Goal: Task Accomplishment & Management: Complete application form

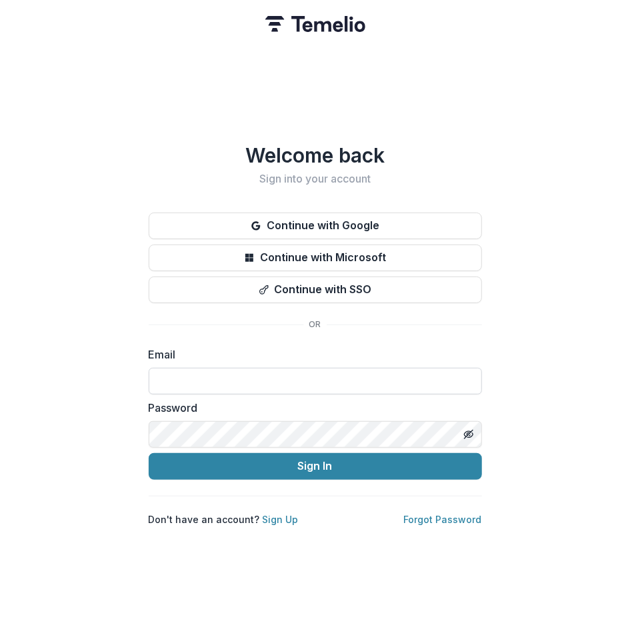
click at [176, 383] on input at bounding box center [315, 381] width 333 height 27
click at [0, 627] on com-1password-button at bounding box center [0, 627] width 0 height 0
type input "**********"
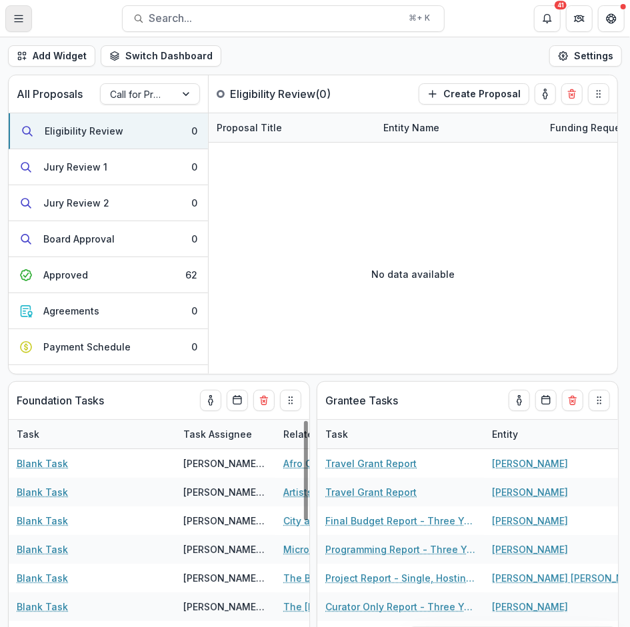
click at [24, 15] on button "Toggle Menu" at bounding box center [18, 18] width 27 height 27
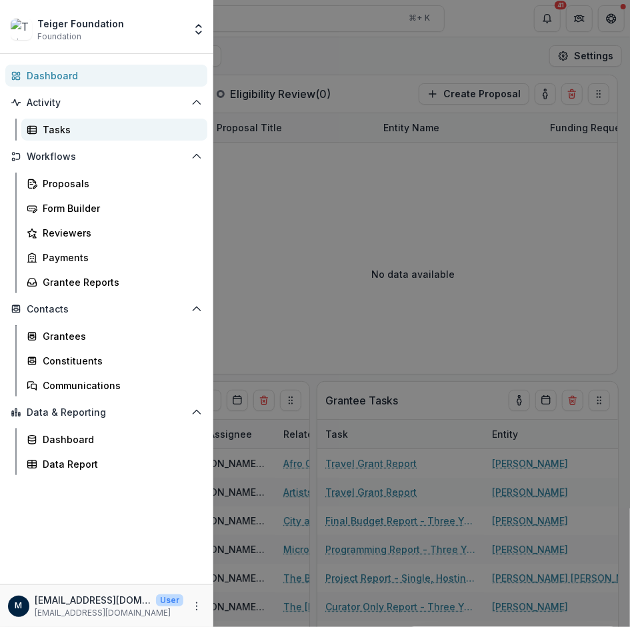
click at [76, 133] on div "Tasks" at bounding box center [120, 130] width 154 height 14
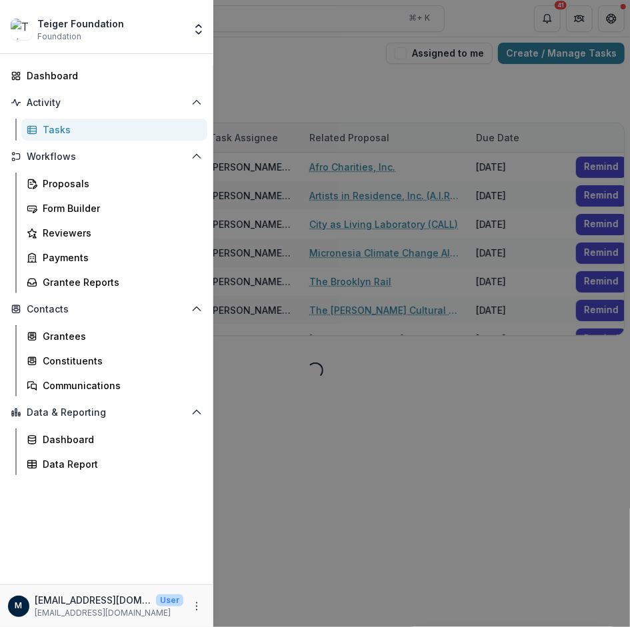
click at [284, 450] on div "Teiger Foundation Foundation Aggregate Analysis Foundations Teigerv1 Teiger Fou…" at bounding box center [315, 313] width 630 height 627
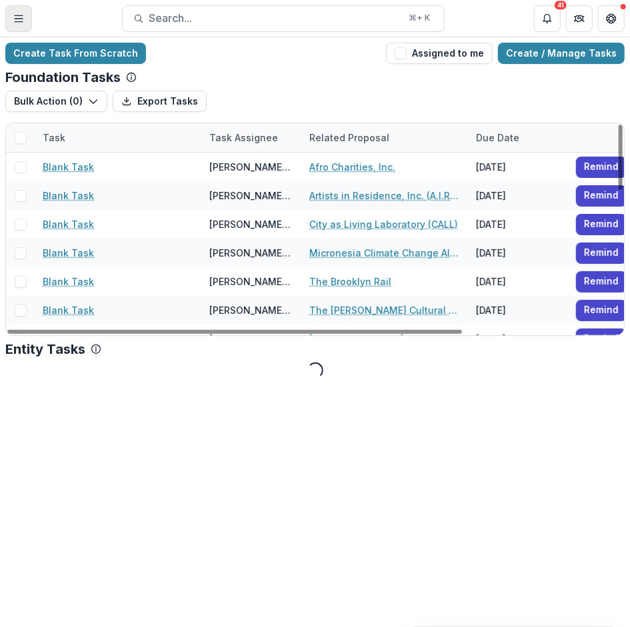
click at [21, 16] on icon "Toggle Menu" at bounding box center [18, 18] width 11 height 11
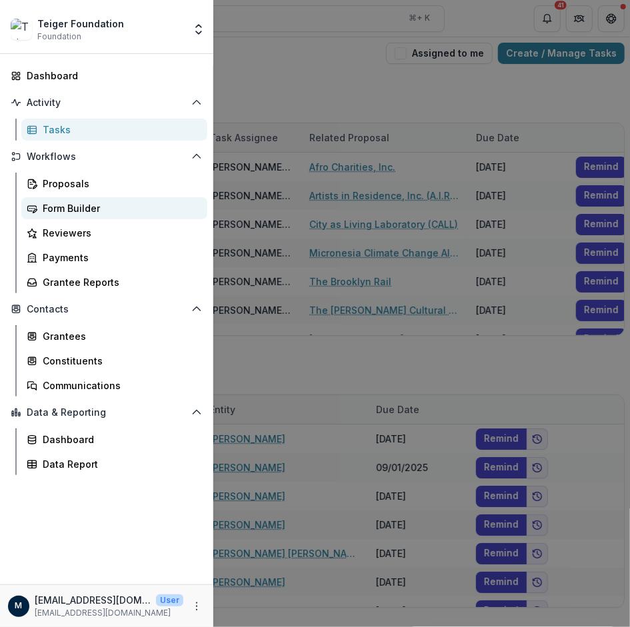
click at [55, 212] on div "Form Builder" at bounding box center [120, 208] width 154 height 14
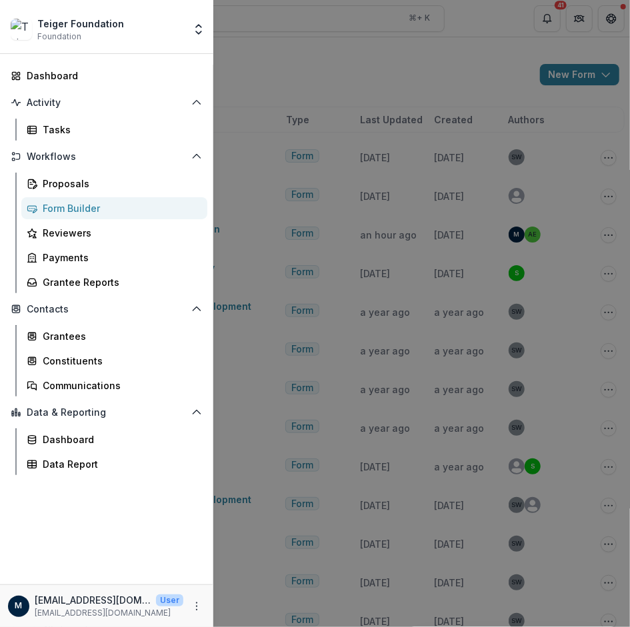
click at [297, 238] on div "Teiger Foundation Foundation Aggregate Analysis Foundations Teigerv1 Teiger Fou…" at bounding box center [315, 313] width 630 height 627
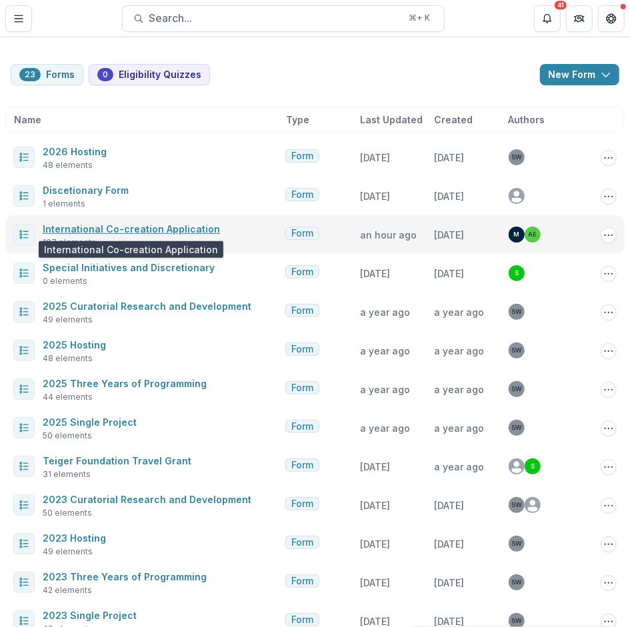
click at [91, 226] on link "International Co-creation Application" at bounding box center [131, 228] width 177 height 11
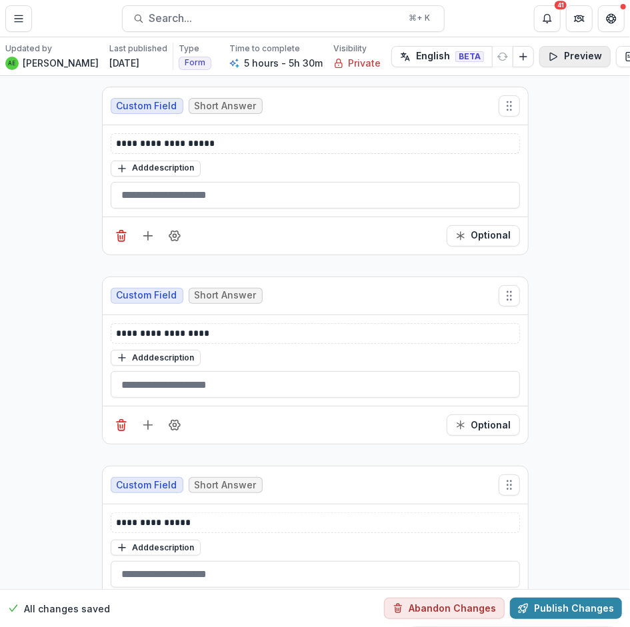
click at [551, 58] on icon "button" at bounding box center [553, 56] width 7 height 7
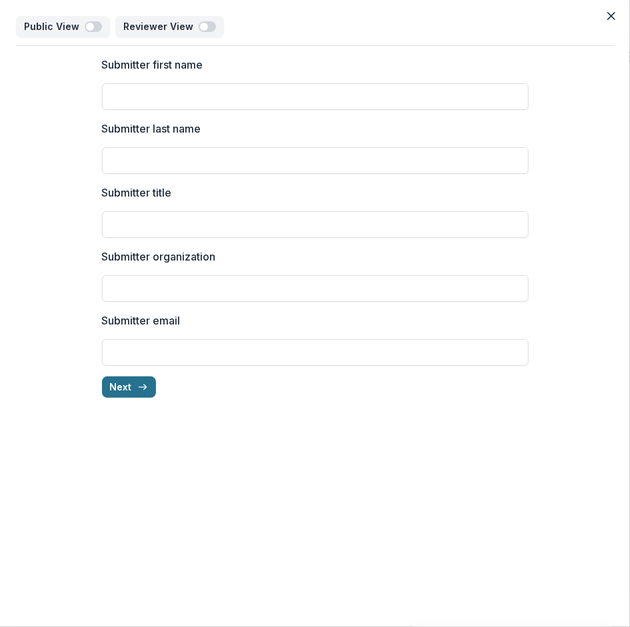
click at [121, 381] on button "Next" at bounding box center [129, 387] width 54 height 21
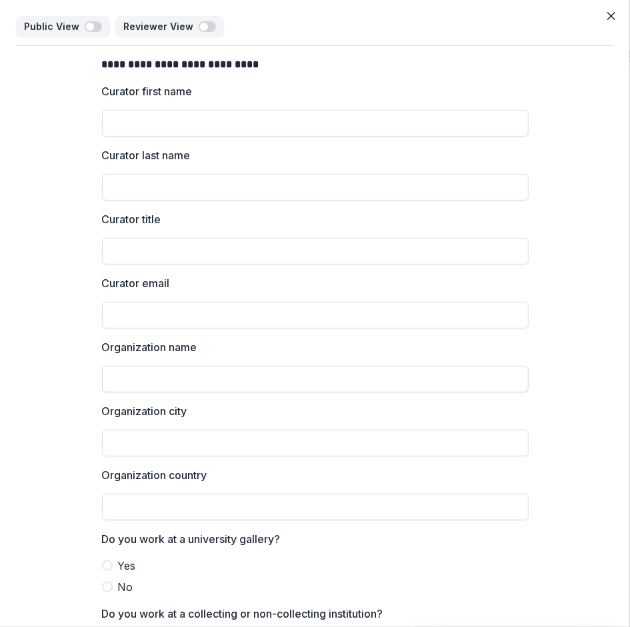
scroll to position [101, 0]
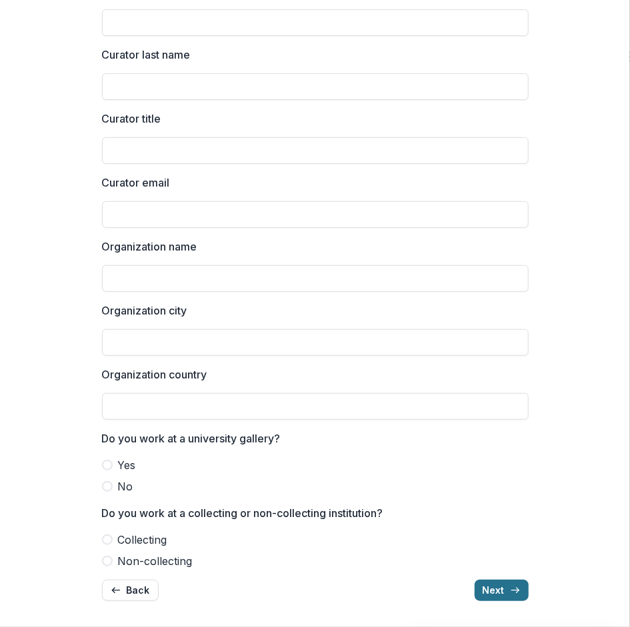
click at [485, 593] on button "Next" at bounding box center [502, 590] width 54 height 21
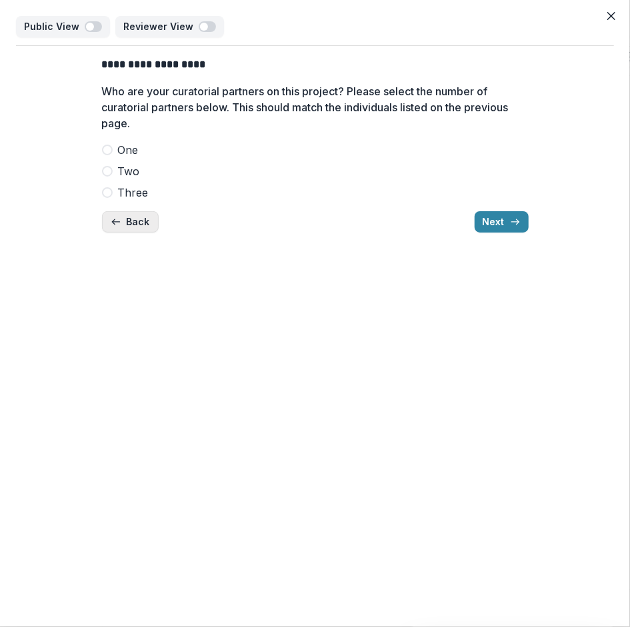
click at [117, 223] on icon "button" at bounding box center [116, 222] width 11 height 11
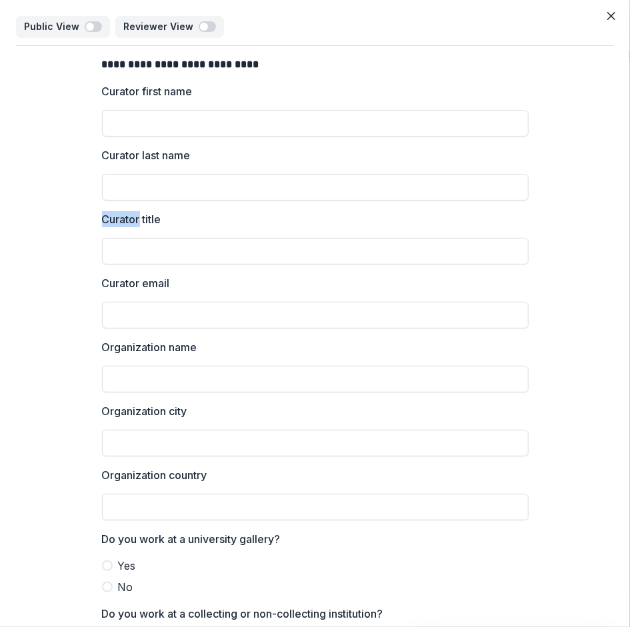
click at [117, 223] on p "Curator title" at bounding box center [131, 219] width 59 height 16
click at [117, 238] on input "Curator title" at bounding box center [315, 251] width 427 height 27
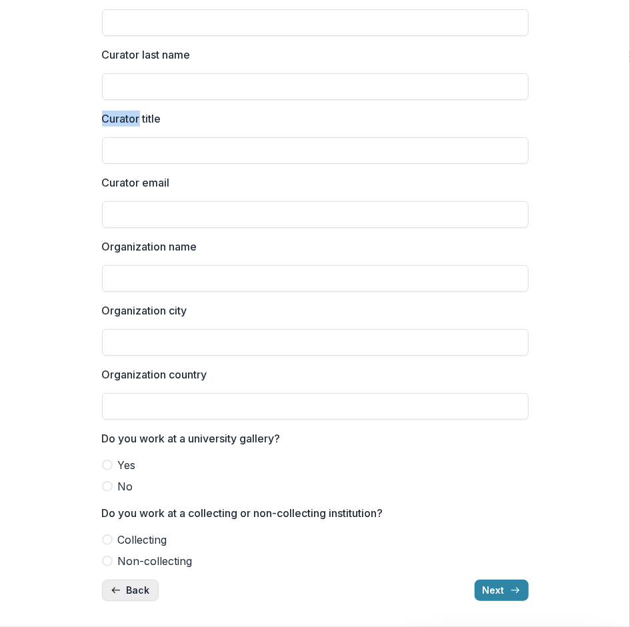
click at [114, 593] on icon "button" at bounding box center [116, 590] width 11 height 11
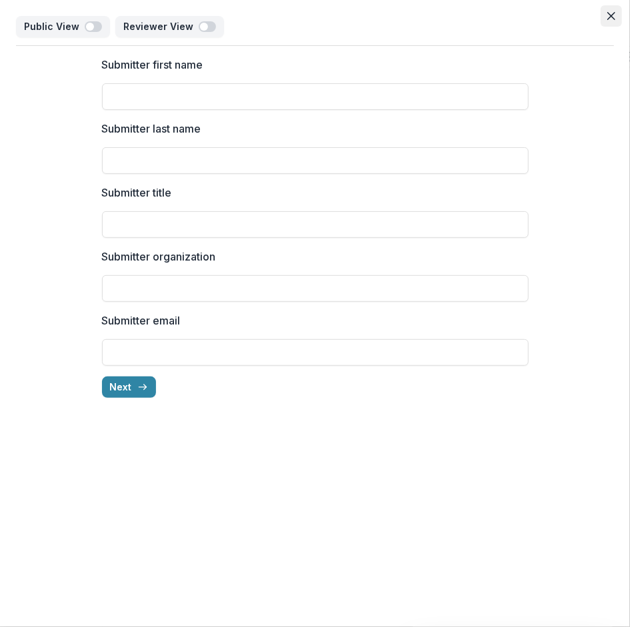
click at [613, 12] on icon "Close" at bounding box center [611, 16] width 8 height 8
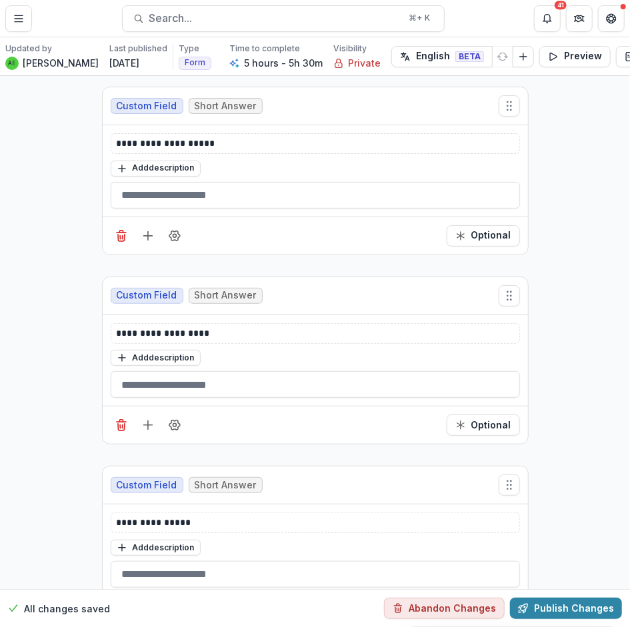
click at [287, 107] on div "Custom Field Short Answer" at bounding box center [315, 106] width 425 height 38
click at [298, 105] on div "Custom Field Short Answer" at bounding box center [315, 106] width 425 height 38
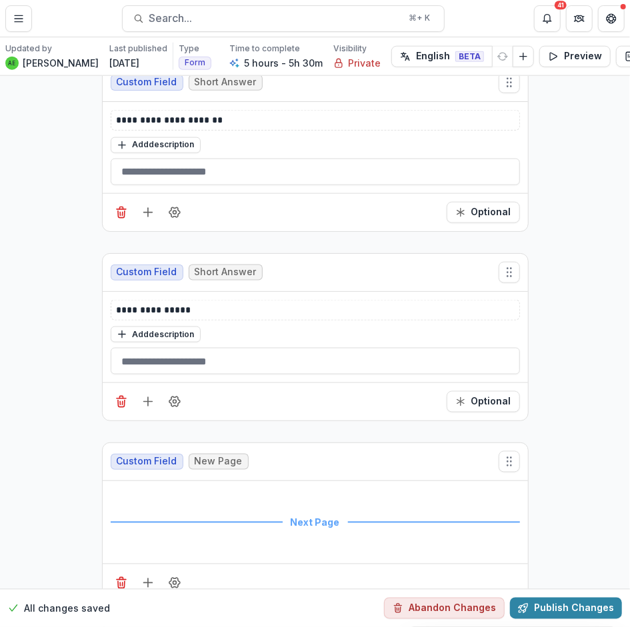
scroll to position [667, 0]
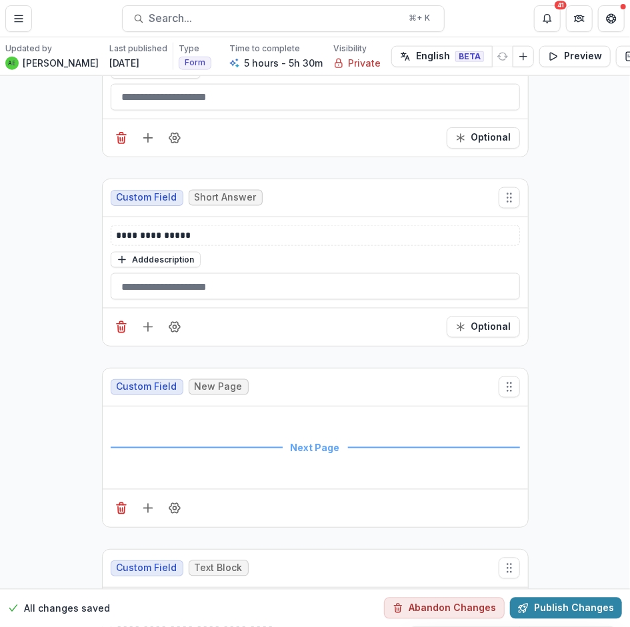
click at [246, 438] on div "Next Page" at bounding box center [315, 448] width 409 height 67
click at [148, 505] on line "Add field" at bounding box center [148, 509] width 0 height 9
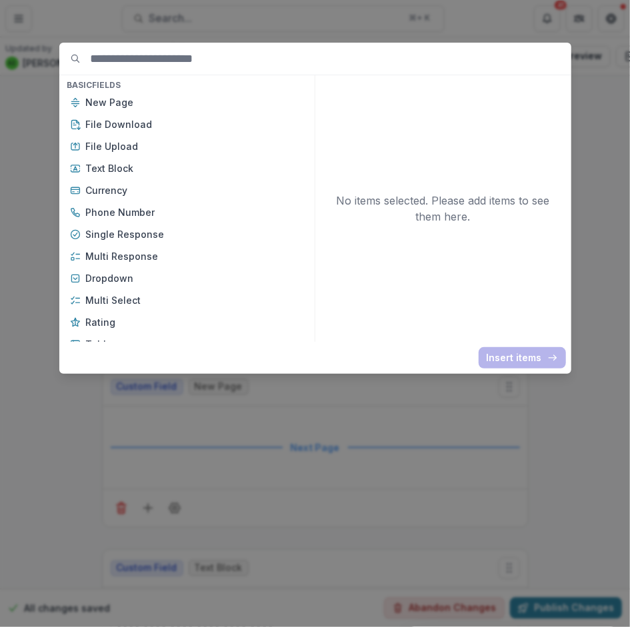
click at [352, 409] on div "Basic Fields New Page File Download File Upload Text Block Currency Phone Numbe…" at bounding box center [315, 313] width 630 height 627
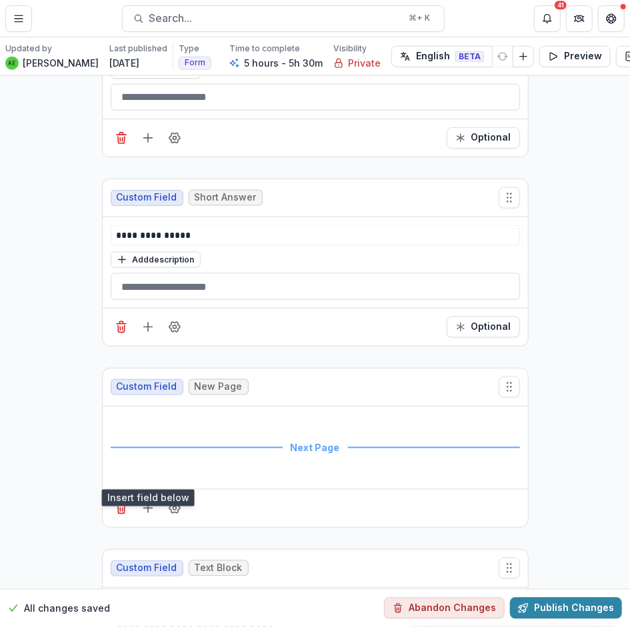
scroll to position [708, 0]
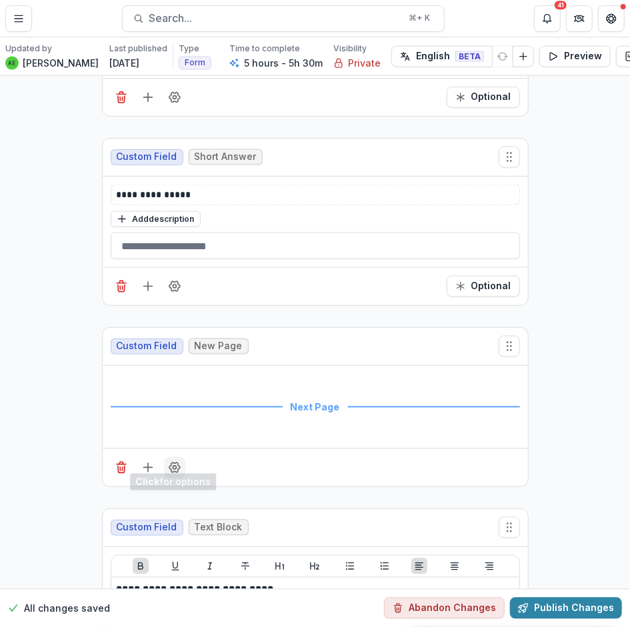
click at [171, 461] on icon "Field Settings" at bounding box center [174, 467] width 13 height 13
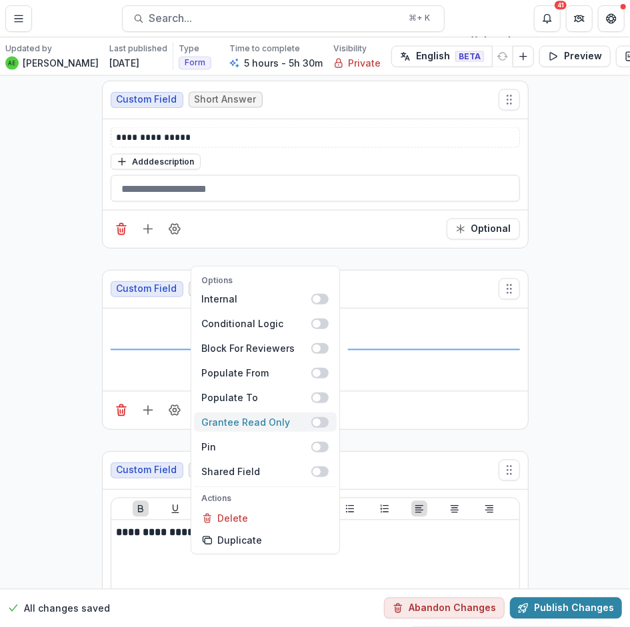
scroll to position [766, 0]
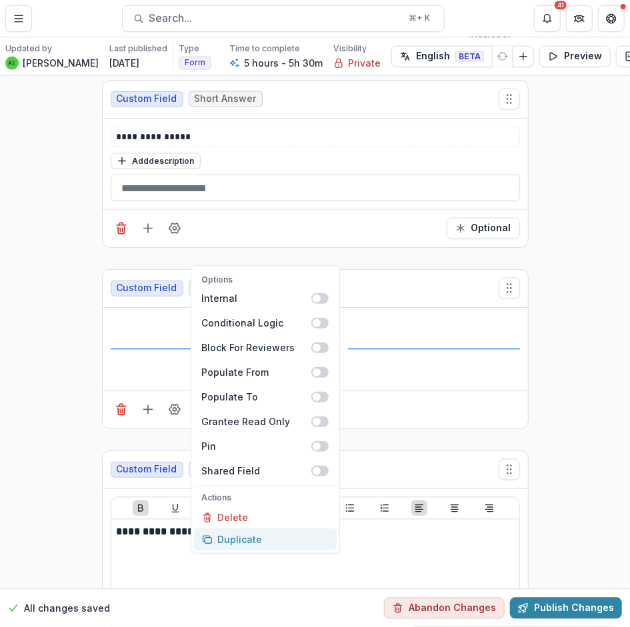
click at [233, 533] on button "Duplicate" at bounding box center [265, 540] width 143 height 22
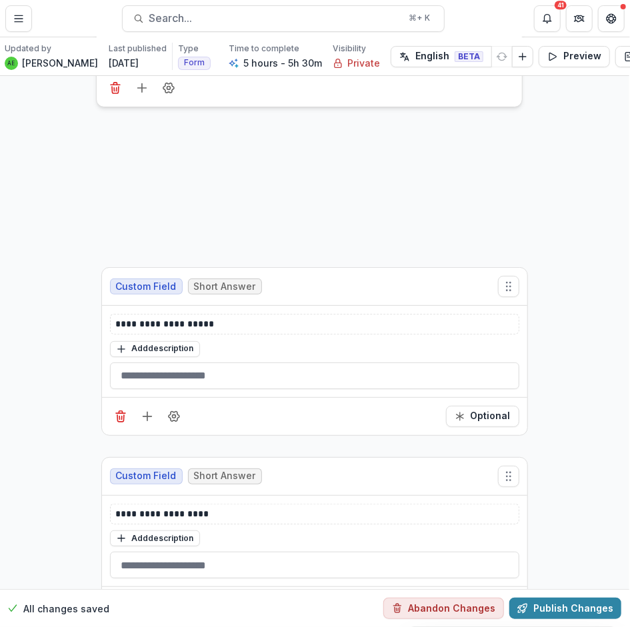
scroll to position [0, 1]
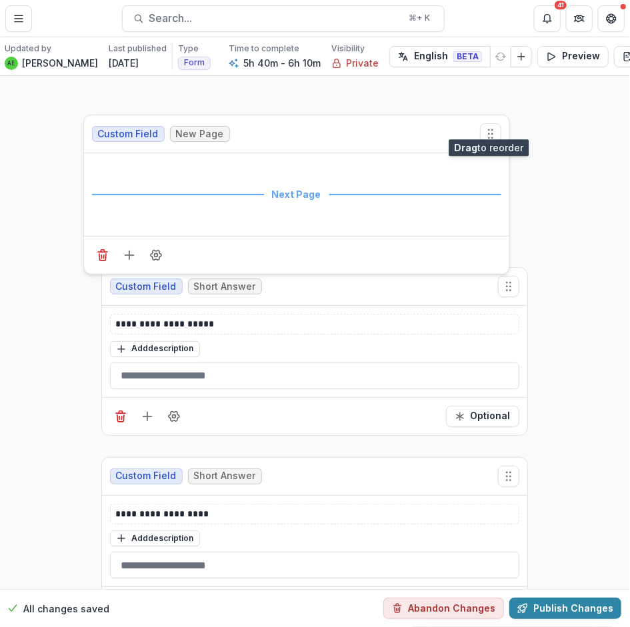
drag, startPoint x: 507, startPoint y: 458, endPoint x: 421, endPoint y: 103, distance: 365.7
click at [489, 127] on icon "Move field" at bounding box center [490, 133] width 13 height 13
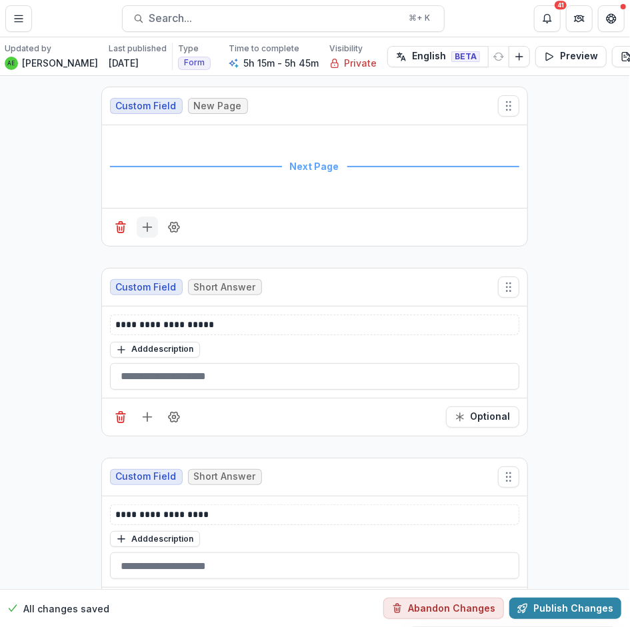
click at [146, 231] on icon "Add field" at bounding box center [147, 227] width 13 height 13
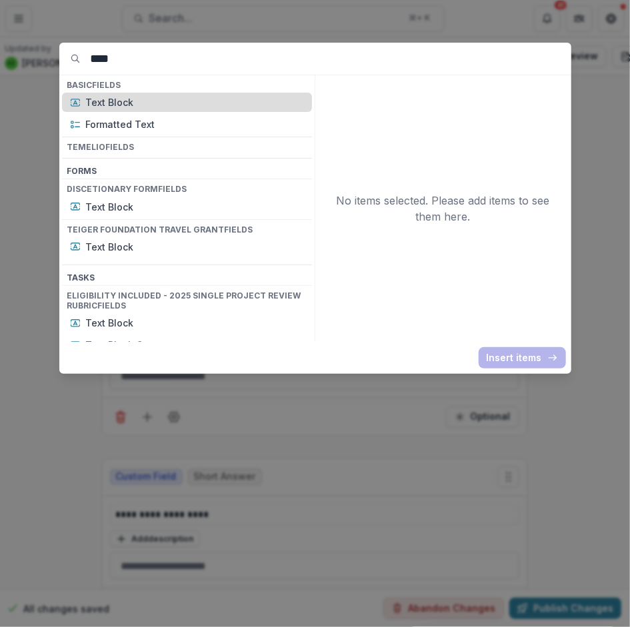
type input "****"
click at [86, 103] on p "Text Block" at bounding box center [195, 102] width 218 height 14
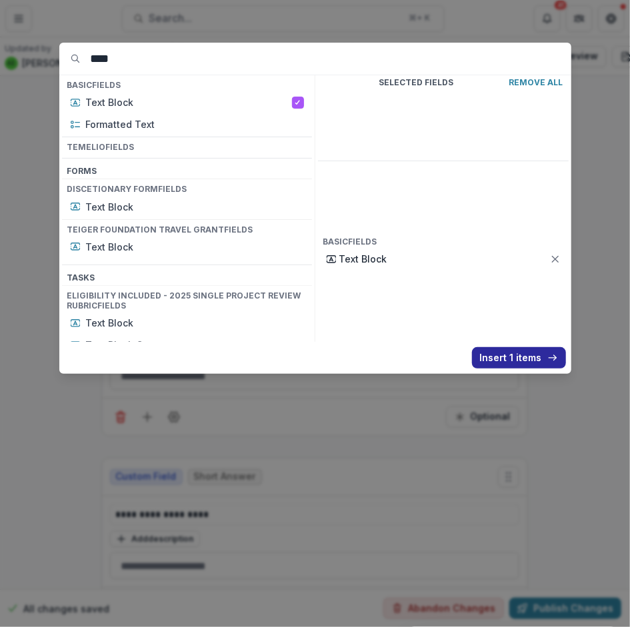
click at [493, 359] on button "Insert 1 items" at bounding box center [519, 357] width 94 height 21
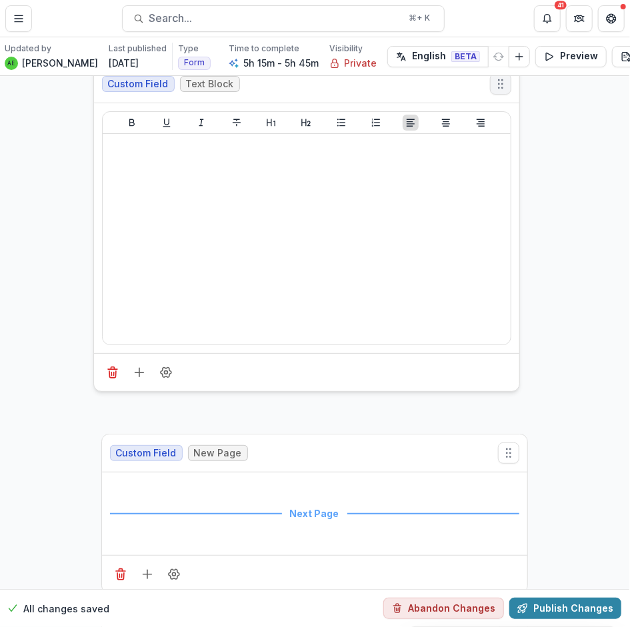
drag, startPoint x: 505, startPoint y: 285, endPoint x: 496, endPoint y: 81, distance: 203.5
click at [498, 83] on circle "Move field" at bounding box center [498, 83] width 1 height 1
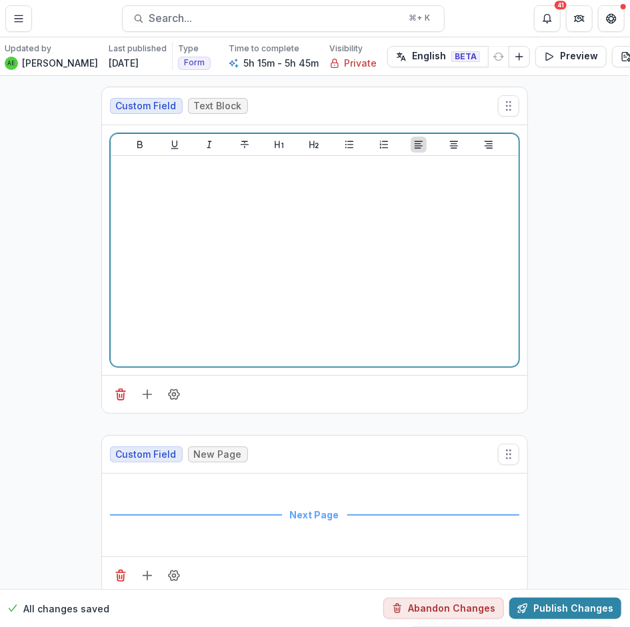
click at [214, 217] on div at bounding box center [314, 261] width 397 height 200
drag, startPoint x: 177, startPoint y: 167, endPoint x: 105, endPoint y: 165, distance: 72.7
click at [105, 165] on div "*******" at bounding box center [314, 250] width 425 height 250
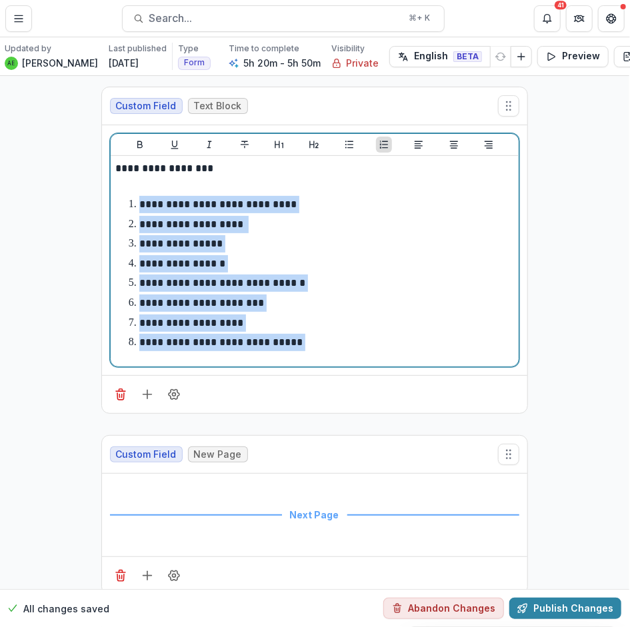
drag, startPoint x: 305, startPoint y: 349, endPoint x: 137, endPoint y: 205, distance: 221.2
click at [137, 205] on ol "**********" at bounding box center [322, 273] width 381 height 155
click at [199, 222] on p "**********" at bounding box center [192, 224] width 107 height 10
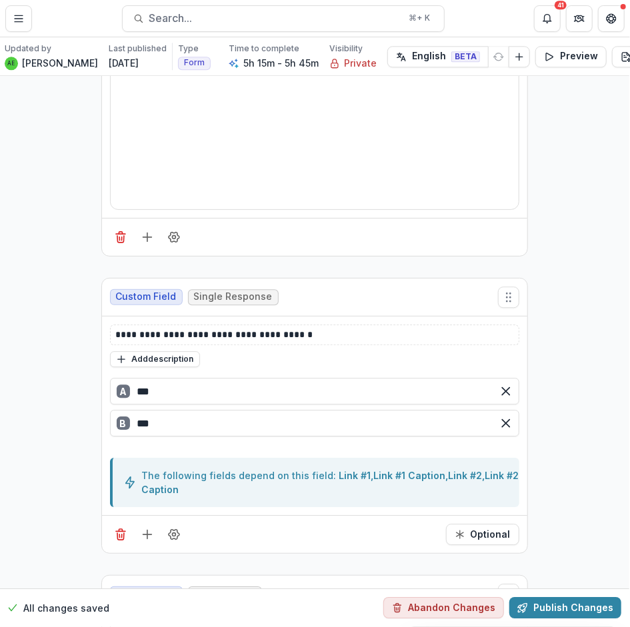
scroll to position [10728, 1]
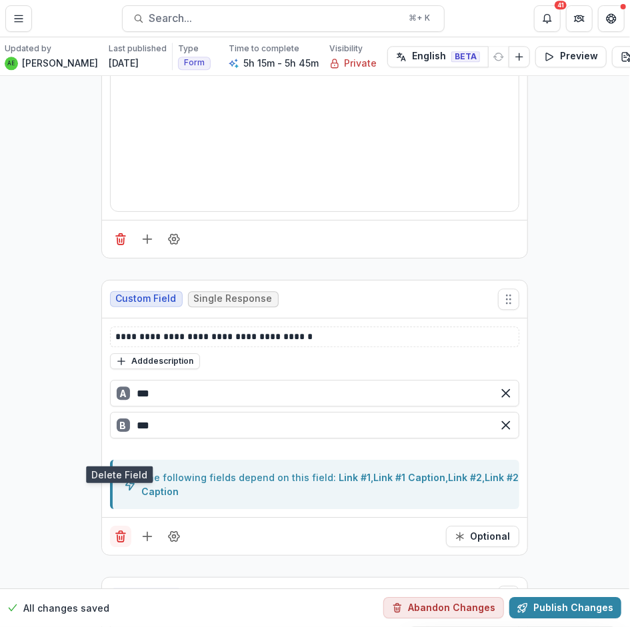
click at [117, 535] on icon "Delete field" at bounding box center [120, 538] width 7 height 7
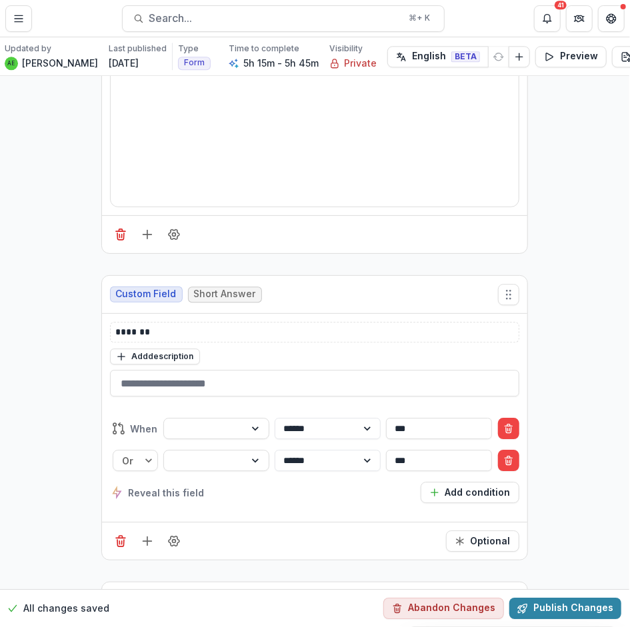
scroll to position [10725, 1]
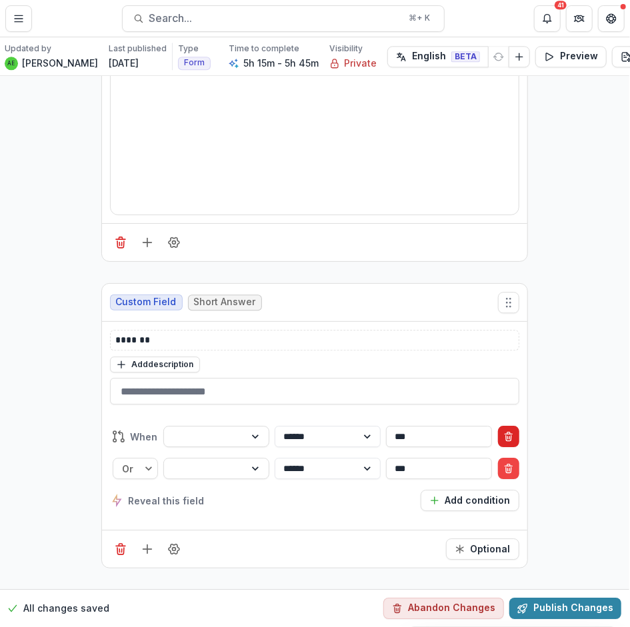
click at [505, 431] on icon "Delete condition" at bounding box center [508, 436] width 11 height 11
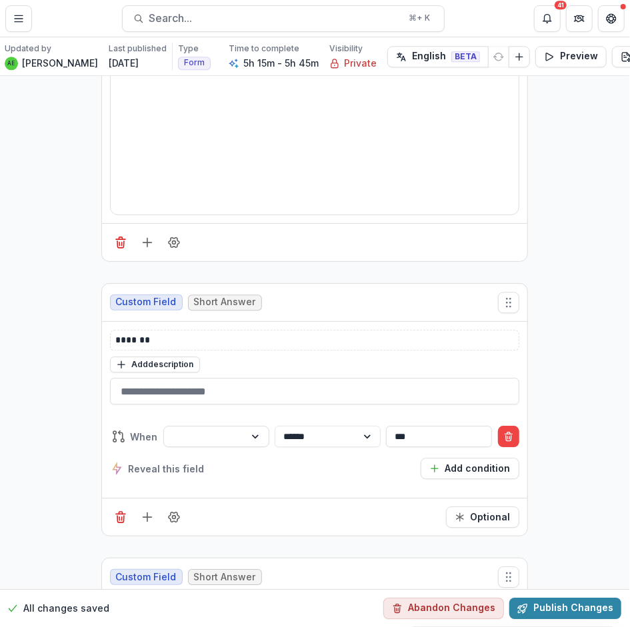
click at [505, 431] on icon "Delete condition" at bounding box center [508, 436] width 11 height 11
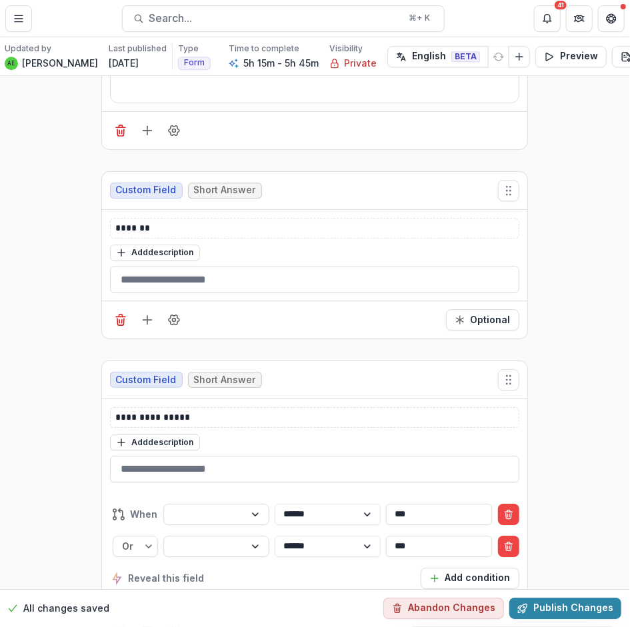
scroll to position [10846, 1]
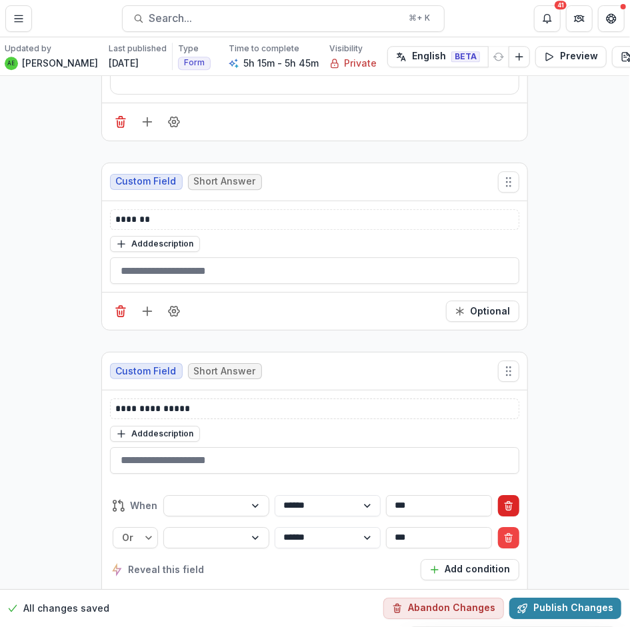
click at [512, 495] on button "Delete condition" at bounding box center [508, 505] width 21 height 21
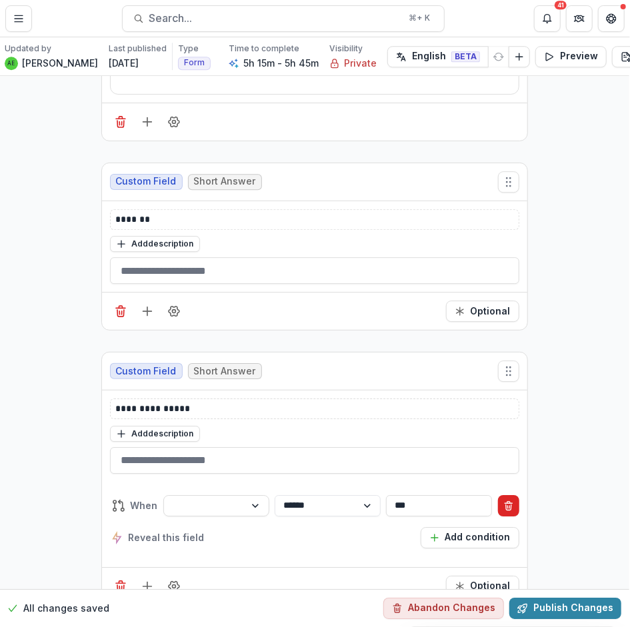
click at [508, 503] on line "Delete condition" at bounding box center [508, 503] width 7 height 0
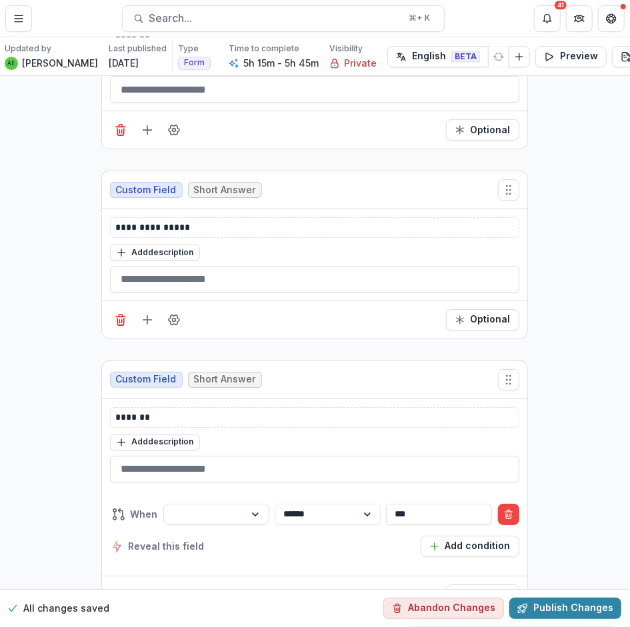
scroll to position [11030, 1]
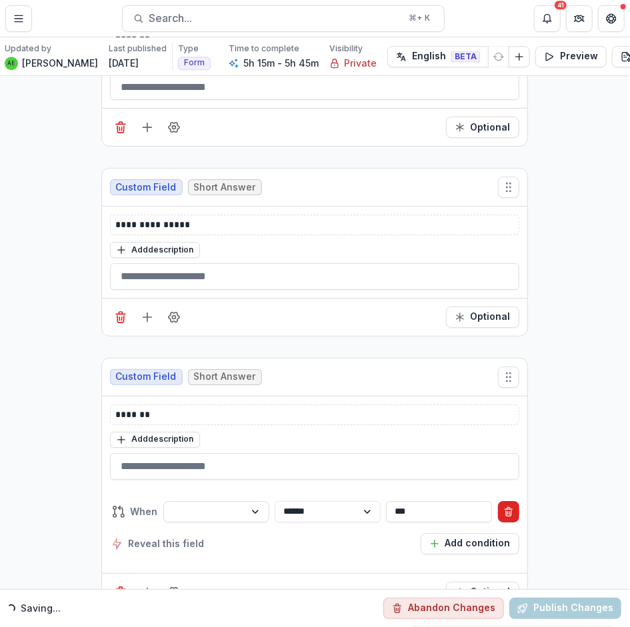
click at [506, 511] on icon "Delete condition" at bounding box center [508, 513] width 5 height 5
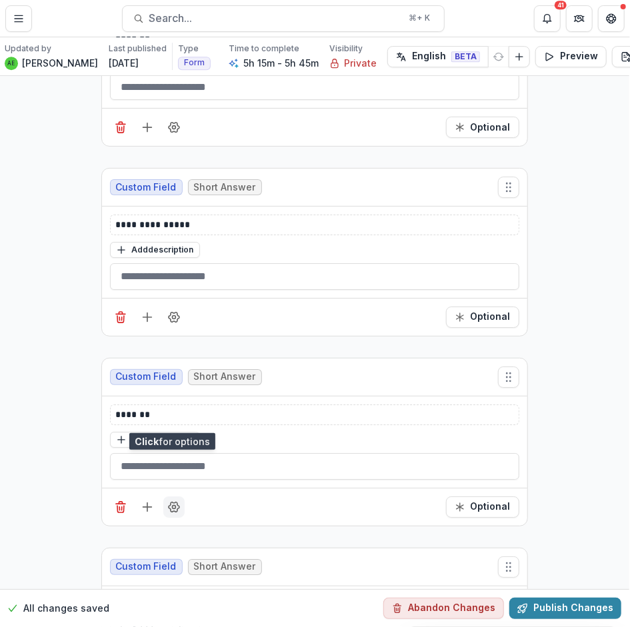
click at [173, 505] on circle "Field Settings" at bounding box center [173, 506] width 3 height 3
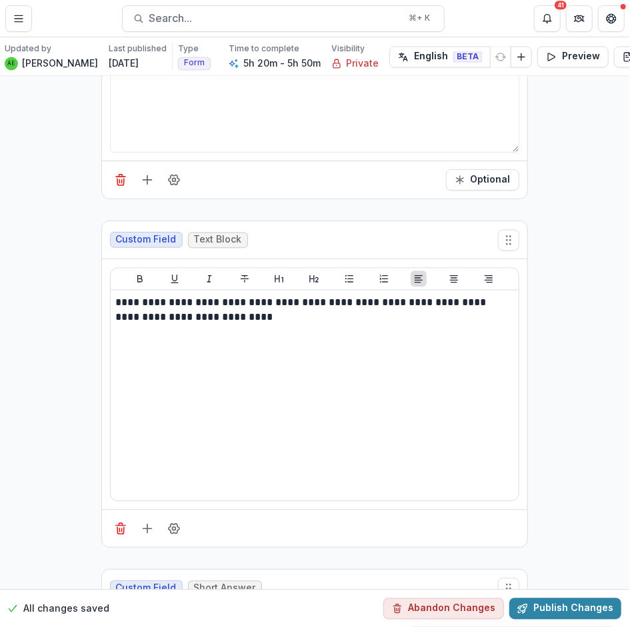
scroll to position [10400, 1]
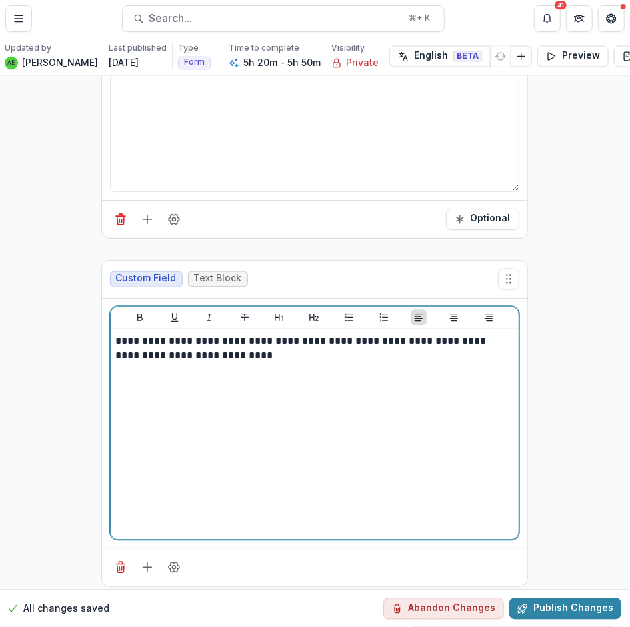
click at [250, 335] on p "**********" at bounding box center [315, 349] width 398 height 29
click at [239, 335] on p "**********" at bounding box center [315, 349] width 398 height 29
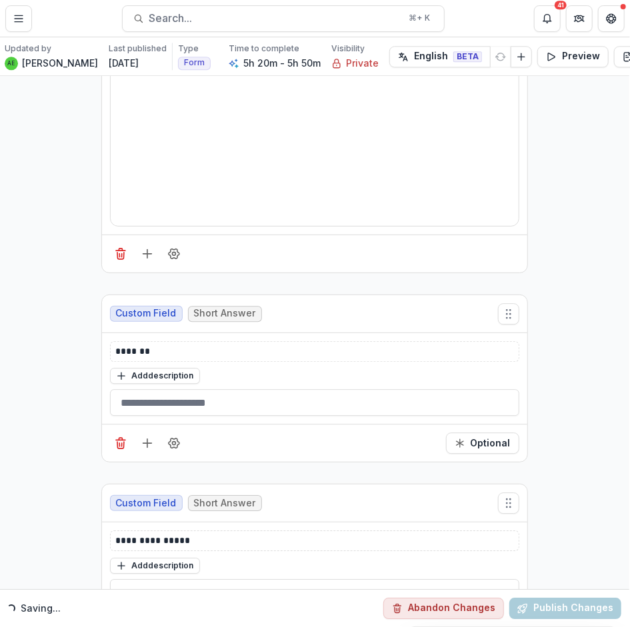
scroll to position [10715, 1]
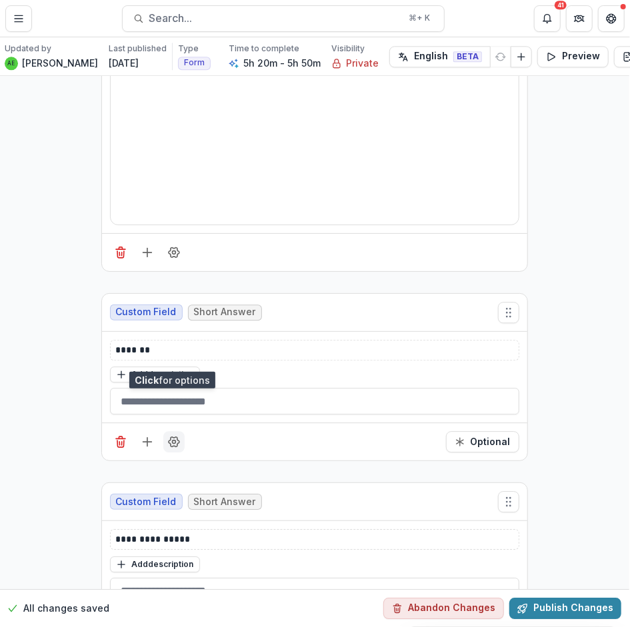
click at [172, 441] on circle "Field Settings" at bounding box center [173, 442] width 3 height 3
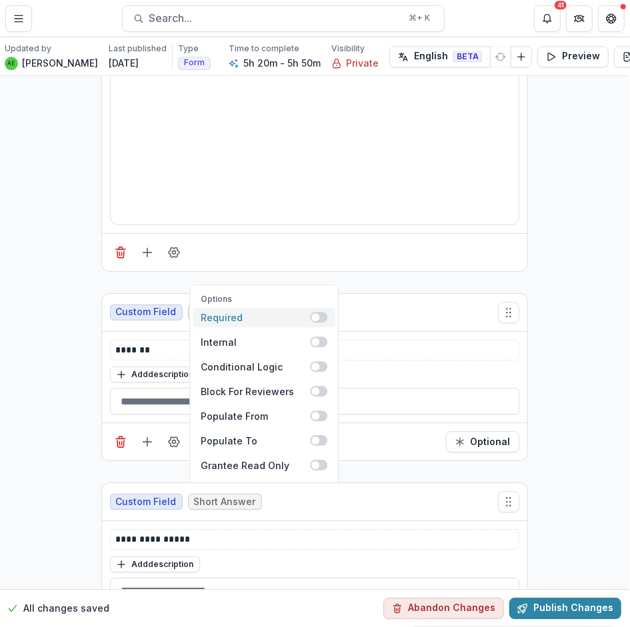
click at [315, 313] on span at bounding box center [315, 317] width 8 height 8
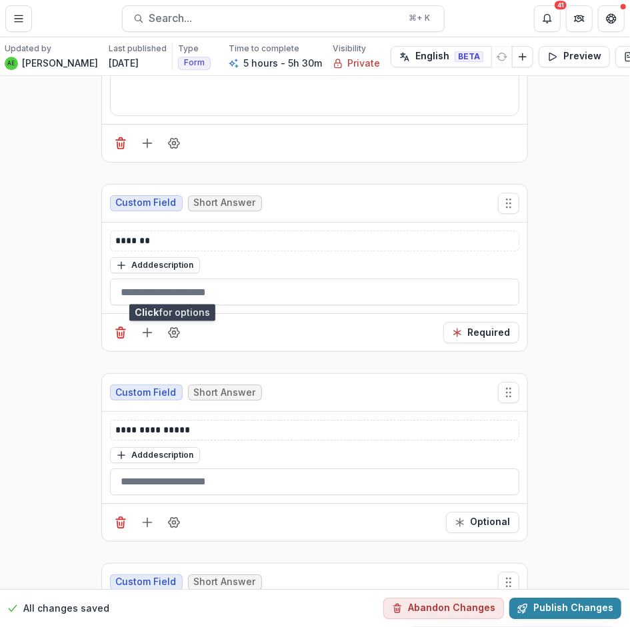
scroll to position [10835, 1]
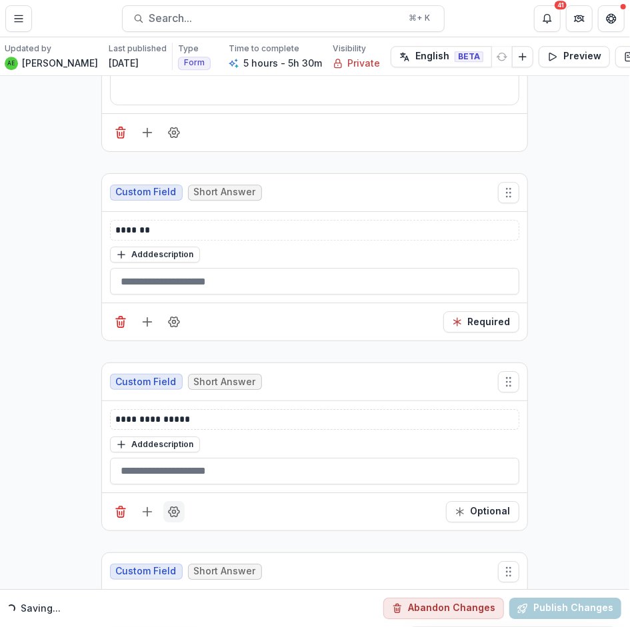
click at [173, 505] on icon "Field Settings" at bounding box center [173, 511] width 13 height 13
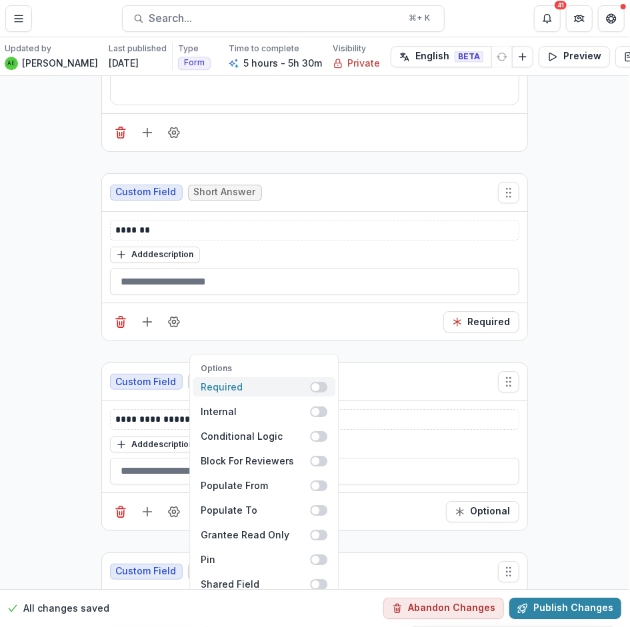
click at [316, 383] on span at bounding box center [315, 387] width 8 height 8
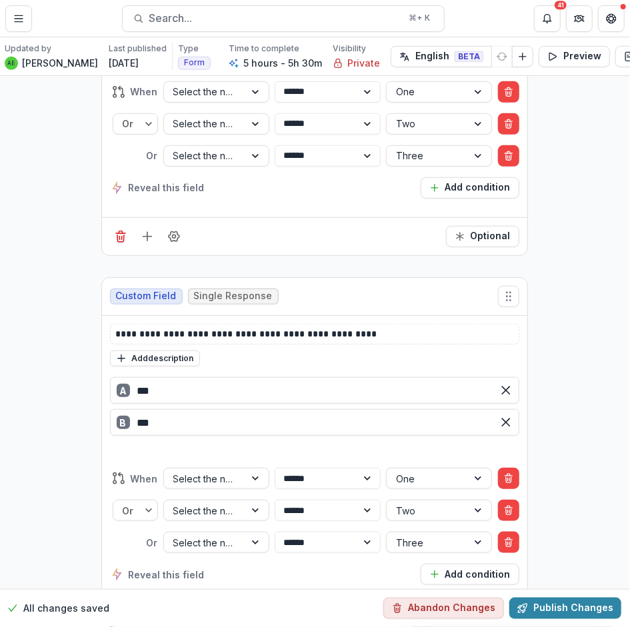
scroll to position [13469, 1]
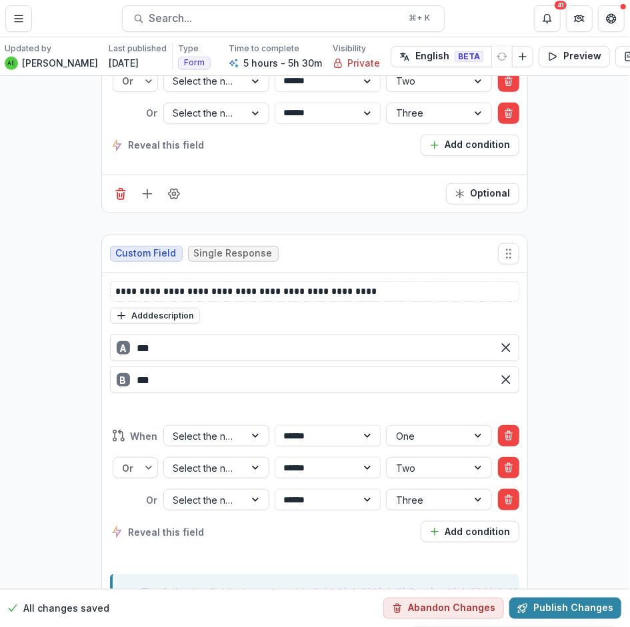
scroll to position [13552, 1]
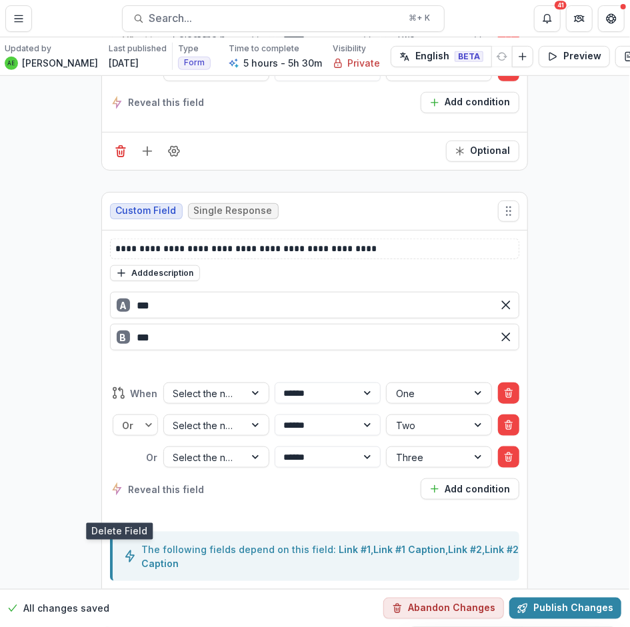
click at [118, 602] on icon "Delete field" at bounding box center [120, 608] width 13 height 13
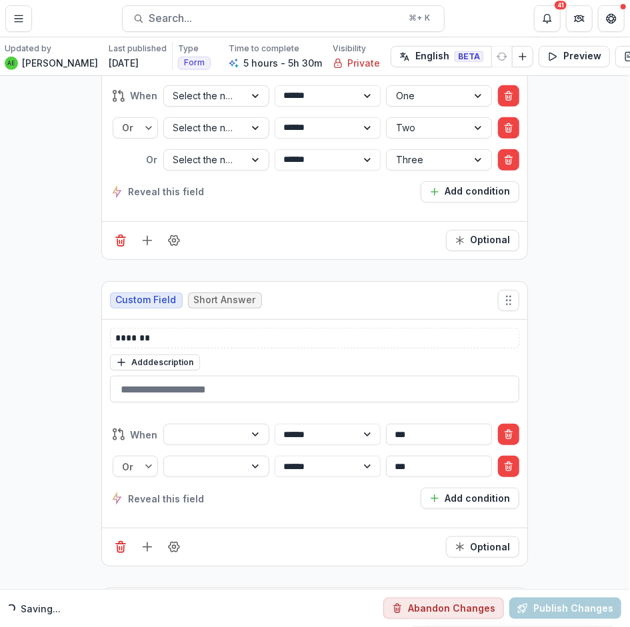
scroll to position [13454, 1]
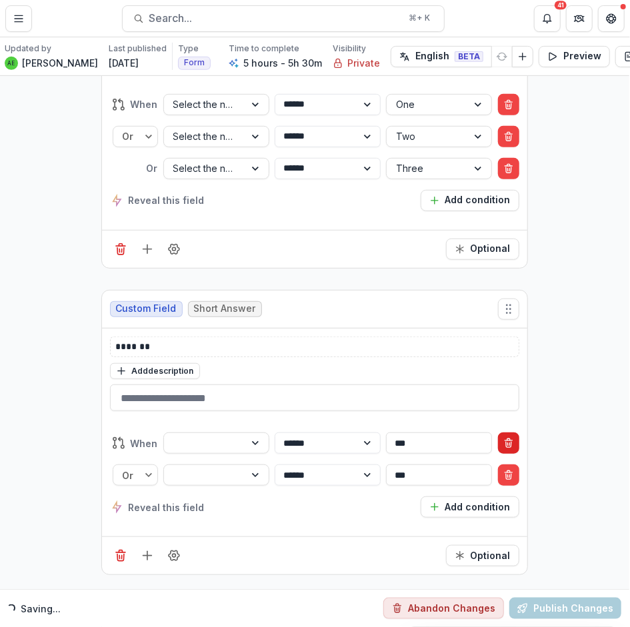
click at [503, 438] on icon "Delete condition" at bounding box center [508, 443] width 11 height 11
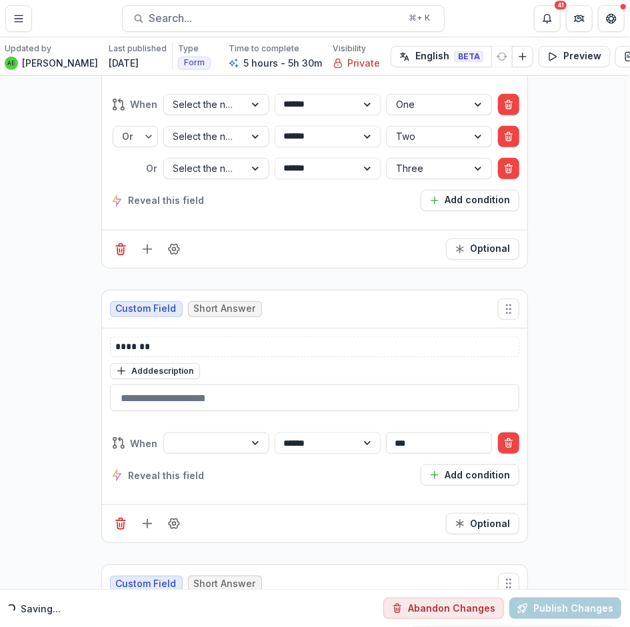
click at [503, 438] on icon "Delete condition" at bounding box center [508, 443] width 11 height 11
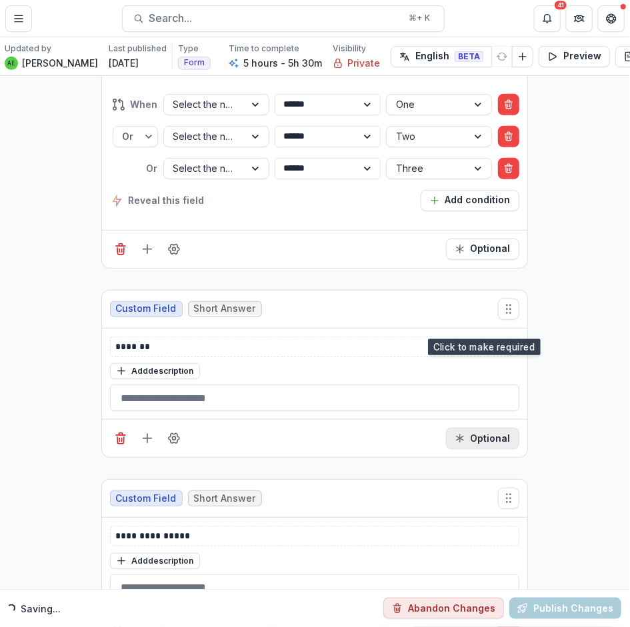
click at [471, 428] on button "Optional" at bounding box center [482, 438] width 73 height 21
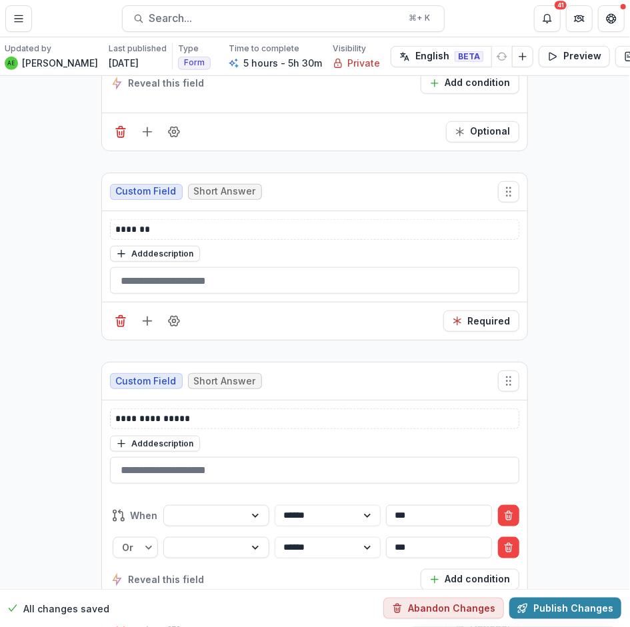
scroll to position [13574, 1]
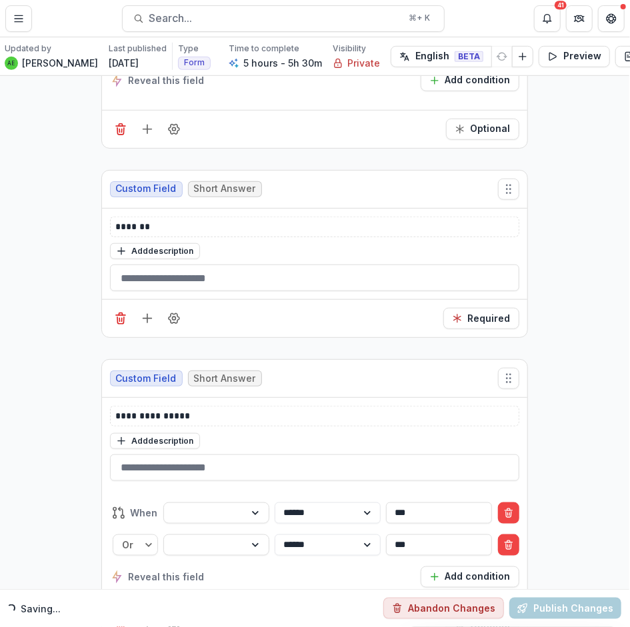
click at [466, 615] on button "Optional" at bounding box center [482, 625] width 73 height 21
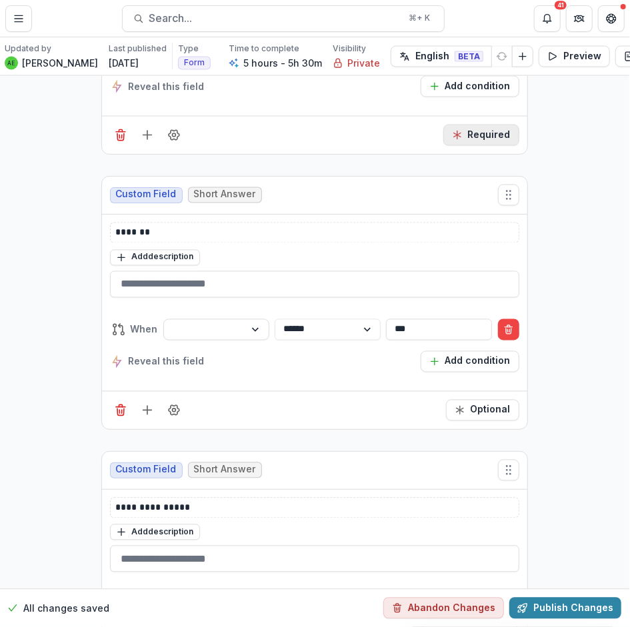
scroll to position [14089, 1]
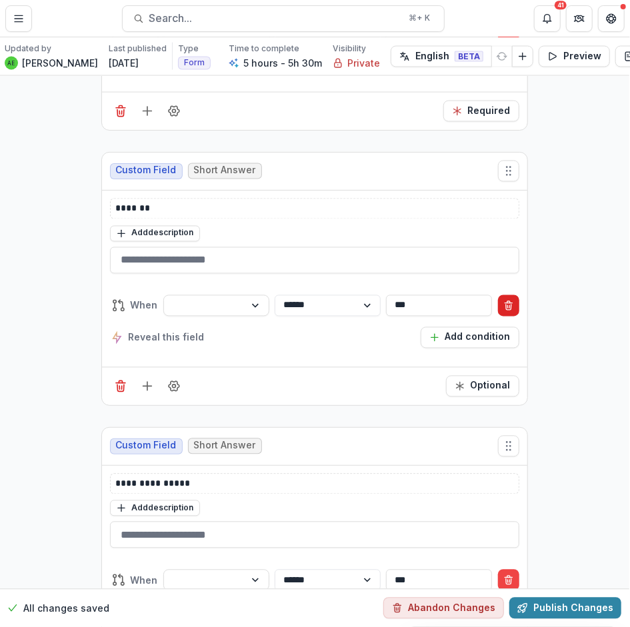
click at [503, 301] on icon "Delete condition" at bounding box center [508, 306] width 11 height 11
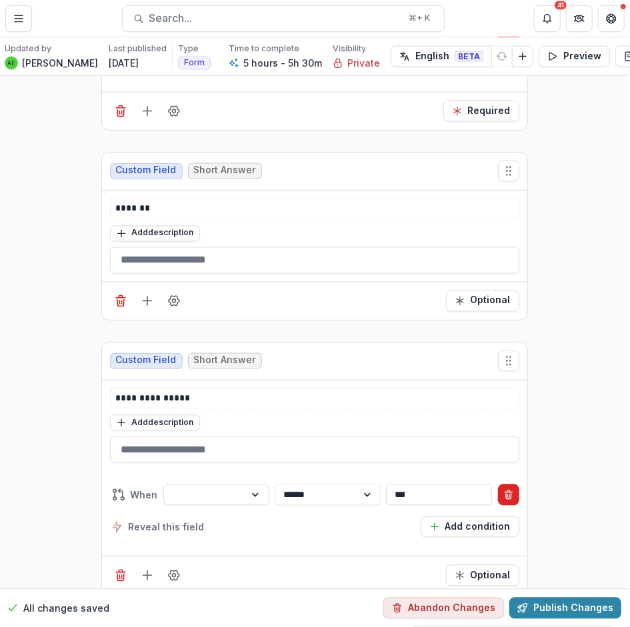
click at [505, 490] on icon "Delete condition" at bounding box center [508, 495] width 11 height 11
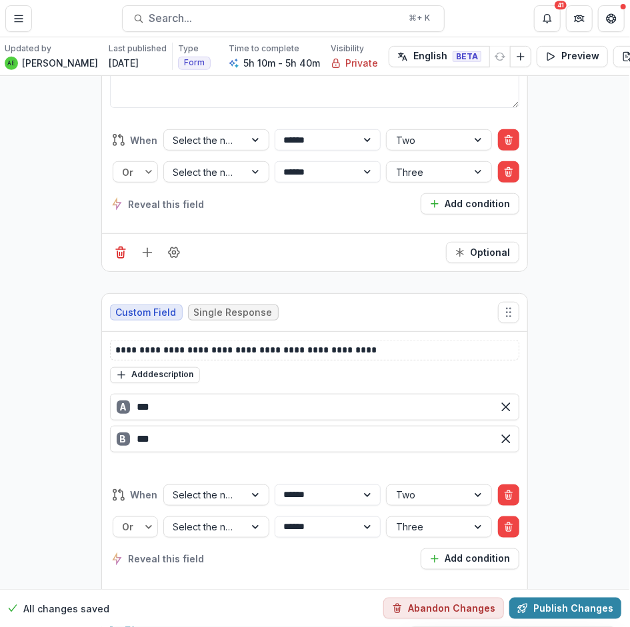
scroll to position [15389, 1]
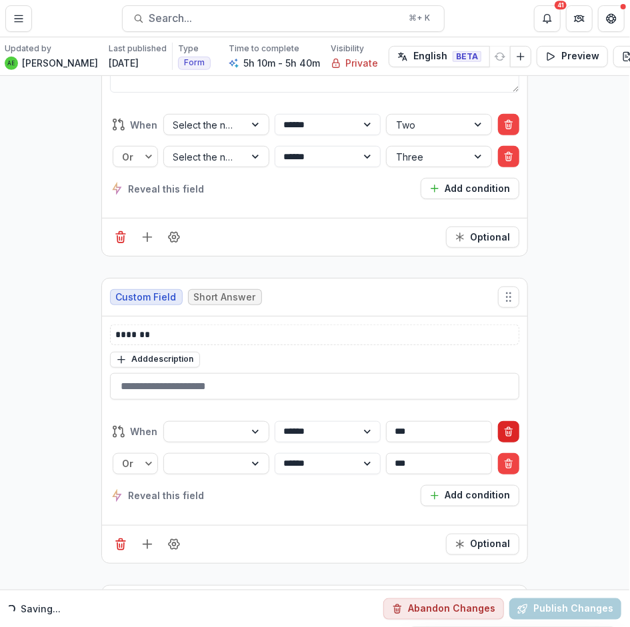
click at [508, 429] on line "Delete condition" at bounding box center [508, 429] width 7 height 0
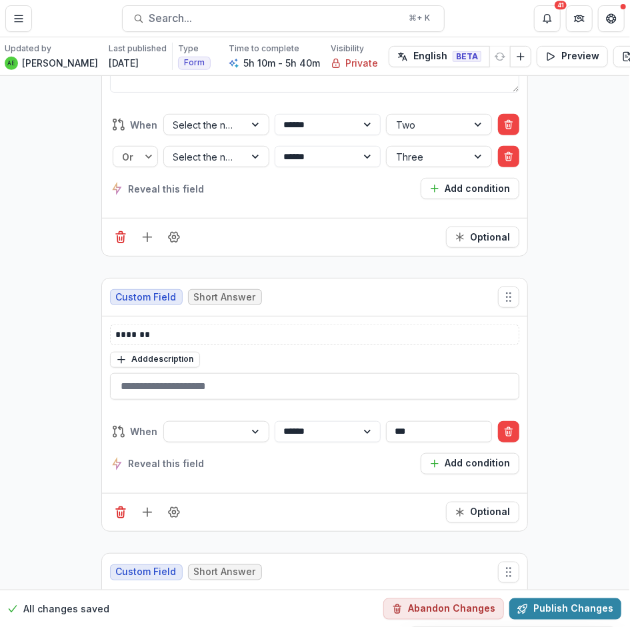
click at [508, 429] on line "Delete condition" at bounding box center [508, 429] width 7 height 0
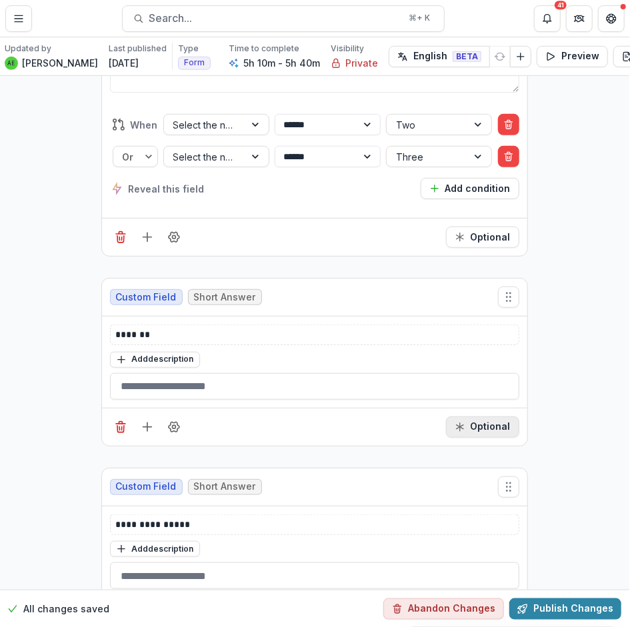
click at [458, 422] on icon "Required" at bounding box center [460, 427] width 11 height 11
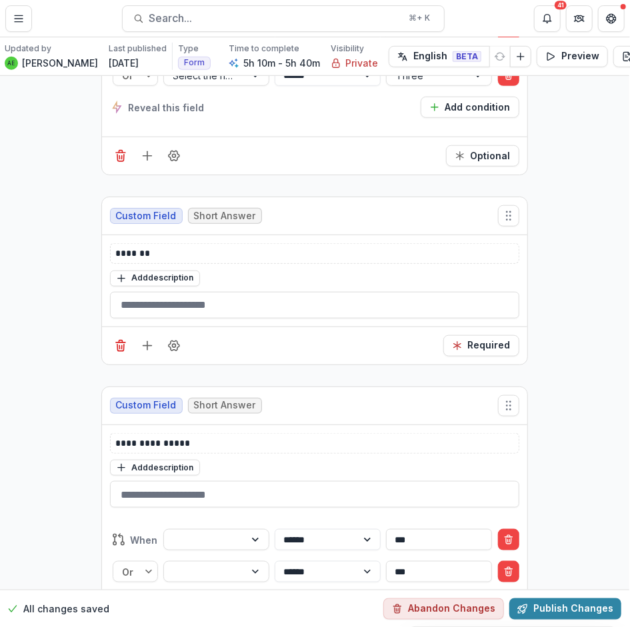
scroll to position [15501, 1]
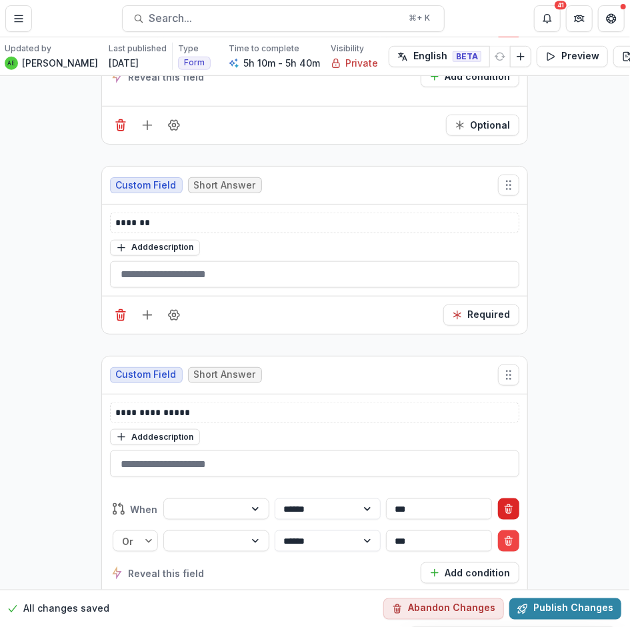
click at [511, 504] on icon "Delete condition" at bounding box center [508, 509] width 11 height 11
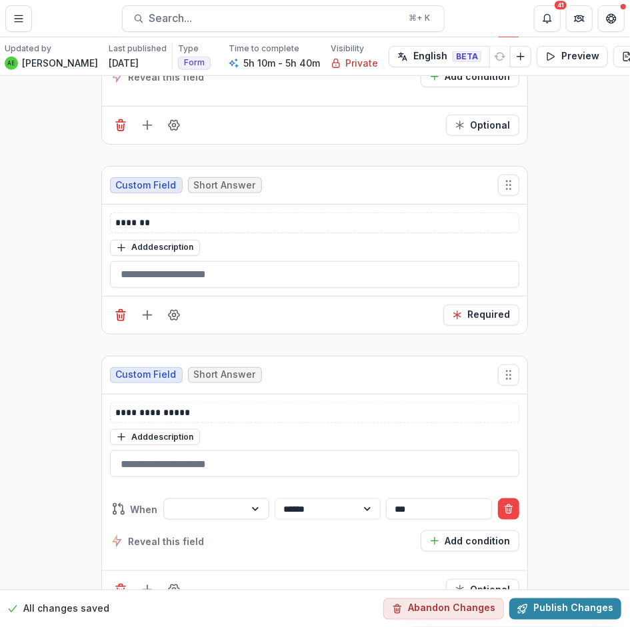
click at [511, 504] on icon "Delete condition" at bounding box center [508, 509] width 11 height 11
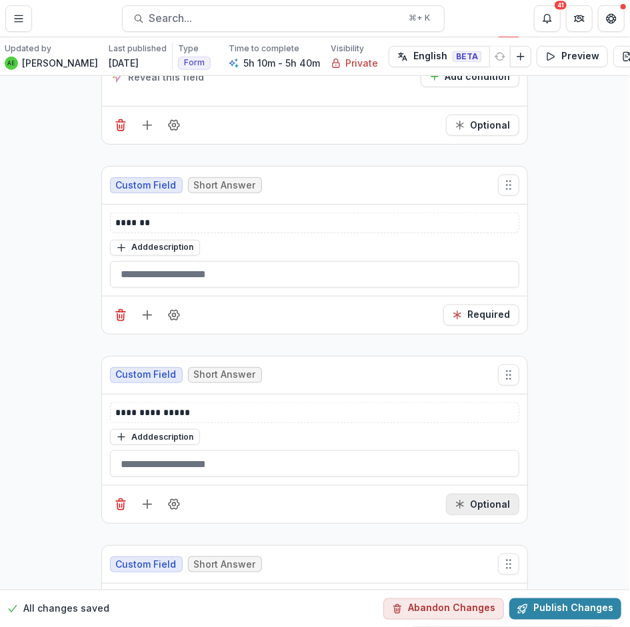
click at [481, 494] on button "Optional" at bounding box center [482, 504] width 73 height 21
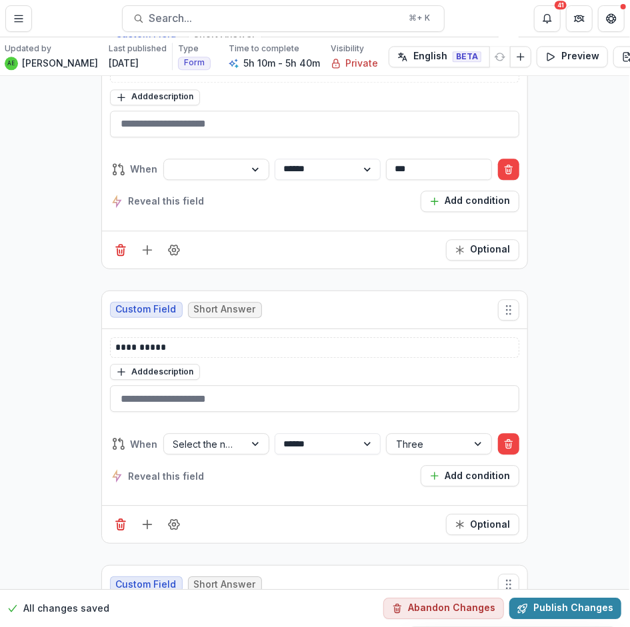
scroll to position [16311, 1]
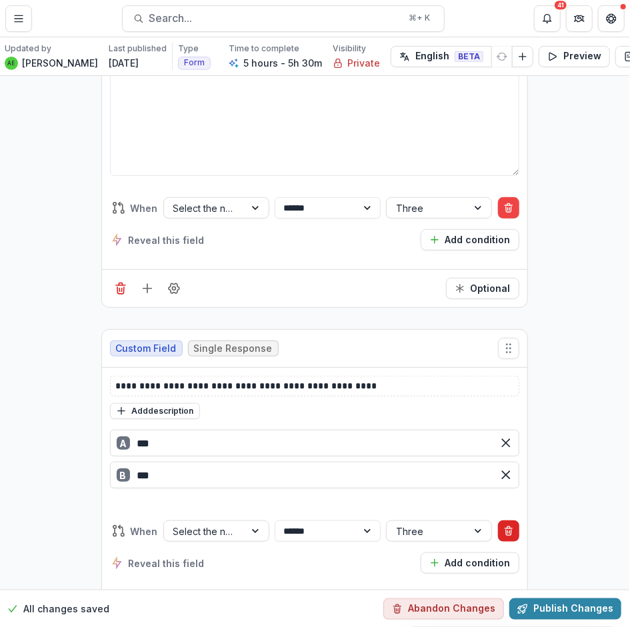
click at [504, 521] on button "Delete condition" at bounding box center [508, 531] width 21 height 21
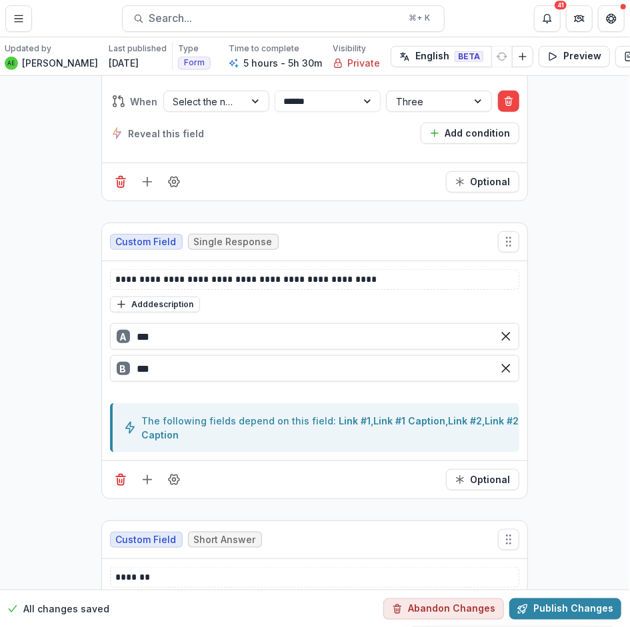
scroll to position [17326, 1]
click at [115, 473] on icon "Delete field" at bounding box center [120, 479] width 13 height 13
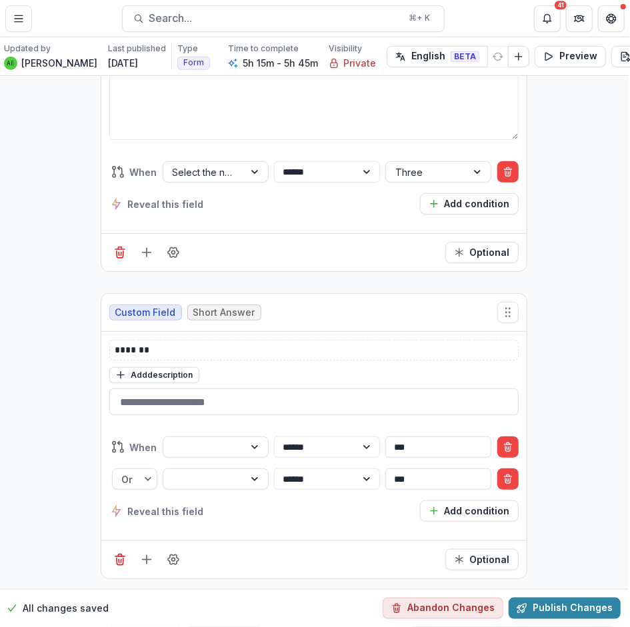
scroll to position [17255, 1]
click at [511, 441] on icon "Delete condition" at bounding box center [508, 446] width 11 height 11
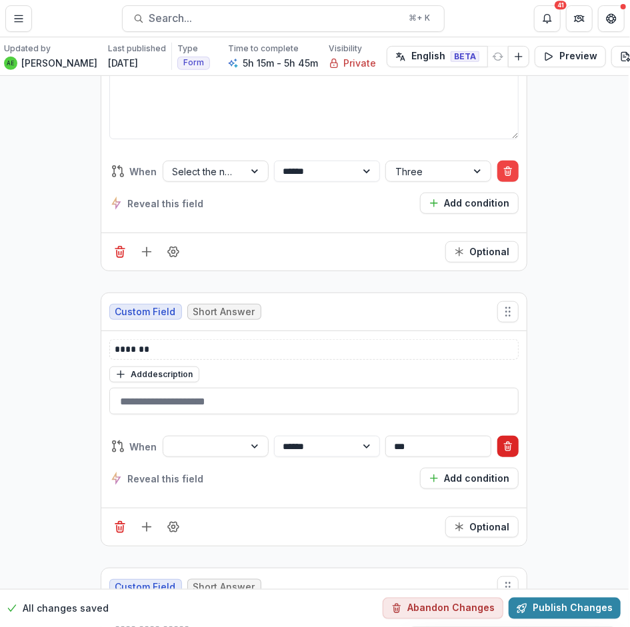
click at [511, 441] on icon "Delete condition" at bounding box center [508, 446] width 11 height 11
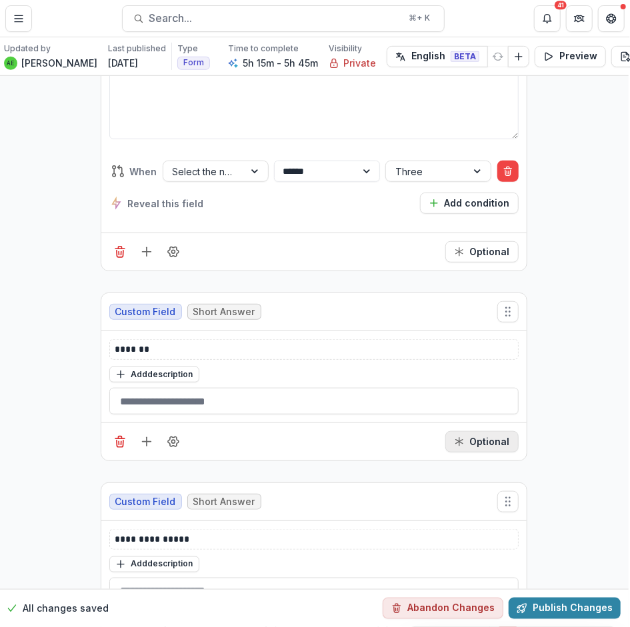
click at [480, 431] on button "Optional" at bounding box center [481, 441] width 73 height 21
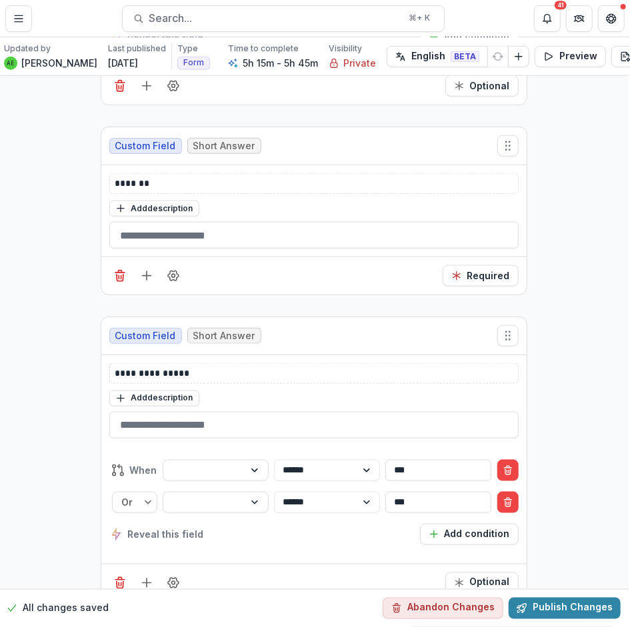
scroll to position [17426, 1]
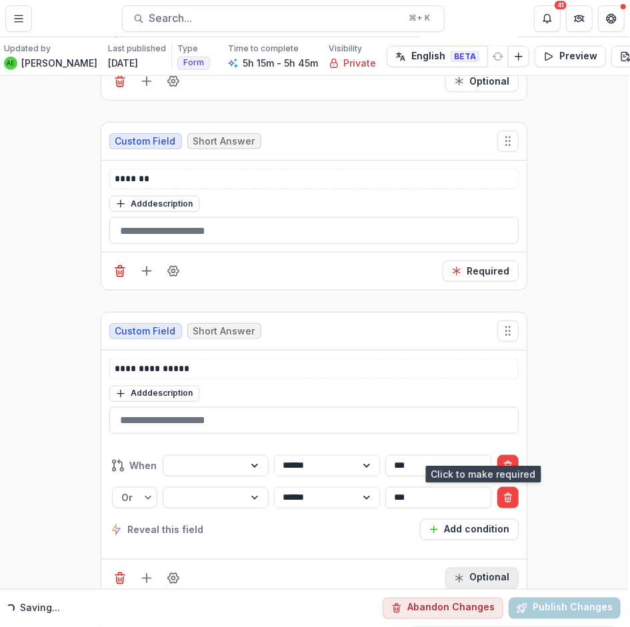
click at [468, 568] on button "Optional" at bounding box center [481, 578] width 73 height 21
click at [506, 463] on line "Delete condition" at bounding box center [507, 463] width 7 height 0
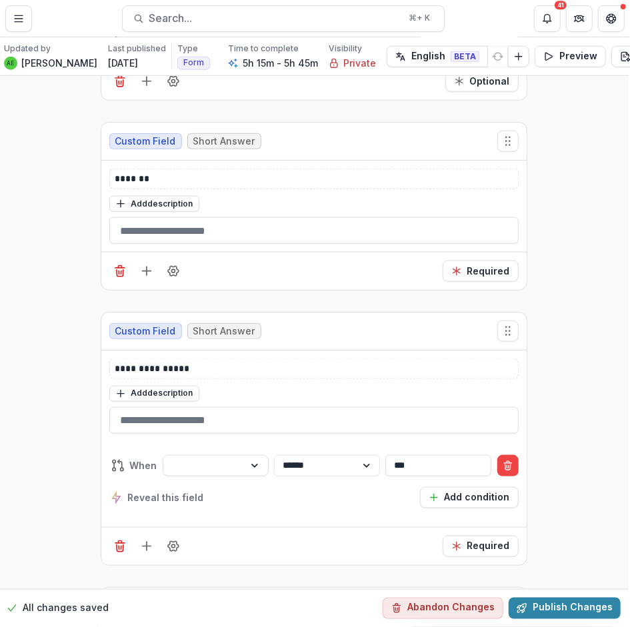
click at [506, 463] on line "Delete condition" at bounding box center [507, 463] width 7 height 0
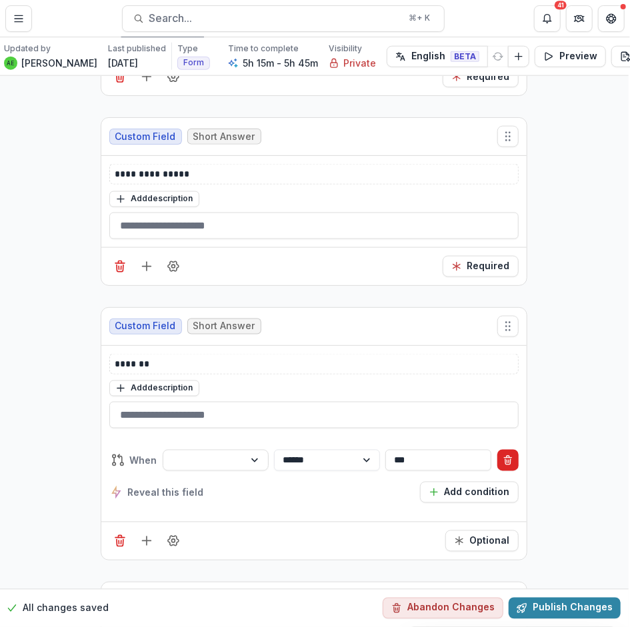
click at [503, 455] on icon "Delete condition" at bounding box center [508, 460] width 11 height 11
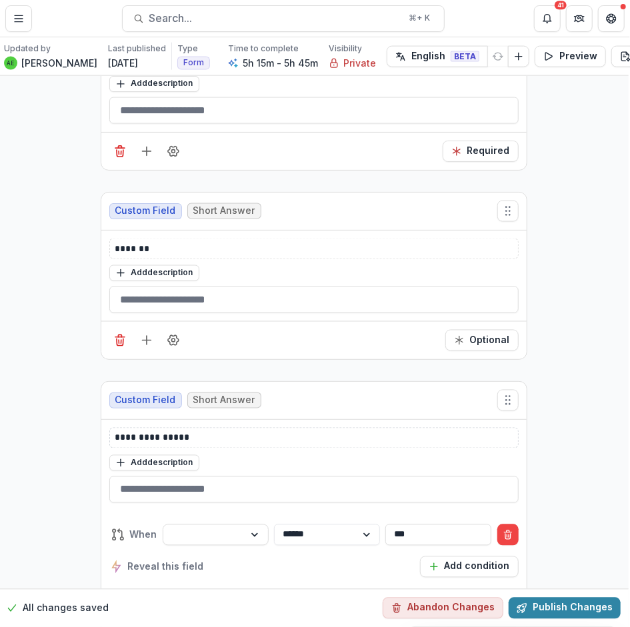
scroll to position [17746, 1]
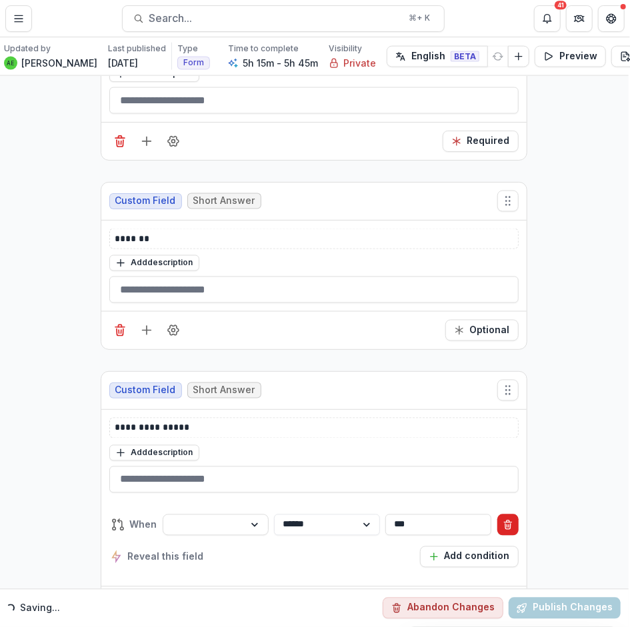
click at [497, 515] on button "Delete condition" at bounding box center [507, 525] width 21 height 21
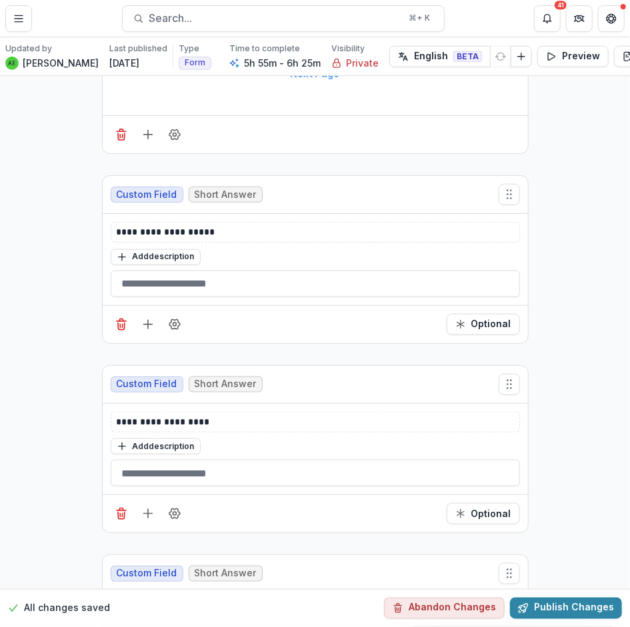
scroll to position [0, 0]
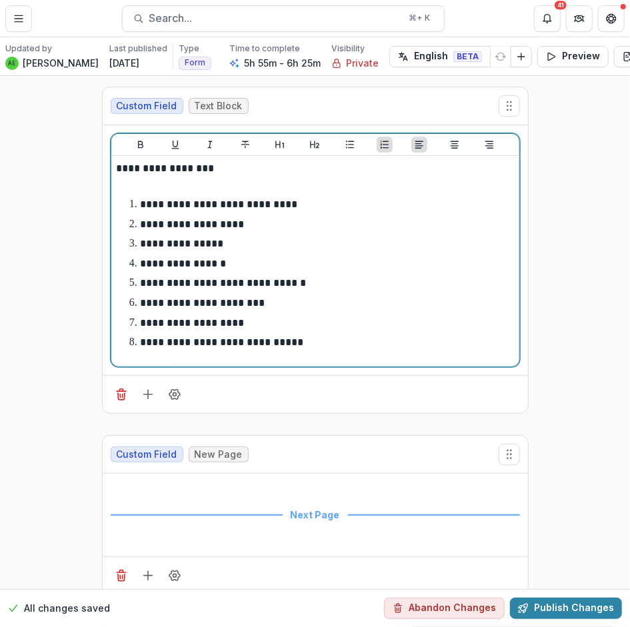
click at [239, 223] on li "**********" at bounding box center [323, 224] width 381 height 17
click at [237, 223] on li "**********" at bounding box center [323, 224] width 381 height 17
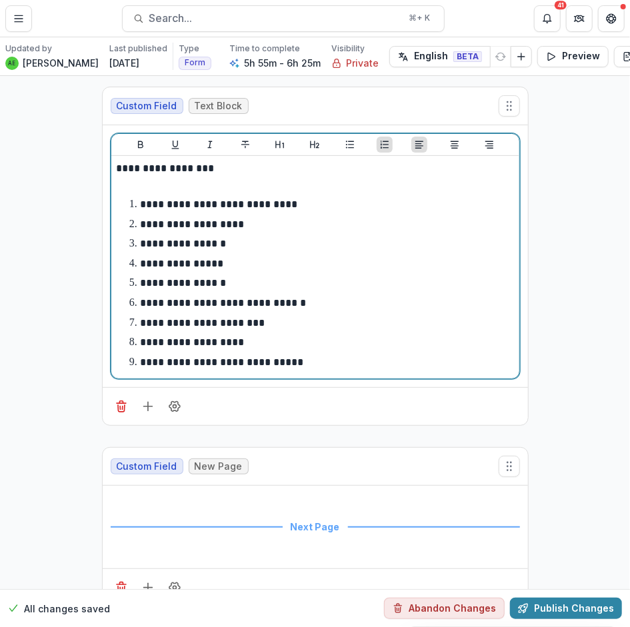
click at [175, 264] on p "**********" at bounding box center [181, 264] width 83 height 10
copy p "**********"
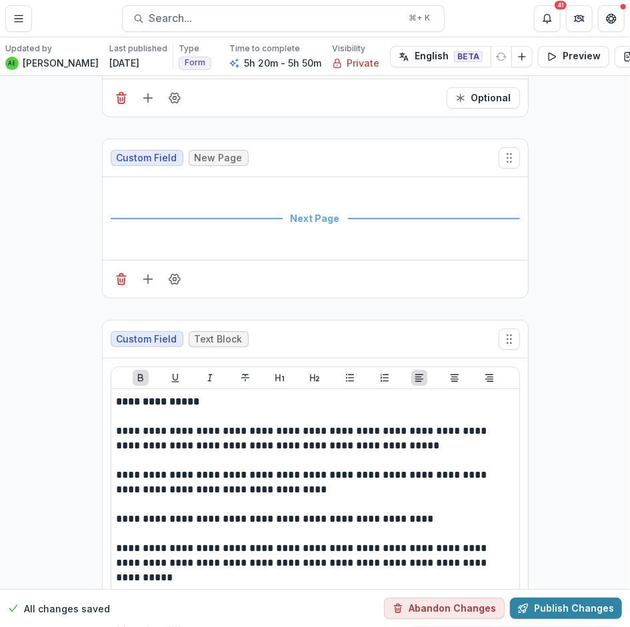
scroll to position [9372, 0]
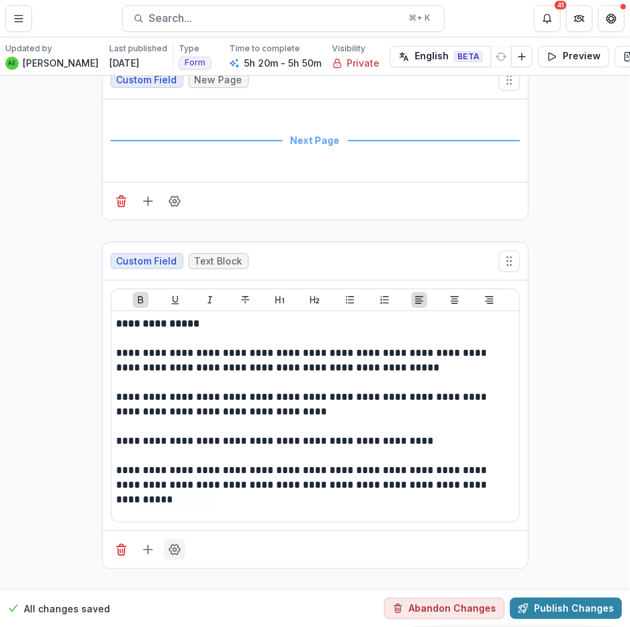
click at [173, 543] on icon "Field Settings" at bounding box center [174, 549] width 13 height 13
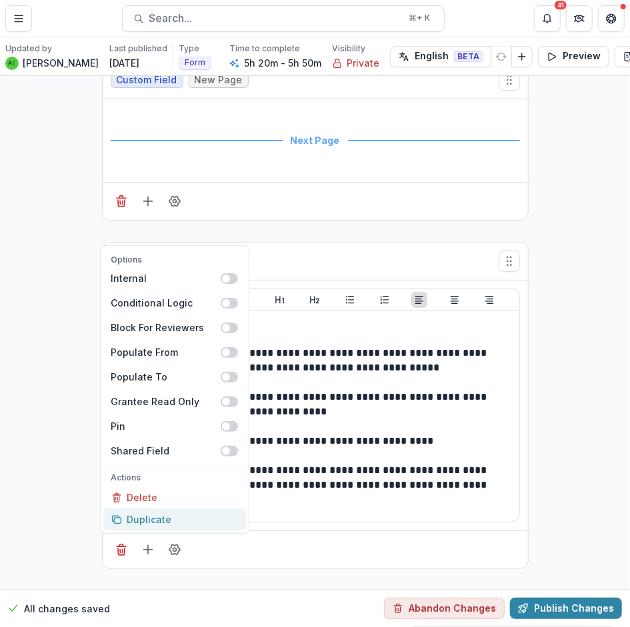
click at [153, 509] on button "Duplicate" at bounding box center [174, 520] width 143 height 22
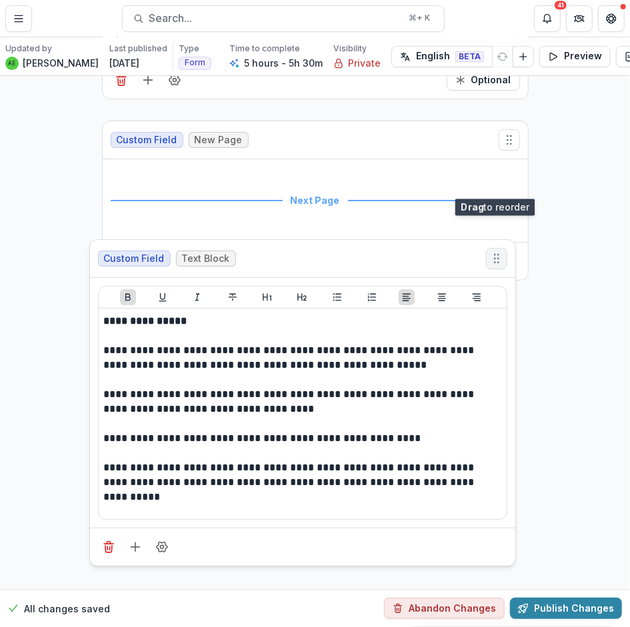
scroll to position [9310, 0]
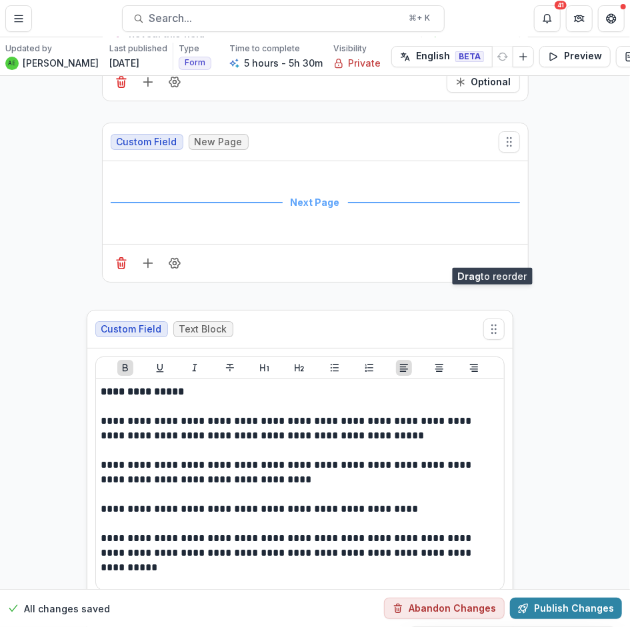
drag, startPoint x: 503, startPoint y: 409, endPoint x: 475, endPoint y: 247, distance: 164.5
click at [487, 323] on icon "Move field" at bounding box center [493, 329] width 13 height 13
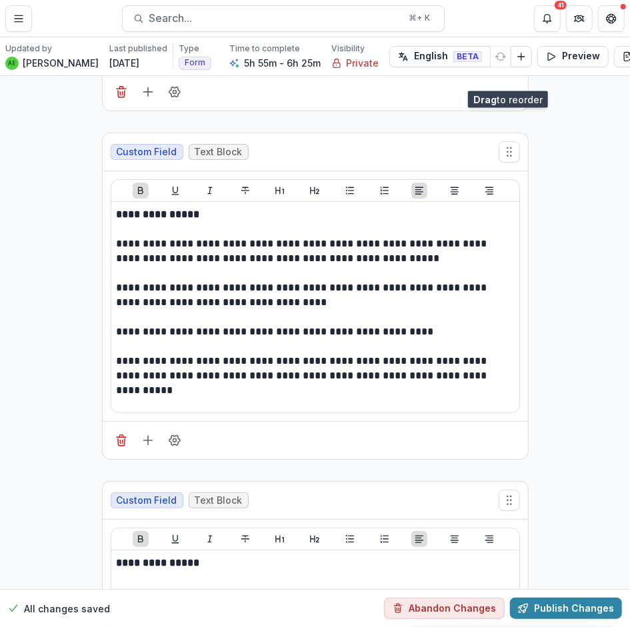
scroll to position [9482, 0]
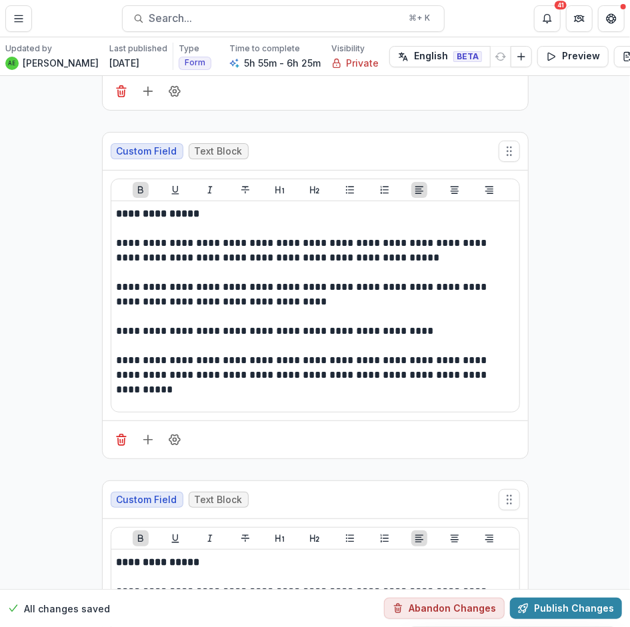
click at [147, 440] on line "Add field" at bounding box center [147, 440] width 9 height 0
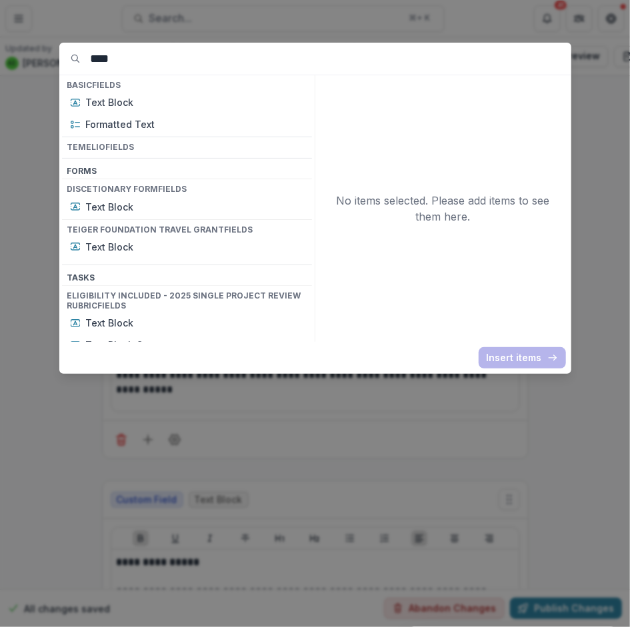
click at [120, 68] on input "****" at bounding box center [331, 59] width 481 height 32
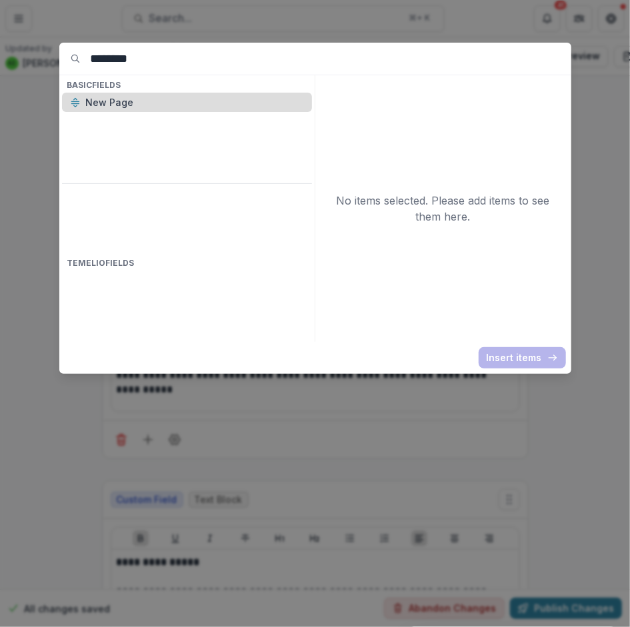
type input "********"
click at [109, 97] on p "New Page" at bounding box center [195, 102] width 218 height 14
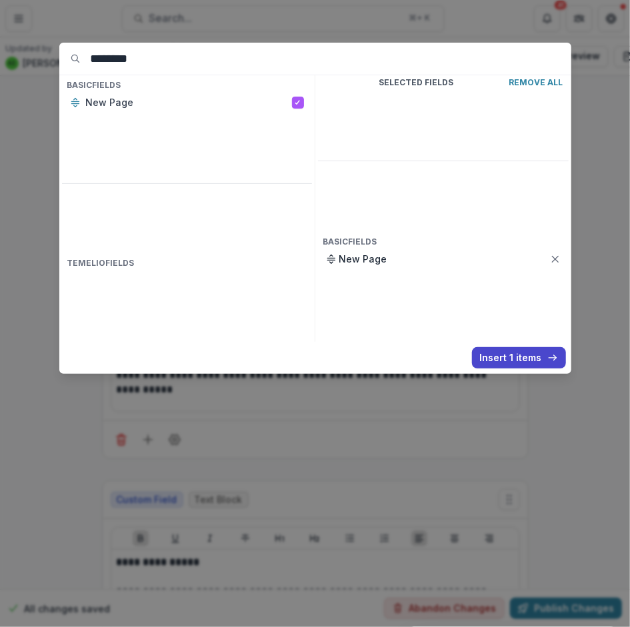
click at [495, 354] on button "Insert 1 items" at bounding box center [519, 357] width 94 height 21
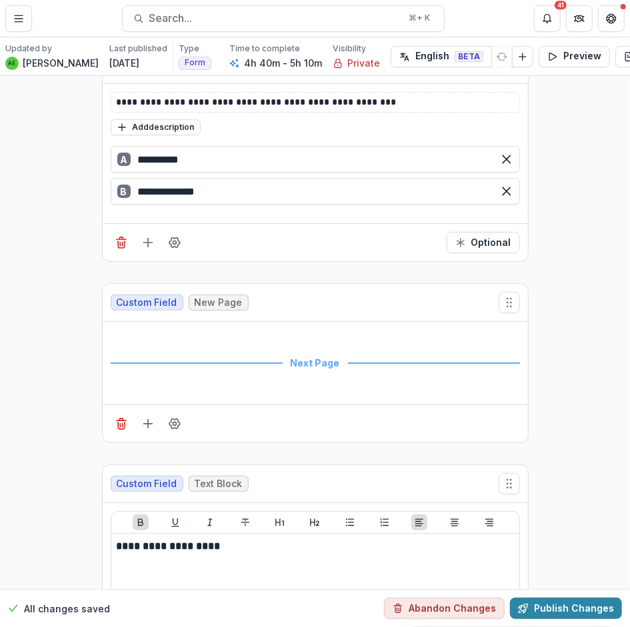
scroll to position [3626, 0]
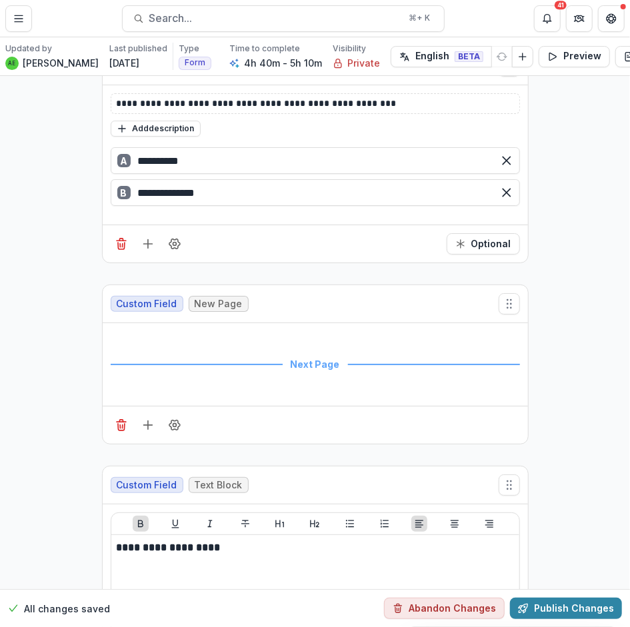
click at [152, 285] on div "Custom Field New Page" at bounding box center [315, 304] width 425 height 38
click at [529, 603] on icon "button" at bounding box center [523, 608] width 11 height 11
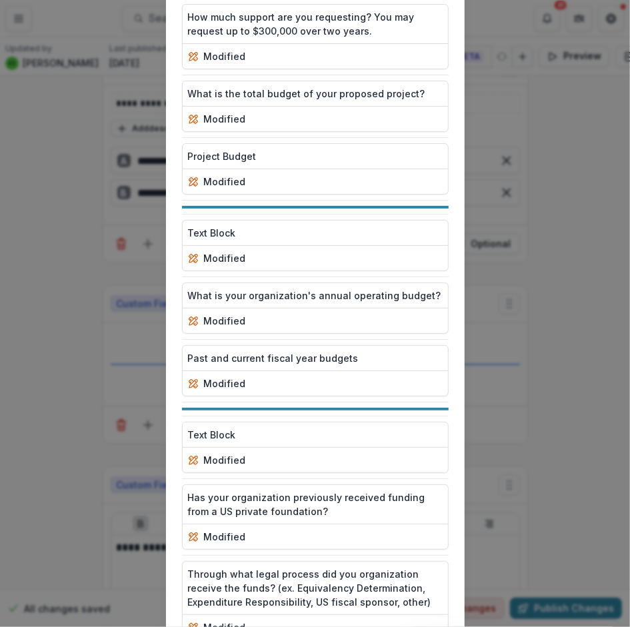
scroll to position [6530, 0]
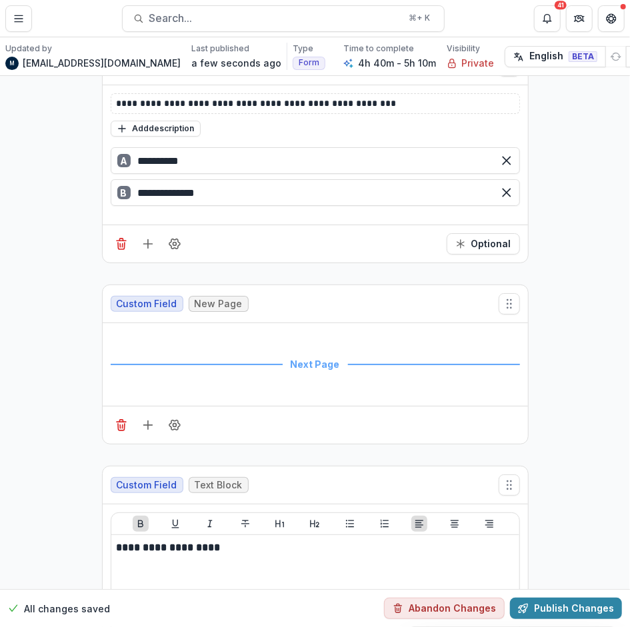
scroll to position [3560, 0]
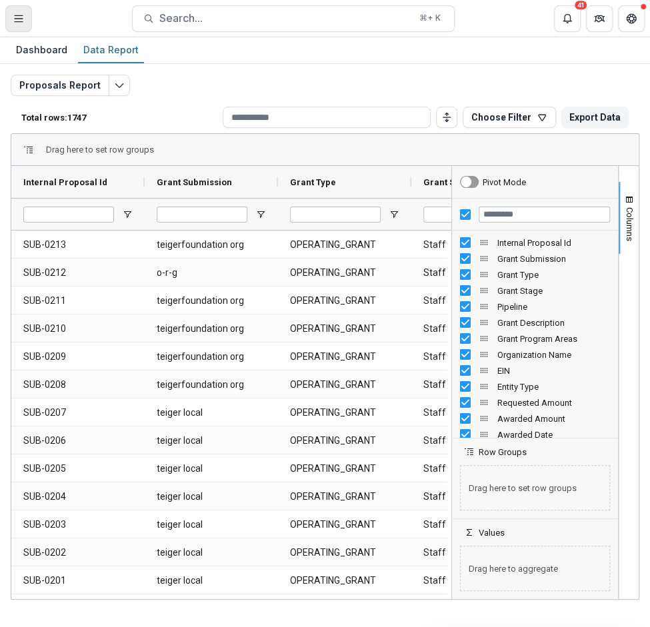
click at [12, 17] on button "Toggle Menu" at bounding box center [18, 18] width 27 height 27
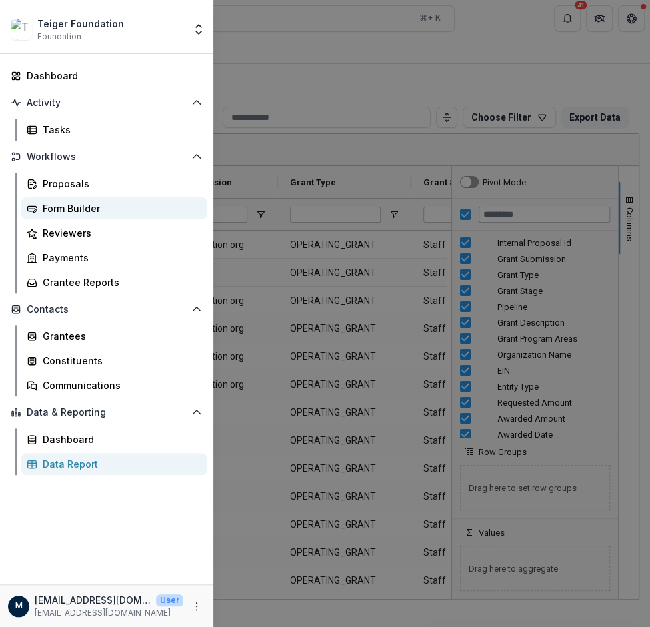
click at [71, 207] on div "Form Builder" at bounding box center [120, 208] width 154 height 14
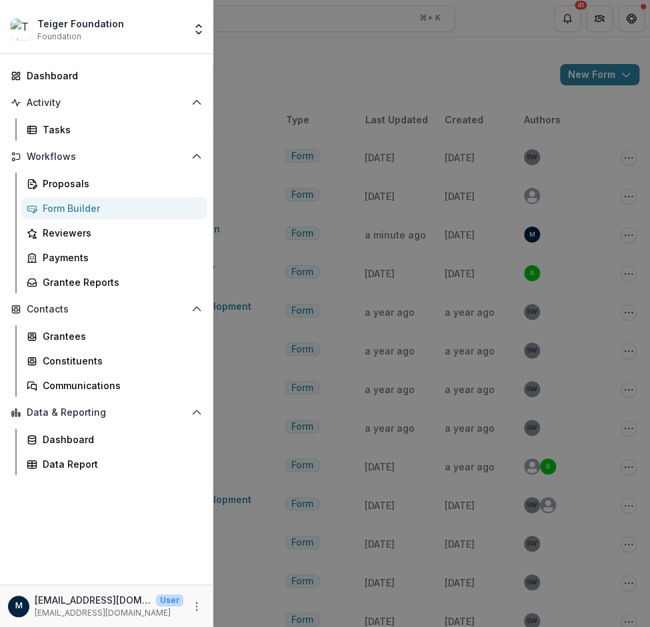
click at [89, 206] on div "Form Builder" at bounding box center [120, 208] width 154 height 14
click at [357, 209] on div "Teiger Foundation Foundation Aggregate Analysis Foundations Teigerv1 Teiger Fou…" at bounding box center [325, 313] width 650 height 627
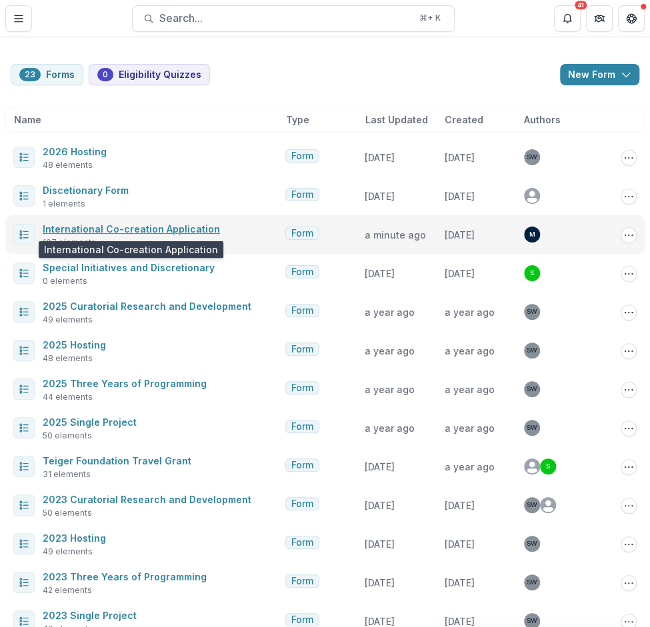
click at [85, 227] on link "International Co-creation Application" at bounding box center [131, 228] width 177 height 11
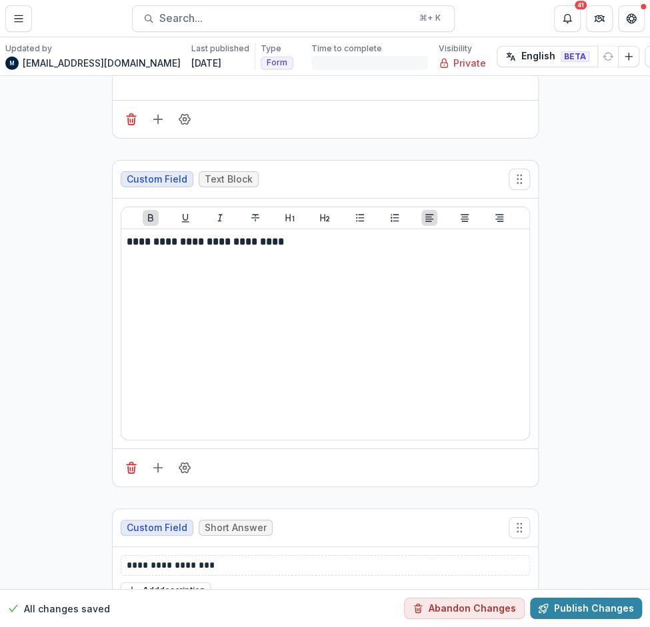
scroll to position [1591, 0]
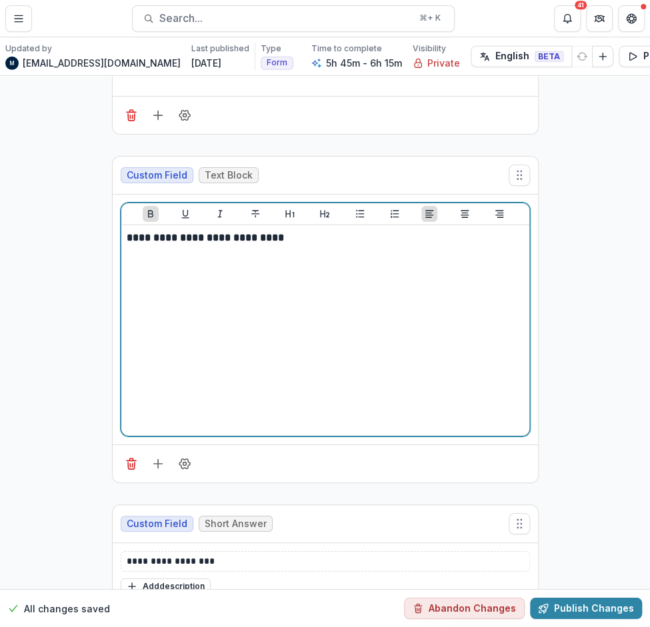
click at [127, 233] on strong "**********" at bounding box center [205, 238] width 157 height 10
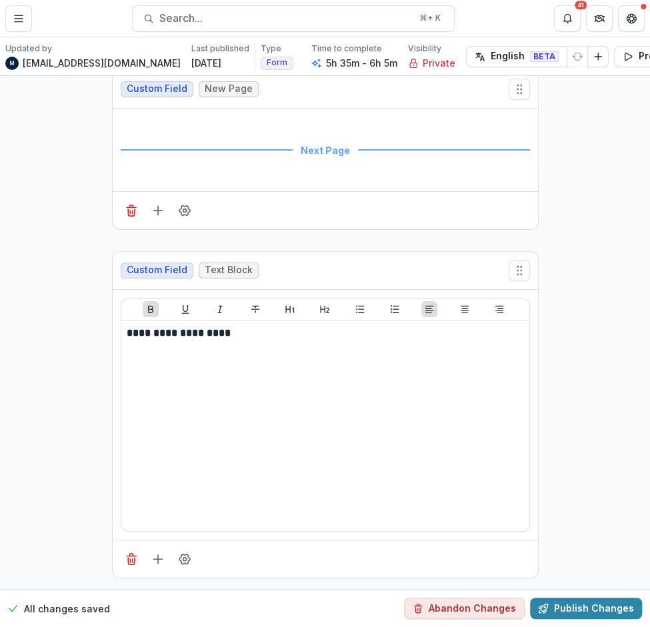
scroll to position [3875, 0]
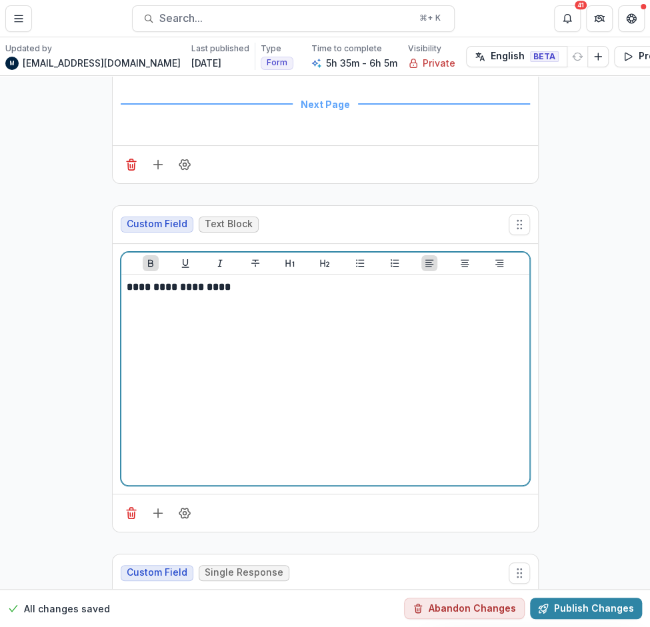
click at [127, 282] on strong "**********" at bounding box center [179, 287] width 104 height 10
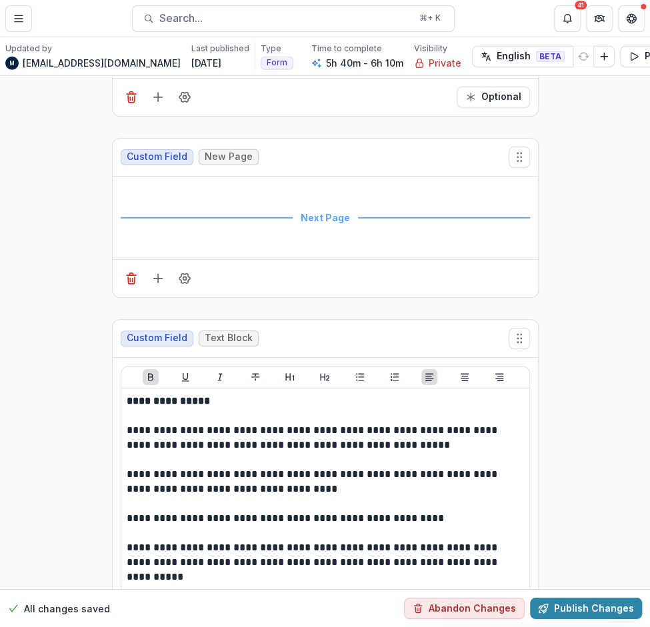
scroll to position [9235, 0]
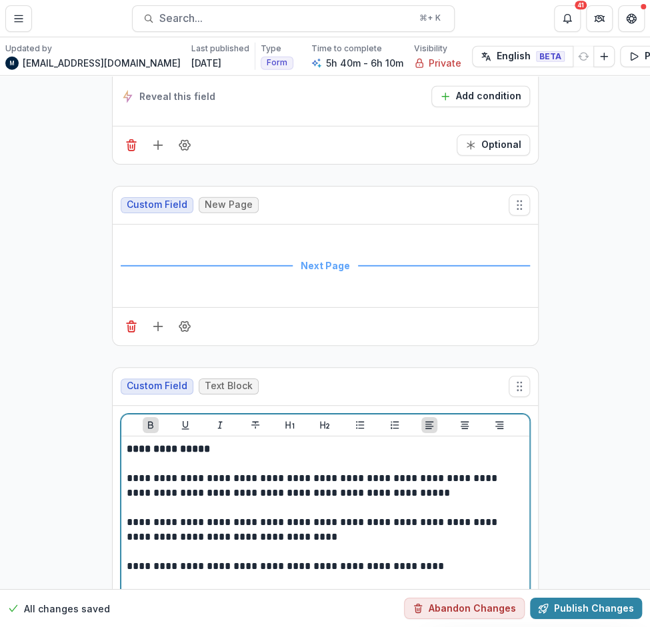
click at [127, 444] on strong "**********" at bounding box center [170, 449] width 86 height 10
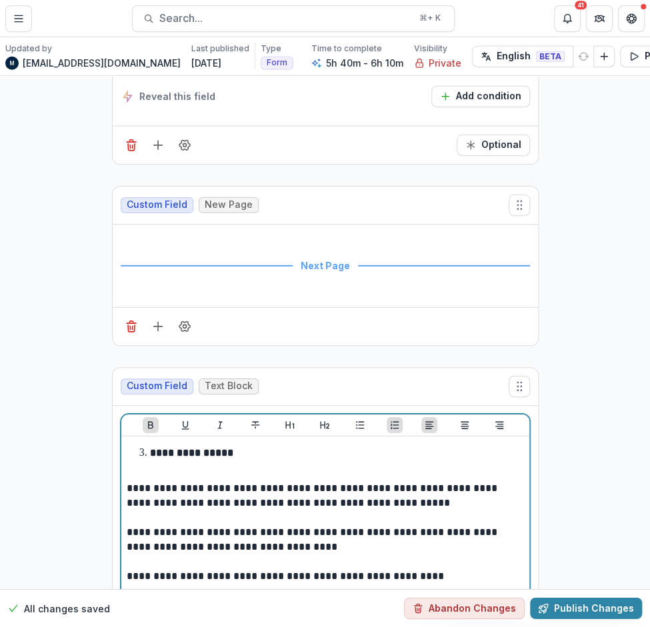
click at [133, 442] on div "**********" at bounding box center [325, 542] width 397 height 200
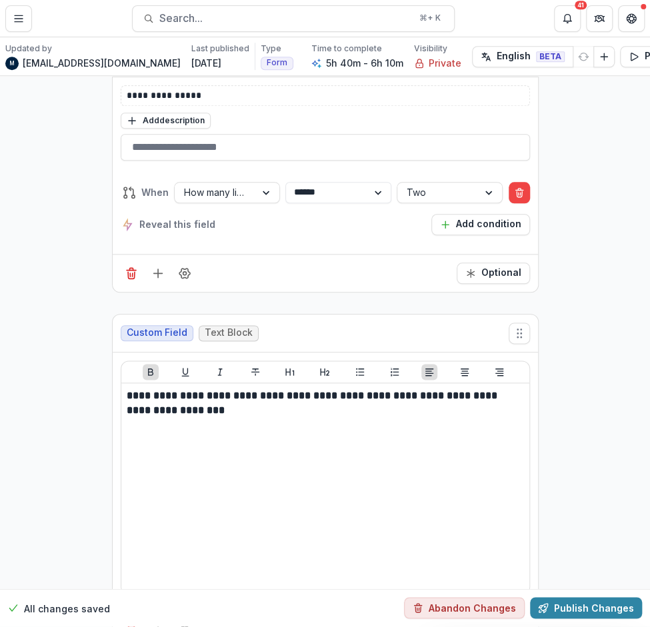
scroll to position [12173, 0]
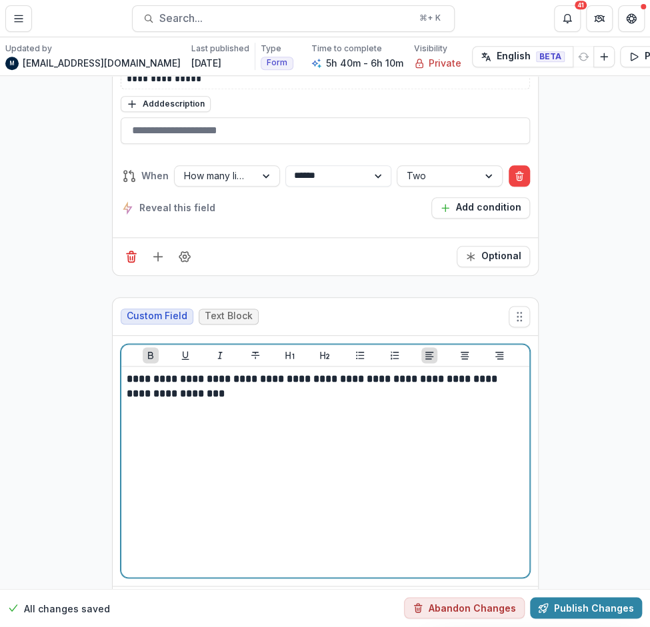
click at [123, 367] on div "**********" at bounding box center [325, 472] width 408 height 211
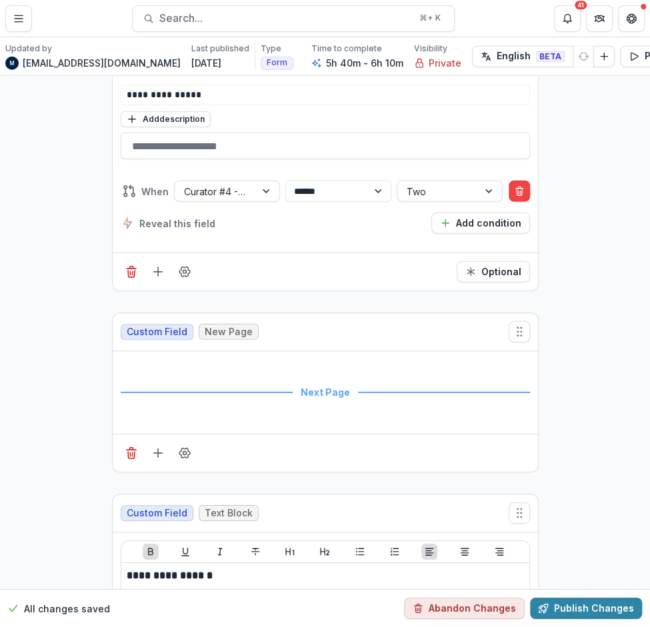
scroll to position [20846, 0]
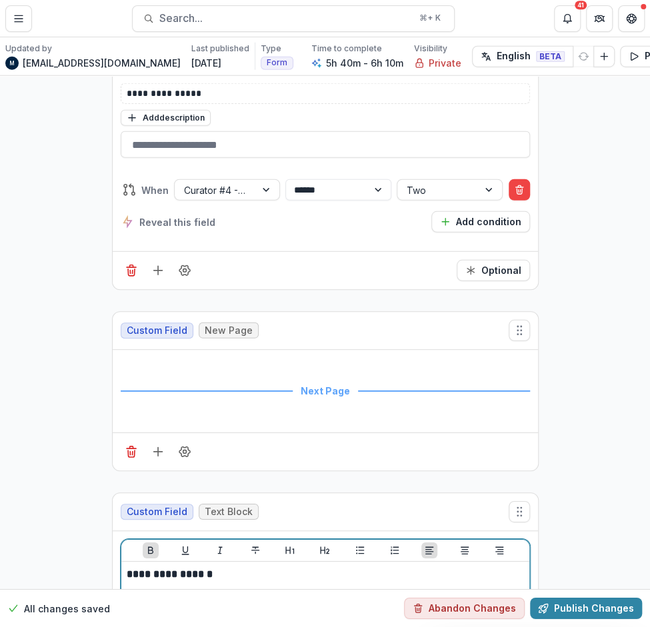
click at [127, 569] on strong "**********" at bounding box center [171, 574] width 89 height 10
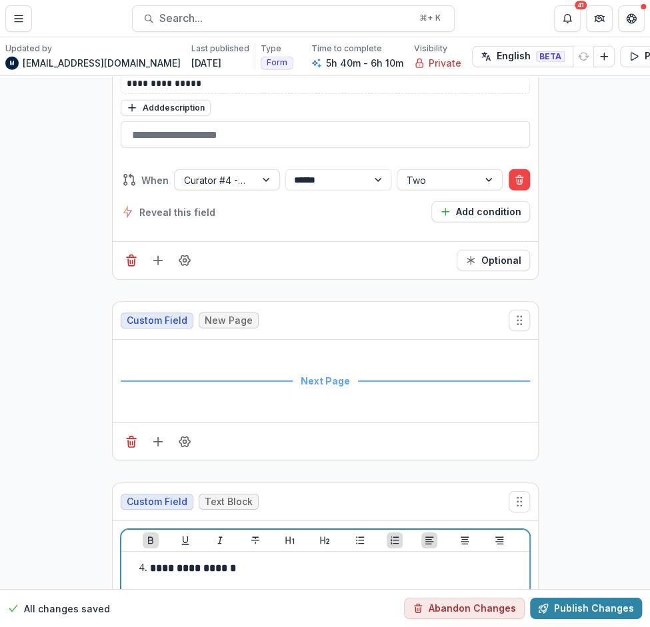
click at [150, 563] on strong "**********" at bounding box center [194, 568] width 89 height 10
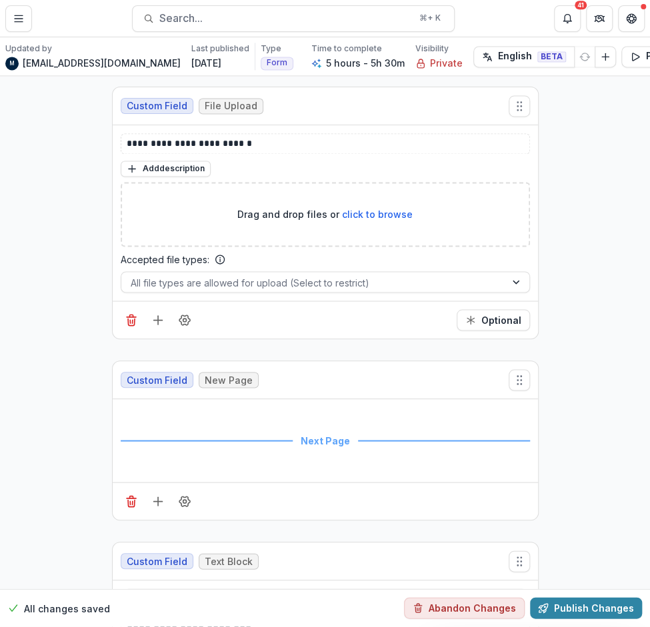
scroll to position [28072, 0]
click at [127, 619] on strong "**********" at bounding box center [190, 624] width 127 height 10
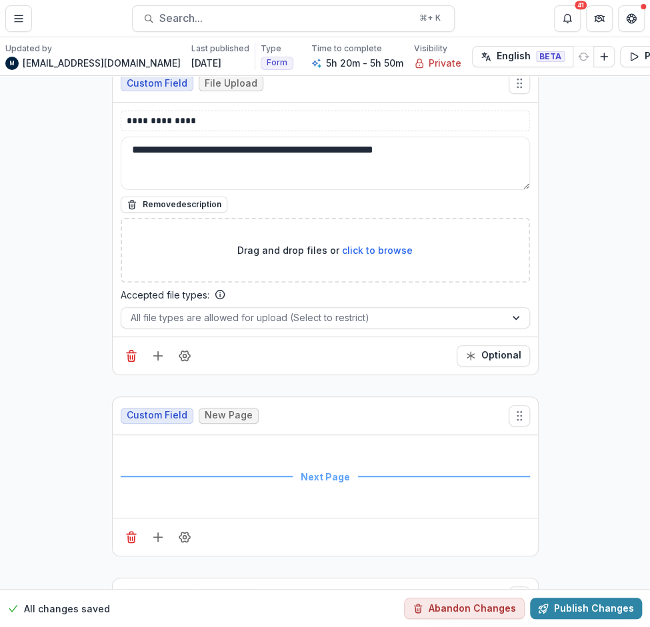
scroll to position [29280, 0]
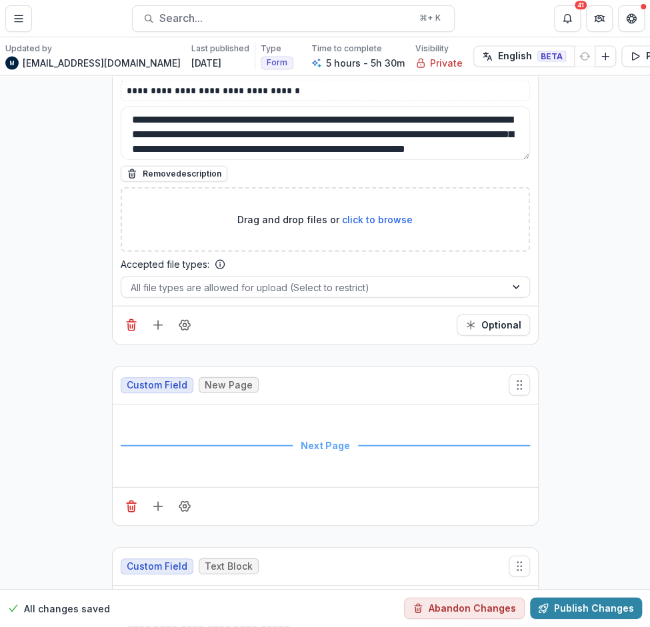
scroll to position [30364, 0]
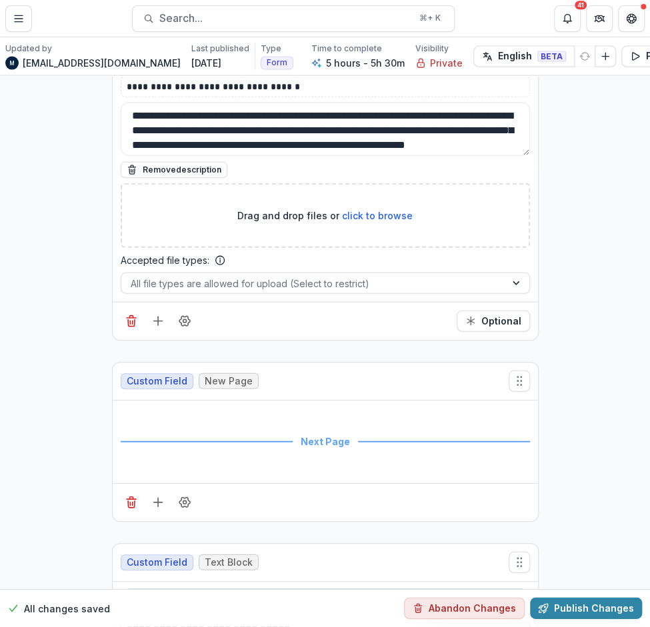
drag, startPoint x: 295, startPoint y: 422, endPoint x: 136, endPoint y: 424, distance: 159.3
click at [136, 620] on strong "**********" at bounding box center [217, 625] width 181 height 10
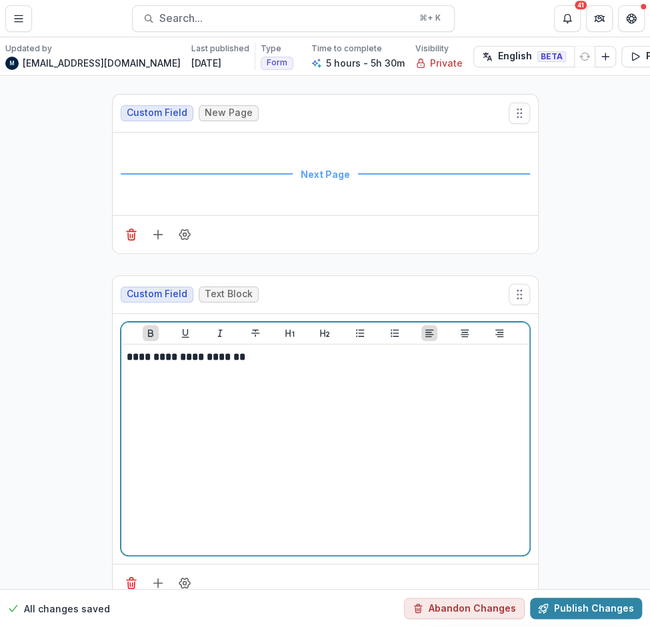
click at [199, 352] on strong "**********" at bounding box center [186, 357] width 119 height 10
click at [197, 352] on strong "**********" at bounding box center [186, 357] width 119 height 10
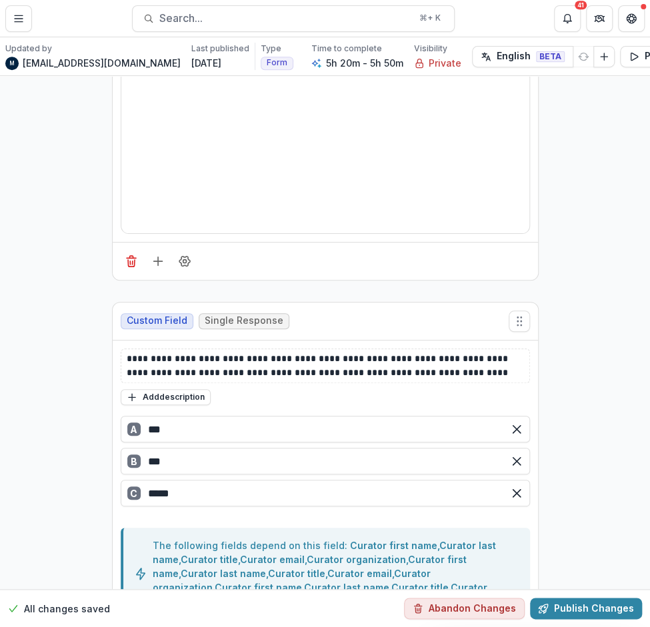
scroll to position [10332, 0]
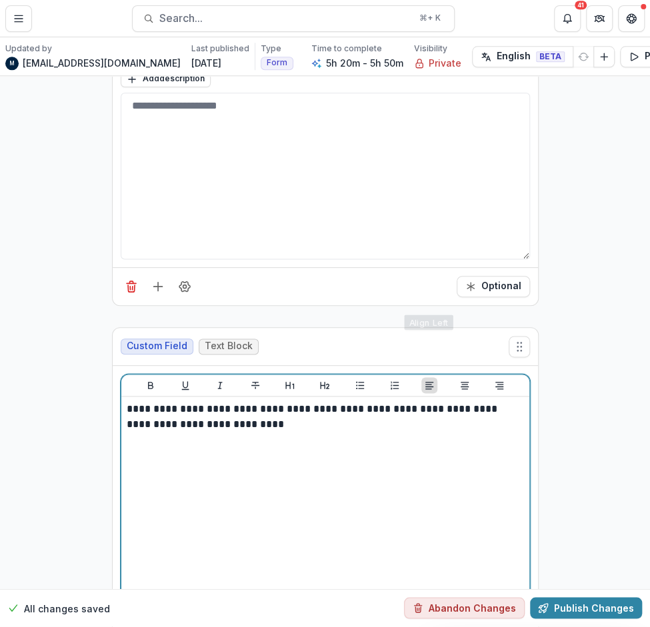
click at [442, 402] on p "**********" at bounding box center [326, 416] width 398 height 29
click at [456, 402] on p "**********" at bounding box center [326, 416] width 398 height 29
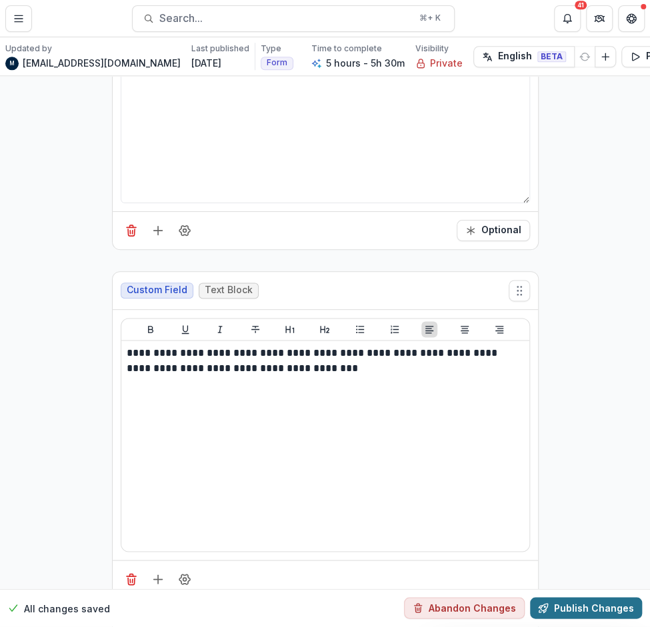
click at [551, 598] on button "Publish Changes" at bounding box center [586, 608] width 112 height 21
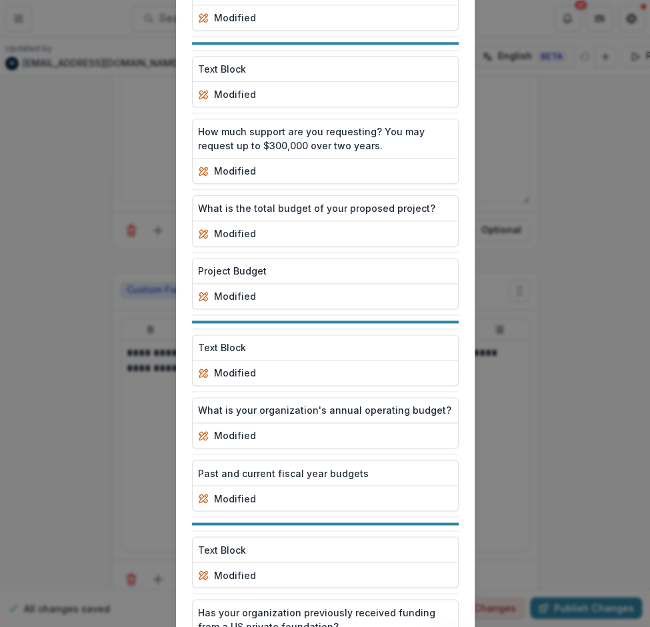
scroll to position [6455, 0]
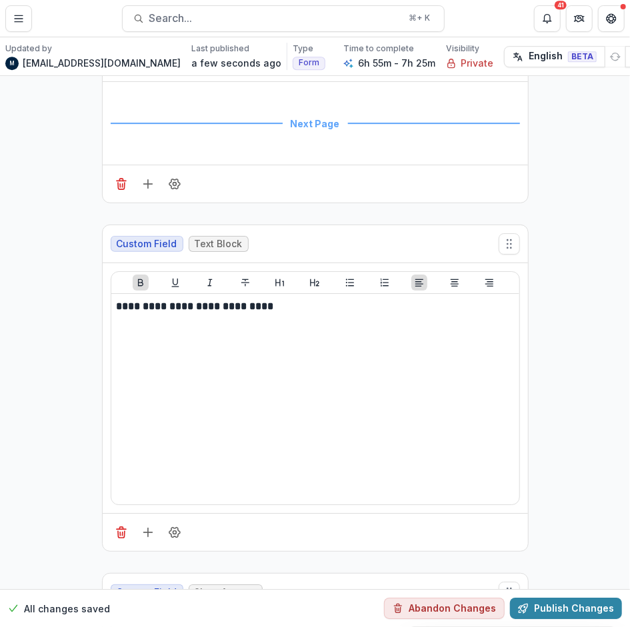
scroll to position [1632, 0]
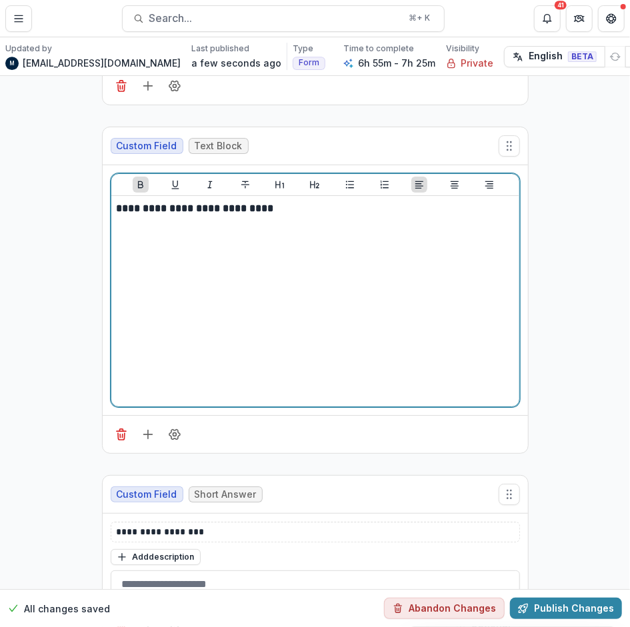
click at [117, 203] on strong "**********" at bounding box center [195, 208] width 157 height 10
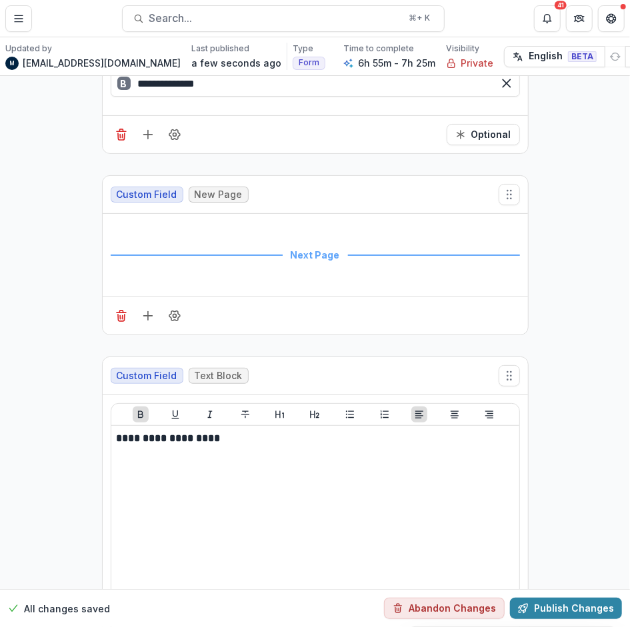
scroll to position [3773, 0]
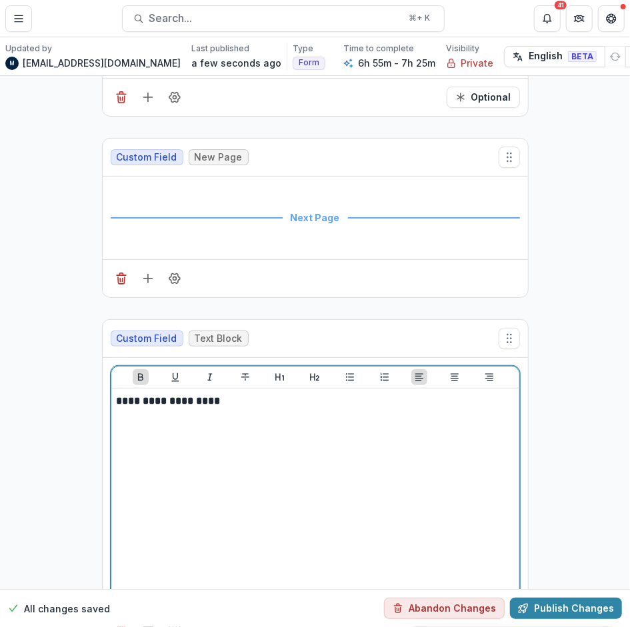
click at [117, 396] on strong "**********" at bounding box center [169, 401] width 104 height 10
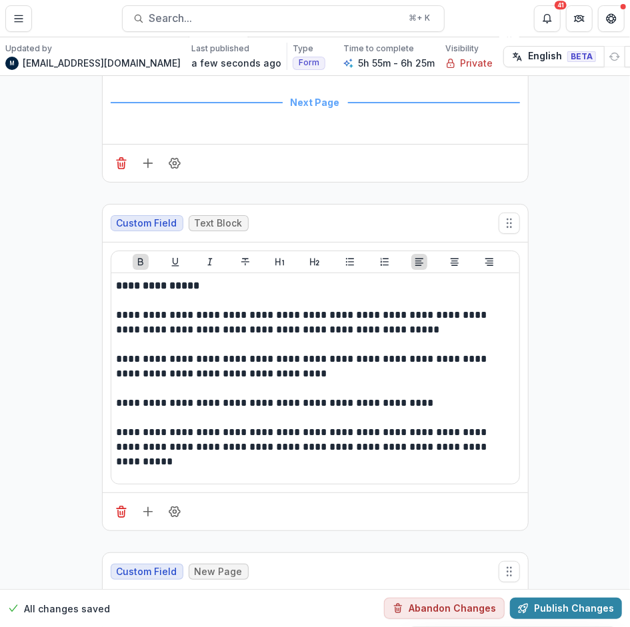
scroll to position [9283, 0]
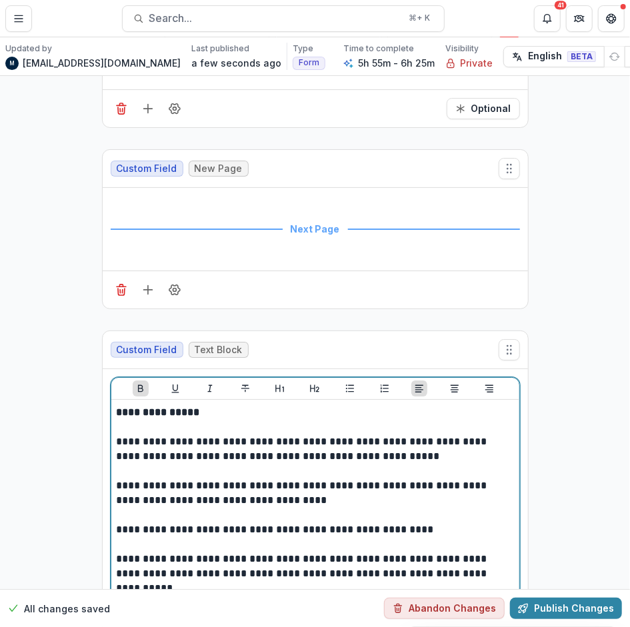
click at [117, 407] on strong "**********" at bounding box center [160, 412] width 86 height 10
drag, startPoint x: 207, startPoint y: 339, endPoint x: 164, endPoint y: 338, distance: 43.3
click at [164, 407] on strong "**********" at bounding box center [167, 412] width 101 height 10
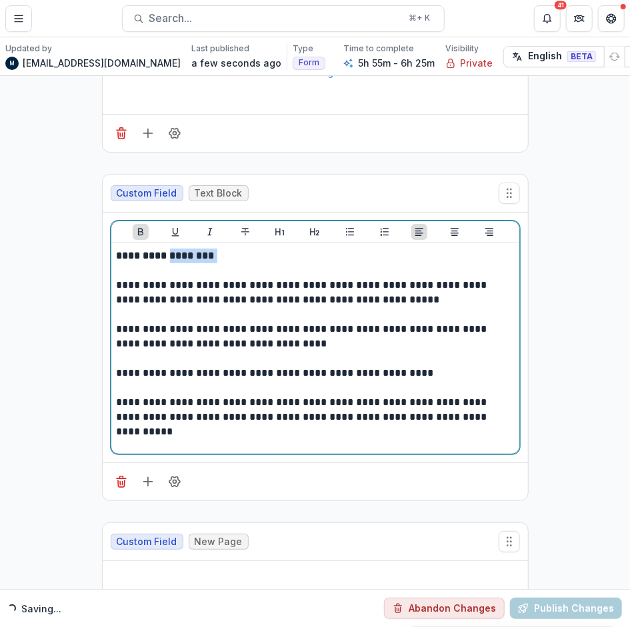
scroll to position [9443, 0]
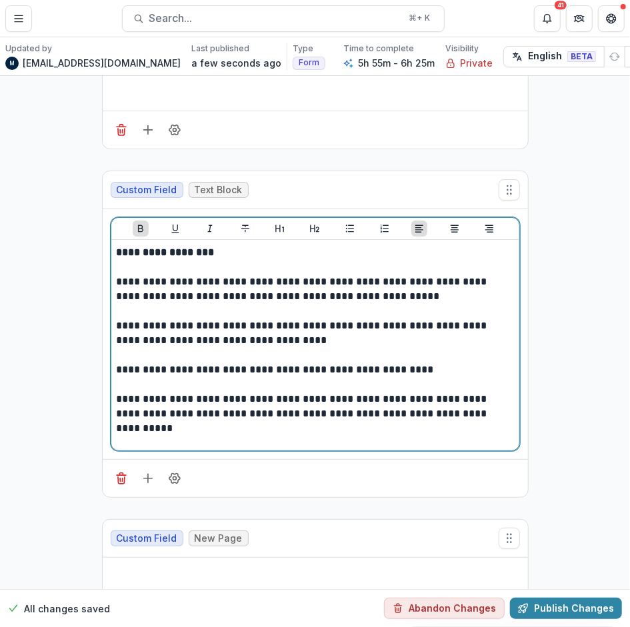
click at [229, 363] on p "**********" at bounding box center [316, 370] width 398 height 15
drag, startPoint x: 209, startPoint y: 173, endPoint x: 142, endPoint y: 175, distance: 66.7
click at [142, 245] on p "**********" at bounding box center [315, 252] width 397 height 15
click at [209, 377] on p at bounding box center [315, 384] width 397 height 15
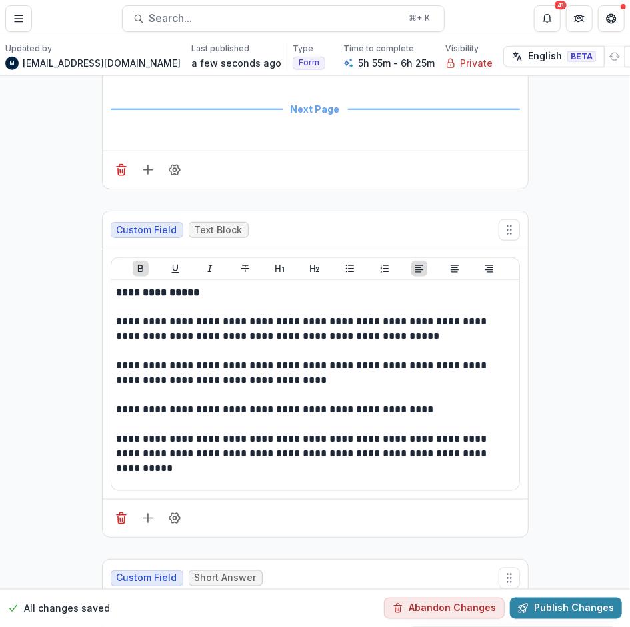
scroll to position [9943, 0]
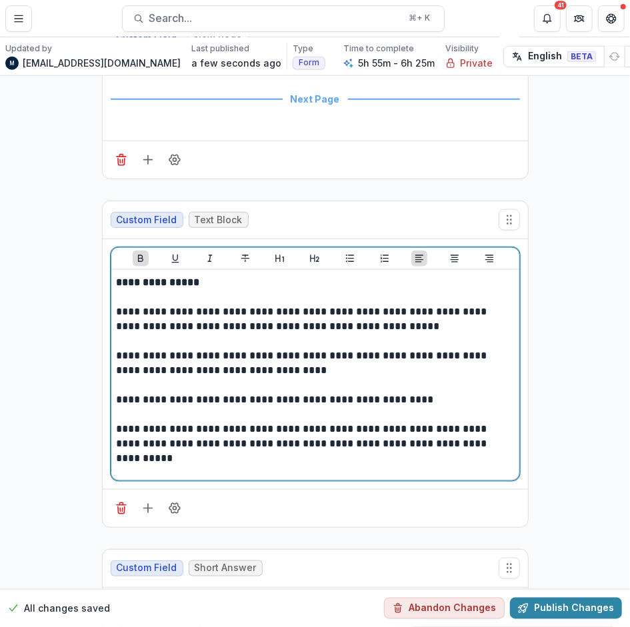
click at [117, 277] on strong "**********" at bounding box center [160, 282] width 86 height 10
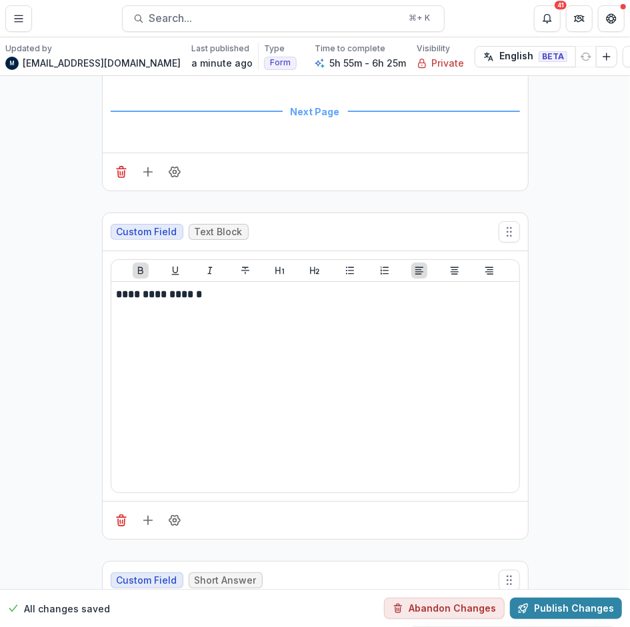
scroll to position [18760, 0]
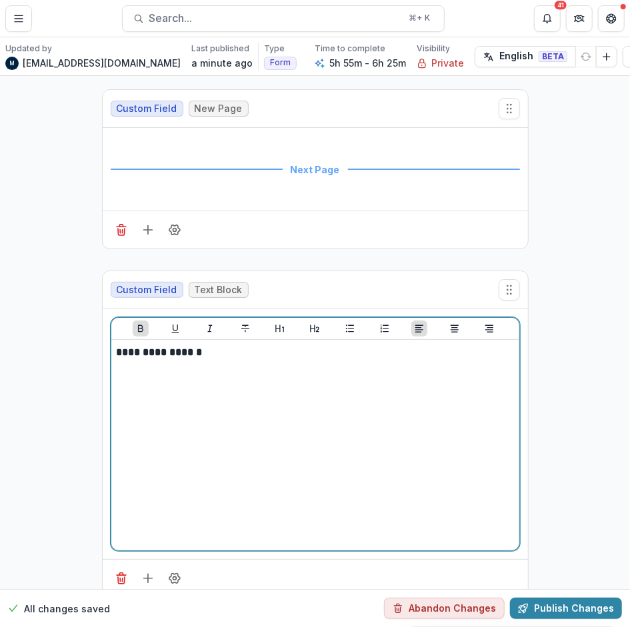
click at [117, 347] on strong "**********" at bounding box center [161, 352] width 89 height 10
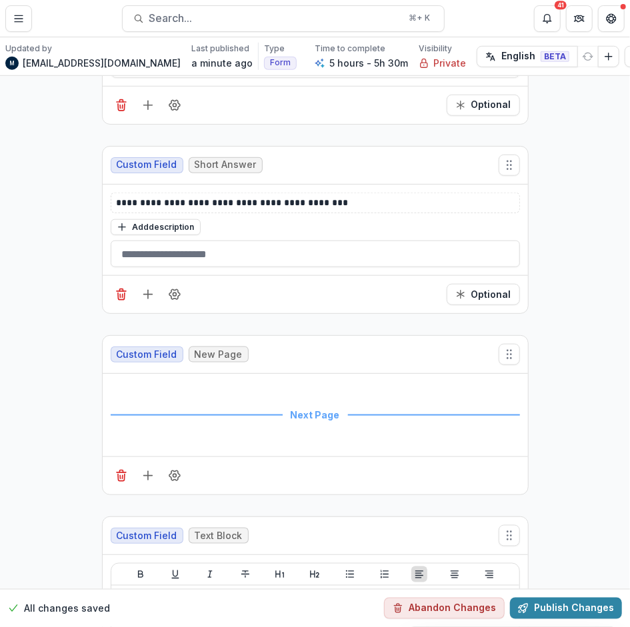
scroll to position [24992, 0]
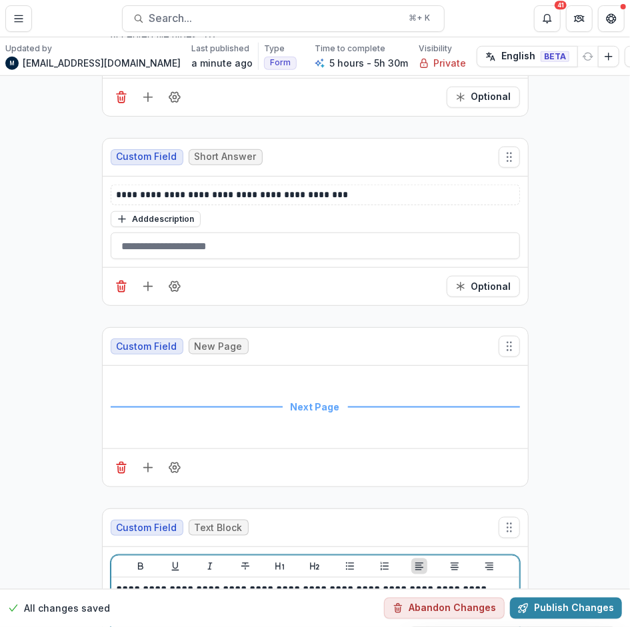
click at [117, 583] on p "**********" at bounding box center [316, 597] width 398 height 29
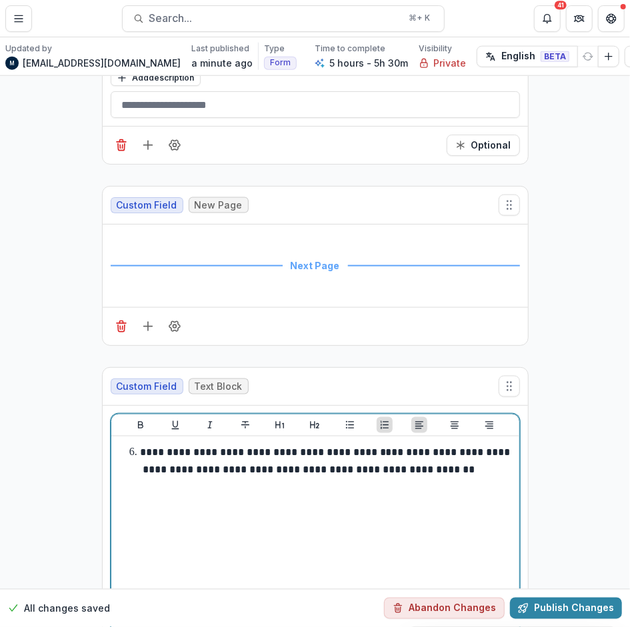
scroll to position [25067, 0]
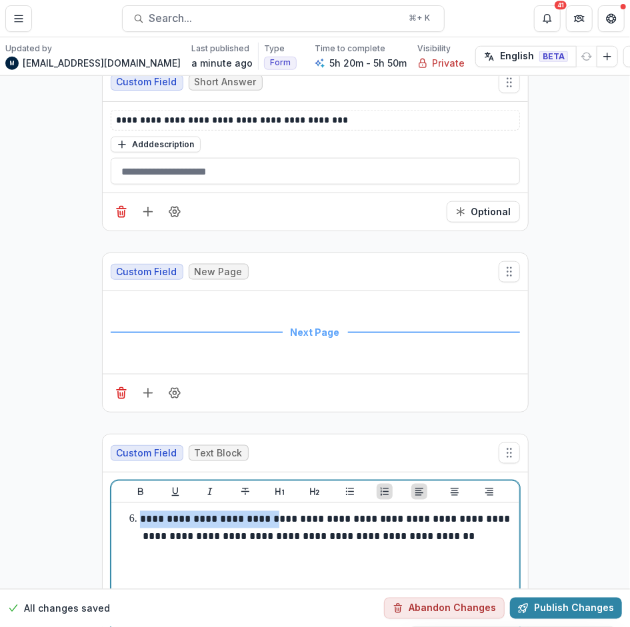
drag, startPoint x: 269, startPoint y: 337, endPoint x: 141, endPoint y: 339, distance: 128.0
click at [141, 515] on p "**********" at bounding box center [326, 528] width 373 height 27
click at [183, 509] on div "**********" at bounding box center [315, 609] width 397 height 200
click at [140, 515] on p "**********" at bounding box center [326, 528] width 373 height 27
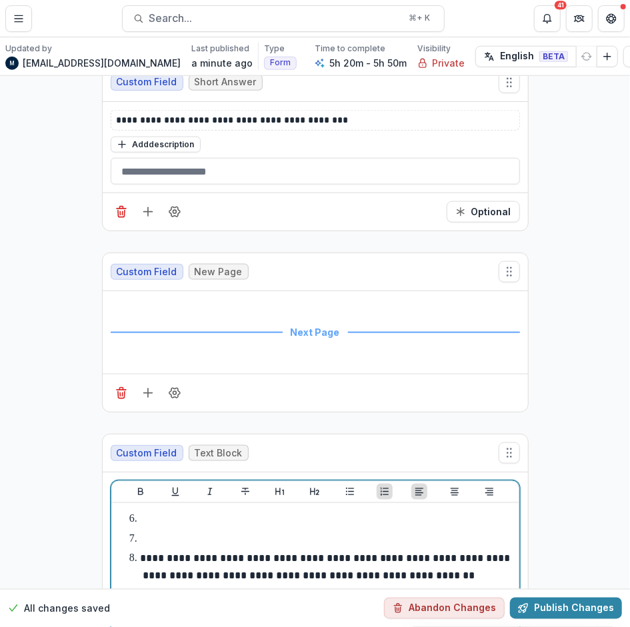
click at [149, 511] on li at bounding box center [323, 519] width 381 height 17
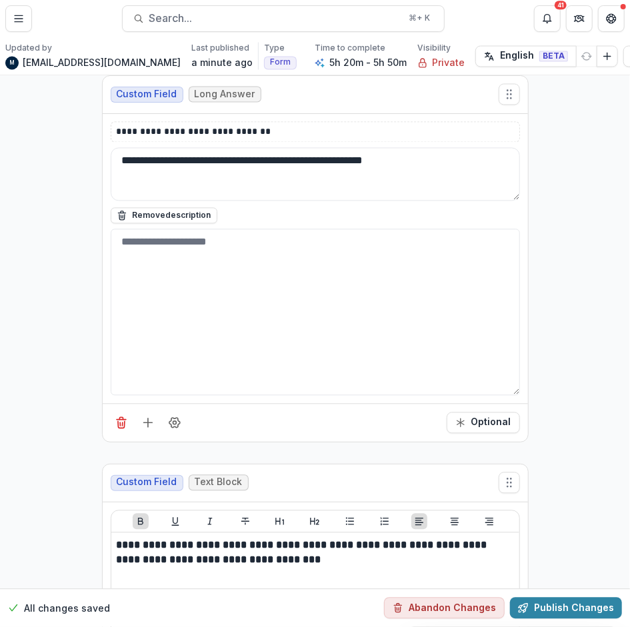
scroll to position [19970, 0]
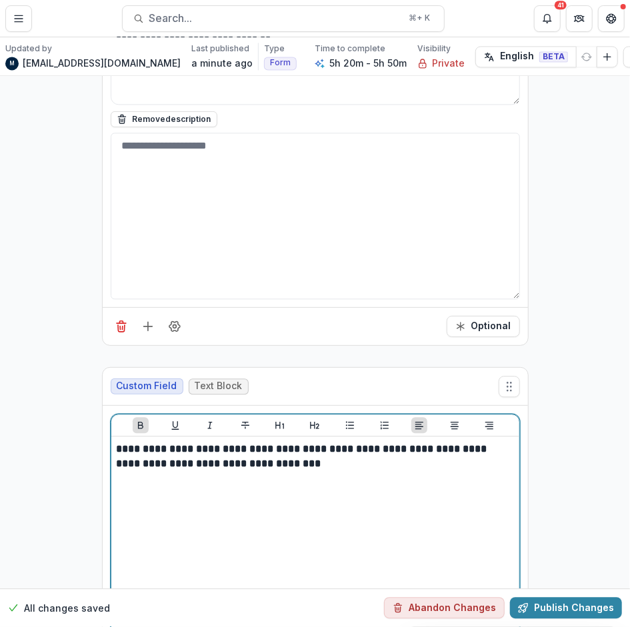
click at [143, 442] on p "**********" at bounding box center [315, 456] width 397 height 29
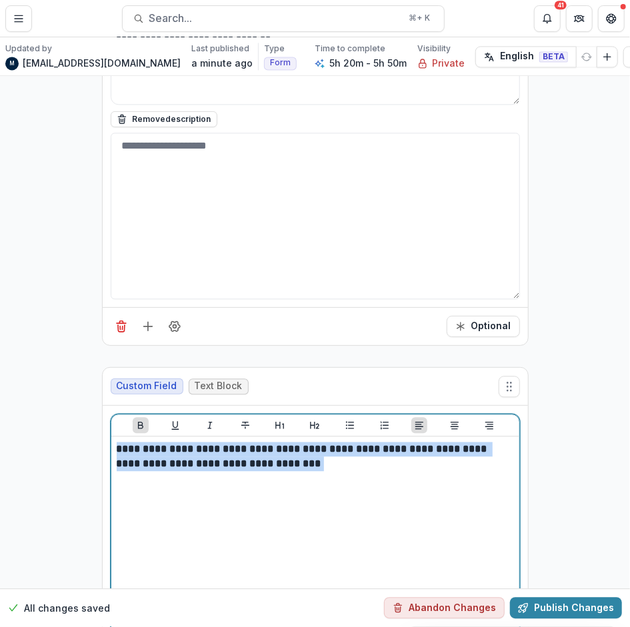
click at [143, 442] on p "**********" at bounding box center [315, 456] width 397 height 29
copy strong "******"
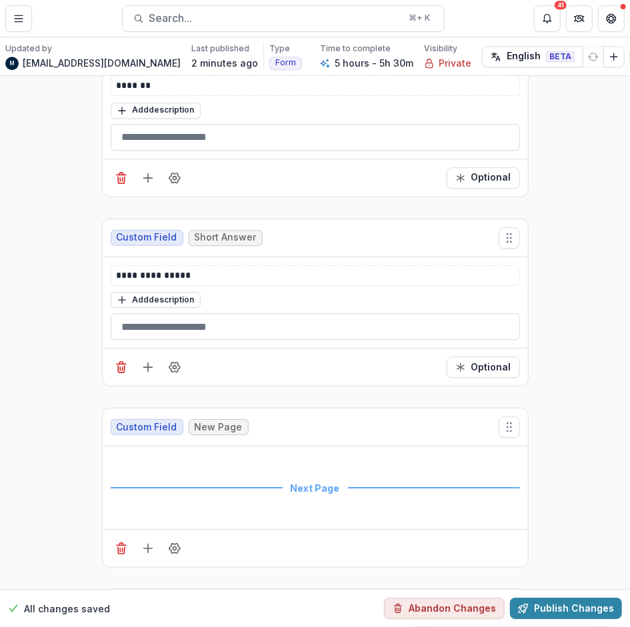
scroll to position [18490, 0]
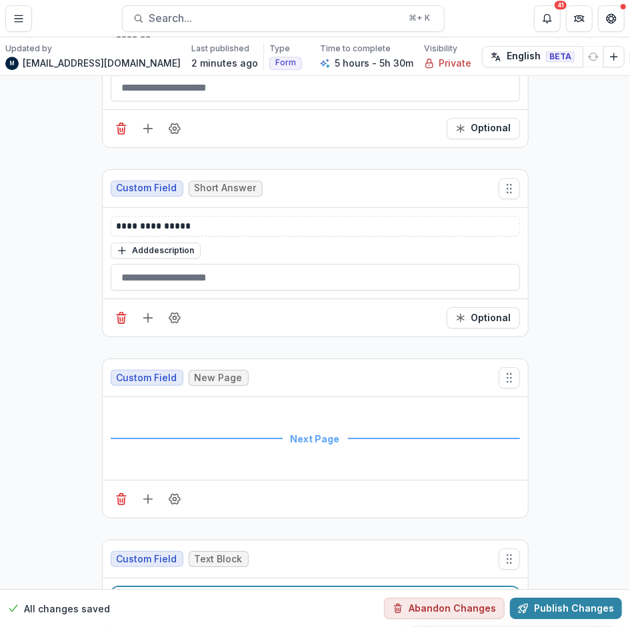
click at [138, 617] on strong "**********" at bounding box center [170, 622] width 107 height 10
copy strong "********"
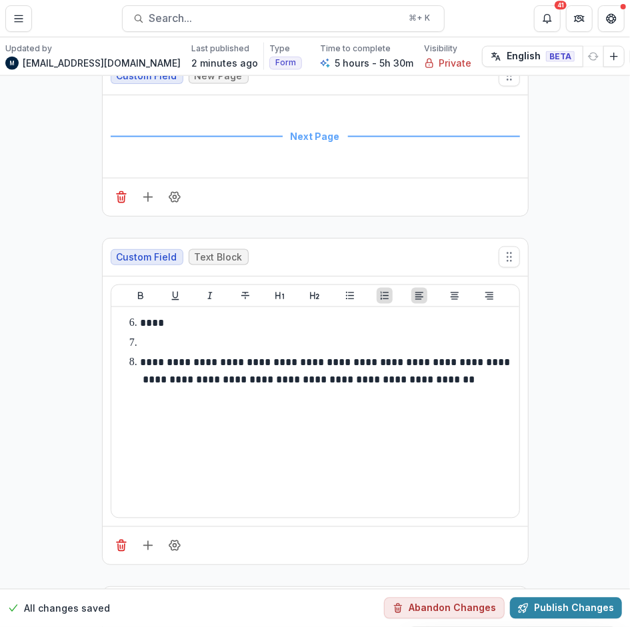
scroll to position [25190, 0]
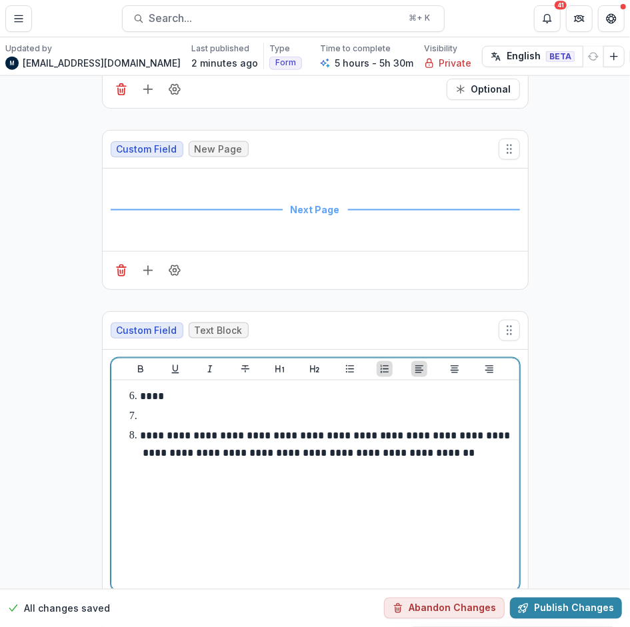
click at [148, 392] on p "****" at bounding box center [153, 397] width 27 height 10
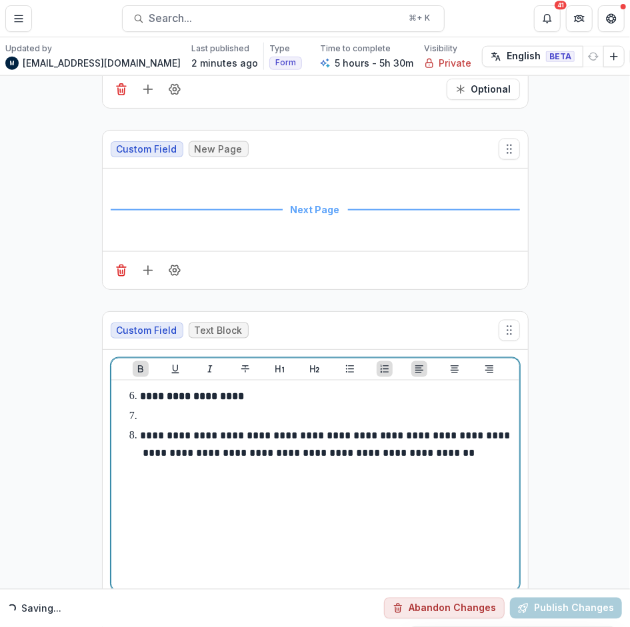
click at [154, 392] on strong "**********" at bounding box center [193, 397] width 107 height 10
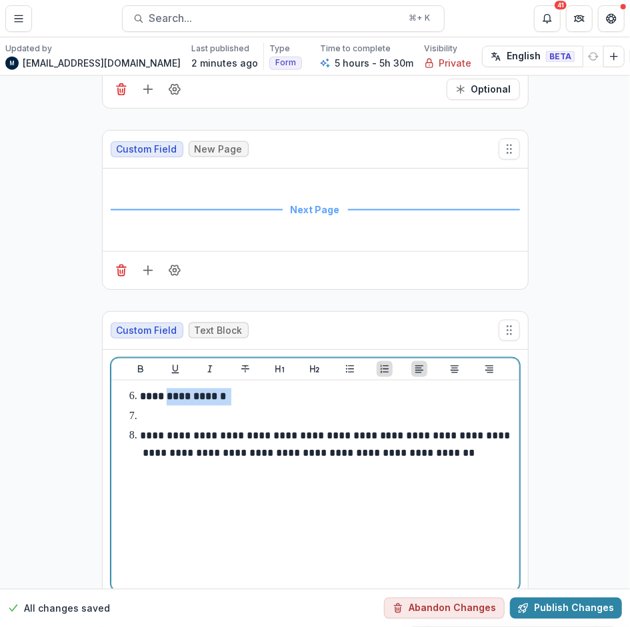
drag, startPoint x: 247, startPoint y: 219, endPoint x: 171, endPoint y: 219, distance: 76.0
click at [171, 389] on li "**********" at bounding box center [323, 397] width 381 height 17
click at [219, 428] on li "**********" at bounding box center [323, 445] width 381 height 34
click at [149, 409] on li at bounding box center [323, 417] width 381 height 17
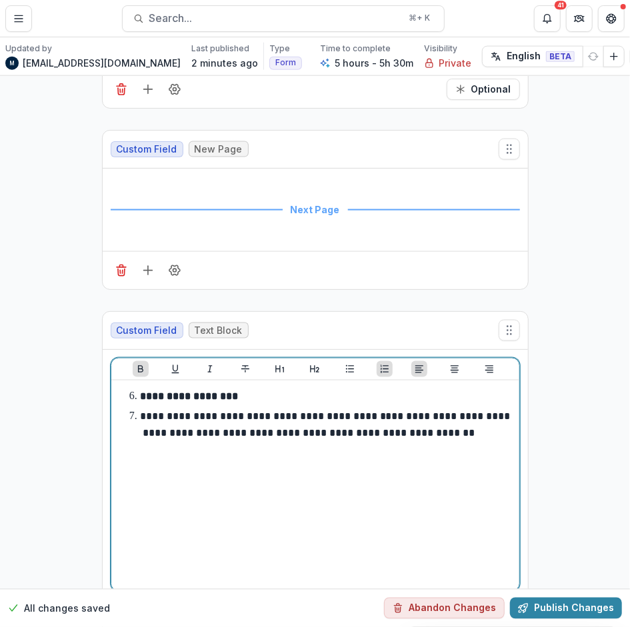
click at [141, 392] on strong "**********" at bounding box center [189, 397] width 98 height 10
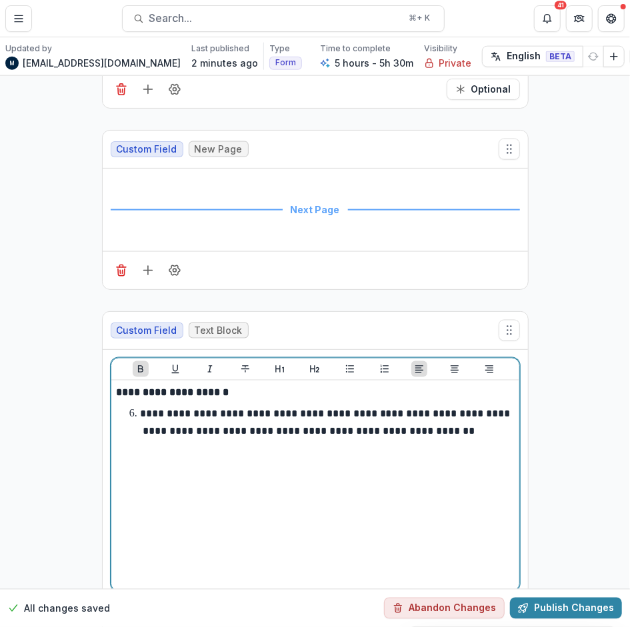
click at [157, 409] on p "**********" at bounding box center [326, 422] width 373 height 27
click at [142, 409] on p "**********" at bounding box center [326, 422] width 373 height 27
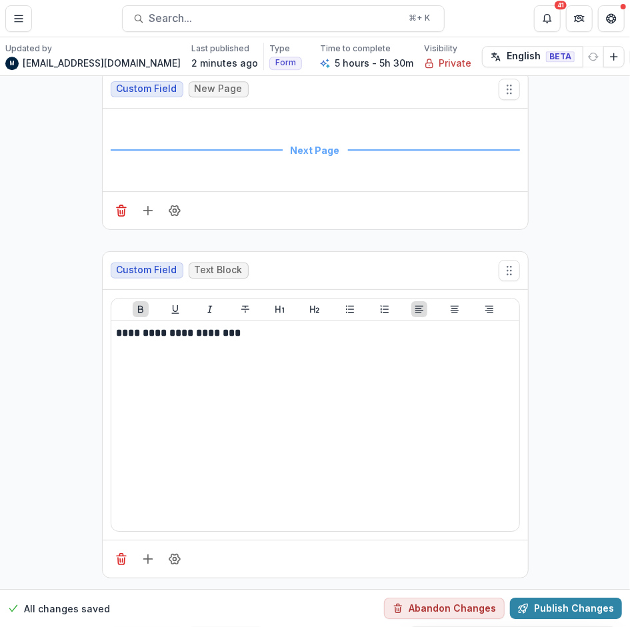
scroll to position [26057, 0]
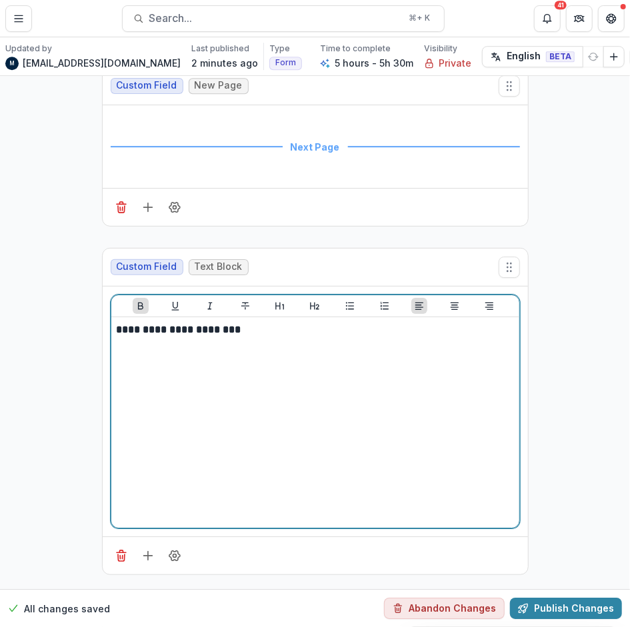
click at [117, 325] on strong "**********" at bounding box center [180, 330] width 127 height 10
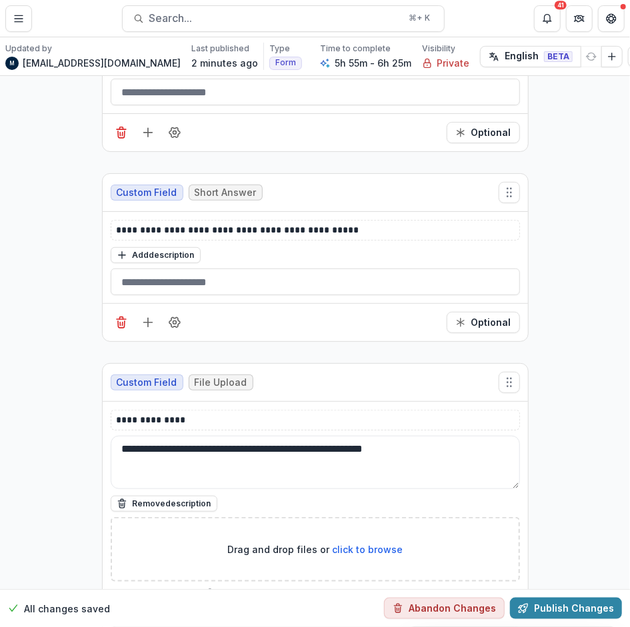
scroll to position [27201, 0]
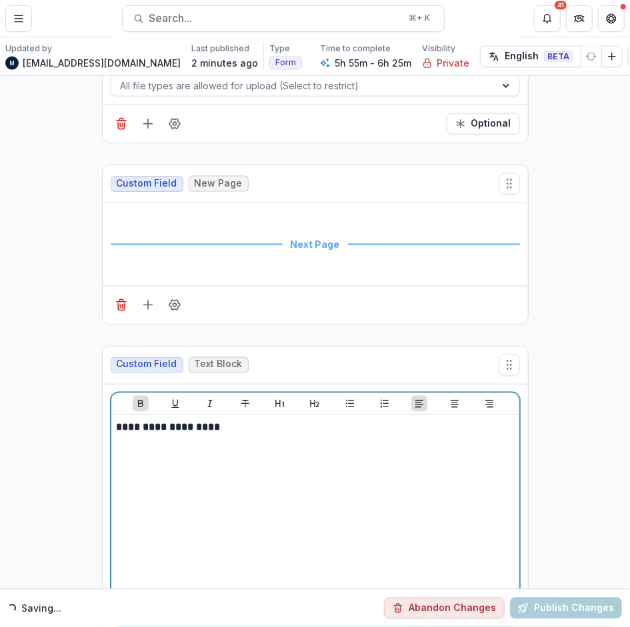
click at [117, 423] on strong "**********" at bounding box center [169, 428] width 104 height 10
click at [202, 423] on strong "**********" at bounding box center [176, 428] width 119 height 10
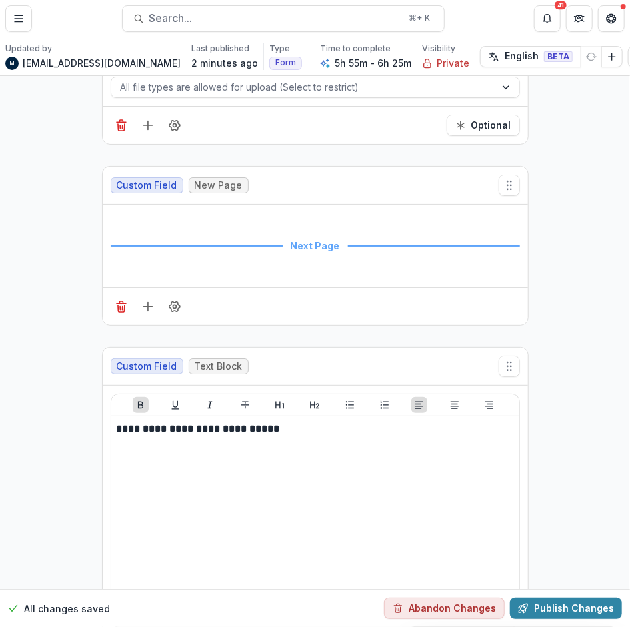
scroll to position [28261, 0]
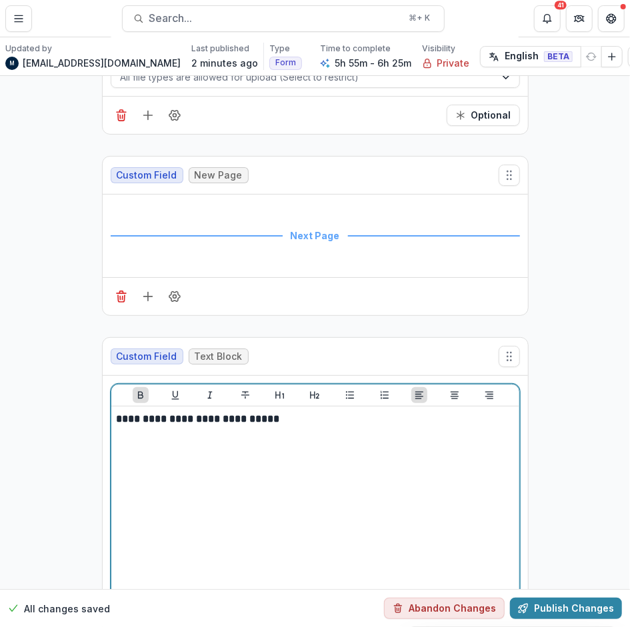
click at [117, 414] on strong "**********" at bounding box center [200, 419] width 166 height 10
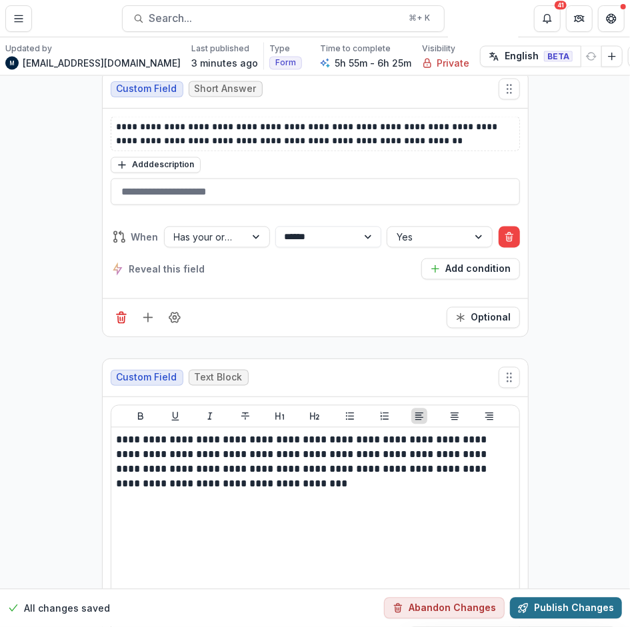
click at [535, 598] on button "Publish Changes" at bounding box center [566, 608] width 112 height 21
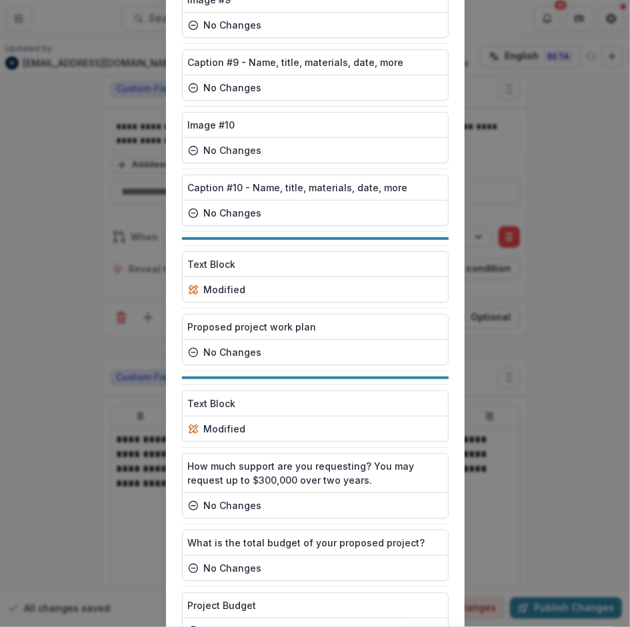
scroll to position [6283, 0]
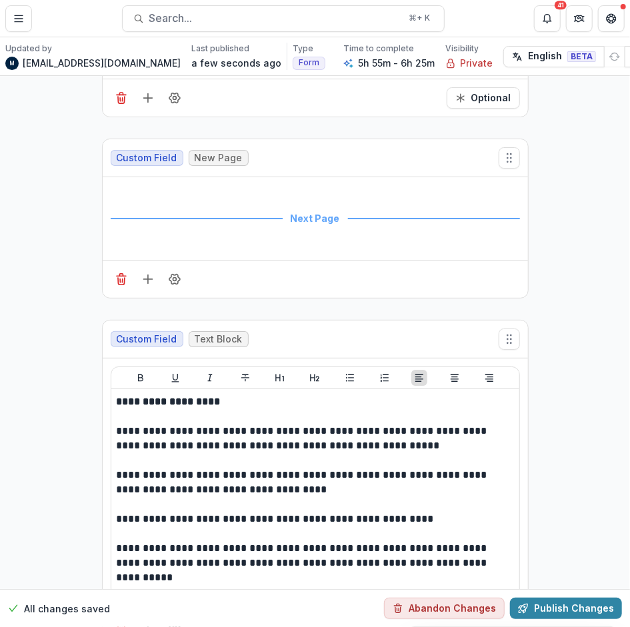
scroll to position [9335, 0]
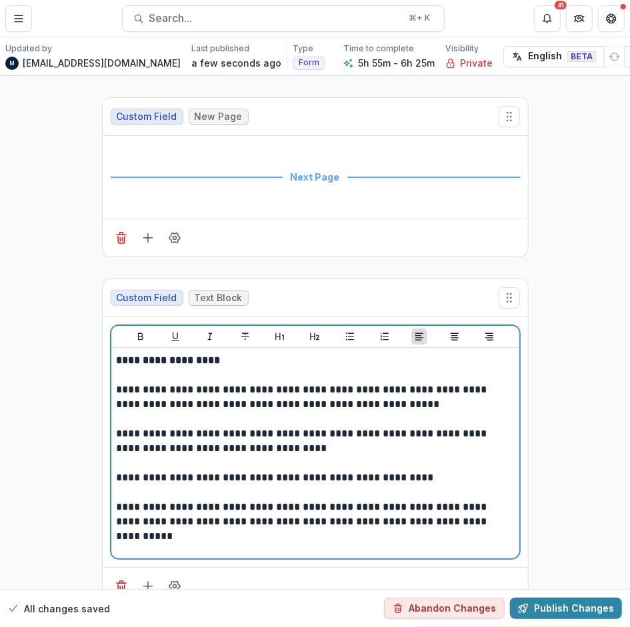
click at [173, 427] on p "**********" at bounding box center [316, 441] width 398 height 29
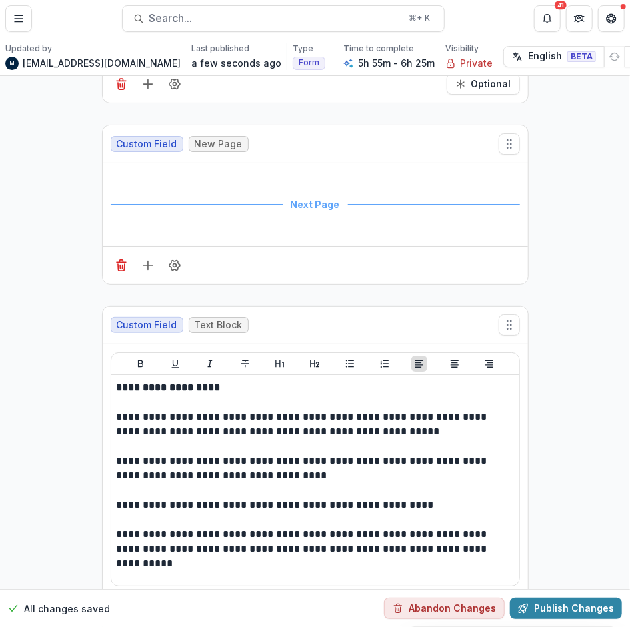
scroll to position [9311, 0]
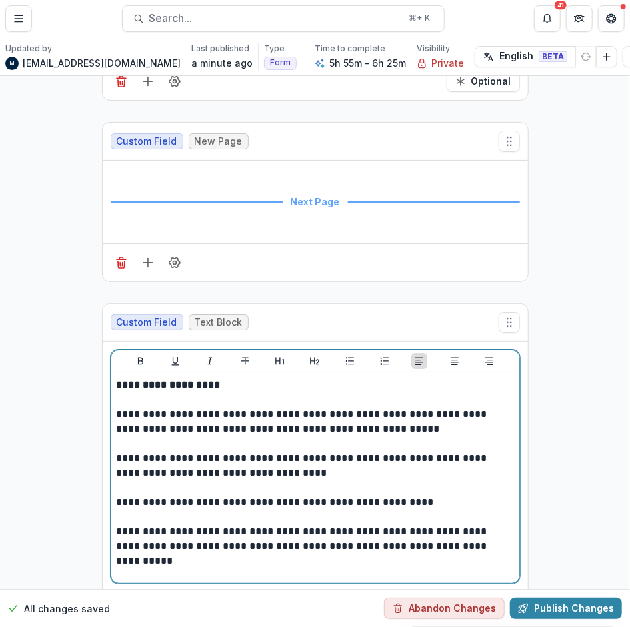
click at [499, 525] on p "**********" at bounding box center [316, 539] width 398 height 29
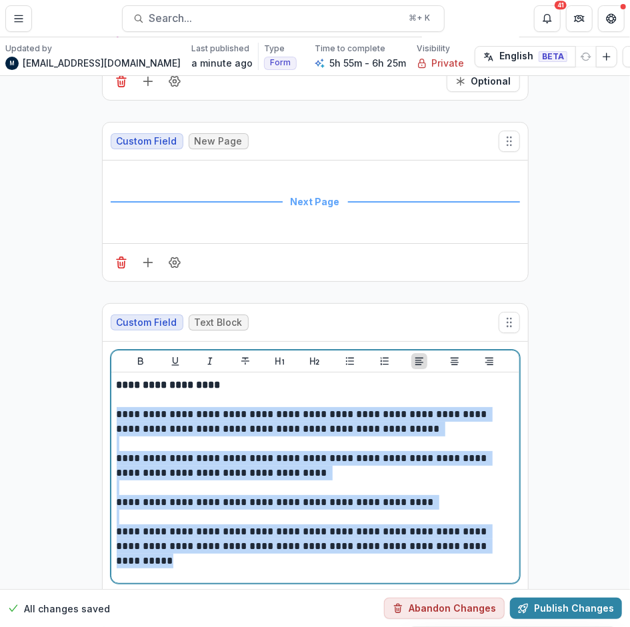
drag, startPoint x: 502, startPoint y: 477, endPoint x: 102, endPoint y: 338, distance: 423.3
click at [103, 342] on div "**********" at bounding box center [315, 467] width 425 height 250
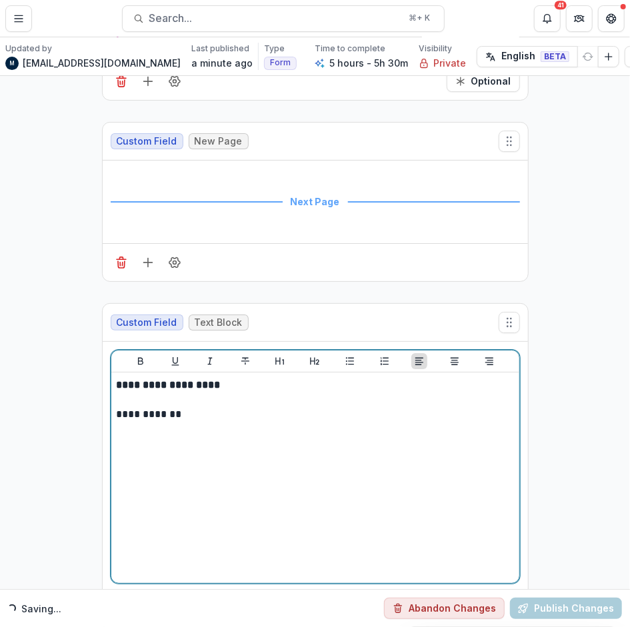
click at [117, 407] on p "**********" at bounding box center [316, 414] width 398 height 15
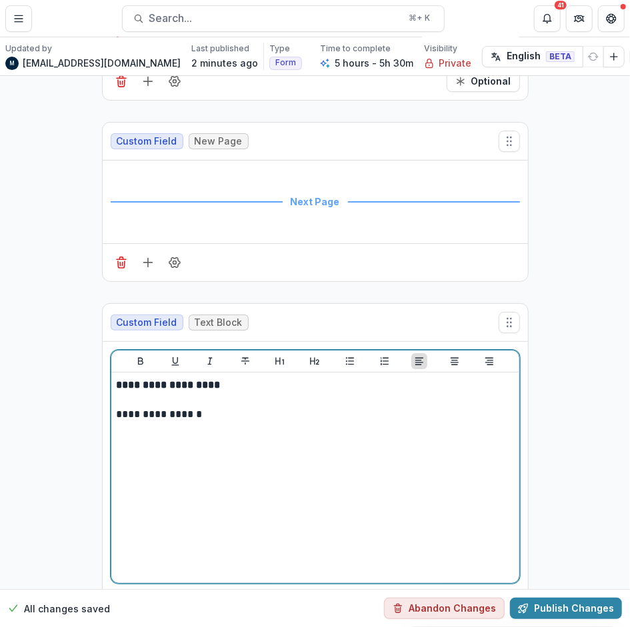
click at [203, 407] on p "**********" at bounding box center [316, 414] width 398 height 15
drag, startPoint x: 381, startPoint y: 341, endPoint x: 344, endPoint y: 340, distance: 36.7
click at [344, 407] on p "**********" at bounding box center [316, 414] width 398 height 15
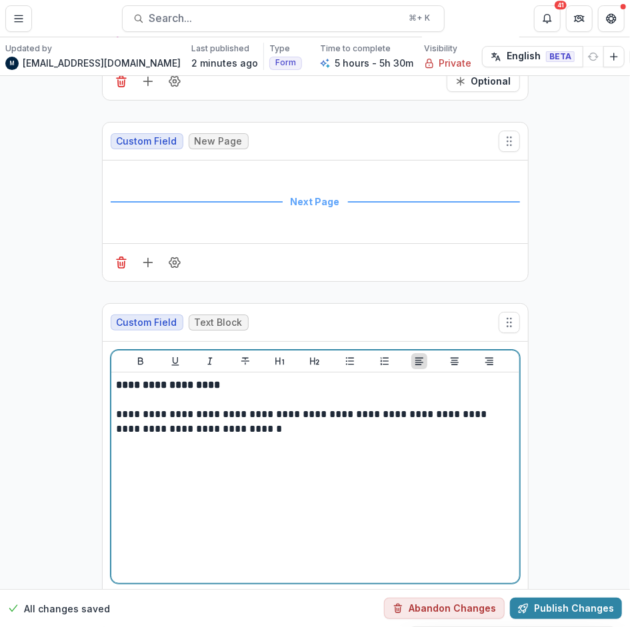
click at [283, 407] on p "**********" at bounding box center [316, 421] width 398 height 29
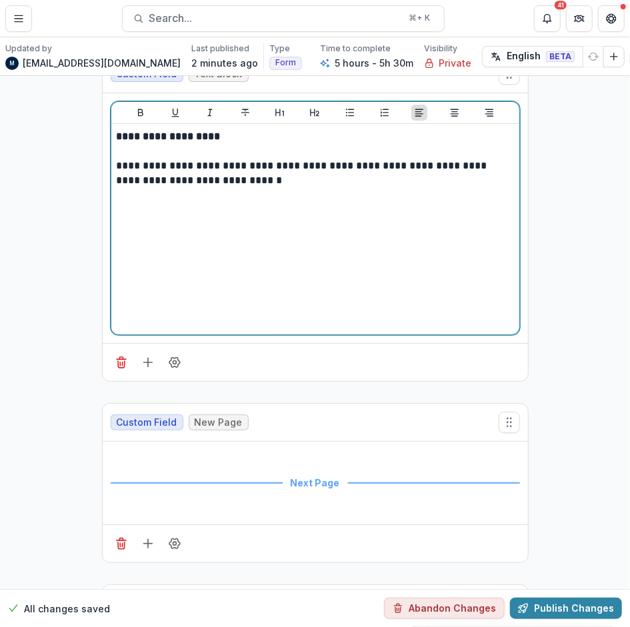
scroll to position [9314, 0]
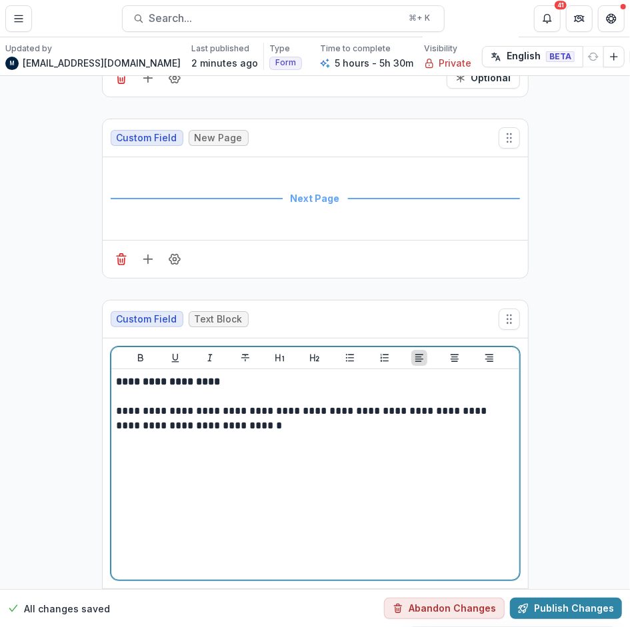
click at [120, 404] on p "**********" at bounding box center [316, 418] width 398 height 29
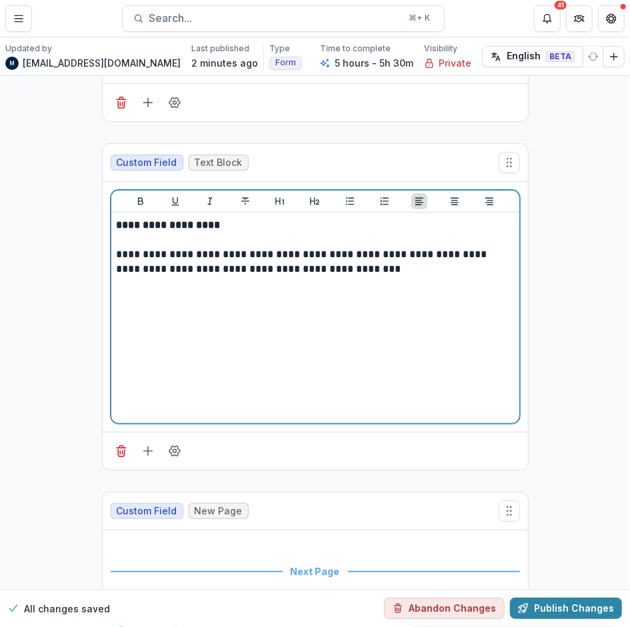
scroll to position [9356, 0]
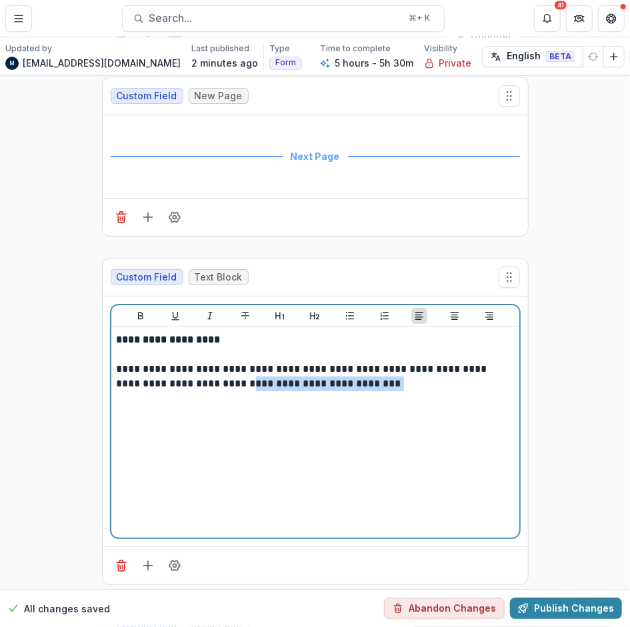
drag, startPoint x: 368, startPoint y: 308, endPoint x: 221, endPoint y: 308, distance: 146.7
click at [221, 362] on p "**********" at bounding box center [316, 376] width 398 height 29
drag, startPoint x: 342, startPoint y: 316, endPoint x: 225, endPoint y: 312, distance: 117.4
click at [225, 333] on div "**********" at bounding box center [315, 433] width 397 height 200
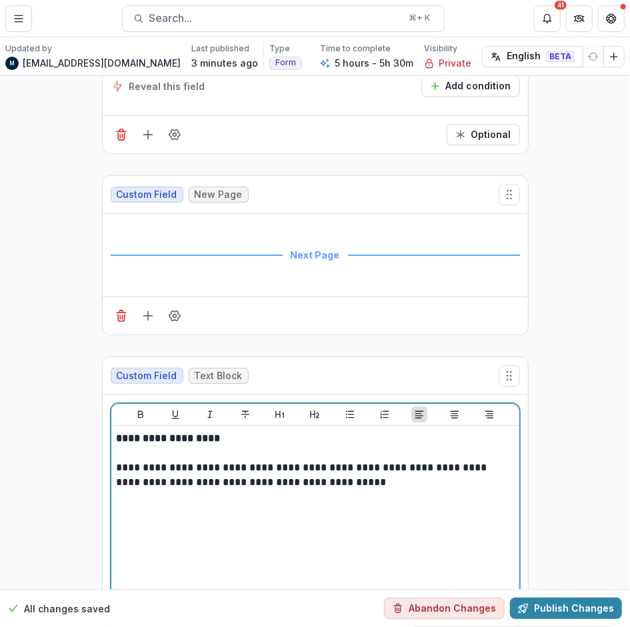
scroll to position [9289, 0]
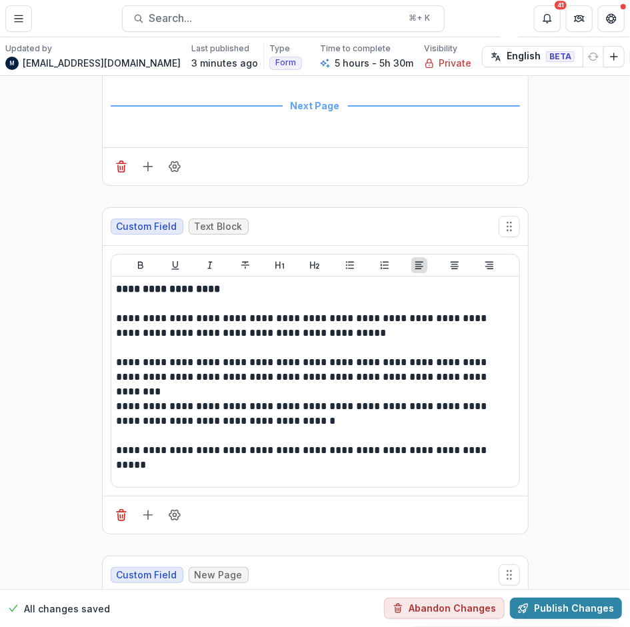
scroll to position [9526, 0]
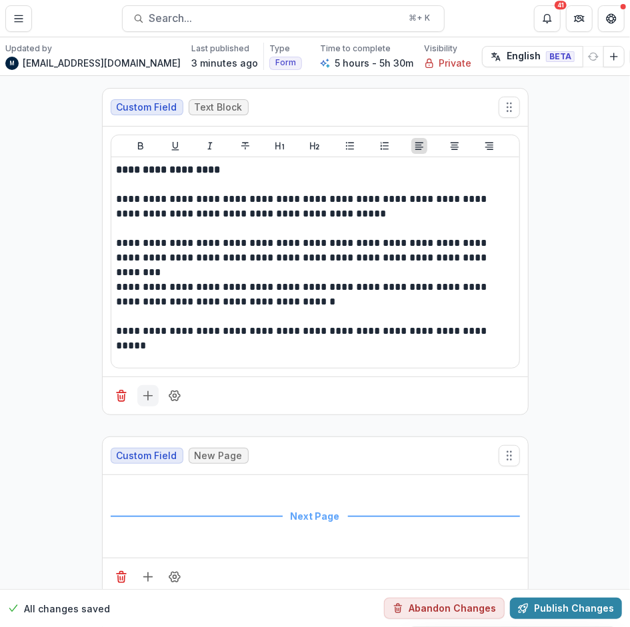
click at [148, 392] on line "Add field" at bounding box center [148, 396] width 0 height 9
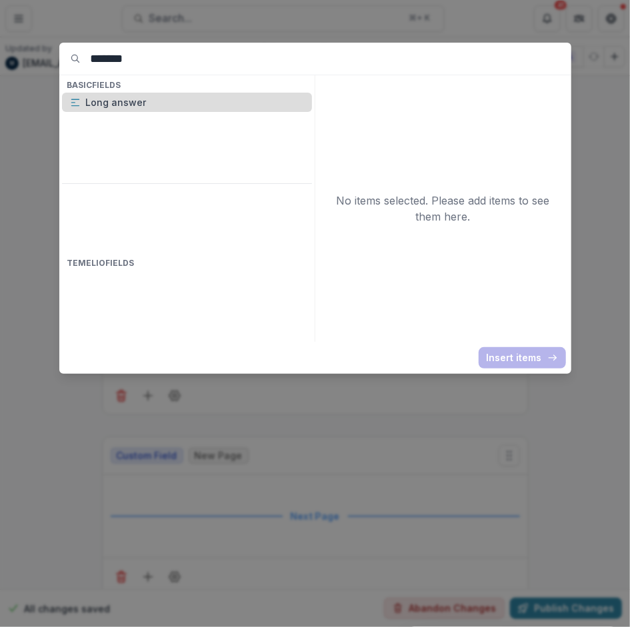
type input "*******"
click at [114, 101] on p "Long answer" at bounding box center [195, 102] width 218 height 14
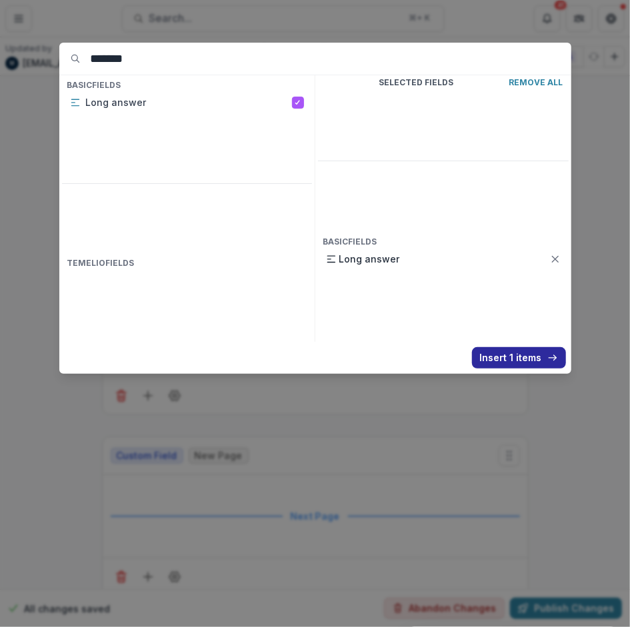
click at [502, 366] on button "Insert 1 items" at bounding box center [519, 357] width 94 height 21
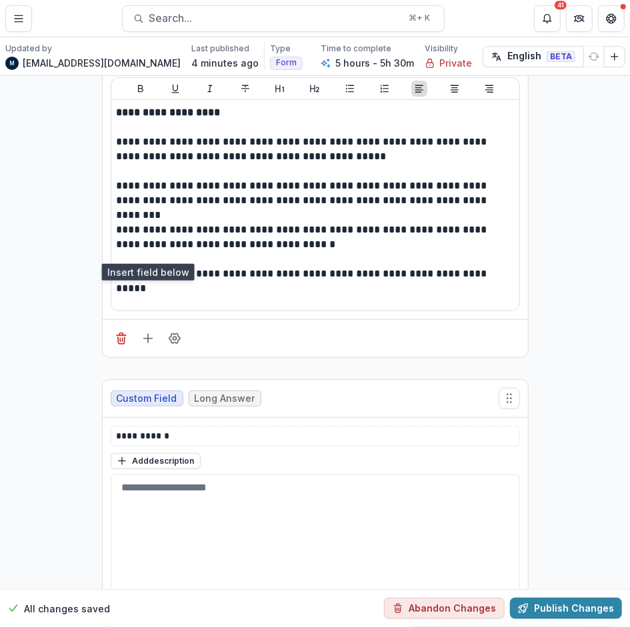
scroll to position [9603, 0]
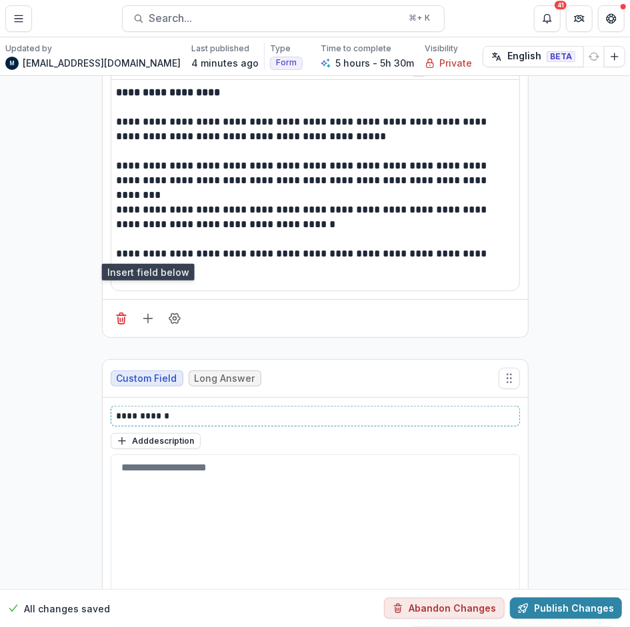
click at [136, 409] on p "**********" at bounding box center [316, 416] width 398 height 14
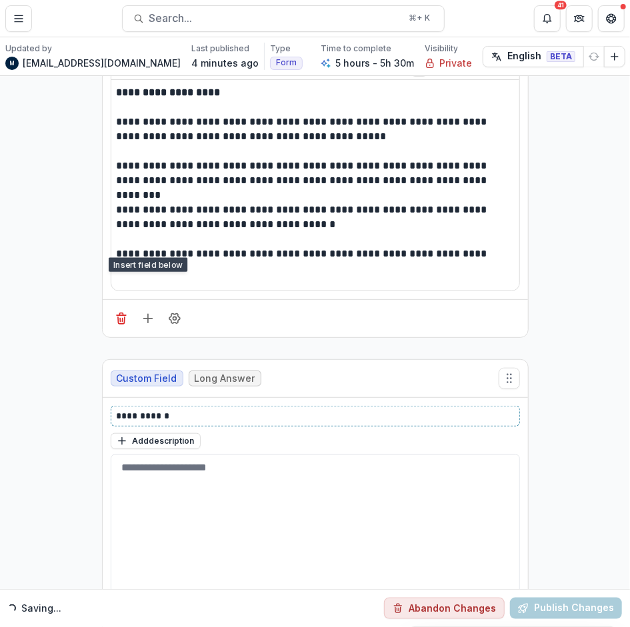
click at [137, 409] on p "**********" at bounding box center [316, 416] width 398 height 14
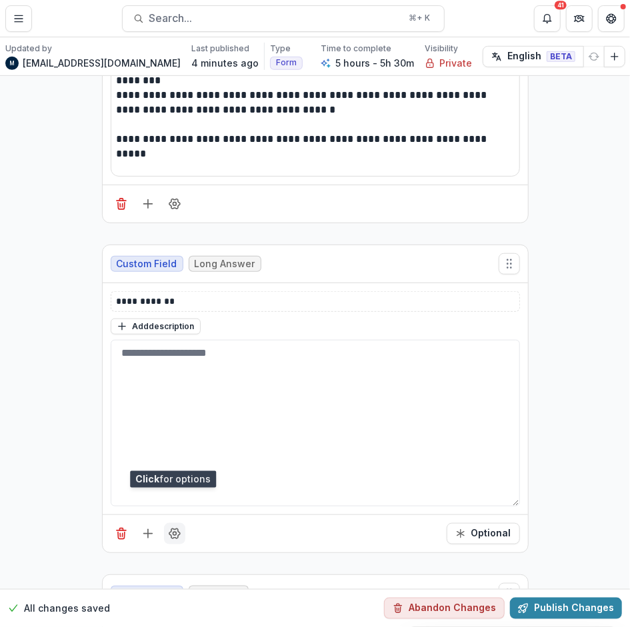
click at [176, 527] on icon "Field Settings" at bounding box center [174, 533] width 13 height 13
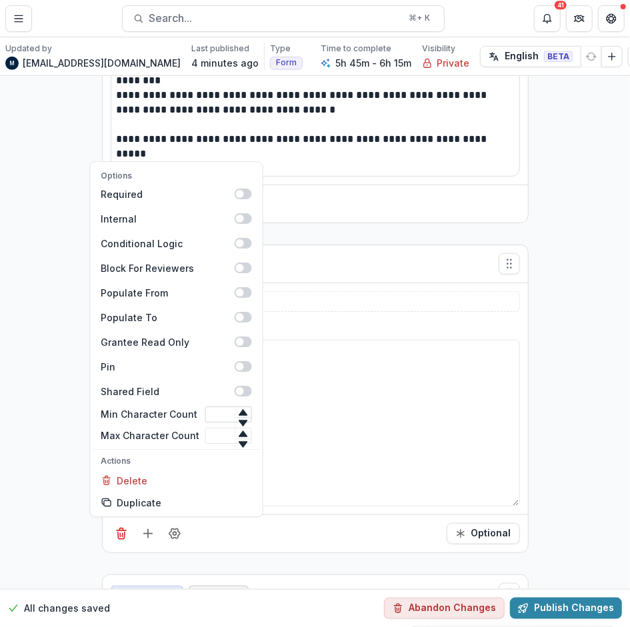
click at [212, 407] on input "Min Character Count" at bounding box center [228, 415] width 47 height 16
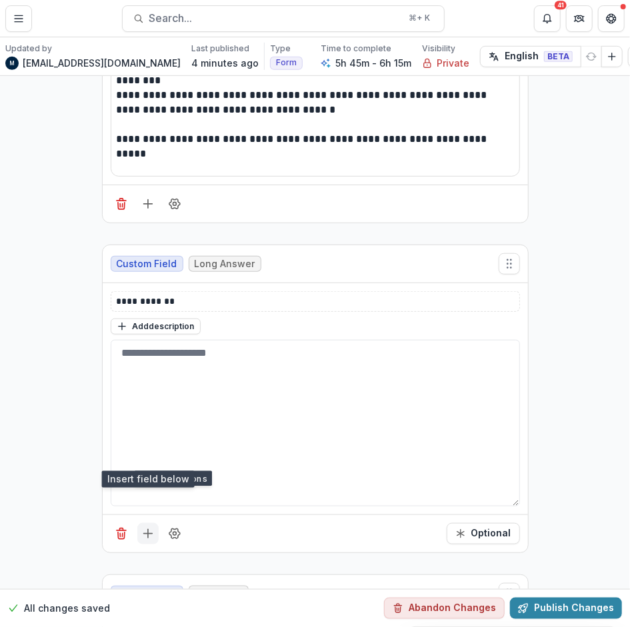
click at [145, 527] on icon "Add field" at bounding box center [147, 533] width 13 height 13
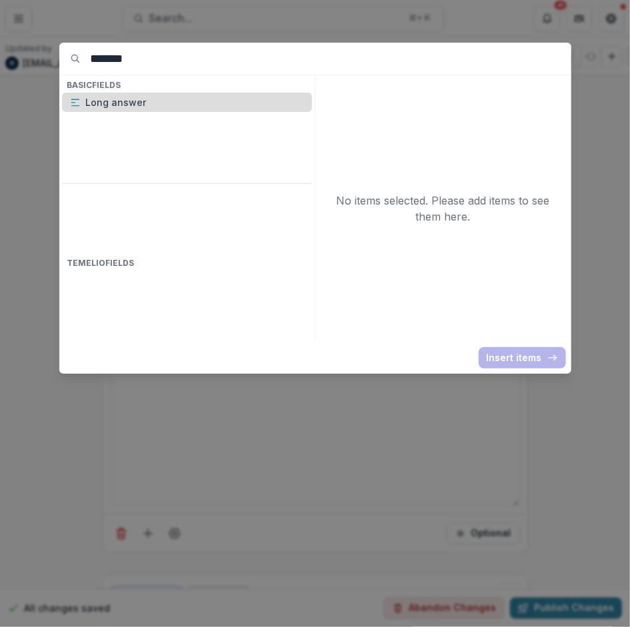
click at [148, 99] on p "Long answer" at bounding box center [195, 102] width 218 height 14
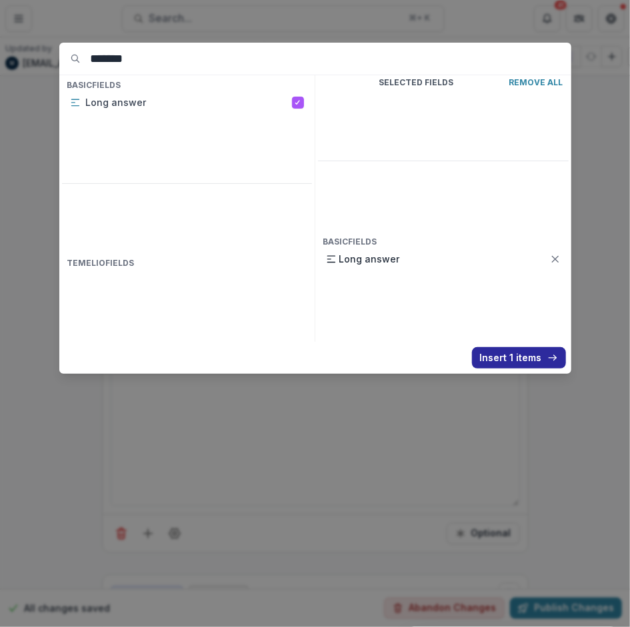
click at [498, 360] on button "Insert 1 items" at bounding box center [519, 357] width 94 height 21
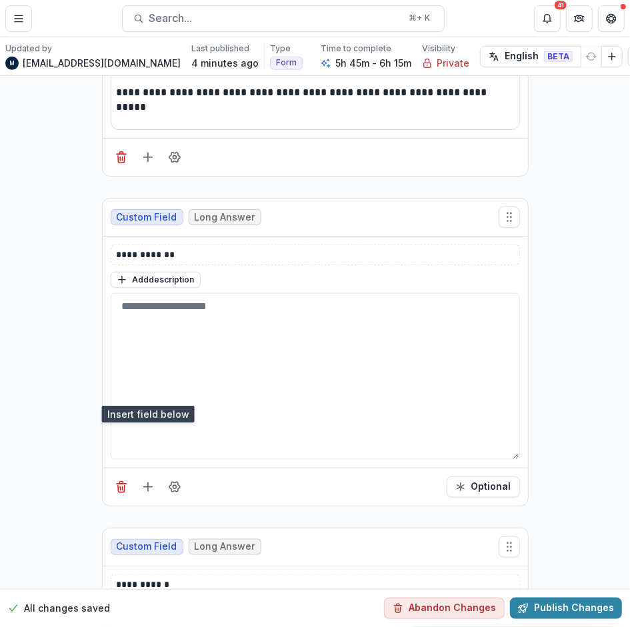
scroll to position [9782, 0]
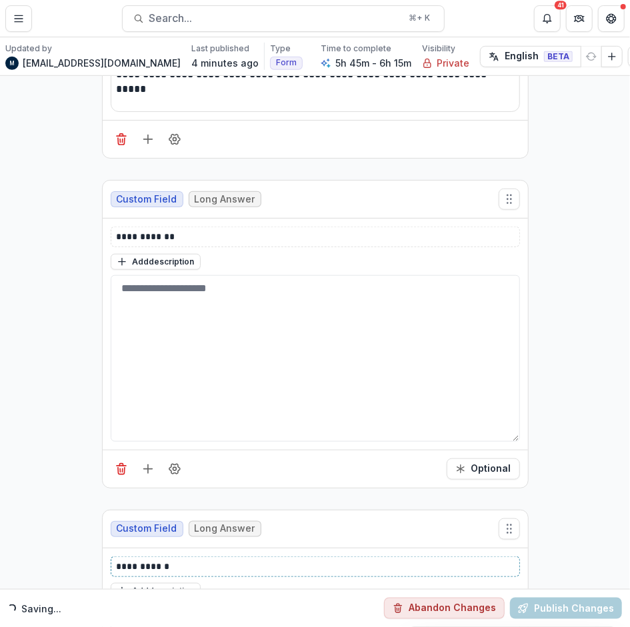
click at [146, 560] on p "**********" at bounding box center [316, 567] width 398 height 14
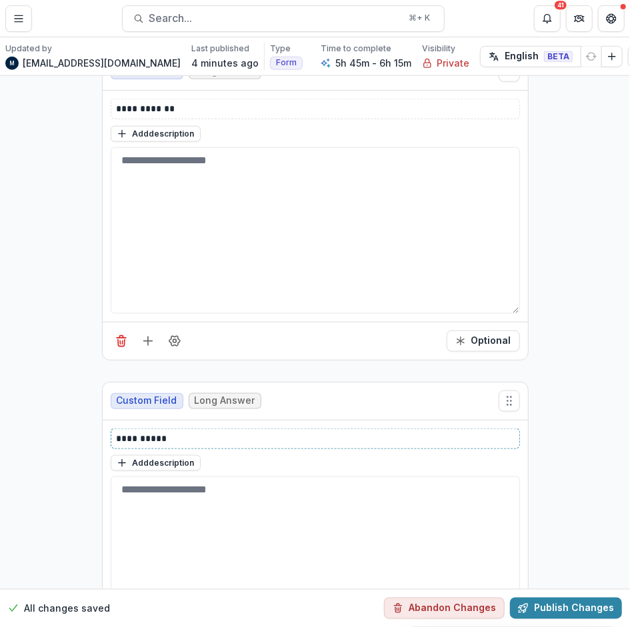
scroll to position [9915, 0]
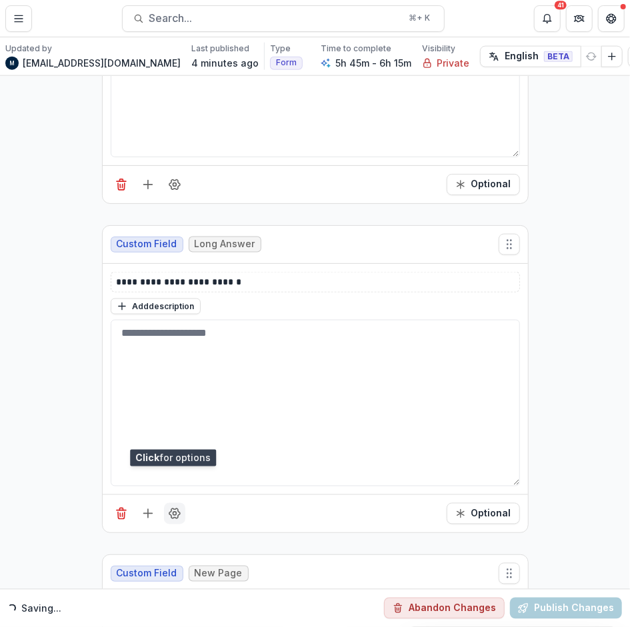
click at [173, 507] on icon "Field Settings" at bounding box center [174, 513] width 13 height 13
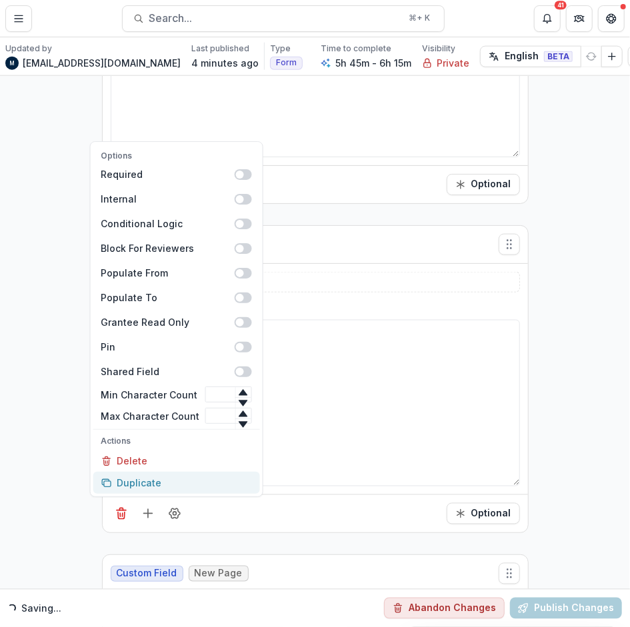
click at [149, 473] on button "Duplicate" at bounding box center [176, 484] width 167 height 22
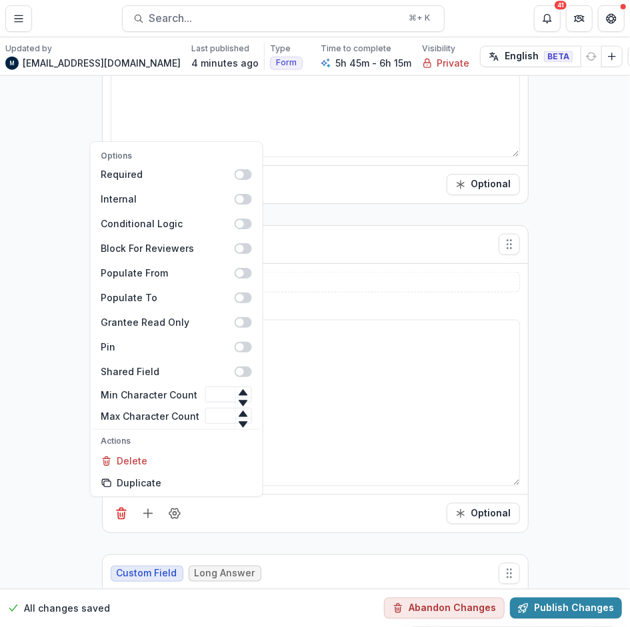
click at [159, 605] on p "**********" at bounding box center [316, 612] width 398 height 14
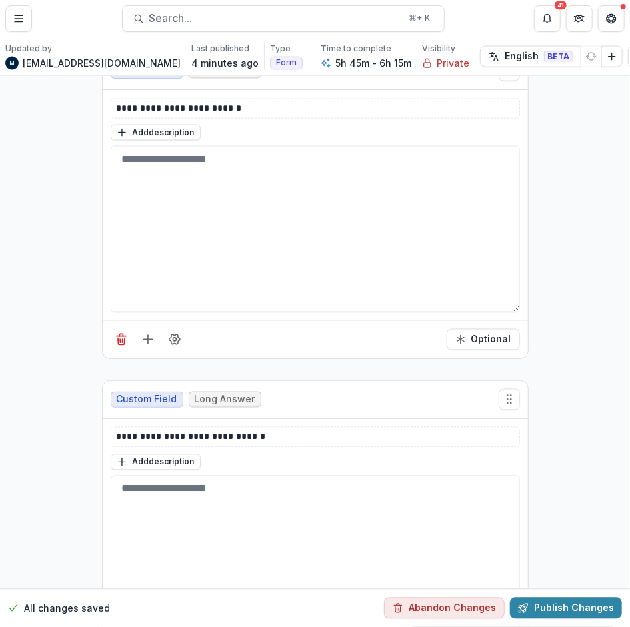
scroll to position [10260, 0]
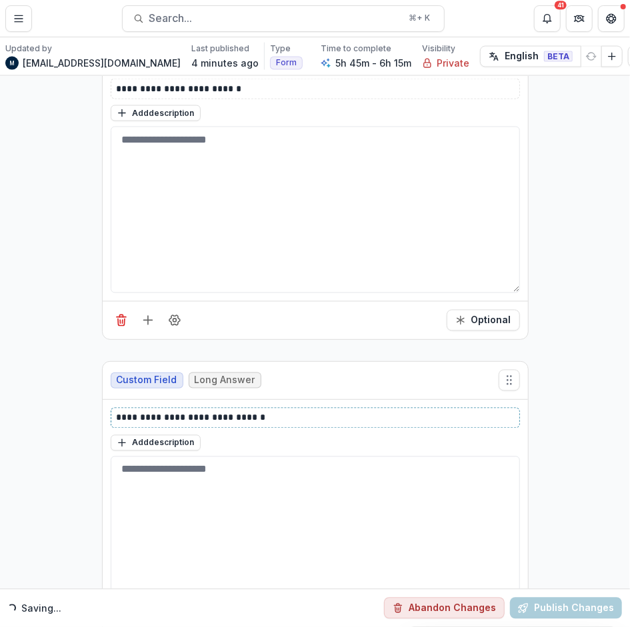
click at [267, 411] on p "**********" at bounding box center [316, 418] width 398 height 14
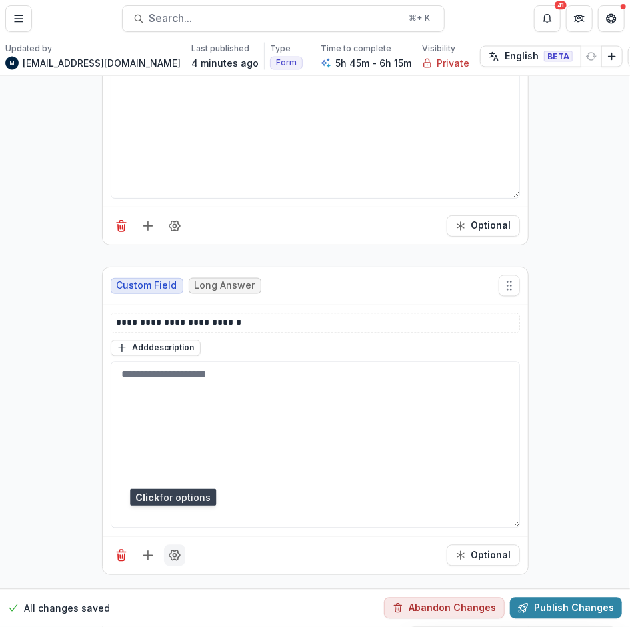
click at [171, 549] on icon "Field Settings" at bounding box center [174, 555] width 13 height 13
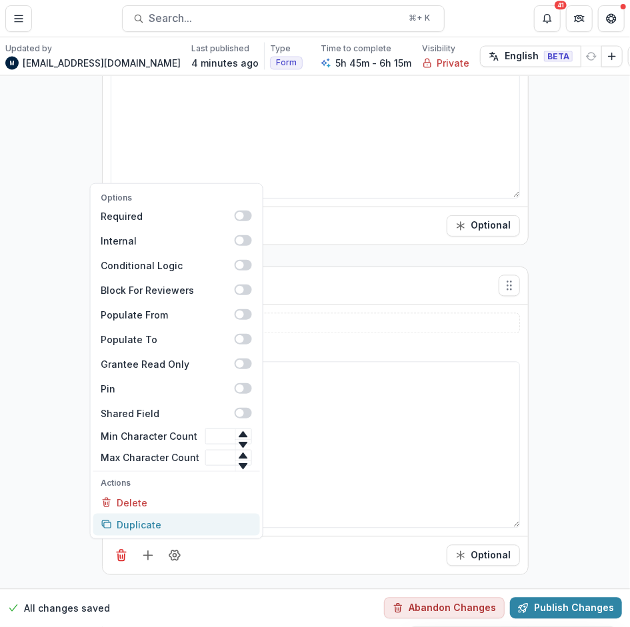
click at [146, 514] on button "Duplicate" at bounding box center [176, 525] width 167 height 22
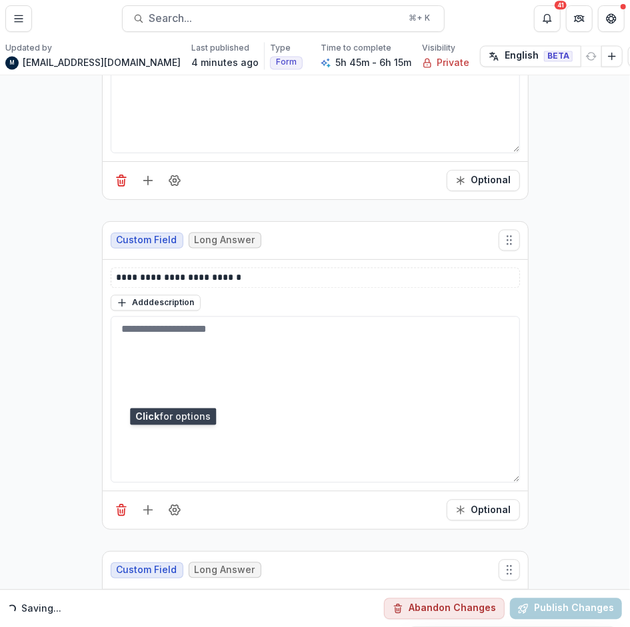
scroll to position [10436, 0]
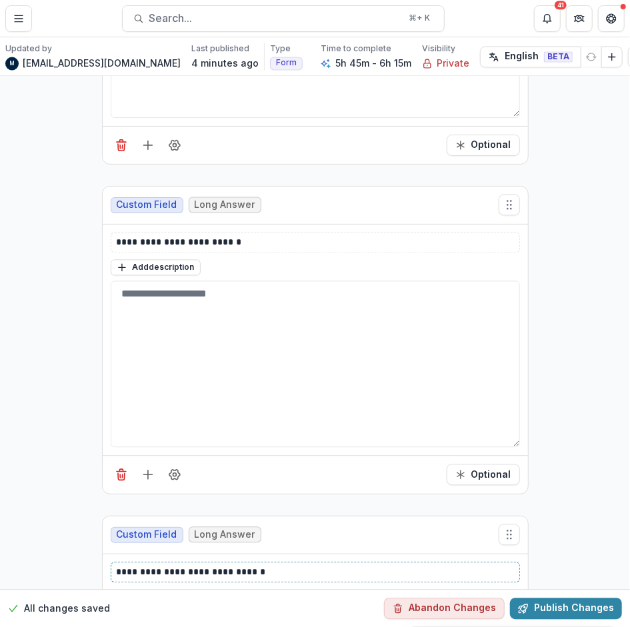
click at [159, 566] on p "**********" at bounding box center [316, 573] width 398 height 14
drag, startPoint x: 271, startPoint y: 493, endPoint x: 228, endPoint y: 493, distance: 42.7
click at [228, 566] on p "**********" at bounding box center [316, 573] width 398 height 14
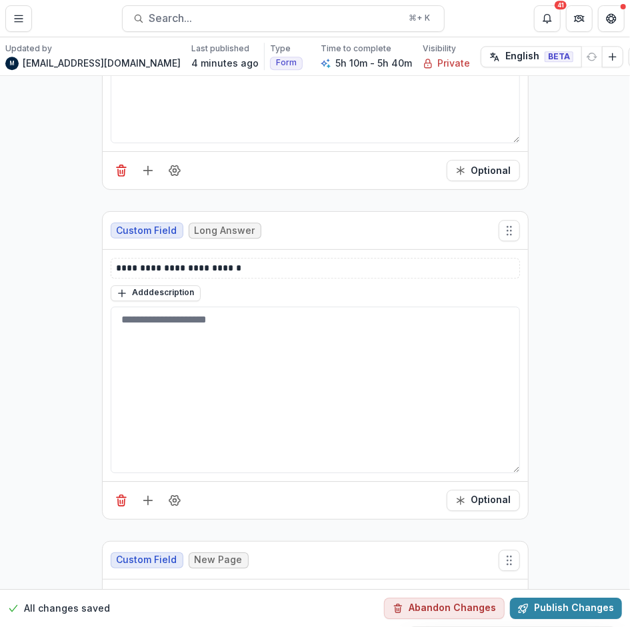
scroll to position [10758, 0]
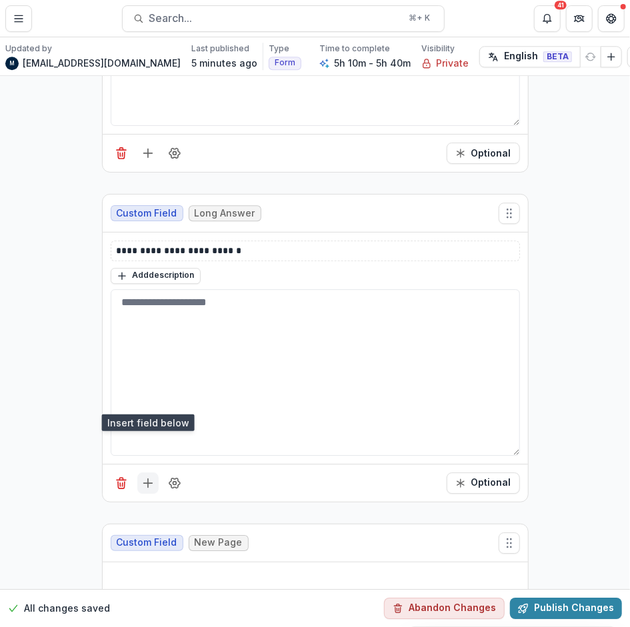
click at [148, 479] on line "Add field" at bounding box center [148, 483] width 0 height 9
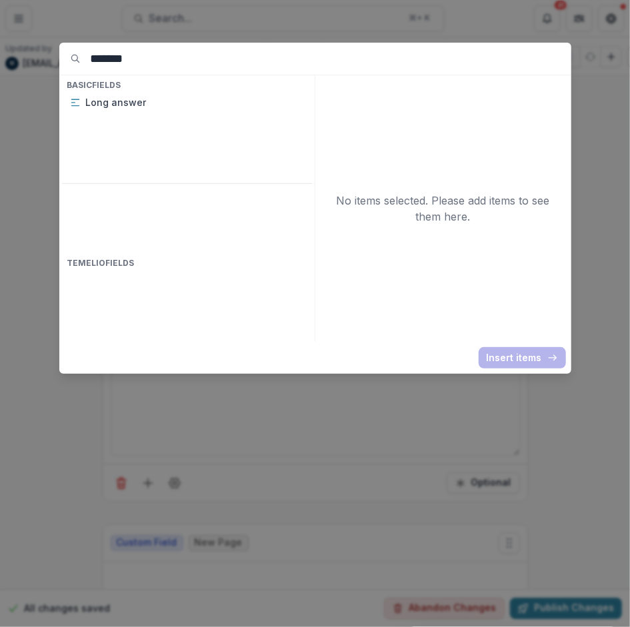
click at [107, 67] on input "*******" at bounding box center [331, 59] width 481 height 32
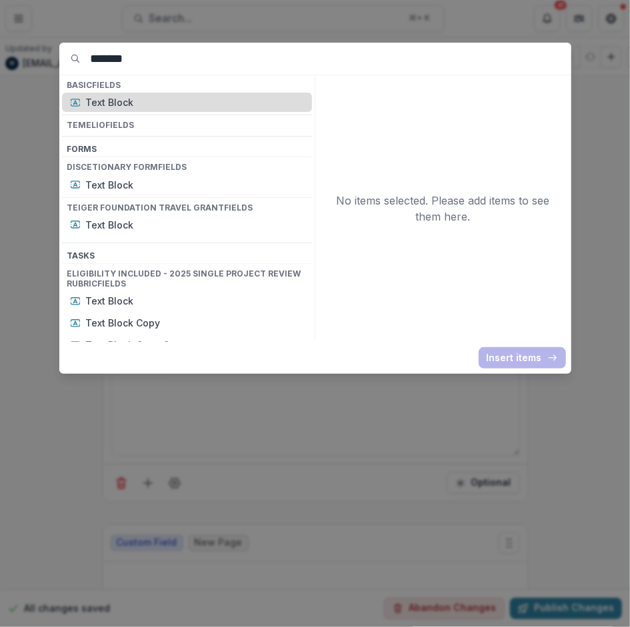
type input "*******"
click at [107, 101] on p "Text Block" at bounding box center [195, 102] width 218 height 14
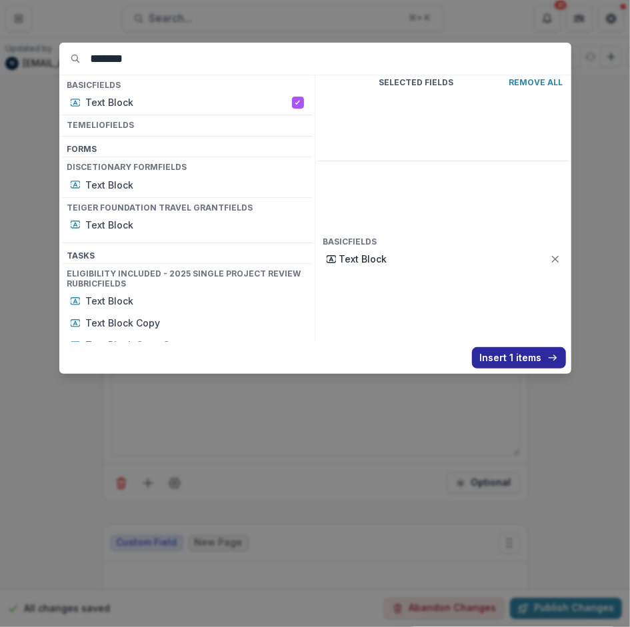
click at [485, 356] on button "Insert 1 items" at bounding box center [519, 357] width 94 height 21
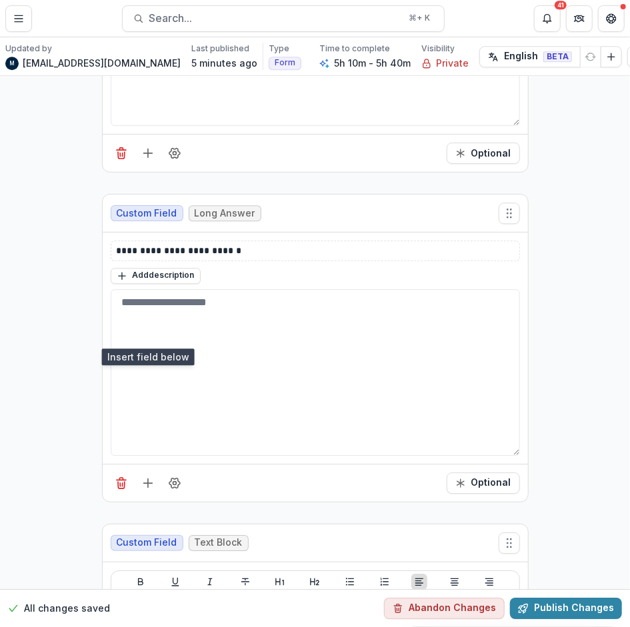
scroll to position [10873, 0]
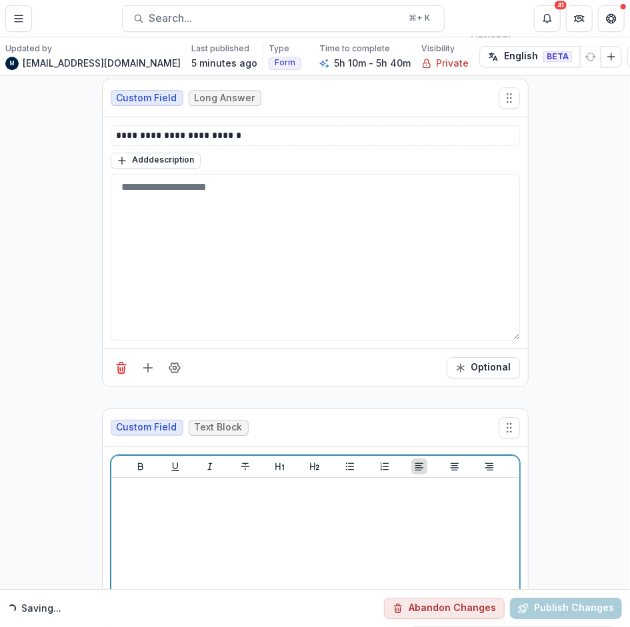
click at [134, 483] on div at bounding box center [315, 583] width 397 height 200
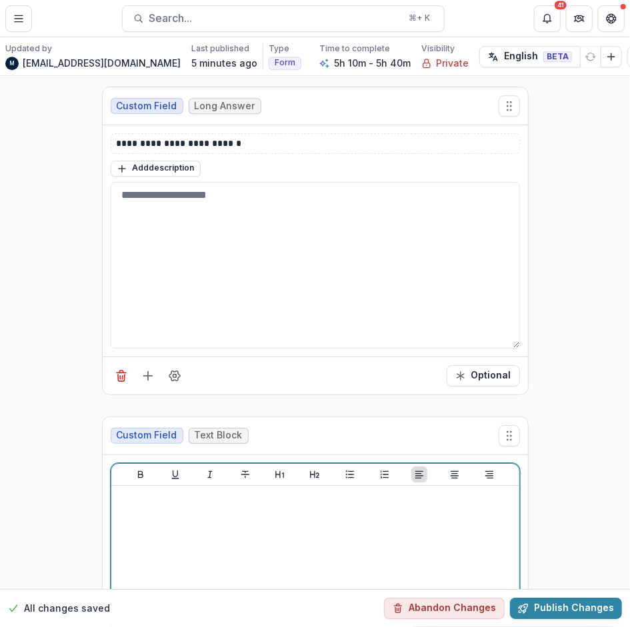
scroll to position [10870, 0]
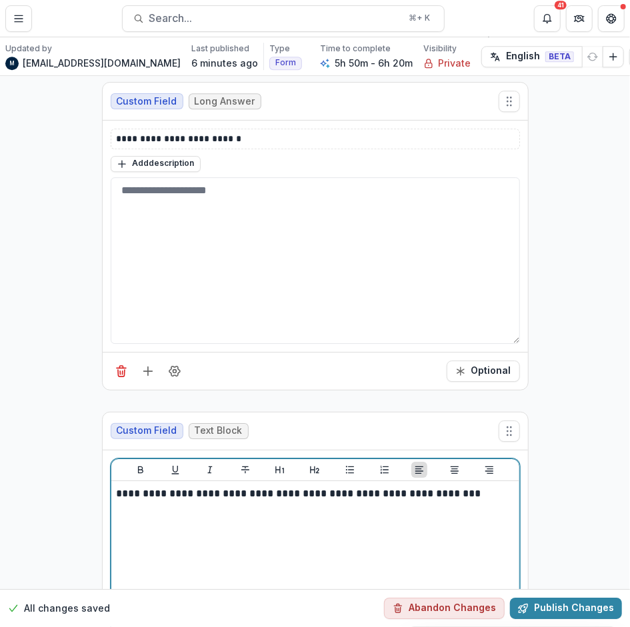
click at [187, 487] on p "**********" at bounding box center [316, 494] width 398 height 15
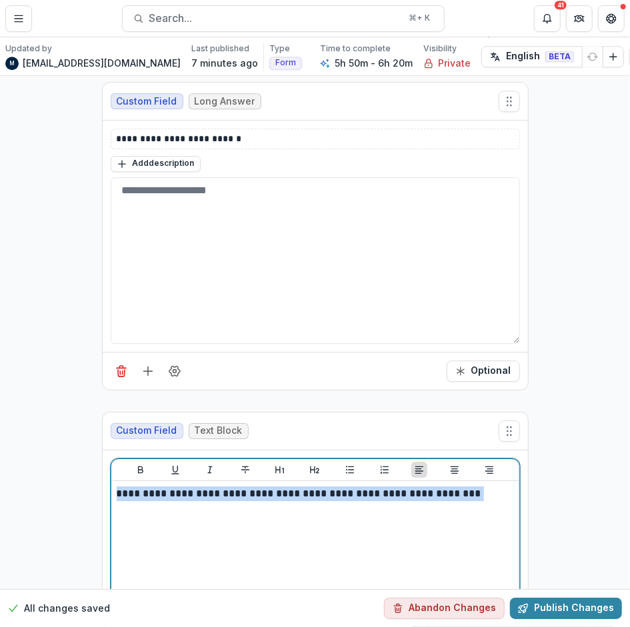
click at [187, 487] on p "**********" at bounding box center [316, 494] width 398 height 15
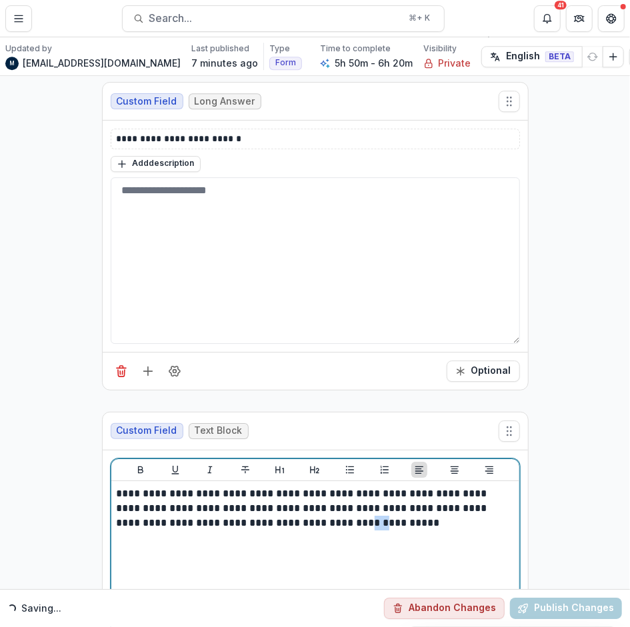
drag, startPoint x: 323, startPoint y: 440, endPoint x: 303, endPoint y: 440, distance: 20.0
click at [303, 487] on p "**********" at bounding box center [316, 509] width 398 height 44
click at [386, 487] on p "**********" at bounding box center [316, 509] width 398 height 44
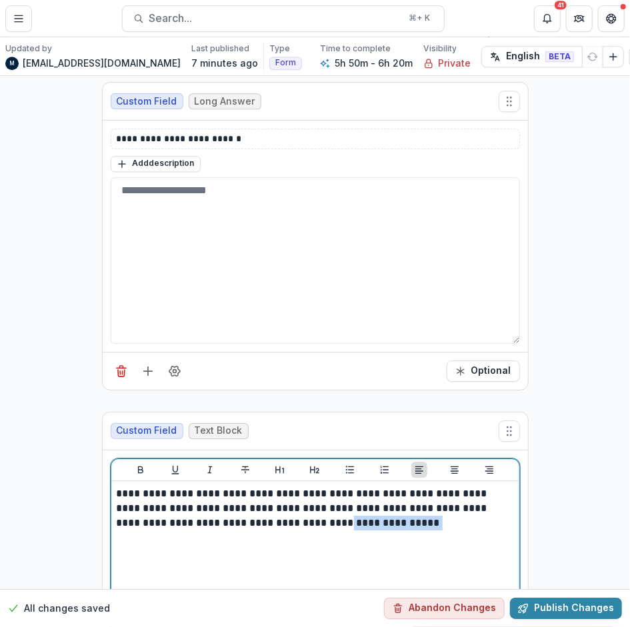
drag, startPoint x: 361, startPoint y: 438, endPoint x: 281, endPoint y: 438, distance: 80.0
click at [281, 487] on p "**********" at bounding box center [316, 509] width 398 height 44
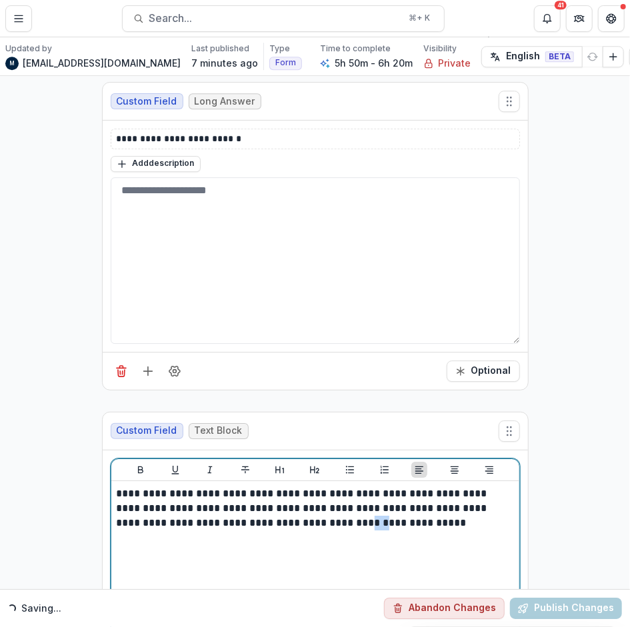
drag, startPoint x: 321, startPoint y: 439, endPoint x: 305, endPoint y: 439, distance: 16.0
click at [305, 487] on p "**********" at bounding box center [316, 509] width 398 height 44
click at [415, 487] on p "**********" at bounding box center [316, 509] width 398 height 44
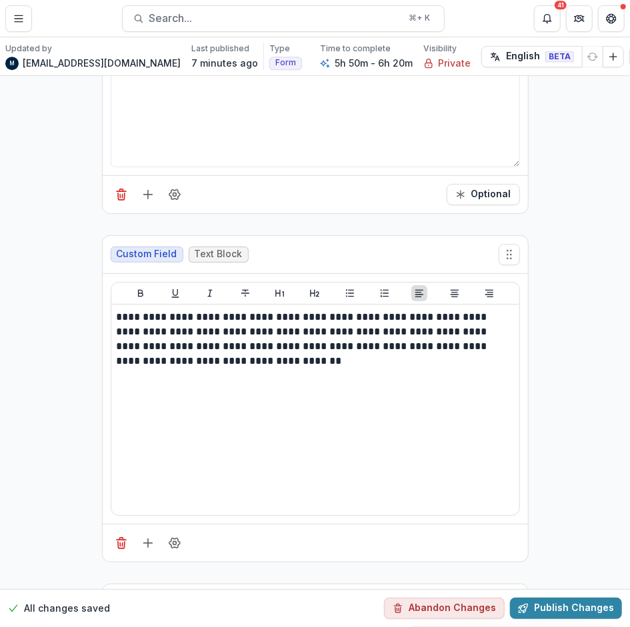
scroll to position [11191, 0]
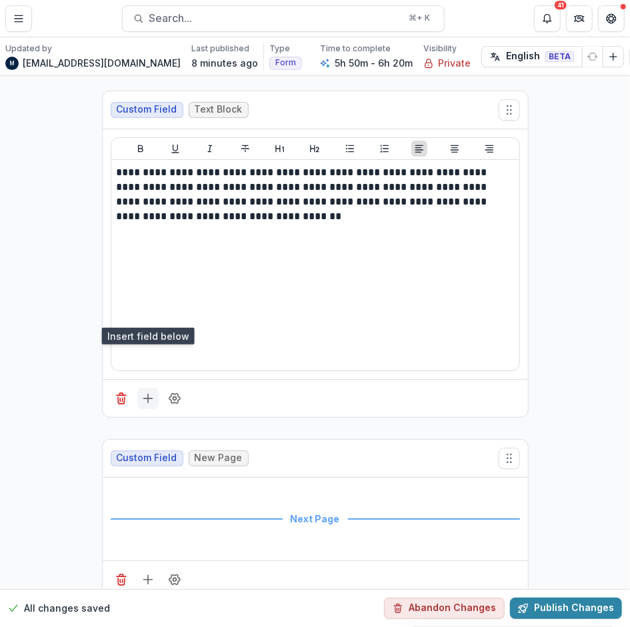
click at [144, 399] on line "Add field" at bounding box center [147, 399] width 9 height 0
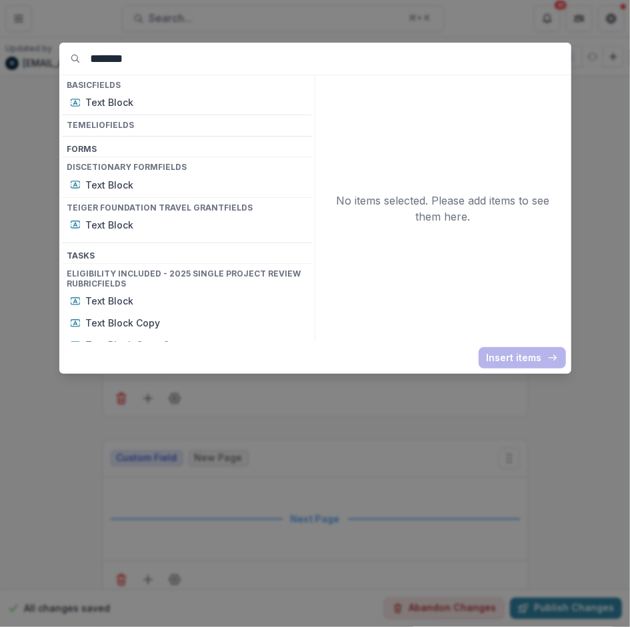
click at [127, 57] on input "*******" at bounding box center [331, 59] width 481 height 32
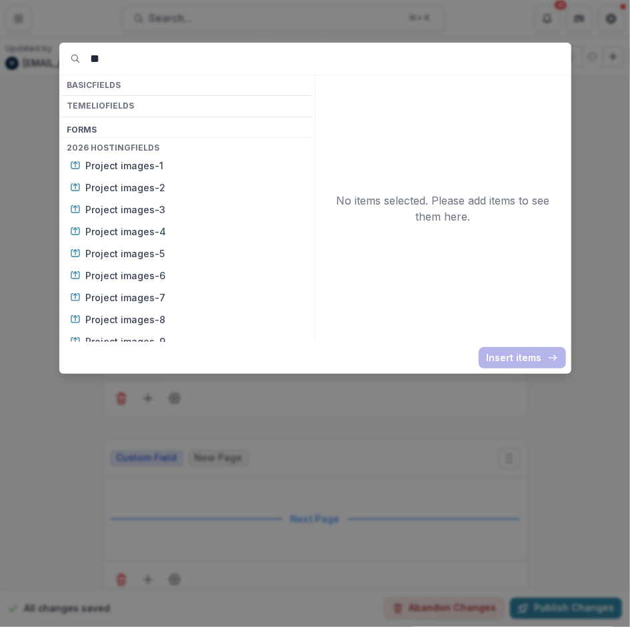
type input "*"
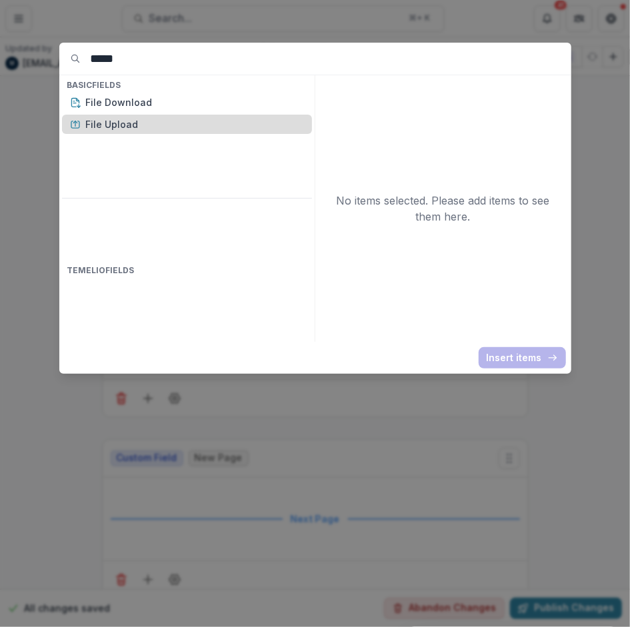
type input "****"
click at [107, 133] on div "File Upload" at bounding box center [187, 124] width 250 height 19
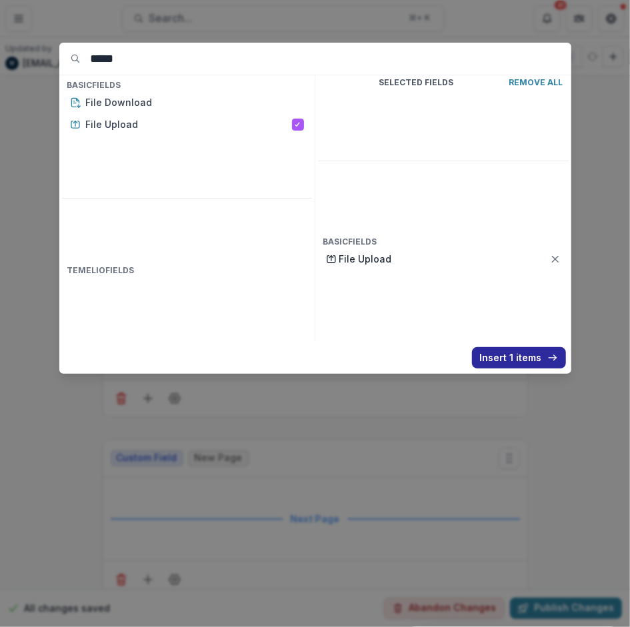
click at [497, 358] on button "Insert 1 items" at bounding box center [519, 357] width 94 height 21
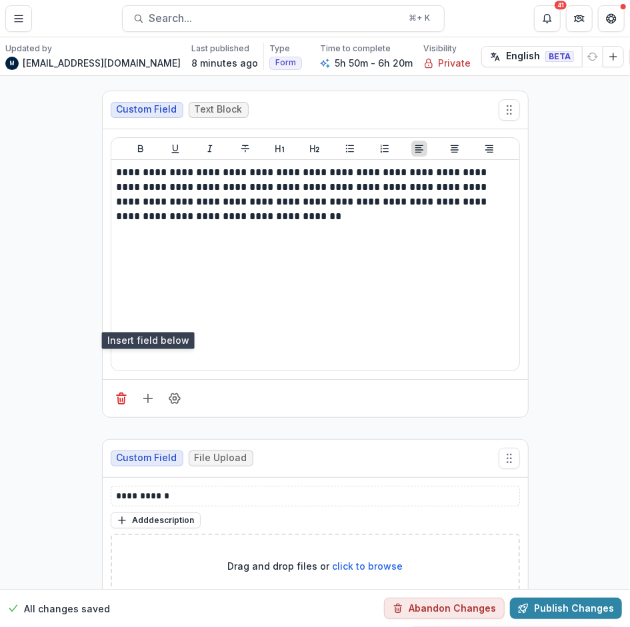
scroll to position [11184, 0]
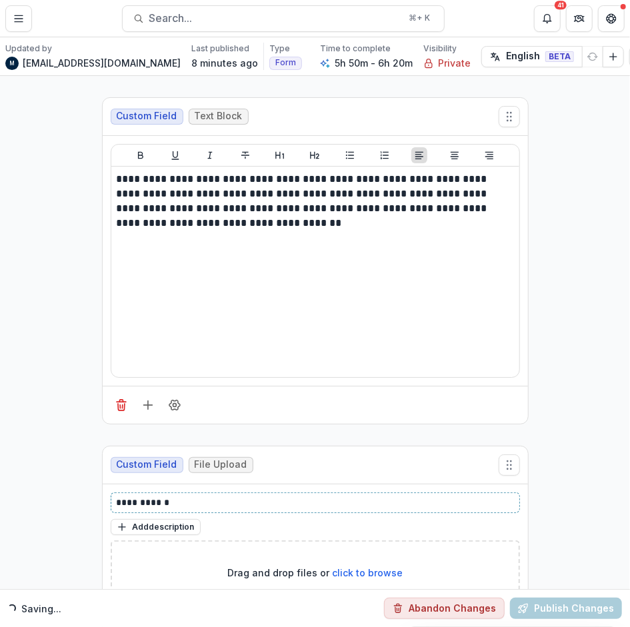
click at [179, 496] on p "**********" at bounding box center [316, 503] width 398 height 14
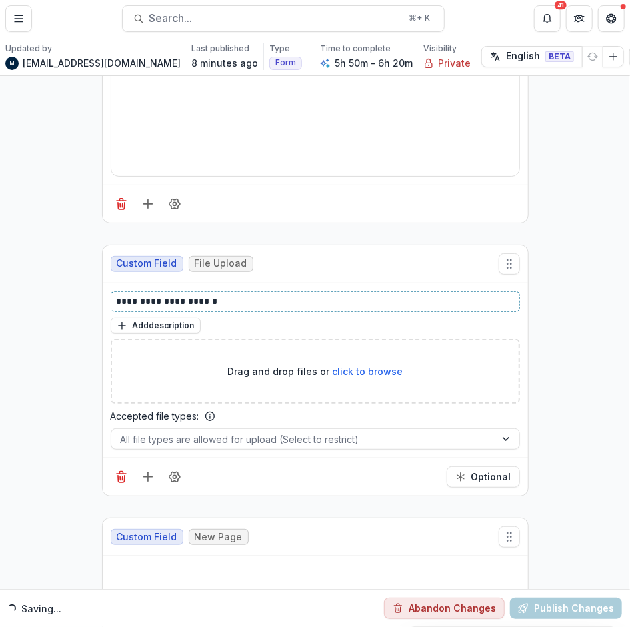
scroll to position [11412, 0]
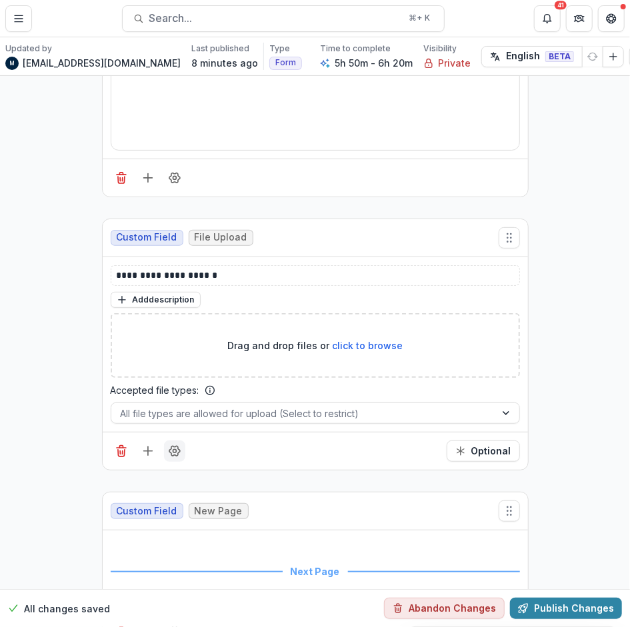
click at [176, 445] on icon "Field Settings" at bounding box center [174, 451] width 13 height 13
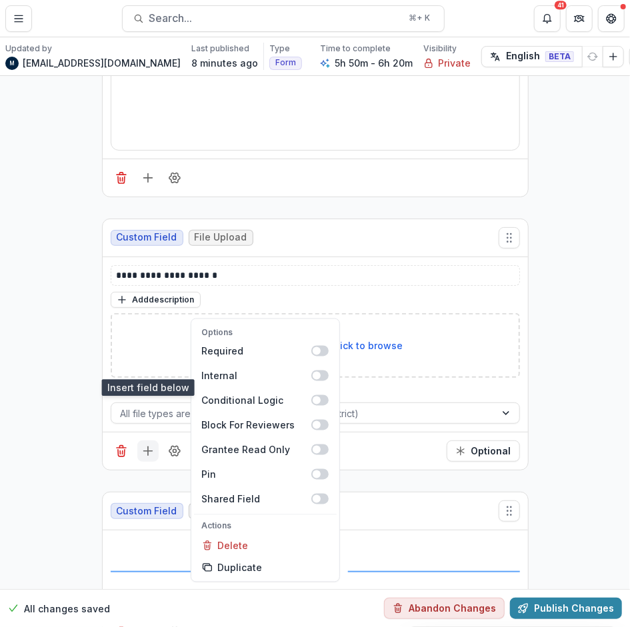
click at [150, 445] on icon "Add field" at bounding box center [147, 451] width 13 height 13
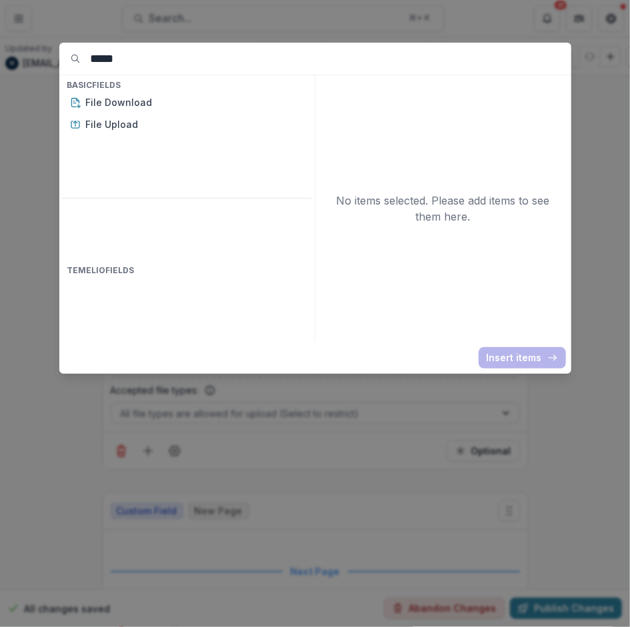
click at [109, 57] on input "****" at bounding box center [331, 59] width 481 height 32
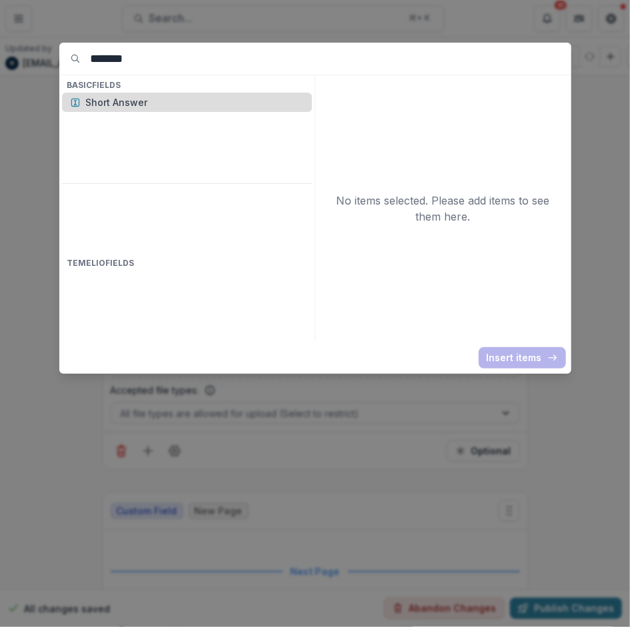
type input "*******"
click at [105, 101] on p "Short Answer" at bounding box center [195, 102] width 218 height 14
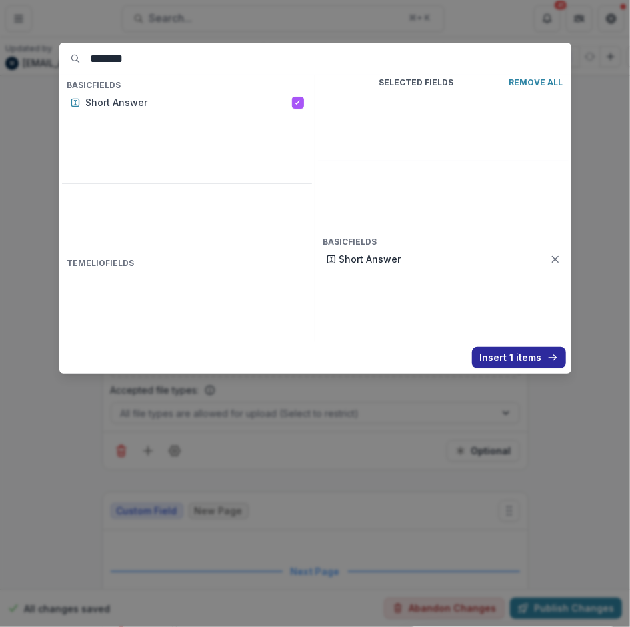
click at [493, 360] on button "Insert 1 items" at bounding box center [519, 357] width 94 height 21
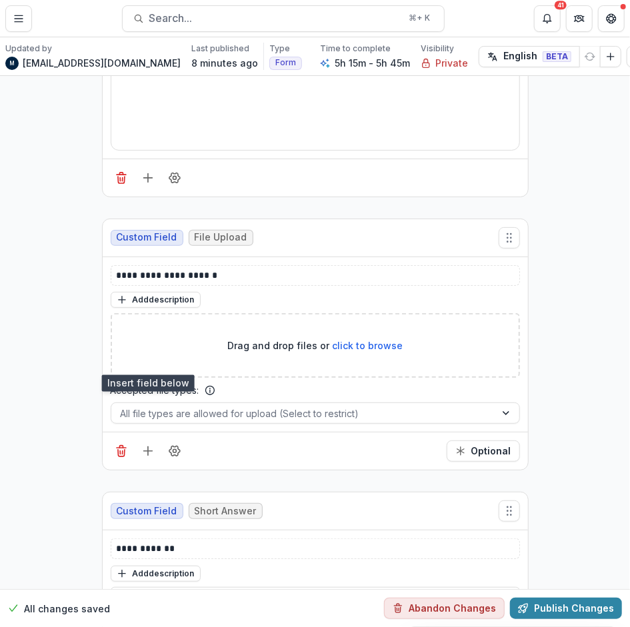
scroll to position [11460, 0]
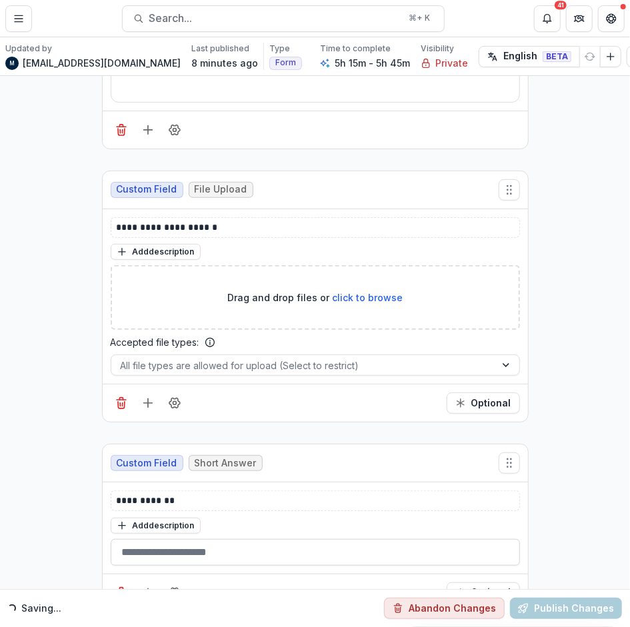
click at [161, 539] on input "text" at bounding box center [315, 552] width 409 height 27
type input "**********"
drag, startPoint x: 174, startPoint y: 463, endPoint x: 89, endPoint y: 463, distance: 85.3
click at [169, 587] on icon "Field Settings" at bounding box center [174, 593] width 13 height 13
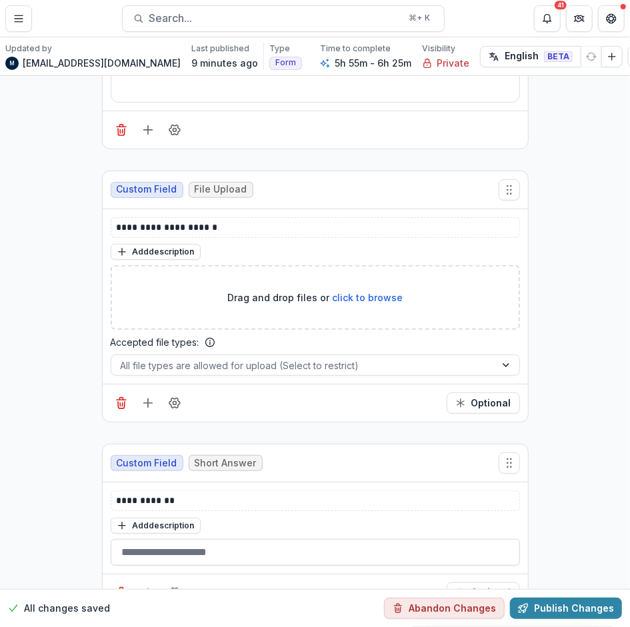
click at [141, 539] on input "text" at bounding box center [315, 552] width 409 height 27
paste input "**********"
type input "**********"
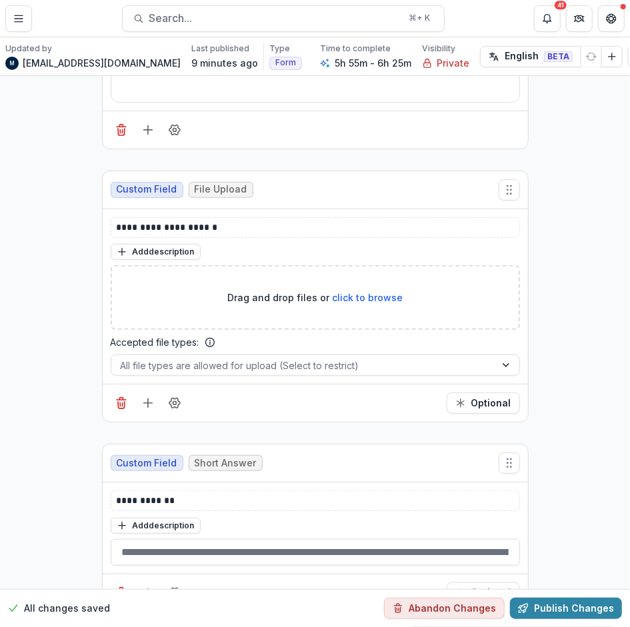
scroll to position [0, 3517]
drag, startPoint x: 285, startPoint y: 462, endPoint x: 189, endPoint y: 461, distance: 95.3
click at [189, 539] on input "**********" at bounding box center [316, 552] width 410 height 27
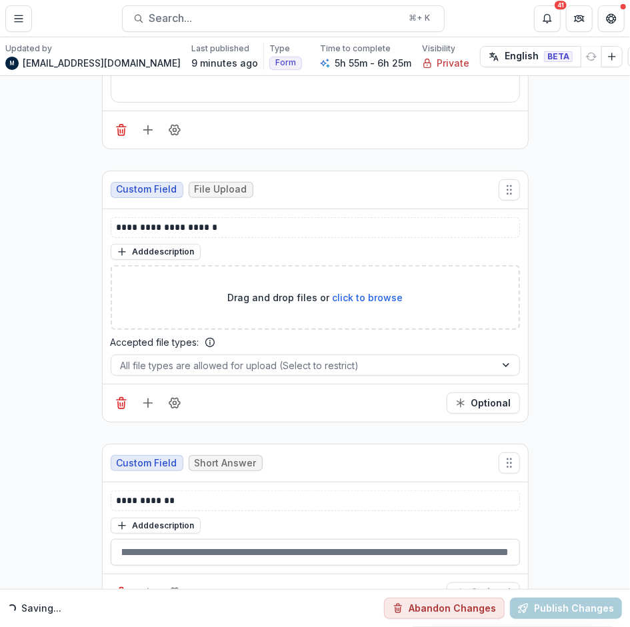
click at [189, 539] on input "**********" at bounding box center [316, 552] width 410 height 27
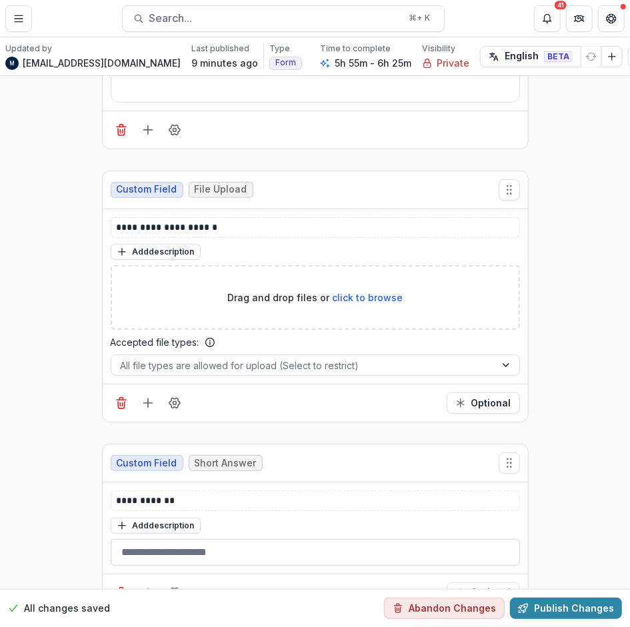
scroll to position [0, 0]
click at [147, 221] on p "**********" at bounding box center [316, 228] width 398 height 14
copy p "**********"
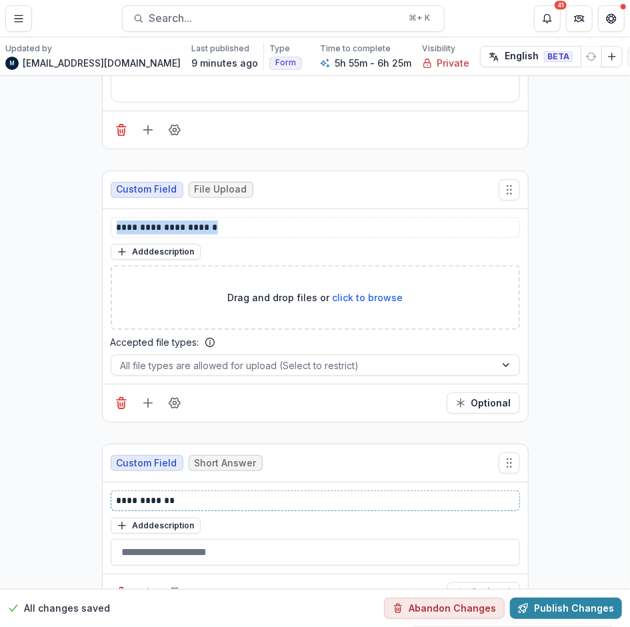
click at [136, 494] on p "**********" at bounding box center [316, 501] width 398 height 14
paste div
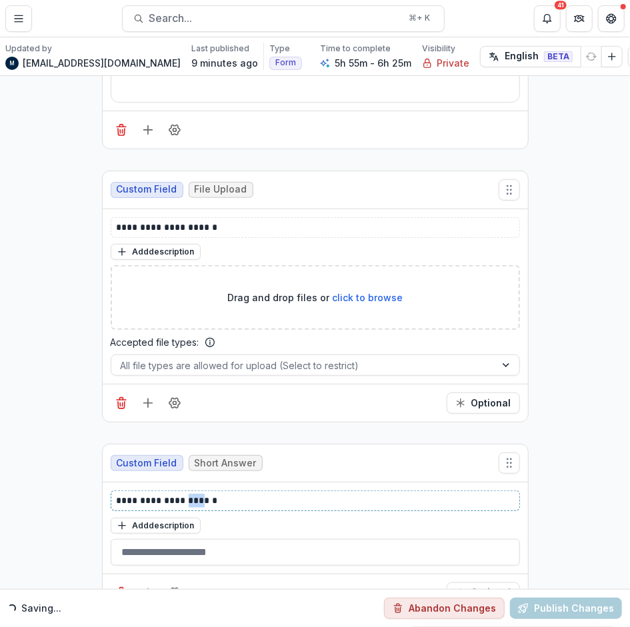
drag, startPoint x: 201, startPoint y: 415, endPoint x: 184, endPoint y: 415, distance: 17.3
click at [184, 494] on p "**********" at bounding box center [316, 501] width 398 height 14
click at [174, 221] on p "**********" at bounding box center [316, 228] width 398 height 14
click at [177, 221] on p "**********" at bounding box center [316, 228] width 398 height 14
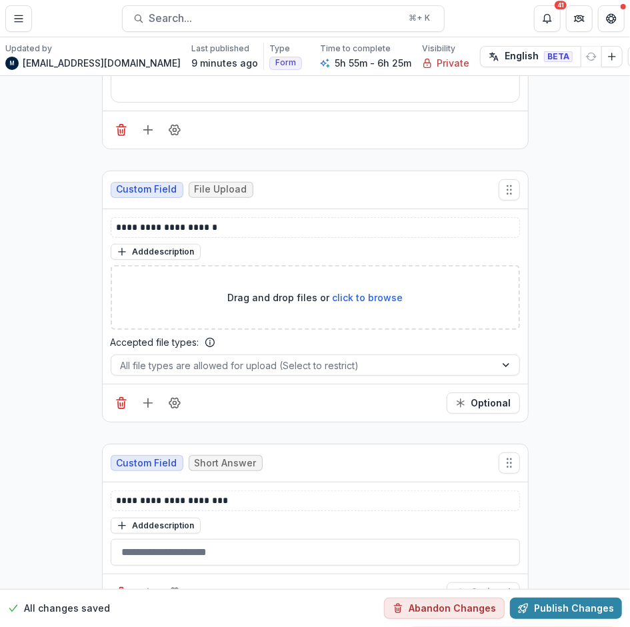
click at [470, 393] on button "Optional" at bounding box center [483, 403] width 73 height 21
click at [478, 583] on button "Optional" at bounding box center [483, 593] width 73 height 21
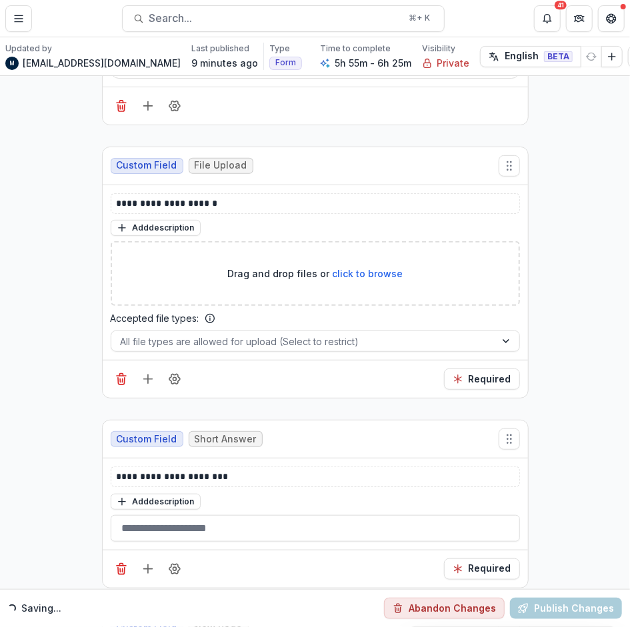
scroll to position [11484, 0]
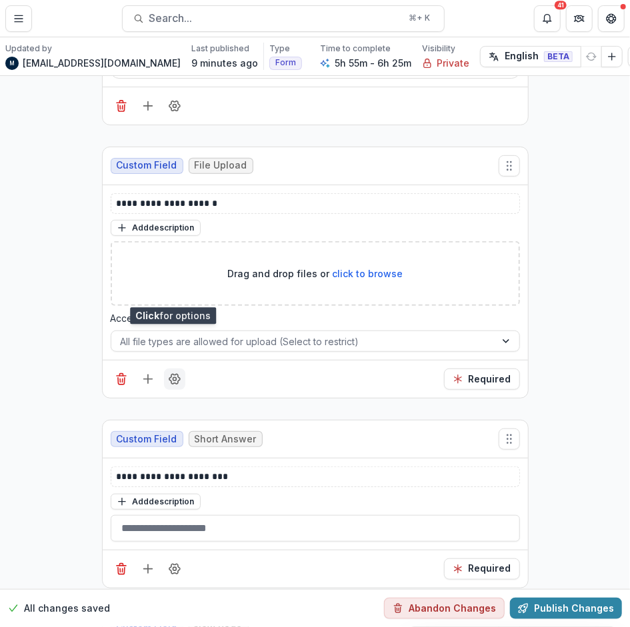
click at [173, 378] on circle "Field Settings" at bounding box center [174, 379] width 3 height 3
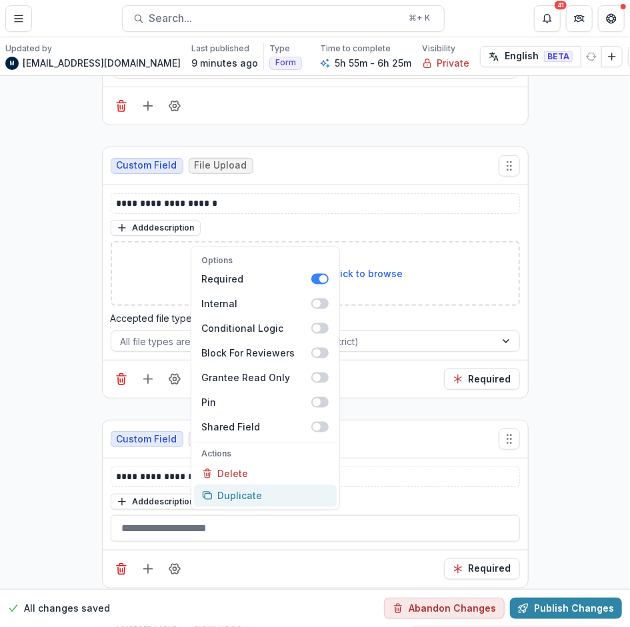
click at [230, 485] on button "Duplicate" at bounding box center [265, 496] width 143 height 22
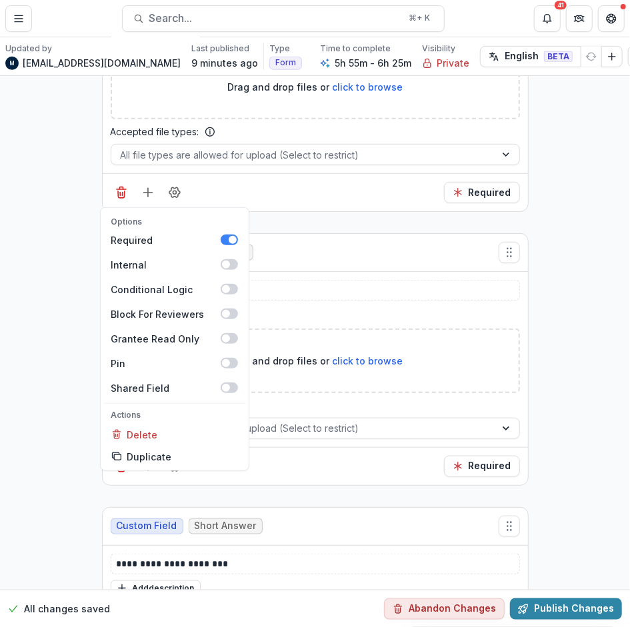
scroll to position [11728, 0]
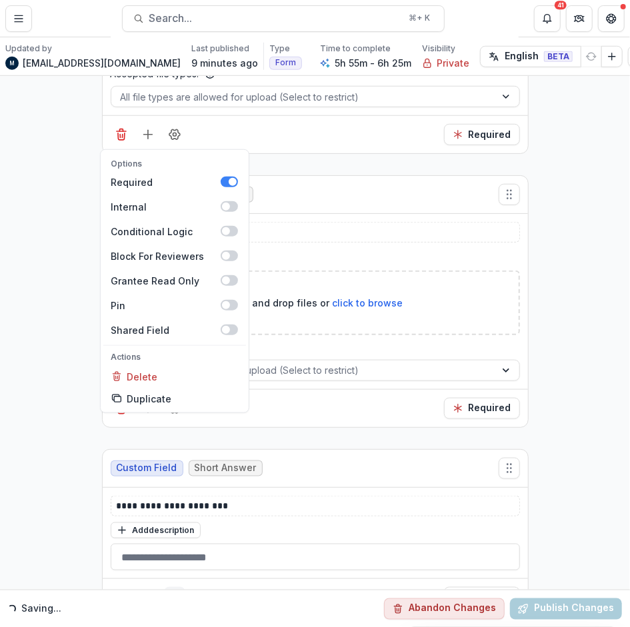
click at [173, 597] on circle "Field Settings" at bounding box center [174, 598] width 3 height 3
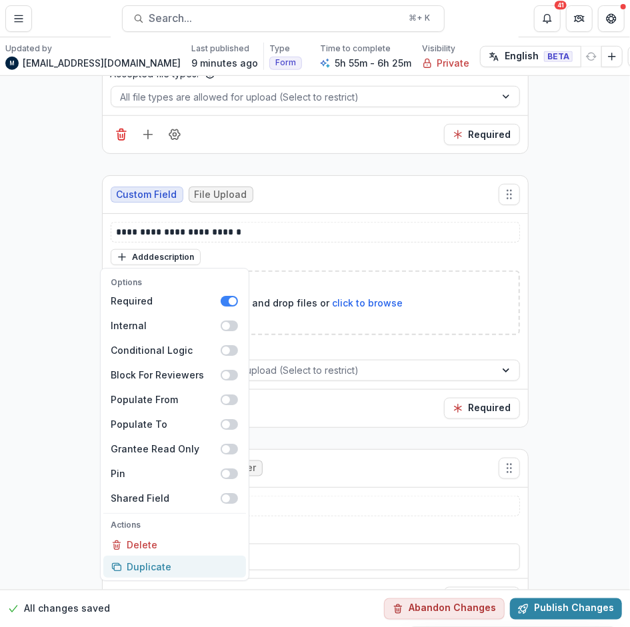
click at [165, 557] on button "Duplicate" at bounding box center [174, 568] width 143 height 22
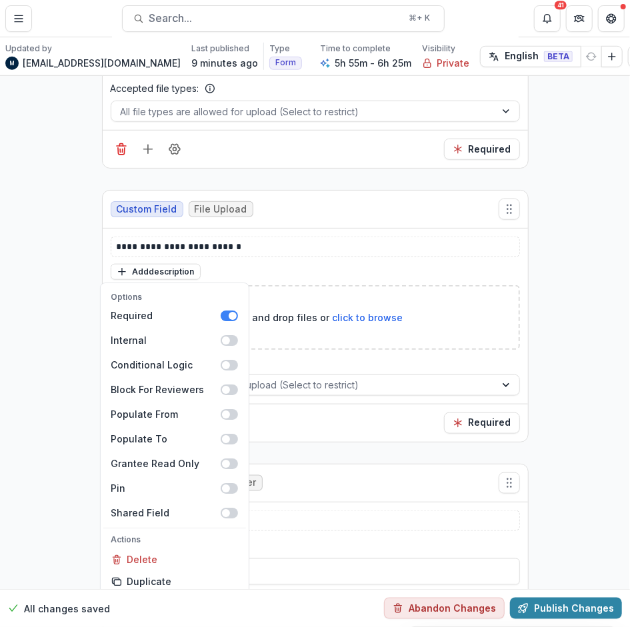
scroll to position [11716, 0]
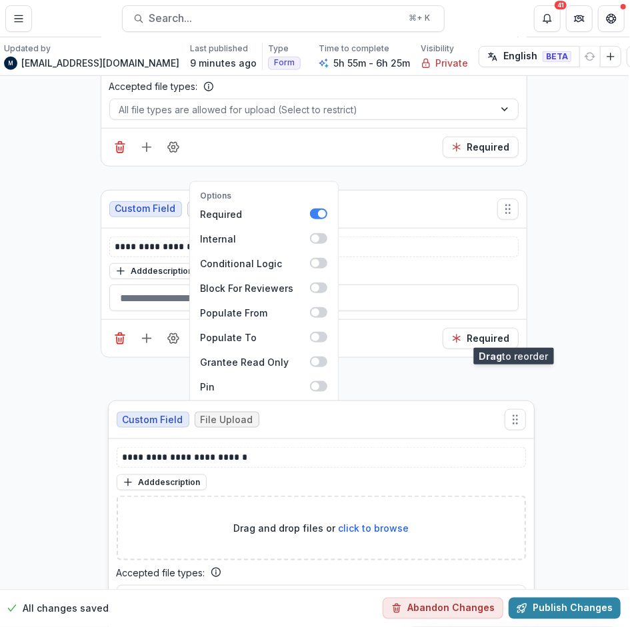
drag, startPoint x: 505, startPoint y: 115, endPoint x: 483, endPoint y: 304, distance: 189.9
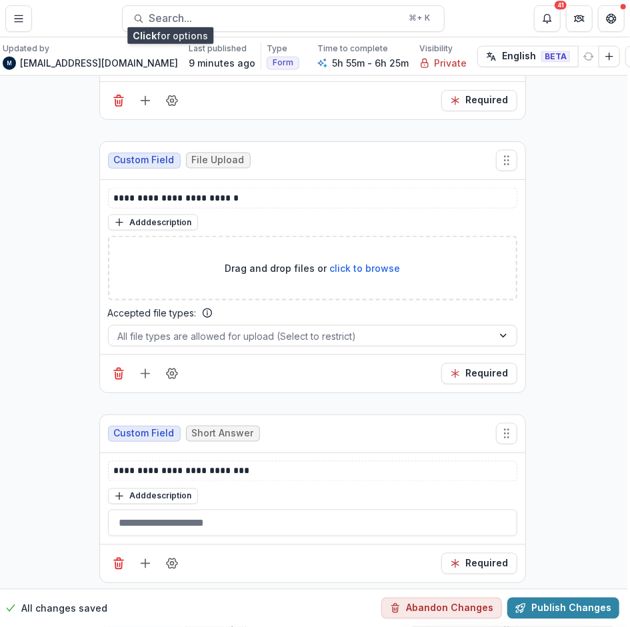
scroll to position [11904, 3]
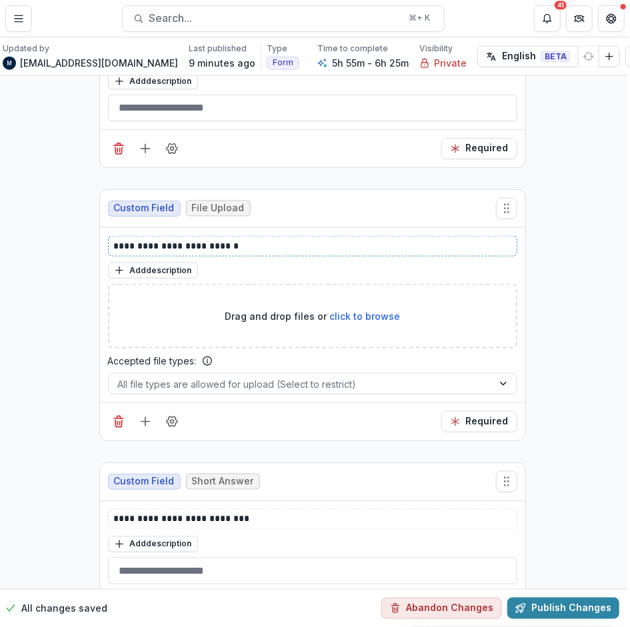
click at [211, 239] on p "**********" at bounding box center [313, 246] width 398 height 14
drag, startPoint x: 240, startPoint y: 157, endPoint x: 219, endPoint y: 158, distance: 20.7
click at [219, 239] on p "**********" at bounding box center [313, 246] width 398 height 14
click at [461, 417] on icon "Required" at bounding box center [455, 422] width 11 height 11
click at [461, 417] on icon "Required" at bounding box center [458, 422] width 11 height 11
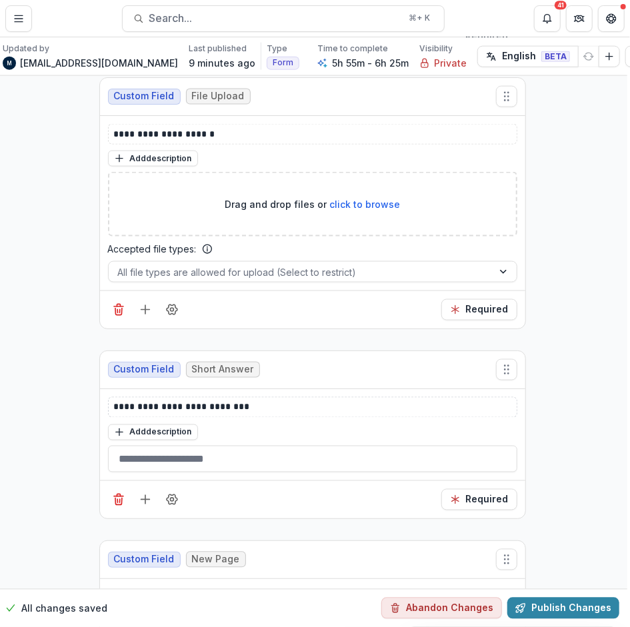
scroll to position [12027, 3]
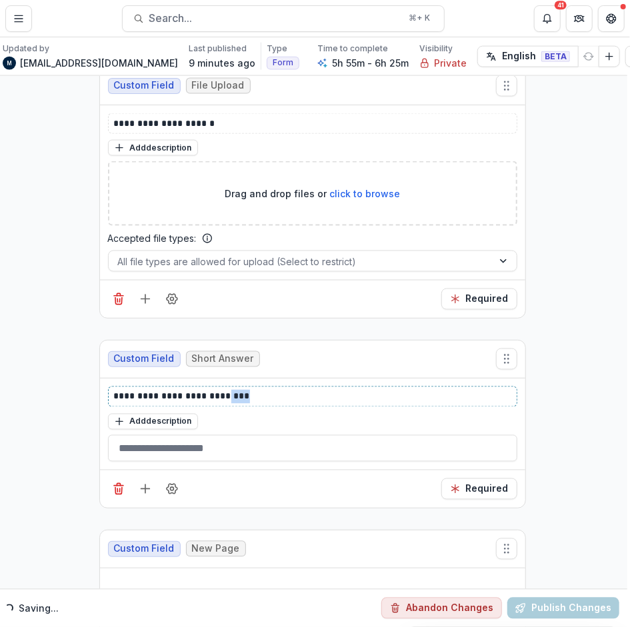
drag, startPoint x: 248, startPoint y: 304, endPoint x: 220, endPoint y: 304, distance: 28.0
click at [220, 390] on p "**********" at bounding box center [313, 397] width 398 height 14
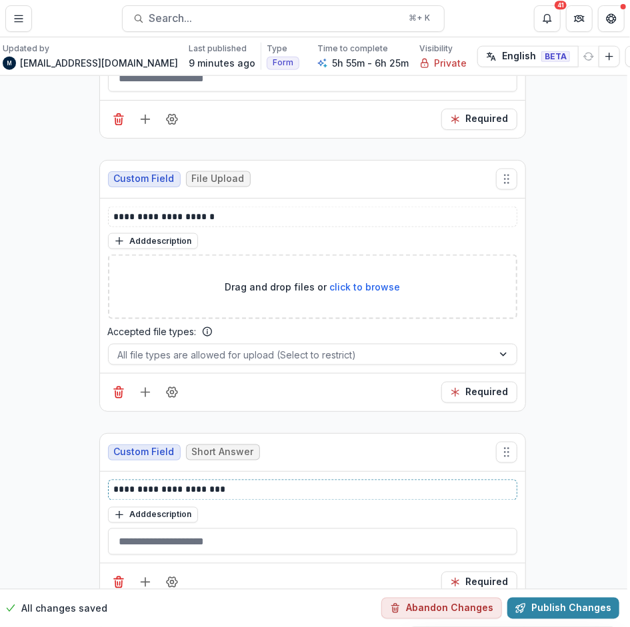
scroll to position [11894, 3]
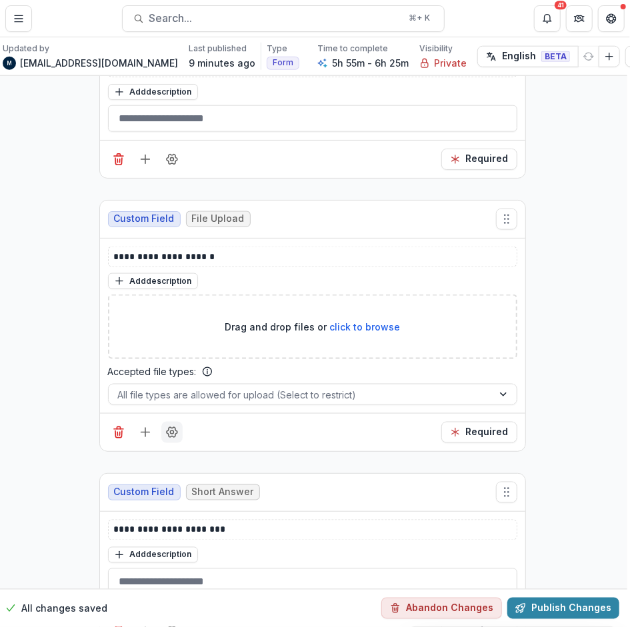
click at [171, 431] on circle "Field Settings" at bounding box center [171, 432] width 3 height 3
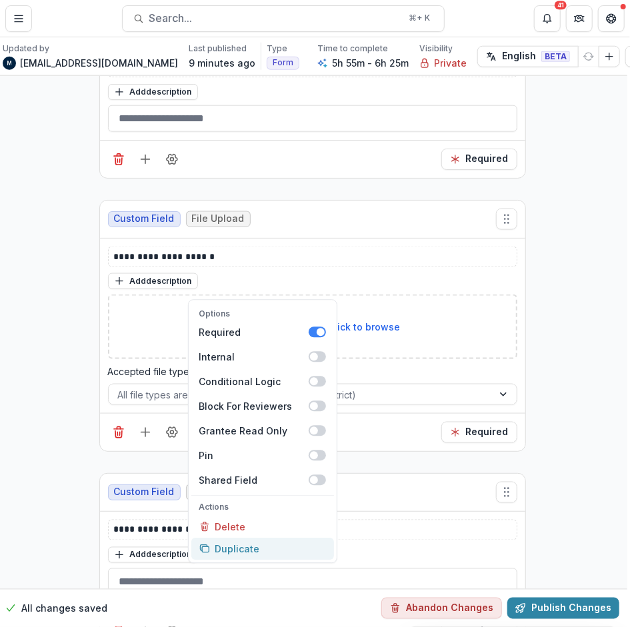
click at [230, 539] on button "Duplicate" at bounding box center [262, 550] width 143 height 22
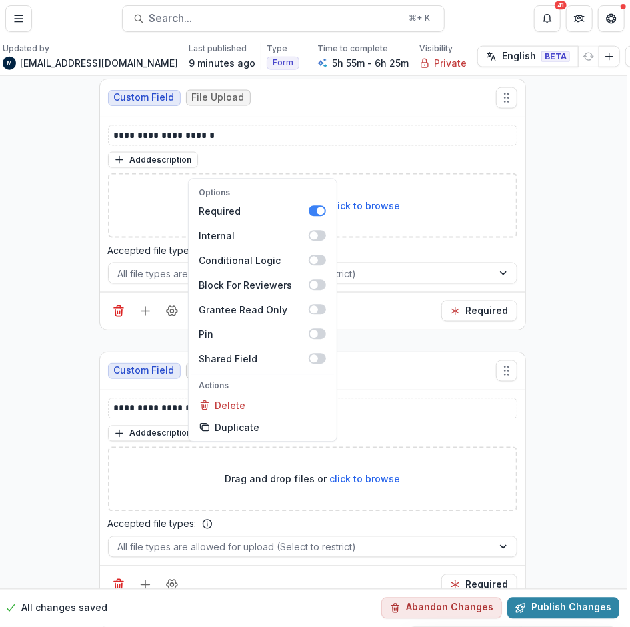
scroll to position [12057, 3]
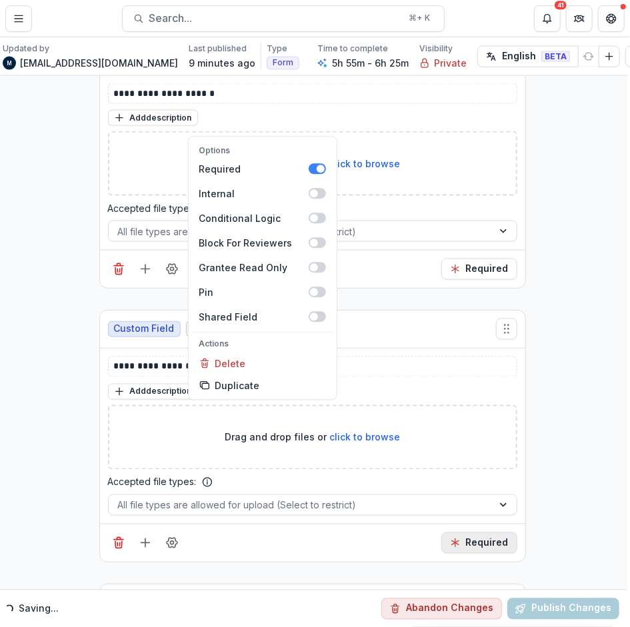
click at [472, 533] on button "Required" at bounding box center [479, 543] width 76 height 21
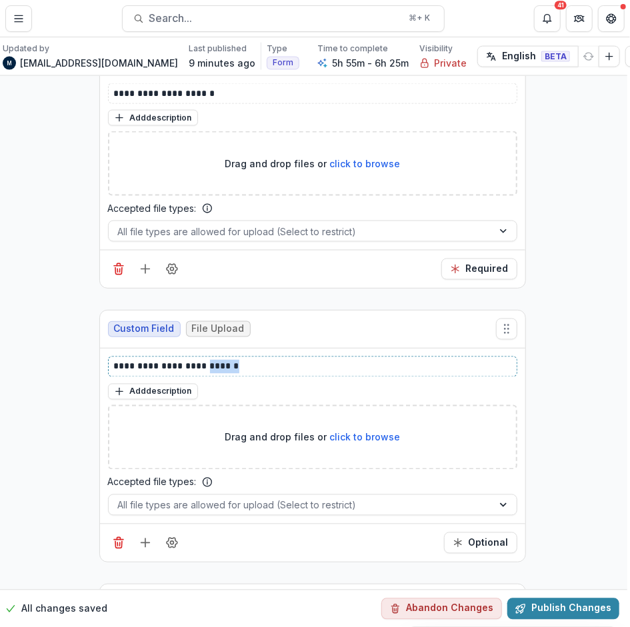
drag, startPoint x: 245, startPoint y: 275, endPoint x: 207, endPoint y: 275, distance: 37.3
click at [207, 360] on p "**********" at bounding box center [313, 367] width 398 height 14
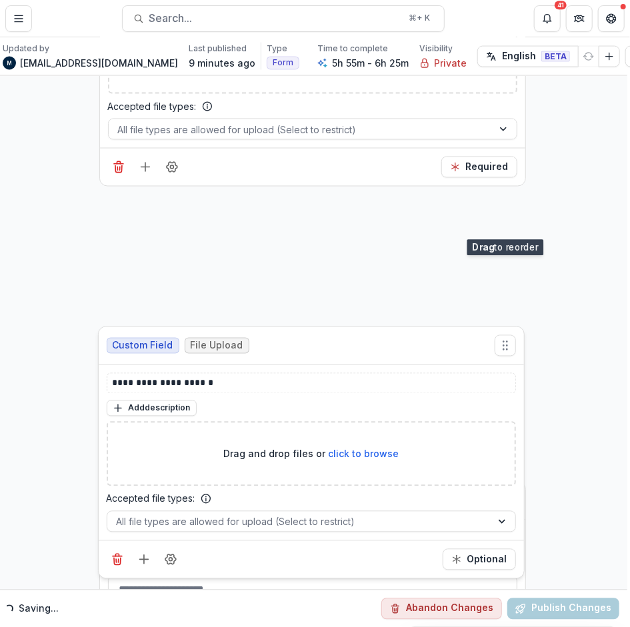
drag, startPoint x: 507, startPoint y: 141, endPoint x: 503, endPoint y: 151, distance: 11.4
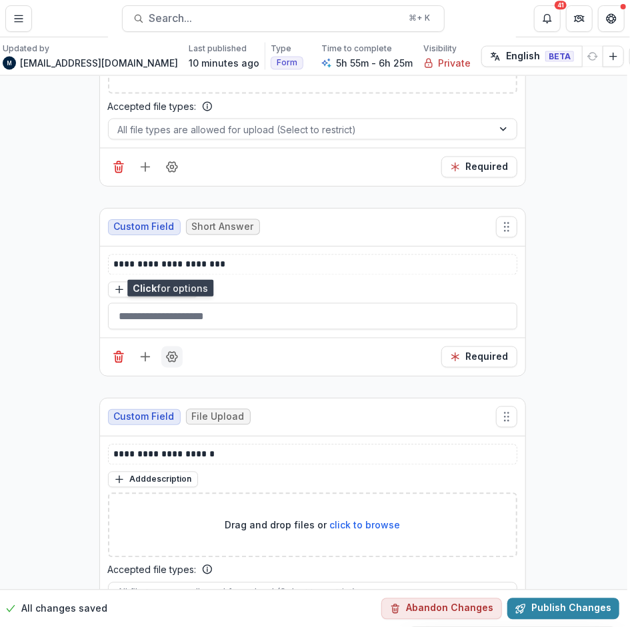
click at [170, 353] on icon "Field Settings" at bounding box center [172, 358] width 11 height 10
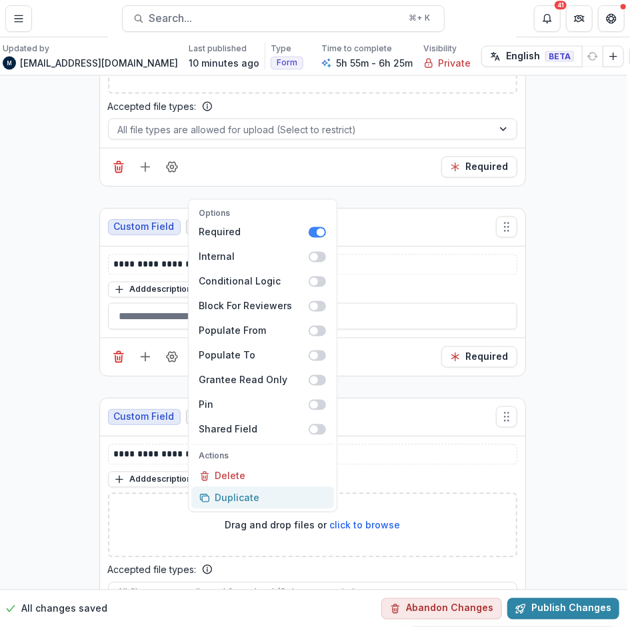
click at [227, 487] on button "Duplicate" at bounding box center [262, 498] width 143 height 22
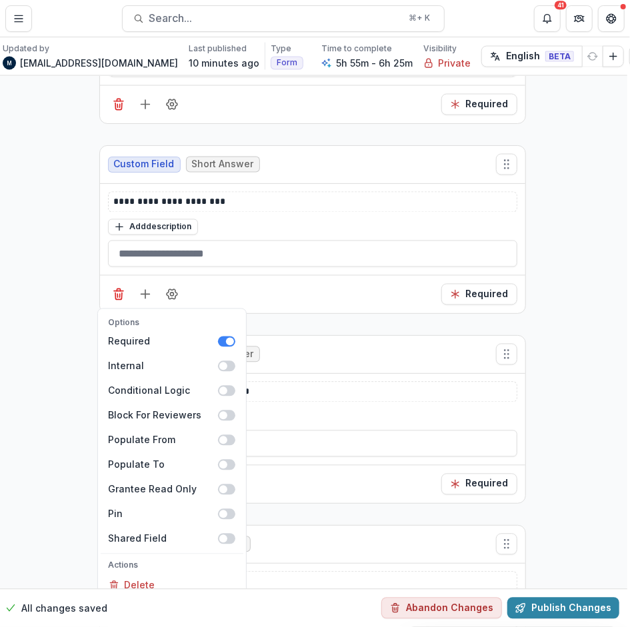
scroll to position [12352, 3]
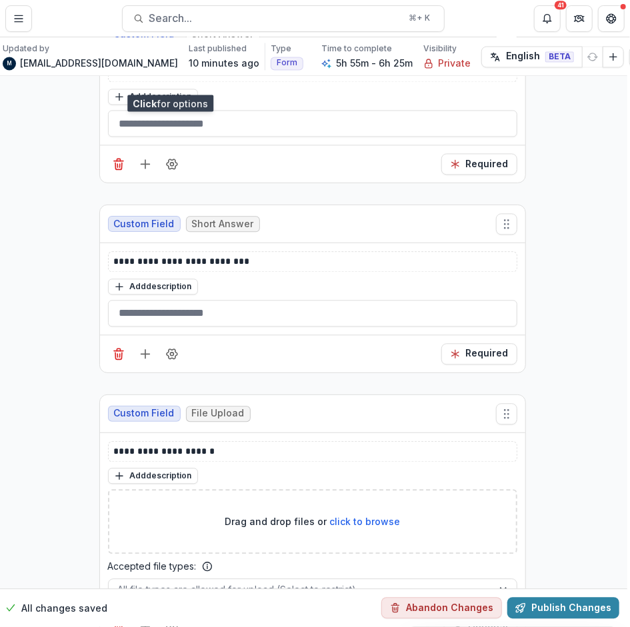
scroll to position [12316, 3]
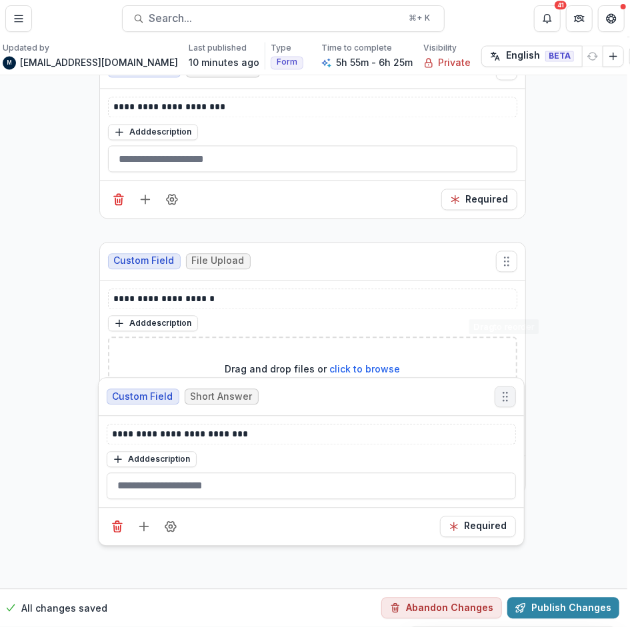
drag, startPoint x: 508, startPoint y: 160, endPoint x: 507, endPoint y: 306, distance: 146.0
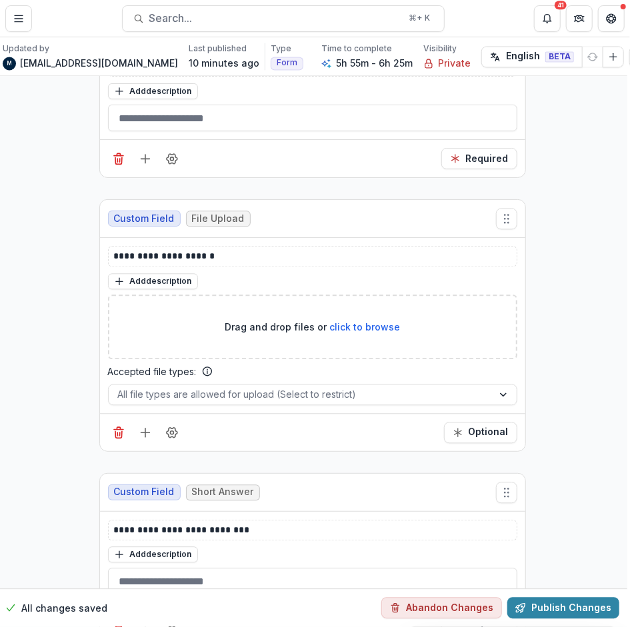
scroll to position [12392, 3]
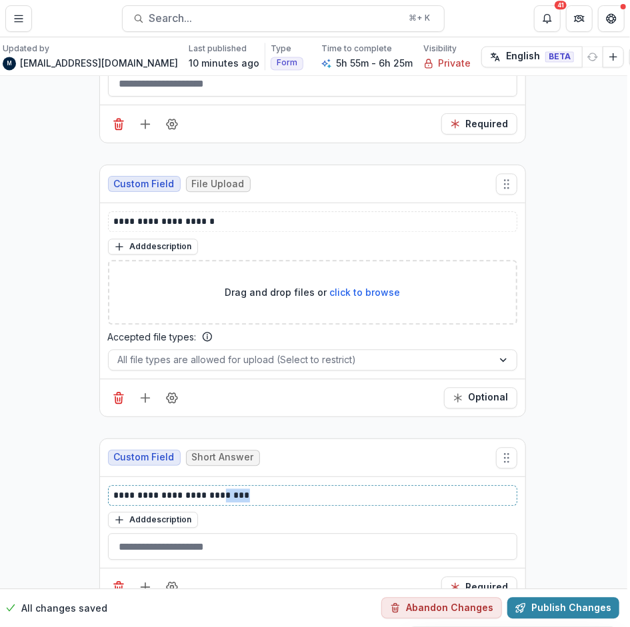
drag, startPoint x: 252, startPoint y: 401, endPoint x: 218, endPoint y: 400, distance: 34.0
click at [218, 489] on p "**********" at bounding box center [313, 496] width 398 height 14
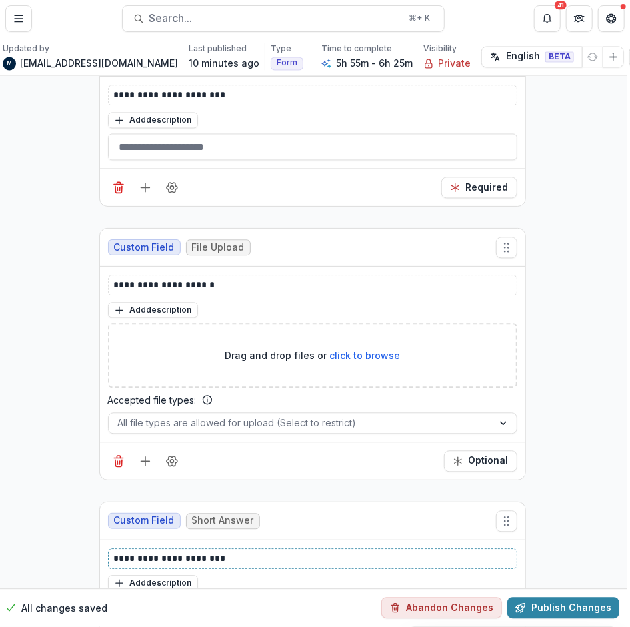
scroll to position [12314, 3]
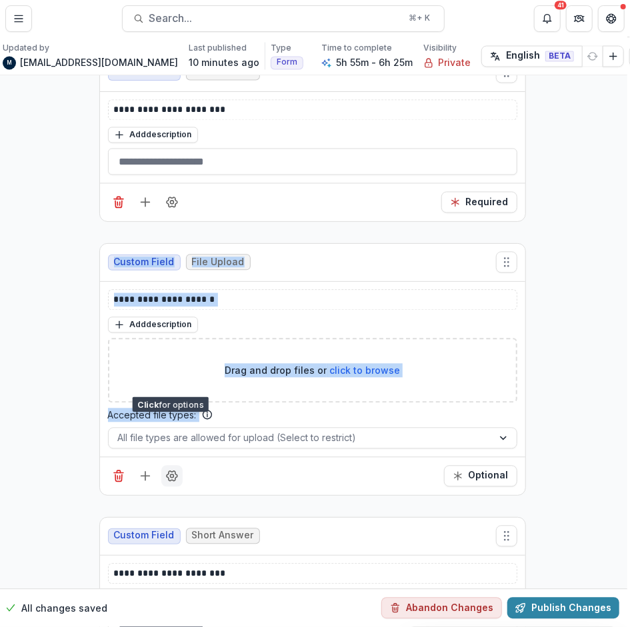
drag, startPoint x: 36, startPoint y: 121, endPoint x: 179, endPoint y: 388, distance: 302.4
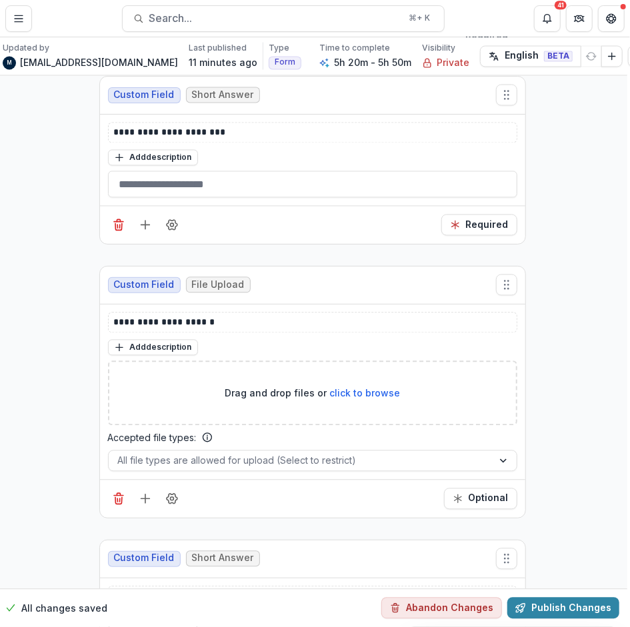
scroll to position [12511, 3]
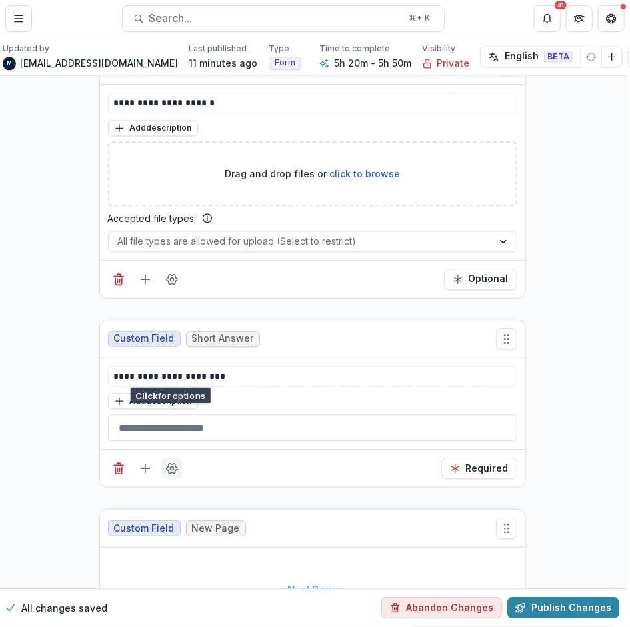
click at [178, 458] on button "Field Settings" at bounding box center [171, 468] width 21 height 21
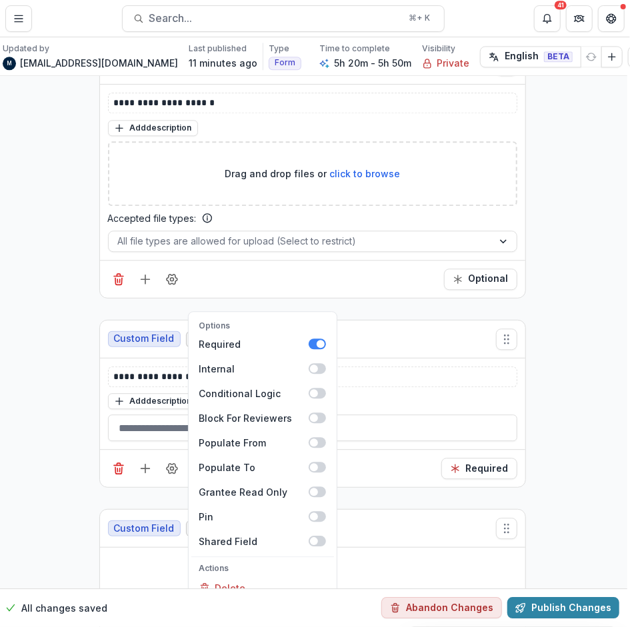
click at [231, 599] on button "Duplicate" at bounding box center [262, 610] width 143 height 22
click at [167, 273] on icon "Field Settings" at bounding box center [171, 279] width 13 height 13
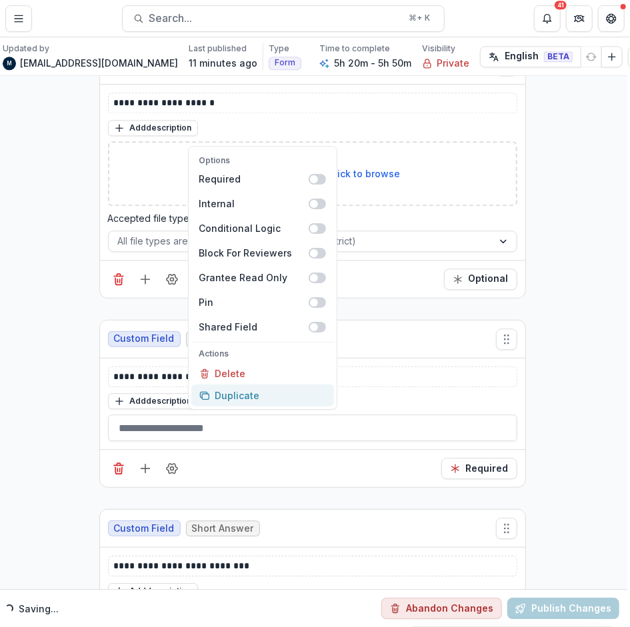
click at [235, 385] on button "Duplicate" at bounding box center [262, 396] width 143 height 22
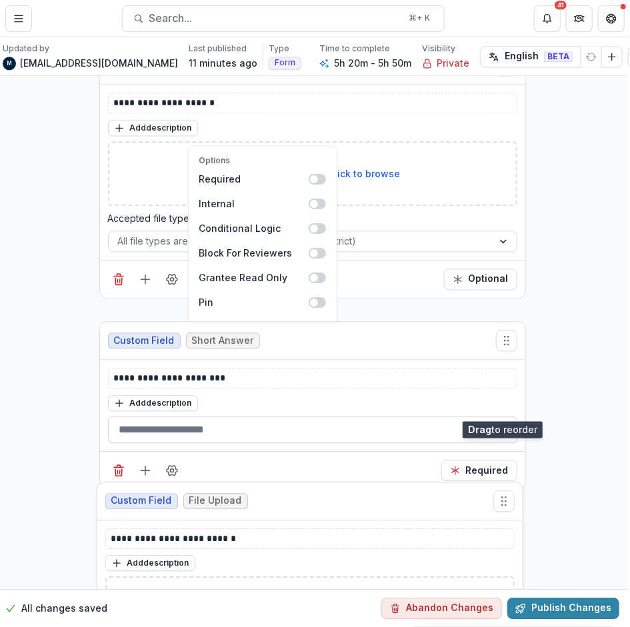
drag, startPoint x: 501, startPoint y: 245, endPoint x: 374, endPoint y: 326, distance: 150.5
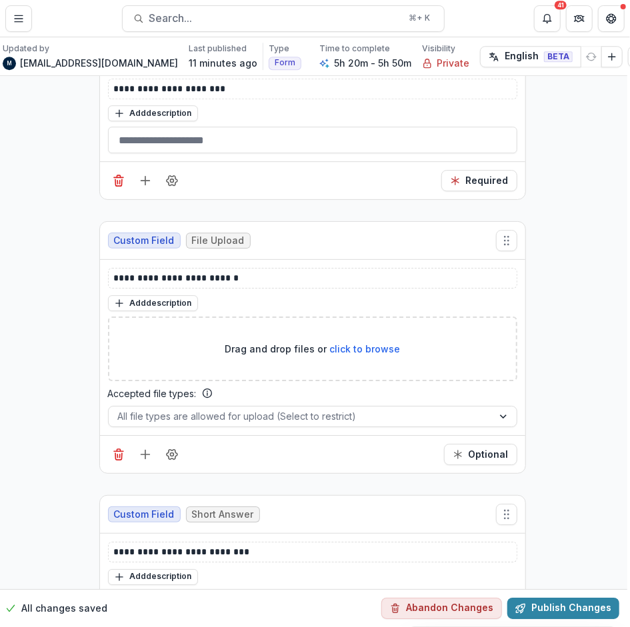
scroll to position [12790, 3]
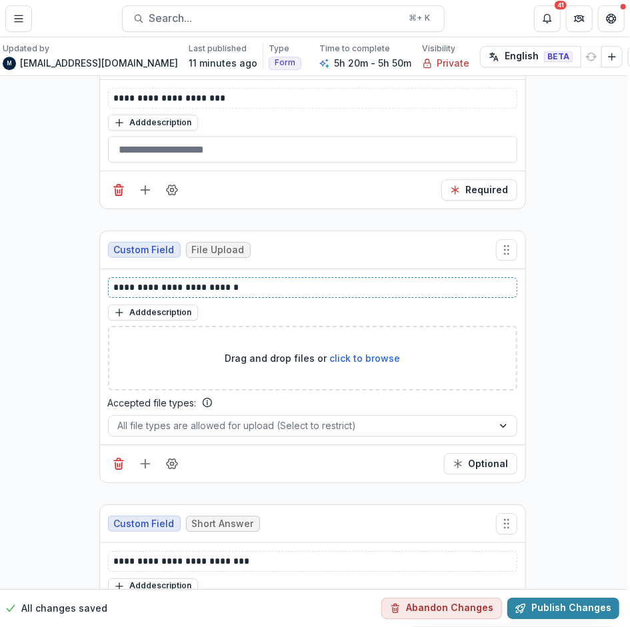
click at [169, 281] on p "**********" at bounding box center [313, 288] width 398 height 14
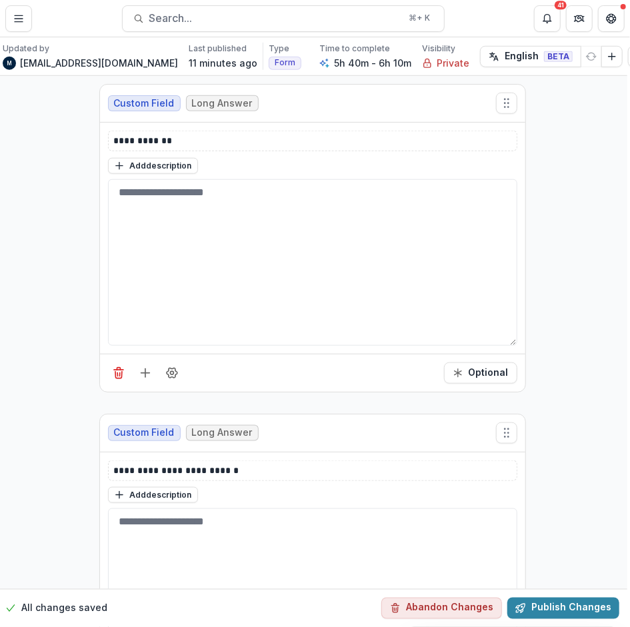
scroll to position [9884, 3]
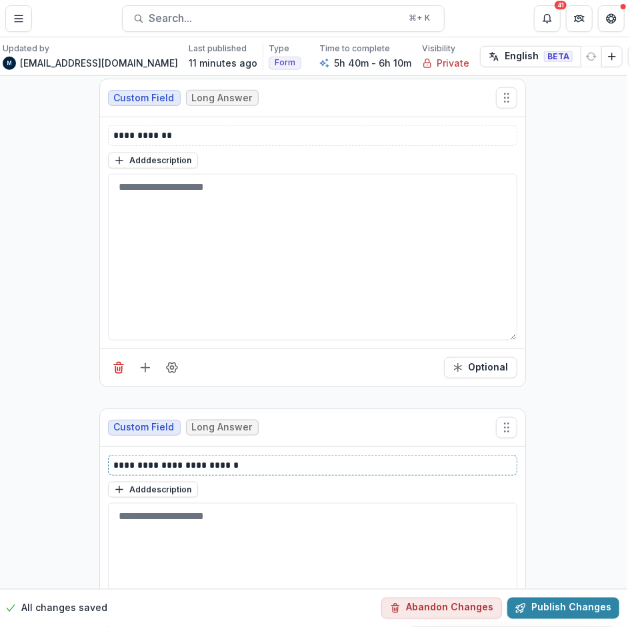
click at [218, 459] on p "**********" at bounding box center [313, 466] width 398 height 14
drag, startPoint x: 208, startPoint y: 387, endPoint x: 169, endPoint y: 387, distance: 38.7
click at [169, 459] on p "**********" at bounding box center [313, 466] width 398 height 14
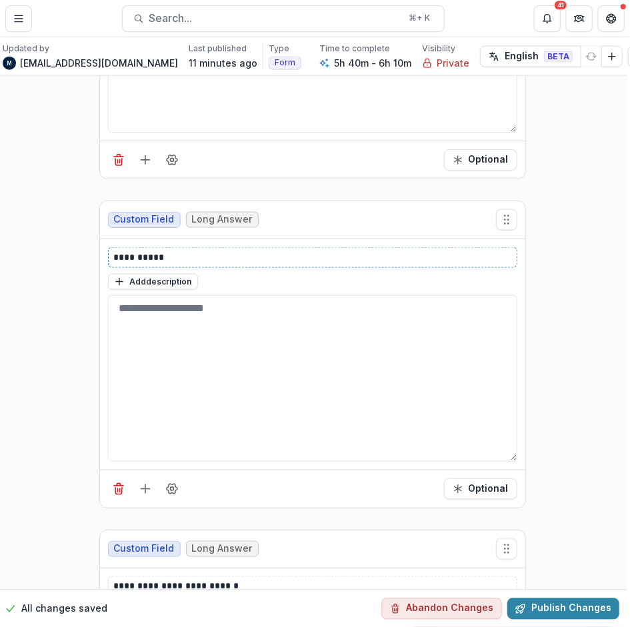
scroll to position [10100, 3]
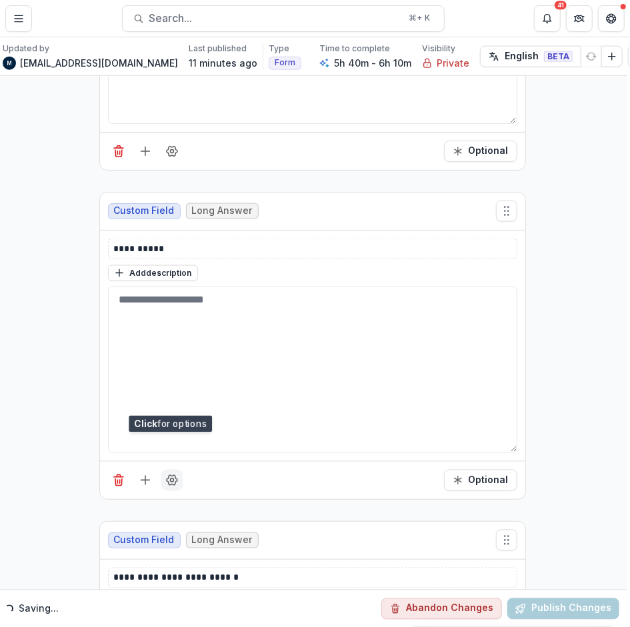
click at [175, 474] on icon "Field Settings" at bounding box center [171, 480] width 13 height 13
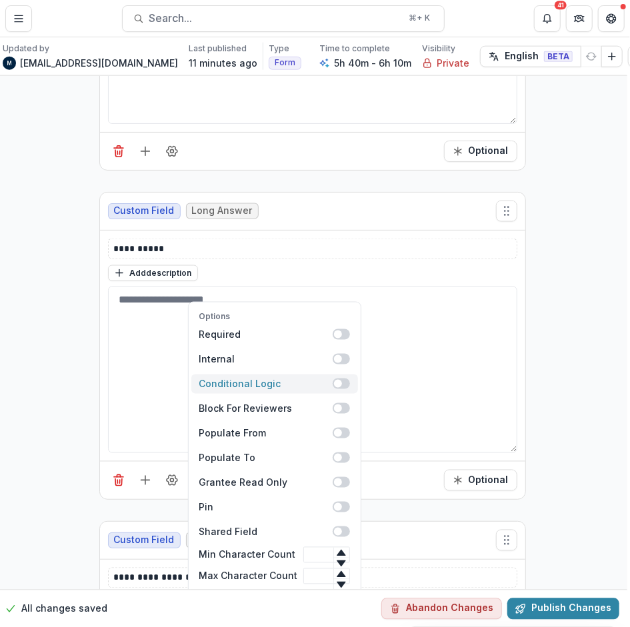
click at [335, 379] on span at bounding box center [341, 384] width 17 height 11
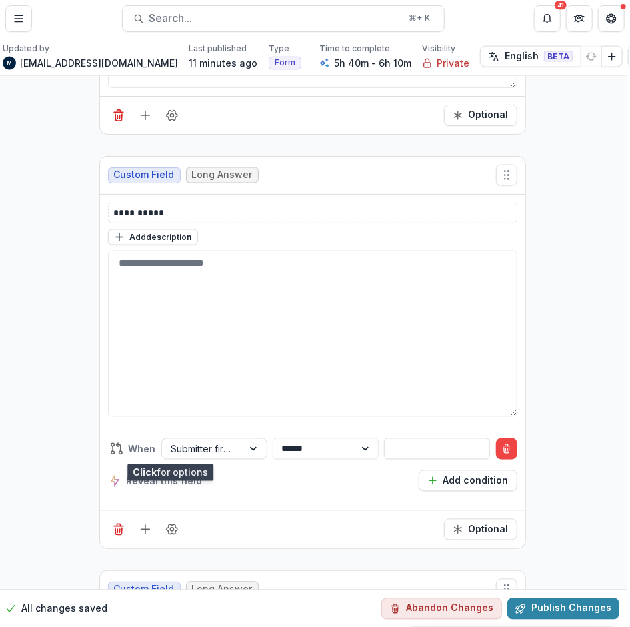
scroll to position [10183, 3]
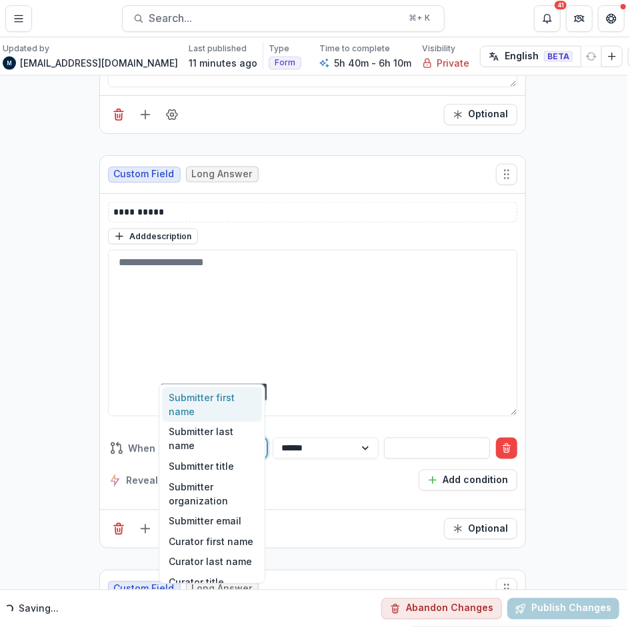
click at [215, 441] on div at bounding box center [202, 449] width 62 height 17
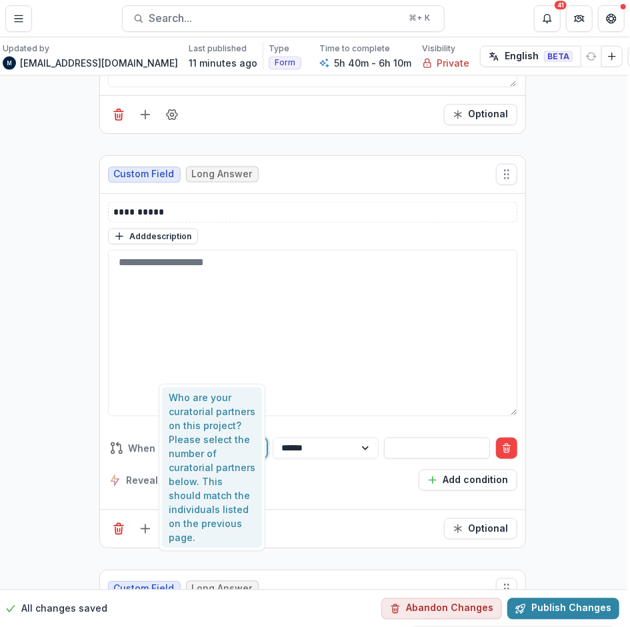
type input "*******"
click at [195, 427] on div "Who are your curatorial partners on this project? Please select the number of c…" at bounding box center [212, 467] width 100 height 161
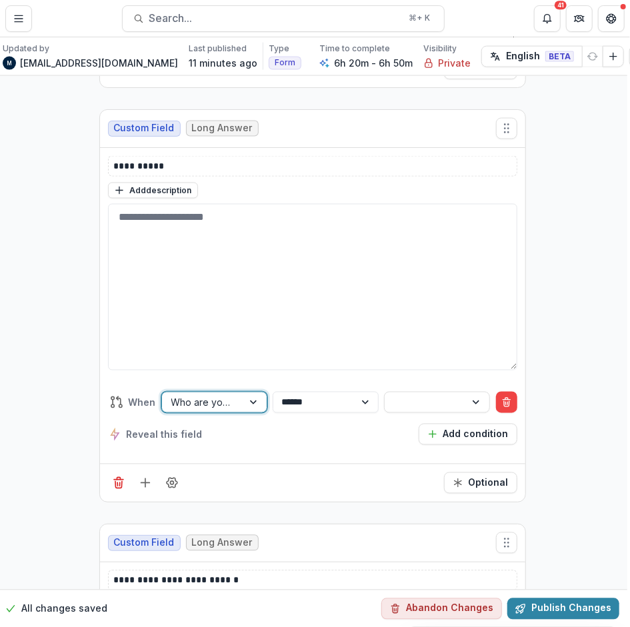
scroll to position [10137, 3]
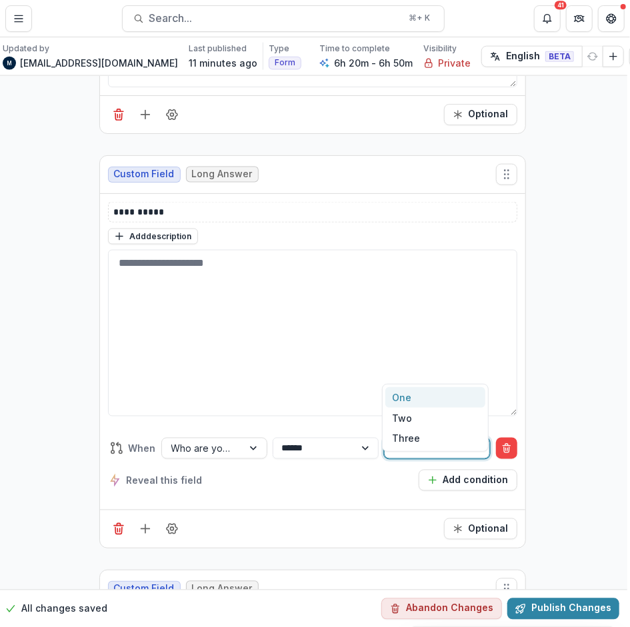
click at [390, 439] on div at bounding box center [425, 448] width 81 height 19
click at [399, 394] on div "One" at bounding box center [435, 397] width 100 height 21
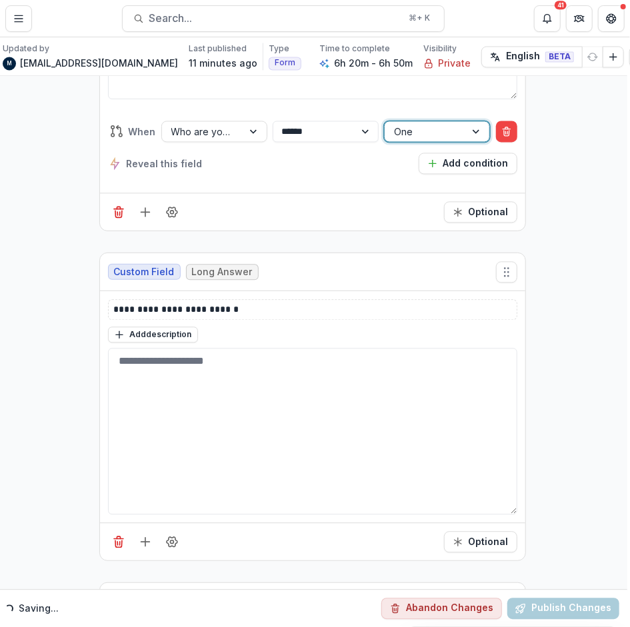
scroll to position [10474, 3]
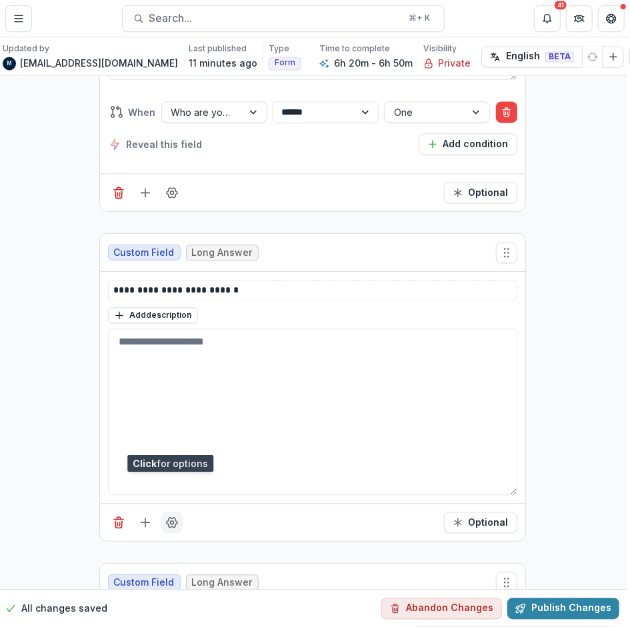
click at [175, 516] on icon "Field Settings" at bounding box center [171, 522] width 13 height 13
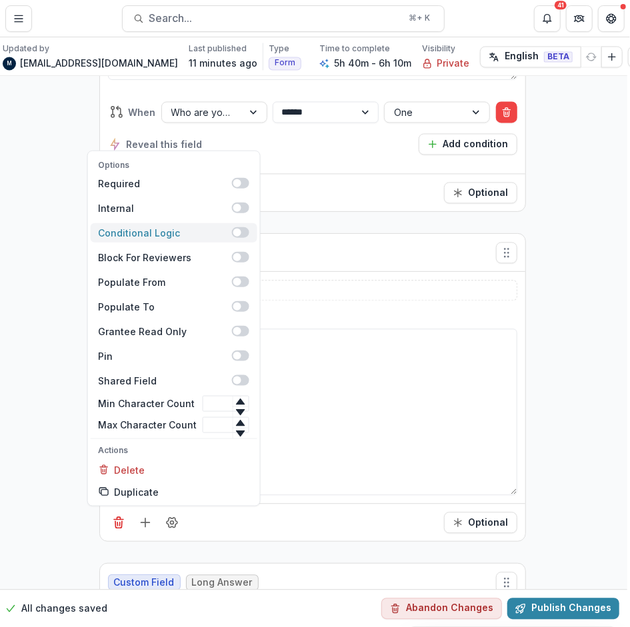
click at [233, 229] on span at bounding box center [237, 233] width 8 height 8
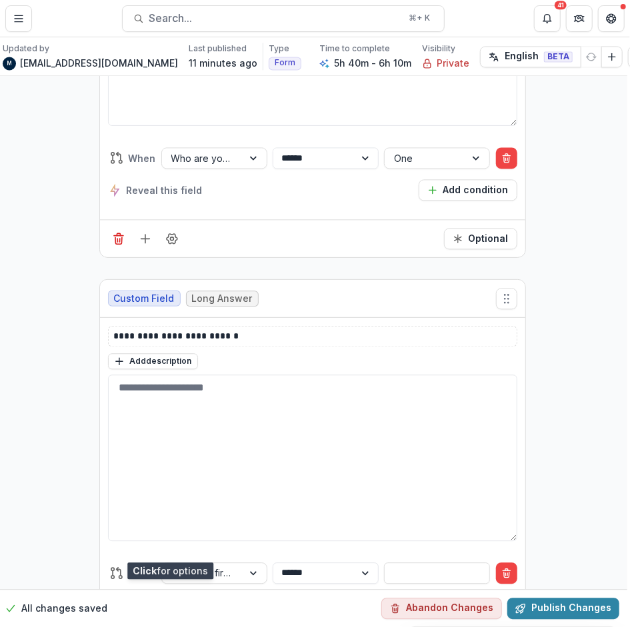
scroll to position [10620, 3]
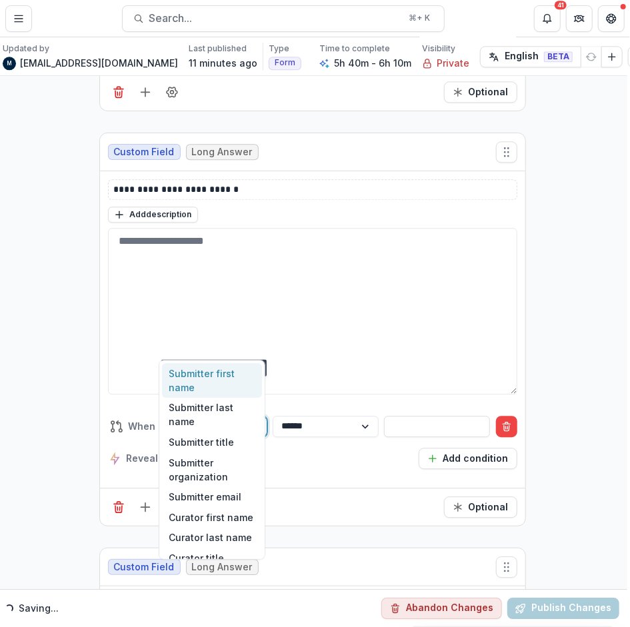
click at [215, 418] on div at bounding box center [202, 426] width 62 height 17
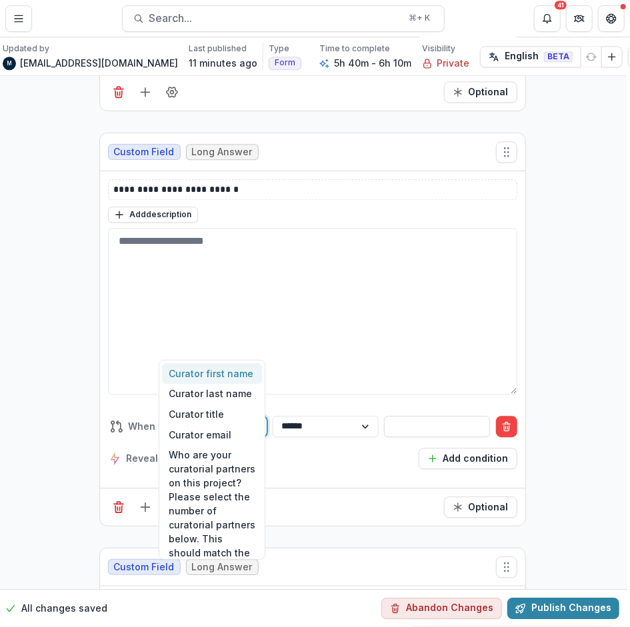
type input "****"
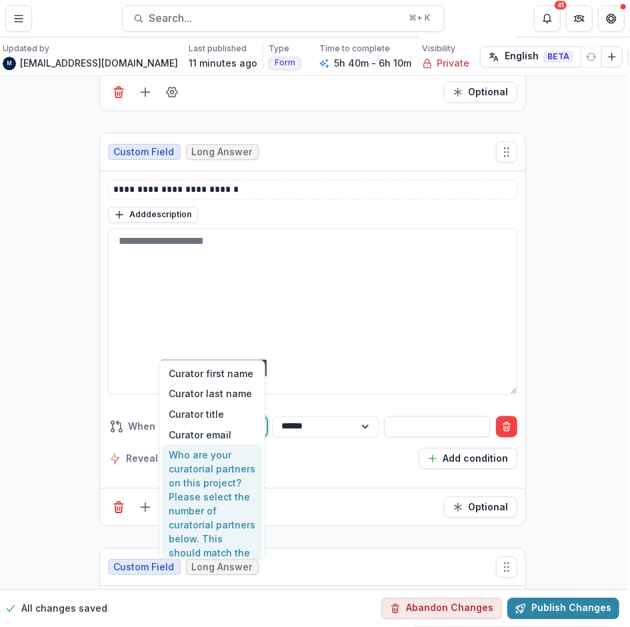
drag, startPoint x: 203, startPoint y: 504, endPoint x: 259, endPoint y: 399, distance: 118.4
click at [203, 504] on div "Who are your curatorial partners on this project? Please select the number of c…" at bounding box center [212, 525] width 100 height 161
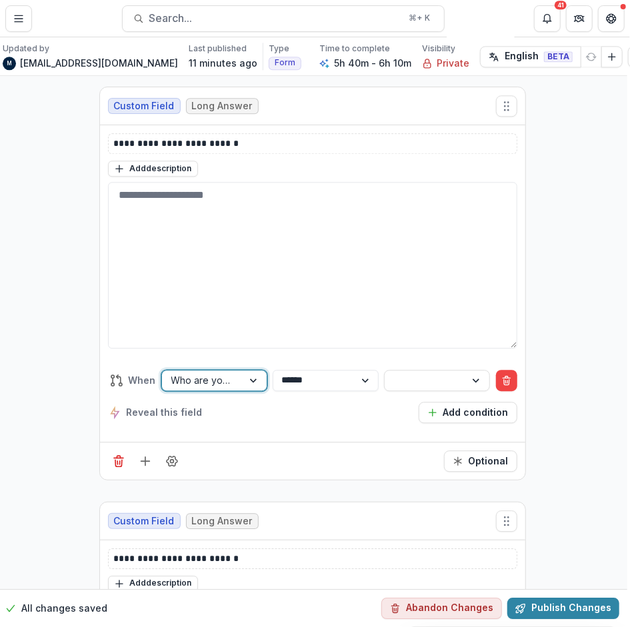
scroll to position [10588, 3]
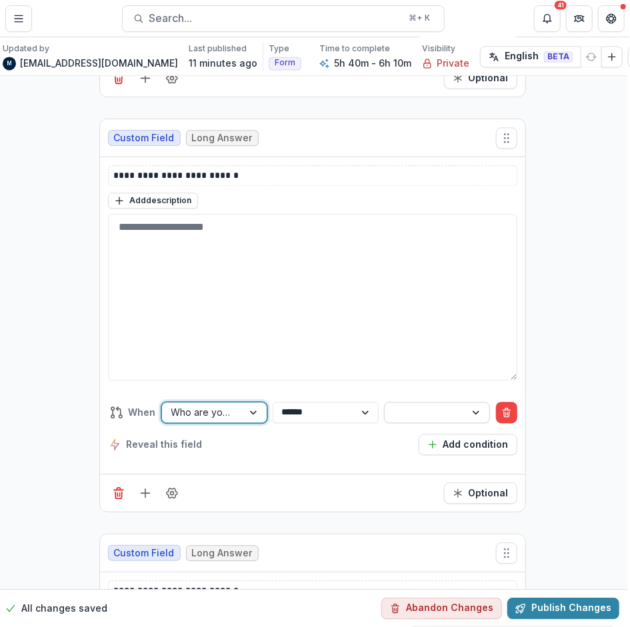
click at [410, 404] on div at bounding box center [425, 412] width 62 height 17
click at [407, 377] on div "One" at bounding box center [435, 373] width 100 height 21
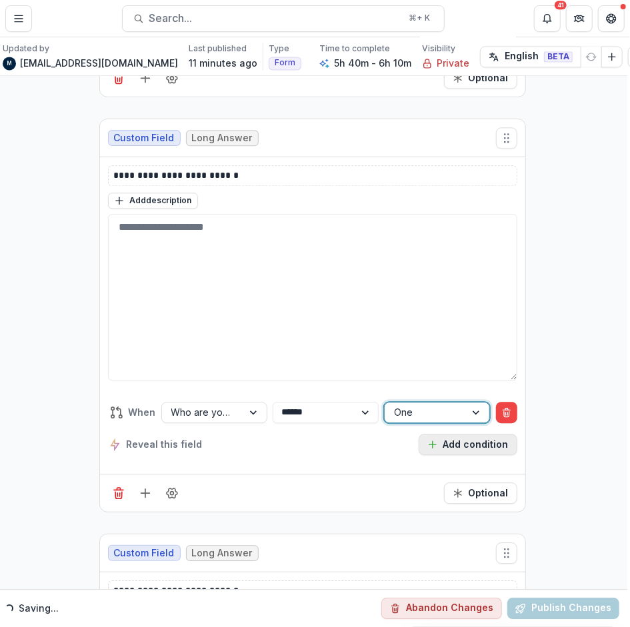
click at [451, 434] on button "Add condition" at bounding box center [468, 444] width 99 height 21
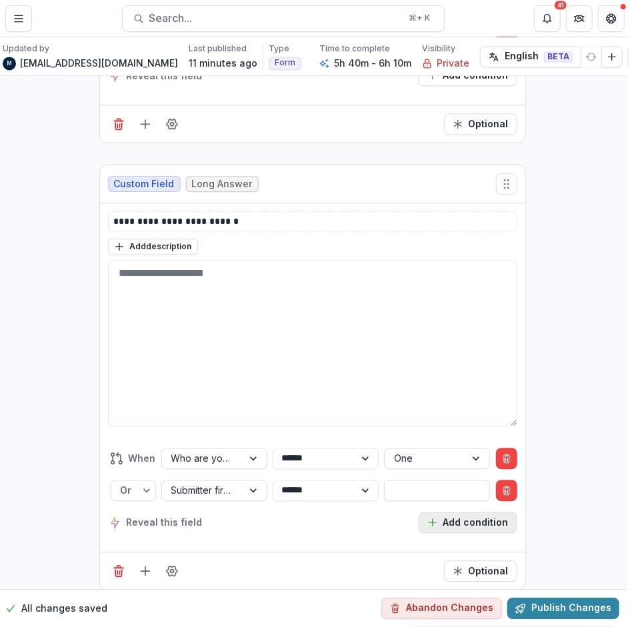
scroll to position [10634, 3]
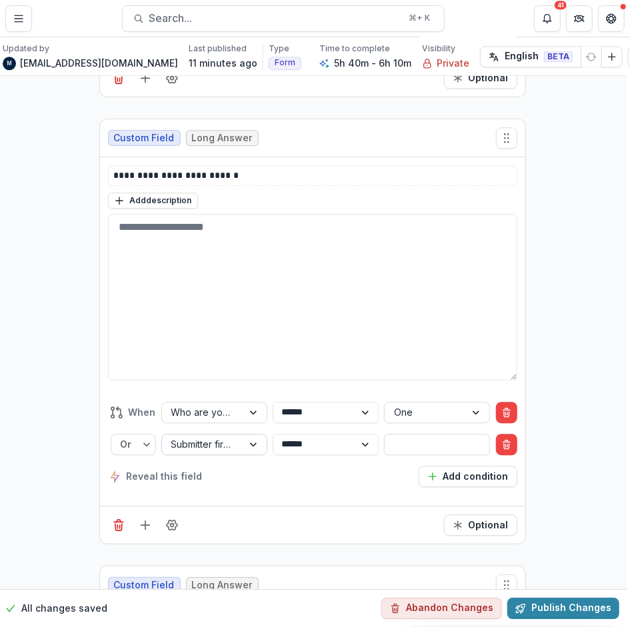
click at [229, 436] on div at bounding box center [202, 444] width 62 height 17
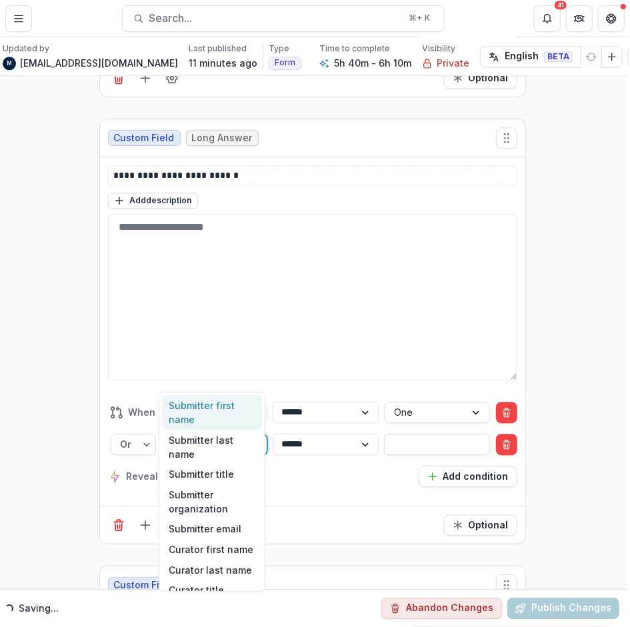
type input "***"
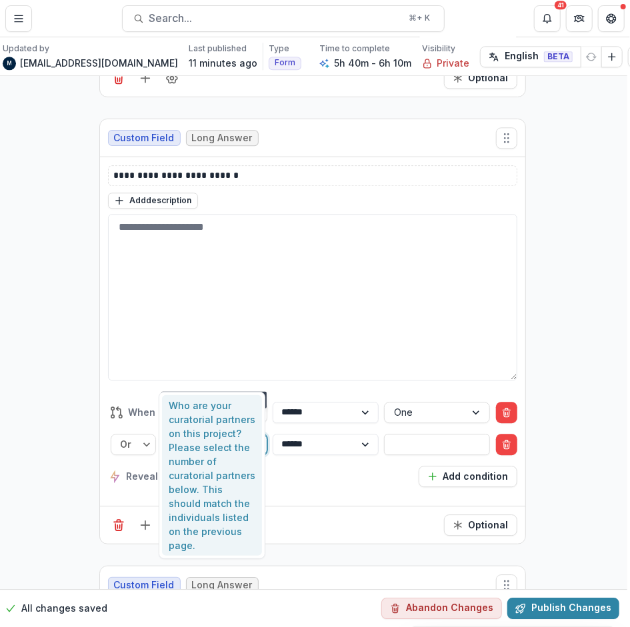
click at [200, 433] on div "Who are your curatorial partners on this project? Please select the number of c…" at bounding box center [212, 475] width 100 height 161
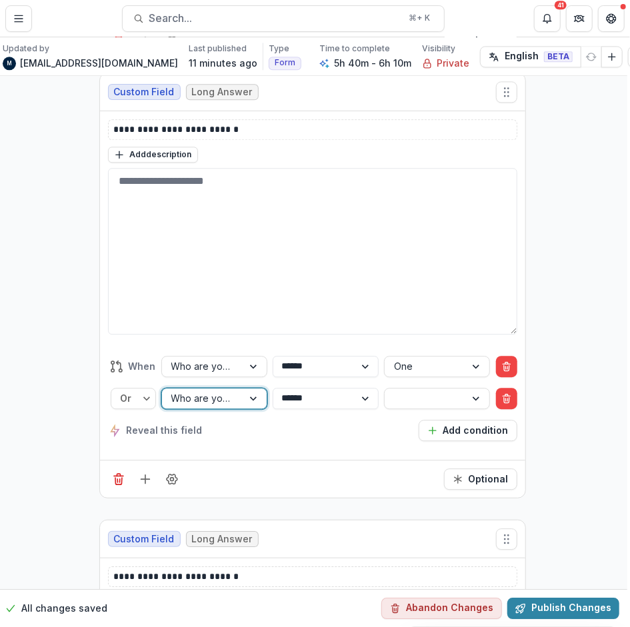
scroll to position [10588, 3]
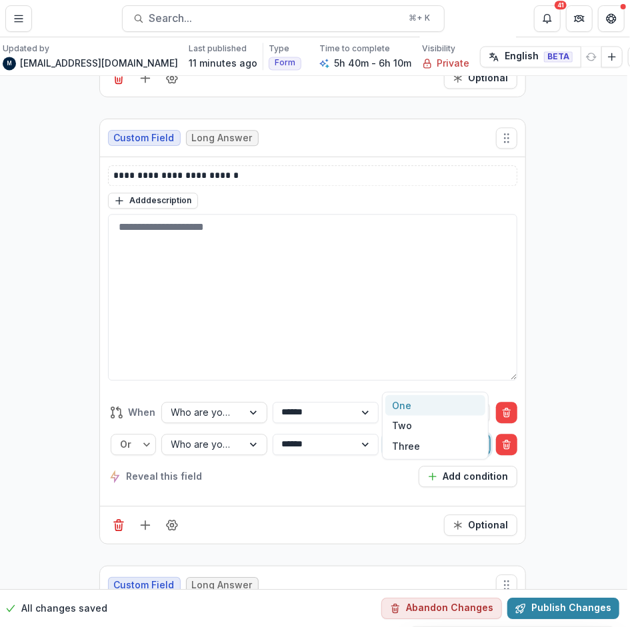
click at [444, 436] on div at bounding box center [425, 444] width 62 height 17
click at [434, 426] on div "Two" at bounding box center [435, 426] width 100 height 21
click at [132, 436] on div at bounding box center [130, 444] width 19 height 17
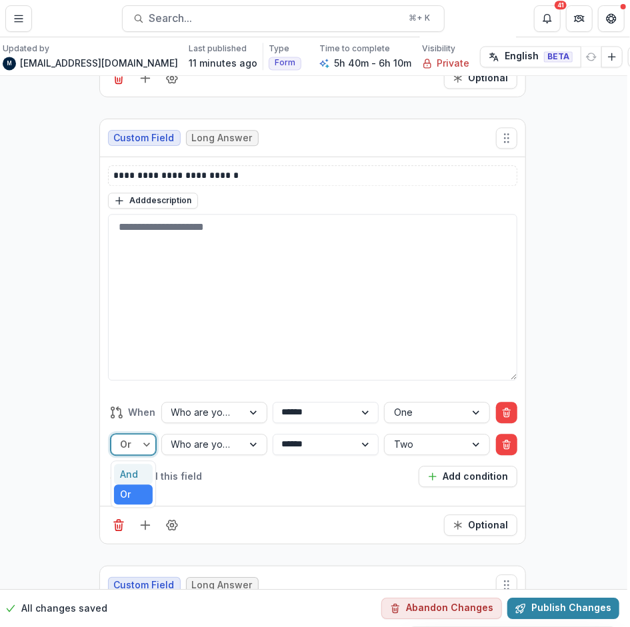
click at [132, 464] on div "And" at bounding box center [133, 474] width 39 height 21
click at [122, 436] on div at bounding box center [130, 444] width 19 height 17
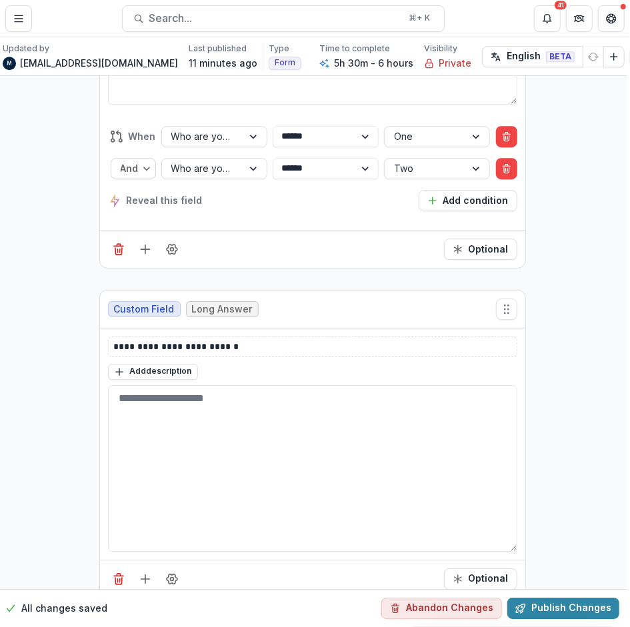
scroll to position [10898, 3]
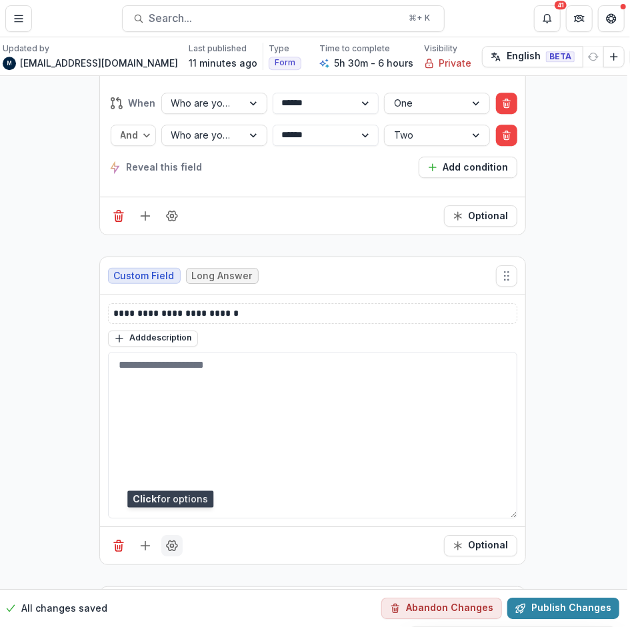
click at [172, 539] on icon "Field Settings" at bounding box center [171, 545] width 13 height 13
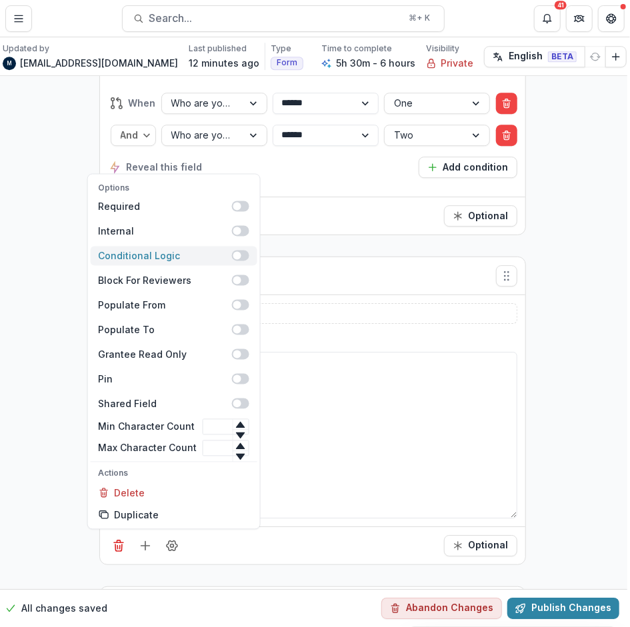
click at [233, 251] on span at bounding box center [237, 255] width 8 height 8
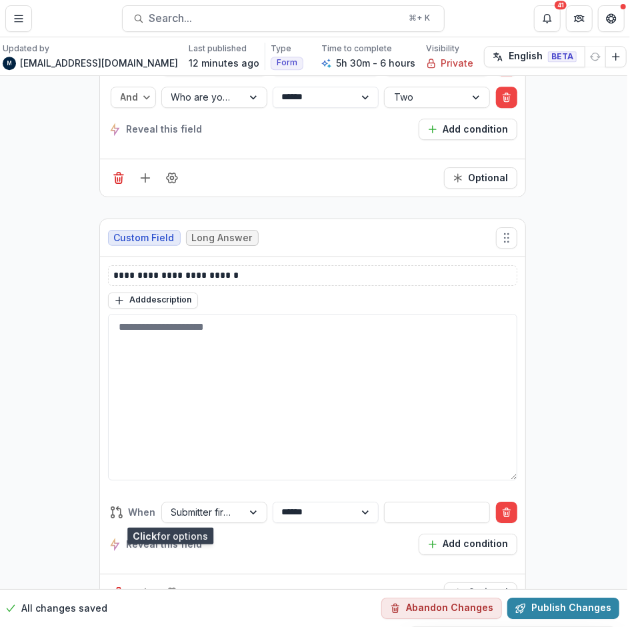
scroll to position [10998, 3]
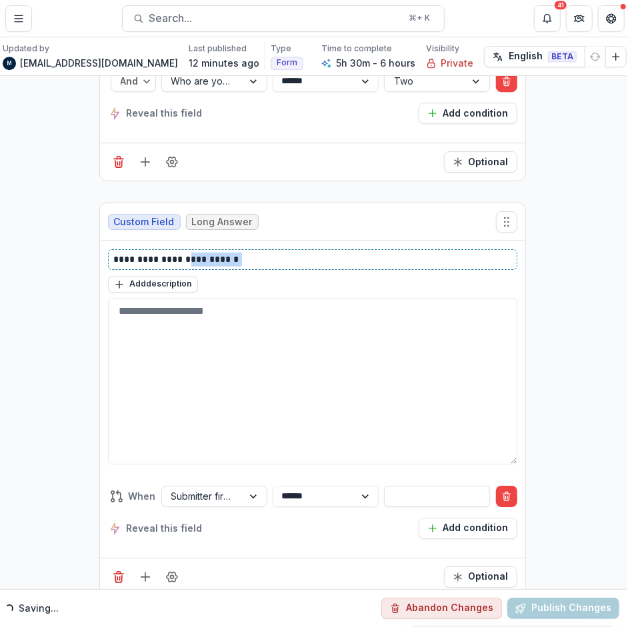
drag, startPoint x: 235, startPoint y: 192, endPoint x: 177, endPoint y: 194, distance: 58.0
click at [177, 253] on p "**********" at bounding box center [313, 260] width 398 height 14
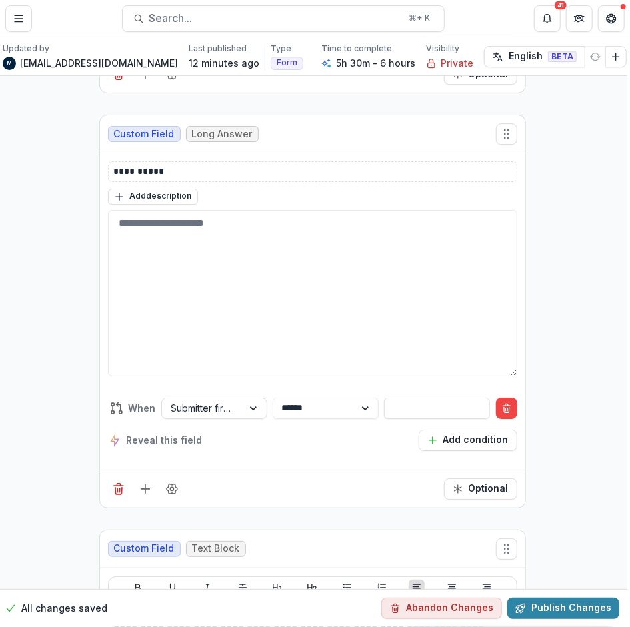
click at [210, 387] on div "**********" at bounding box center [312, 424] width 409 height 75
click at [186, 400] on div at bounding box center [202, 408] width 62 height 17
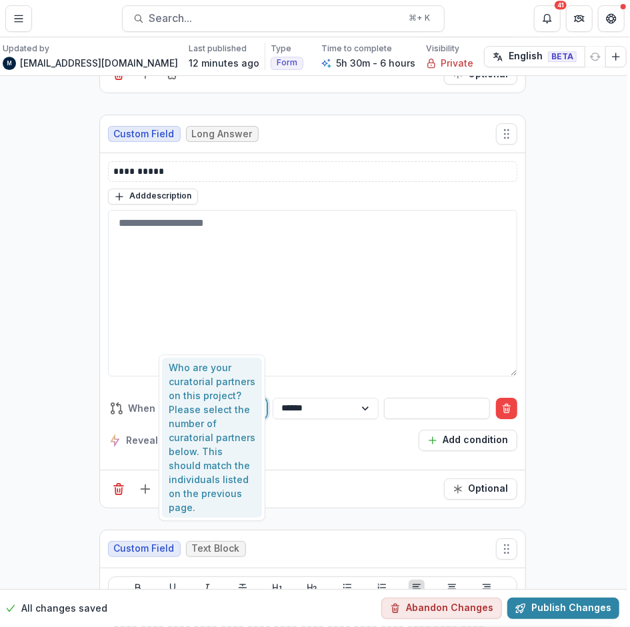
type input "*******"
click at [204, 415] on div "Who are your curatorial partners on this project? Please select the number of c…" at bounding box center [212, 438] width 100 height 161
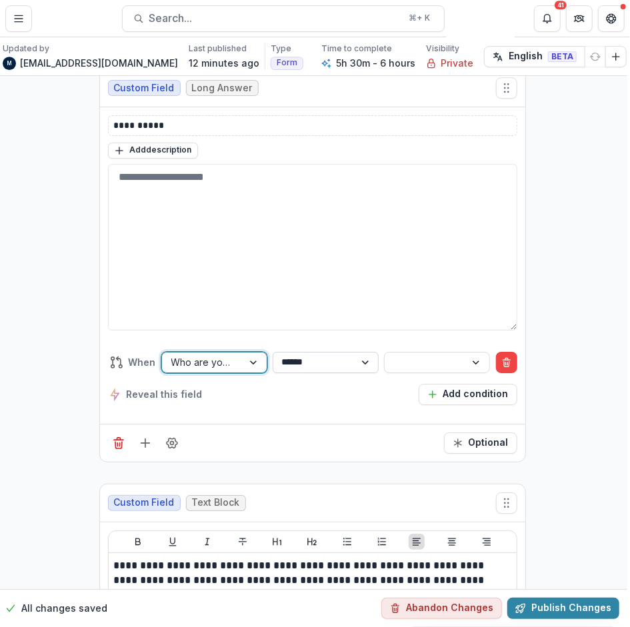
scroll to position [11039, 3]
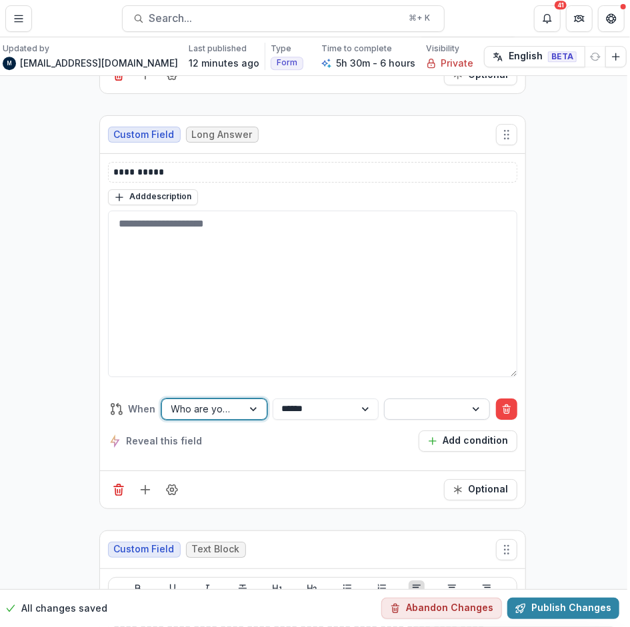
click at [399, 401] on div at bounding box center [425, 409] width 62 height 17
click at [402, 371] on div "One" at bounding box center [435, 368] width 100 height 21
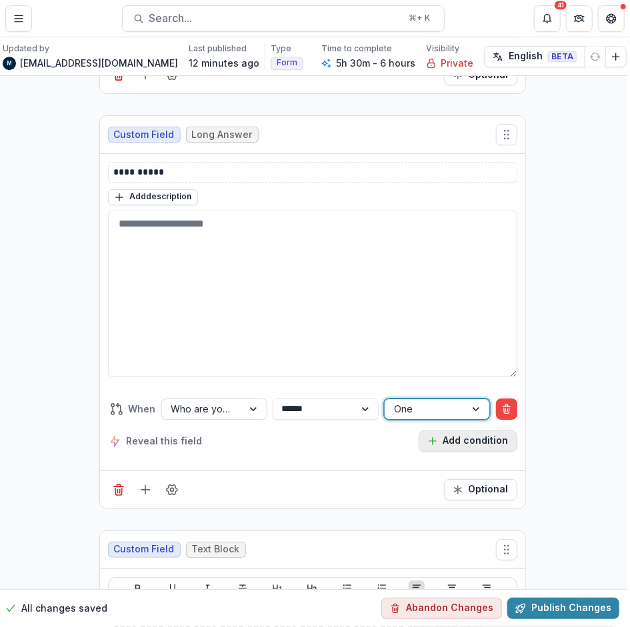
click at [435, 436] on icon "button" at bounding box center [432, 441] width 11 height 11
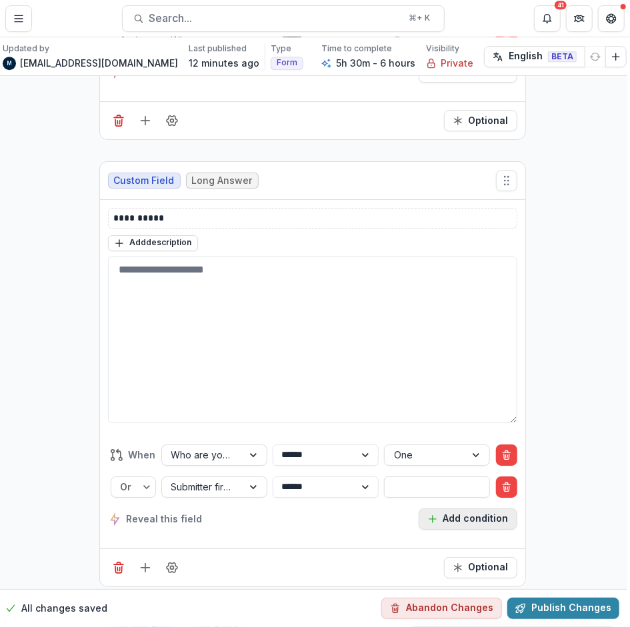
scroll to position [11086, 3]
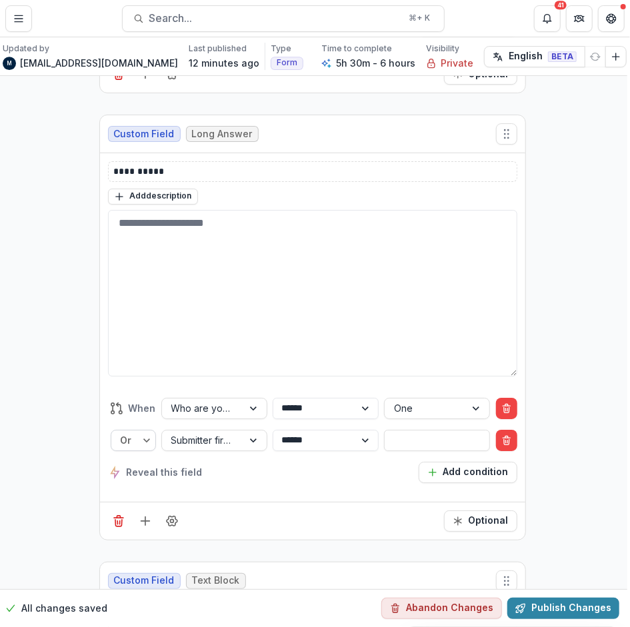
click at [121, 433] on input "text" at bounding box center [122, 440] width 3 height 14
click at [120, 480] on div "Or" at bounding box center [133, 490] width 39 height 21
click at [121, 432] on div at bounding box center [130, 440] width 19 height 17
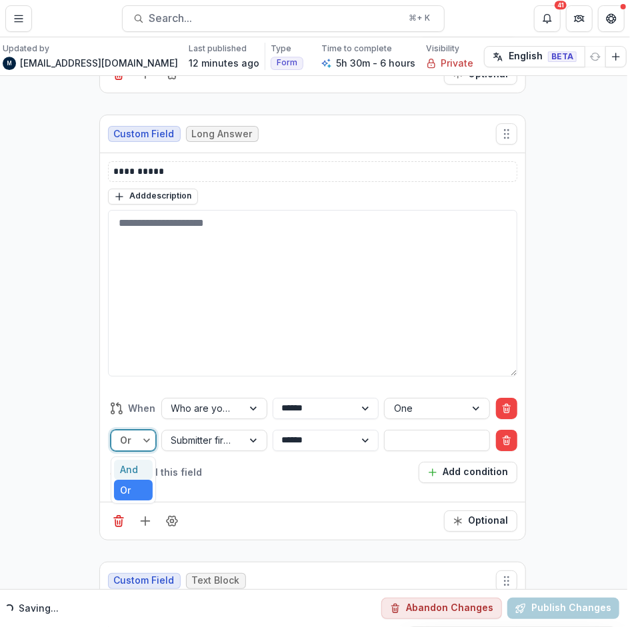
click at [121, 460] on div "And" at bounding box center [133, 470] width 39 height 21
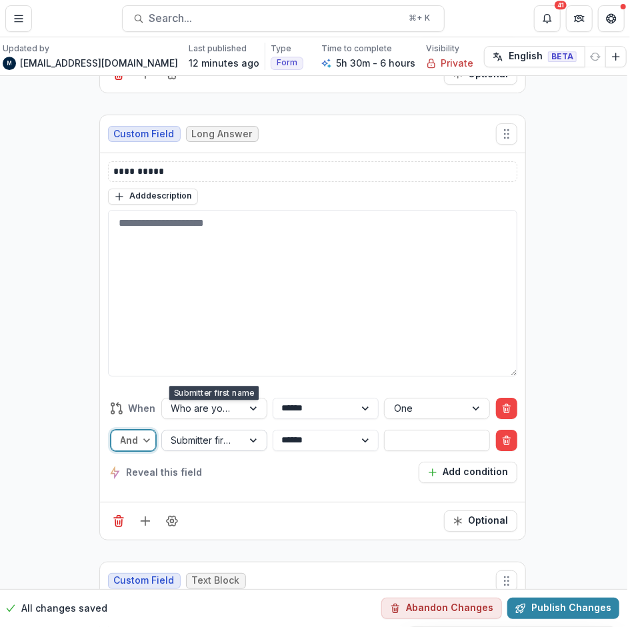
click at [237, 431] on div "Submitter first name" at bounding box center [202, 440] width 81 height 19
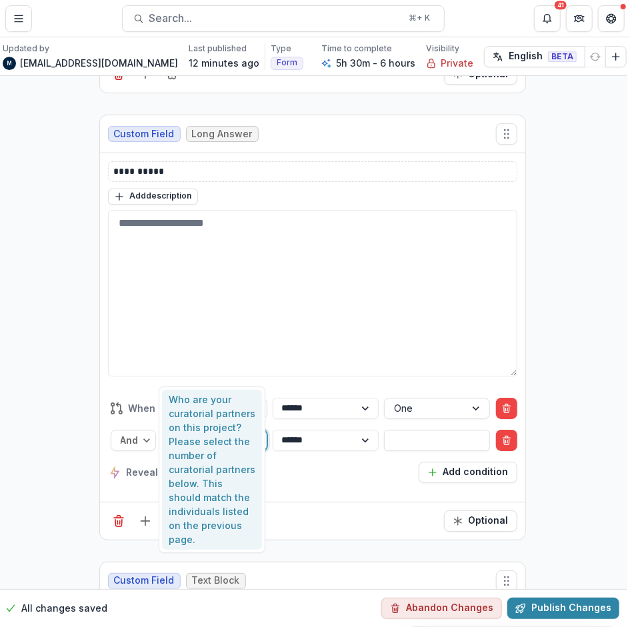
type input "*******"
click at [225, 427] on div "Who are your curatorial partners on this project? Please select the number of c…" at bounding box center [212, 470] width 100 height 161
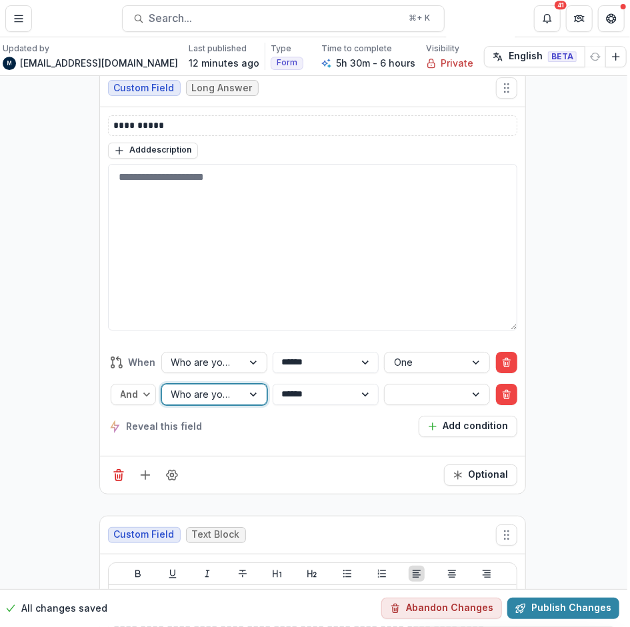
scroll to position [11039, 3]
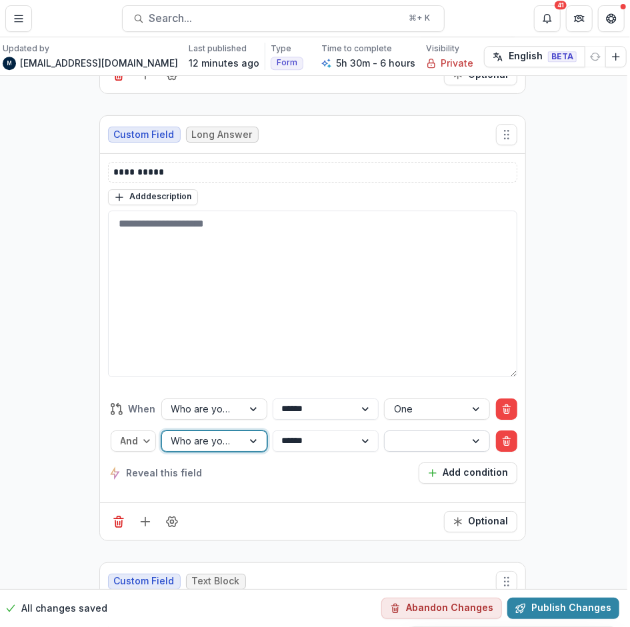
click at [401, 433] on div at bounding box center [425, 441] width 62 height 17
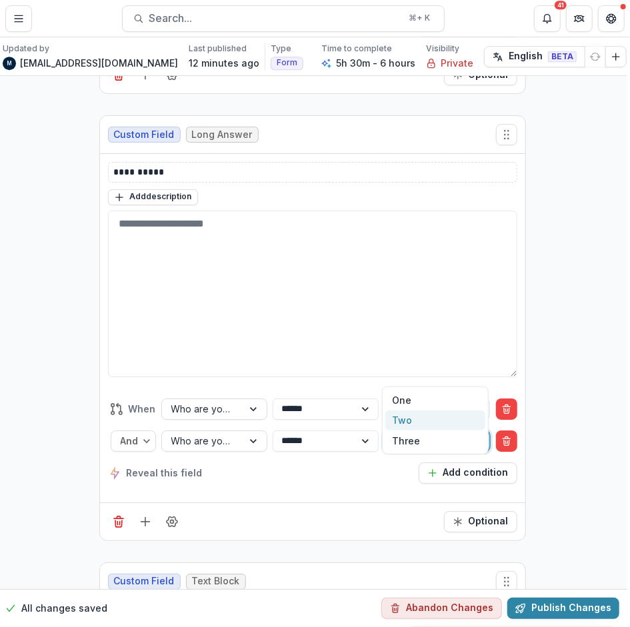
click at [407, 417] on div "Two" at bounding box center [435, 421] width 100 height 21
click at [462, 463] on button "Add condition" at bounding box center [468, 473] width 99 height 21
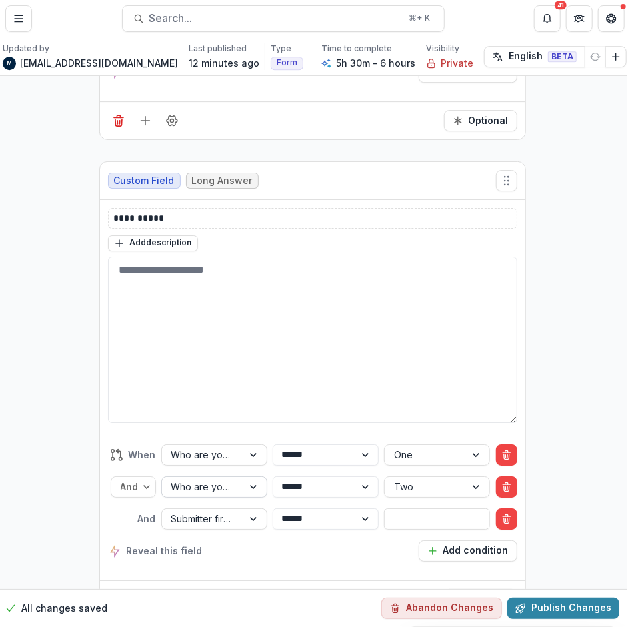
scroll to position [11086, 3]
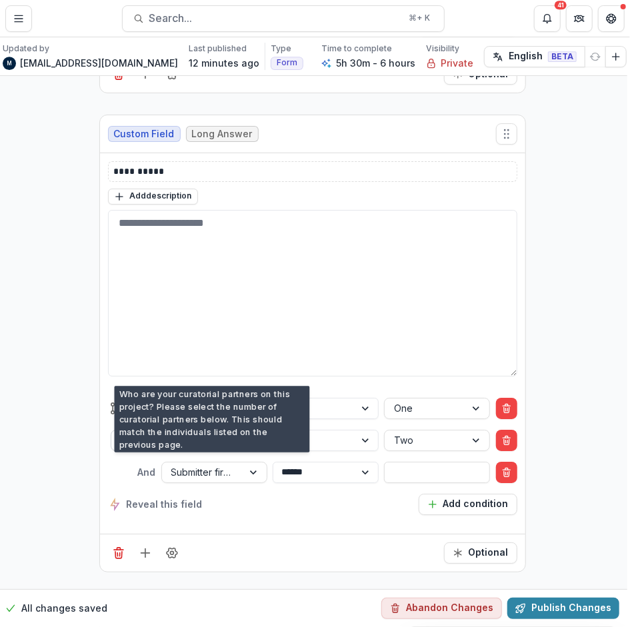
click at [129, 432] on div at bounding box center [130, 440] width 19 height 17
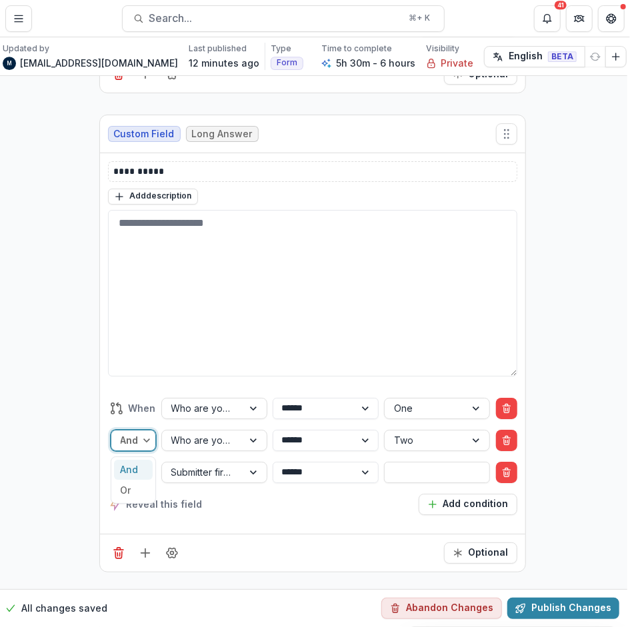
click at [129, 460] on div "And" at bounding box center [133, 470] width 39 height 21
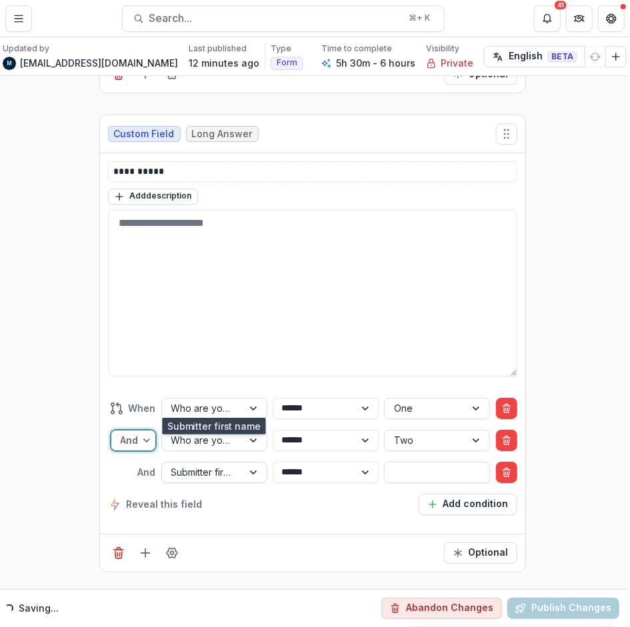
click at [198, 464] on div at bounding box center [202, 472] width 62 height 17
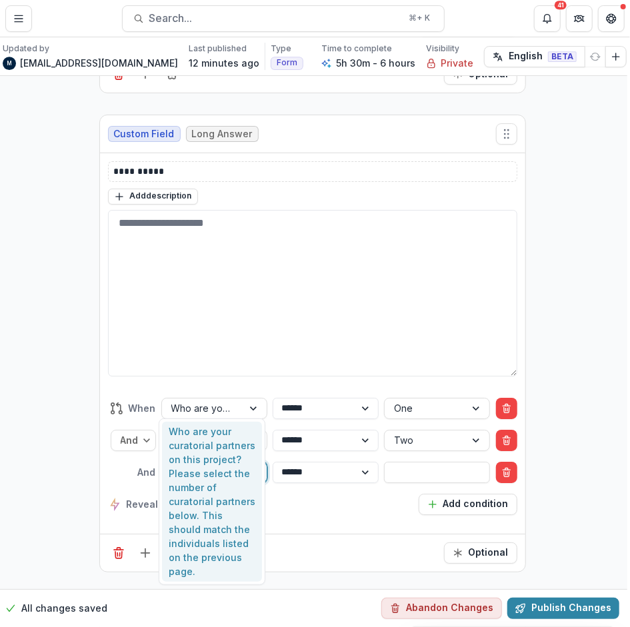
type input "***"
click at [207, 425] on div "Who are your curatorial partners on this project? Please select the number of c…" at bounding box center [212, 502] width 100 height 161
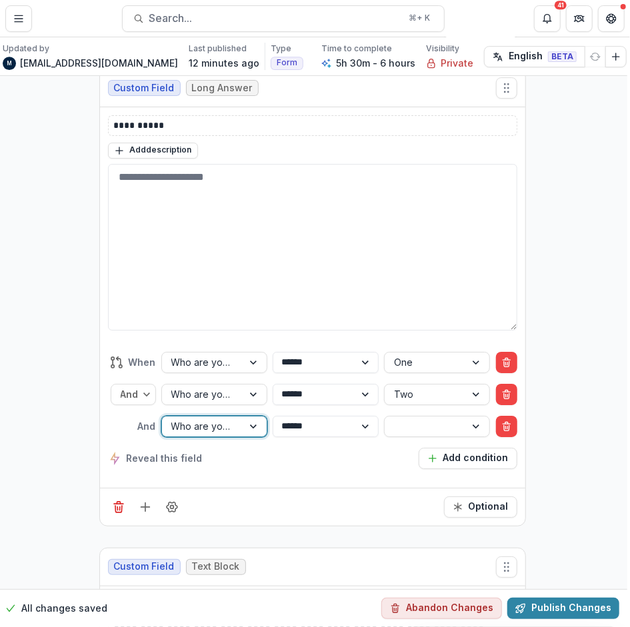
scroll to position [11039, 3]
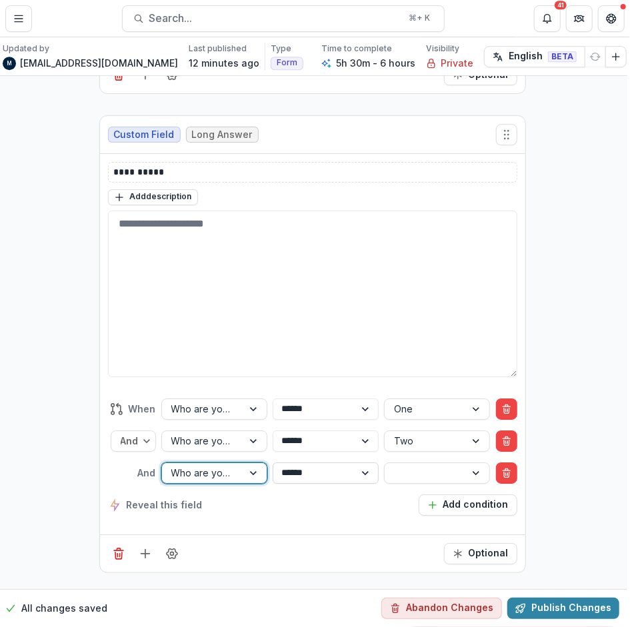
click at [327, 463] on select "**********" at bounding box center [326, 473] width 106 height 21
click at [399, 465] on div at bounding box center [425, 473] width 62 height 17
click at [412, 468] on div "Three" at bounding box center [435, 473] width 100 height 21
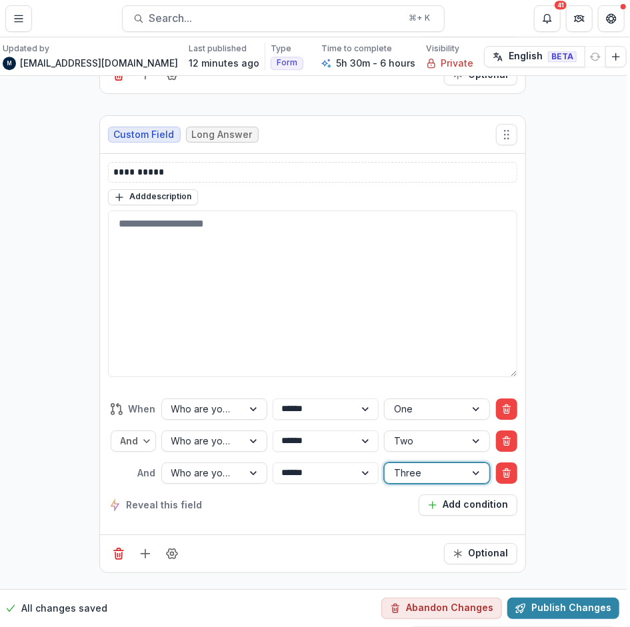
click at [301, 445] on div "**********" at bounding box center [312, 457] width 409 height 139
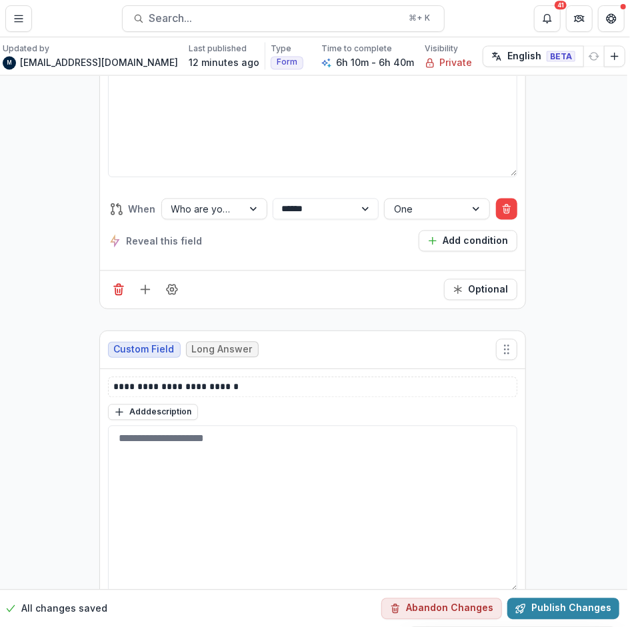
scroll to position [10359, 3]
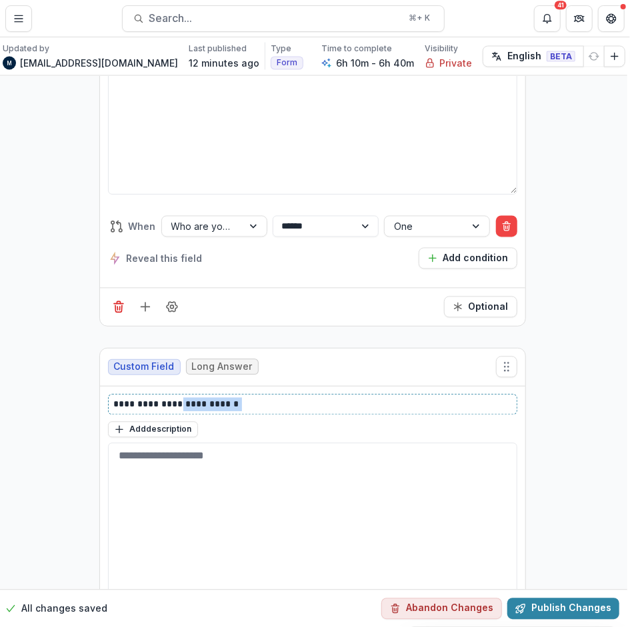
drag, startPoint x: 232, startPoint y: 338, endPoint x: 169, endPoint y: 338, distance: 63.3
click at [169, 398] on p "**********" at bounding box center [313, 405] width 398 height 14
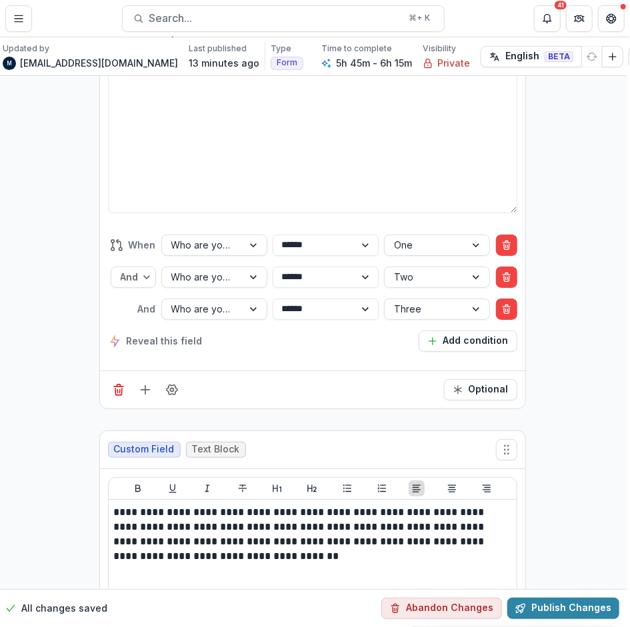
scroll to position [11150, 3]
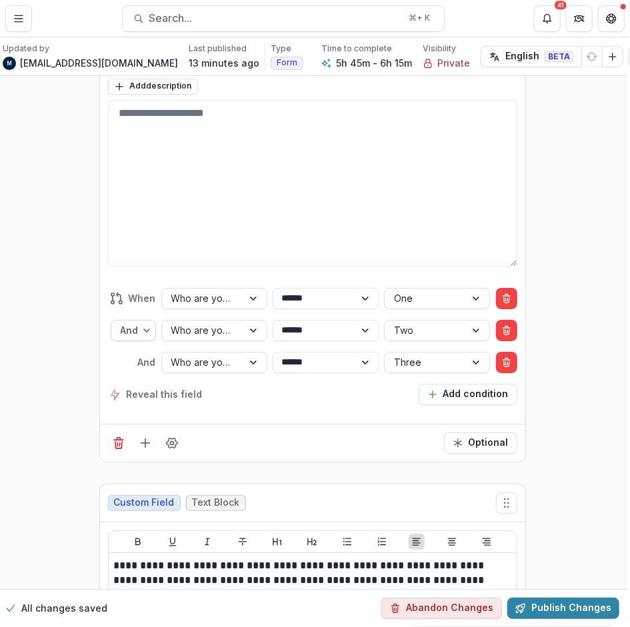
click at [138, 321] on div "And" at bounding box center [125, 330] width 29 height 19
click at [132, 370] on div "Or" at bounding box center [133, 380] width 39 height 21
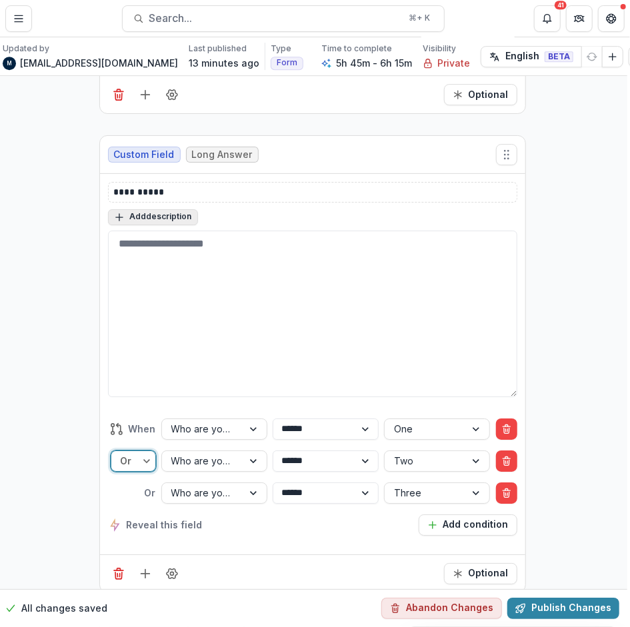
scroll to position [11040, 3]
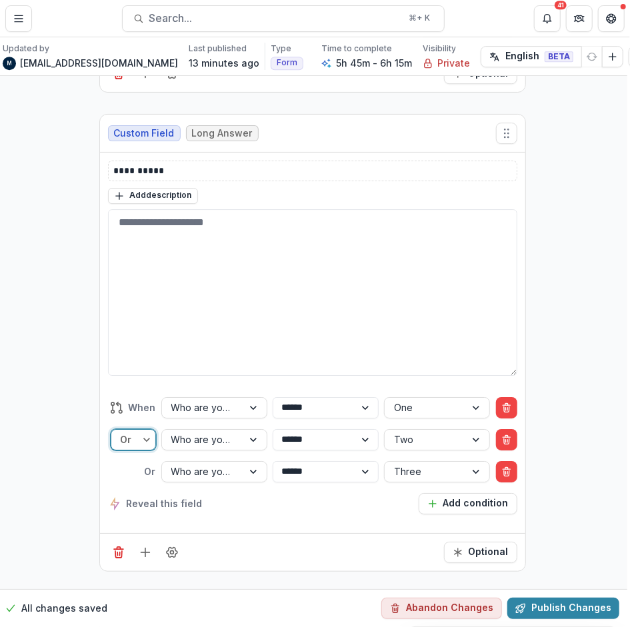
click at [141, 430] on div at bounding box center [148, 440] width 15 height 20
click at [130, 459] on div "And" at bounding box center [133, 469] width 39 height 21
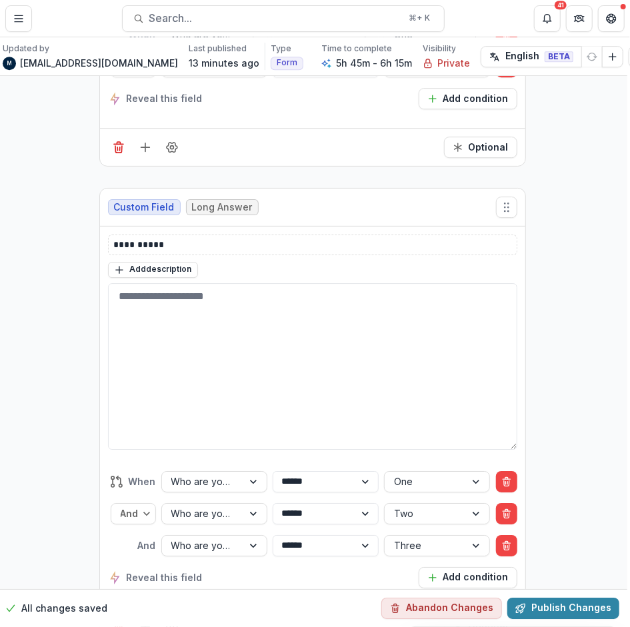
scroll to position [10964, 3]
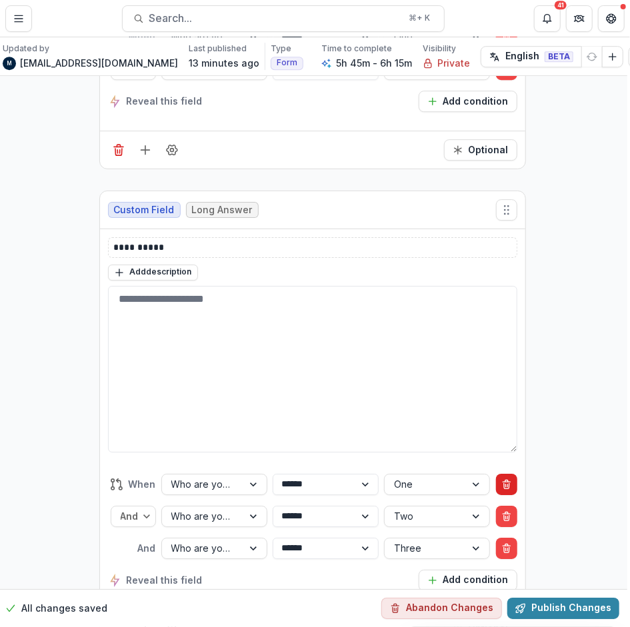
click at [501, 479] on icon "Delete condition" at bounding box center [506, 484] width 11 height 11
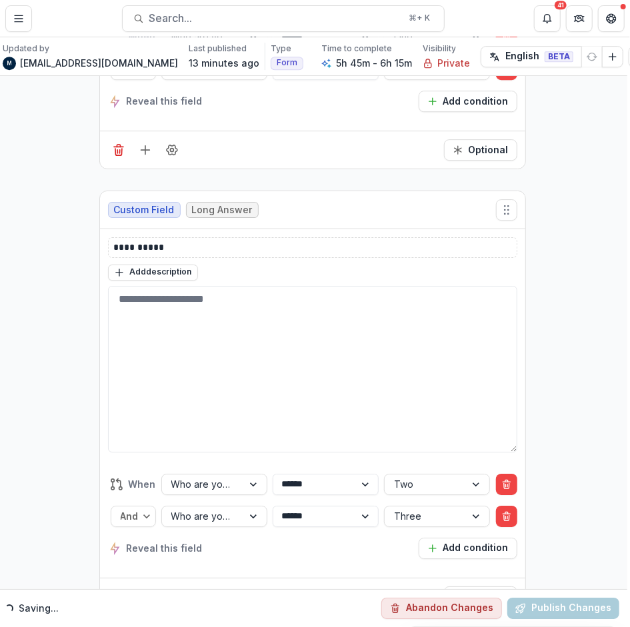
click at [501, 479] on icon "Delete condition" at bounding box center [506, 484] width 11 height 11
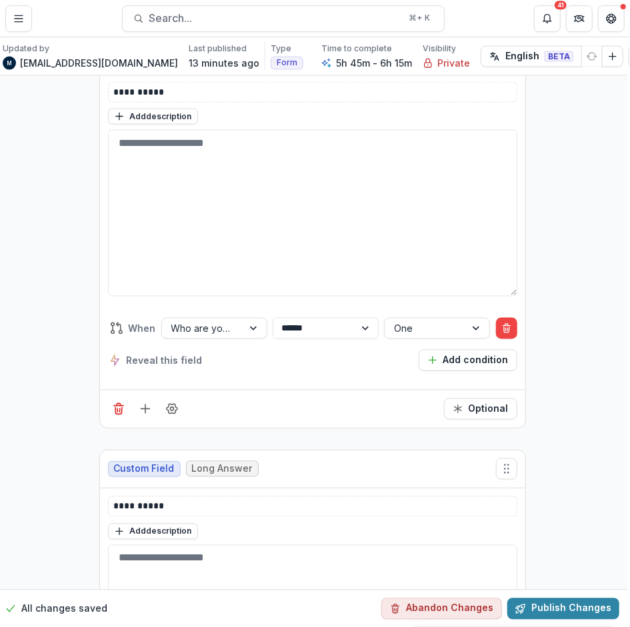
scroll to position [10198, 3]
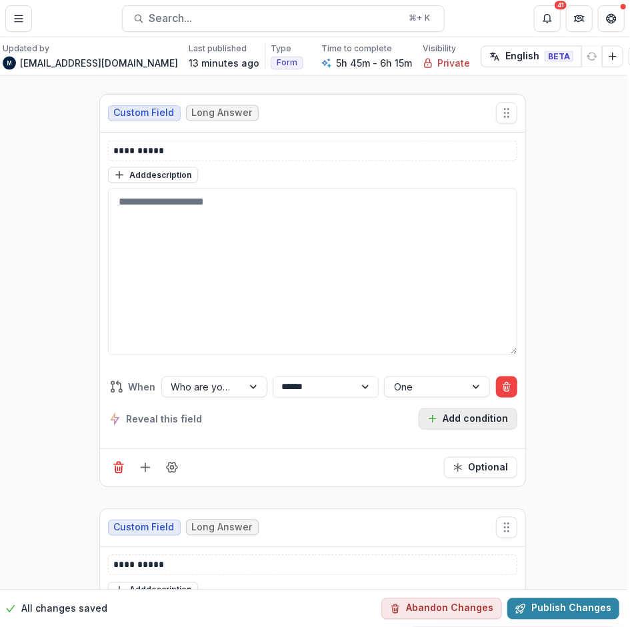
click at [437, 414] on icon "button" at bounding box center [432, 419] width 11 height 11
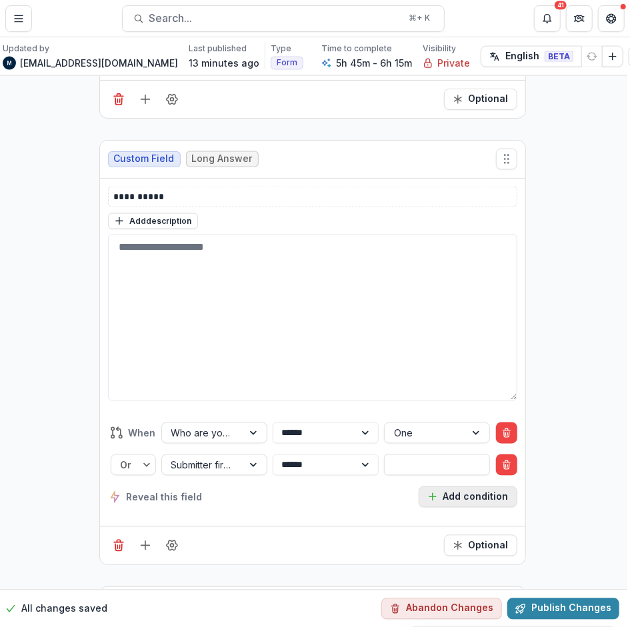
scroll to position [10244, 3]
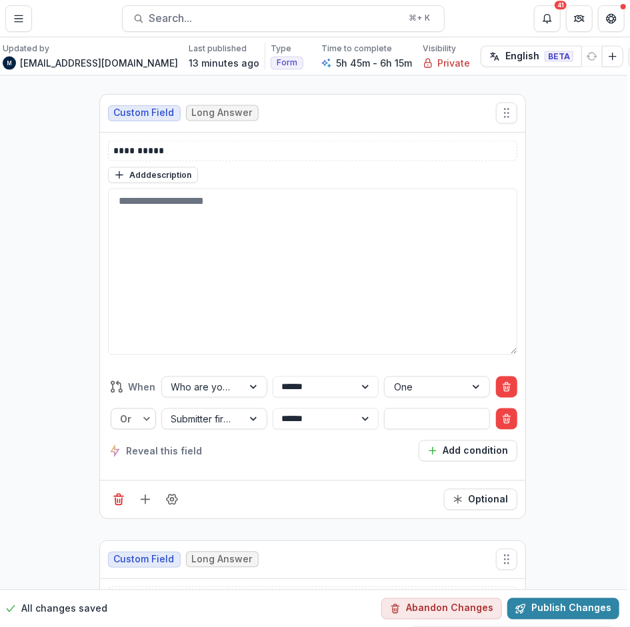
click at [123, 411] on div at bounding box center [130, 419] width 19 height 17
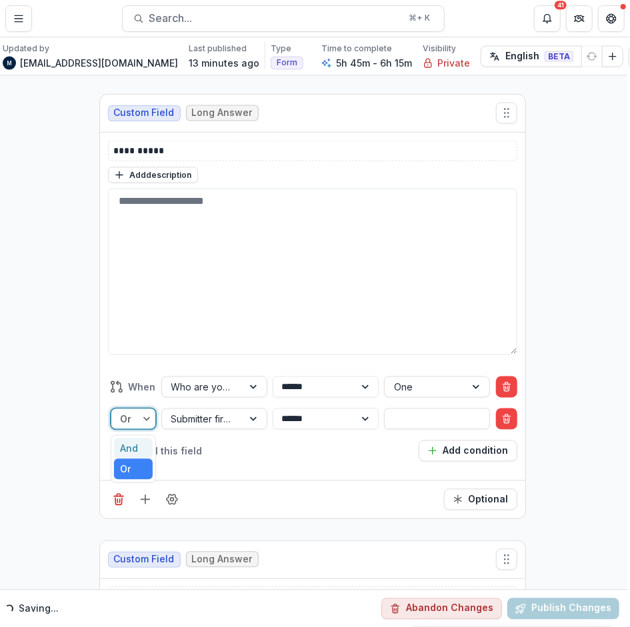
click at [124, 439] on div "And" at bounding box center [133, 449] width 39 height 21
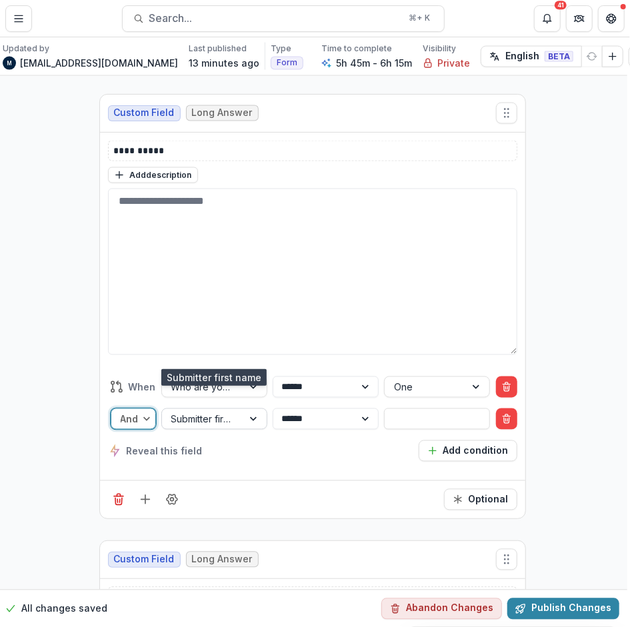
click at [211, 411] on div at bounding box center [202, 419] width 62 height 17
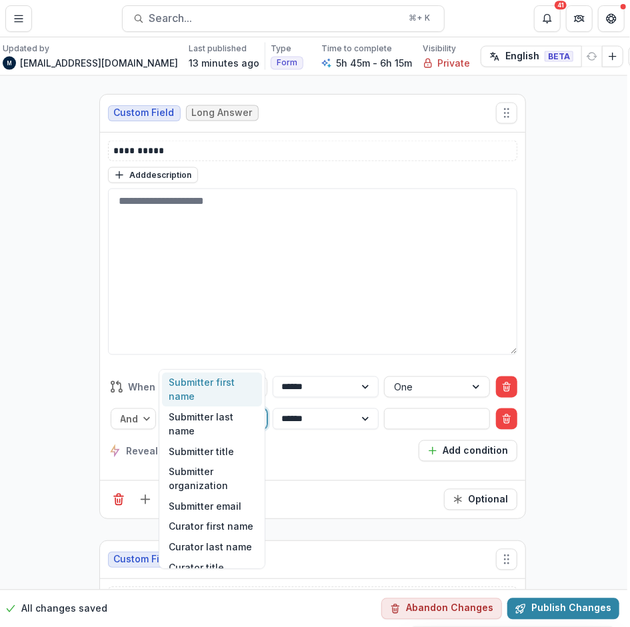
type input "***"
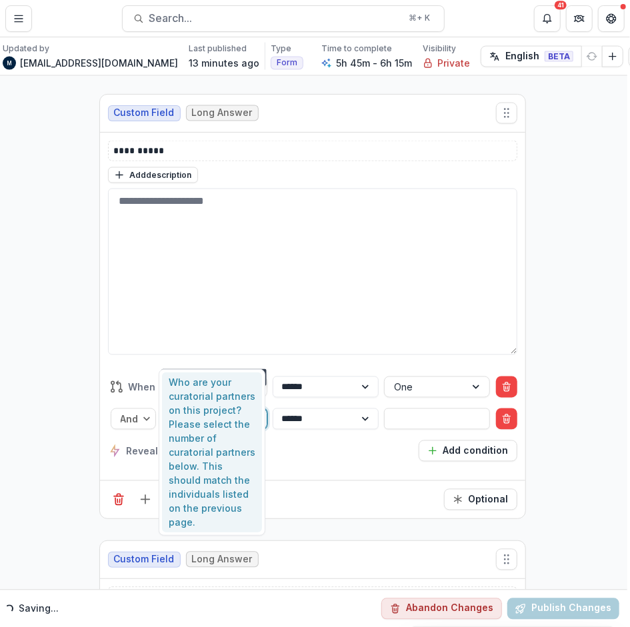
click at [209, 388] on div "Who are your curatorial partners on this project? Please select the number of c…" at bounding box center [212, 453] width 100 height 161
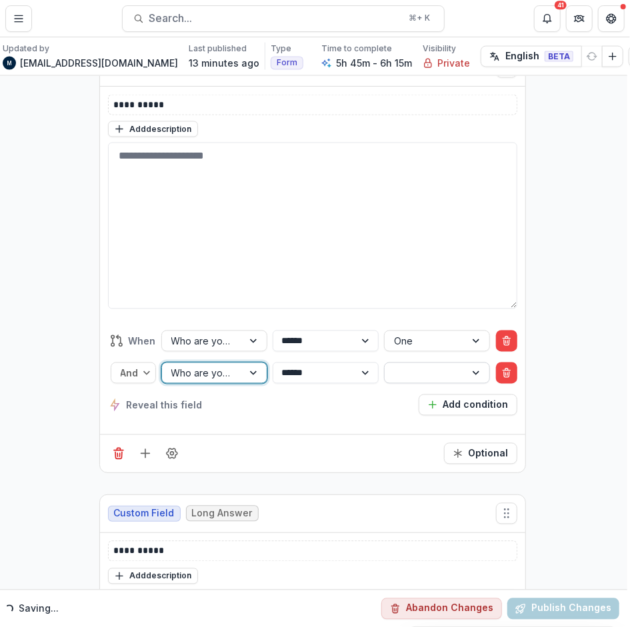
scroll to position [10198, 3]
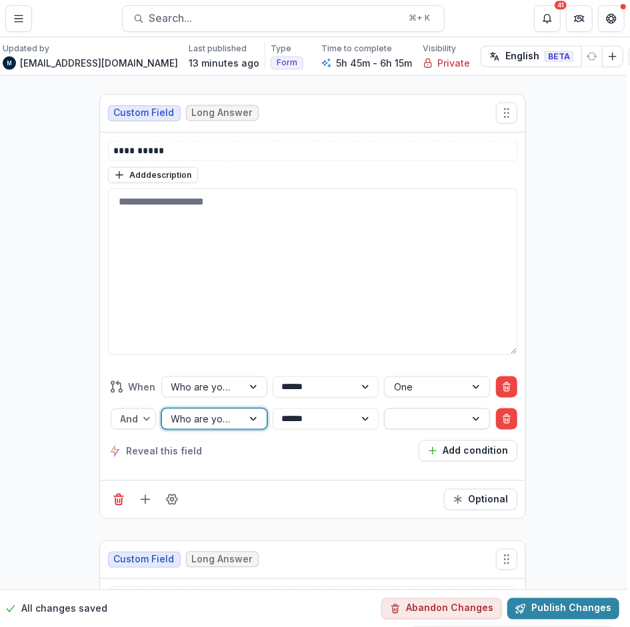
click at [422, 411] on div at bounding box center [425, 419] width 62 height 17
click at [422, 402] on div "Two" at bounding box center [435, 403] width 100 height 21
click at [438, 441] on button "Add condition" at bounding box center [468, 451] width 99 height 21
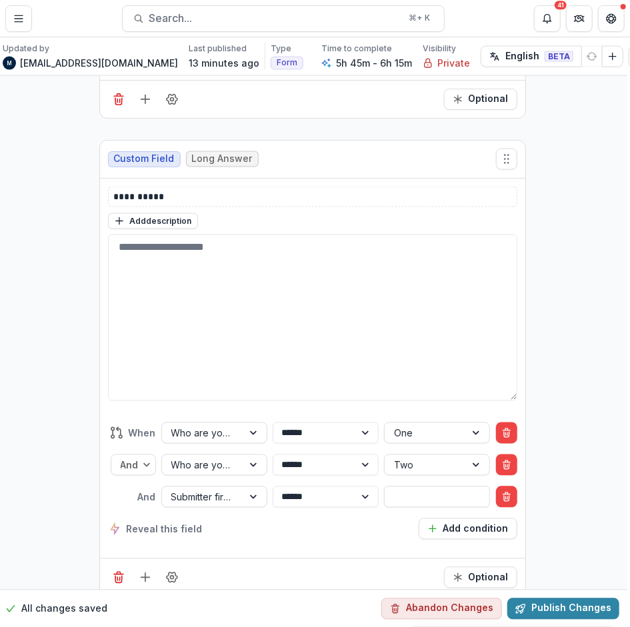
scroll to position [10244, 3]
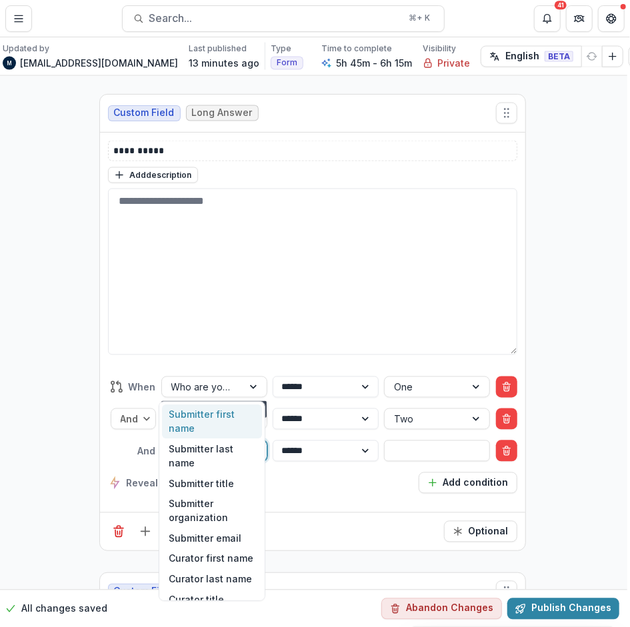
click at [191, 443] on div at bounding box center [202, 451] width 62 height 17
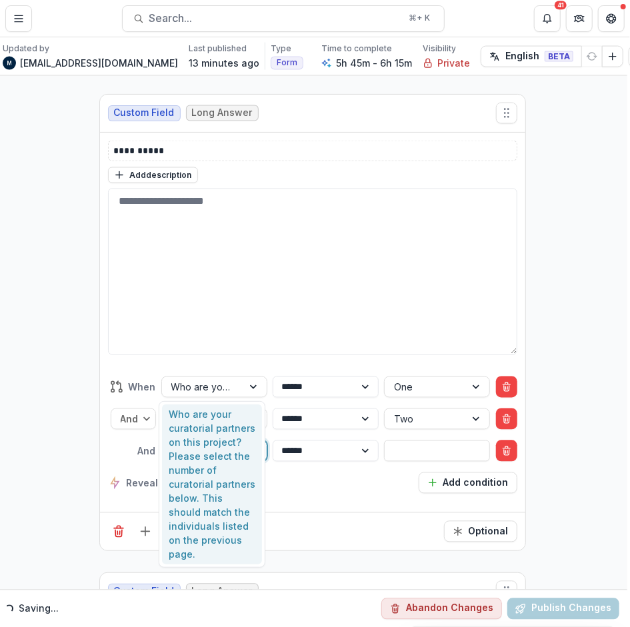
type input "***"
click at [195, 435] on div "Who are your curatorial partners on this project? Please select the number of c…" at bounding box center [212, 485] width 100 height 161
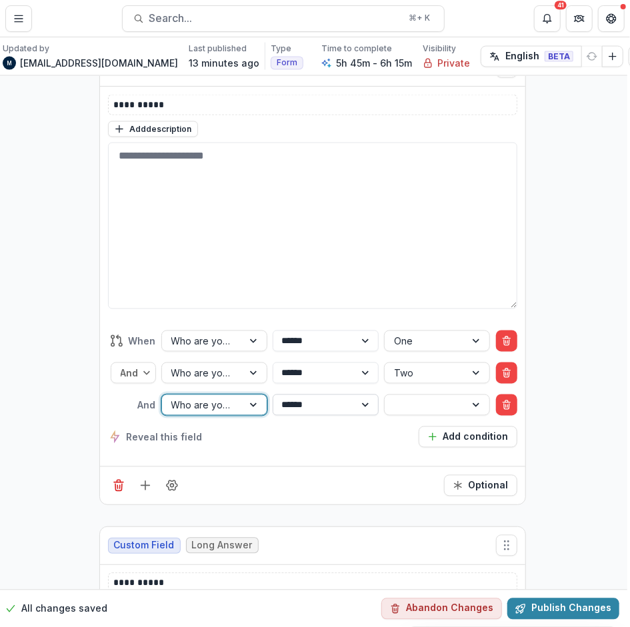
scroll to position [10198, 3]
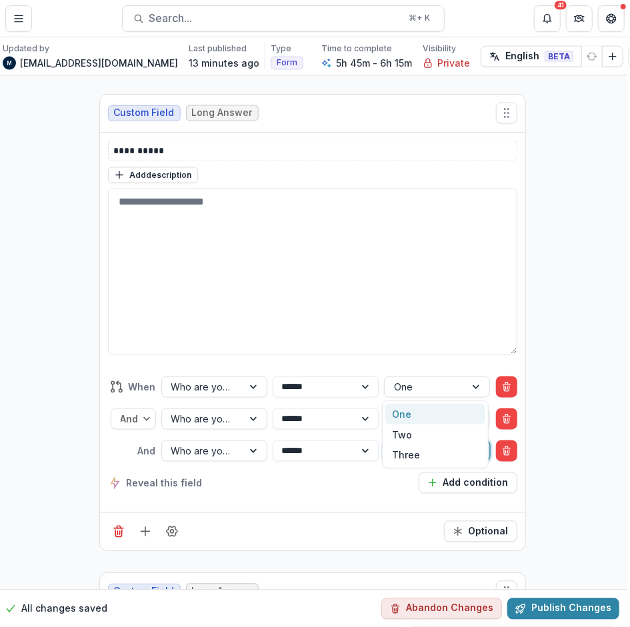
click at [400, 443] on div at bounding box center [425, 451] width 62 height 17
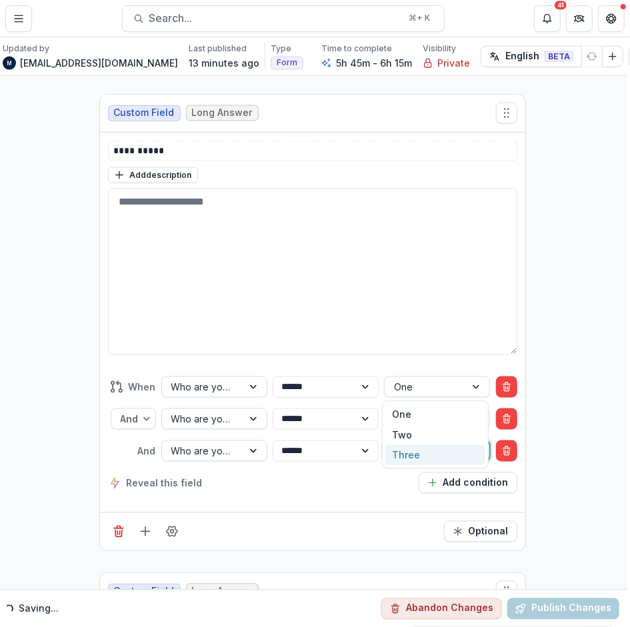
click at [406, 463] on div "Three" at bounding box center [435, 455] width 100 height 21
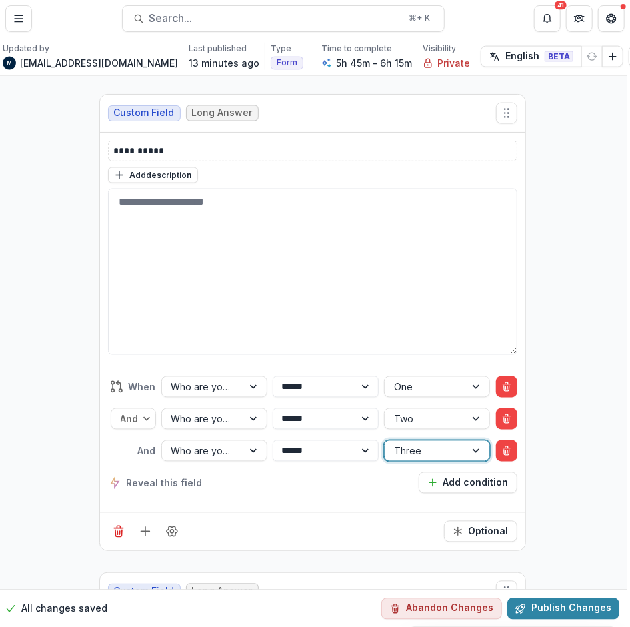
click at [303, 436] on div "**********" at bounding box center [312, 435] width 409 height 139
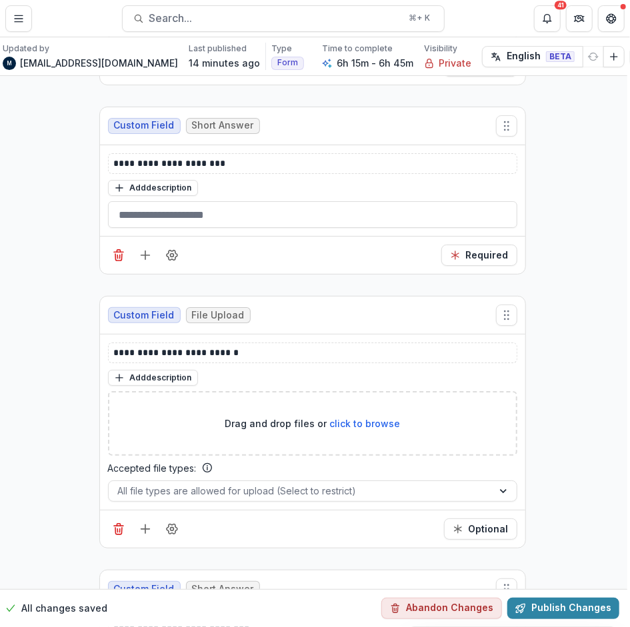
scroll to position [13084, 3]
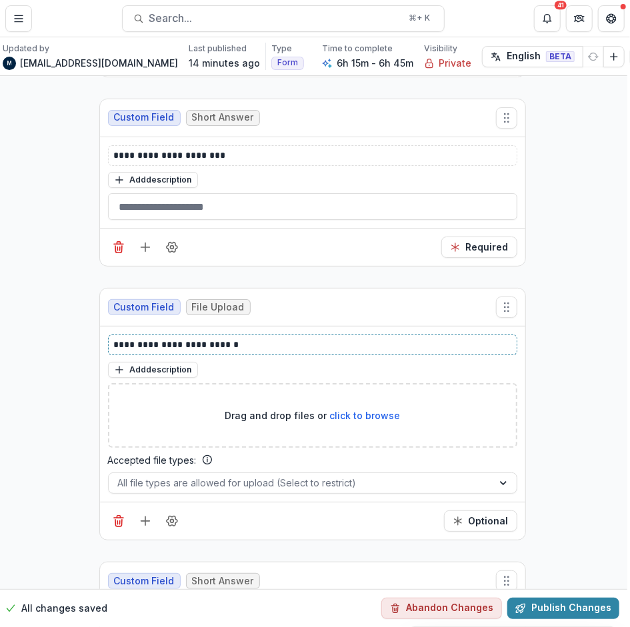
click at [229, 338] on p "**********" at bounding box center [313, 345] width 398 height 14
drag, startPoint x: 255, startPoint y: 262, endPoint x: 174, endPoint y: 262, distance: 81.3
click at [174, 338] on p "**********" at bounding box center [313, 345] width 398 height 14
click at [169, 338] on p "**********" at bounding box center [313, 345] width 398 height 14
click at [207, 338] on p "**********" at bounding box center [313, 345] width 398 height 14
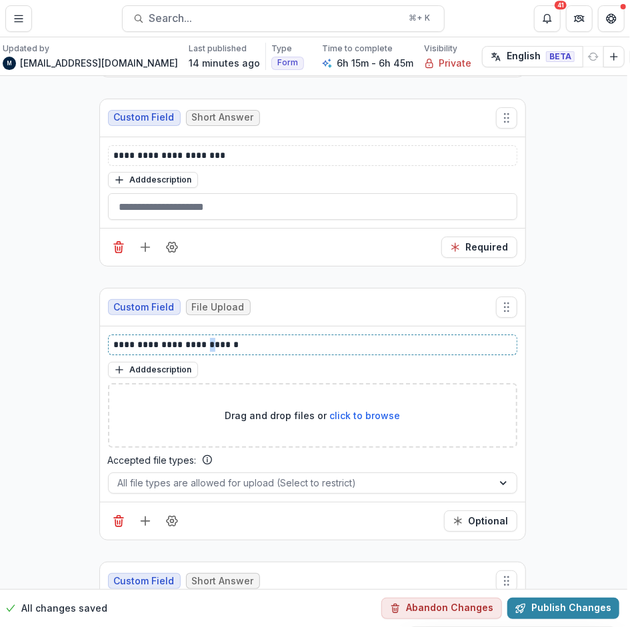
click at [207, 338] on p "**********" at bounding box center [313, 345] width 398 height 14
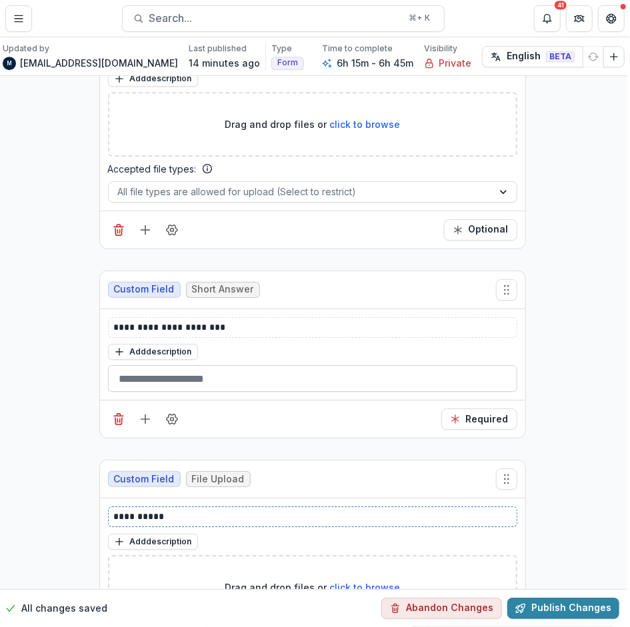
scroll to position [12918, 3]
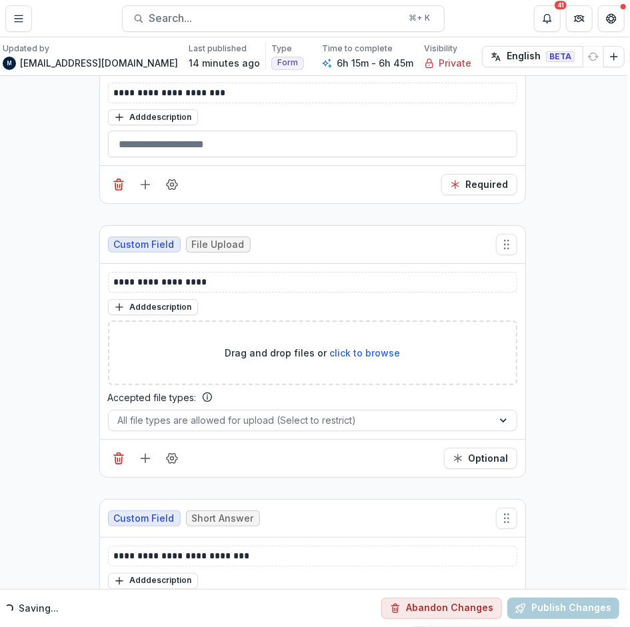
scroll to position [13150, 3]
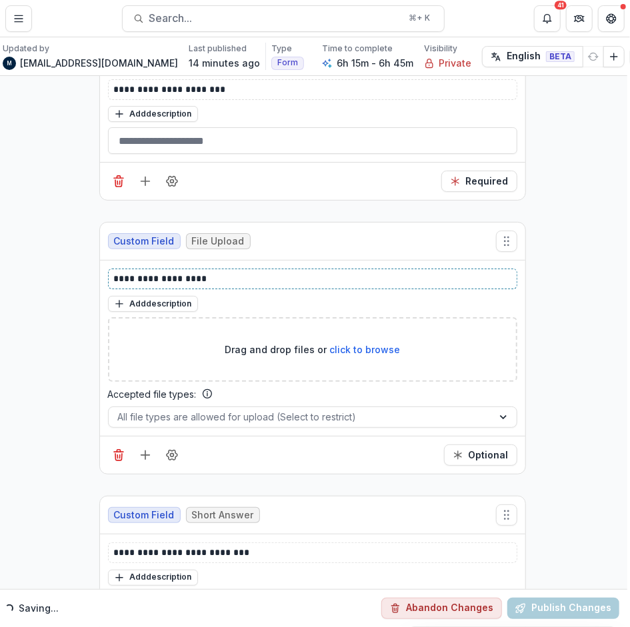
click at [147, 272] on p "**********" at bounding box center [313, 279] width 398 height 14
copy p "**********"
click at [143, 546] on p "**********" at bounding box center [313, 553] width 398 height 14
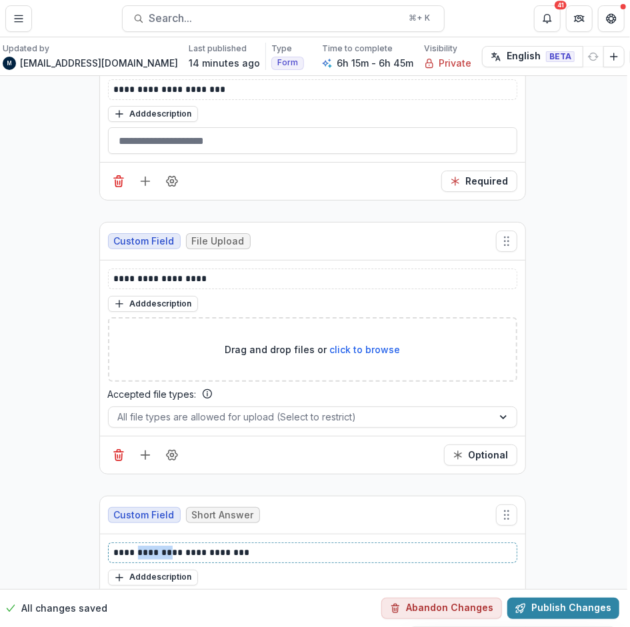
click at [143, 546] on p "**********" at bounding box center [313, 553] width 398 height 14
paste div
click at [188, 546] on p "**********" at bounding box center [313, 553] width 398 height 14
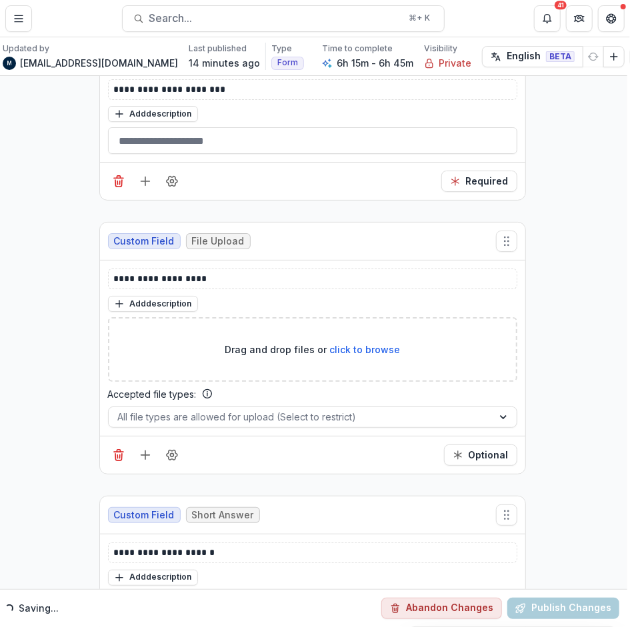
scroll to position [13164, 3]
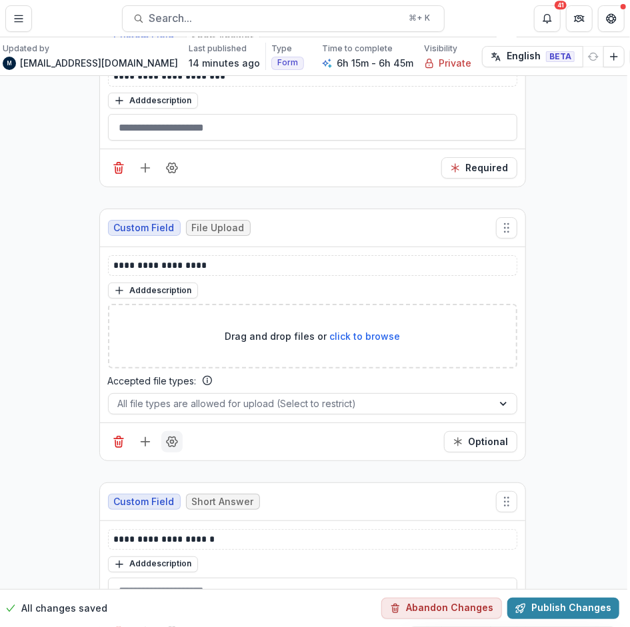
click at [167, 435] on icon "Field Settings" at bounding box center [171, 441] width 13 height 13
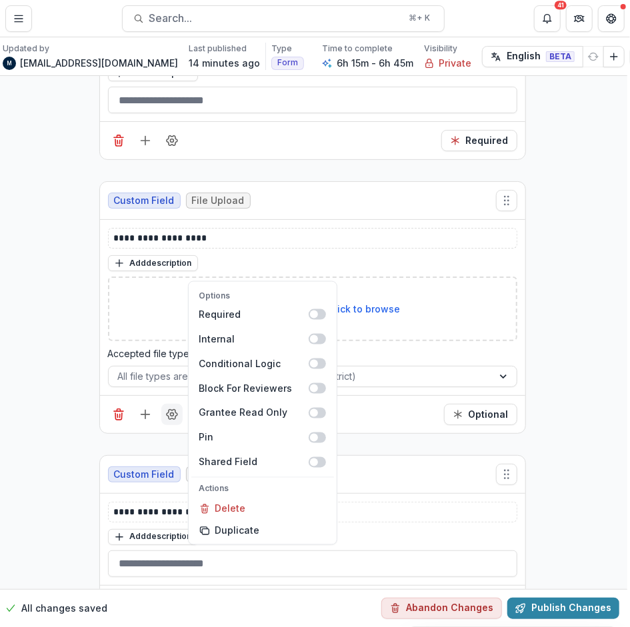
scroll to position [13195, 3]
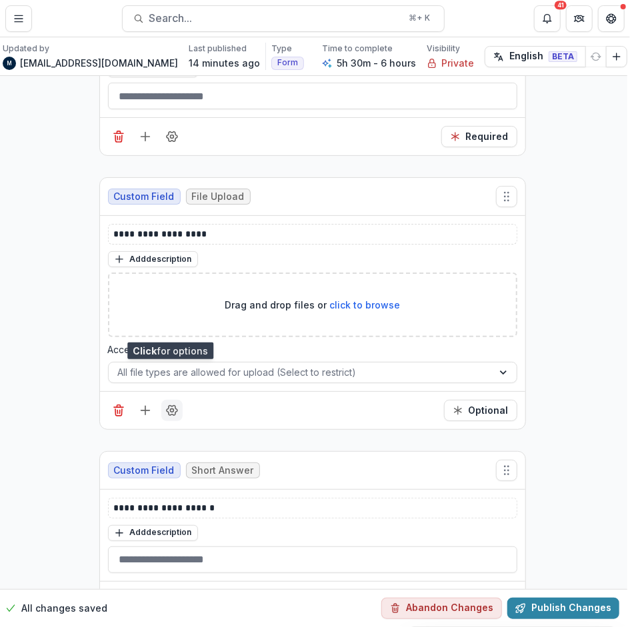
click at [176, 400] on button "Field Settings" at bounding box center [171, 410] width 21 height 21
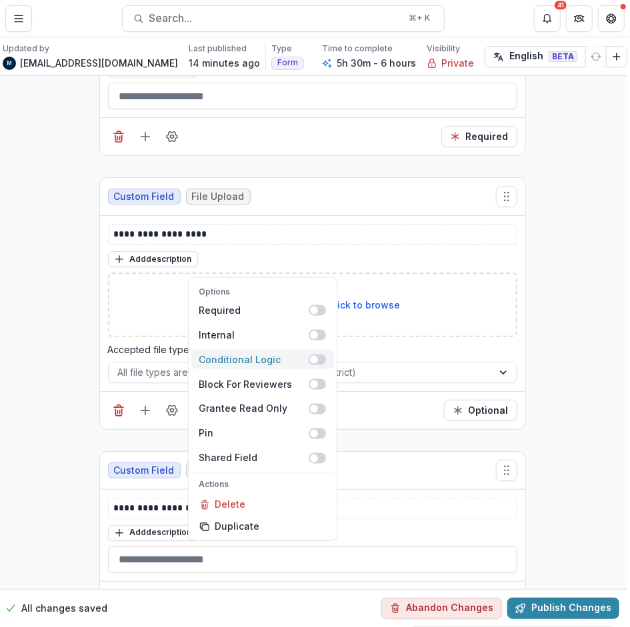
click at [318, 355] on span at bounding box center [317, 360] width 17 height 11
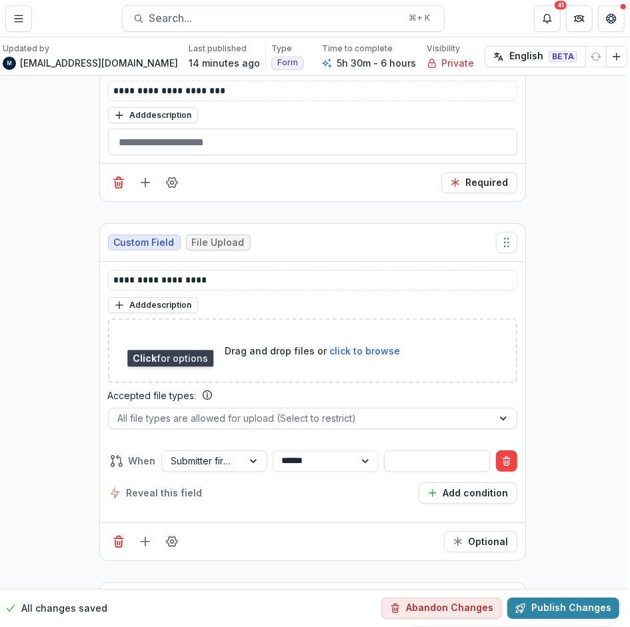
scroll to position [13340, 3]
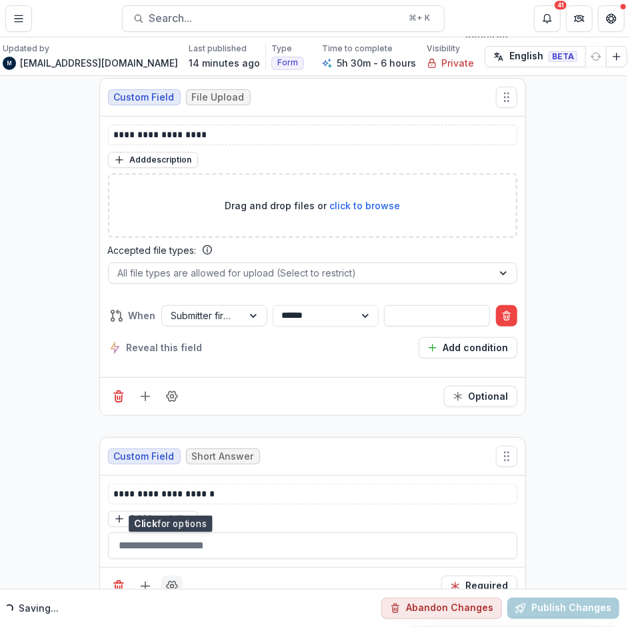
click at [167, 581] on icon "Field Settings" at bounding box center [172, 586] width 11 height 10
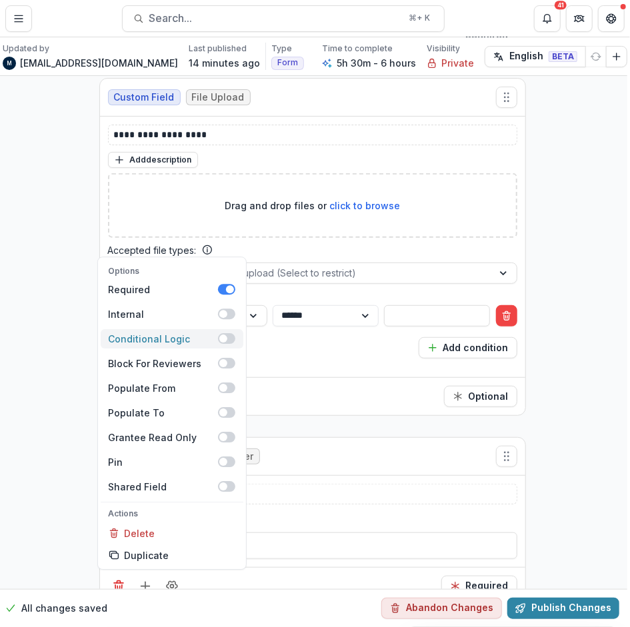
click at [227, 333] on span at bounding box center [226, 338] width 17 height 11
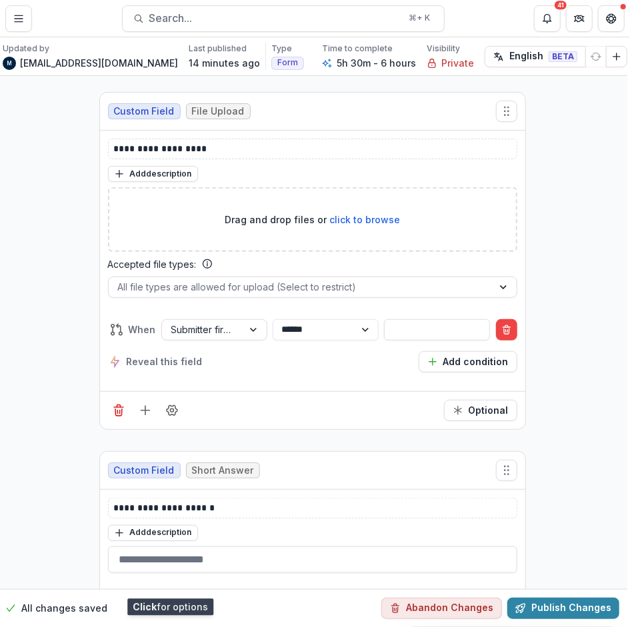
scroll to position [13249, 3]
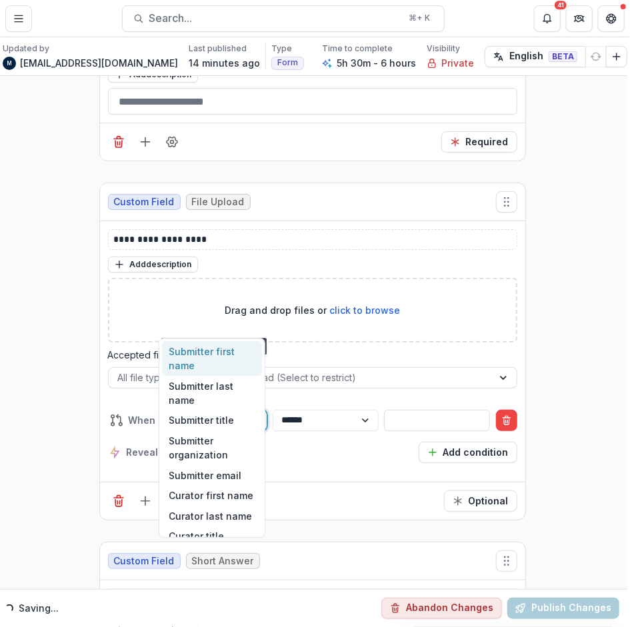
click at [215, 412] on div at bounding box center [202, 420] width 62 height 17
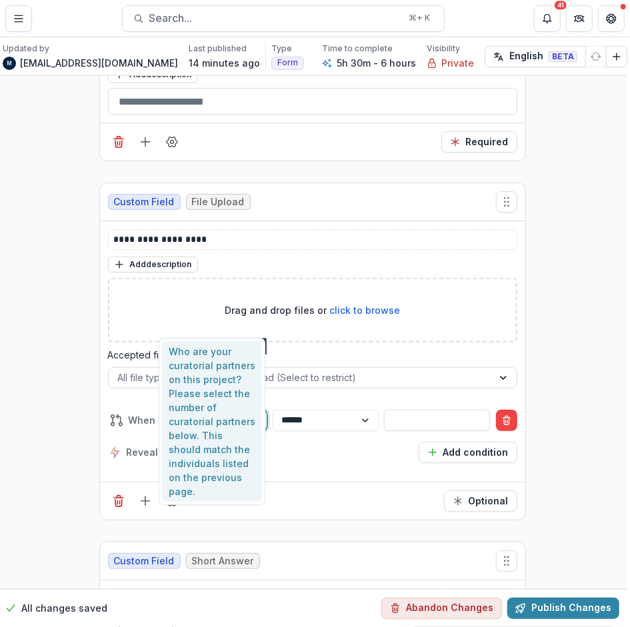
type input "*****"
click at [214, 410] on div "Who are your curatorial partners on this project? Please select the number of c…" at bounding box center [212, 421] width 100 height 161
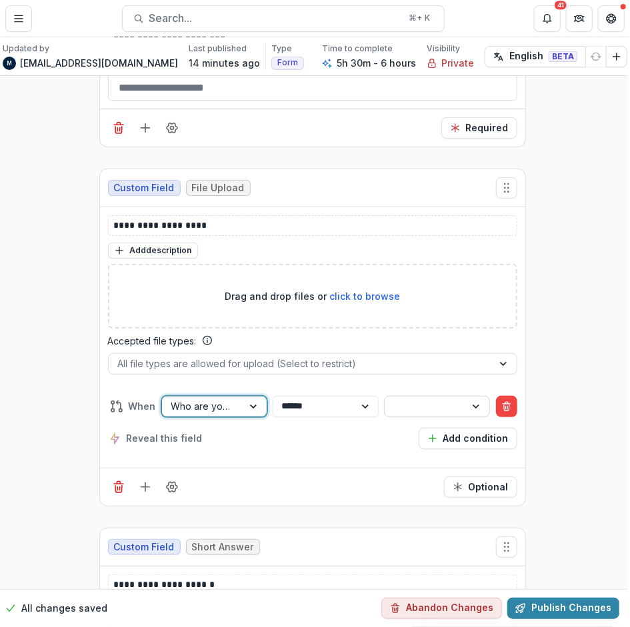
click at [411, 398] on div at bounding box center [425, 406] width 62 height 17
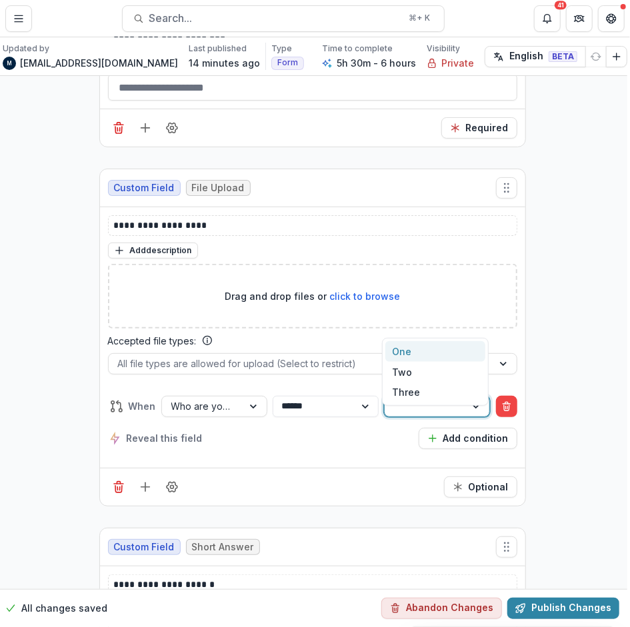
click at [407, 347] on div "One" at bounding box center [435, 351] width 100 height 21
click at [435, 433] on icon "button" at bounding box center [432, 438] width 11 height 11
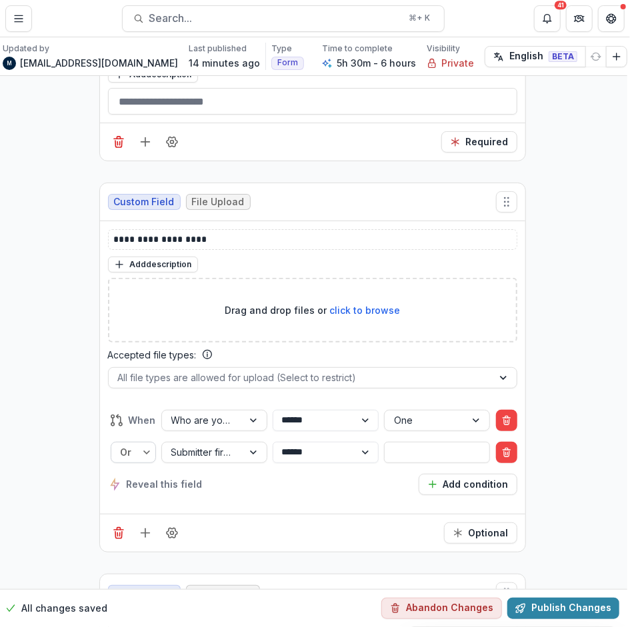
click at [133, 444] on div at bounding box center [130, 452] width 19 height 17
click at [133, 472] on div "And" at bounding box center [133, 482] width 39 height 21
click at [419, 442] on input "text" at bounding box center [437, 452] width 106 height 21
type input "***"
click at [375, 474] on div "Reveal this field Add condition" at bounding box center [312, 484] width 409 height 21
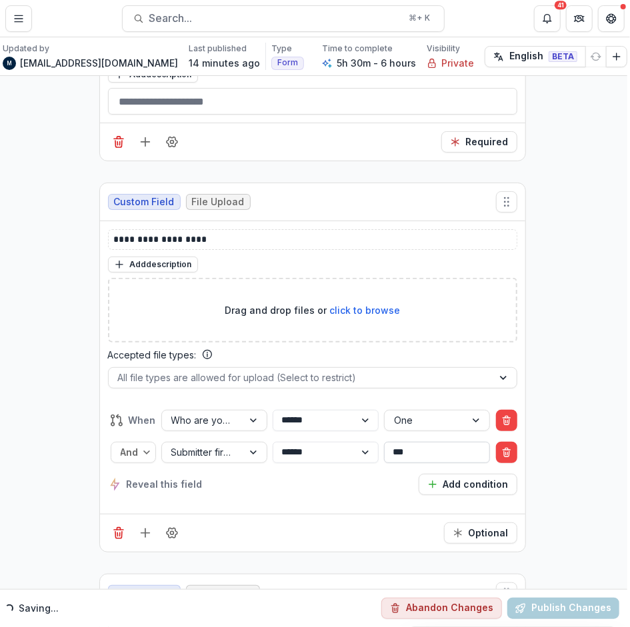
click at [403, 442] on input "***" at bounding box center [437, 452] width 106 height 21
click at [242, 410] on div "**********" at bounding box center [312, 452] width 409 height 85
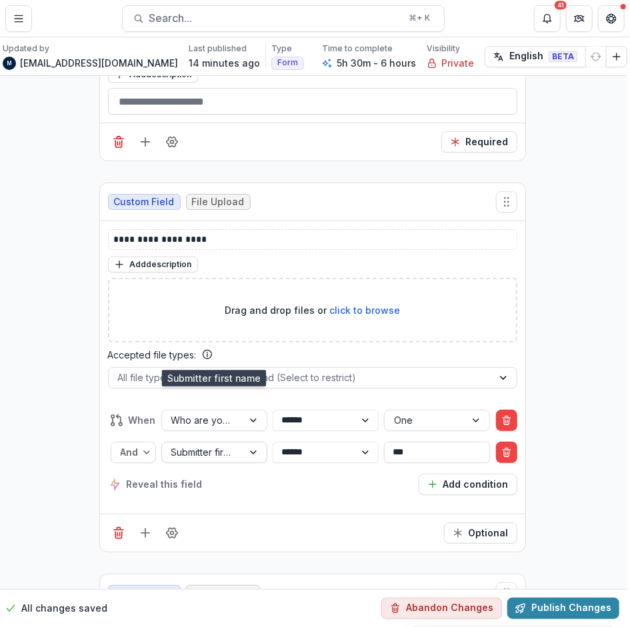
click at [226, 444] on div at bounding box center [202, 452] width 62 height 17
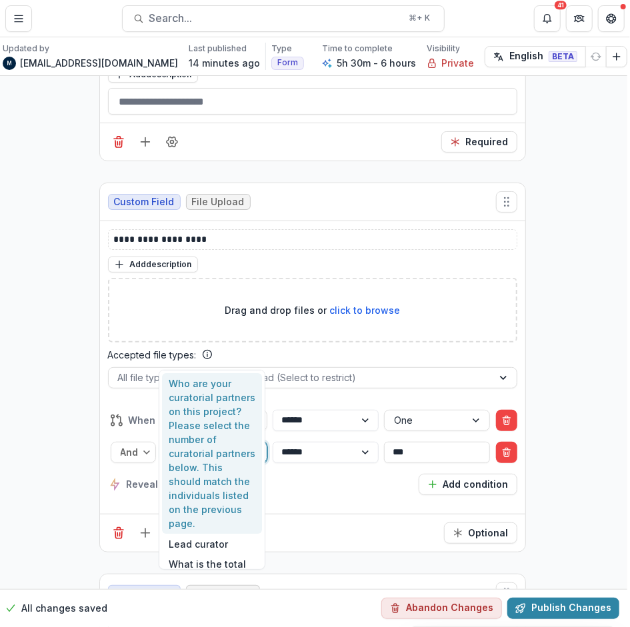
type input "***"
click at [210, 384] on div "Who are your curatorial partners on this project? Please select the number of c…" at bounding box center [212, 453] width 100 height 161
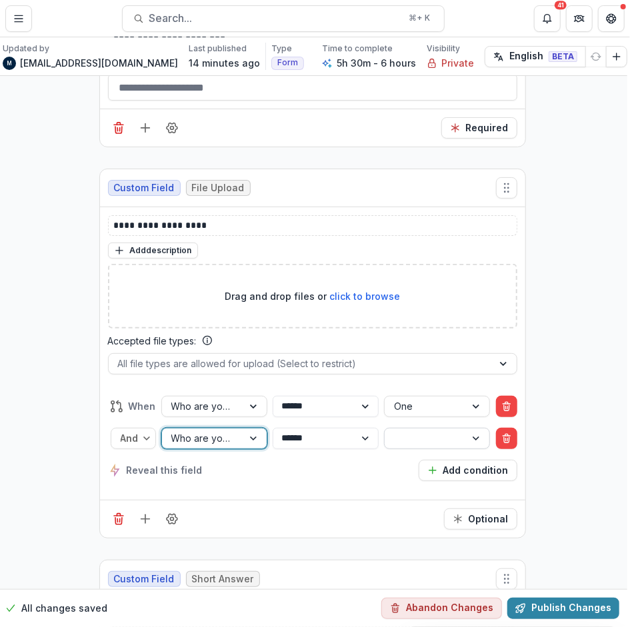
click at [431, 430] on div at bounding box center [425, 438] width 62 height 17
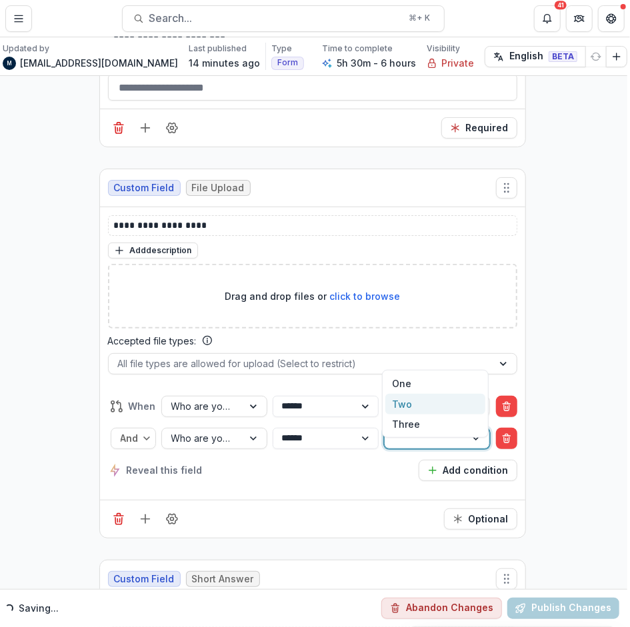
click at [414, 399] on div "Two" at bounding box center [435, 404] width 100 height 21
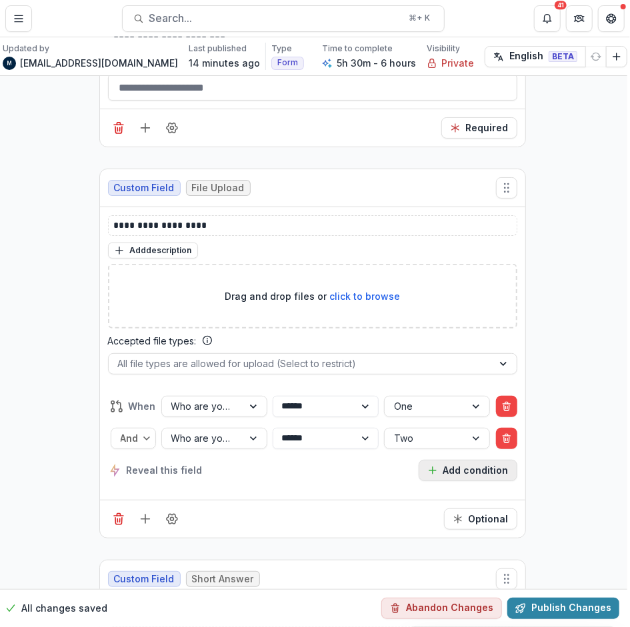
click at [445, 460] on button "Add condition" at bounding box center [468, 470] width 99 height 21
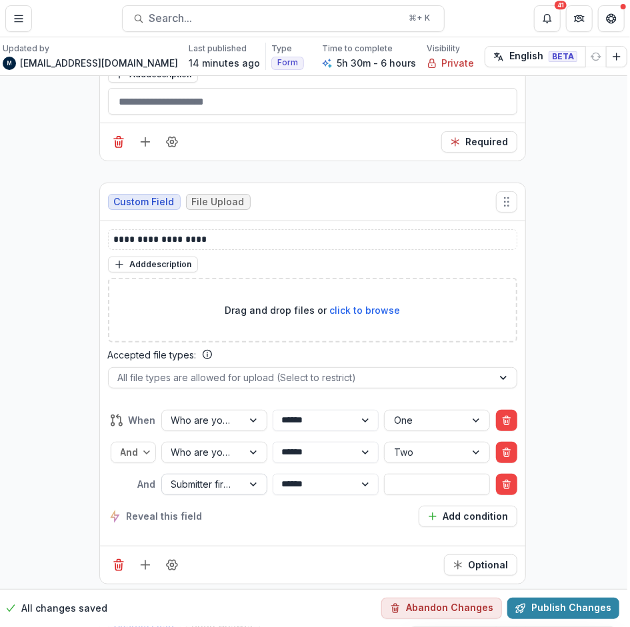
click at [199, 476] on div at bounding box center [202, 484] width 62 height 17
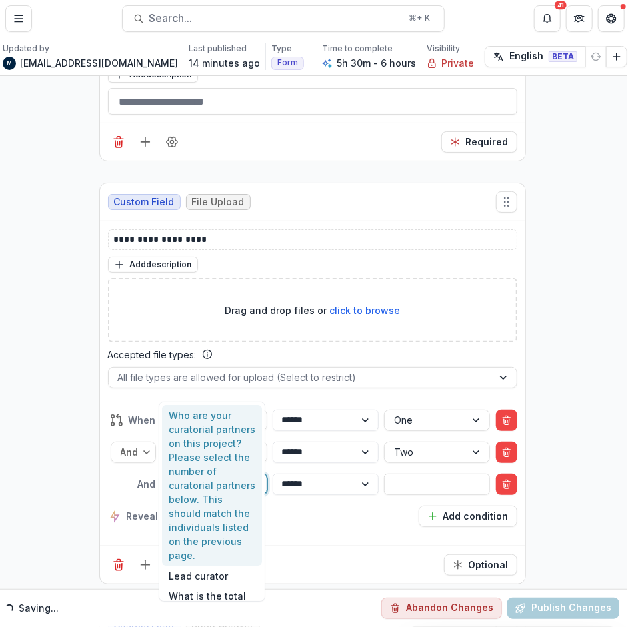
type input "***"
click at [193, 445] on div "Who are your curatorial partners on this project? Please select the number of c…" at bounding box center [212, 485] width 100 height 161
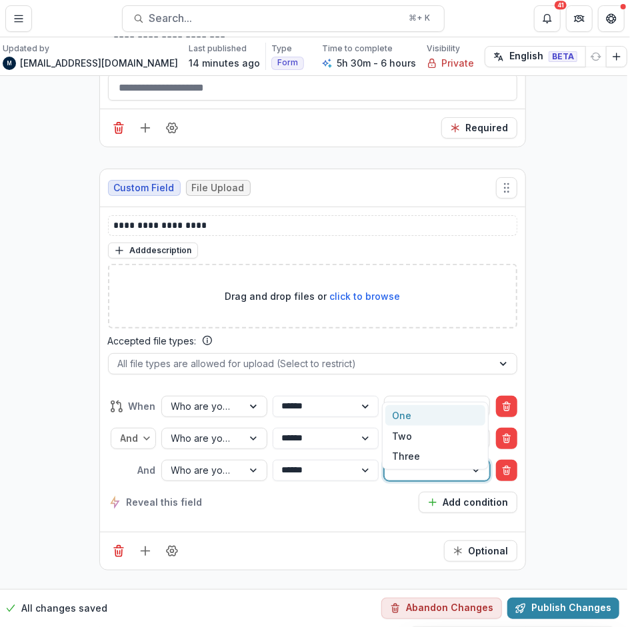
click at [425, 462] on div at bounding box center [425, 470] width 62 height 17
click at [419, 459] on div "Three" at bounding box center [435, 457] width 100 height 21
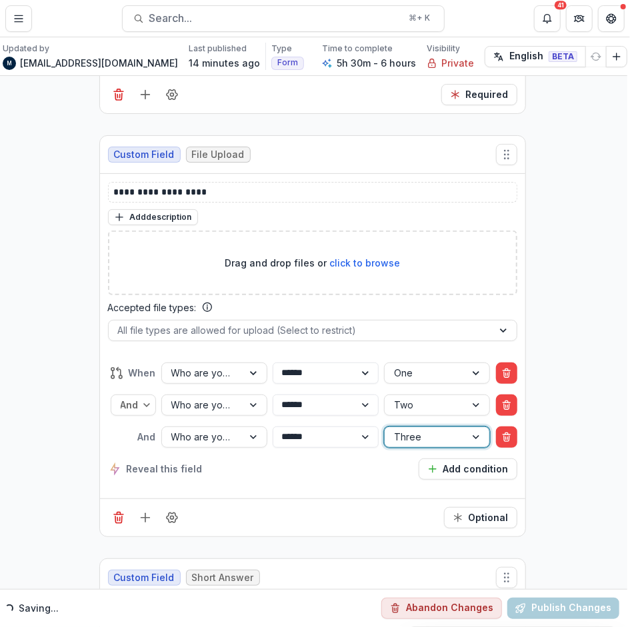
scroll to position [13284, 3]
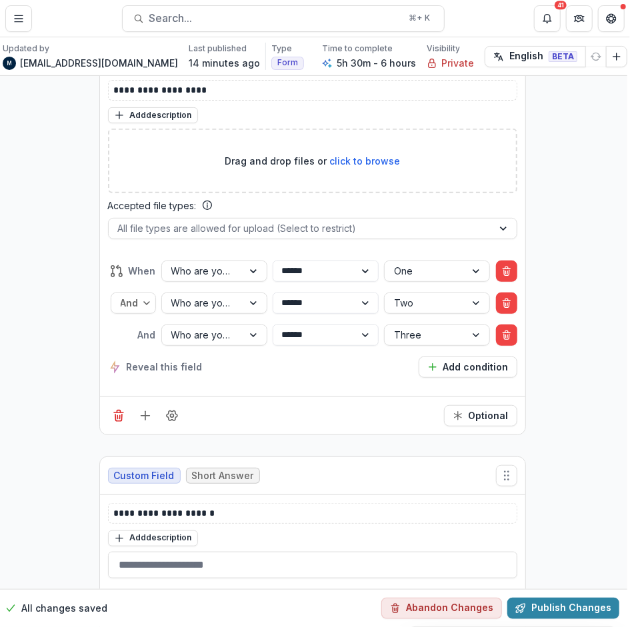
scroll to position [13499, 3]
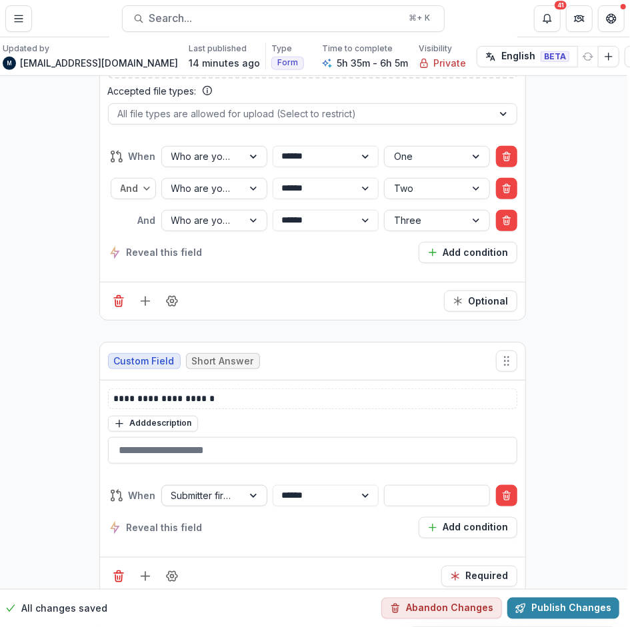
click at [239, 486] on div "Submitter first name" at bounding box center [202, 495] width 81 height 19
type input "*"
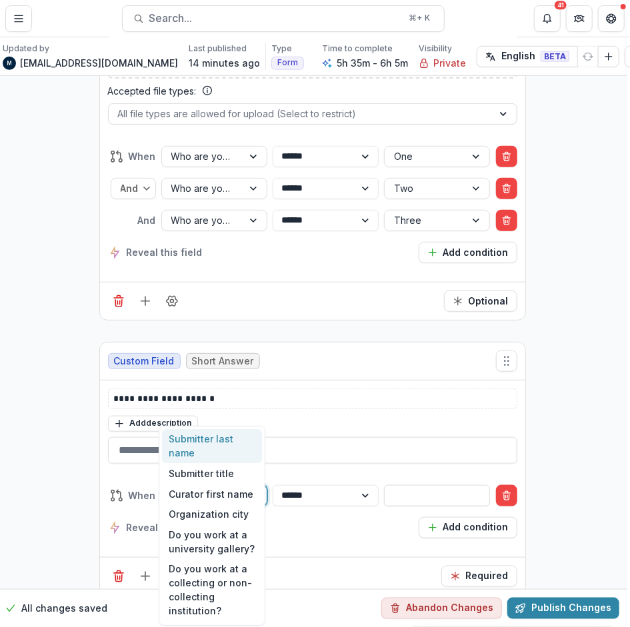
type input "***"
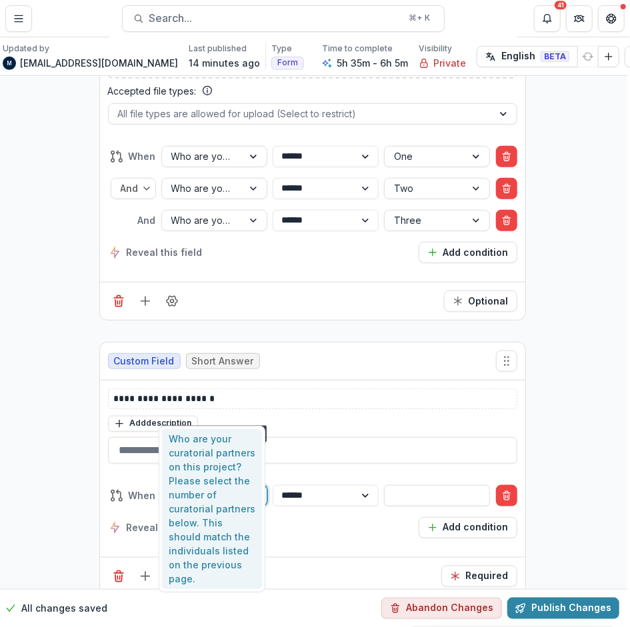
click at [215, 447] on div "Who are your curatorial partners on this project? Please select the number of c…" at bounding box center [212, 509] width 100 height 161
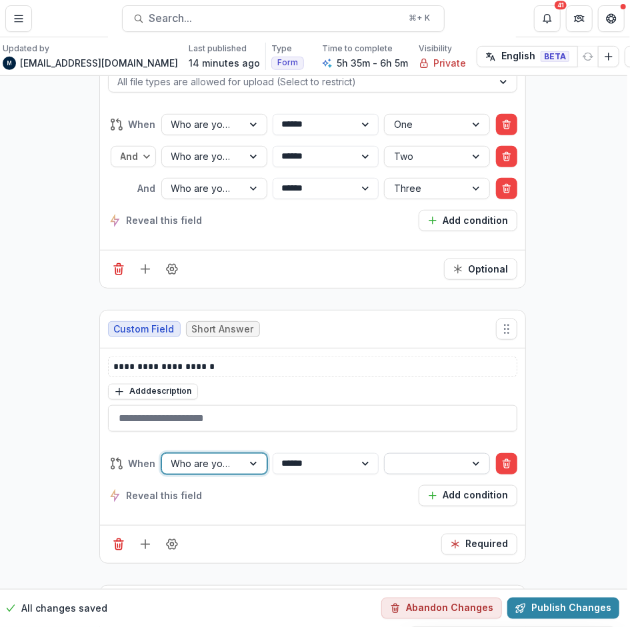
scroll to position [13453, 3]
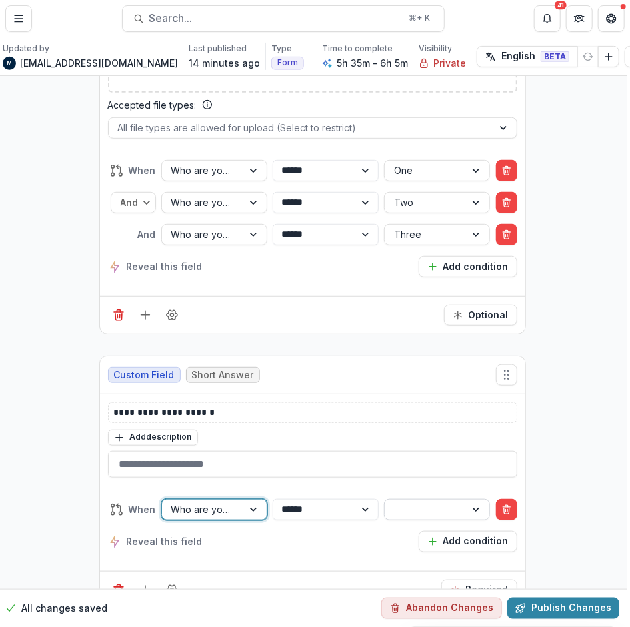
click at [425, 501] on div at bounding box center [425, 509] width 62 height 17
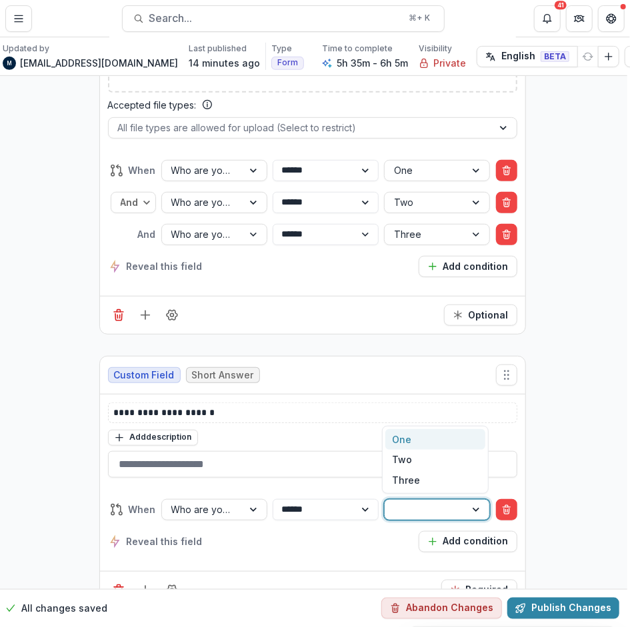
click at [424, 435] on div "One" at bounding box center [435, 439] width 100 height 21
click at [143, 584] on icon "Add field" at bounding box center [145, 590] width 13 height 13
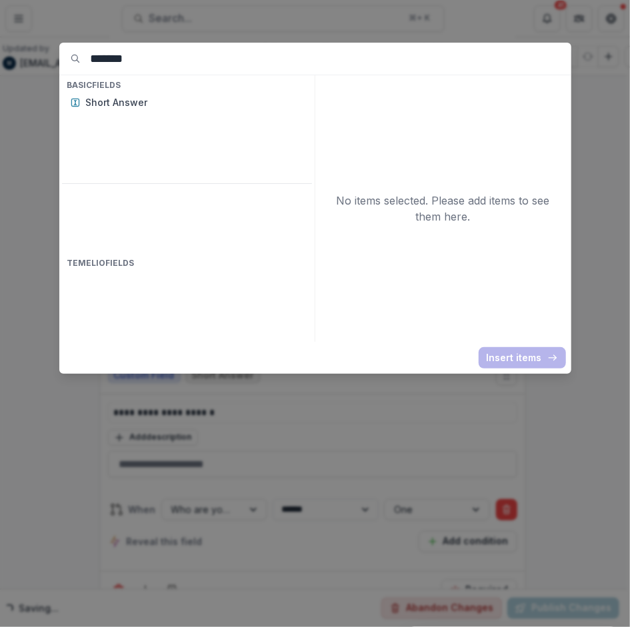
click at [564, 191] on div "No items selected. Please add items to see them here." at bounding box center [443, 208] width 251 height 267
click at [590, 218] on div "******* Basic Fields Short Answer Temelio Fields No items selected. Please add …" at bounding box center [315, 313] width 630 height 627
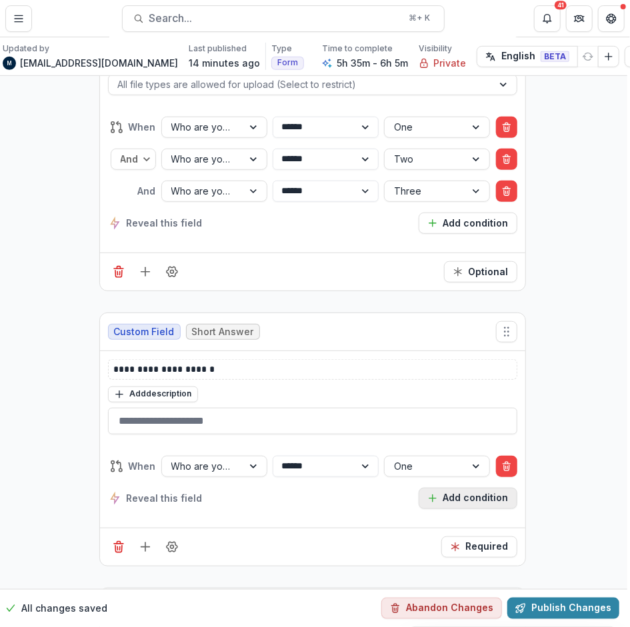
click at [460, 488] on button "Add condition" at bounding box center [468, 498] width 99 height 21
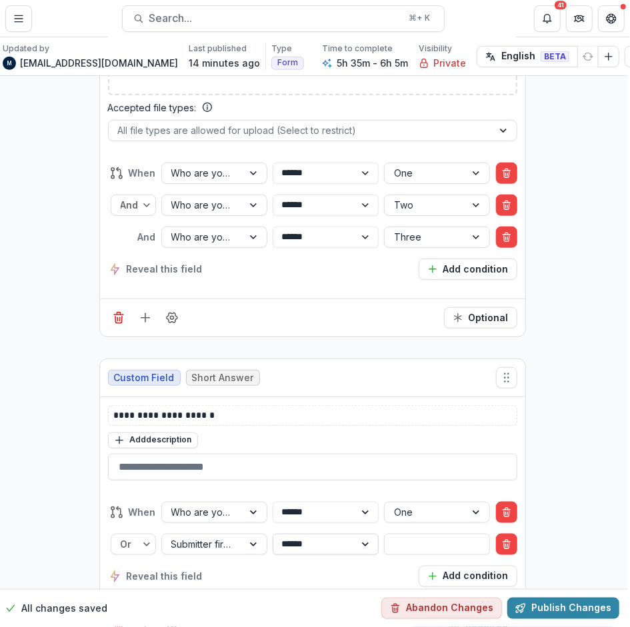
scroll to position [13543, 3]
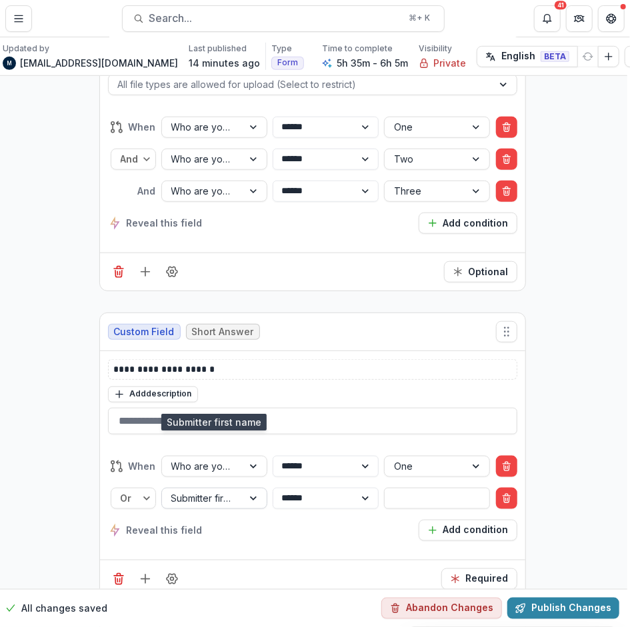
click at [207, 489] on div "Submitter first name" at bounding box center [202, 498] width 81 height 19
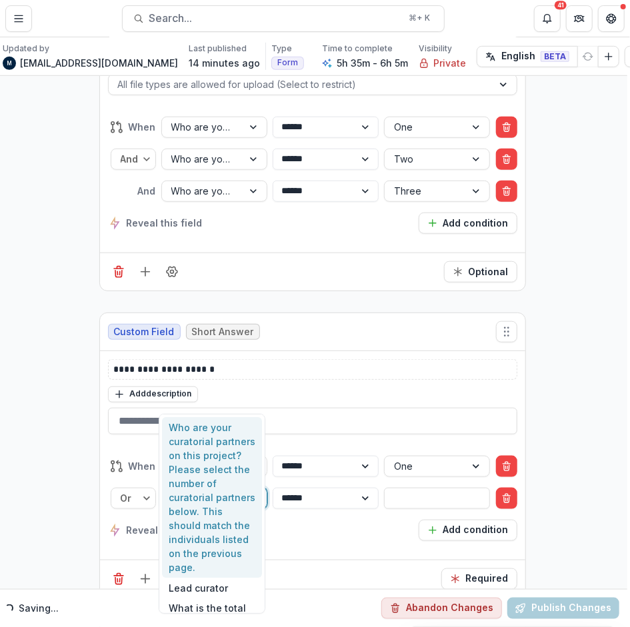
type input "***"
click at [203, 434] on div "Who are your curatorial partners on this project? Please select the number of c…" at bounding box center [212, 497] width 100 height 161
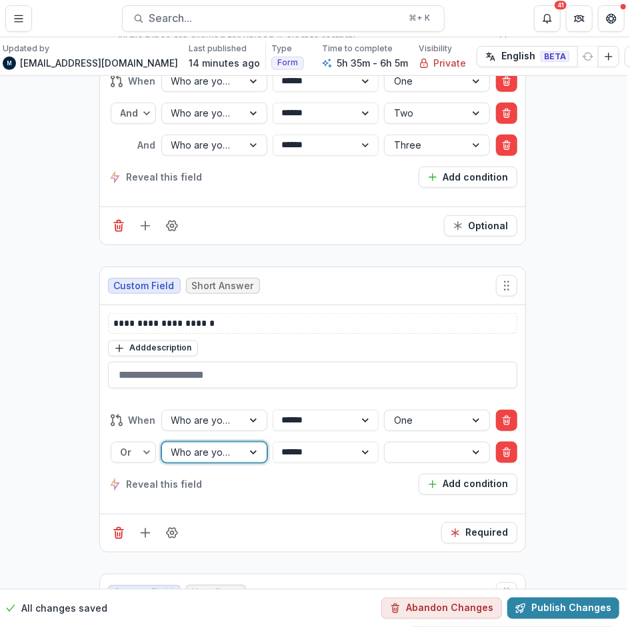
scroll to position [13497, 3]
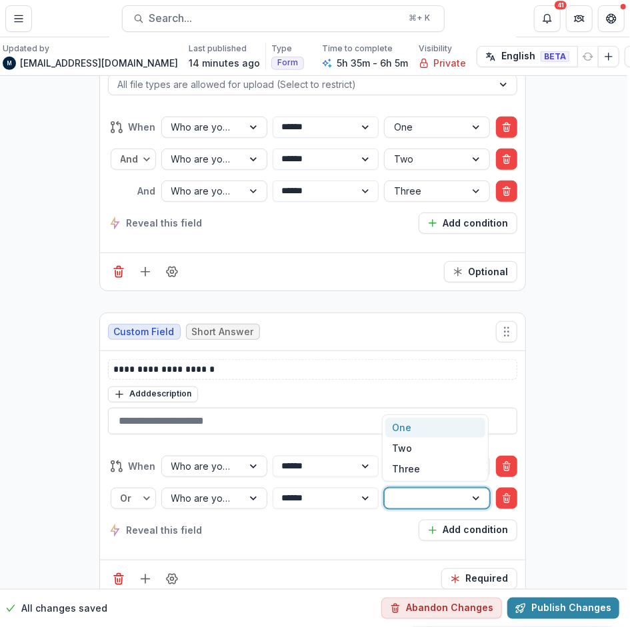
click at [419, 490] on div at bounding box center [425, 498] width 62 height 17
click at [421, 453] on div "Two" at bounding box center [435, 448] width 100 height 21
click at [443, 520] on button "Add condition" at bounding box center [468, 530] width 99 height 21
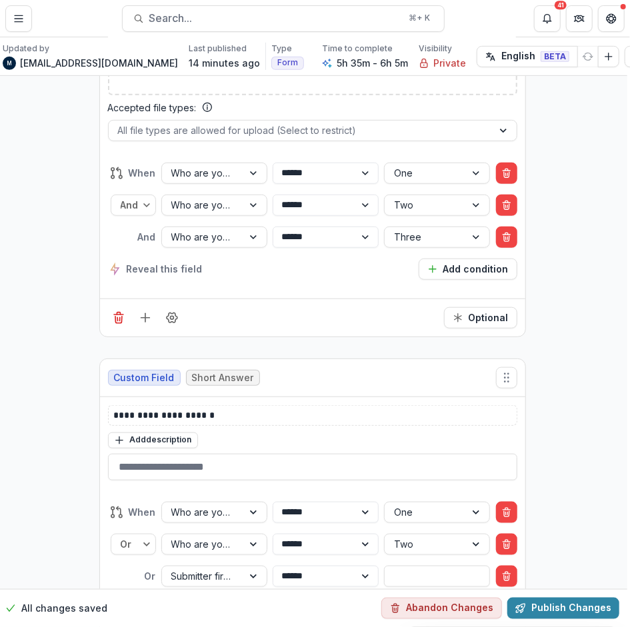
scroll to position [13543, 3]
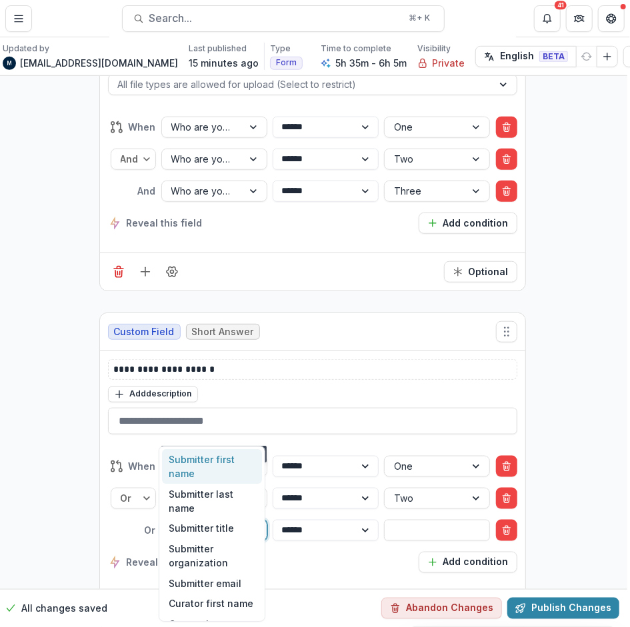
click at [234, 521] on div "Submitter first name" at bounding box center [202, 530] width 81 height 19
type input "***"
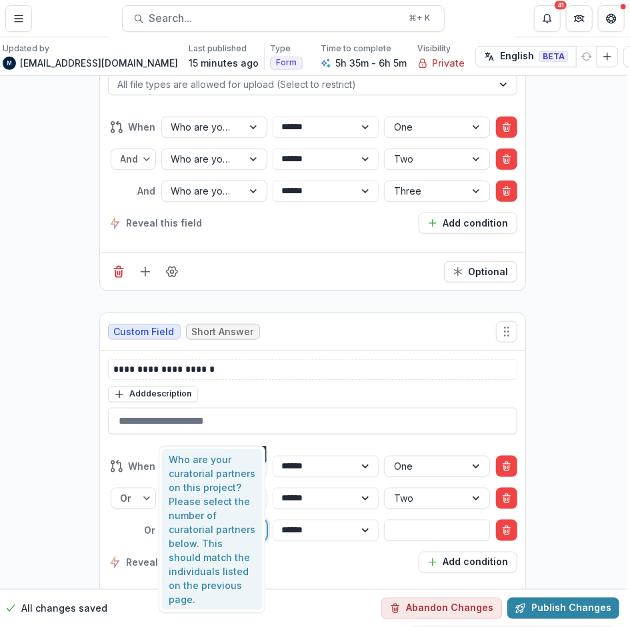
click at [199, 464] on div "Who are your curatorial partners on this project? Please select the number of c…" at bounding box center [212, 529] width 100 height 161
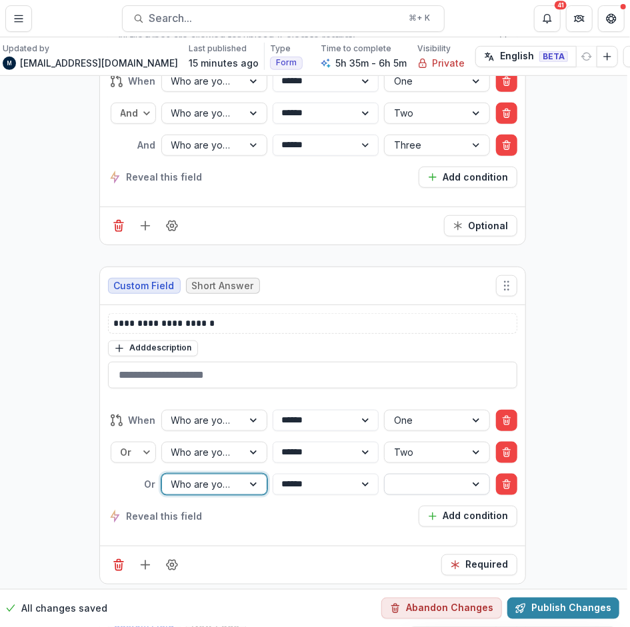
scroll to position [13497, 3]
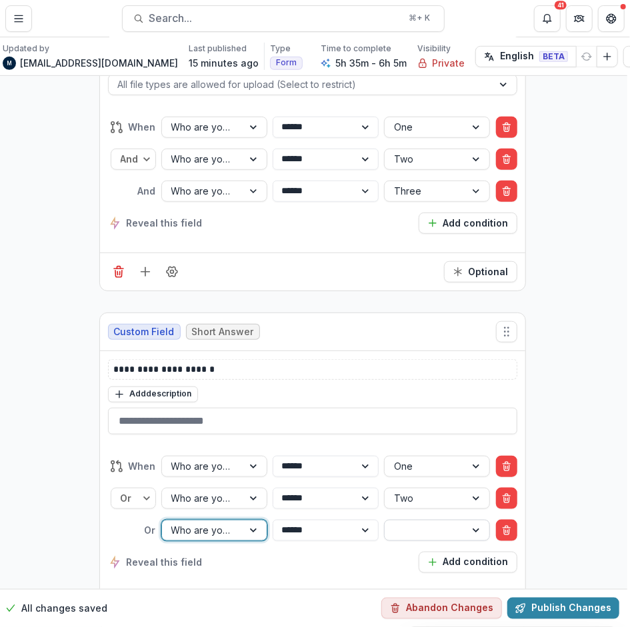
click at [427, 522] on div at bounding box center [425, 530] width 62 height 17
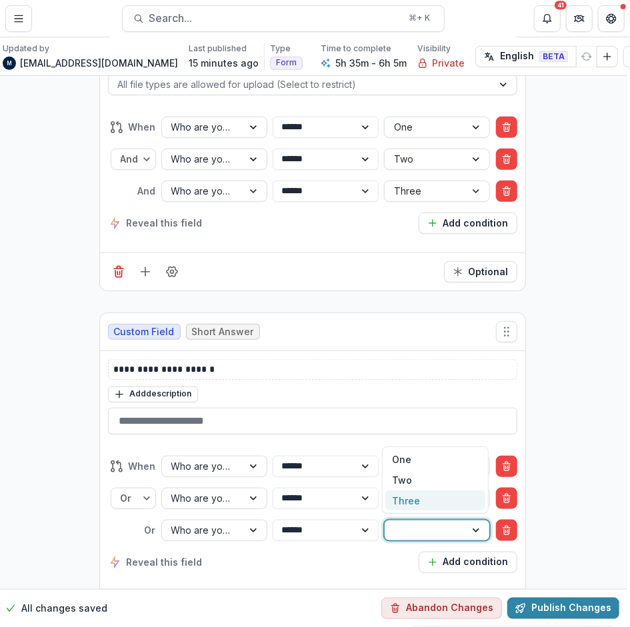
click at [425, 495] on div "Three" at bounding box center [435, 501] width 100 height 21
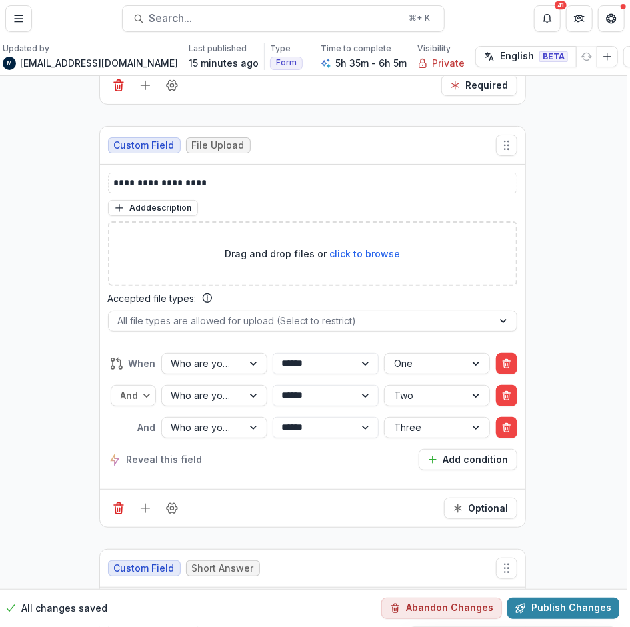
scroll to position [13241, 3]
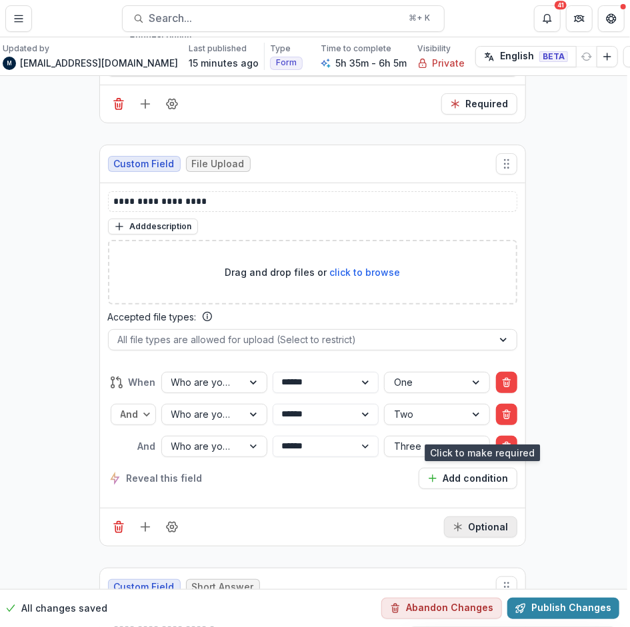
click at [475, 517] on button "Optional" at bounding box center [480, 527] width 73 height 21
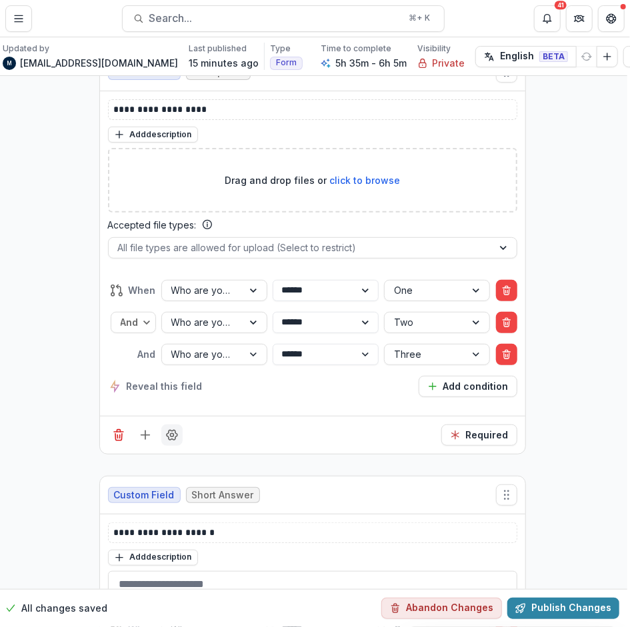
click at [165, 429] on icon "Field Settings" at bounding box center [171, 435] width 13 height 13
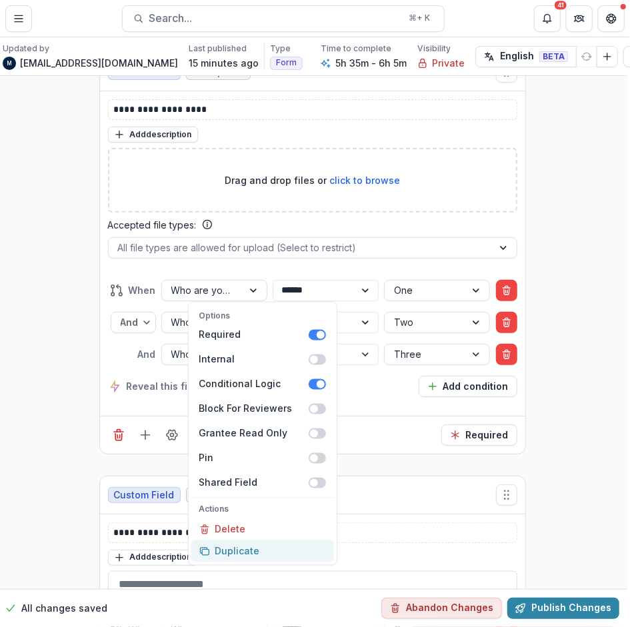
click at [267, 541] on button "Duplicate" at bounding box center [262, 552] width 143 height 22
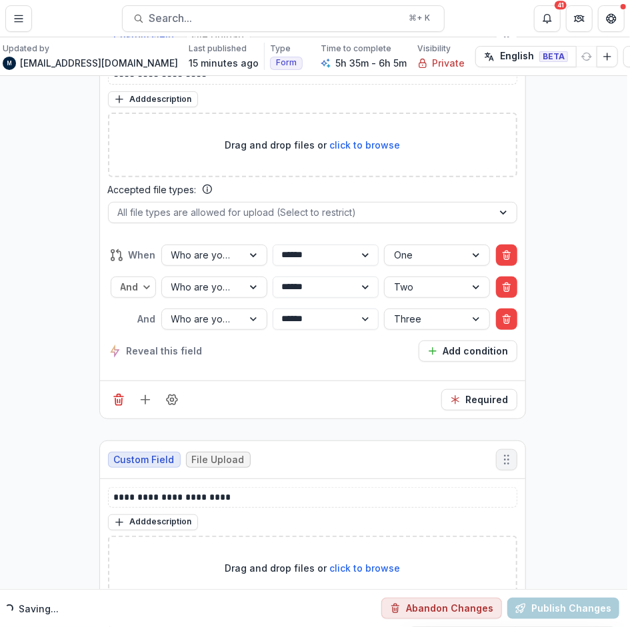
scroll to position [13555, 3]
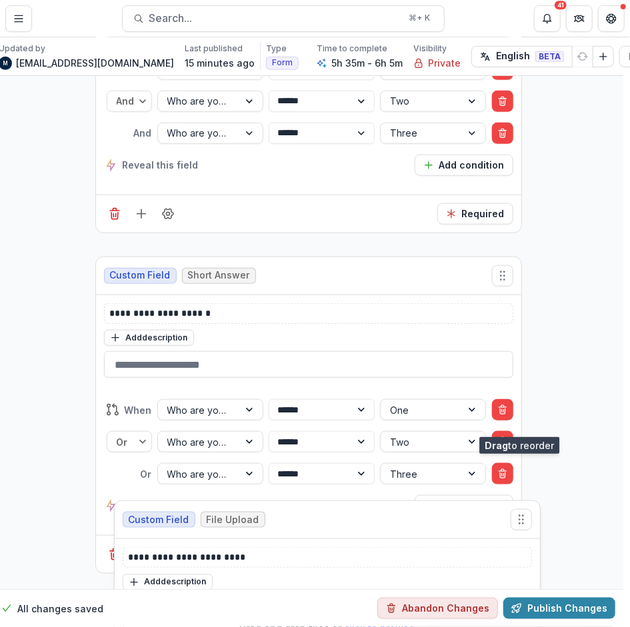
drag, startPoint x: 499, startPoint y: 172, endPoint x: 289, endPoint y: 288, distance: 239.9
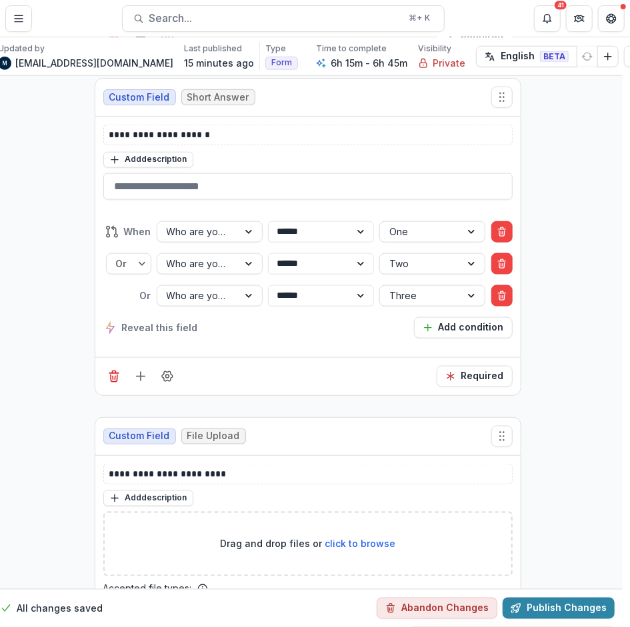
scroll to position [13710, 7]
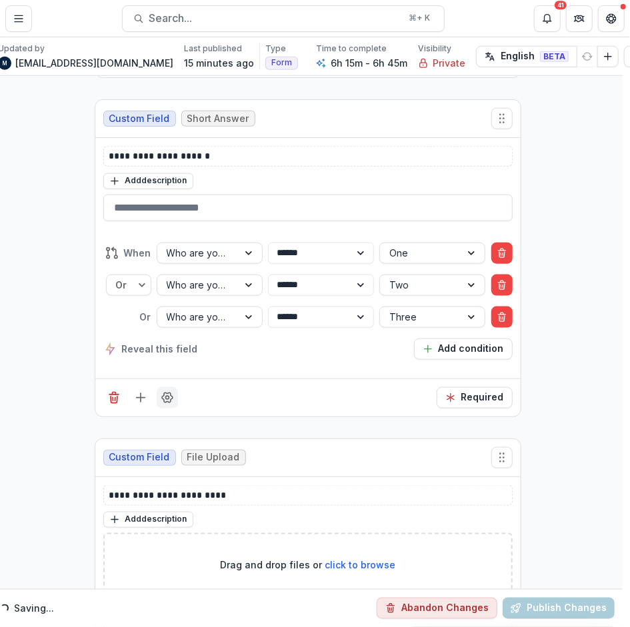
click at [161, 391] on icon "Field Settings" at bounding box center [167, 397] width 13 height 13
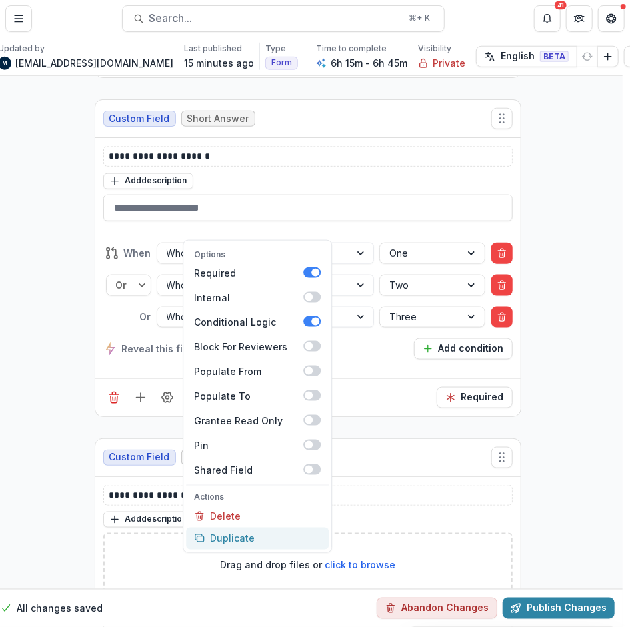
click at [233, 528] on button "Duplicate" at bounding box center [257, 539] width 143 height 22
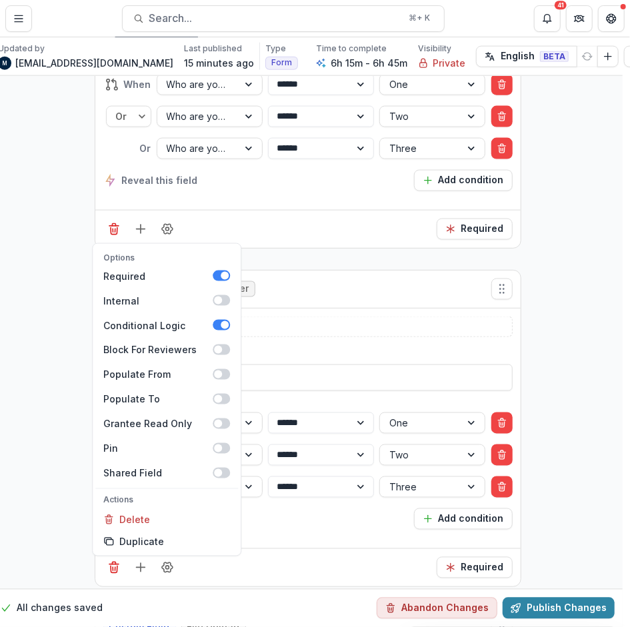
scroll to position [13881, 7]
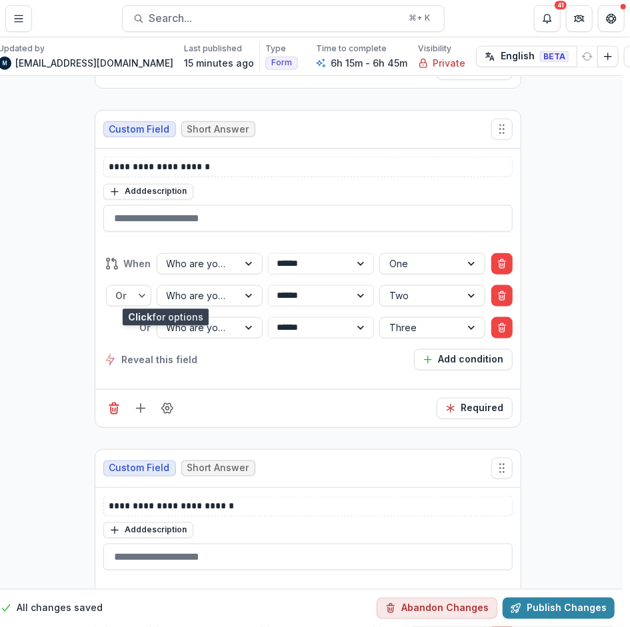
scroll to position [13736, 7]
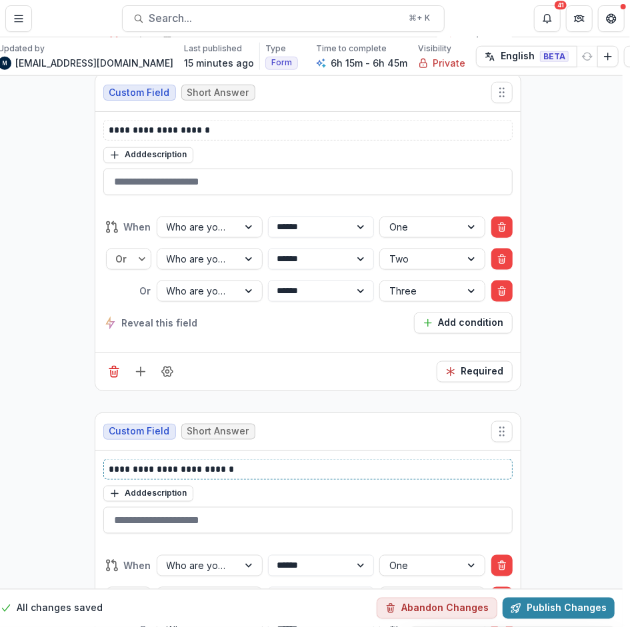
click at [150, 463] on p "**********" at bounding box center [308, 470] width 398 height 14
drag, startPoint x: 231, startPoint y: 383, endPoint x: 200, endPoint y: 383, distance: 30.7
click at [200, 463] on p "**********" at bounding box center [308, 470] width 398 height 14
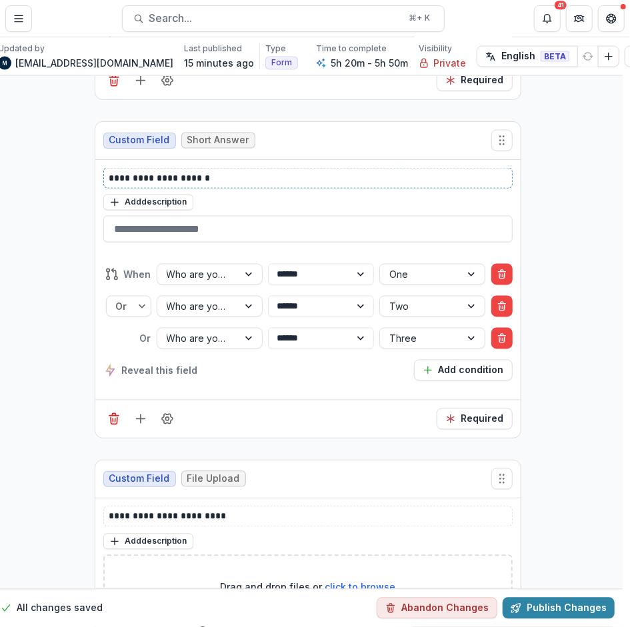
scroll to position [14065, 7]
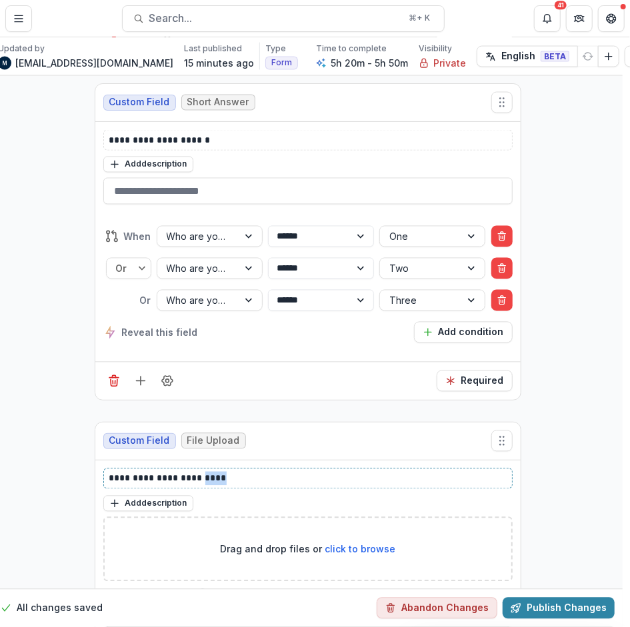
drag, startPoint x: 226, startPoint y: 385, endPoint x: 196, endPoint y: 385, distance: 30.0
click at [196, 472] on p "**********" at bounding box center [308, 479] width 398 height 14
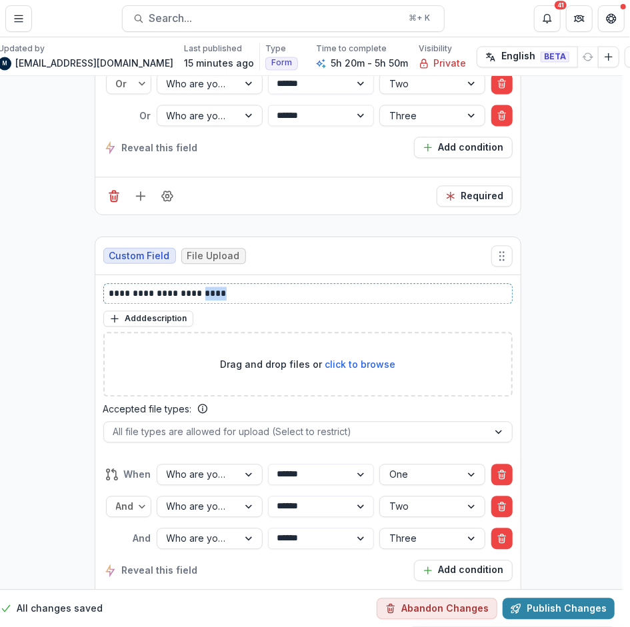
scroll to position [14157, 7]
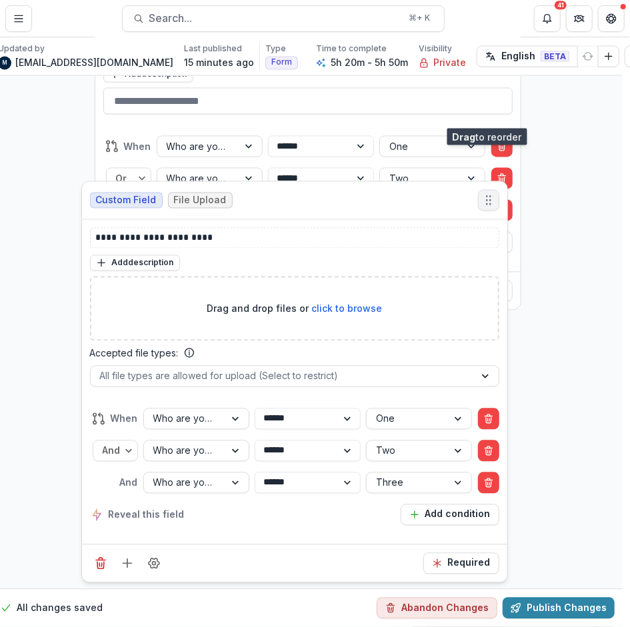
drag, startPoint x: 496, startPoint y: 270, endPoint x: 483, endPoint y: 123, distance: 147.9
click at [483, 190] on button "Move field" at bounding box center [488, 200] width 21 height 21
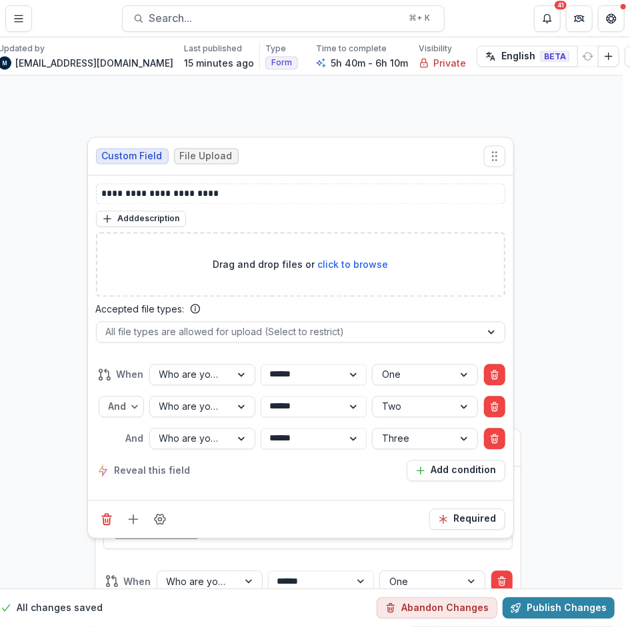
scroll to position [14131, 7]
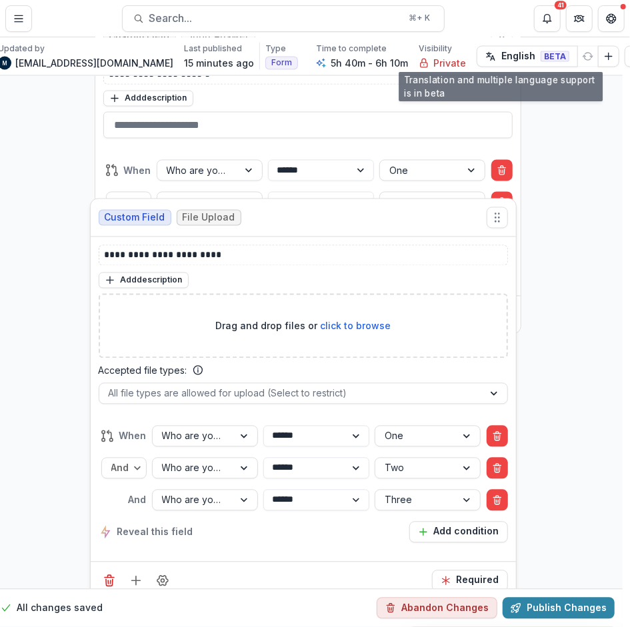
drag, startPoint x: 498, startPoint y: 267, endPoint x: 493, endPoint y: 133, distance: 134.7
click at [493, 211] on icon "Move field" at bounding box center [497, 217] width 13 height 13
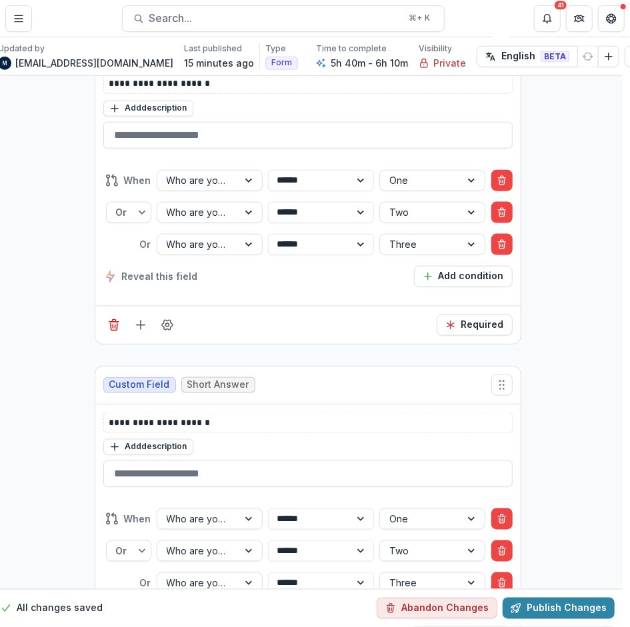
scroll to position [13781, 7]
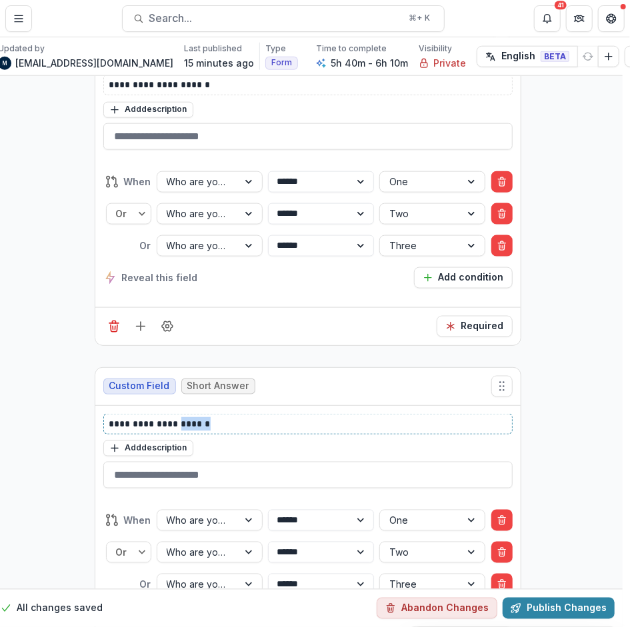
drag, startPoint x: 210, startPoint y: 336, endPoint x: 174, endPoint y: 336, distance: 36.0
click at [174, 417] on p "**********" at bounding box center [308, 424] width 398 height 14
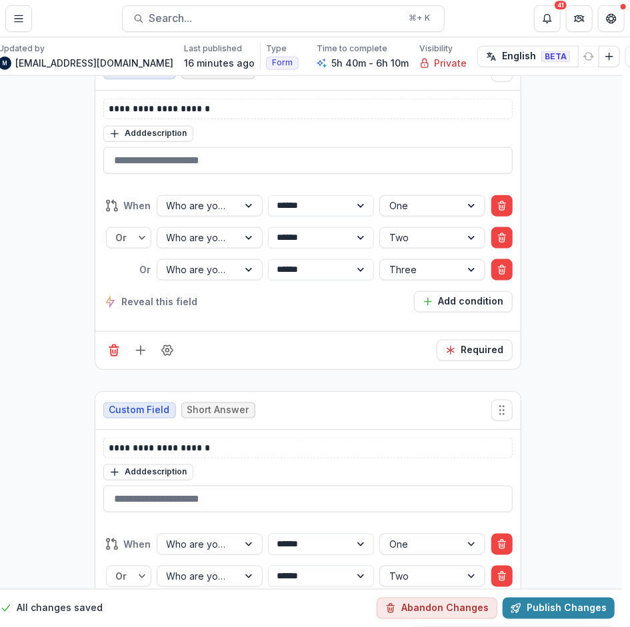
scroll to position [13798, 7]
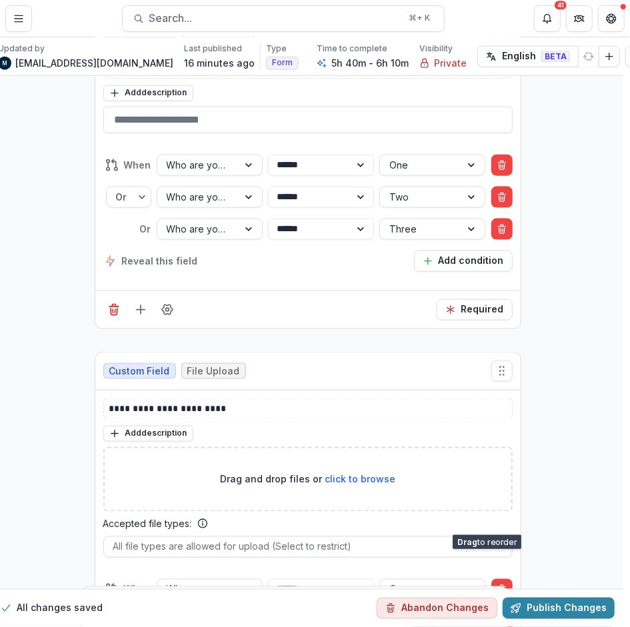
drag, startPoint x: 505, startPoint y: 286, endPoint x: 491, endPoint y: 522, distance: 236.4
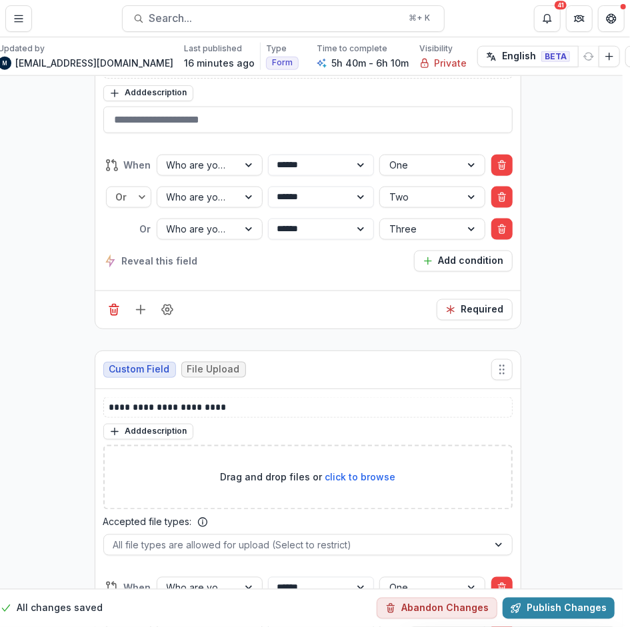
scroll to position [13800, 7]
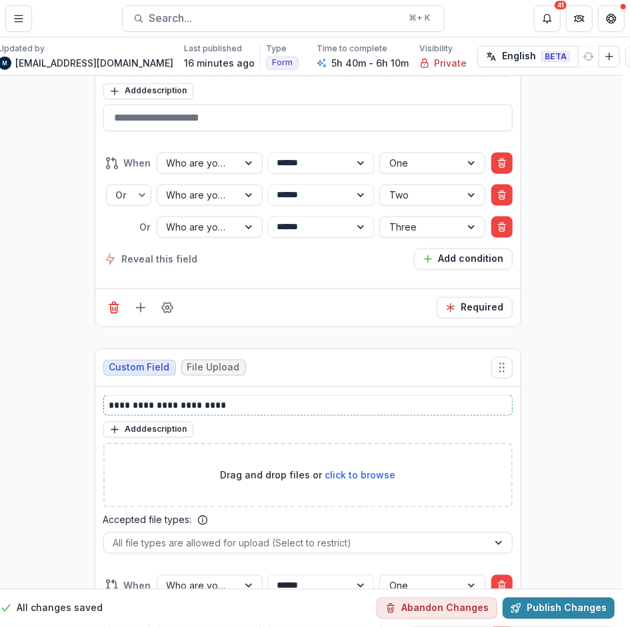
click at [225, 399] on p "**********" at bounding box center [308, 406] width 398 height 14
drag, startPoint x: 238, startPoint y: 321, endPoint x: 198, endPoint y: 321, distance: 40.0
click at [198, 399] on p "**********" at bounding box center [308, 406] width 398 height 14
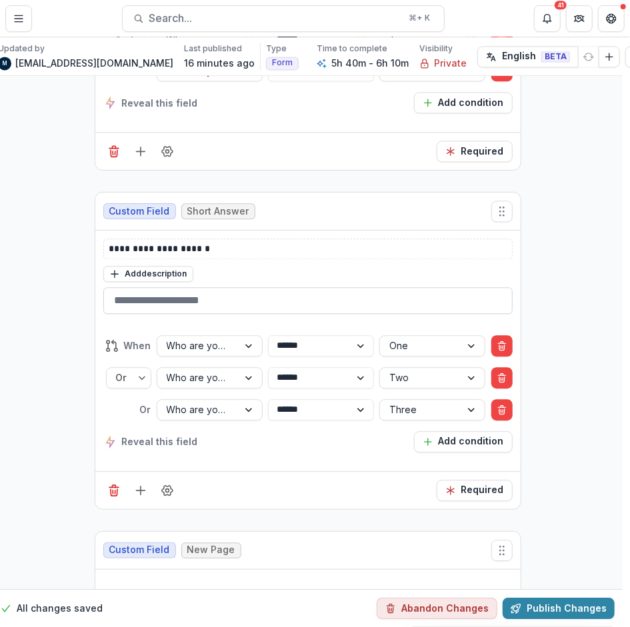
scroll to position [14459, 7]
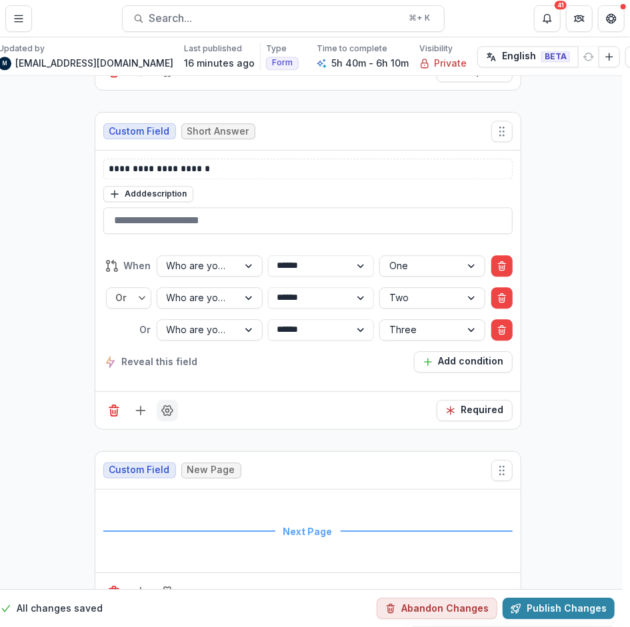
click at [165, 409] on circle "Field Settings" at bounding box center [166, 410] width 3 height 3
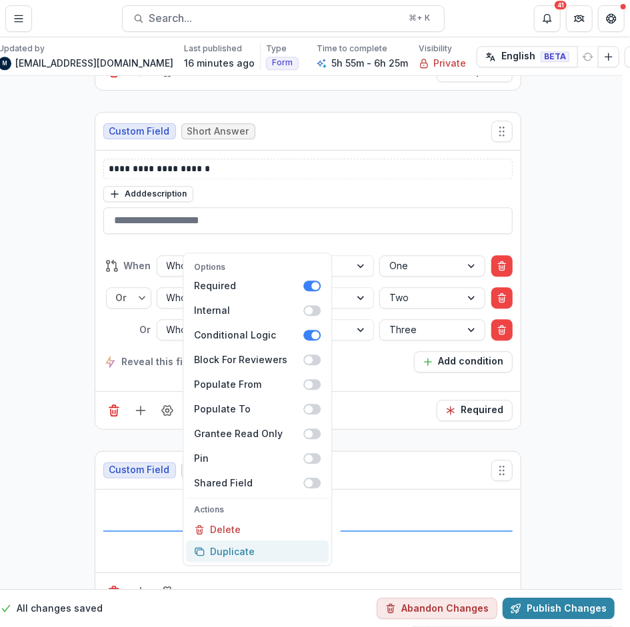
click at [215, 541] on button "Duplicate" at bounding box center [257, 552] width 143 height 22
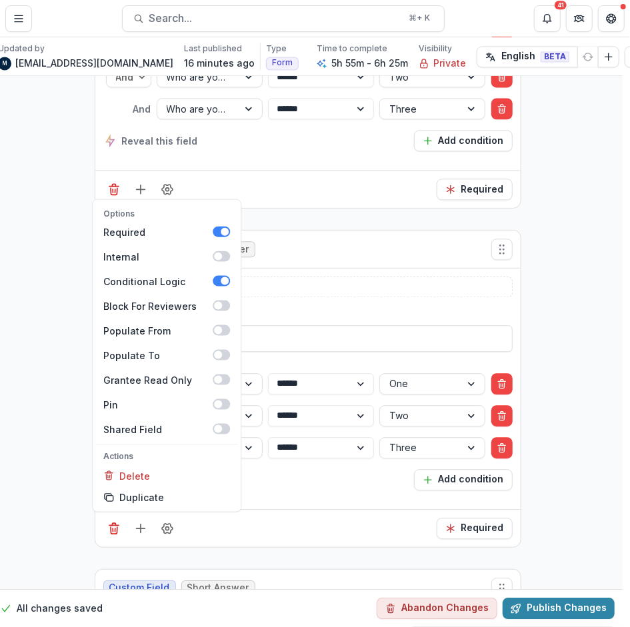
scroll to position [14217, 7]
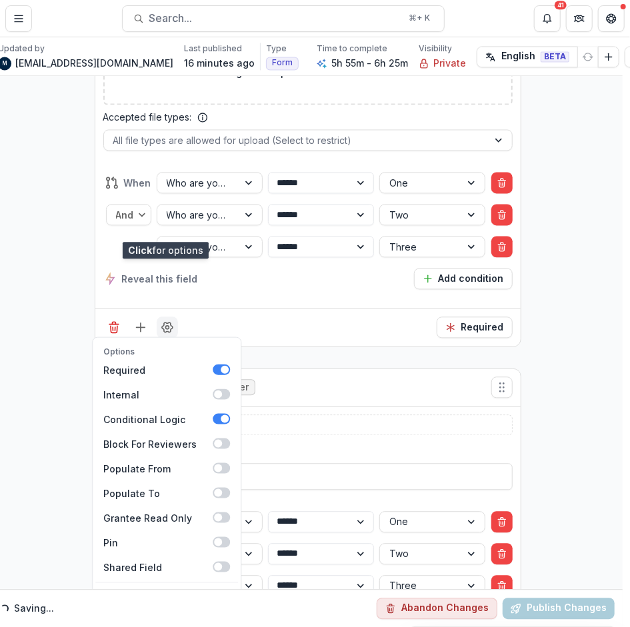
click at [166, 321] on icon "Field Settings" at bounding box center [167, 327] width 13 height 13
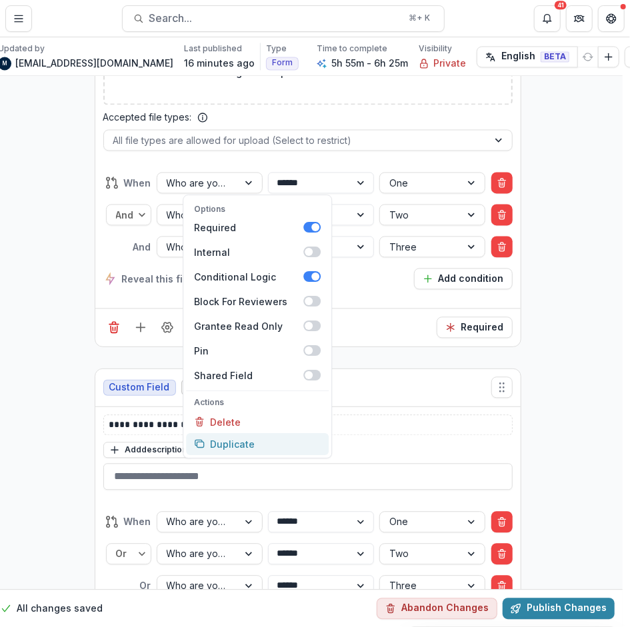
click at [219, 433] on button "Duplicate" at bounding box center [257, 444] width 143 height 22
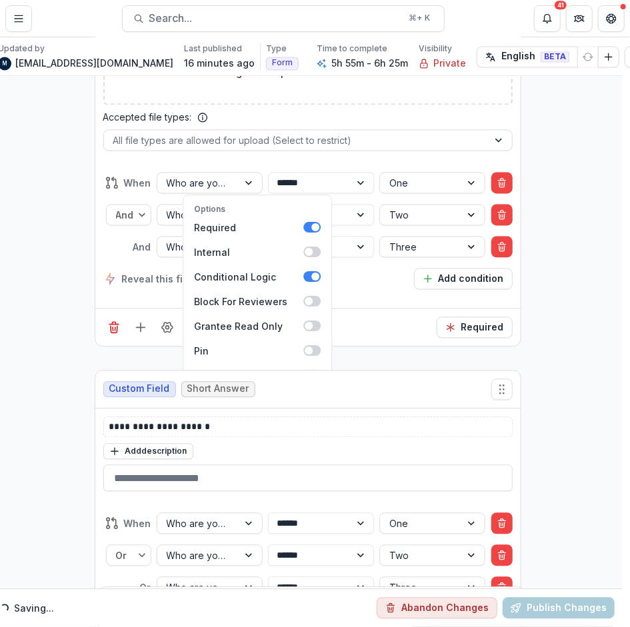
drag, startPoint x: 503, startPoint y: 395, endPoint x: 409, endPoint y: 342, distance: 108.3
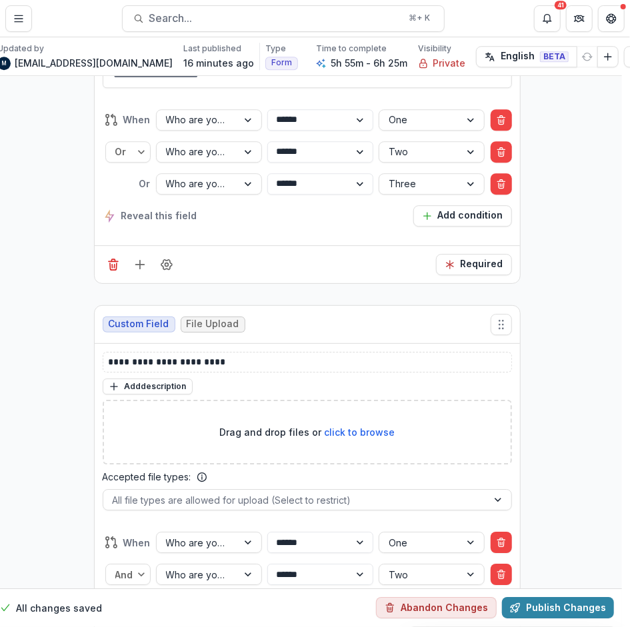
scroll to position [14633, 8]
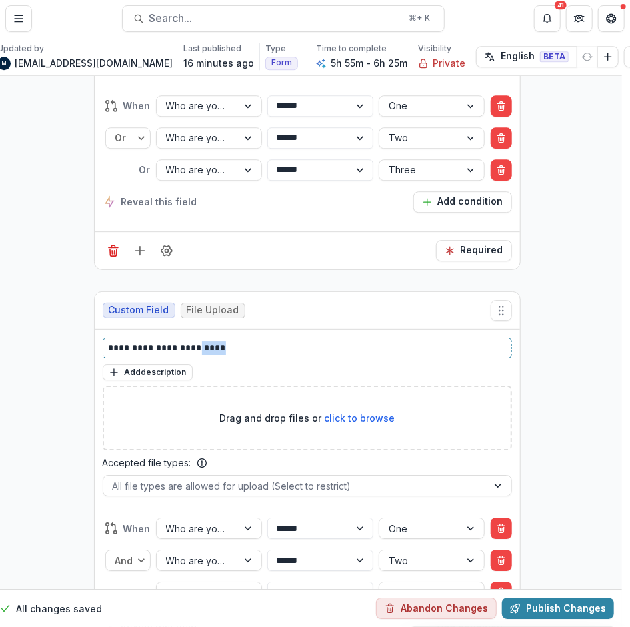
drag, startPoint x: 237, startPoint y: 243, endPoint x: 192, endPoint y: 244, distance: 44.7
click at [192, 341] on p "**********" at bounding box center [308, 348] width 398 height 14
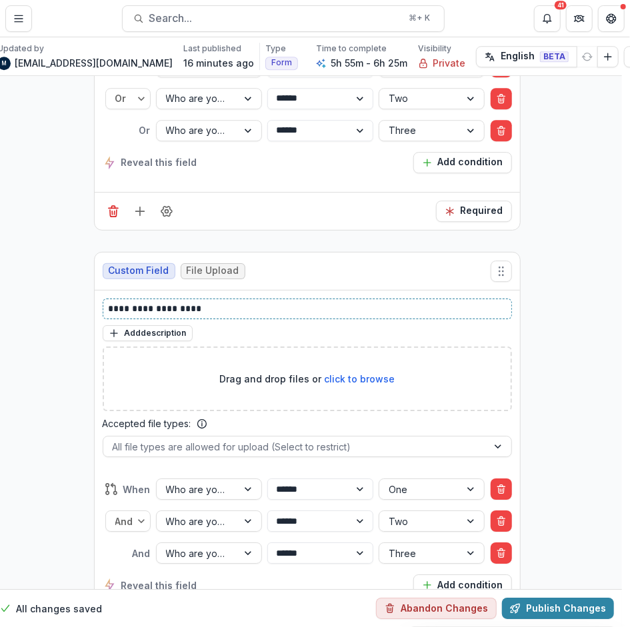
scroll to position [14732, 8]
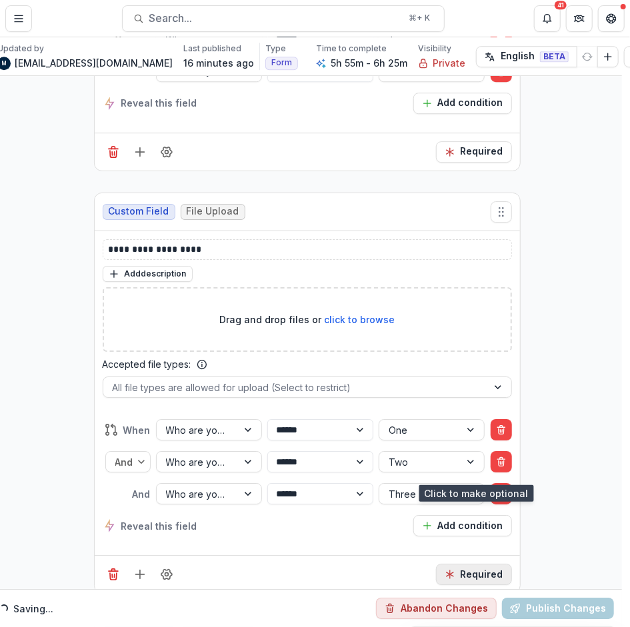
click at [454, 569] on icon "Required" at bounding box center [450, 574] width 11 height 11
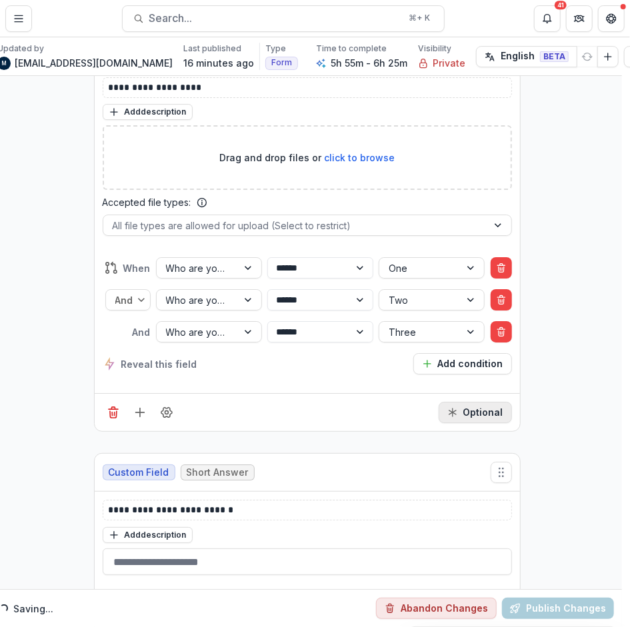
scroll to position [15064, 8]
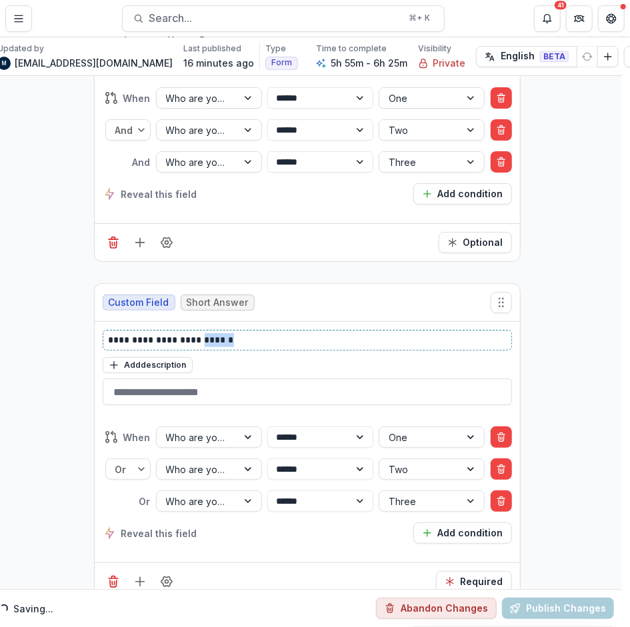
drag, startPoint x: 236, startPoint y: 231, endPoint x: 197, endPoint y: 232, distance: 38.7
click at [197, 333] on p "**********" at bounding box center [308, 340] width 398 height 14
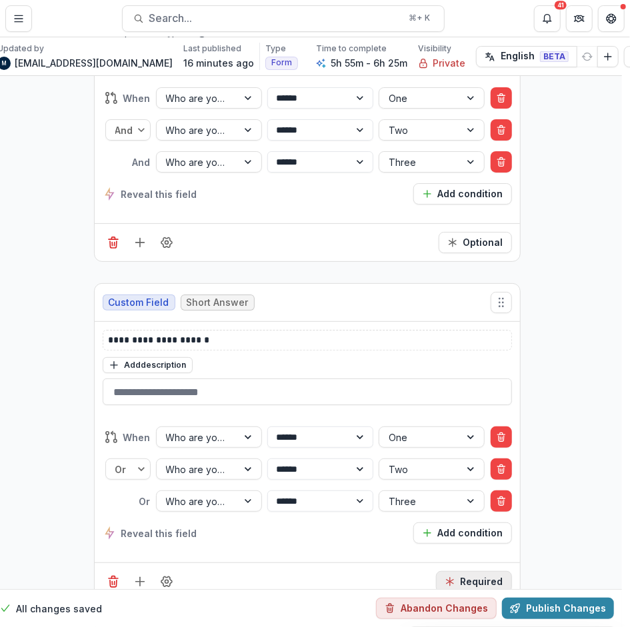
click at [462, 571] on button "Required" at bounding box center [474, 581] width 76 height 21
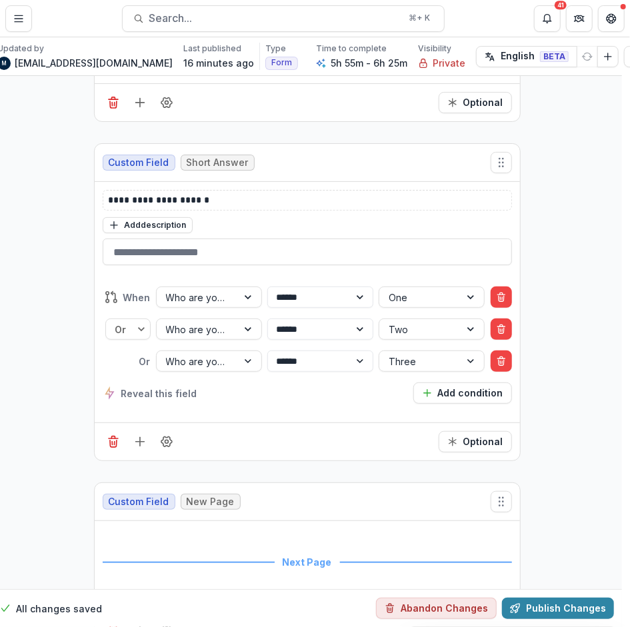
scroll to position [15239, 8]
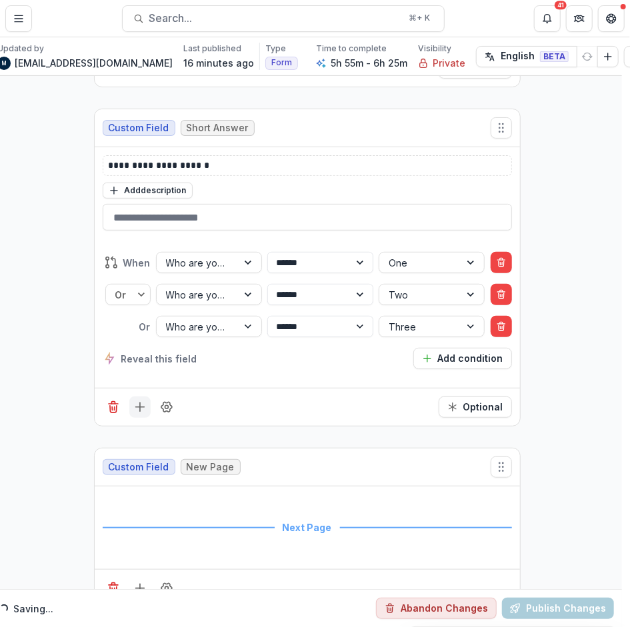
click at [141, 401] on icon "Add field" at bounding box center [139, 407] width 13 height 13
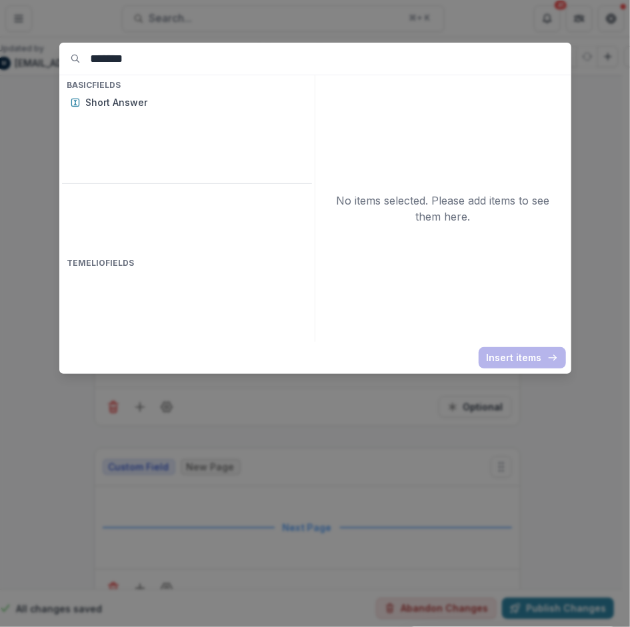
click at [587, 308] on div "******* Basic Fields Short Answer Temelio Fields No items selected. Please add …" at bounding box center [315, 313] width 630 height 627
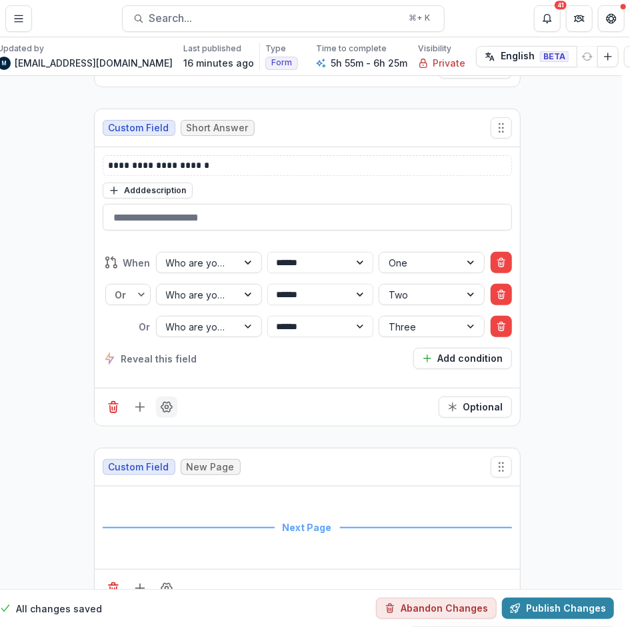
click at [168, 401] on icon "Field Settings" at bounding box center [166, 407] width 13 height 13
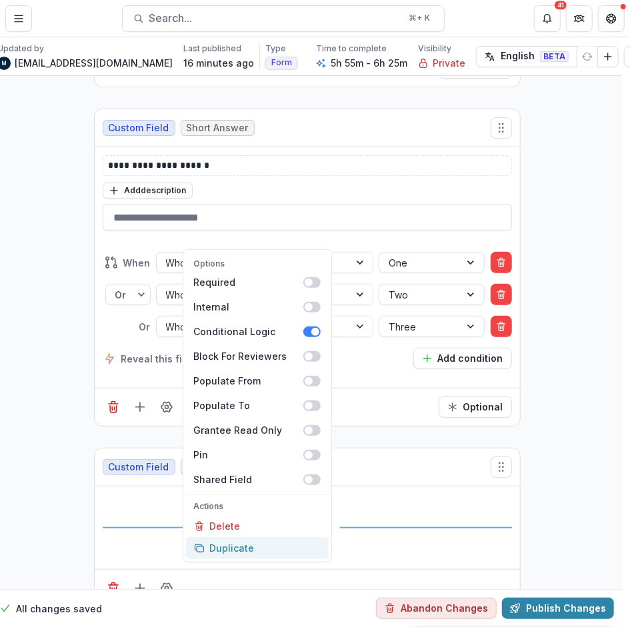
click at [218, 537] on button "Duplicate" at bounding box center [257, 548] width 143 height 22
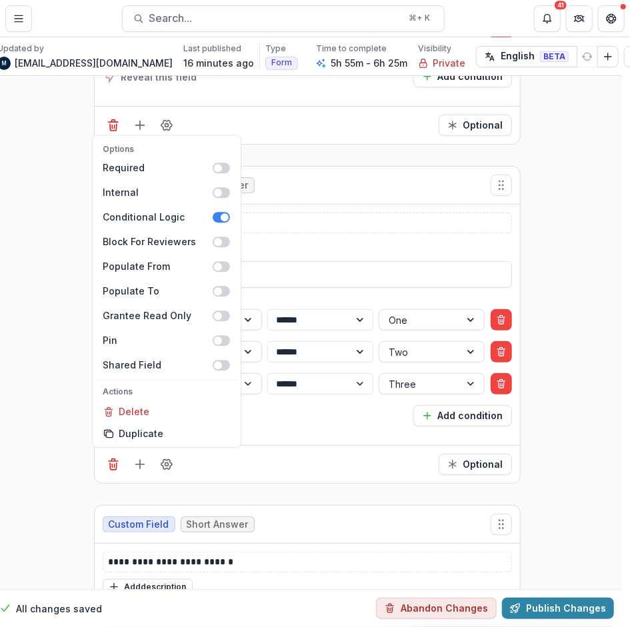
scroll to position [15003, 8]
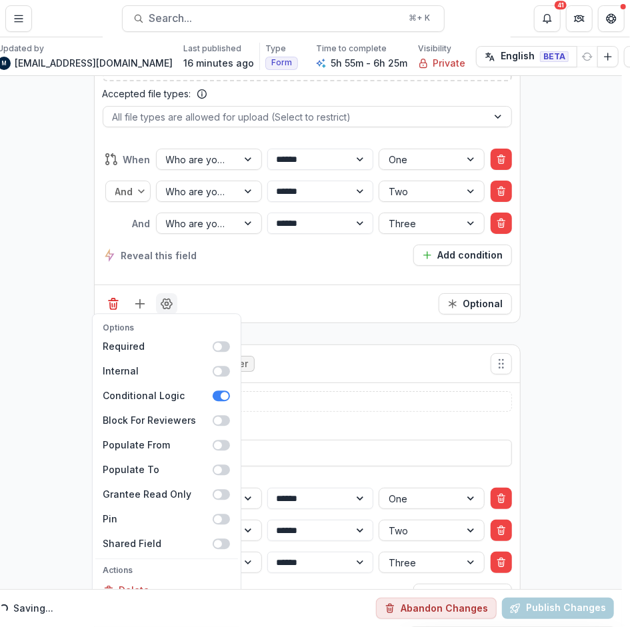
click at [168, 299] on icon "Field Settings" at bounding box center [166, 304] width 11 height 10
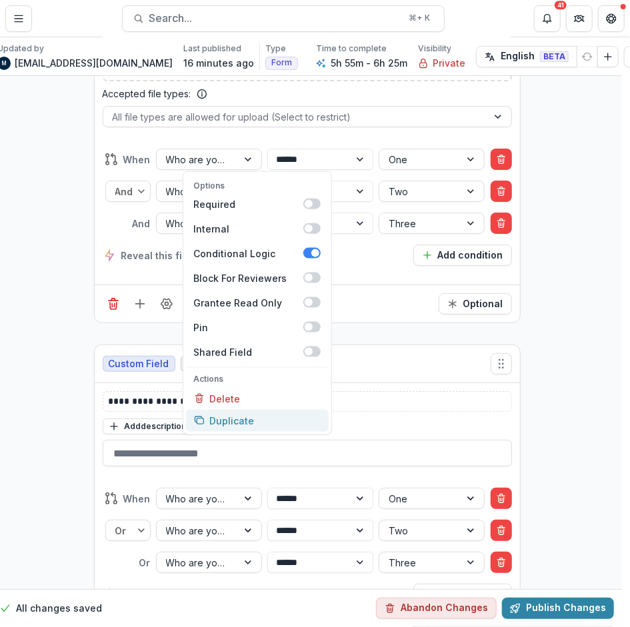
click at [215, 410] on button "Duplicate" at bounding box center [257, 421] width 143 height 22
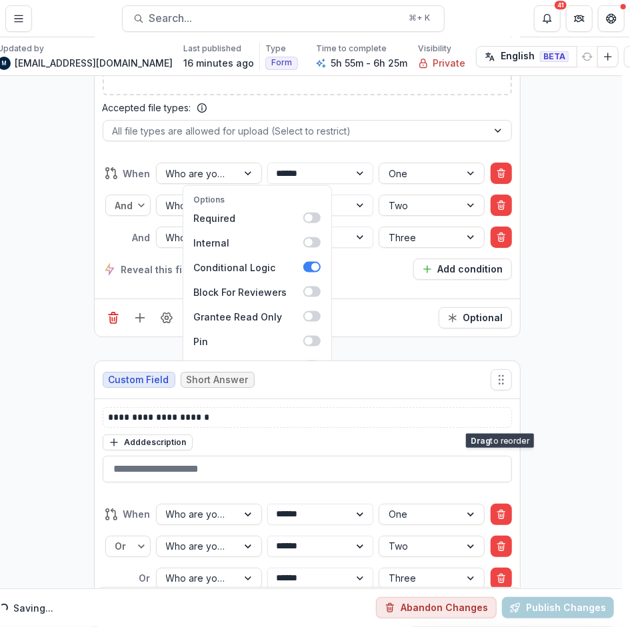
drag, startPoint x: 501, startPoint y: 273, endPoint x: 503, endPoint y: 503, distance: 229.3
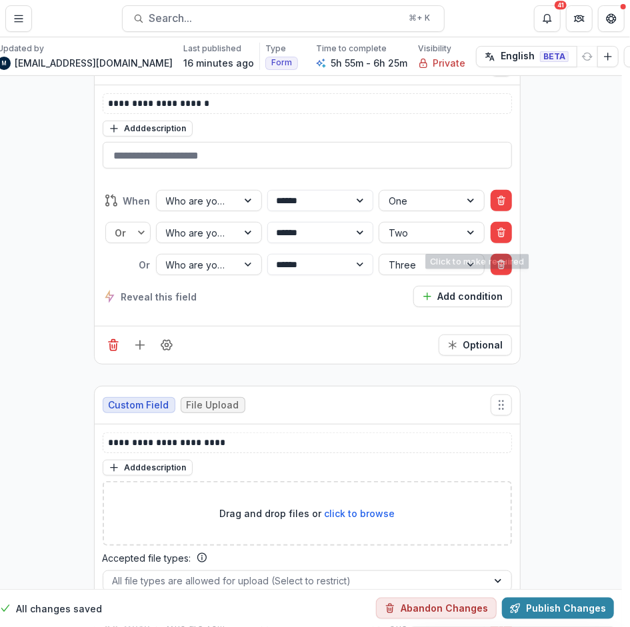
scroll to position [15323, 8]
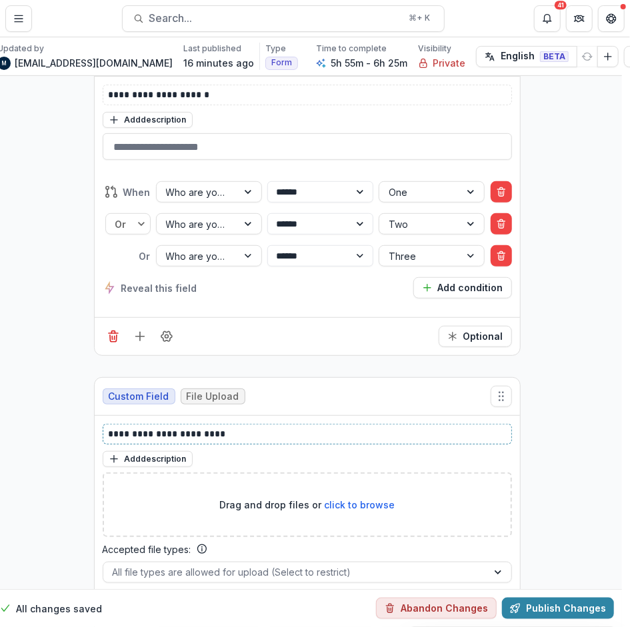
click at [151, 427] on p "**********" at bounding box center [308, 434] width 398 height 14
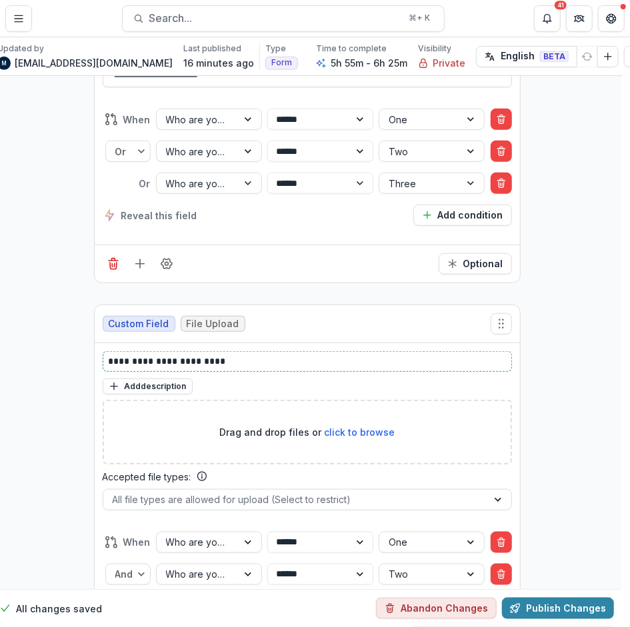
scroll to position [15400, 8]
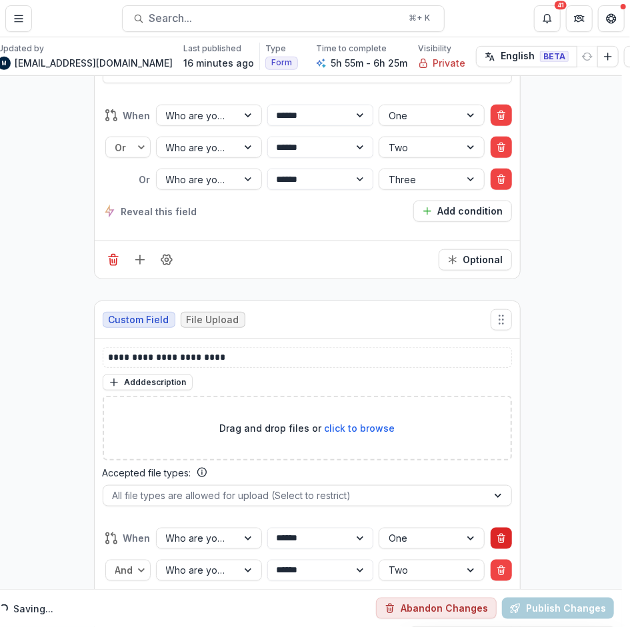
click at [501, 533] on icon "Delete condition" at bounding box center [501, 538] width 11 height 11
drag, startPoint x: 232, startPoint y: 252, endPoint x: 193, endPoint y: 253, distance: 38.7
click at [193, 351] on p "**********" at bounding box center [308, 358] width 398 height 14
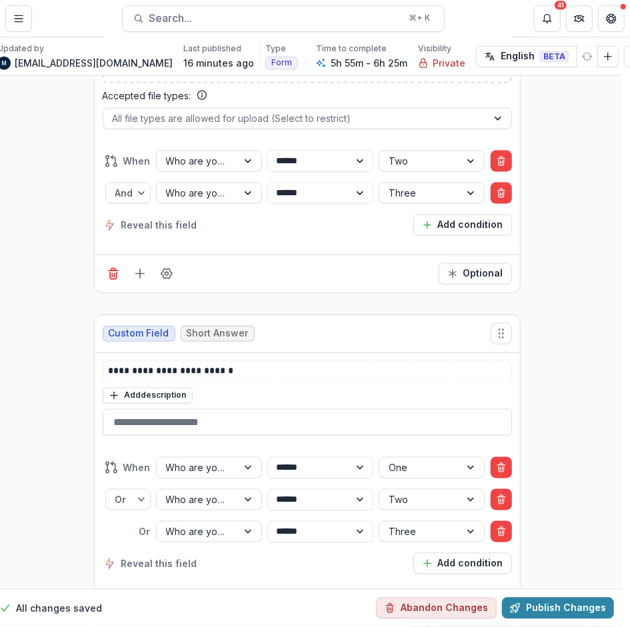
scroll to position [15775, 8]
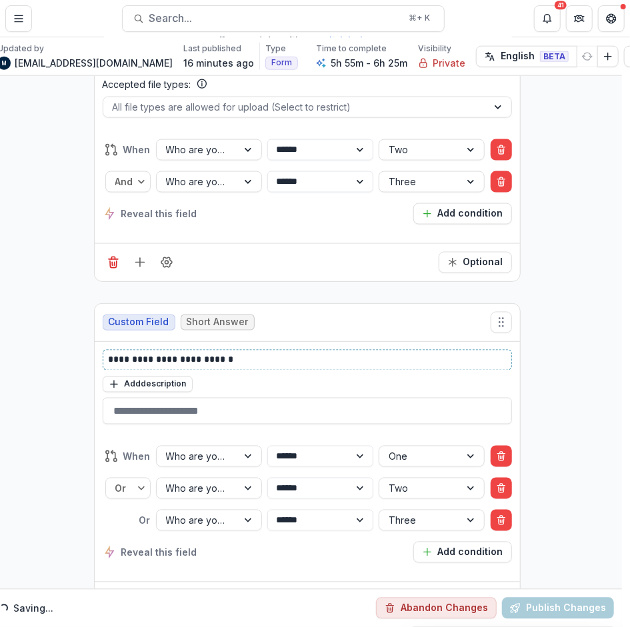
click at [151, 353] on p "**********" at bounding box center [308, 360] width 398 height 14
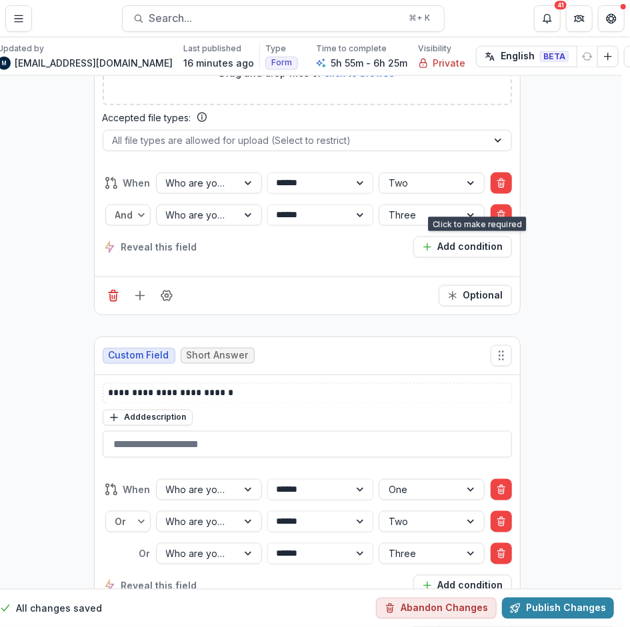
drag, startPoint x: 455, startPoint y: 205, endPoint x: 449, endPoint y: 257, distance: 51.7
click at [455, 291] on icon "Required" at bounding box center [452, 296] width 11 height 11
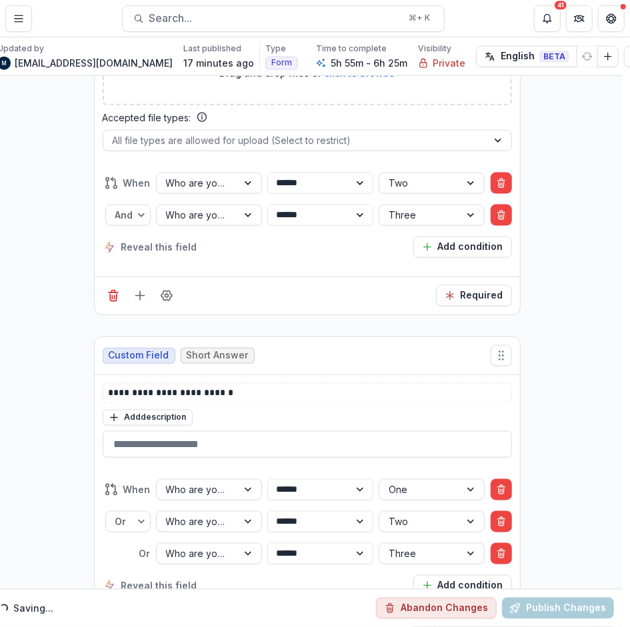
click at [456, 624] on button "Optional" at bounding box center [475, 634] width 73 height 21
drag, startPoint x: 241, startPoint y: 300, endPoint x: 198, endPoint y: 301, distance: 42.7
click at [198, 387] on p "**********" at bounding box center [308, 394] width 398 height 14
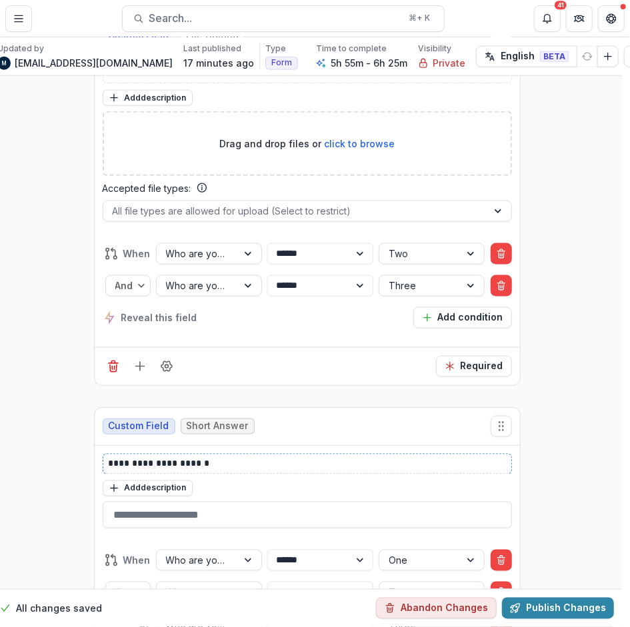
scroll to position [15776, 8]
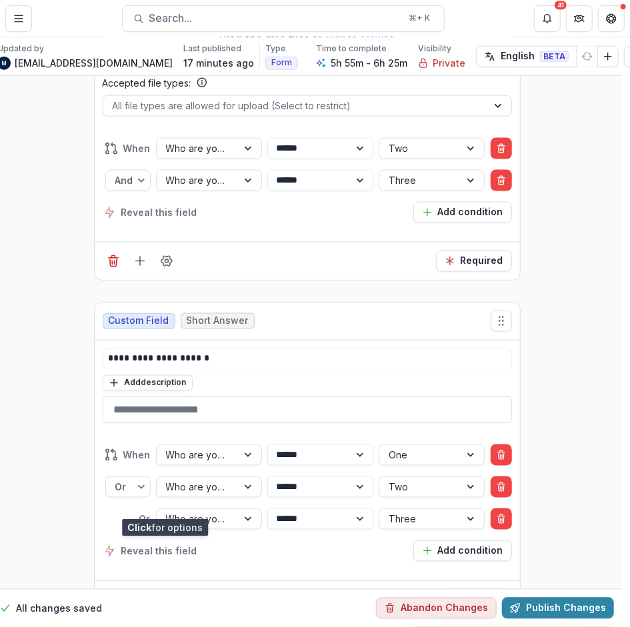
click at [165, 599] on circle "Field Settings" at bounding box center [166, 600] width 3 height 3
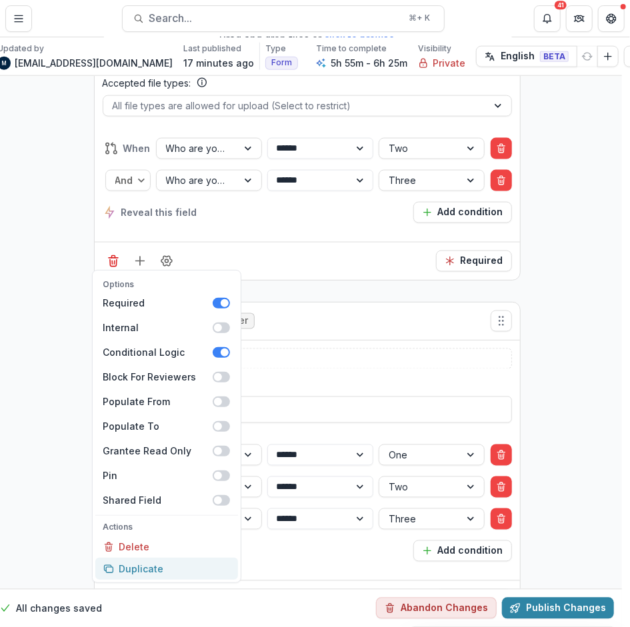
click at [147, 559] on button "Duplicate" at bounding box center [166, 570] width 143 height 22
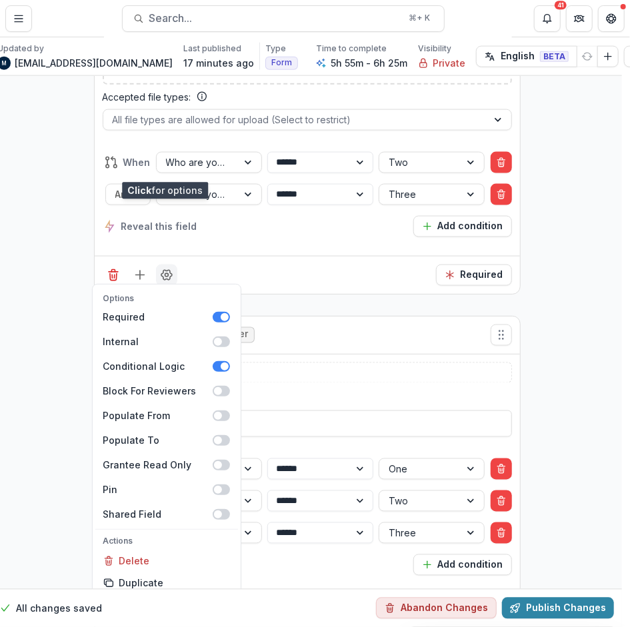
click at [167, 270] on icon "Field Settings" at bounding box center [166, 275] width 11 height 10
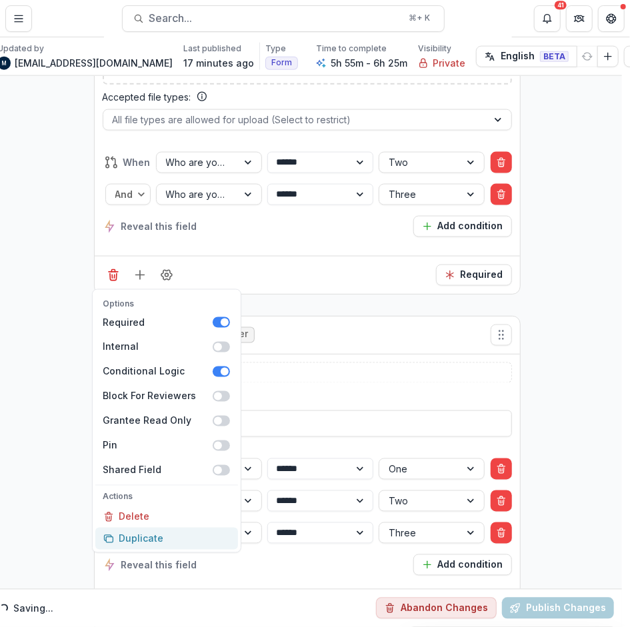
click at [129, 528] on button "Duplicate" at bounding box center [166, 539] width 143 height 22
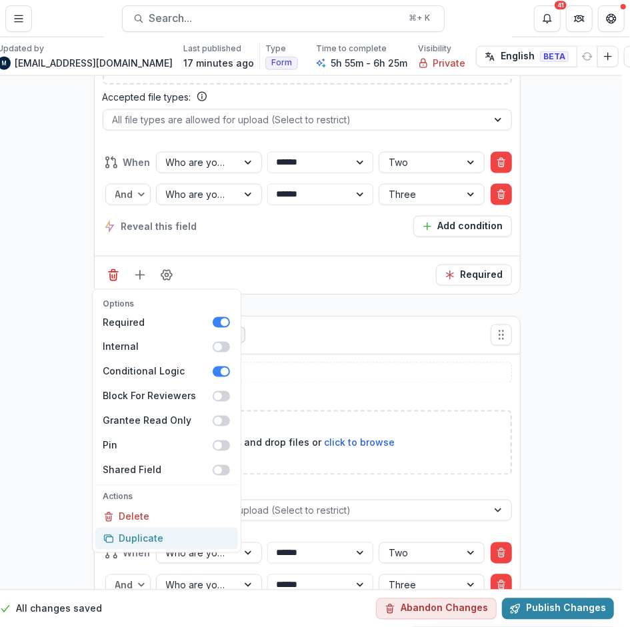
scroll to position [15863, 8]
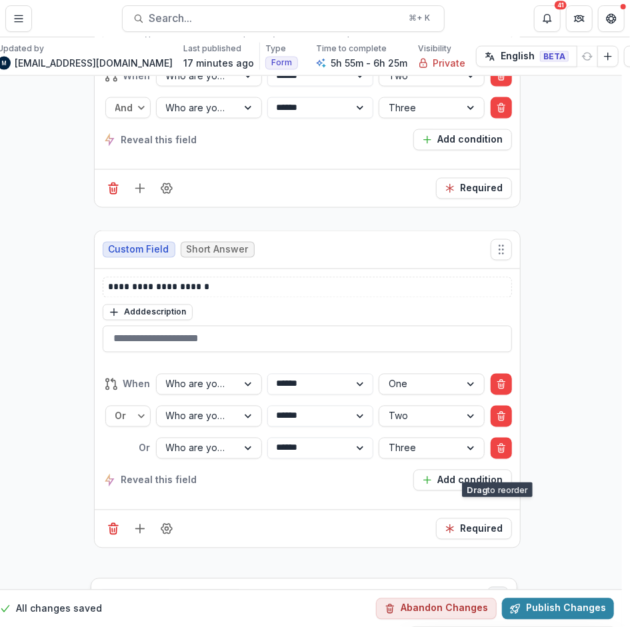
drag, startPoint x: 497, startPoint y: 137, endPoint x: 494, endPoint y: 491, distance: 354.0
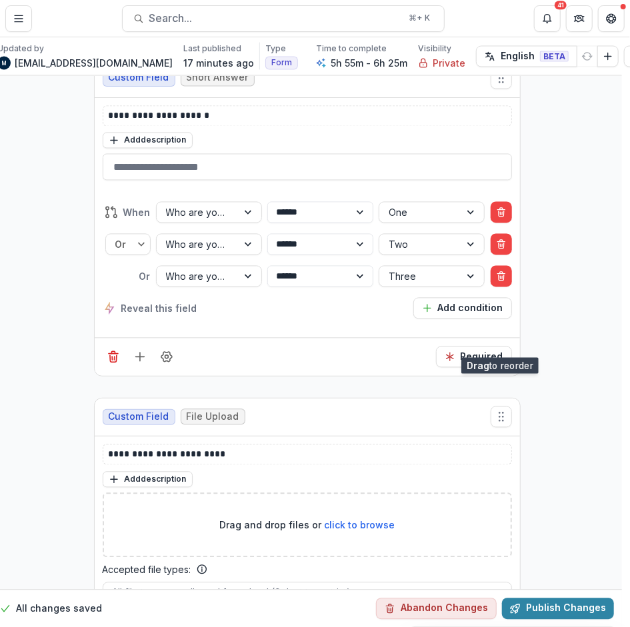
scroll to position [16110, 8]
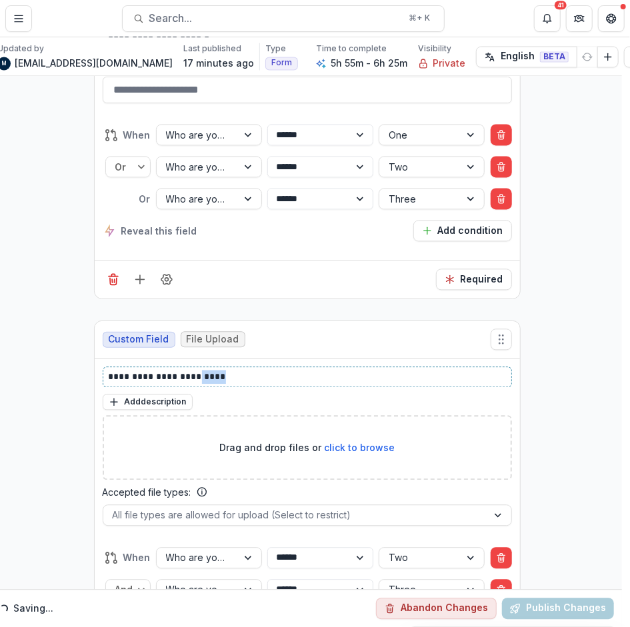
drag, startPoint x: 225, startPoint y: 268, endPoint x: 194, endPoint y: 268, distance: 31.3
click at [194, 371] on p "**********" at bounding box center [308, 378] width 398 height 14
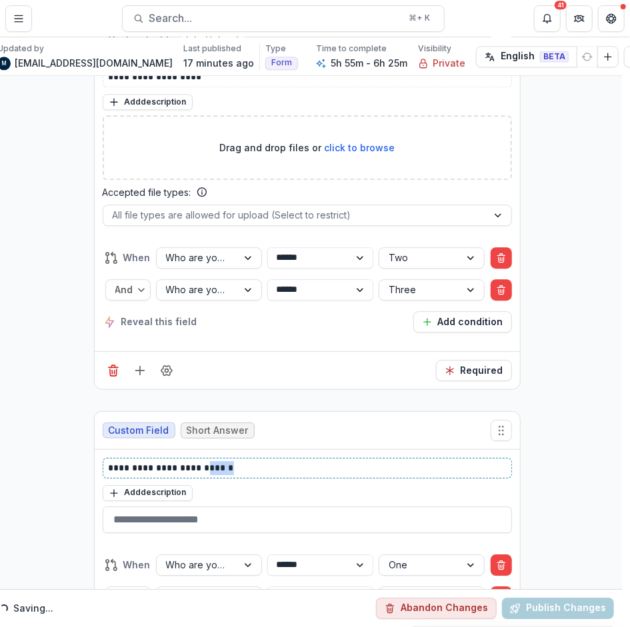
drag, startPoint x: 244, startPoint y: 359, endPoint x: 200, endPoint y: 359, distance: 44.0
click at [200, 461] on p "**********" at bounding box center [308, 468] width 398 height 14
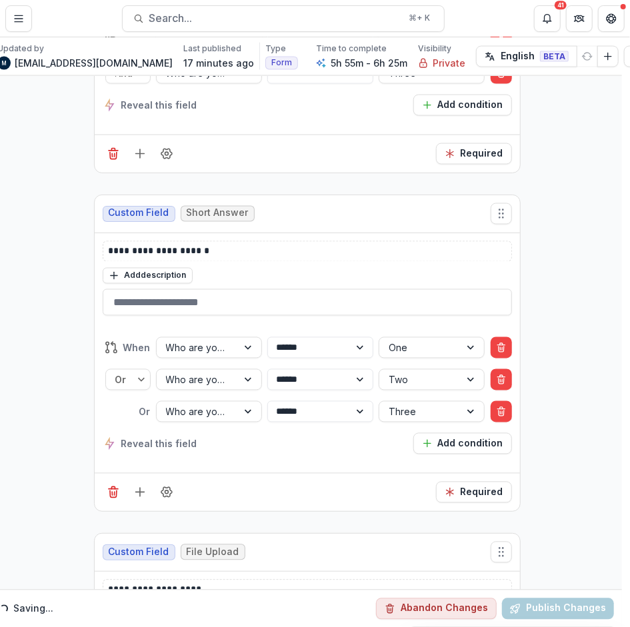
scroll to position [15799, 8]
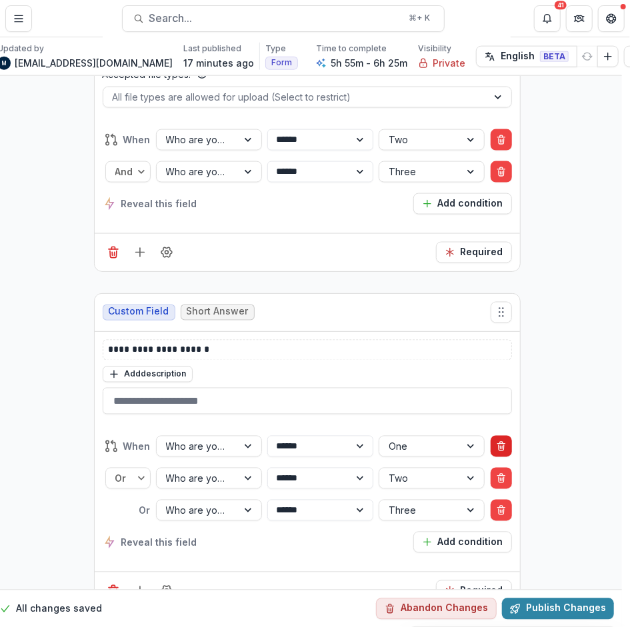
click at [499, 446] on icon "Delete condition" at bounding box center [501, 448] width 5 height 5
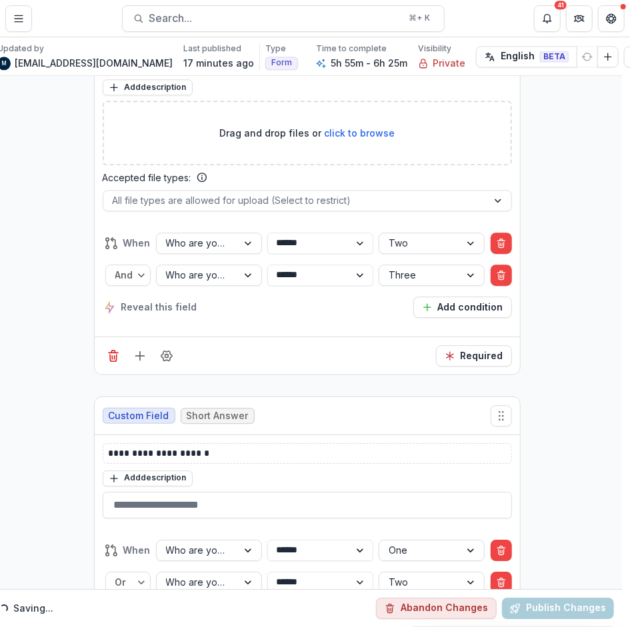
scroll to position [16483, 8]
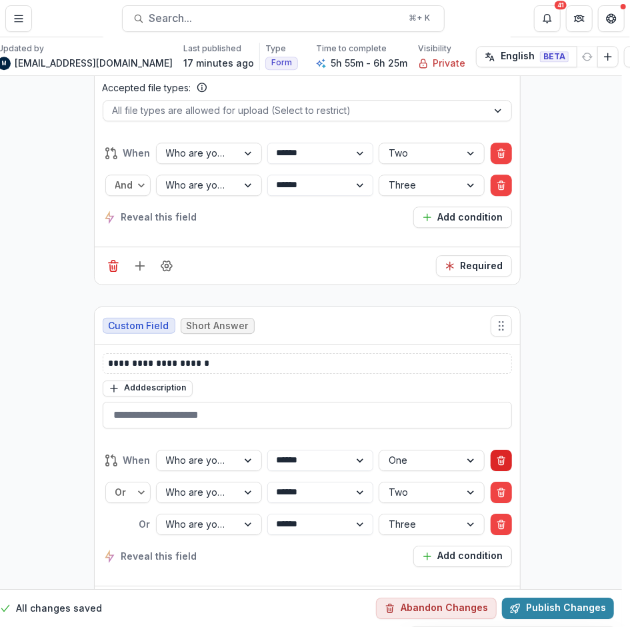
click at [502, 455] on icon "Delete condition" at bounding box center [501, 460] width 11 height 11
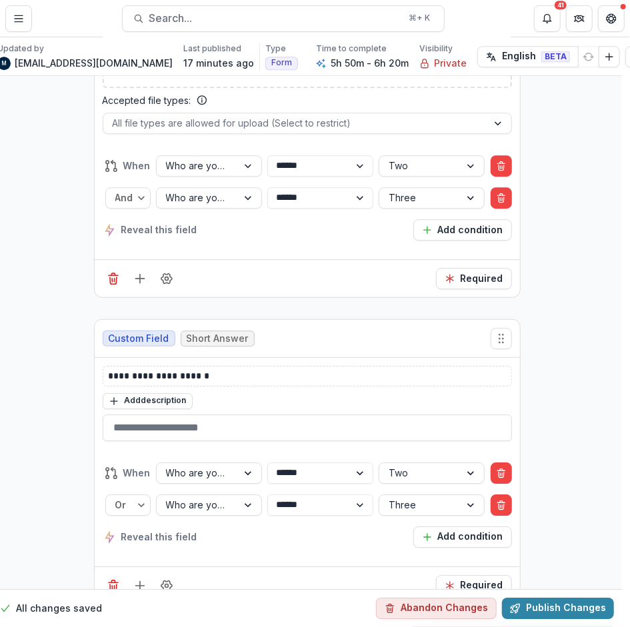
scroll to position [16419, 8]
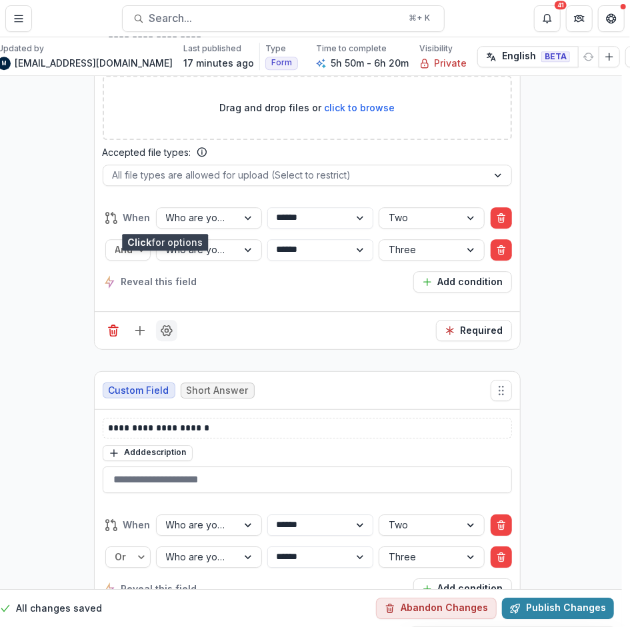
click at [167, 320] on button "Field Settings" at bounding box center [166, 330] width 21 height 21
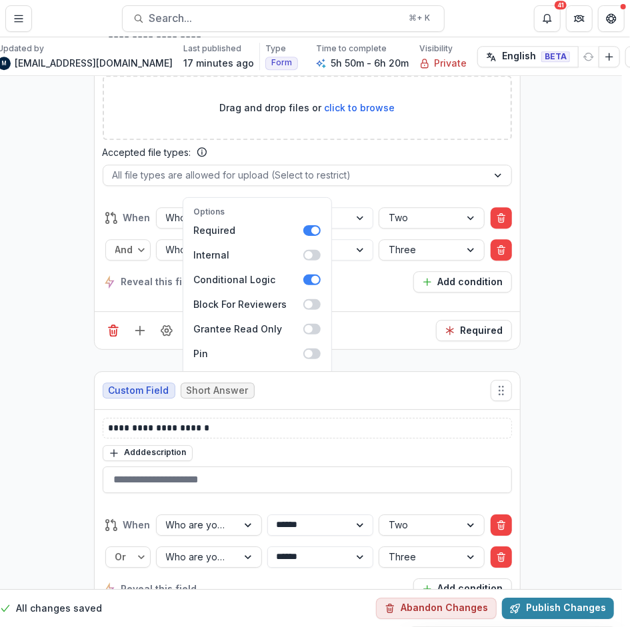
click at [209, 436] on button "Duplicate" at bounding box center [257, 447] width 143 height 22
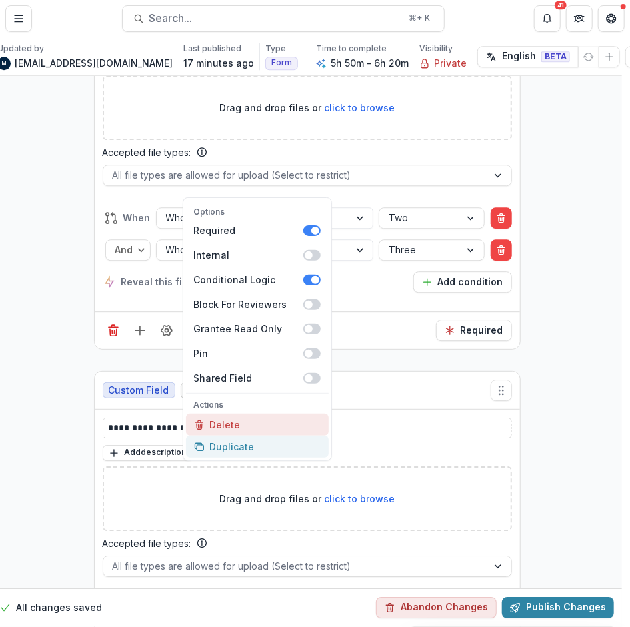
click at [209, 414] on button "Delete" at bounding box center [257, 425] width 143 height 22
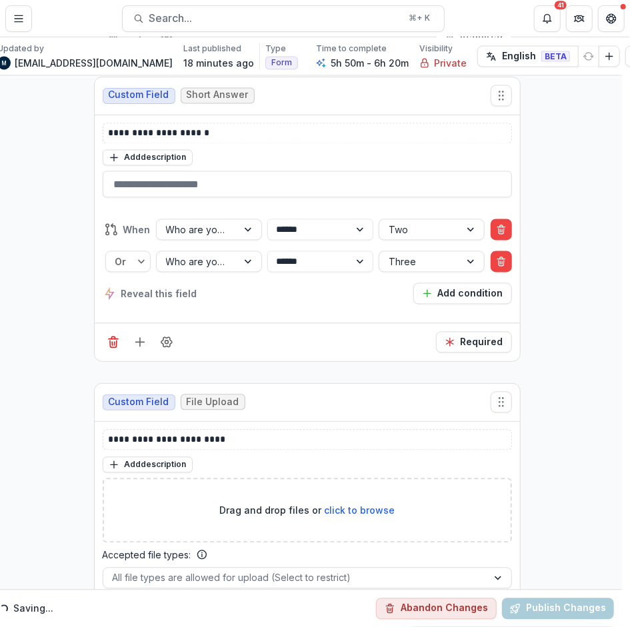
scroll to position [16479, 8]
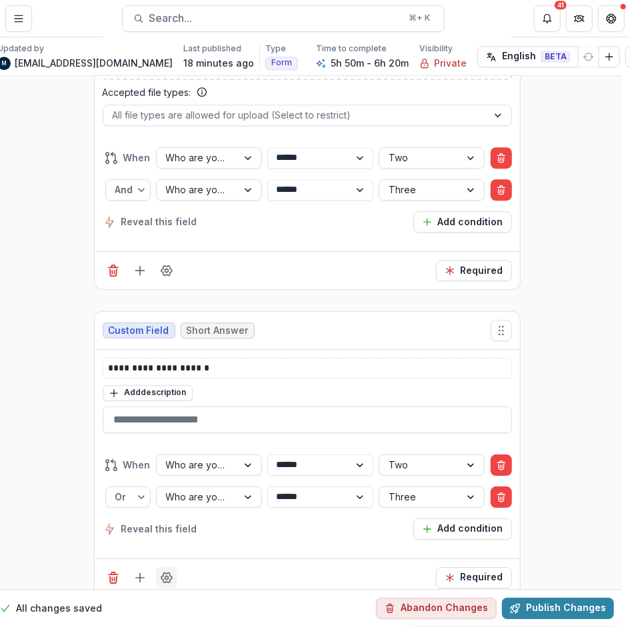
click at [169, 571] on icon "Field Settings" at bounding box center [166, 577] width 13 height 13
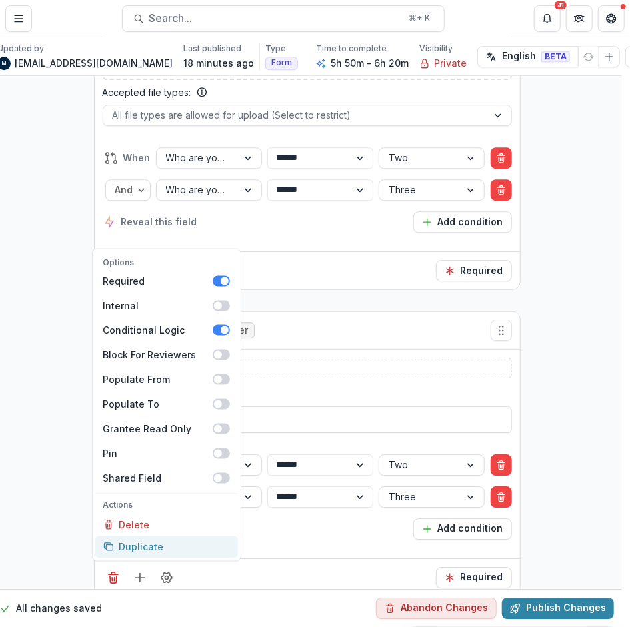
click at [150, 536] on button "Duplicate" at bounding box center [166, 547] width 143 height 22
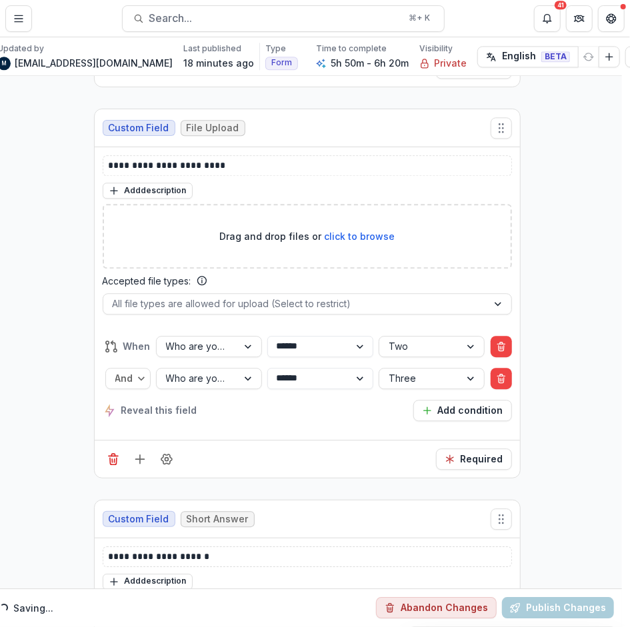
scroll to position [16221, 8]
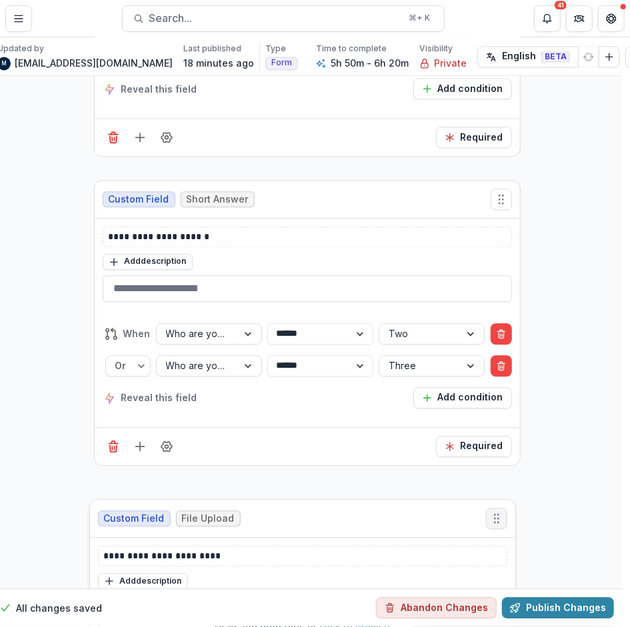
drag, startPoint x: 496, startPoint y: 309, endPoint x: 487, endPoint y: 421, distance: 112.3
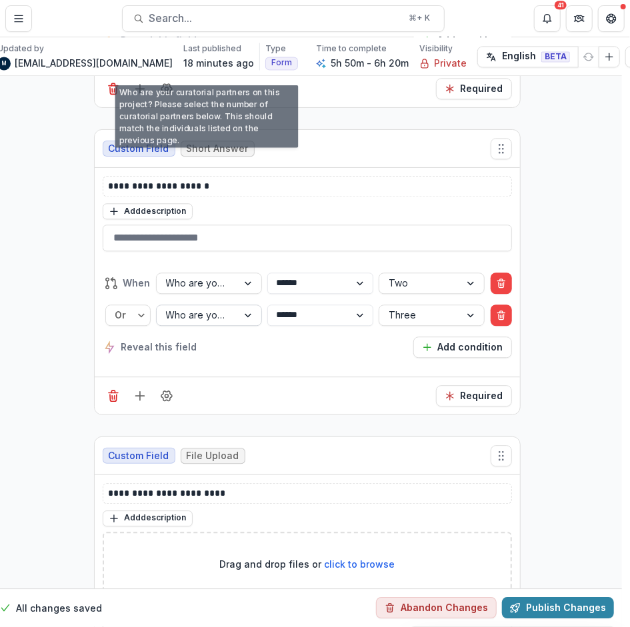
scroll to position [16452, 8]
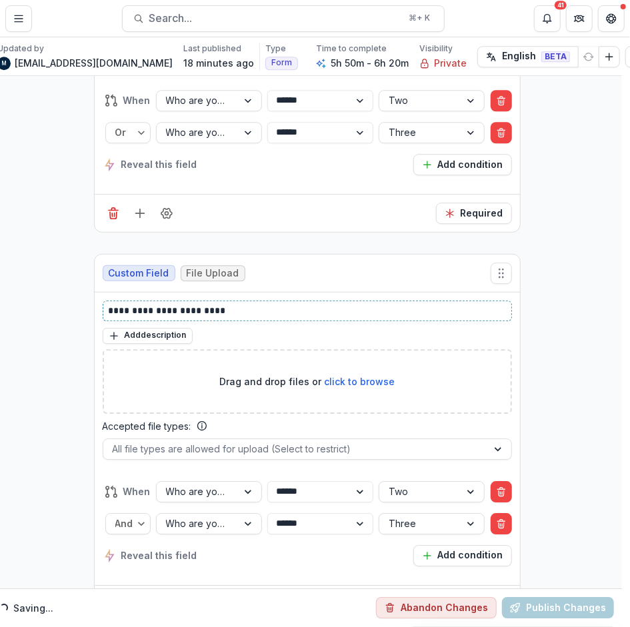
click at [196, 304] on p "**********" at bounding box center [308, 311] width 398 height 14
drag, startPoint x: 238, startPoint y: 212, endPoint x: 201, endPoint y: 212, distance: 36.7
click at [201, 304] on p "**********" at bounding box center [308, 311] width 398 height 14
click at [464, 594] on button "Required" at bounding box center [474, 604] width 76 height 21
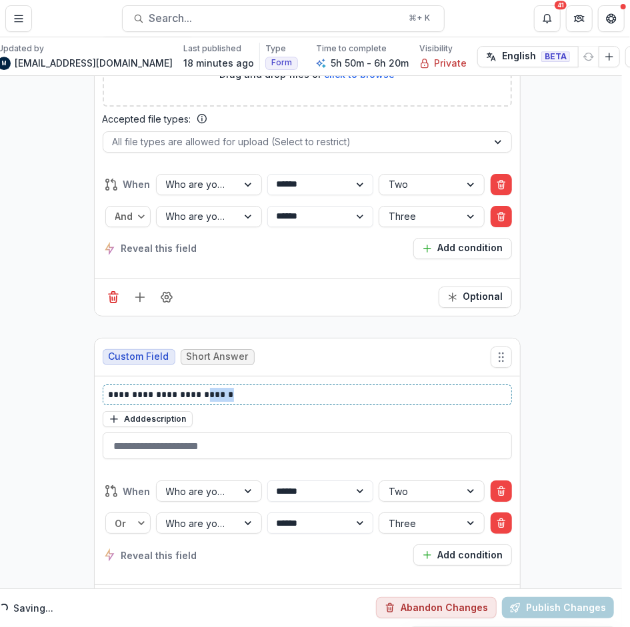
drag, startPoint x: 242, startPoint y: 290, endPoint x: 201, endPoint y: 290, distance: 40.7
click at [201, 388] on p "**********" at bounding box center [308, 395] width 398 height 14
click at [456, 593] on button "Required" at bounding box center [474, 603] width 76 height 21
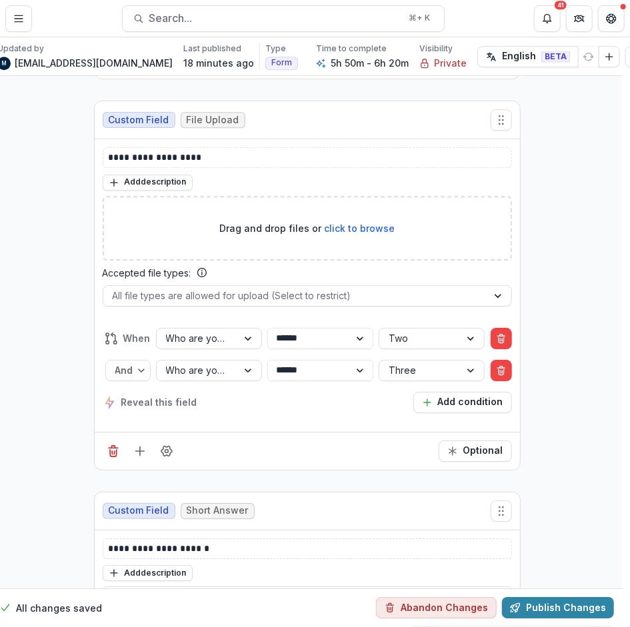
scroll to position [16881, 8]
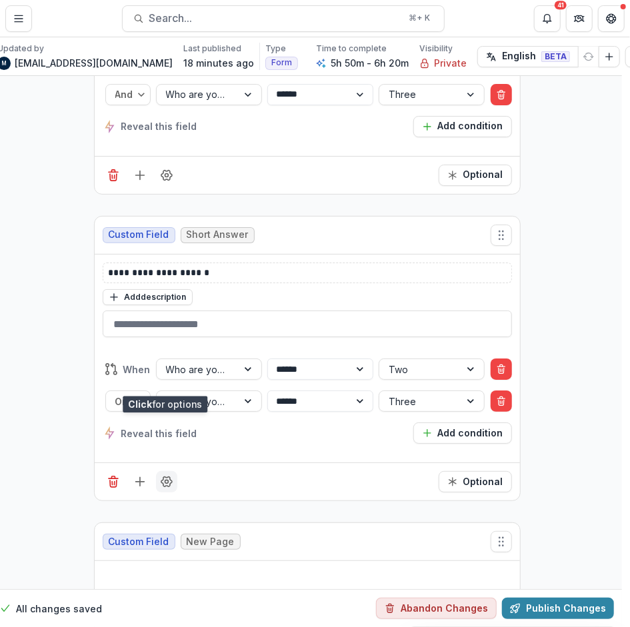
click at [165, 481] on circle "Field Settings" at bounding box center [166, 482] width 3 height 3
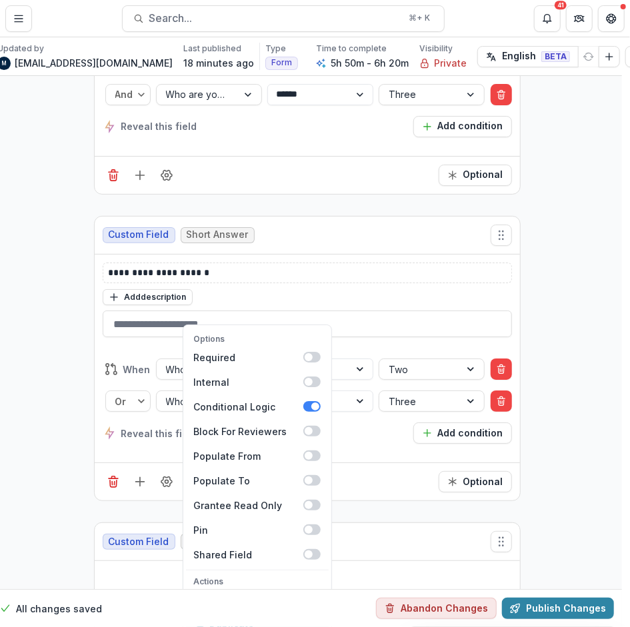
click at [221, 613] on button "Duplicate" at bounding box center [257, 624] width 143 height 22
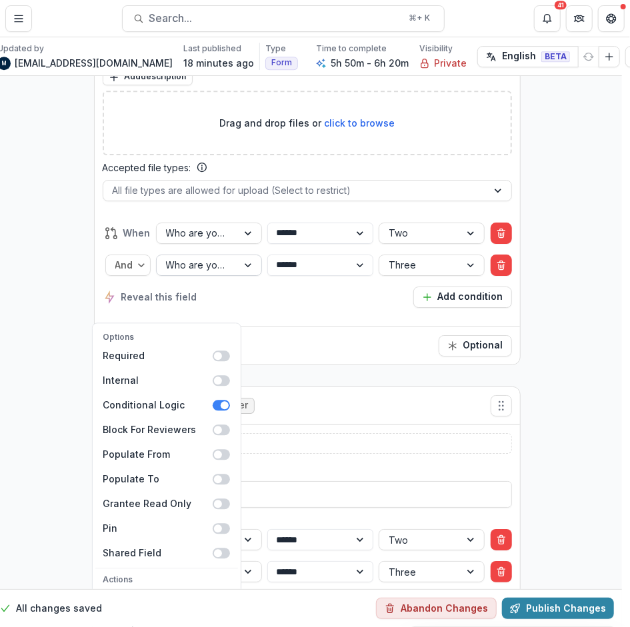
scroll to position [16700, 8]
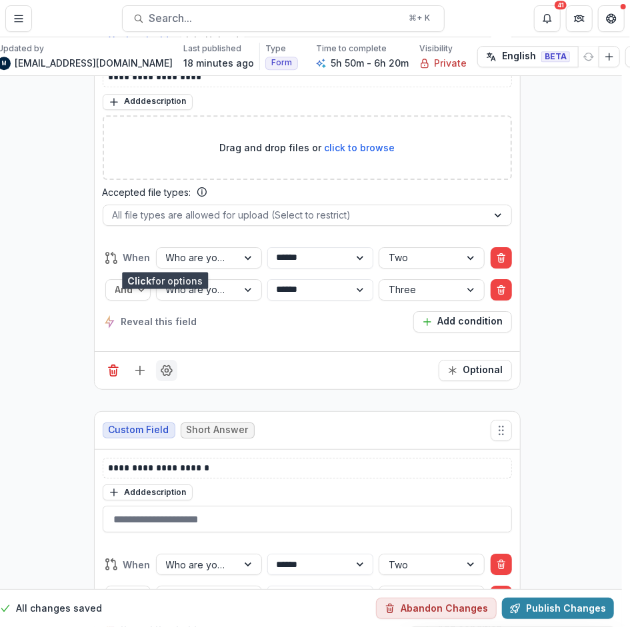
click at [166, 364] on icon "Field Settings" at bounding box center [166, 370] width 13 height 13
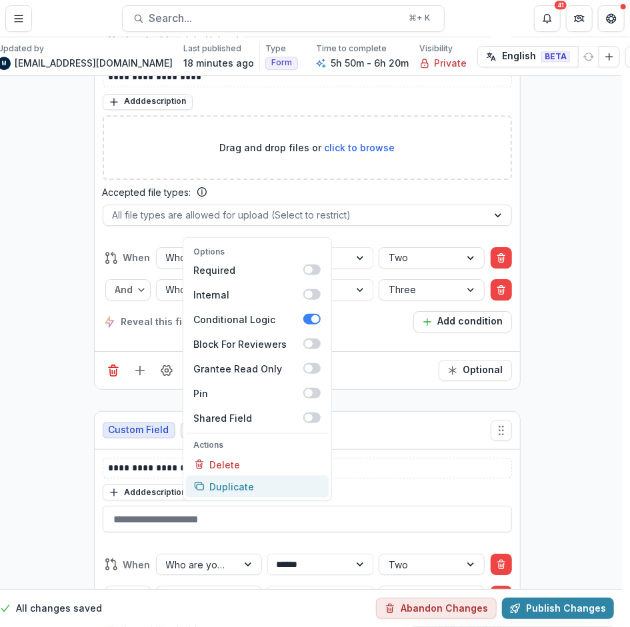
click at [212, 476] on button "Duplicate" at bounding box center [257, 487] width 143 height 22
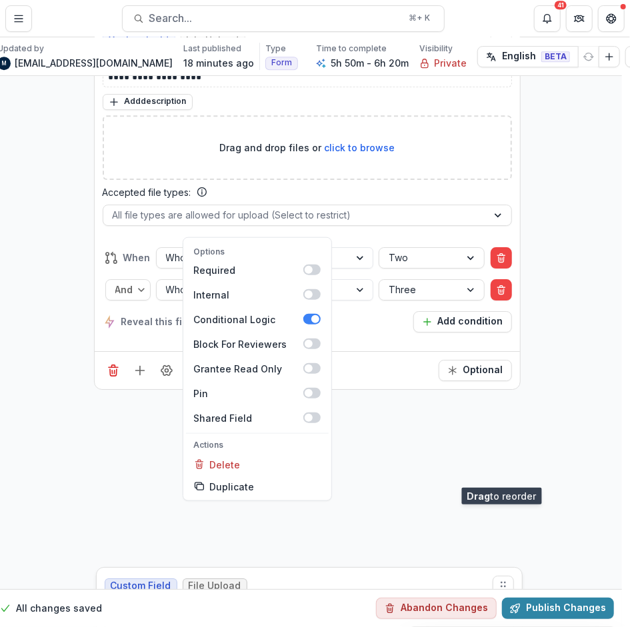
drag, startPoint x: 498, startPoint y: 315, endPoint x: 465, endPoint y: 390, distance: 81.5
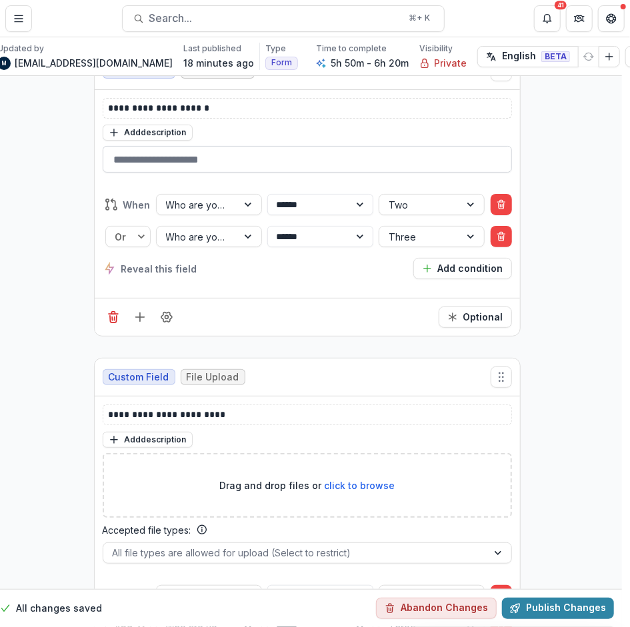
scroll to position [17118, 8]
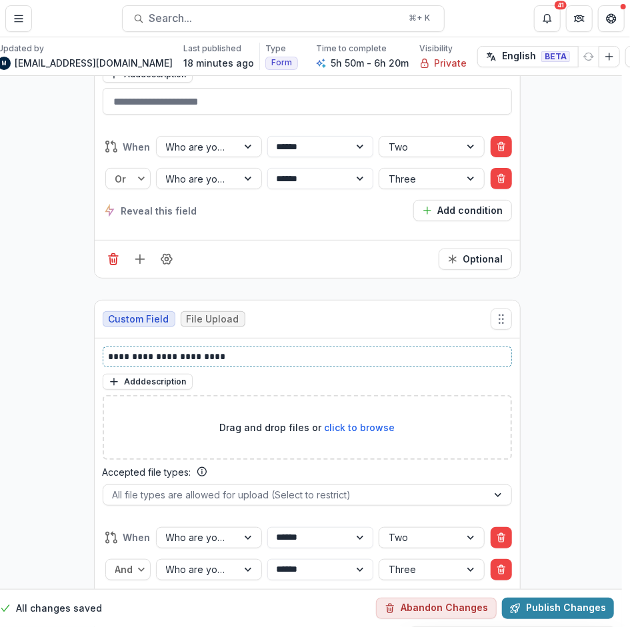
click at [151, 350] on p "**********" at bounding box center [308, 357] width 398 height 14
drag, startPoint x: 231, startPoint y: 242, endPoint x: 195, endPoint y: 242, distance: 36.0
click at [196, 350] on p "**********" at bounding box center [308, 357] width 398 height 14
click at [501, 537] on icon "Delete condition" at bounding box center [501, 539] width 5 height 5
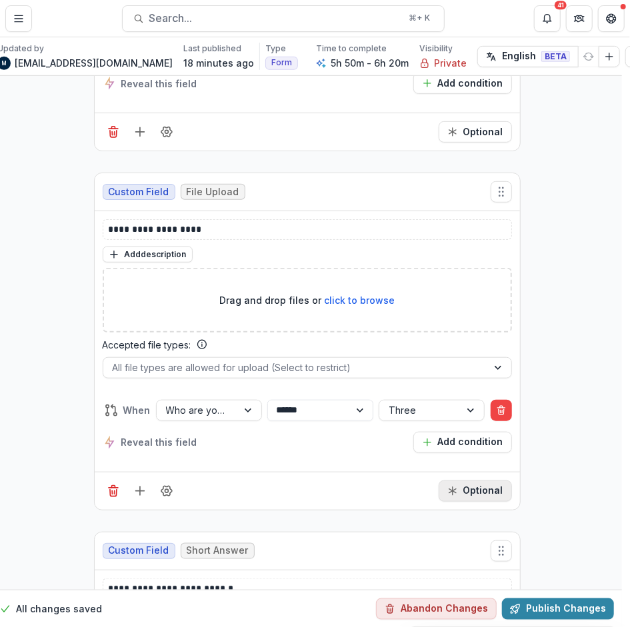
click at [457, 486] on icon "Required" at bounding box center [452, 491] width 11 height 11
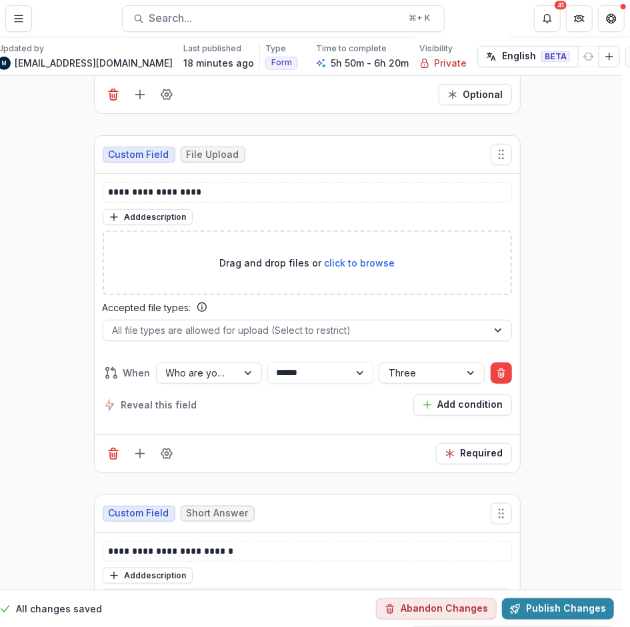
scroll to position [17410, 8]
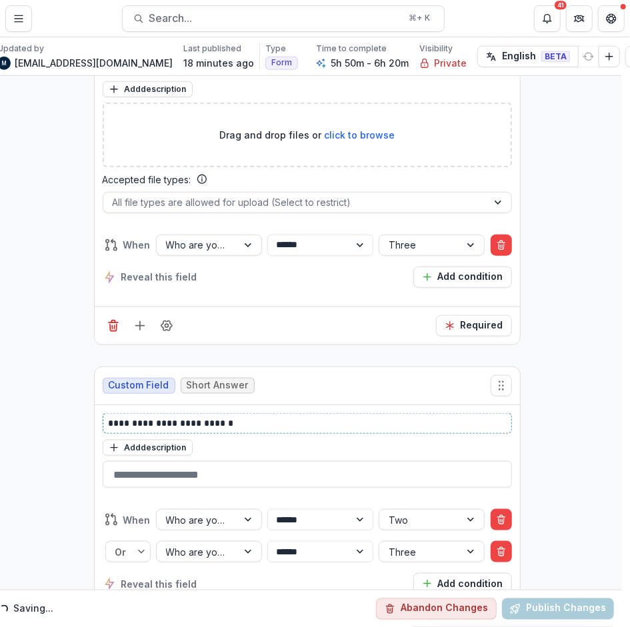
click at [153, 417] on p "**********" at bounding box center [308, 424] width 398 height 14
drag, startPoint x: 195, startPoint y: 306, endPoint x: 247, endPoint y: 306, distance: 52.0
click at [247, 417] on p "**********" at bounding box center [308, 424] width 398 height 14
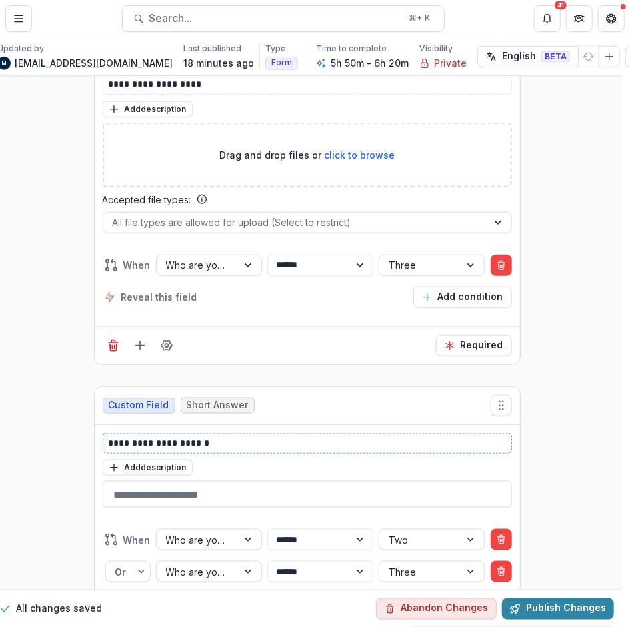
scroll to position [17466, 8]
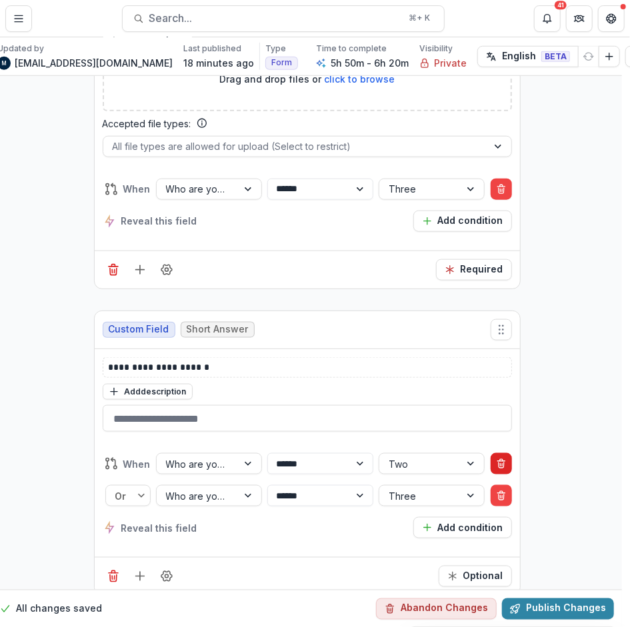
click at [499, 459] on icon "Delete condition" at bounding box center [501, 464] width 11 height 11
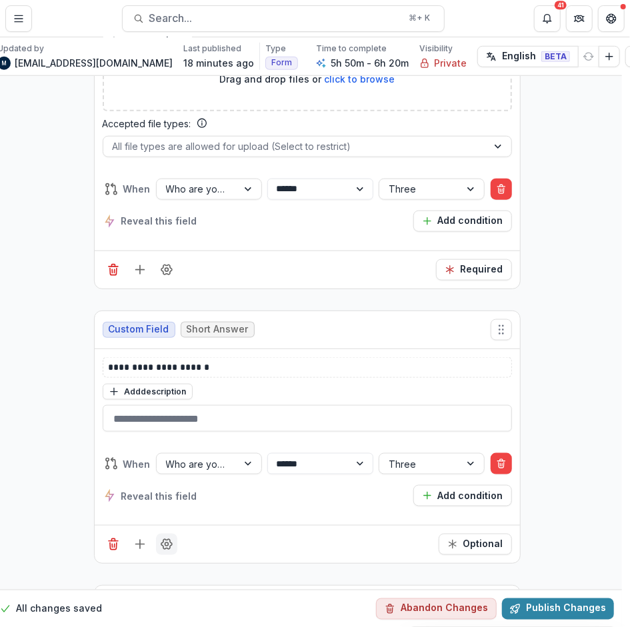
click at [165, 543] on circle "Field Settings" at bounding box center [166, 544] width 3 height 3
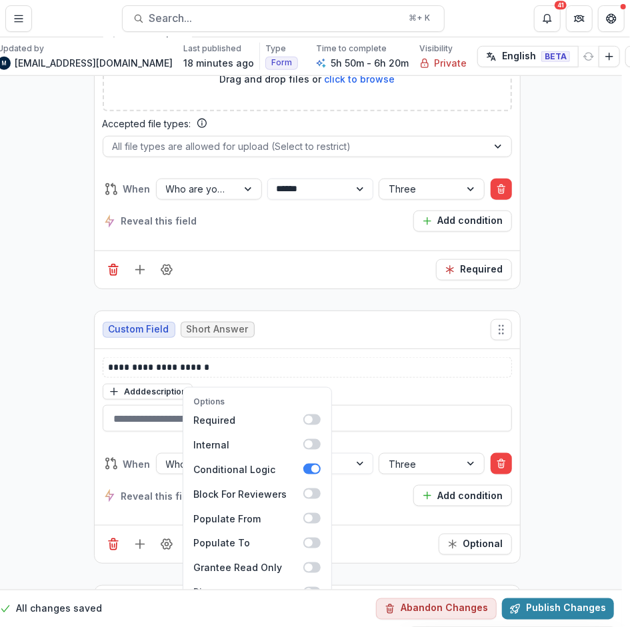
click at [165, 263] on icon "Field Settings" at bounding box center [166, 269] width 13 height 13
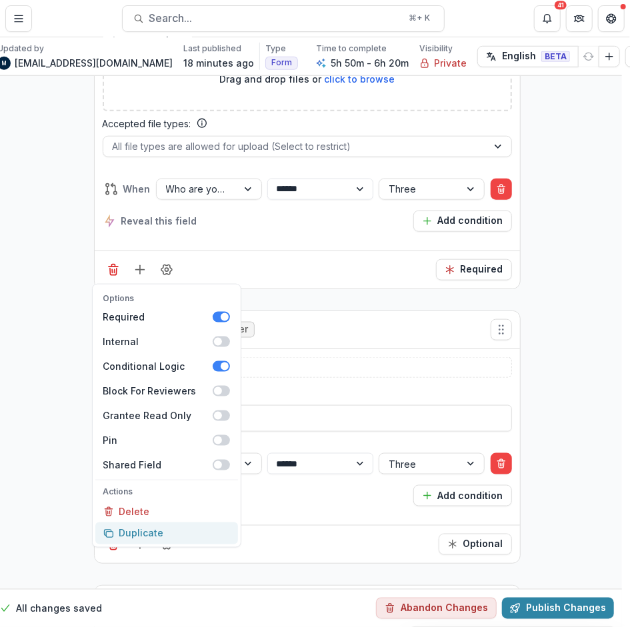
click at [132, 523] on button "Duplicate" at bounding box center [166, 534] width 143 height 22
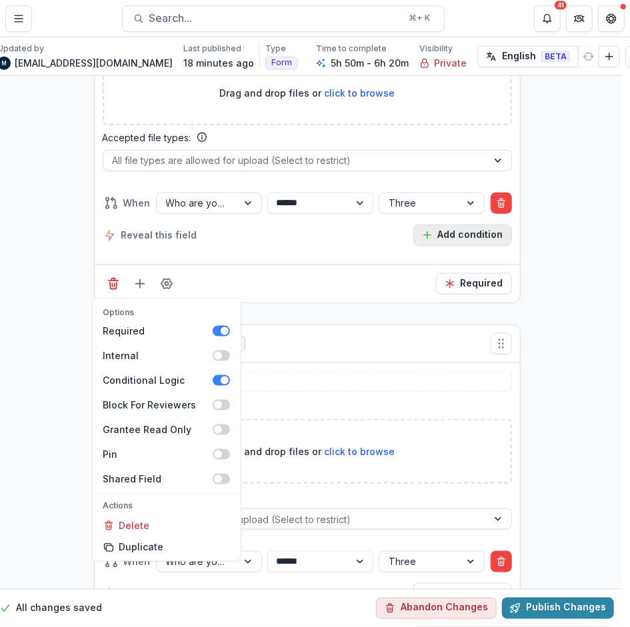
scroll to position [17322, 8]
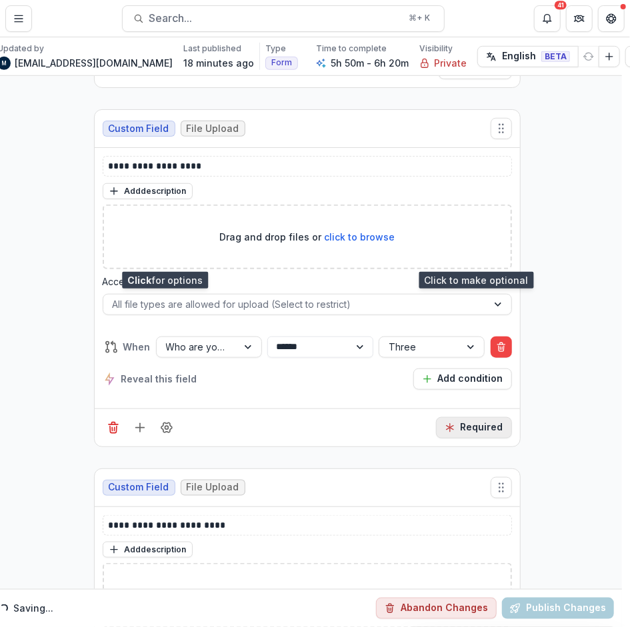
scroll to position [17380, 8]
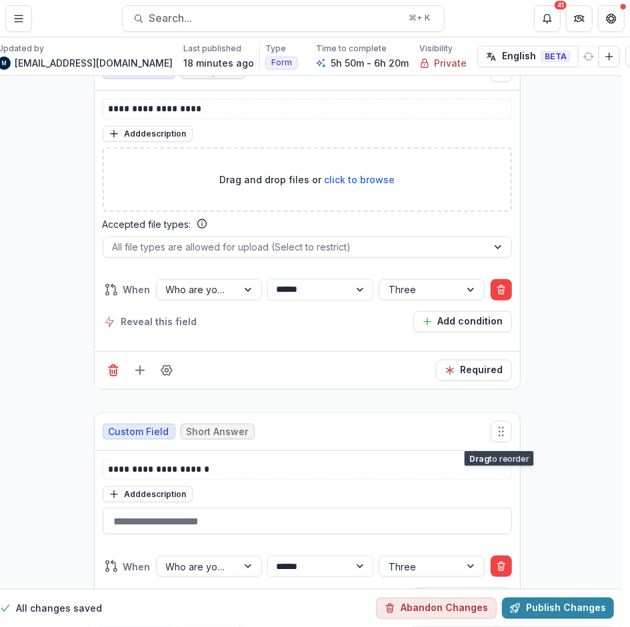
drag, startPoint x: 498, startPoint y: 317, endPoint x: 493, endPoint y: 520, distance: 202.7
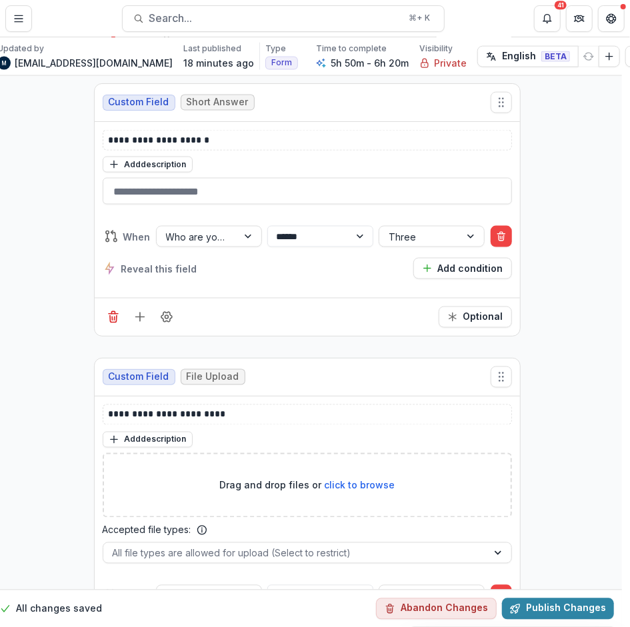
scroll to position [17744, 8]
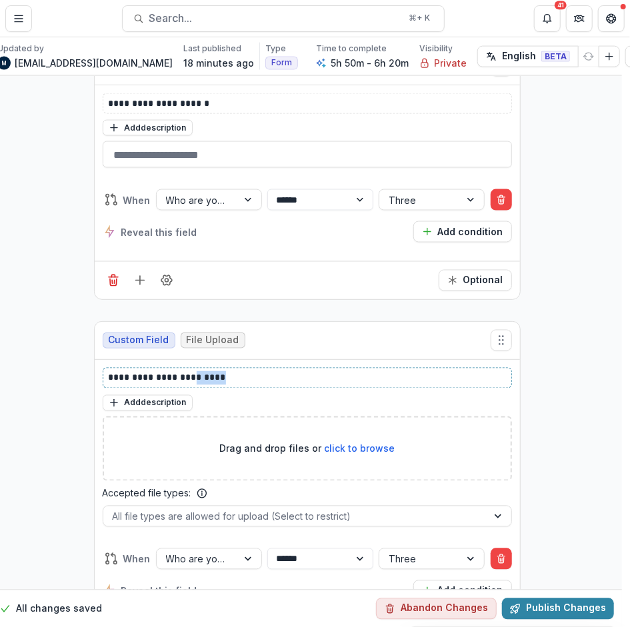
drag, startPoint x: 231, startPoint y: 255, endPoint x: 189, endPoint y: 257, distance: 42.0
click at [189, 371] on p "**********" at bounding box center [308, 378] width 398 height 14
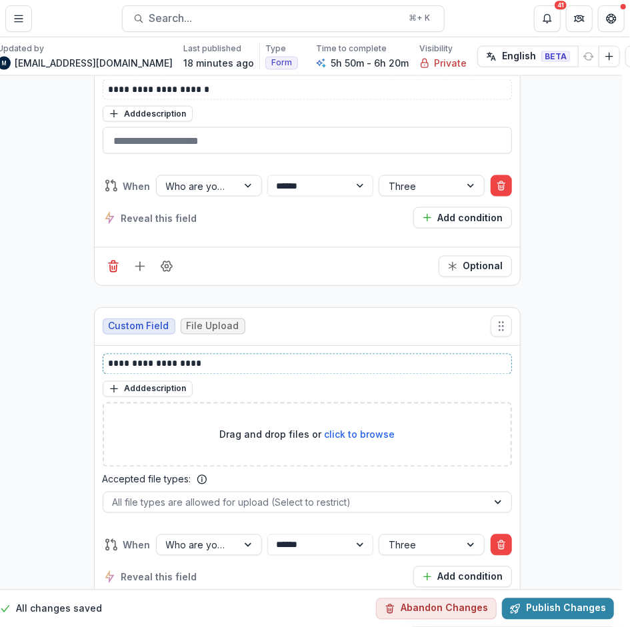
scroll to position [18009, 8]
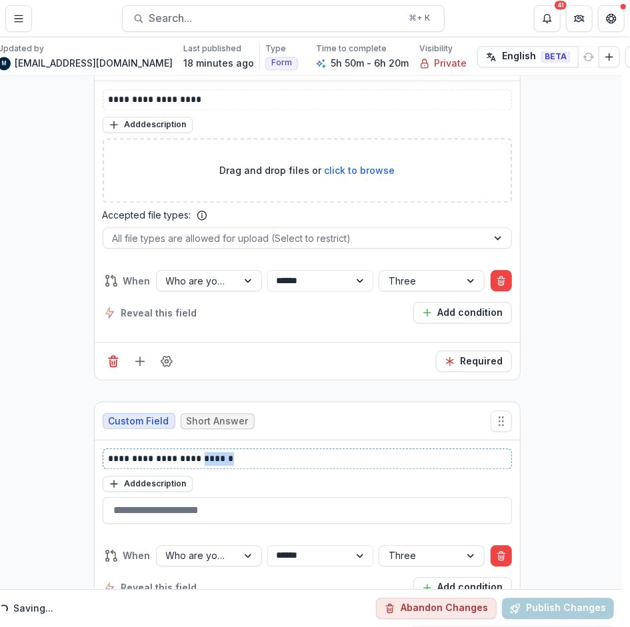
drag, startPoint x: 235, startPoint y: 345, endPoint x: 198, endPoint y: 347, distance: 36.8
click at [198, 452] on p "**********" at bounding box center [308, 459] width 398 height 14
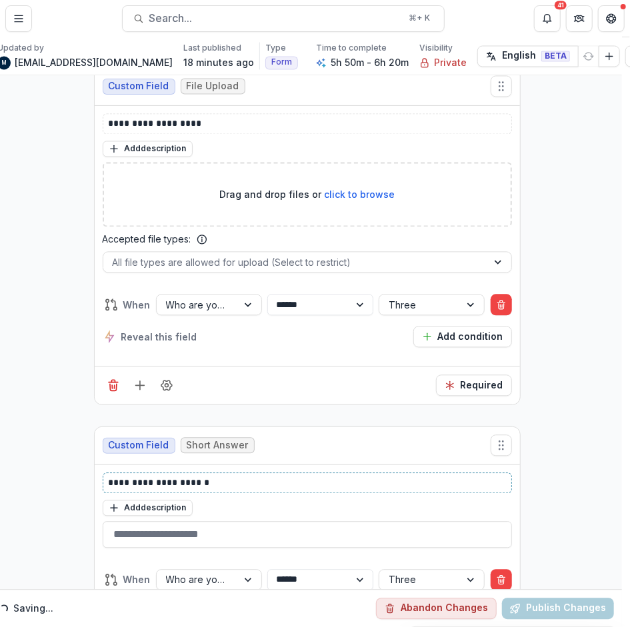
scroll to position [18030, 8]
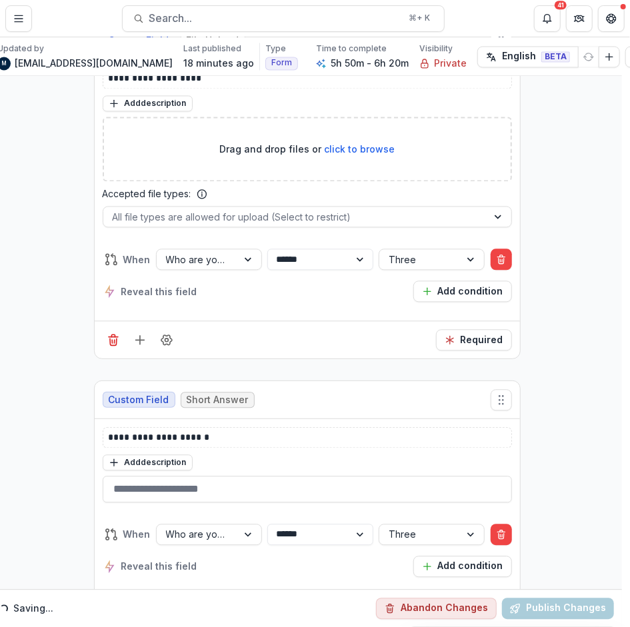
click at [447, 605] on button "Optional" at bounding box center [475, 615] width 73 height 21
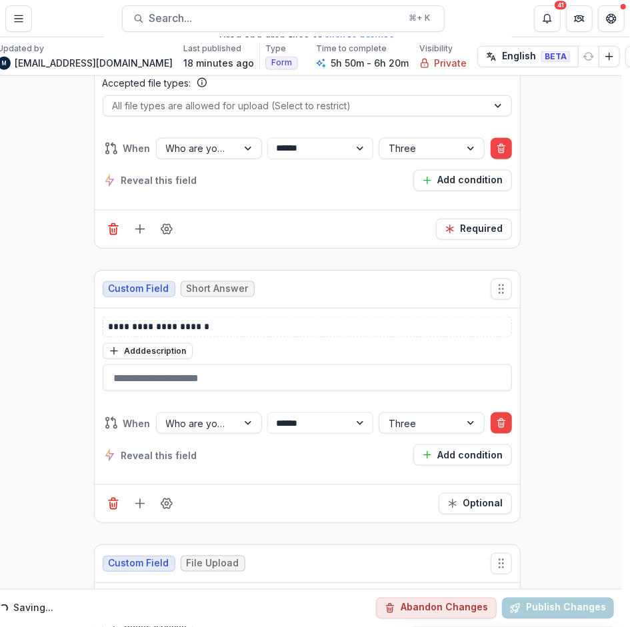
scroll to position [17470, 8]
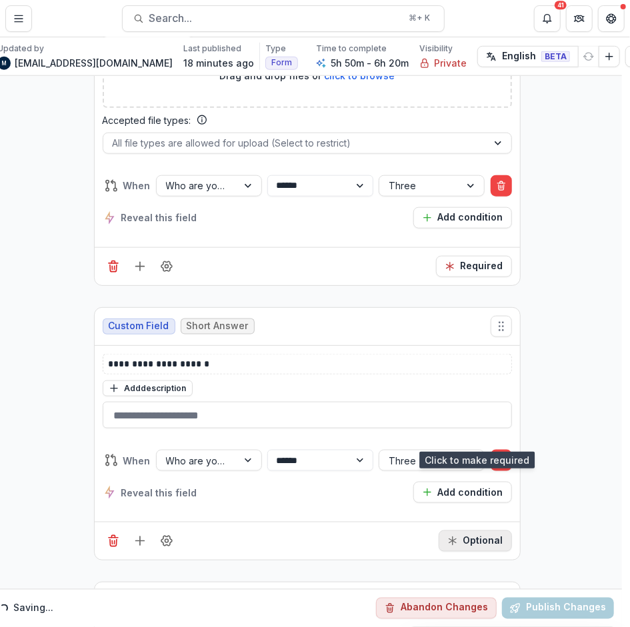
click at [461, 531] on button "Optional" at bounding box center [475, 541] width 73 height 21
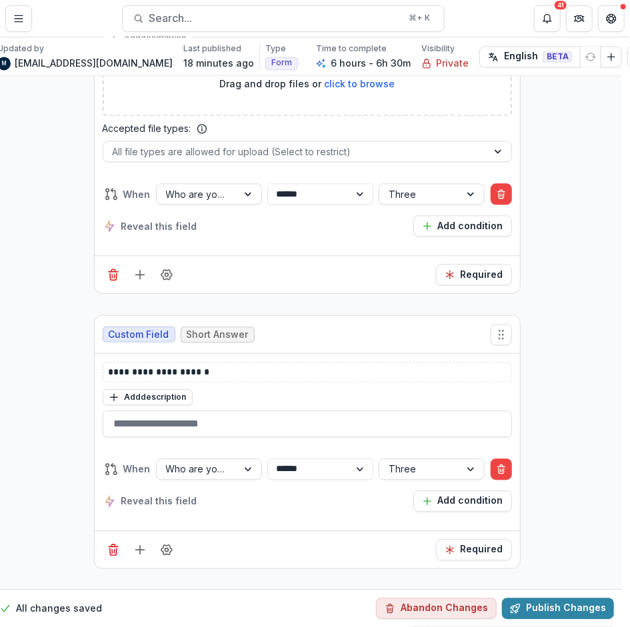
scroll to position [18088, 8]
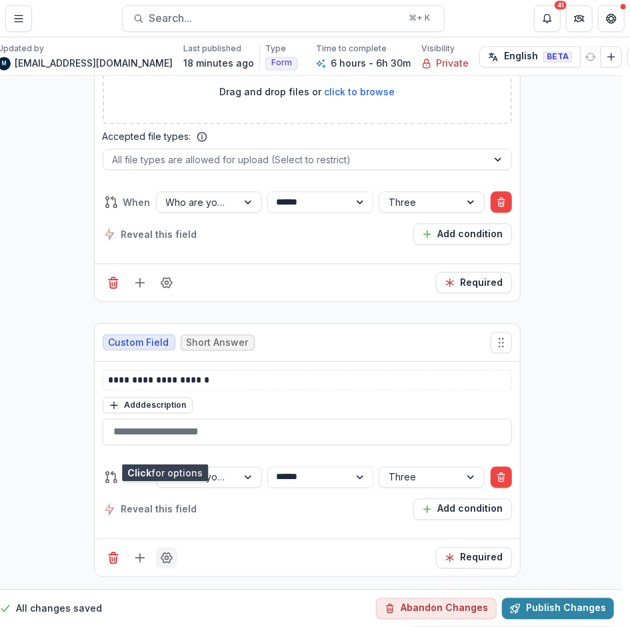
click at [164, 551] on icon "Field Settings" at bounding box center [166, 557] width 13 height 13
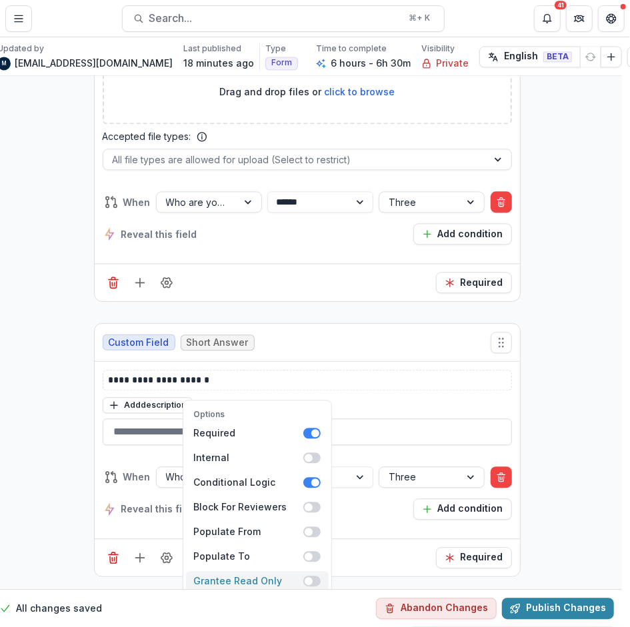
scroll to position [18162, 8]
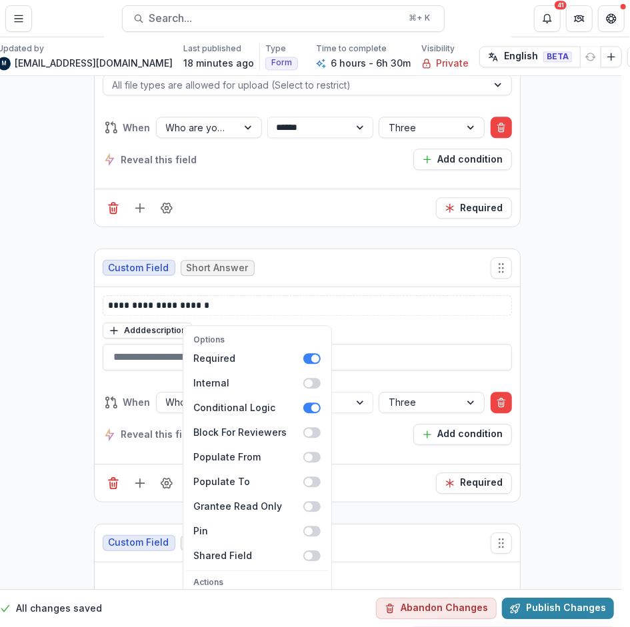
click at [213, 613] on button "Duplicate" at bounding box center [257, 624] width 143 height 22
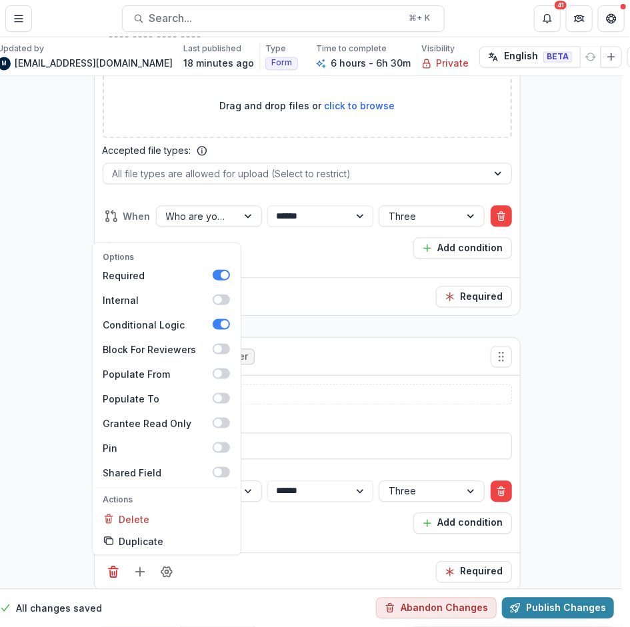
scroll to position [18036, 8]
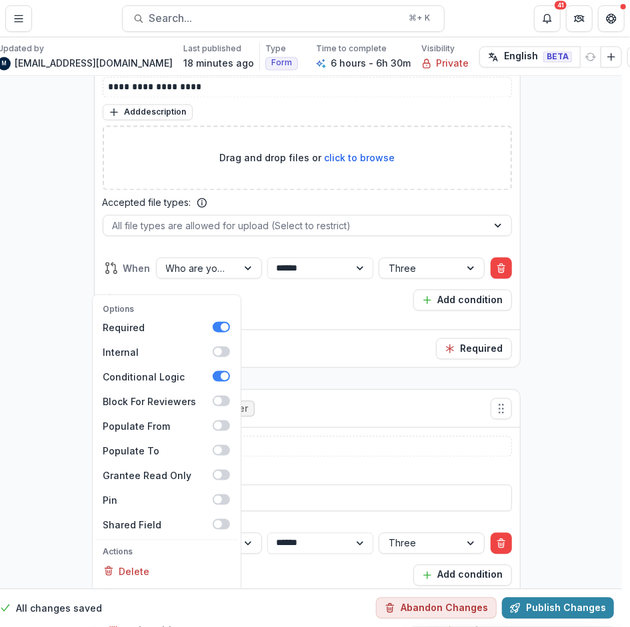
click at [253, 329] on div "Required" at bounding box center [307, 348] width 425 height 38
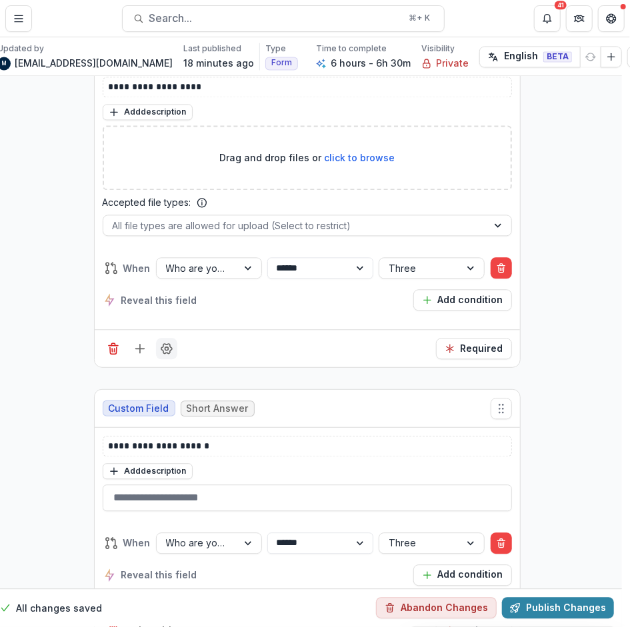
click at [163, 342] on icon "Field Settings" at bounding box center [166, 348] width 13 height 13
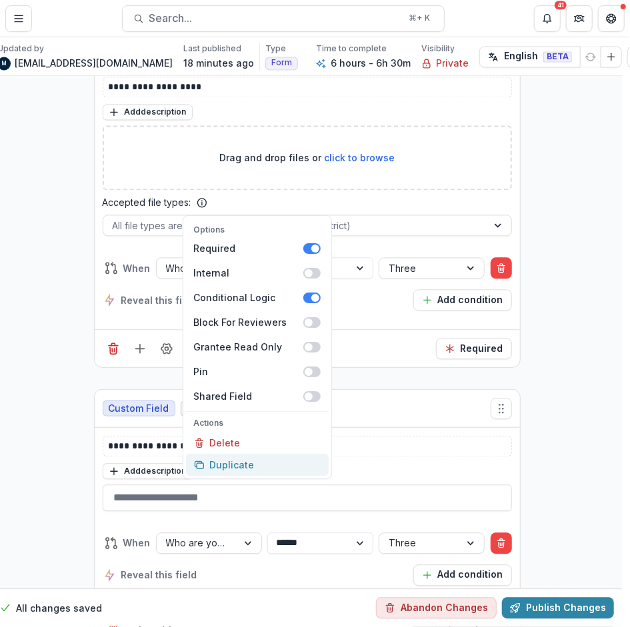
click at [213, 454] on button "Duplicate" at bounding box center [257, 465] width 143 height 22
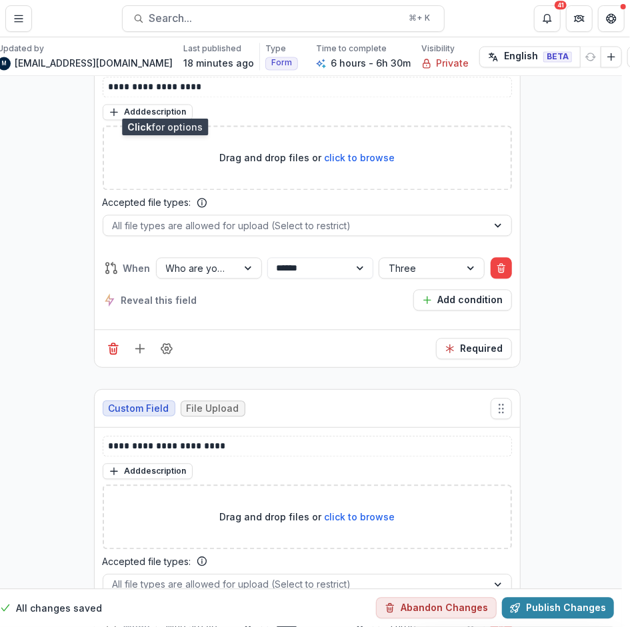
scroll to position [18187, 8]
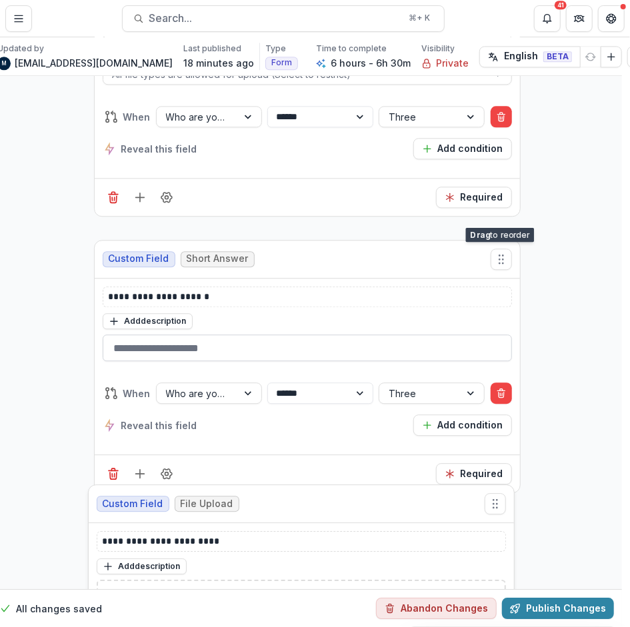
drag, startPoint x: 498, startPoint y: 343, endPoint x: 175, endPoint y: 233, distance: 341.3
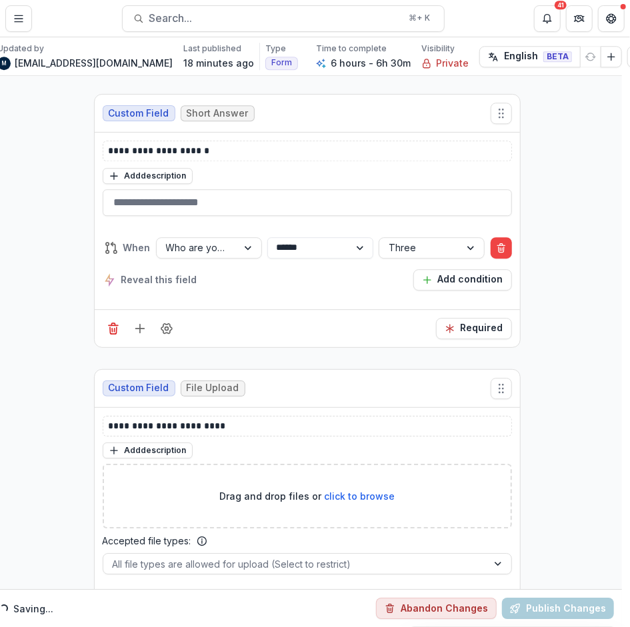
scroll to position [18453, 8]
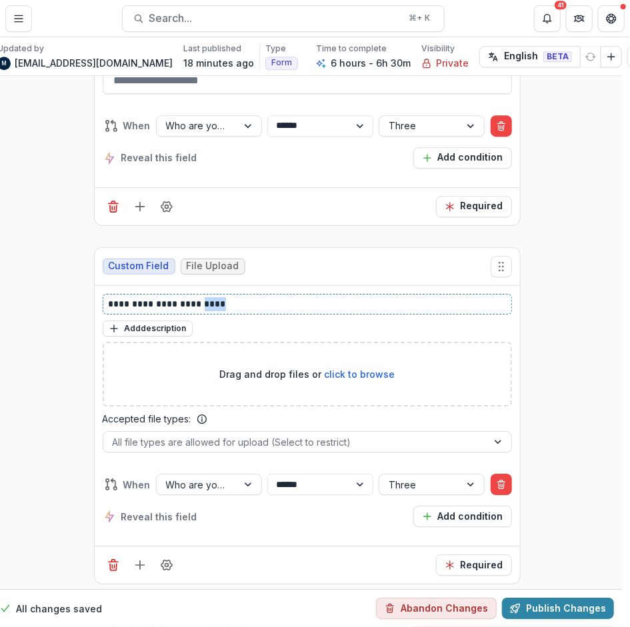
drag, startPoint x: 229, startPoint y: 185, endPoint x: 199, endPoint y: 185, distance: 30.7
click at [199, 297] on p "**********" at bounding box center [308, 304] width 398 height 14
click at [466, 555] on button "Required" at bounding box center [474, 565] width 76 height 21
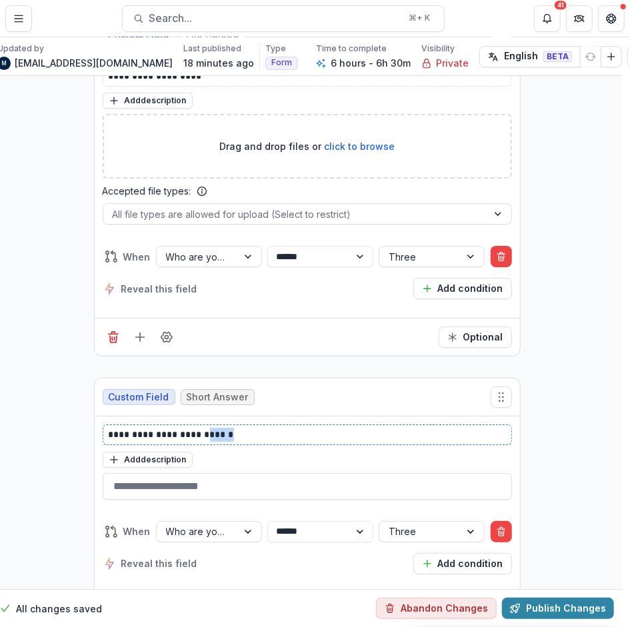
drag, startPoint x: 233, startPoint y: 309, endPoint x: 200, endPoint y: 311, distance: 33.4
click at [200, 428] on p "**********" at bounding box center [308, 435] width 398 height 14
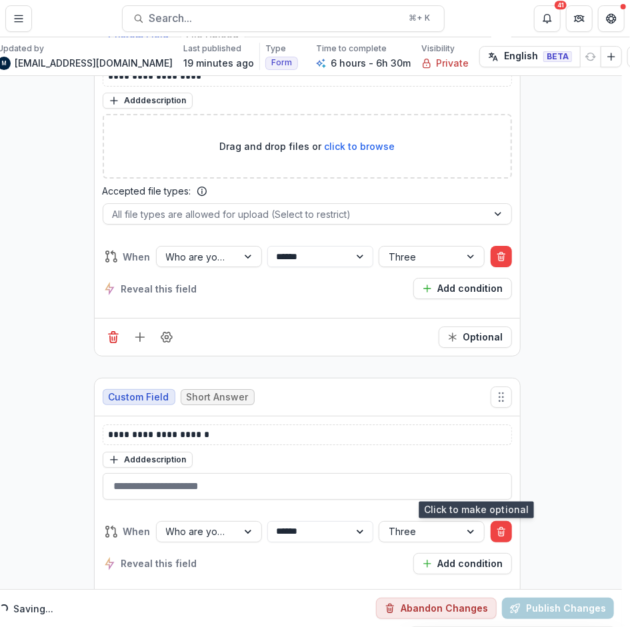
click at [451, 607] on icon "Required" at bounding box center [450, 612] width 11 height 11
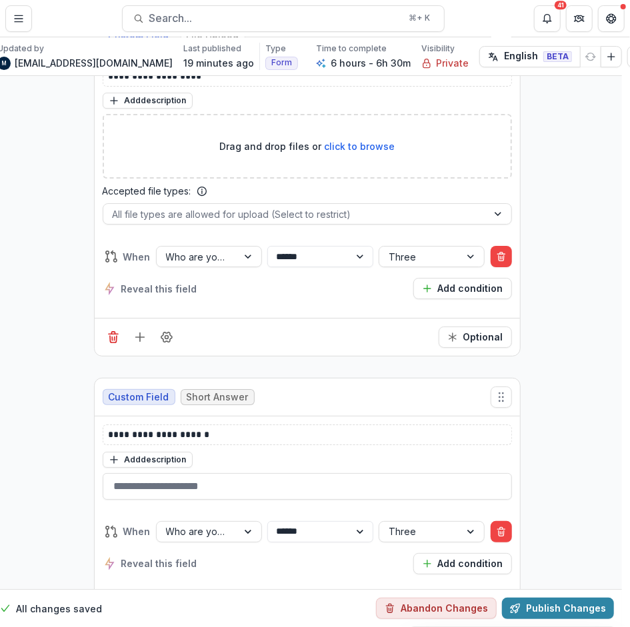
scroll to position [18710, 8]
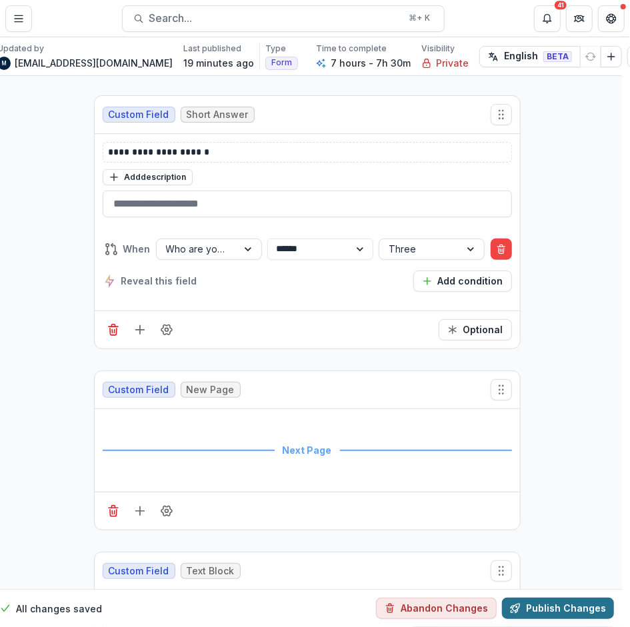
click at [535, 598] on button "Publish Changes" at bounding box center [558, 608] width 112 height 21
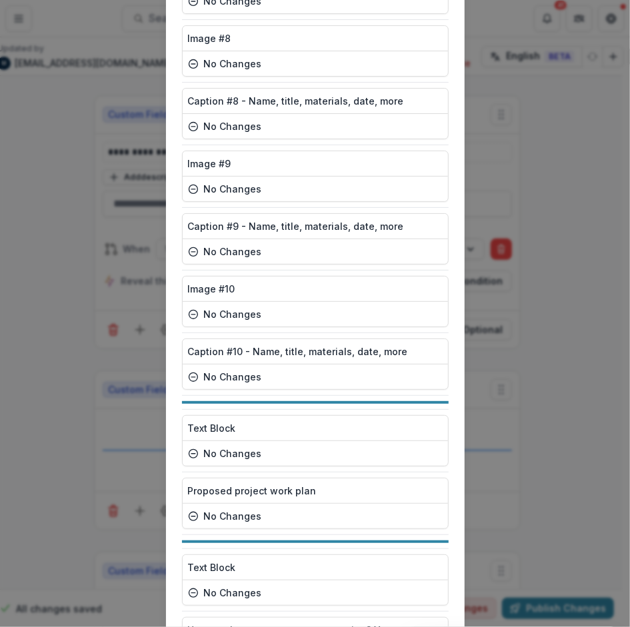
scroll to position [8013, 0]
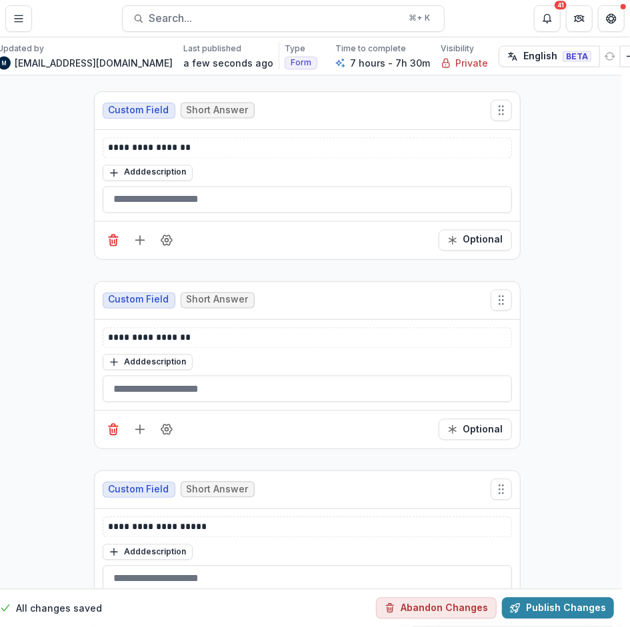
scroll to position [0, 8]
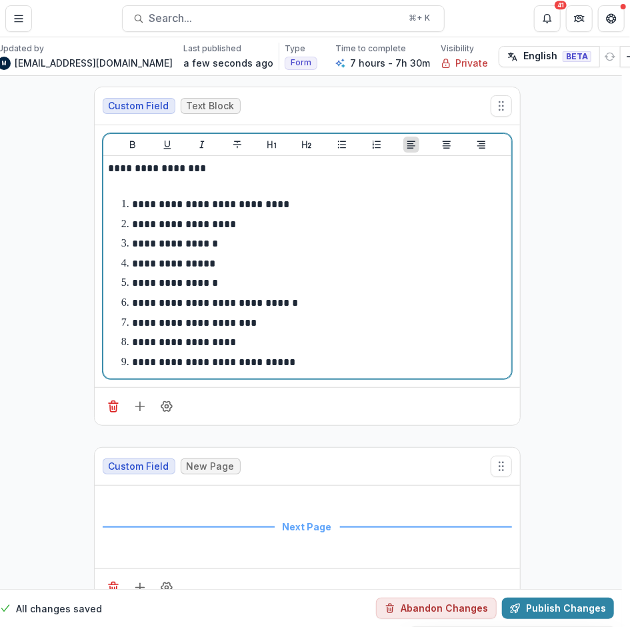
click at [201, 307] on li "**********" at bounding box center [315, 303] width 381 height 17
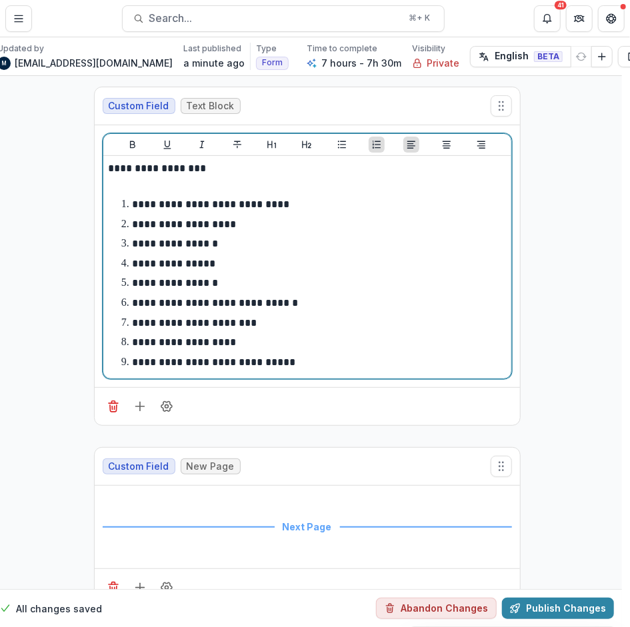
click at [201, 307] on p "**********" at bounding box center [215, 303] width 166 height 10
drag, startPoint x: 285, startPoint y: 299, endPoint x: 149, endPoint y: 301, distance: 136.7
click at [149, 301] on li "**********" at bounding box center [315, 303] width 381 height 17
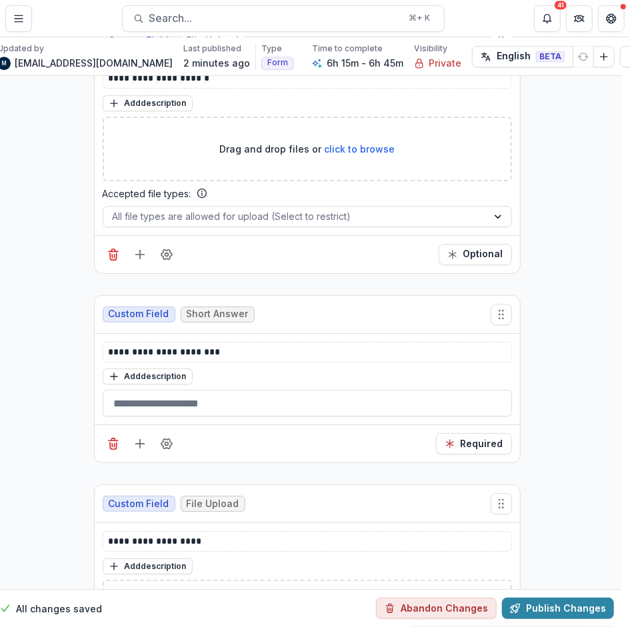
scroll to position [12970, 8]
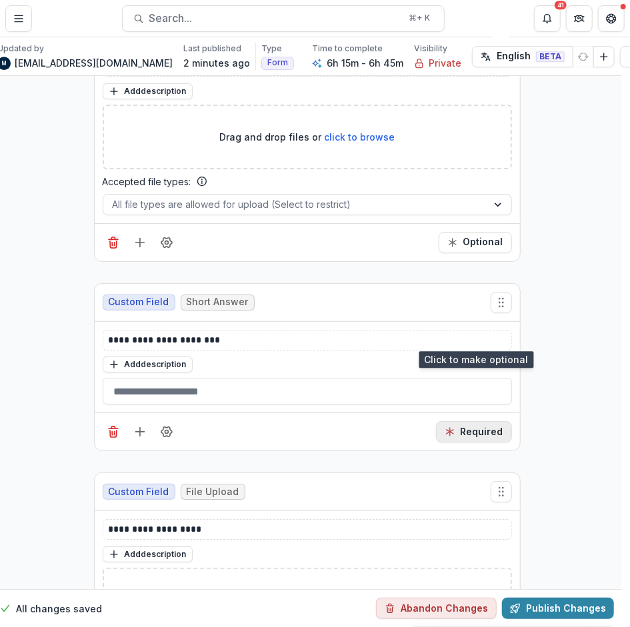
click at [459, 421] on button "Required" at bounding box center [474, 431] width 76 height 21
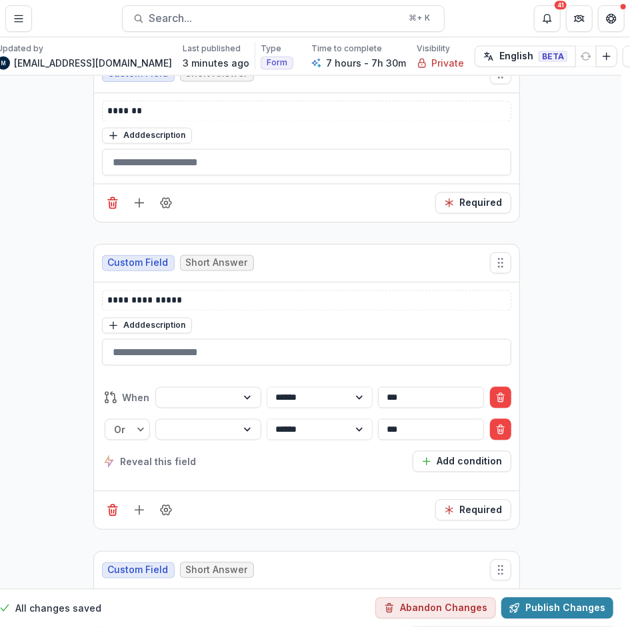
scroll to position [23413, 9]
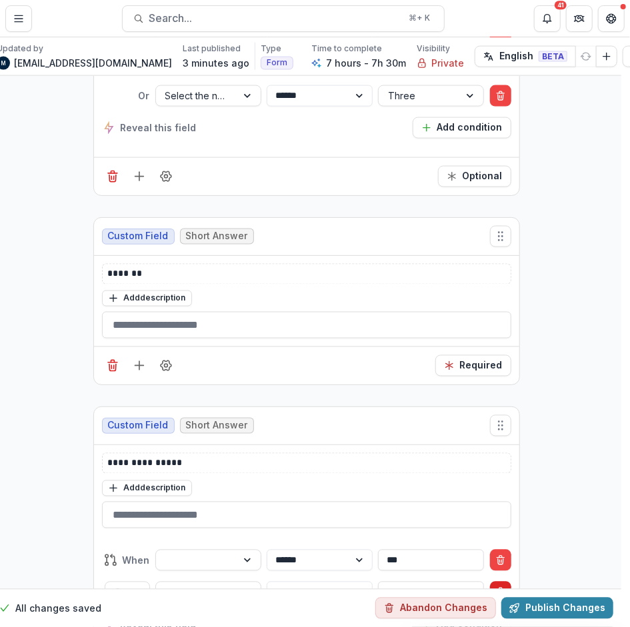
click at [497, 555] on icon "Delete condition" at bounding box center [500, 560] width 11 height 11
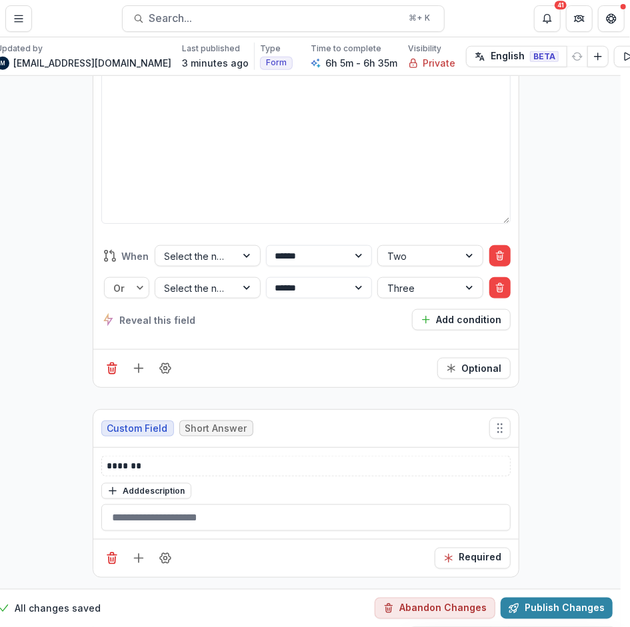
scroll to position [25043, 9]
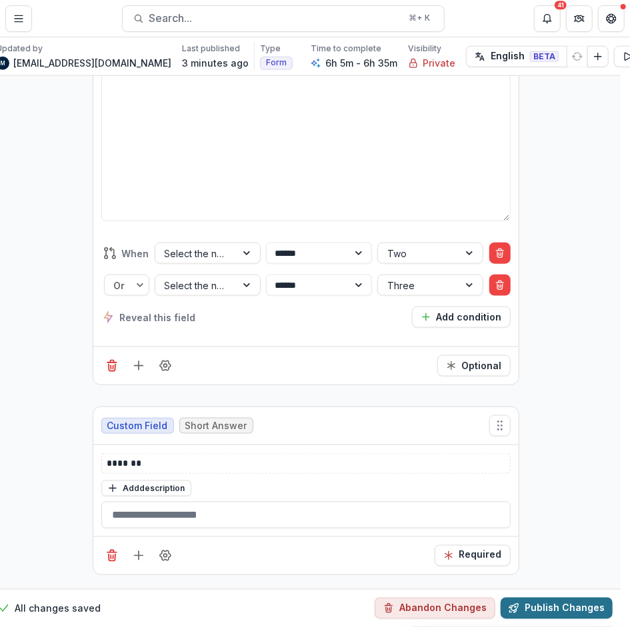
click at [524, 598] on button "Publish Changes" at bounding box center [557, 608] width 112 height 21
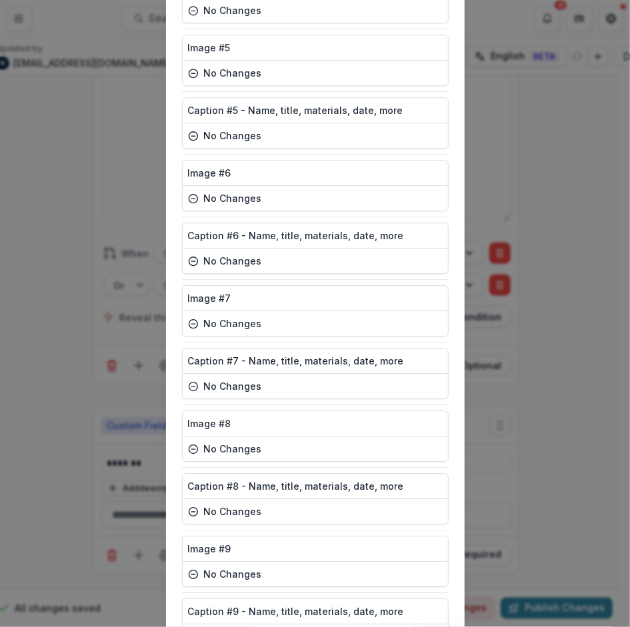
scroll to position [8013, 0]
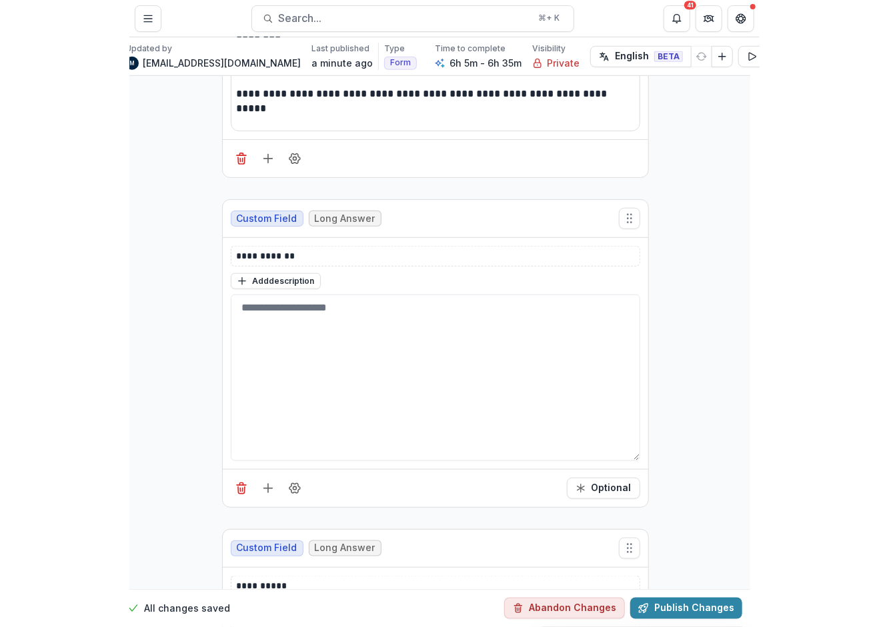
scroll to position [9832, 9]
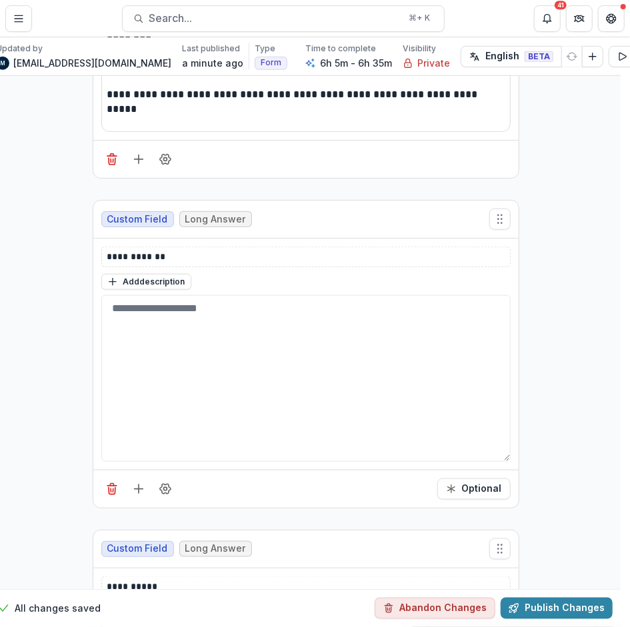
drag, startPoint x: 56, startPoint y: 331, endPoint x: 2, endPoint y: 339, distance: 54.5
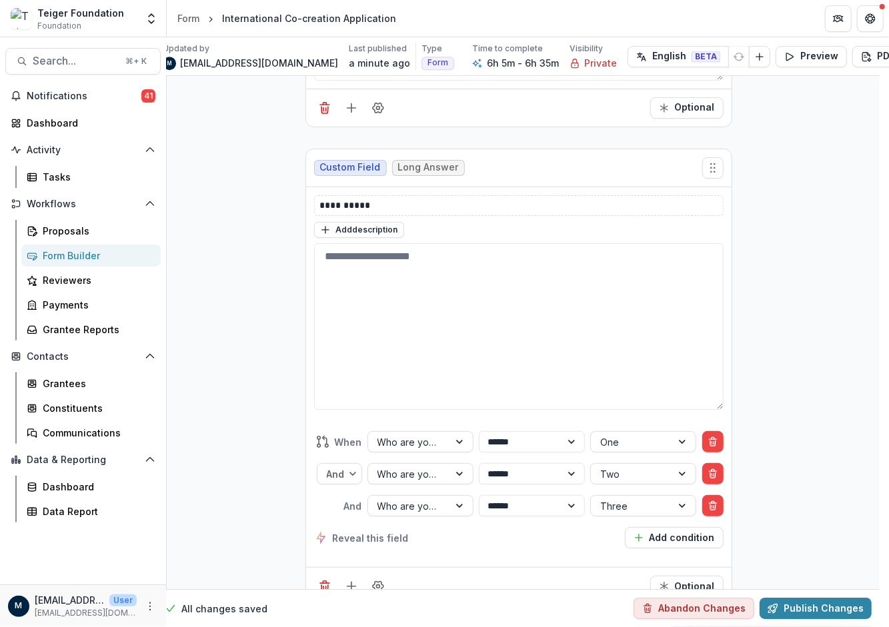
scroll to position [10201, 9]
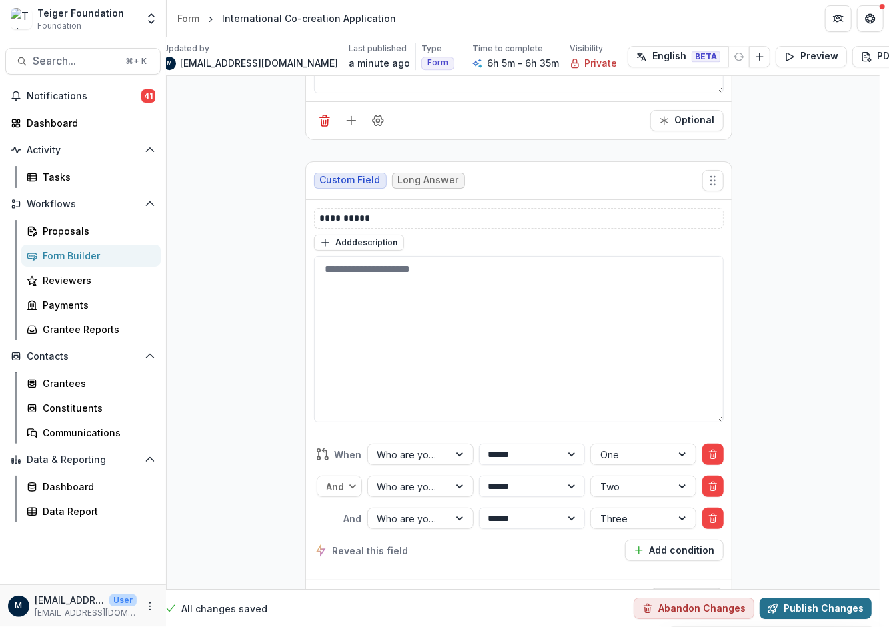
click at [629, 598] on button "Publish Changes" at bounding box center [815, 608] width 112 height 21
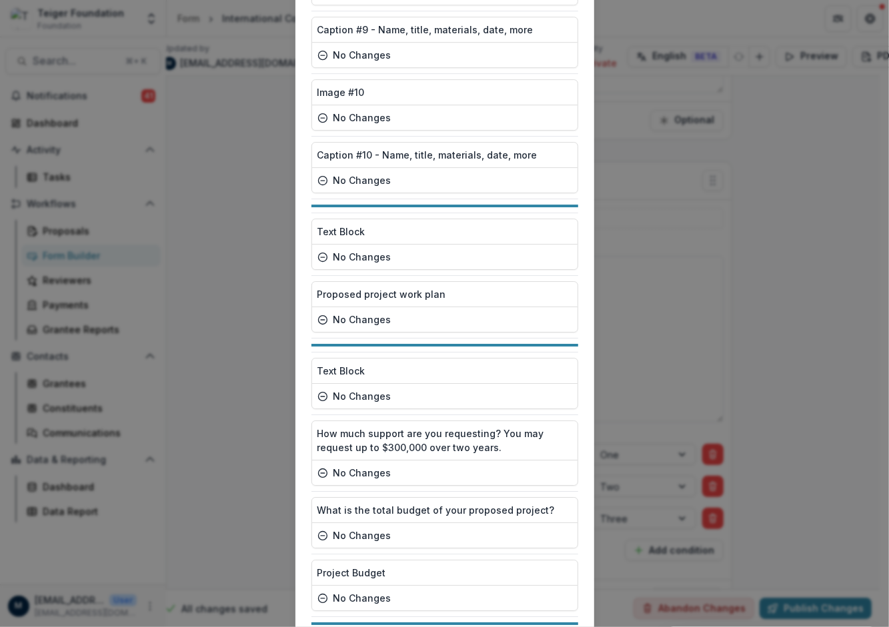
scroll to position [8013, 0]
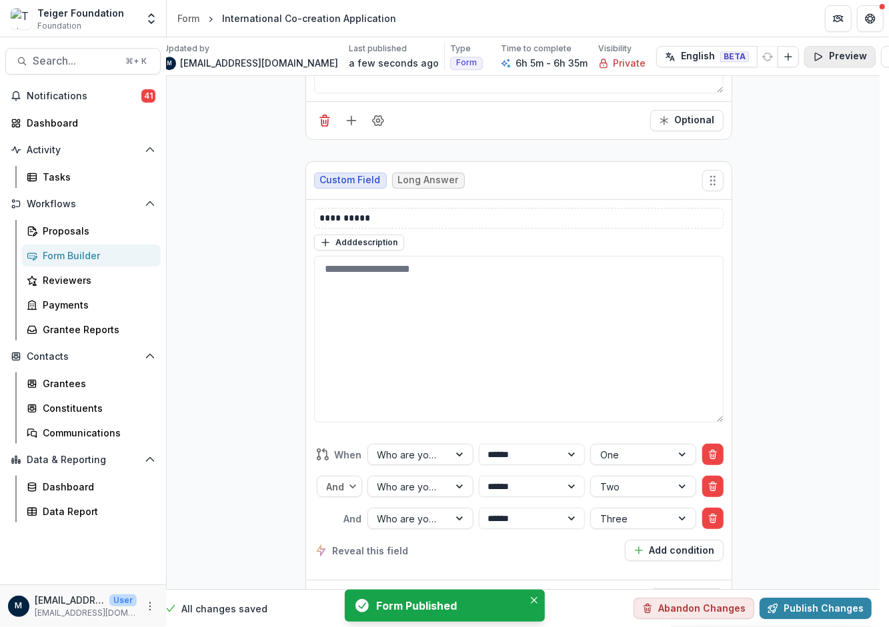
click at [629, 57] on button "Preview" at bounding box center [839, 56] width 71 height 21
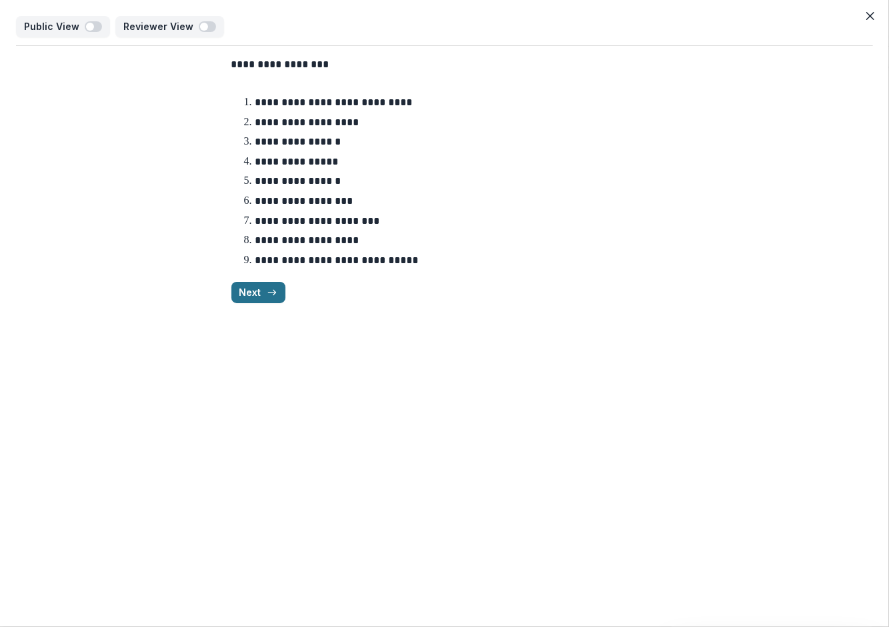
click at [266, 298] on button "Next" at bounding box center [258, 292] width 54 height 21
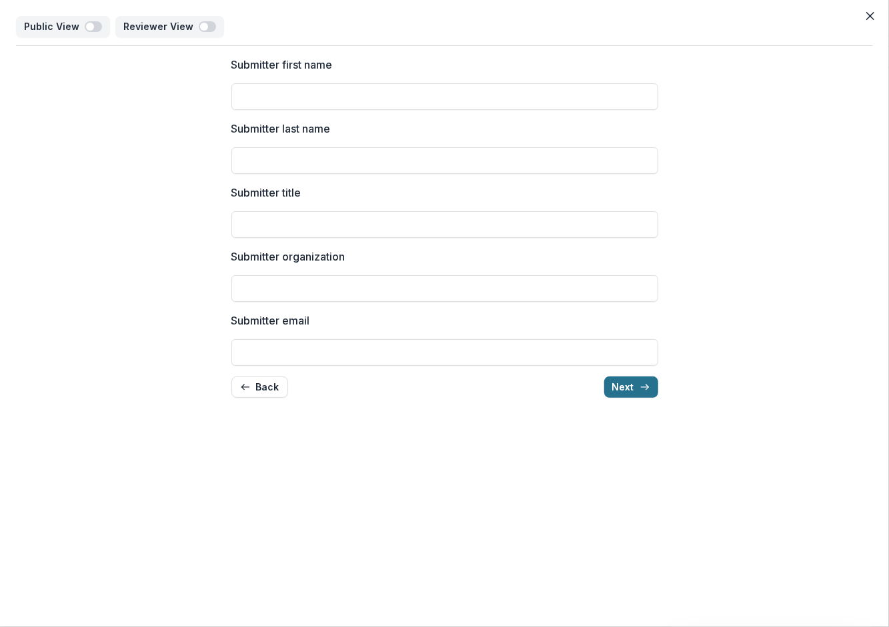
click at [629, 388] on button "Next" at bounding box center [631, 387] width 54 height 21
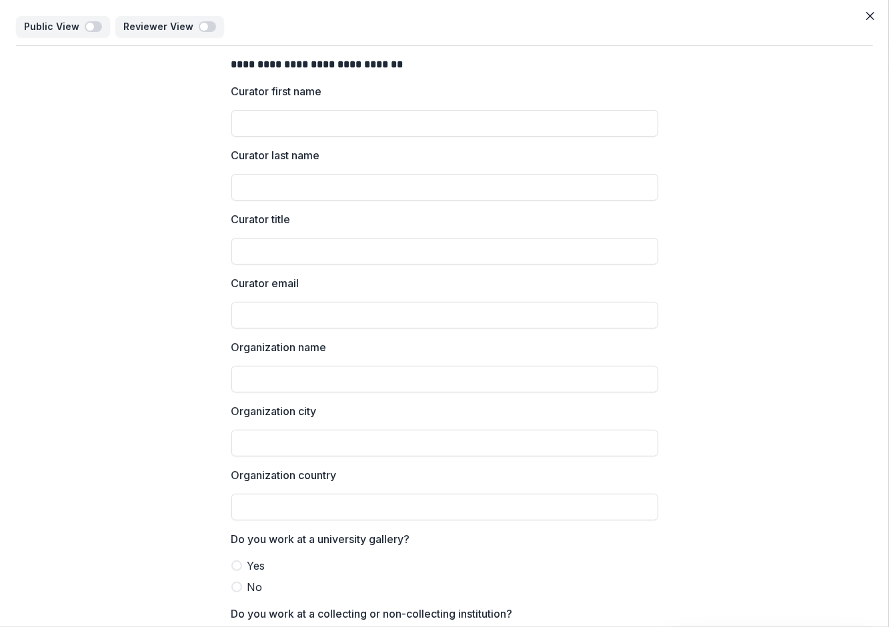
scroll to position [101, 0]
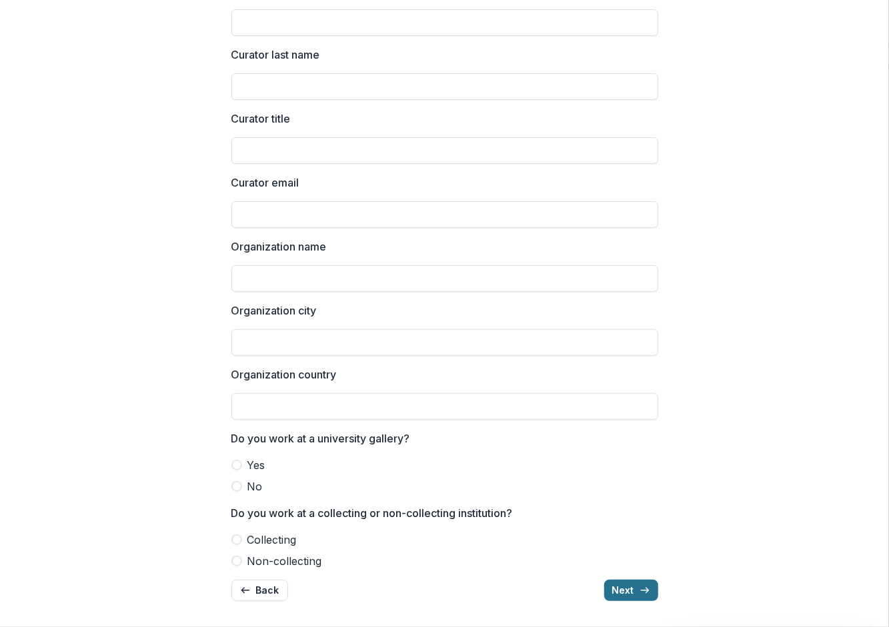
click at [629, 589] on button "Next" at bounding box center [631, 590] width 54 height 21
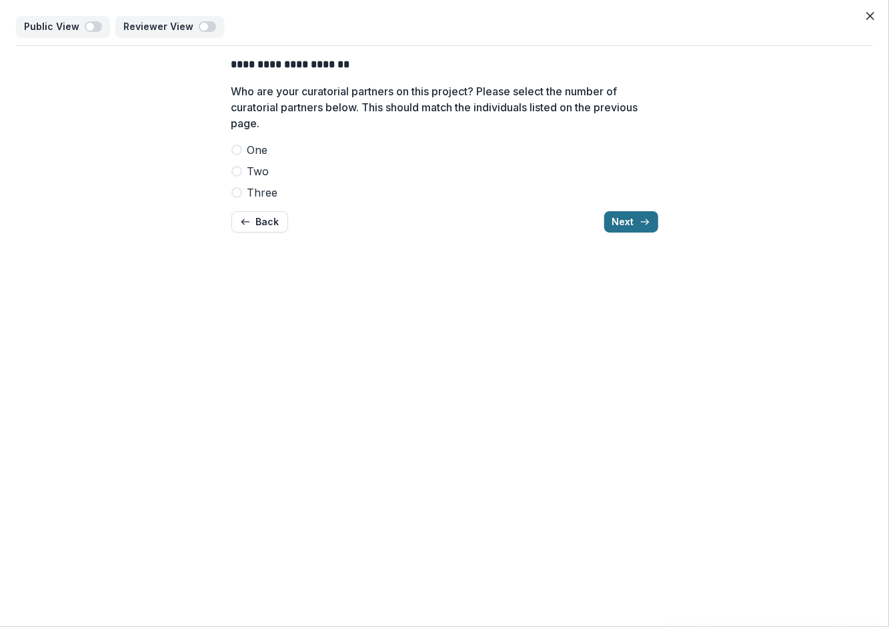
click at [627, 219] on button "Next" at bounding box center [631, 221] width 54 height 21
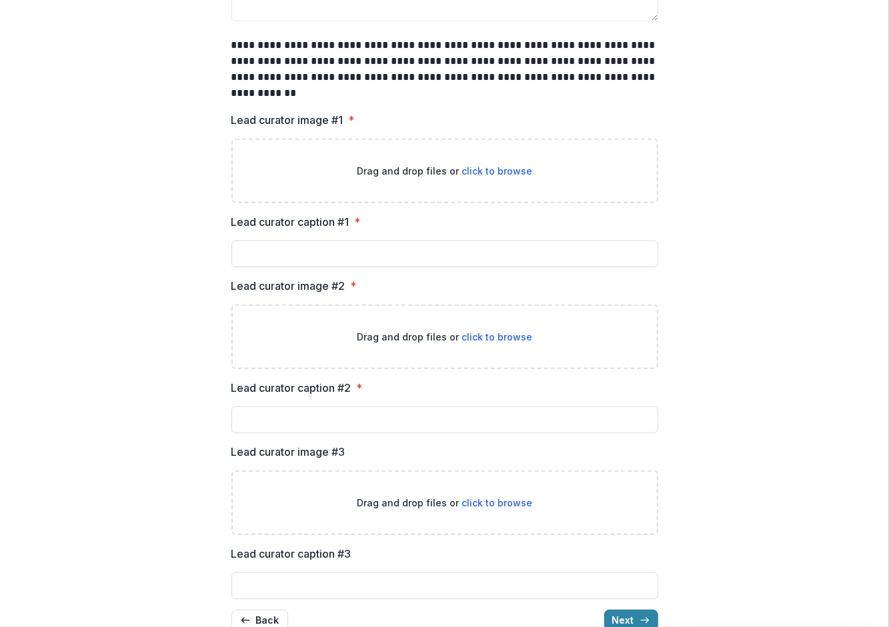
scroll to position [348, 0]
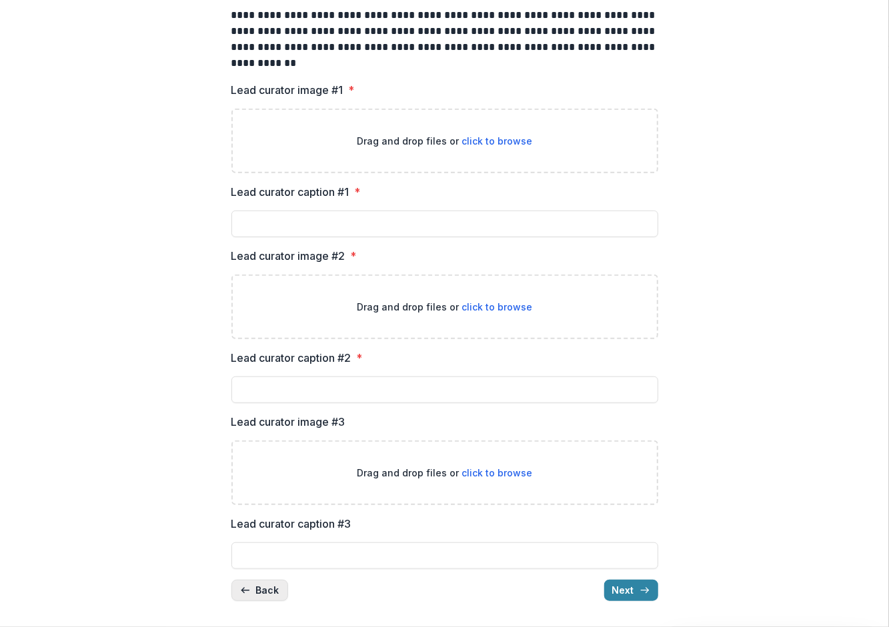
click at [259, 588] on button "Back" at bounding box center [259, 590] width 57 height 21
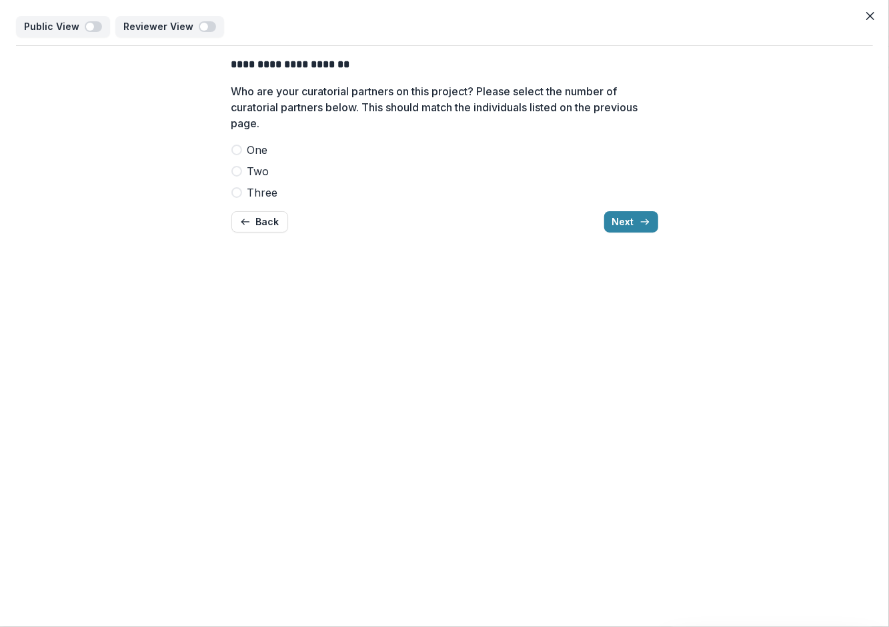
click at [242, 167] on label "Two" at bounding box center [444, 171] width 427 height 16
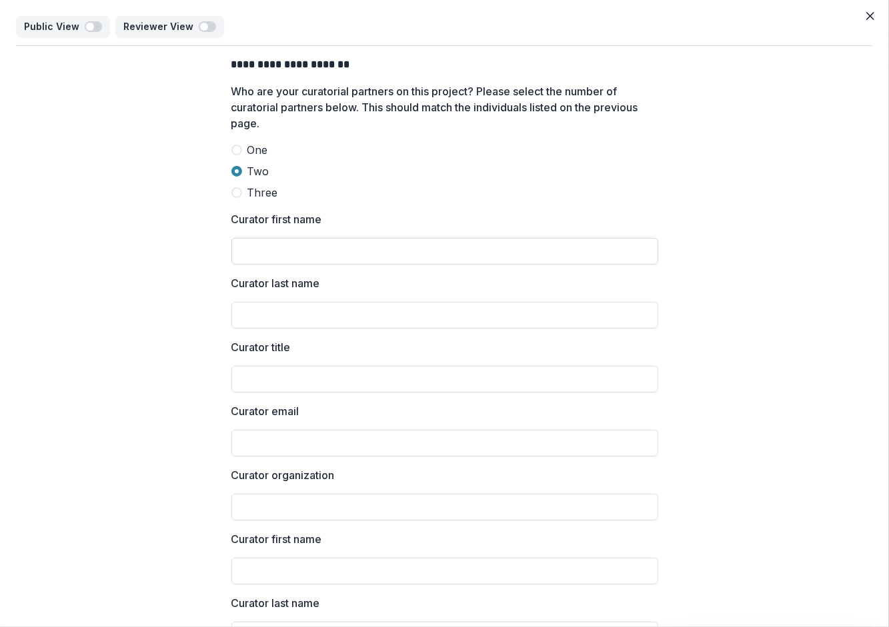
scroll to position [271, 0]
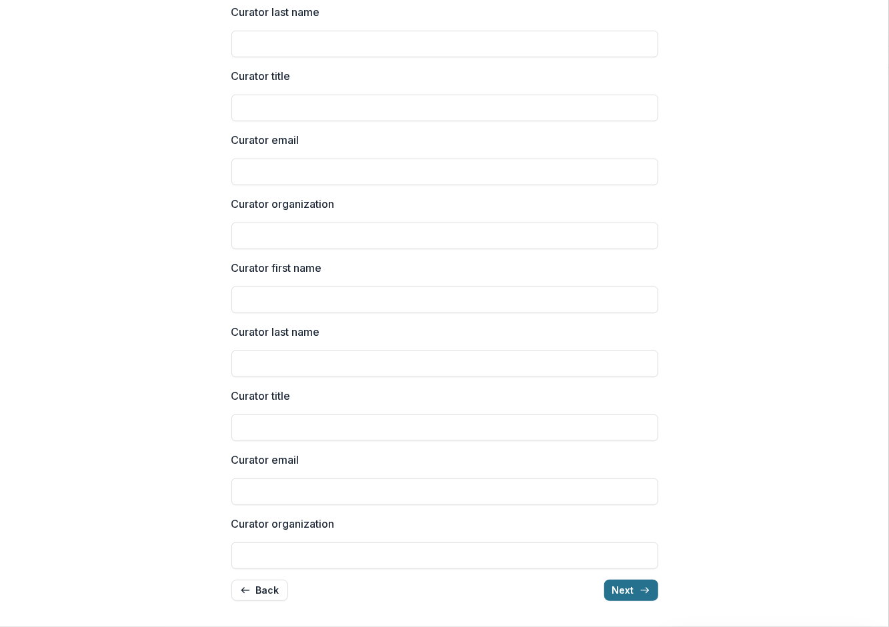
click at [627, 587] on button "Next" at bounding box center [631, 590] width 54 height 21
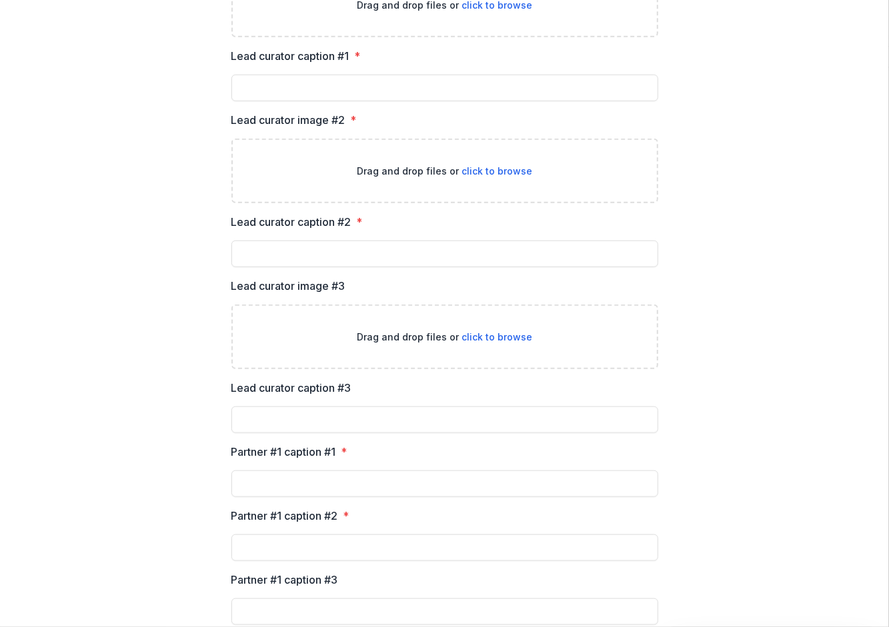
scroll to position [0, 0]
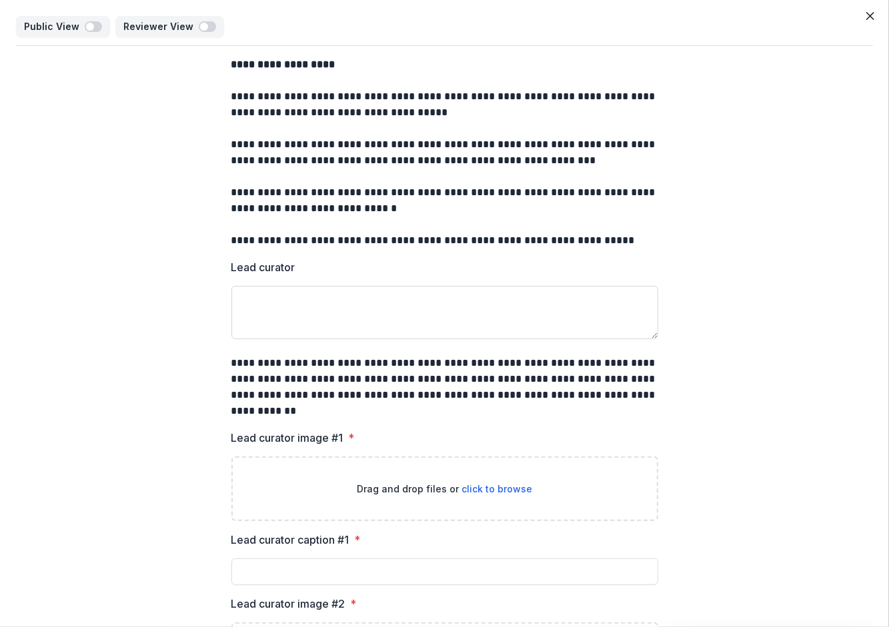
click at [308, 317] on textarea "Lead curator" at bounding box center [444, 312] width 427 height 53
click at [629, 17] on icon "Close" at bounding box center [870, 16] width 8 height 8
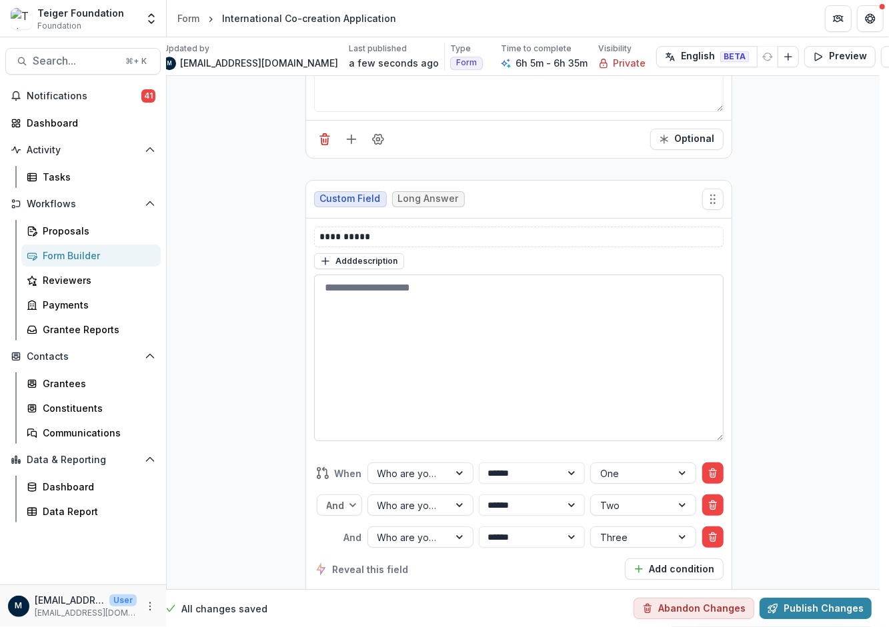
scroll to position [10184, 9]
click at [527, 273] on textarea at bounding box center [518, 356] width 409 height 167
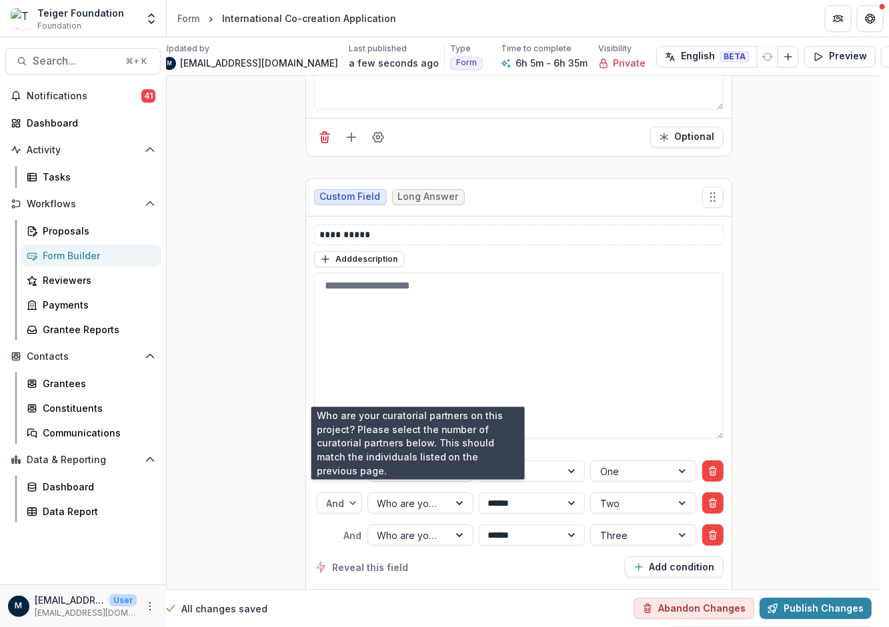
click at [417, 463] on div at bounding box center [408, 471] width 62 height 17
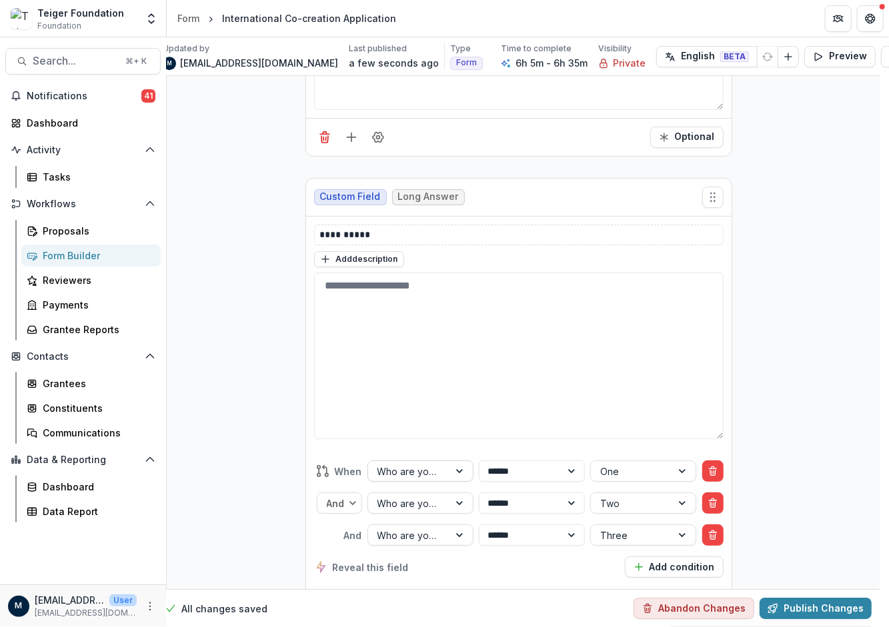
click at [387, 450] on div "**********" at bounding box center [518, 519] width 409 height 139
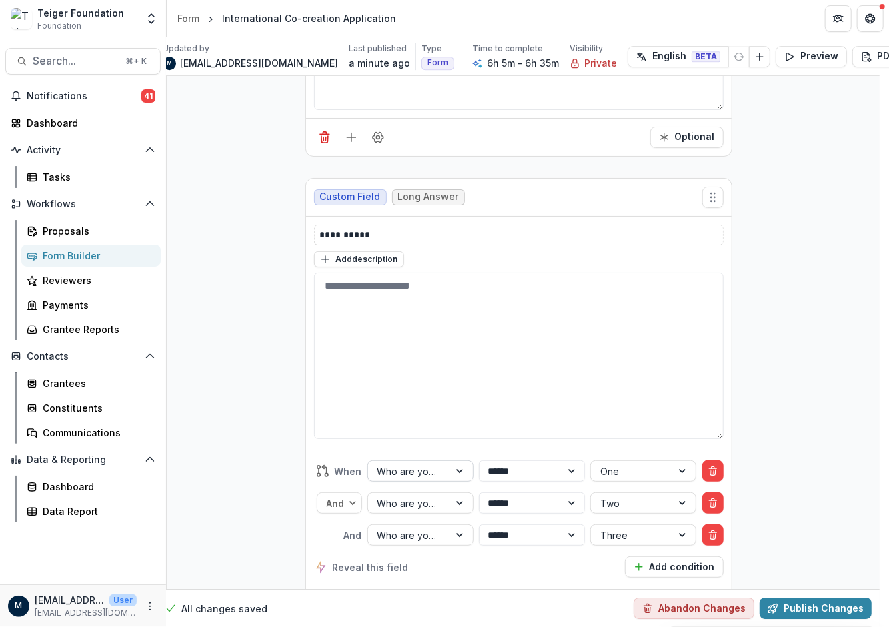
click at [394, 463] on div at bounding box center [408, 471] width 62 height 17
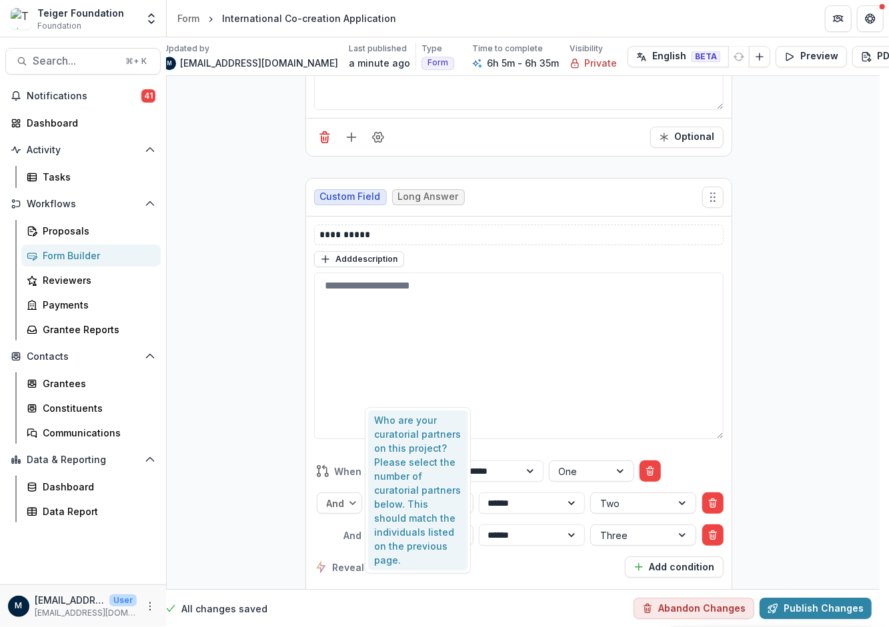
type input "*******"
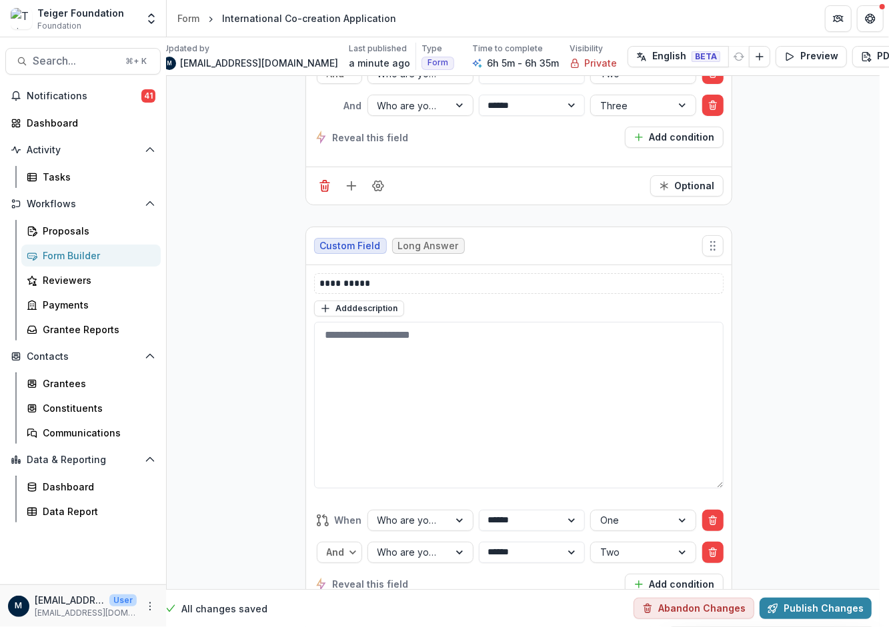
scroll to position [10632, 9]
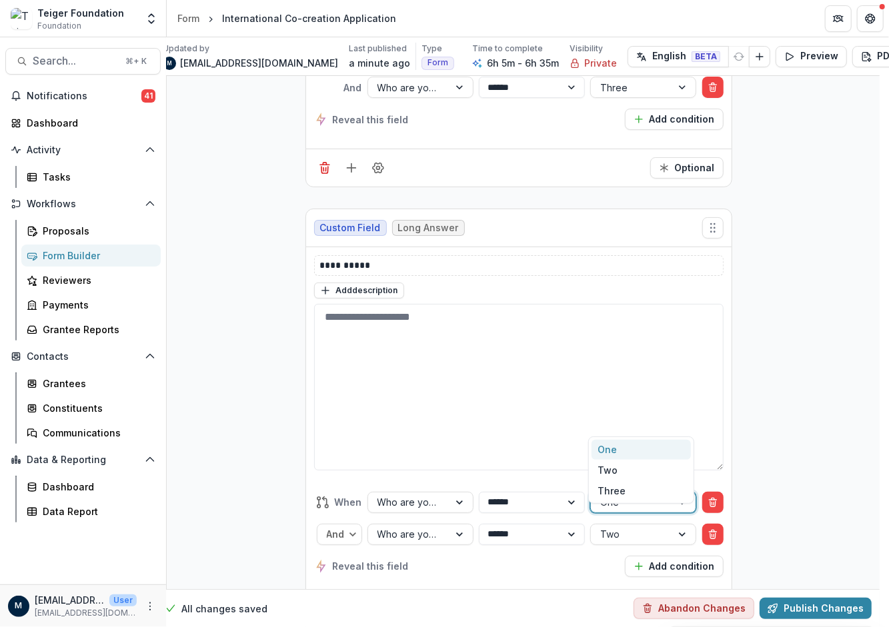
click at [629, 494] on div at bounding box center [631, 502] width 62 height 17
click at [629, 467] on div "Two" at bounding box center [641, 470] width 100 height 21
click at [614, 526] on div at bounding box center [631, 534] width 62 height 17
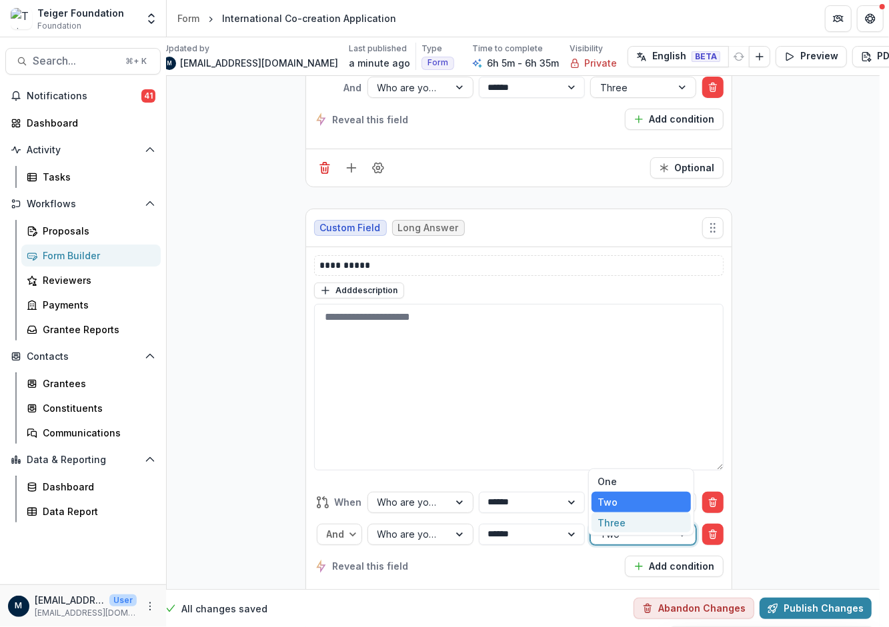
click at [622, 520] on div "Three" at bounding box center [641, 523] width 100 height 21
click at [535, 556] on div "Reveal this field Add condition" at bounding box center [518, 566] width 409 height 21
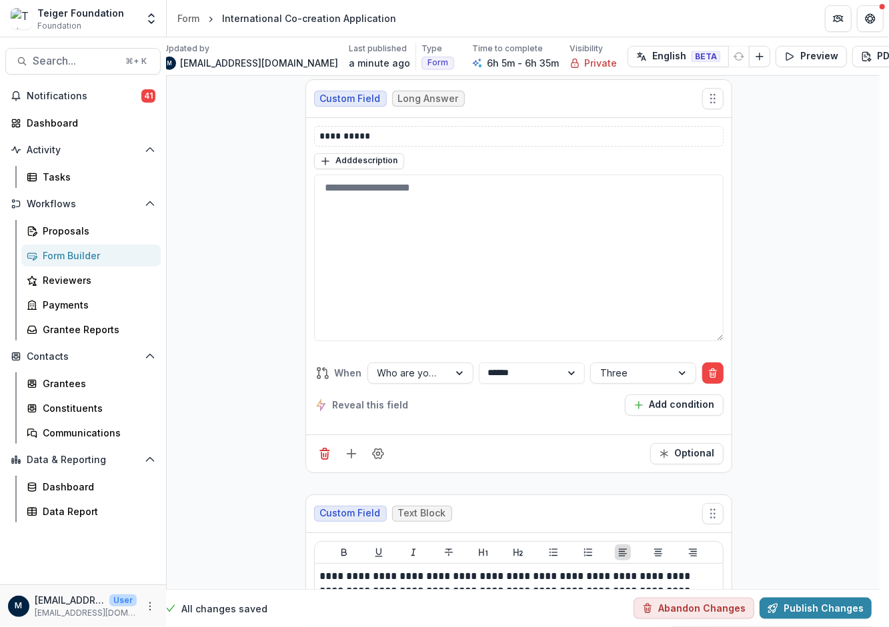
scroll to position [11223, 9]
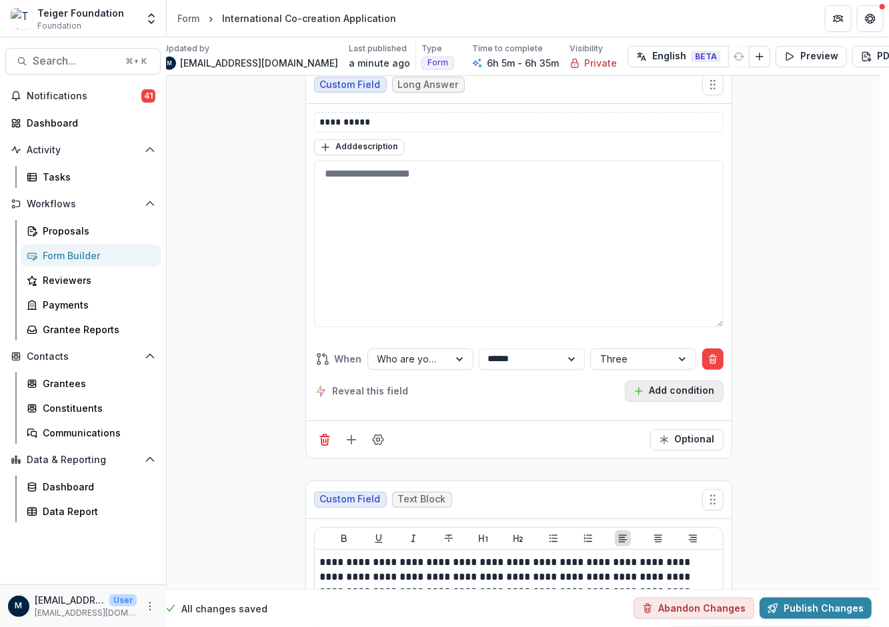
click at [629, 381] on button "Add condition" at bounding box center [674, 391] width 99 height 21
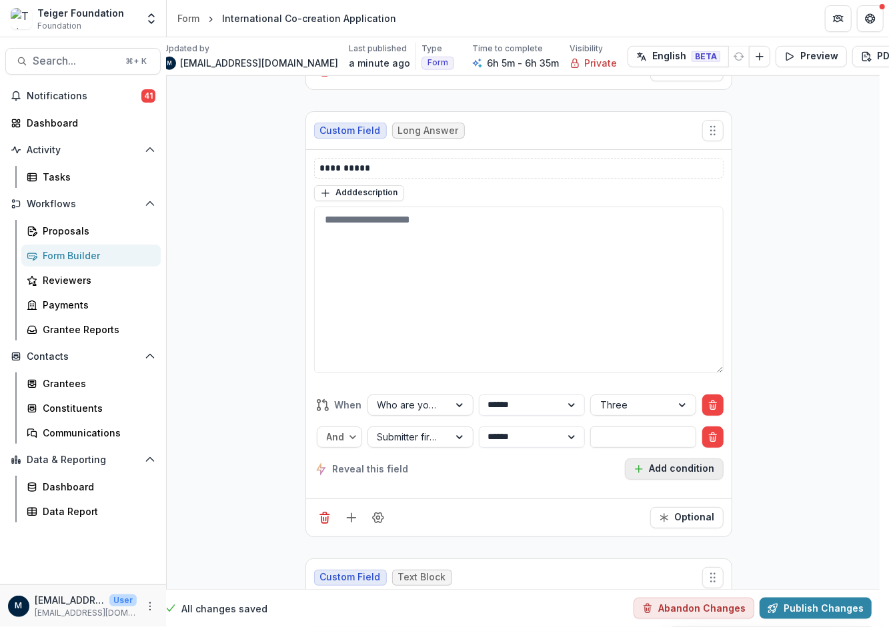
scroll to position [11270, 9]
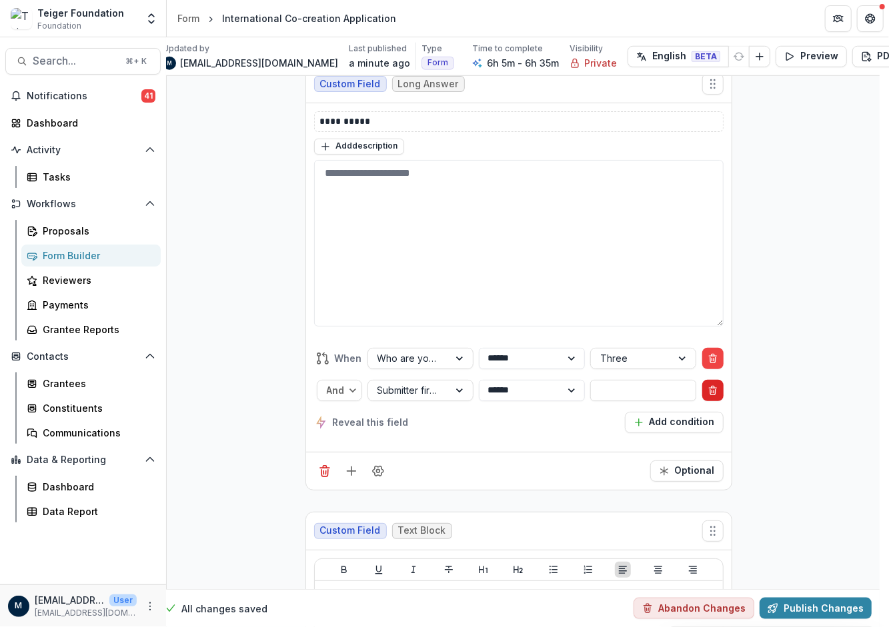
click at [629, 380] on button "Delete condition" at bounding box center [712, 390] width 21 height 21
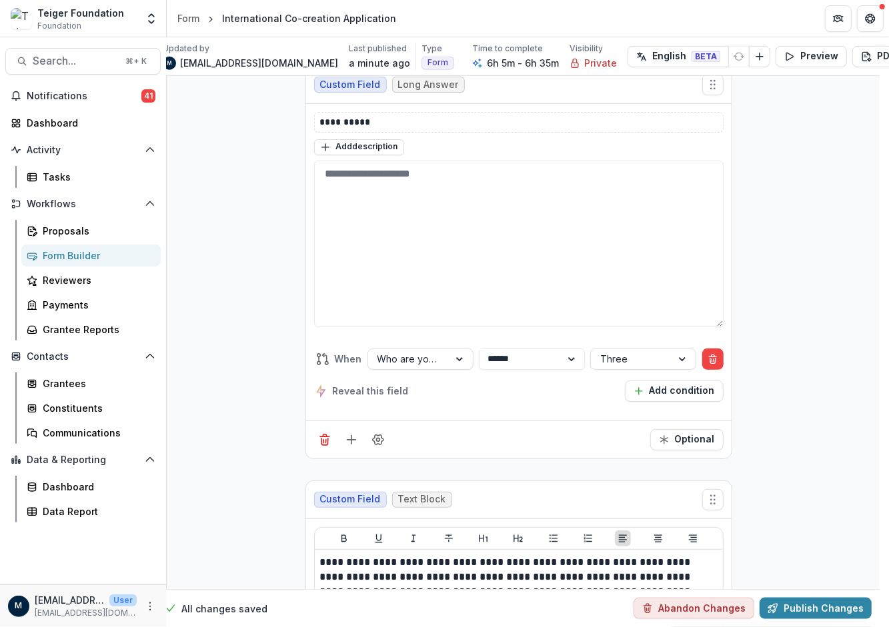
scroll to position [11146, 9]
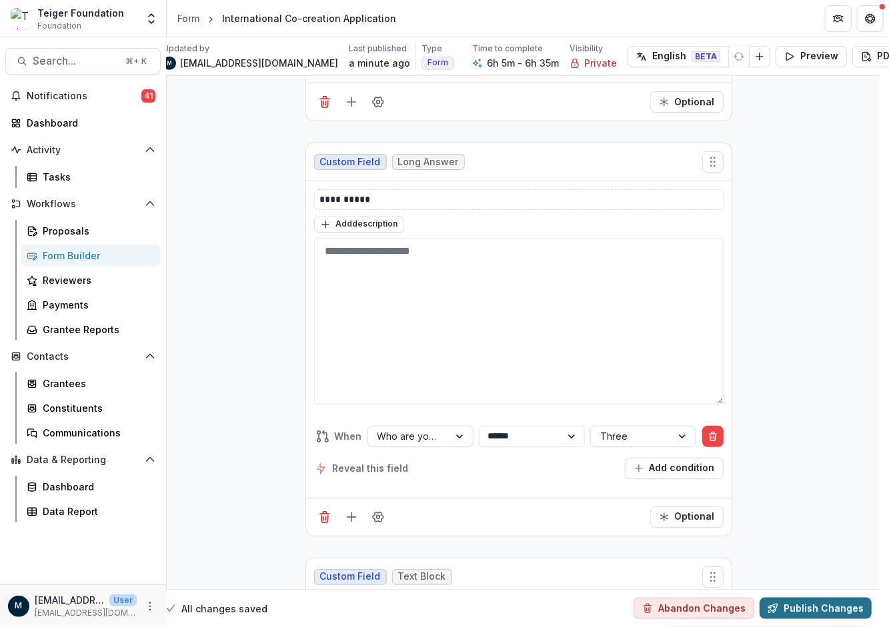
click at [629, 598] on button "Publish Changes" at bounding box center [815, 608] width 112 height 21
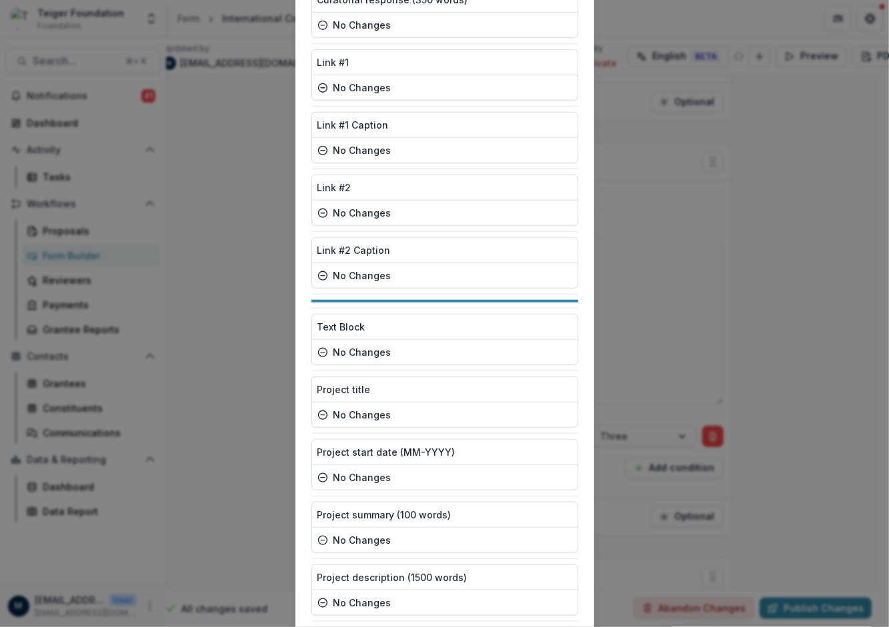
scroll to position [6401, 0]
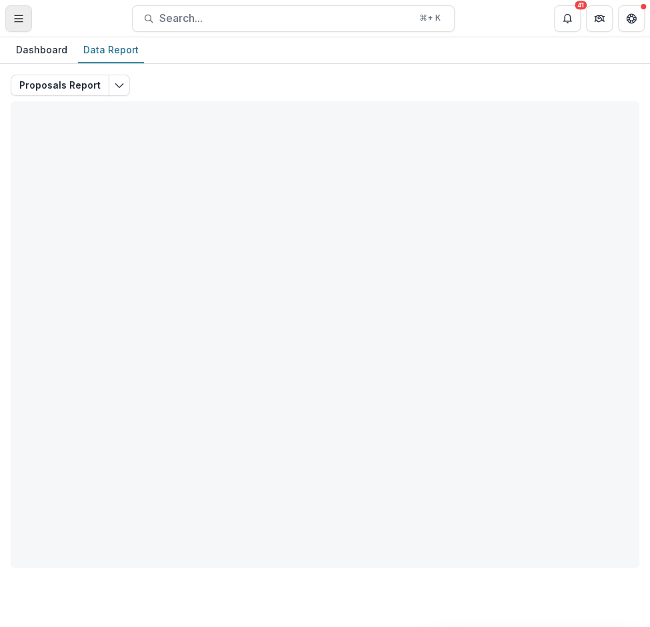
click at [17, 22] on icon "Toggle Menu" at bounding box center [18, 18] width 11 height 11
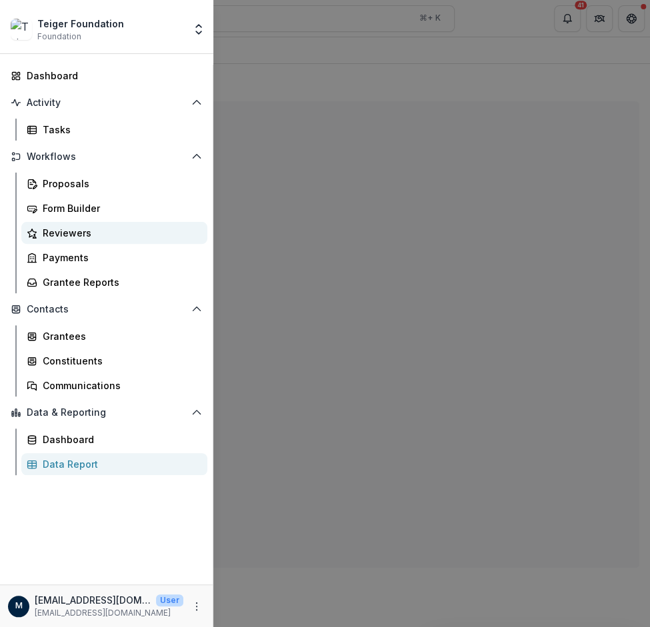
click at [57, 223] on link "Reviewers" at bounding box center [114, 233] width 186 height 22
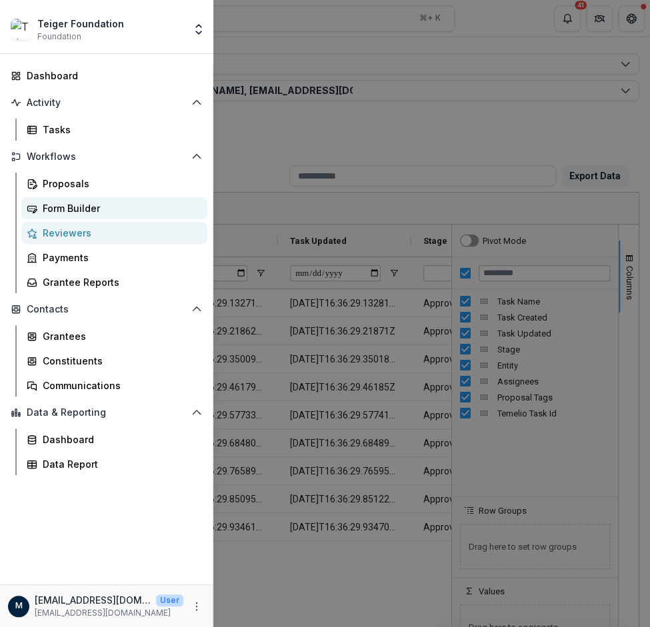
click at [69, 210] on div "Form Builder" at bounding box center [120, 208] width 154 height 14
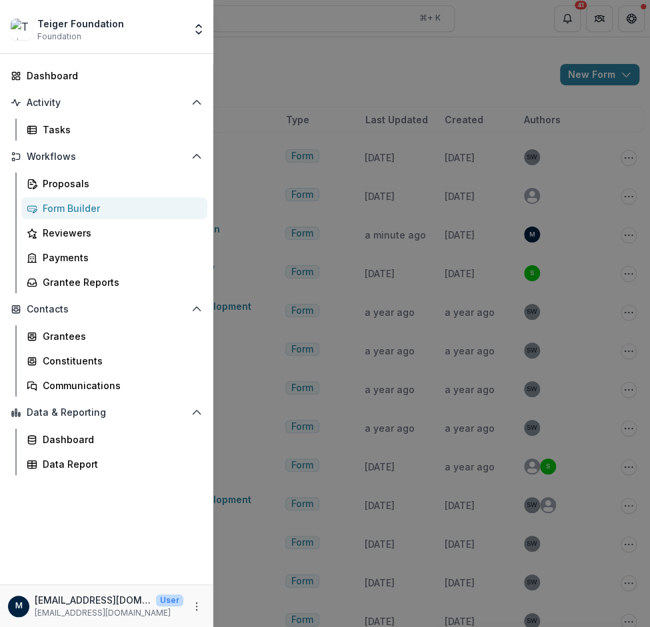
click at [339, 39] on div "Teiger Foundation Foundation Aggregate Analysis Foundations Teigerv1 Teiger Fou…" at bounding box center [325, 313] width 650 height 627
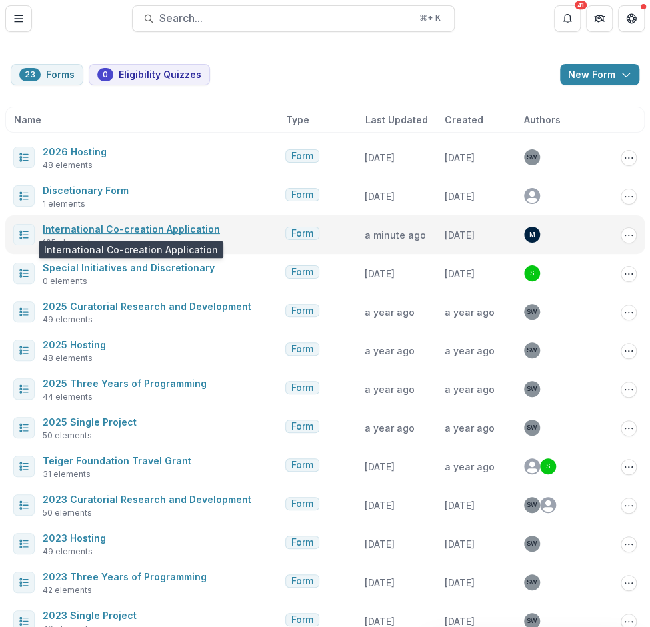
click at [83, 227] on link "International Co-creation Application" at bounding box center [131, 228] width 177 height 11
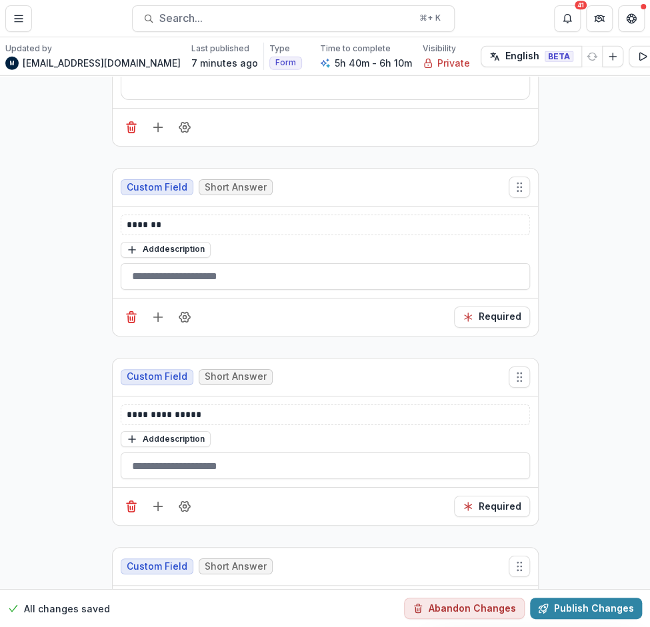
scroll to position [19949, 0]
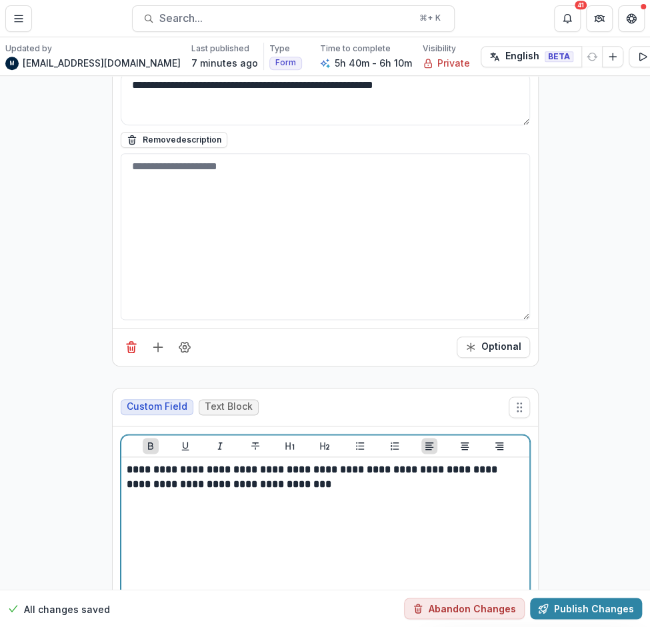
click at [332, 465] on strong "**********" at bounding box center [313, 477] width 373 height 25
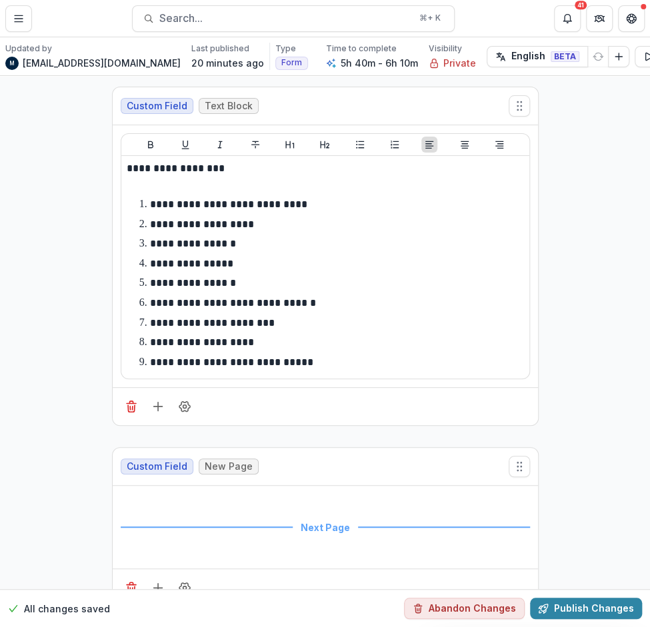
scroll to position [25075, 0]
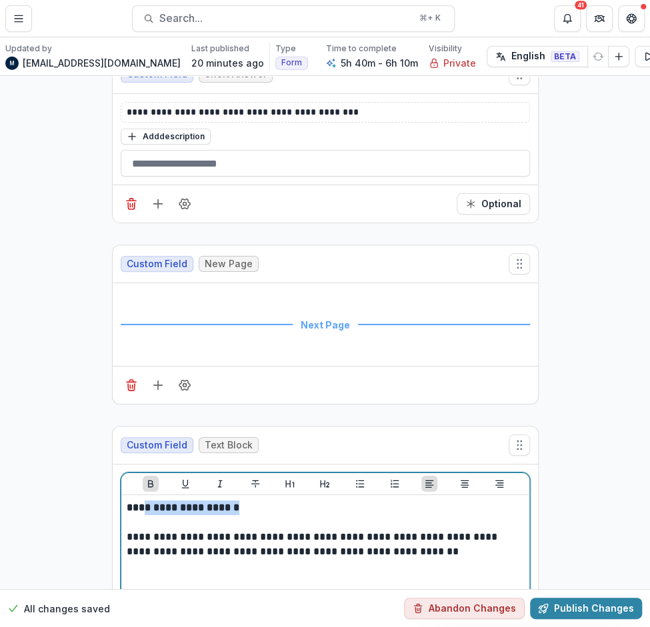
drag, startPoint x: 233, startPoint y: 329, endPoint x: 136, endPoint y: 331, distance: 97.3
click at [136, 501] on p "**********" at bounding box center [325, 508] width 397 height 15
copy strong "**********"
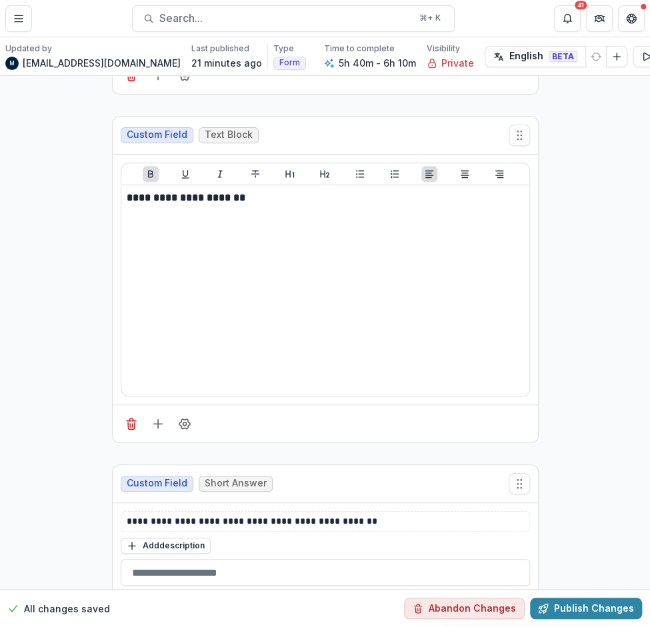
scroll to position [28155, 0]
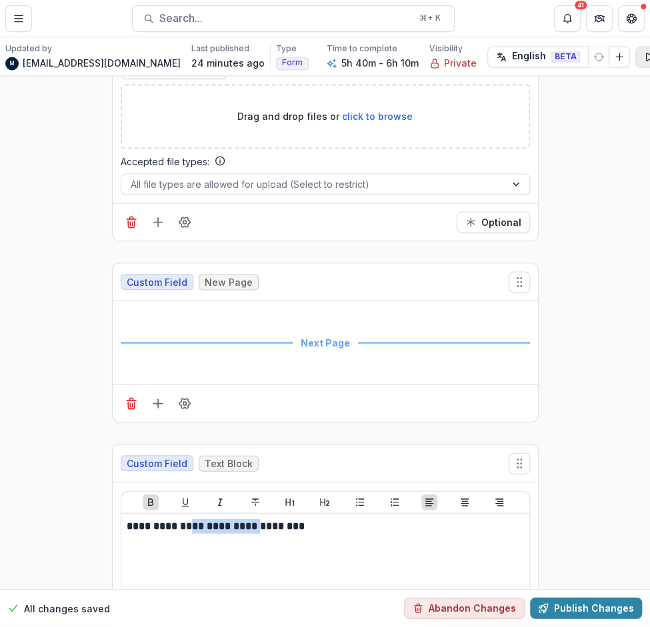
click at [644, 55] on icon "button" at bounding box center [649, 56] width 11 height 11
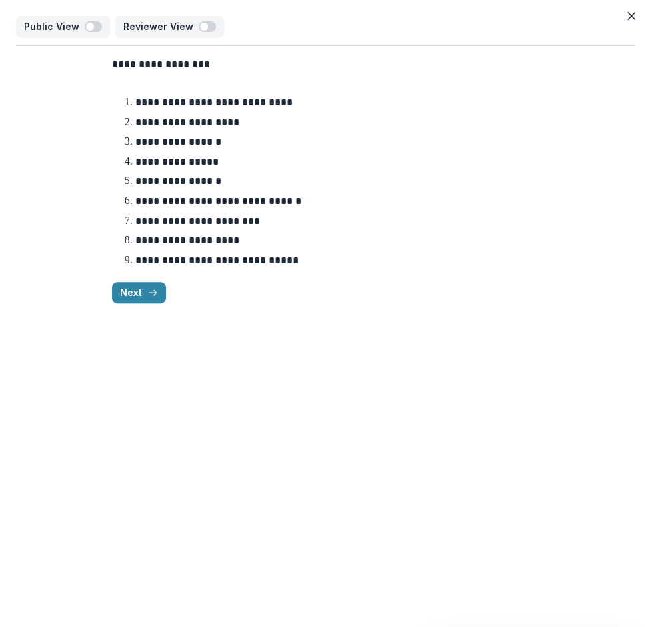
click at [220, 398] on div "**********" at bounding box center [325, 313] width 650 height 627
click at [135, 299] on button "Next" at bounding box center [139, 292] width 54 height 21
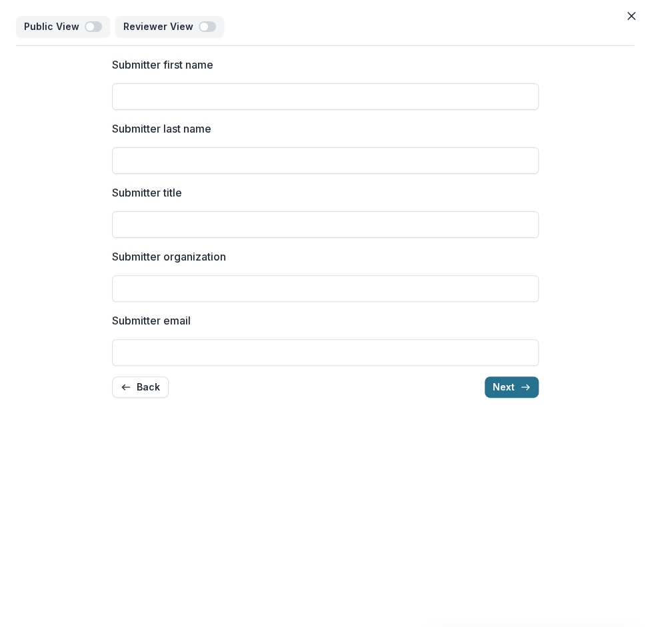
click at [495, 385] on button "Next" at bounding box center [512, 387] width 54 height 21
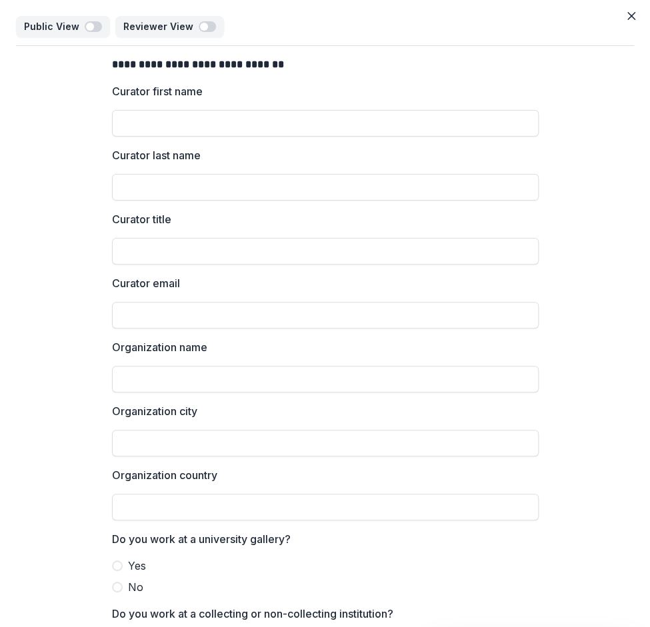
scroll to position [101, 0]
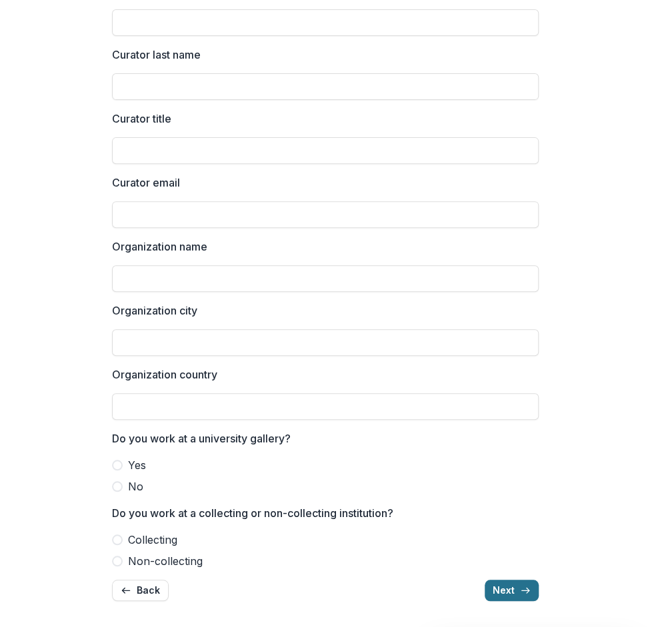
click at [500, 587] on button "Next" at bounding box center [512, 590] width 54 height 21
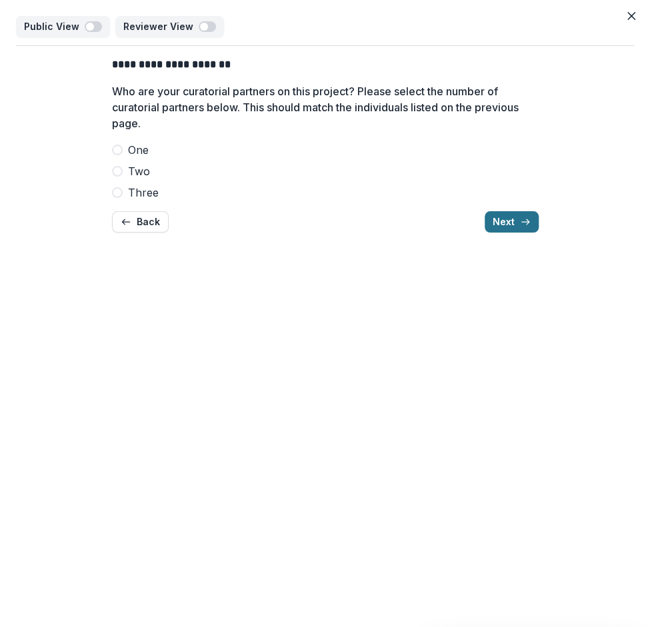
scroll to position [0, 0]
click at [121, 153] on span at bounding box center [117, 150] width 11 height 11
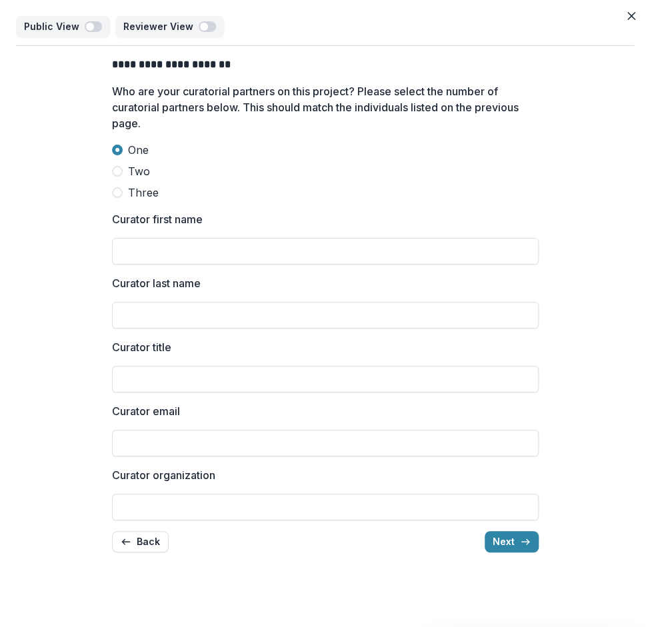
click at [121, 173] on span at bounding box center [117, 171] width 11 height 11
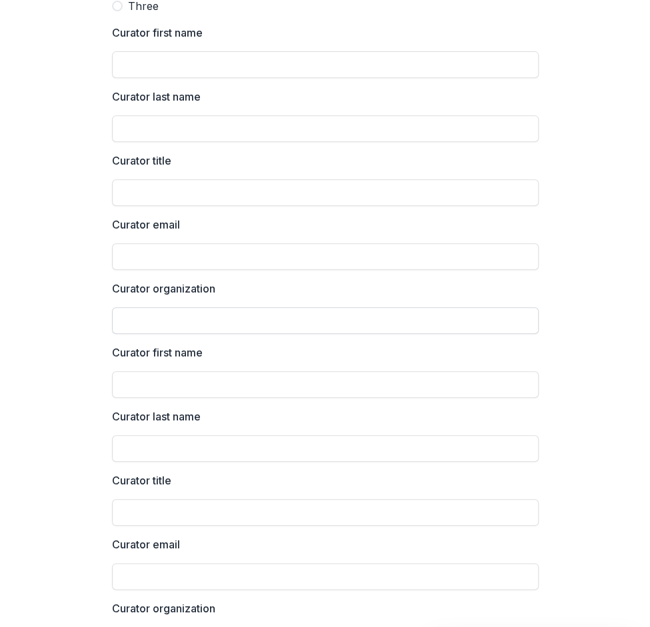
scroll to position [271, 0]
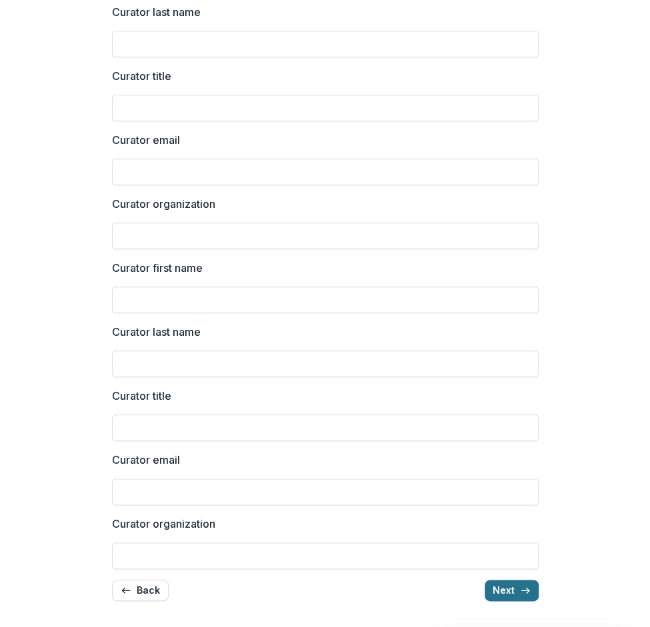
click at [505, 590] on button "Next" at bounding box center [512, 590] width 54 height 21
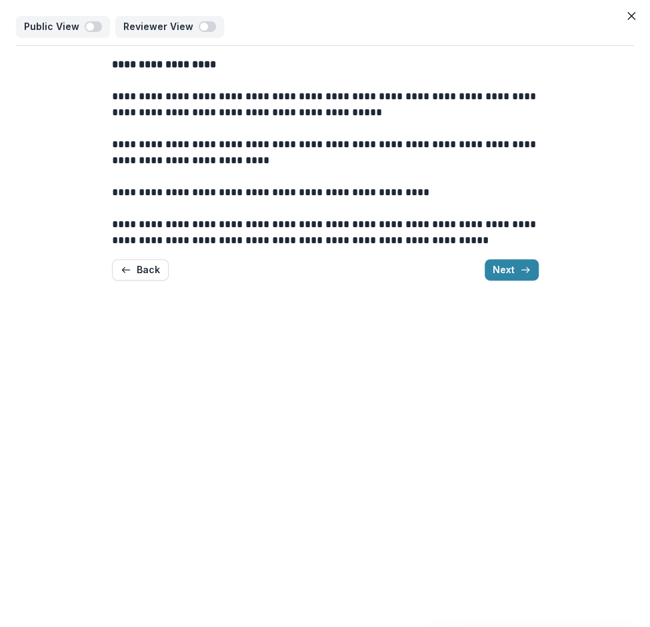
click at [531, 287] on div "**********" at bounding box center [325, 168] width 427 height 245
click at [511, 275] on button "Next" at bounding box center [512, 269] width 54 height 21
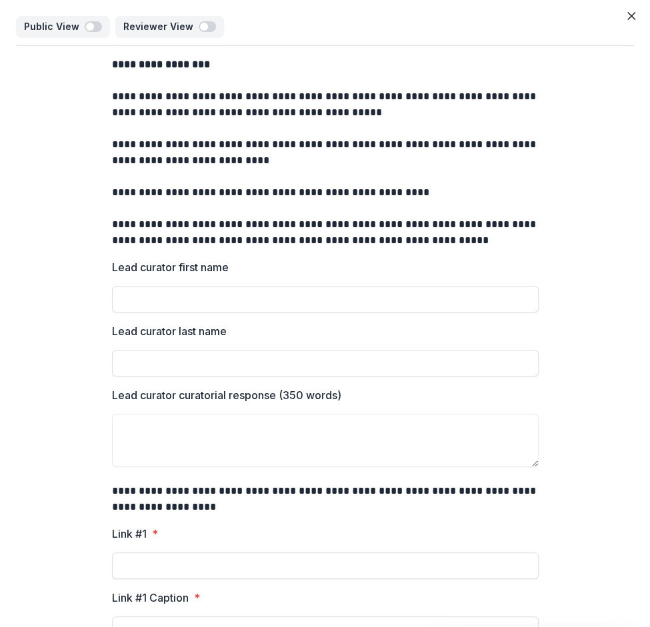
scroll to position [869, 0]
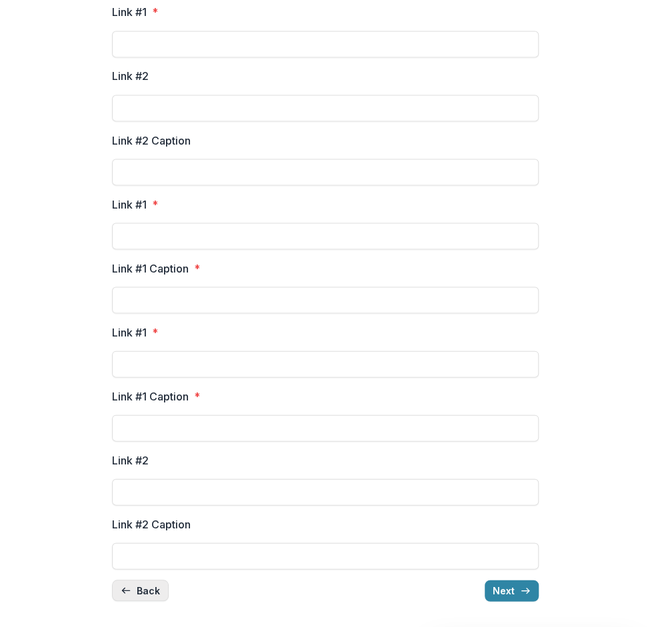
click at [134, 597] on button "Back" at bounding box center [140, 590] width 57 height 21
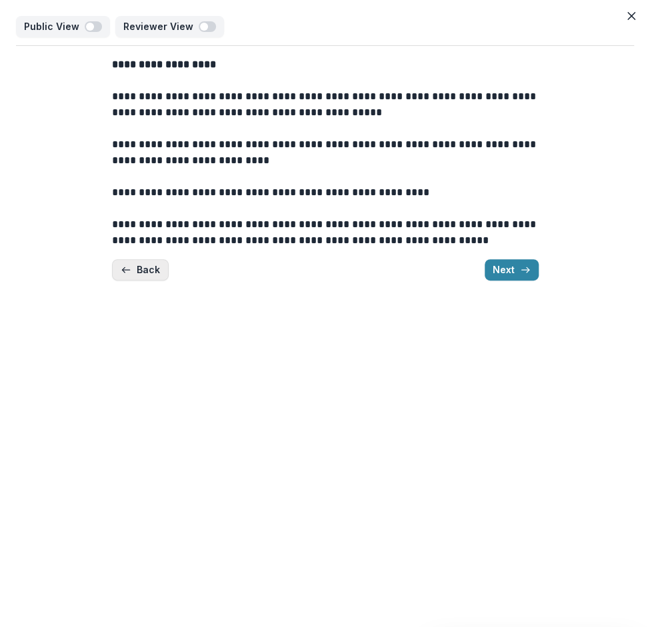
scroll to position [0, 0]
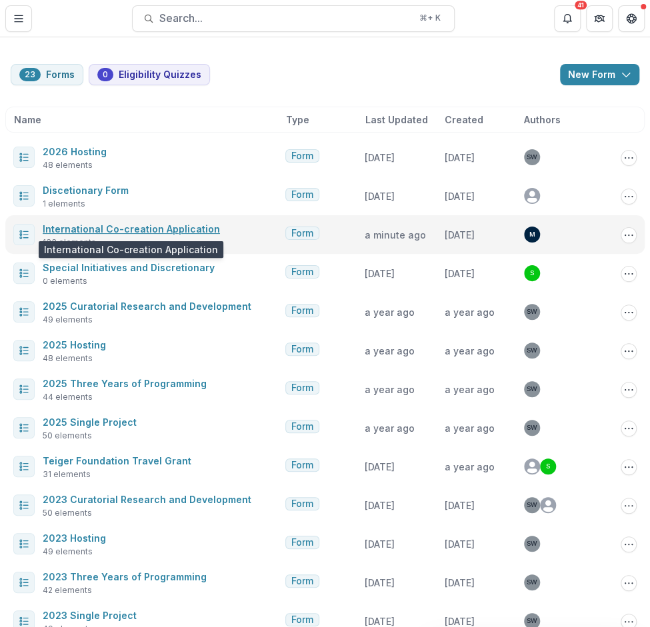
click at [95, 230] on link "International Co-creation Application" at bounding box center [131, 228] width 177 height 11
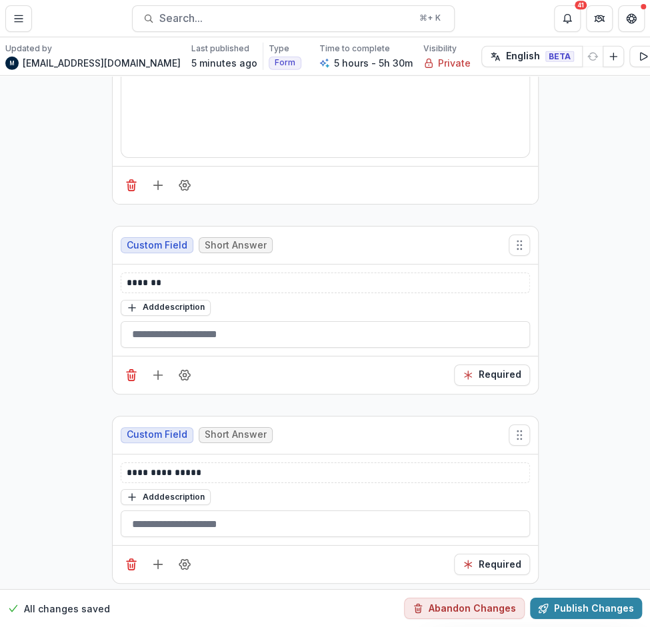
scroll to position [11331, 0]
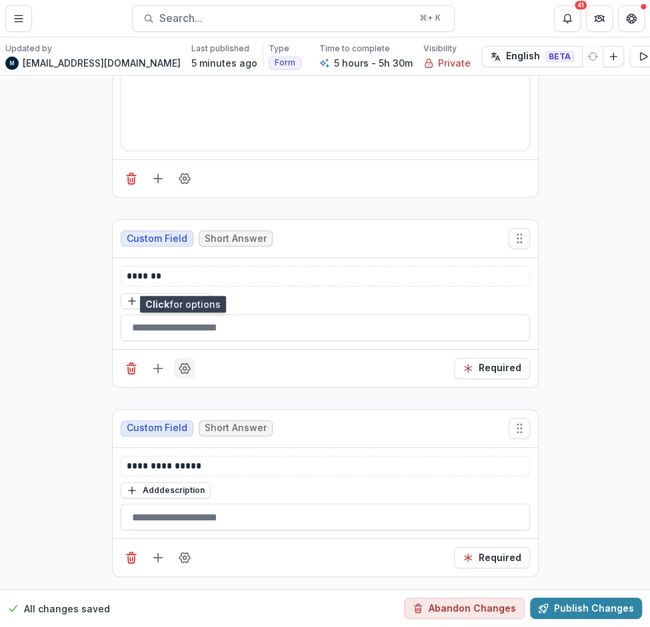
click at [179, 363] on icon "Field Settings" at bounding box center [184, 368] width 11 height 10
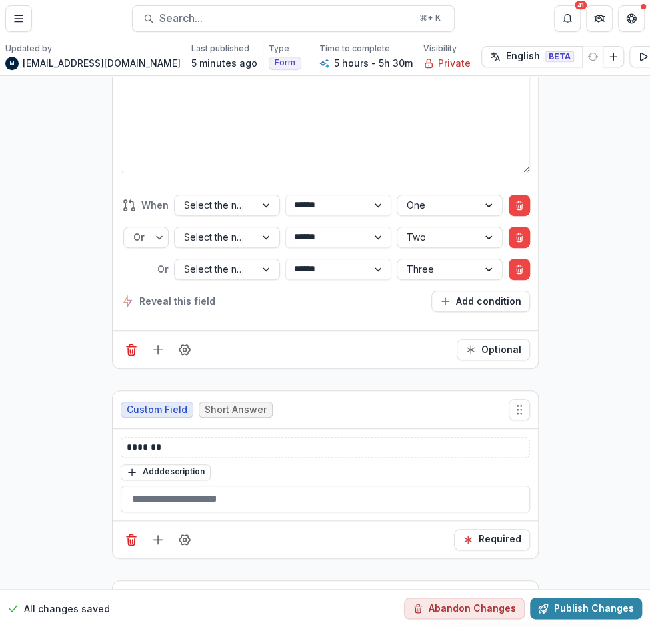
scroll to position [13926, 0]
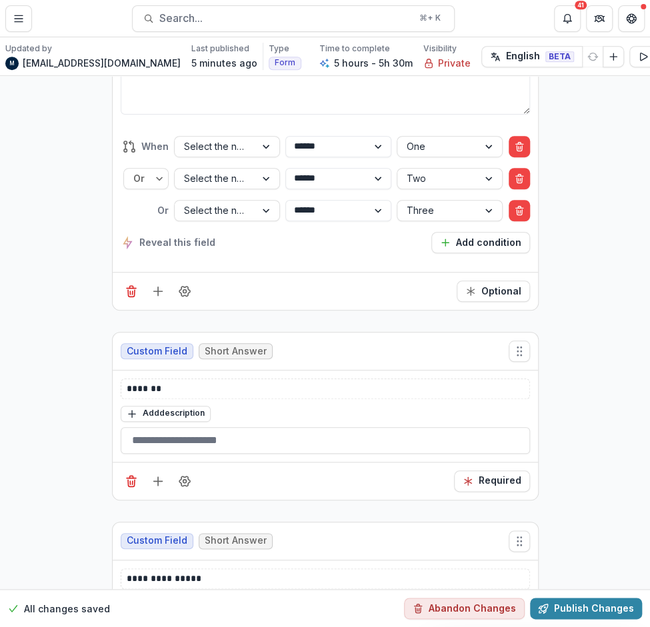
click at [196, 462] on div "Required" at bounding box center [325, 481] width 425 height 38
click at [185, 471] on button "Field Settings" at bounding box center [184, 481] width 21 height 21
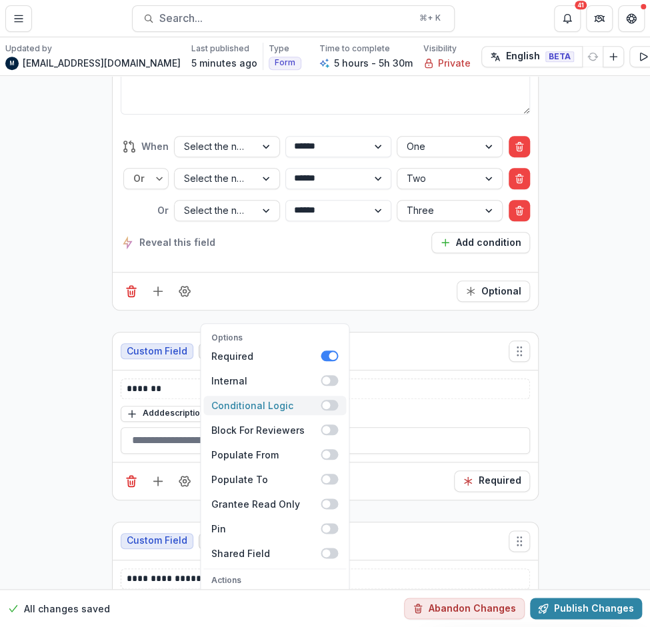
click at [333, 400] on span at bounding box center [329, 405] width 17 height 11
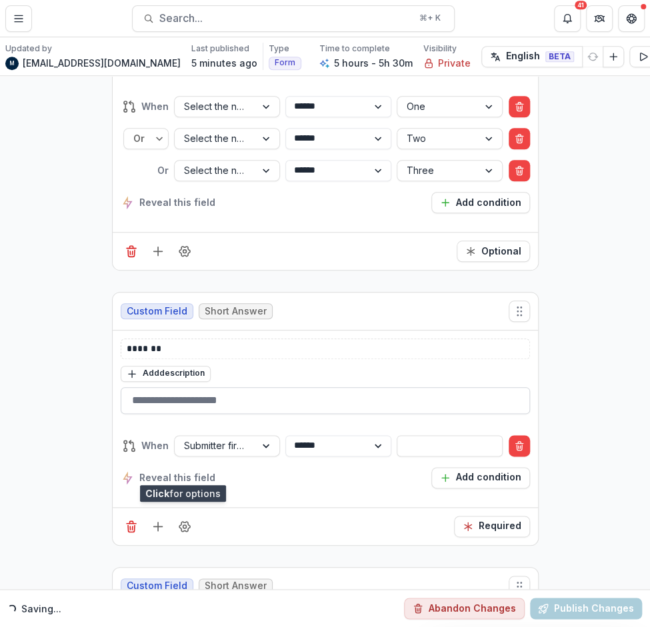
scroll to position [14014, 0]
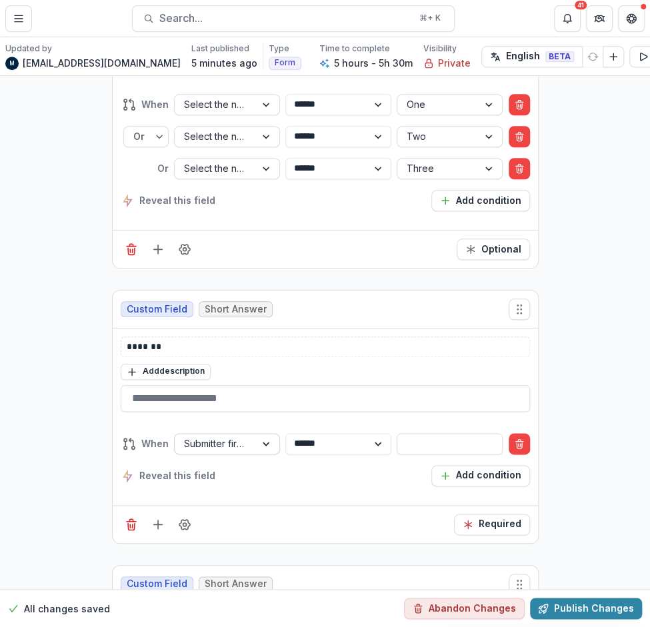
click at [227, 435] on div at bounding box center [215, 443] width 62 height 17
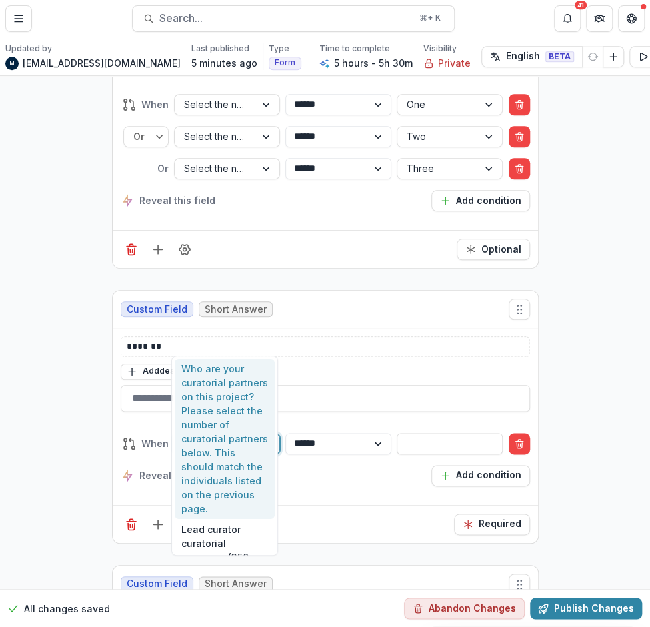
type input "****"
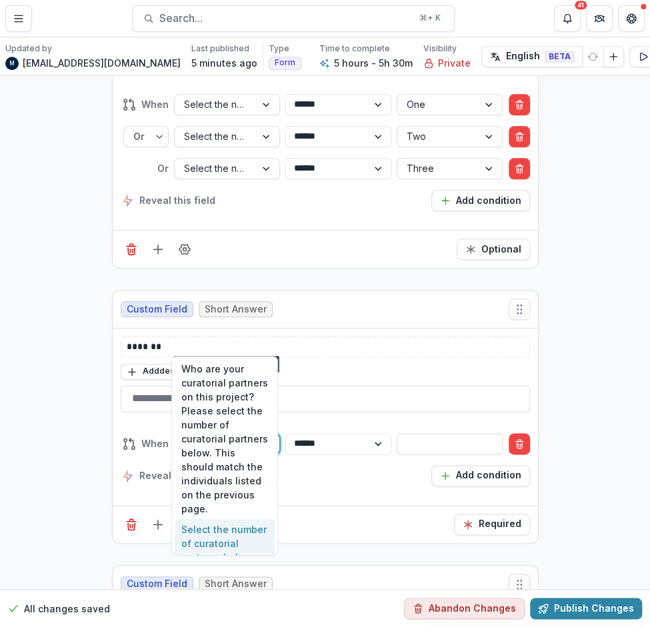
click at [216, 535] on div "Select the number of curatorial partners below. This should match the individua…" at bounding box center [225, 571] width 100 height 105
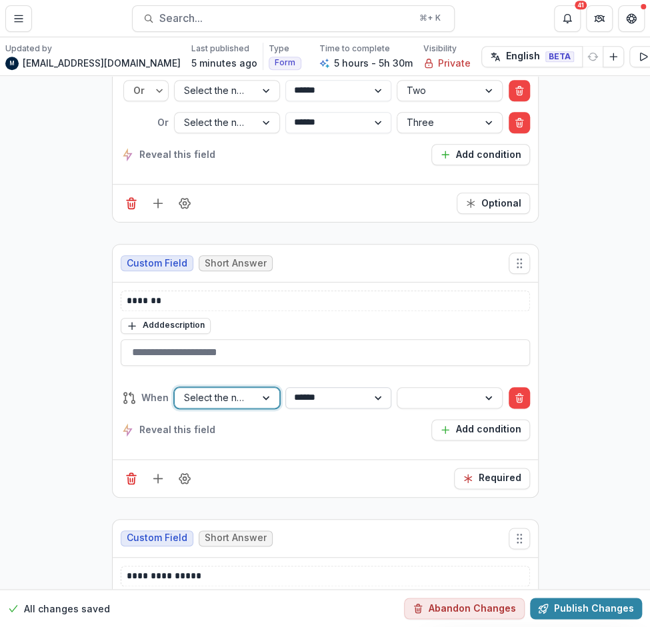
scroll to position [13968, 0]
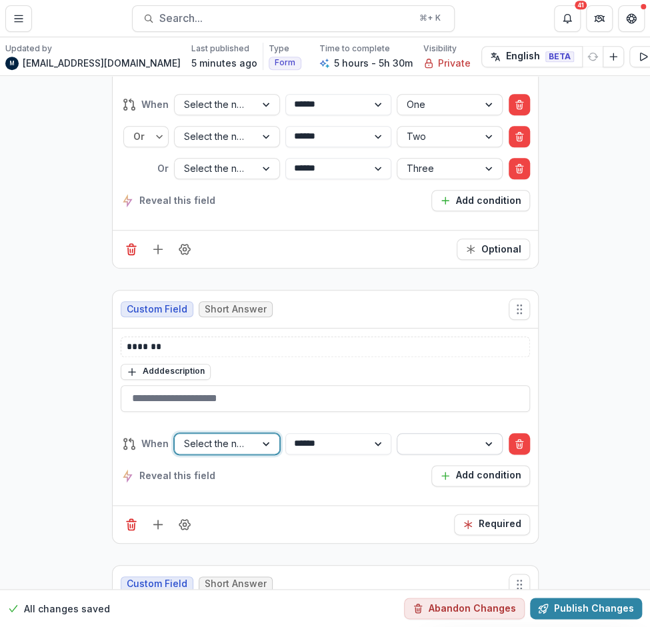
click at [415, 435] on div at bounding box center [438, 443] width 62 height 17
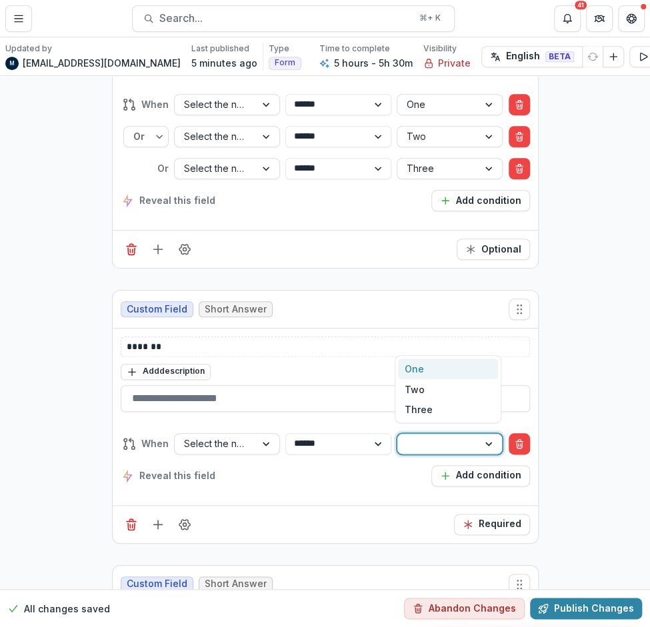
click at [417, 364] on div "One" at bounding box center [448, 369] width 100 height 21
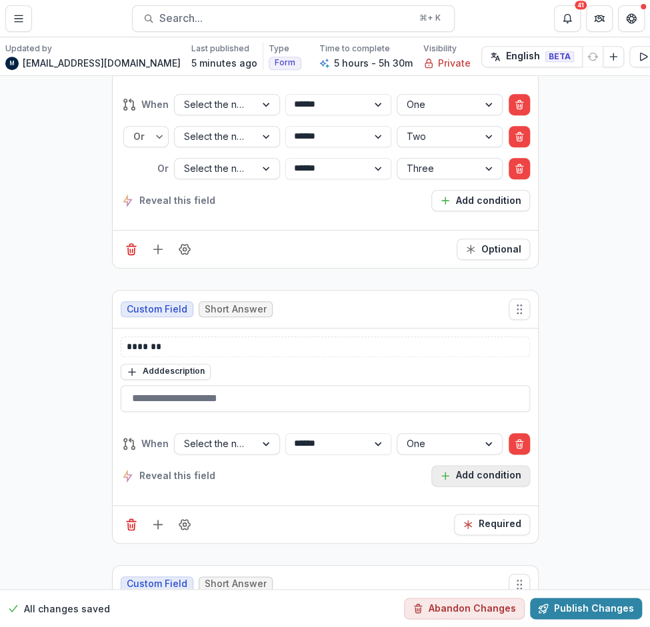
click at [459, 465] on button "Add condition" at bounding box center [480, 475] width 99 height 21
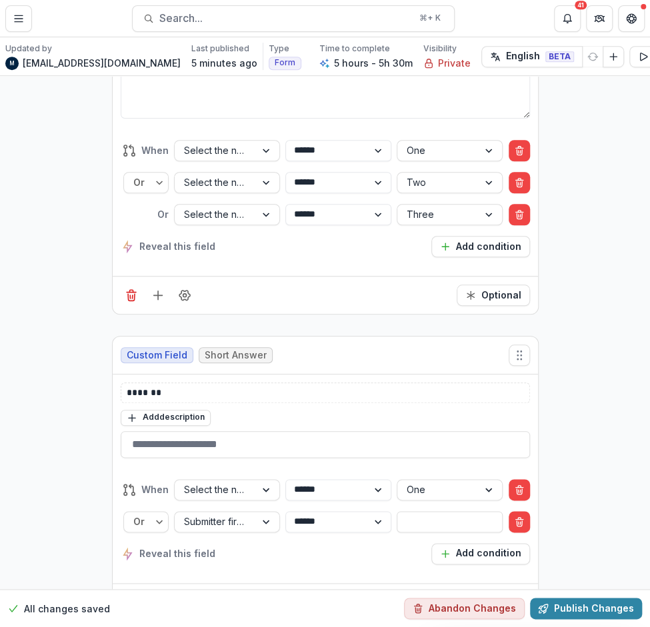
scroll to position [14014, 0]
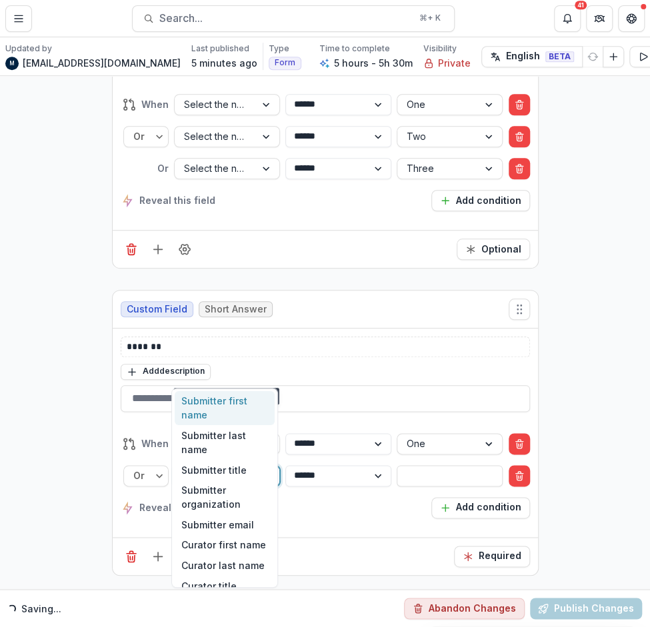
click at [221, 467] on div at bounding box center [215, 475] width 62 height 17
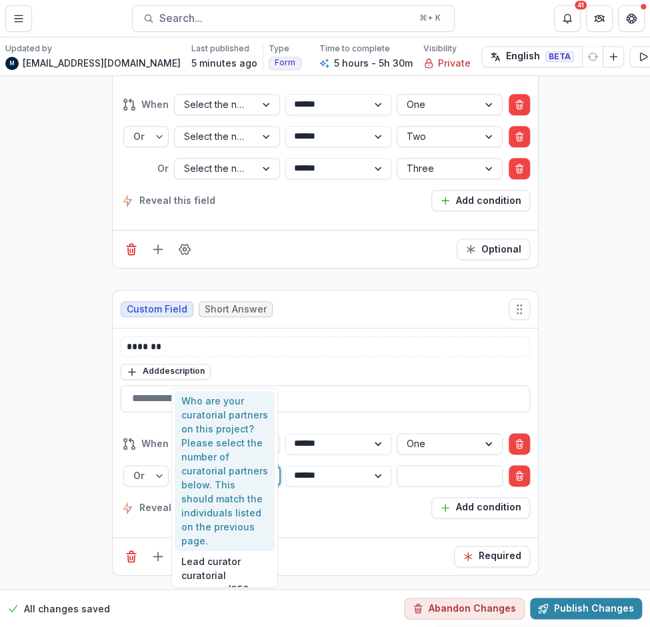
type input "****"
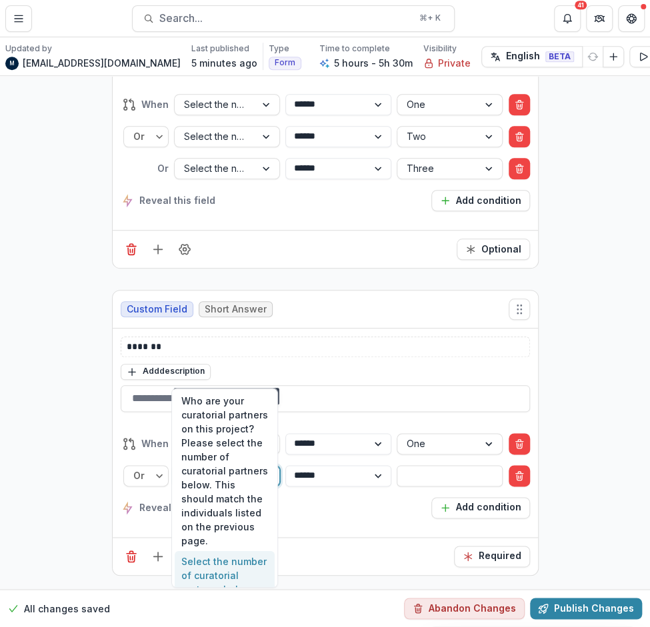
click at [224, 564] on div "Select the number of curatorial partners below. This should match the individua…" at bounding box center [225, 603] width 100 height 105
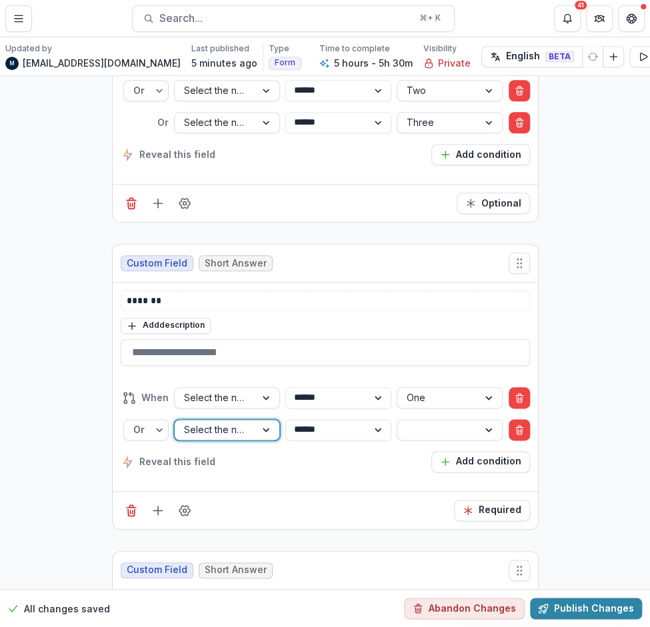
scroll to position [13968, 0]
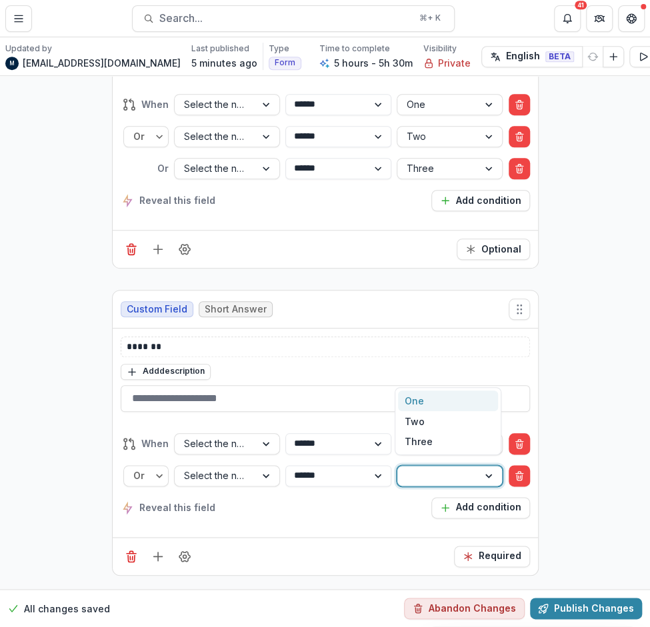
click at [445, 467] on div at bounding box center [438, 475] width 62 height 17
click at [431, 424] on div "Two" at bounding box center [448, 421] width 100 height 21
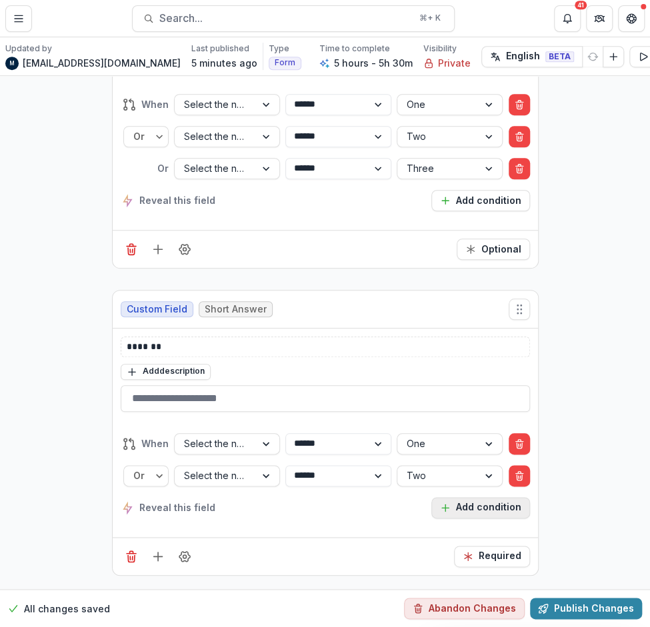
click at [471, 497] on button "Add condition" at bounding box center [480, 507] width 99 height 21
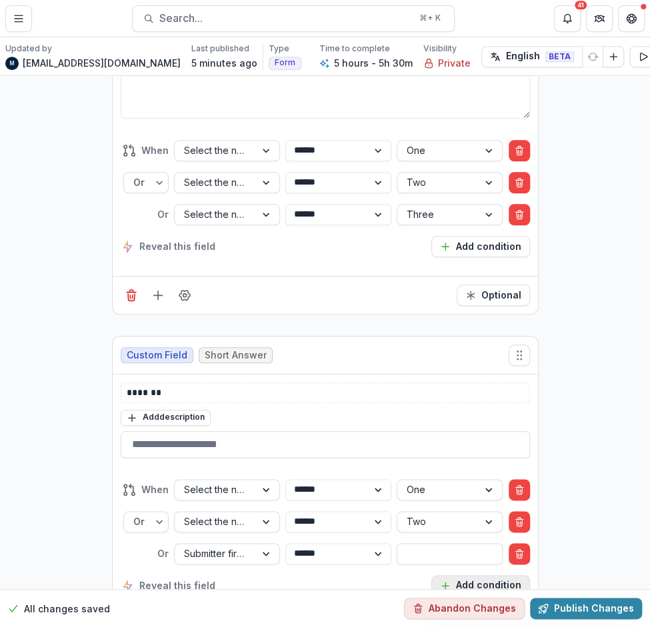
scroll to position [14014, 0]
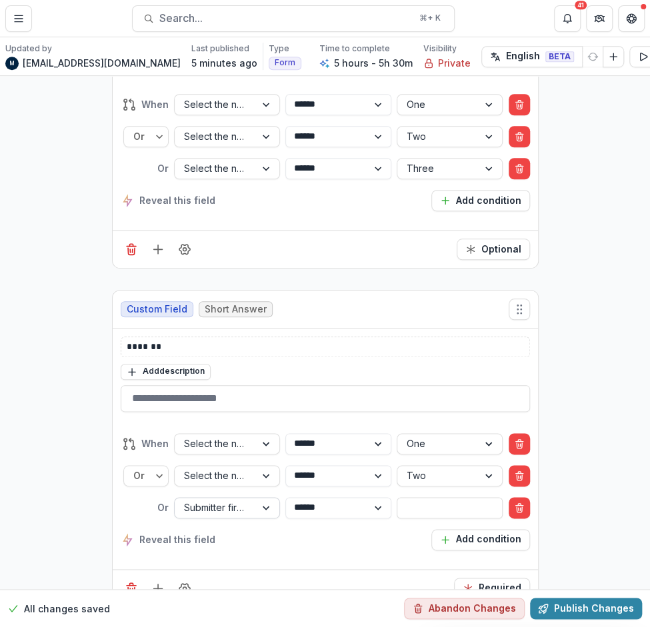
click at [246, 498] on div "Submitter first name" at bounding box center [215, 507] width 81 height 19
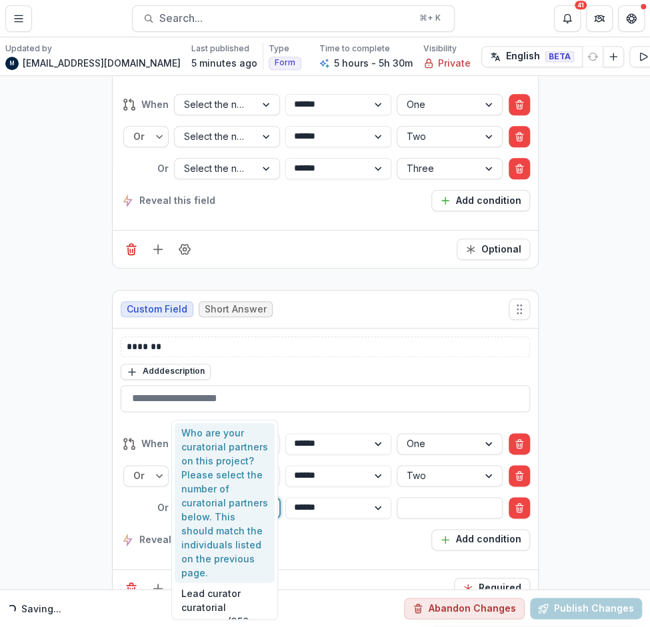
type input "****"
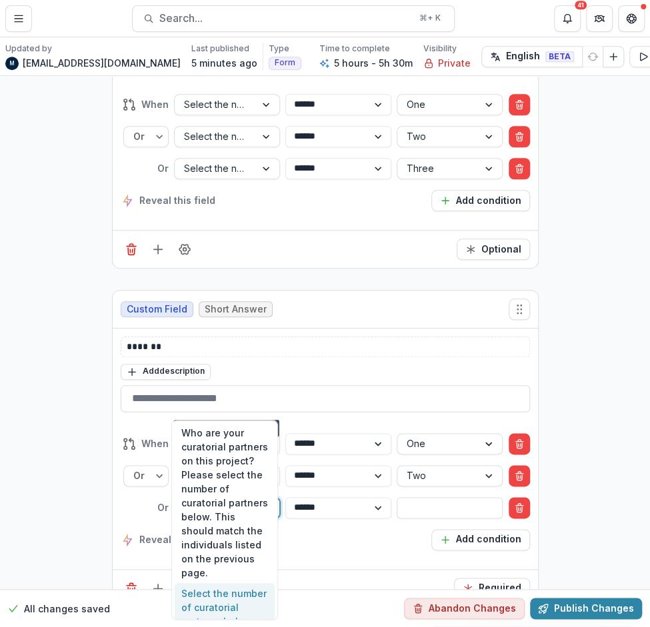
click at [207, 615] on div "Select the number of curatorial partners below. This should match the individua…" at bounding box center [225, 635] width 100 height 105
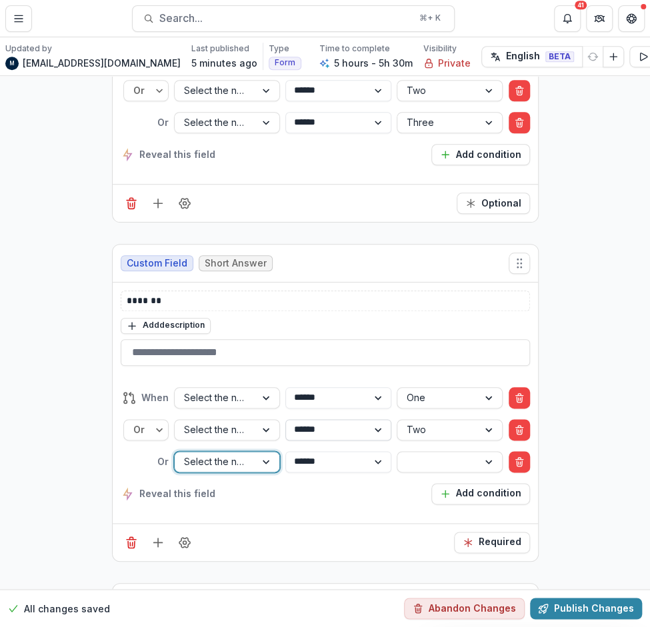
scroll to position [13968, 0]
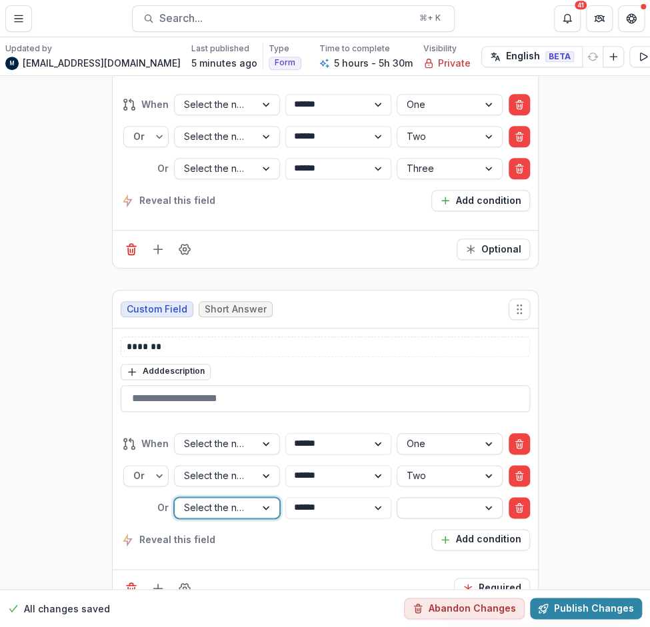
click at [419, 499] on div at bounding box center [438, 507] width 62 height 17
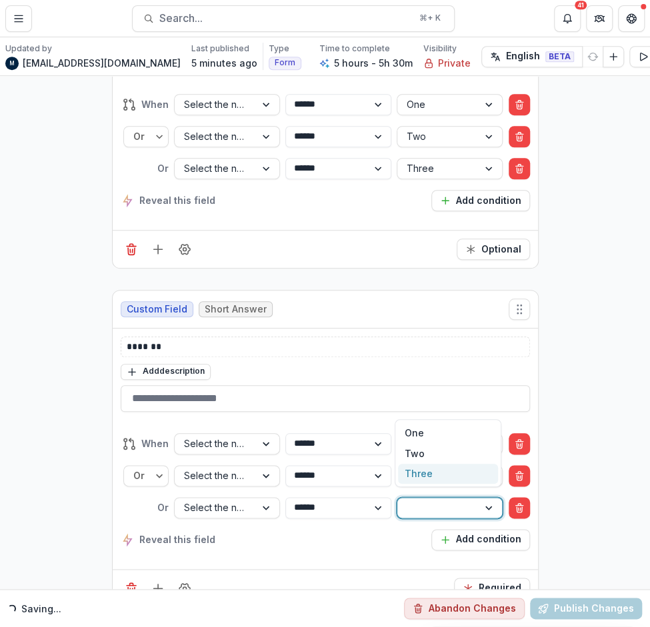
click at [424, 470] on div "Three" at bounding box center [448, 474] width 100 height 21
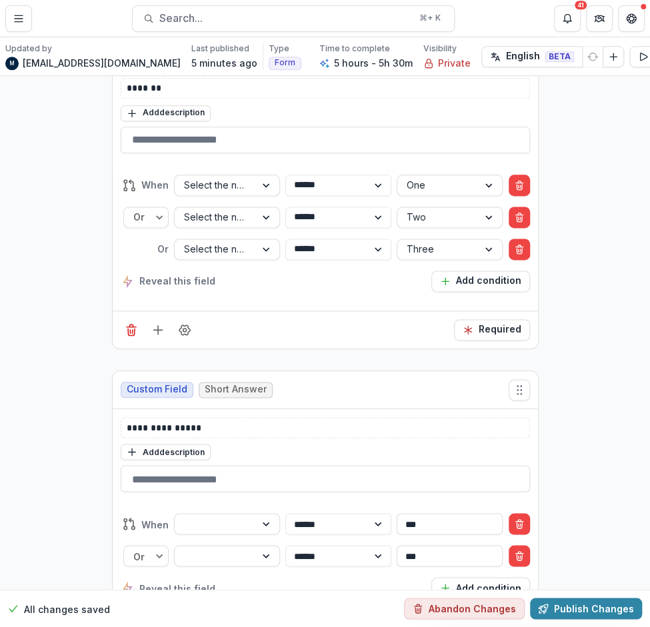
scroll to position [14229, 0]
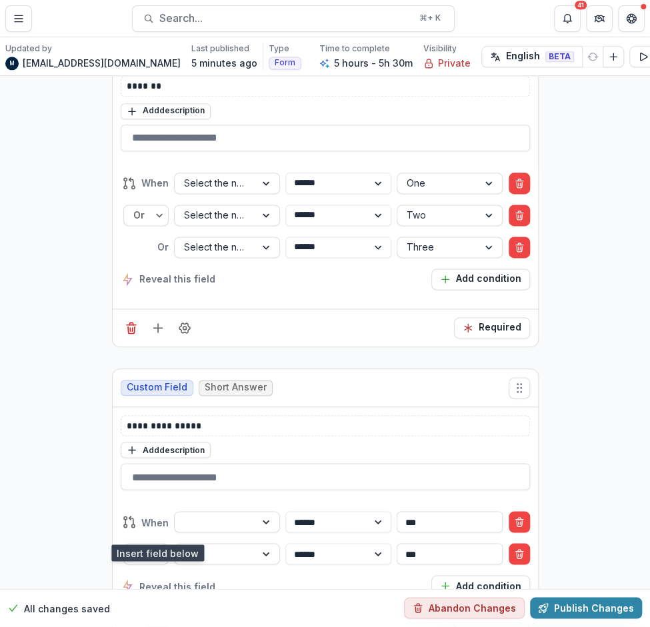
click at [153, 627] on icon "Add field" at bounding box center [157, 634] width 13 height 13
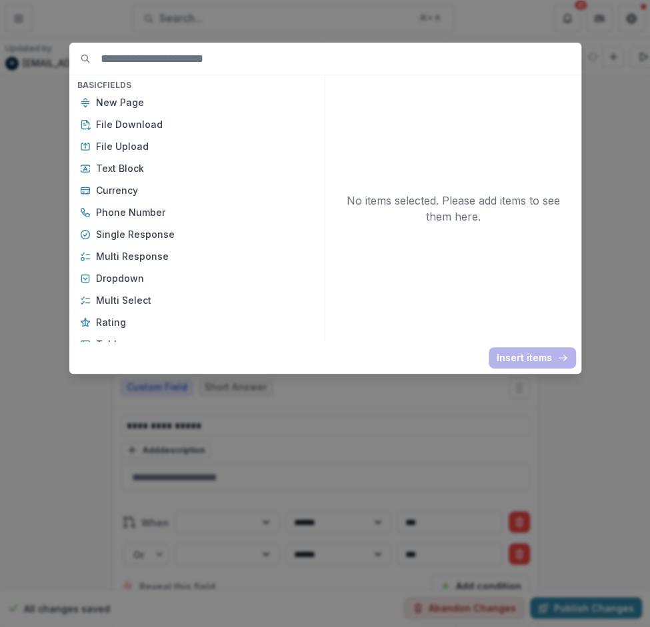
click at [619, 289] on div "Basic Fields New Page File Download File Upload Text Block Currency Phone Numbe…" at bounding box center [325, 313] width 650 height 627
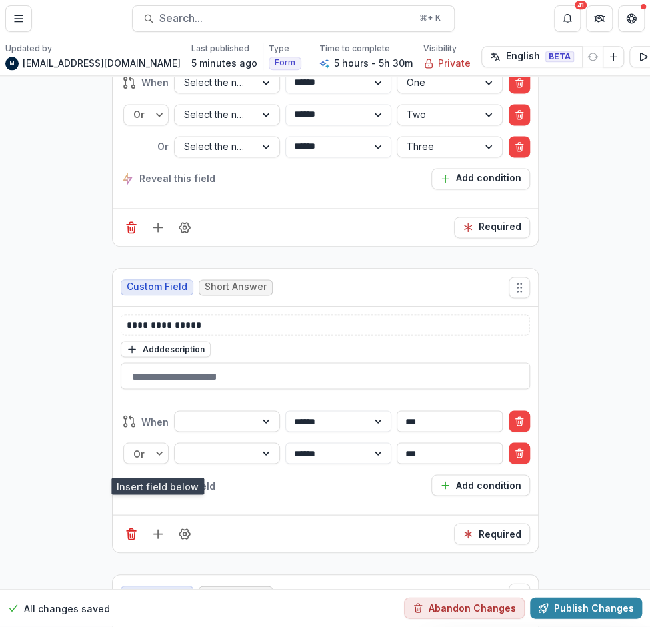
scroll to position [14383, 0]
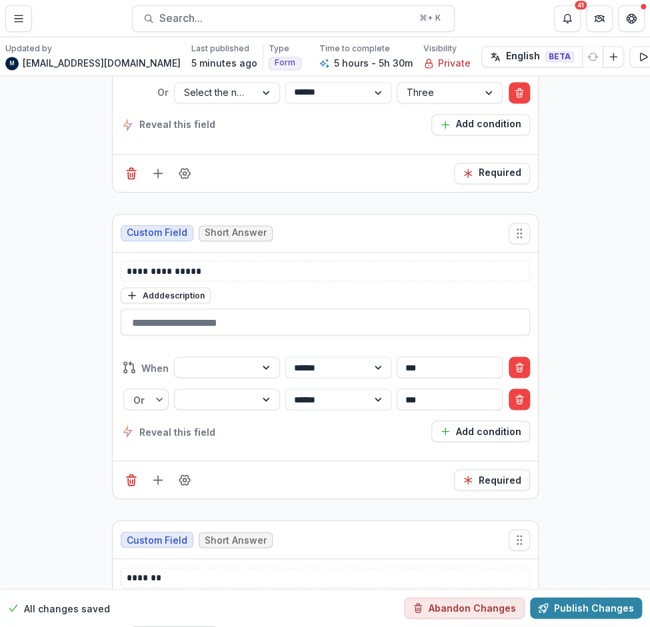
click at [199, 346] on div "**********" at bounding box center [325, 399] width 409 height 107
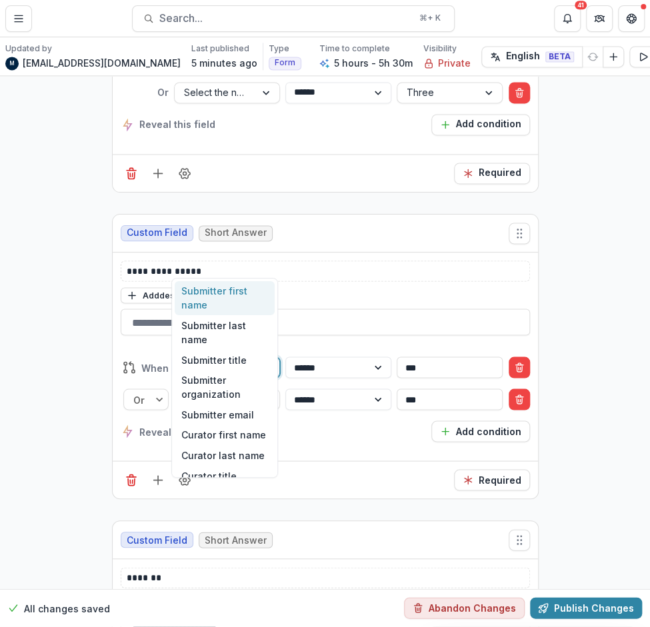
click at [200, 359] on div at bounding box center [215, 367] width 62 height 17
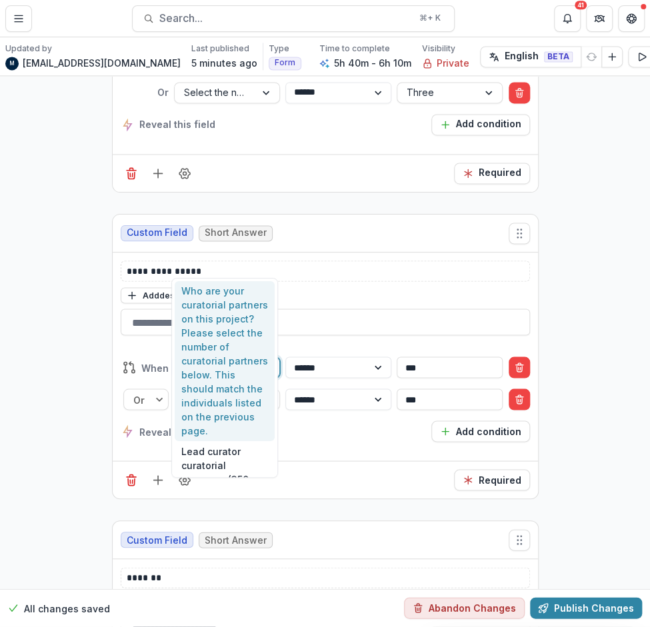
type input "****"
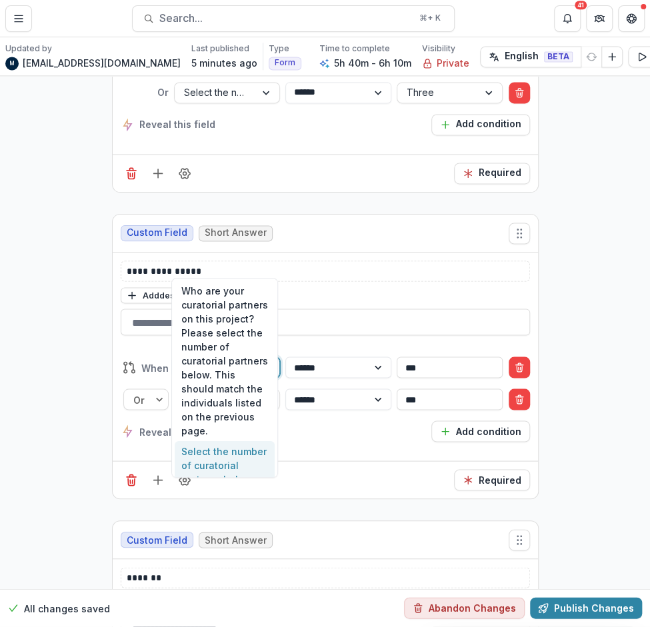
click at [207, 456] on div "Select the number of curatorial partners below. This should match the individua…" at bounding box center [225, 493] width 100 height 105
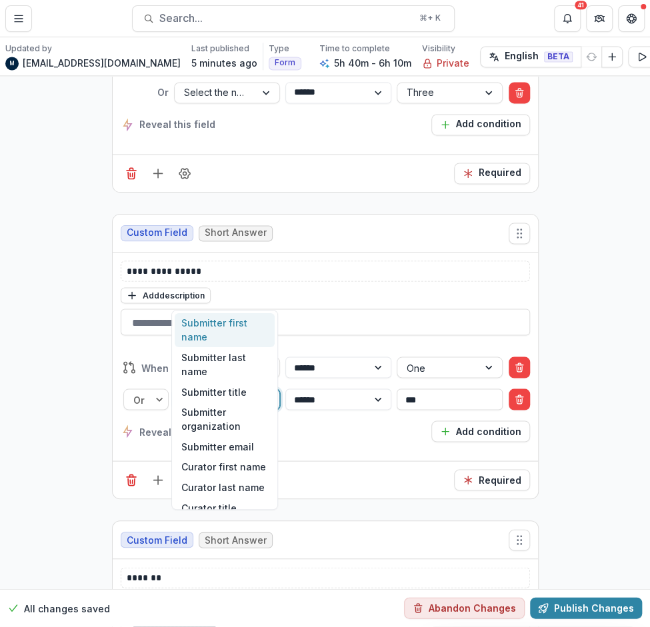
click at [219, 390] on div at bounding box center [215, 399] width 81 height 19
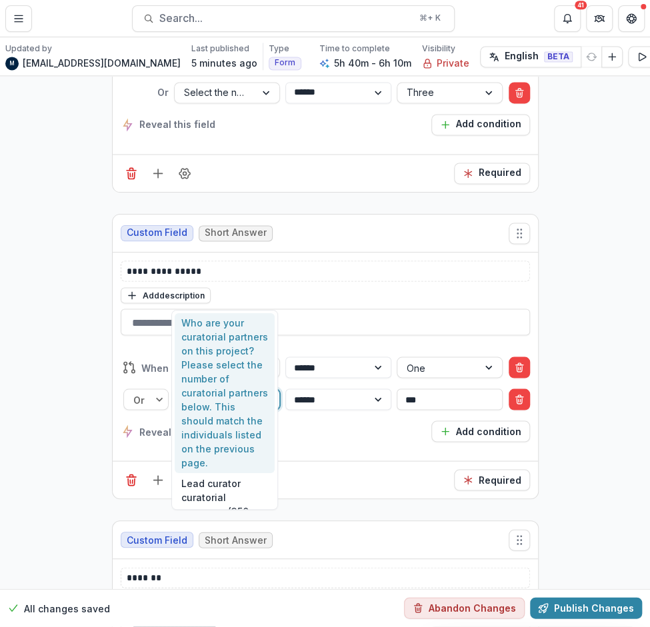
type input "****"
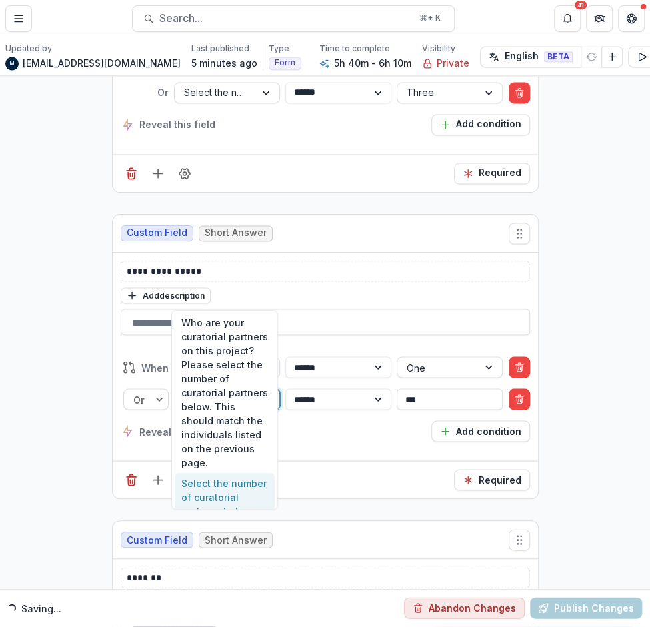
click at [215, 485] on div "Select the number of curatorial partners below. This should match the individua…" at bounding box center [225, 525] width 100 height 105
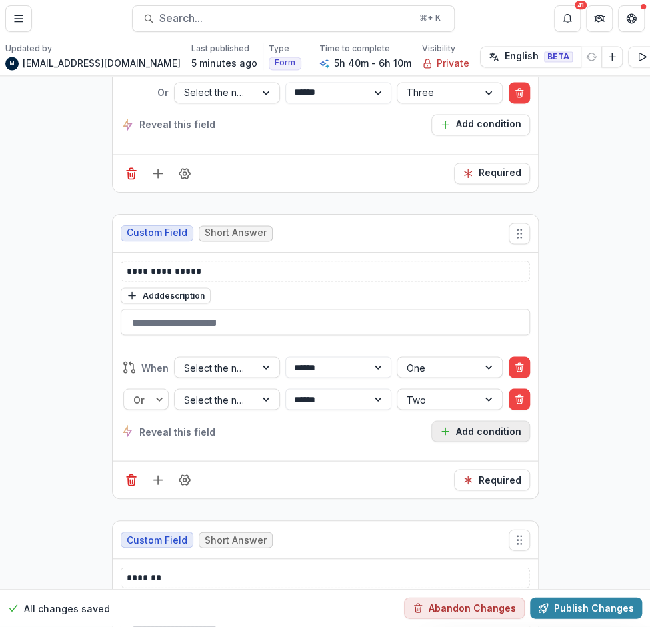
click at [433, 421] on button "Add condition" at bounding box center [480, 431] width 99 height 21
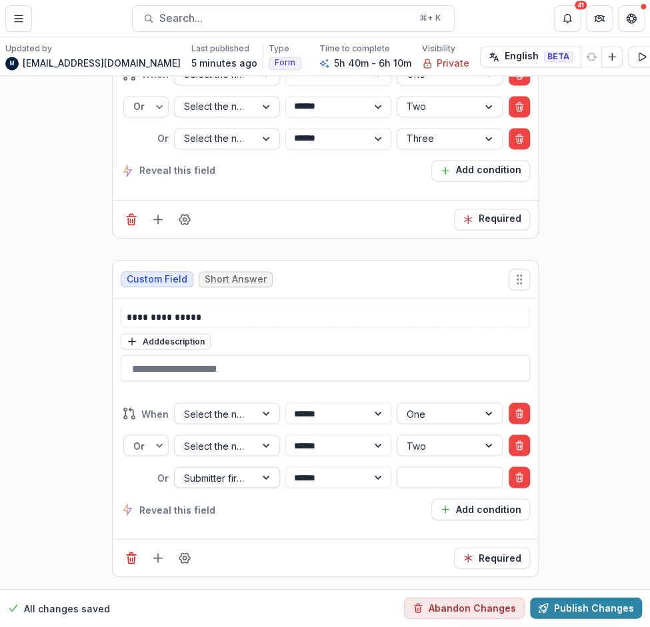
scroll to position [14429, 0]
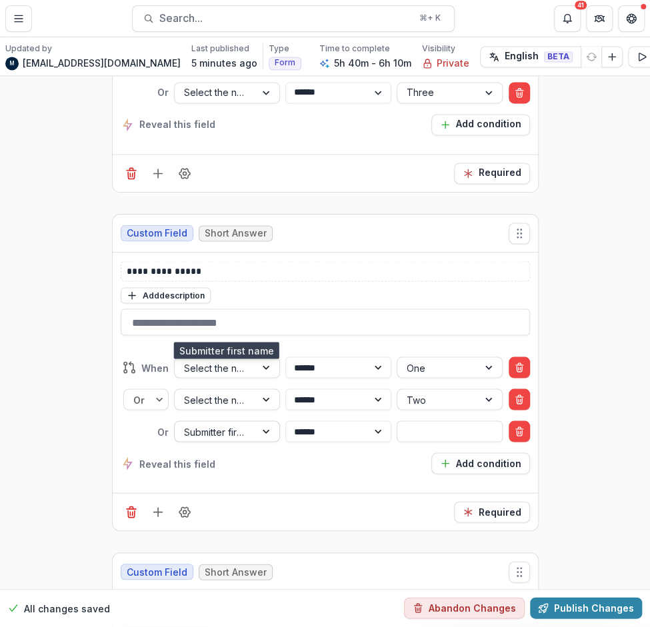
click at [199, 423] on div at bounding box center [215, 431] width 62 height 17
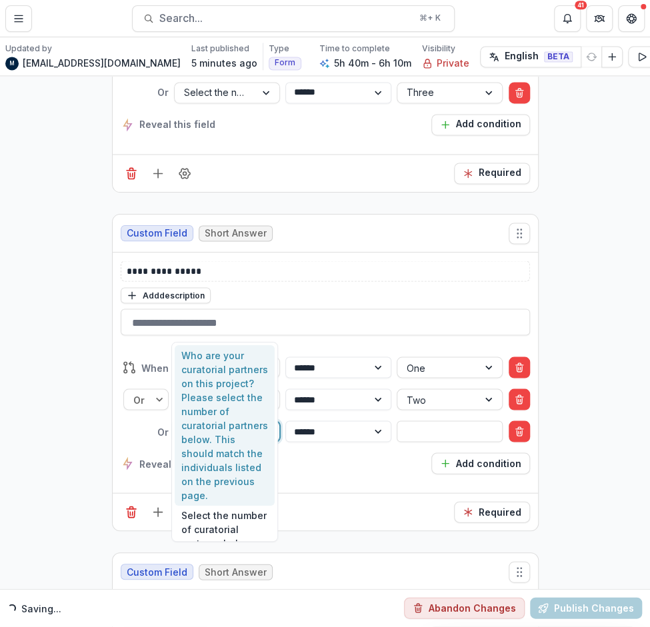
type input "****"
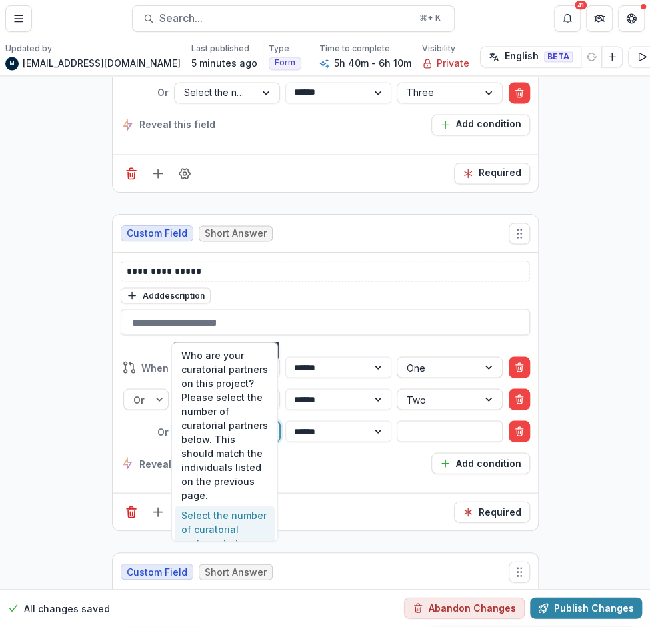
click at [217, 526] on div "Select the number of curatorial partners below. This should match the individua…" at bounding box center [225, 558] width 100 height 105
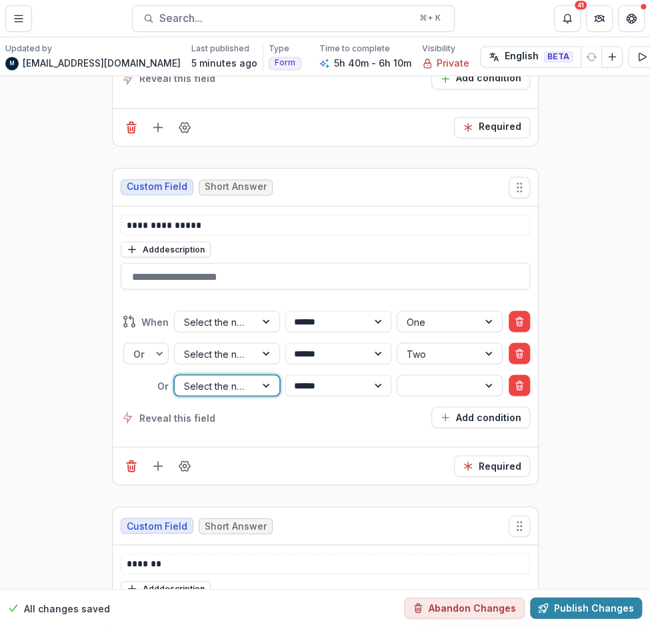
scroll to position [14383, 0]
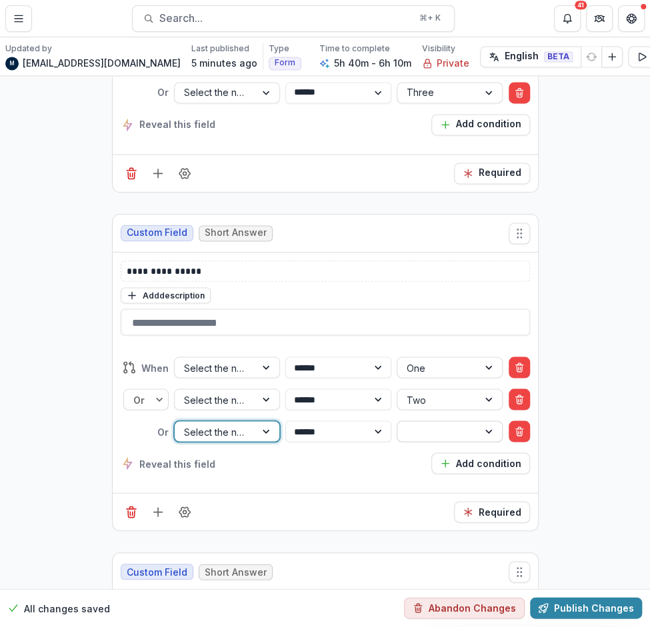
click at [417, 423] on div at bounding box center [438, 431] width 62 height 17
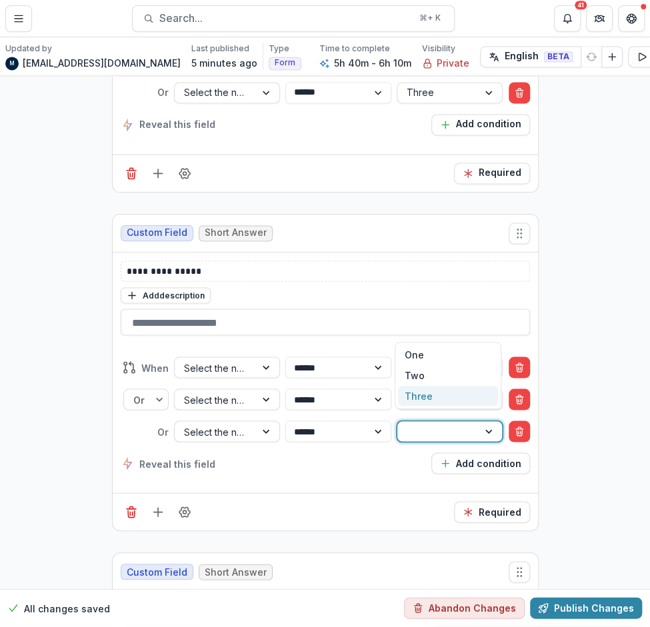
click at [417, 391] on div "Three" at bounding box center [448, 396] width 100 height 21
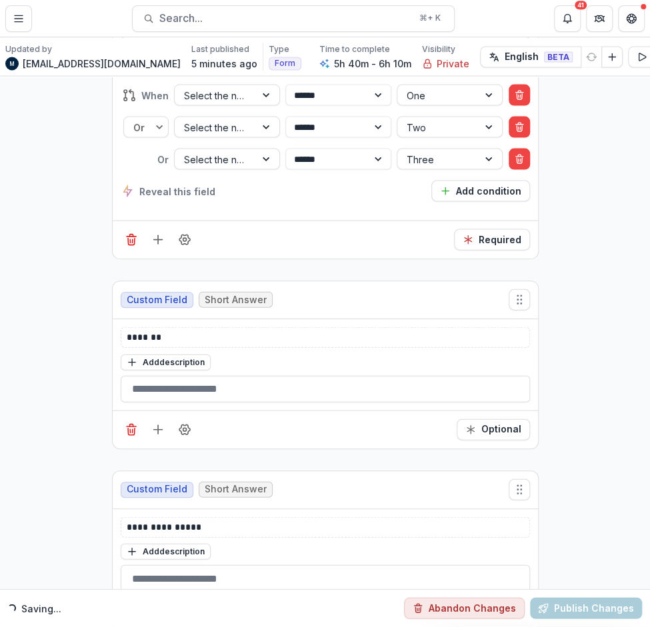
scroll to position [14665, 0]
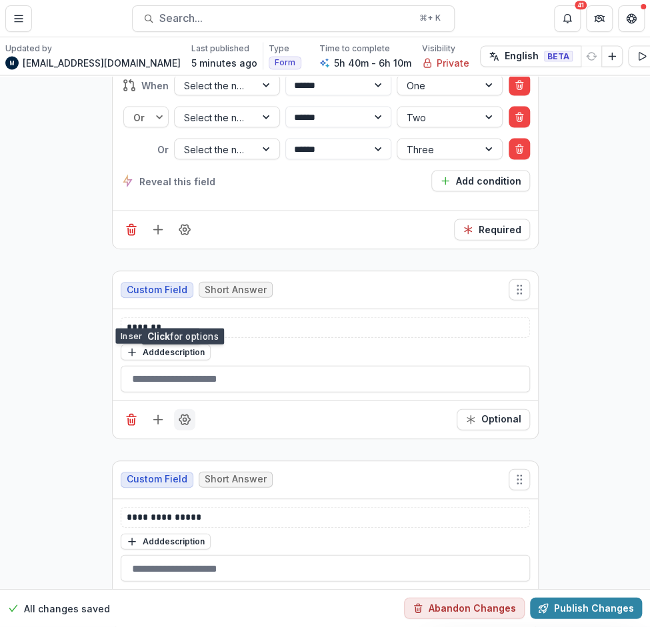
click at [181, 413] on icon "Field Settings" at bounding box center [184, 419] width 13 height 13
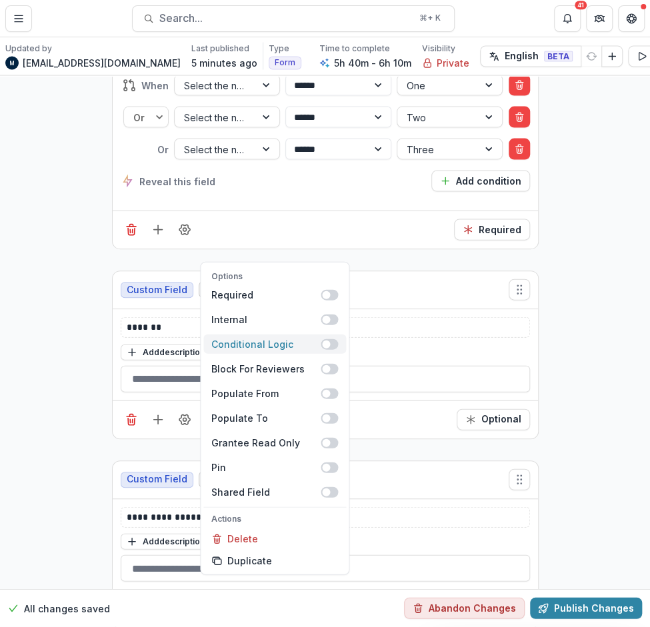
click at [328, 339] on span at bounding box center [329, 344] width 17 height 11
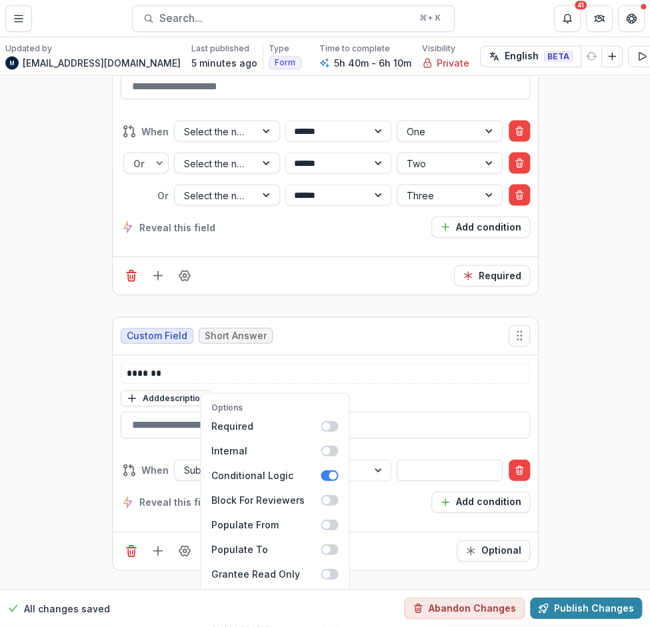
click at [77, 277] on div "**********" at bounding box center [325, 515] width 650 height 30208
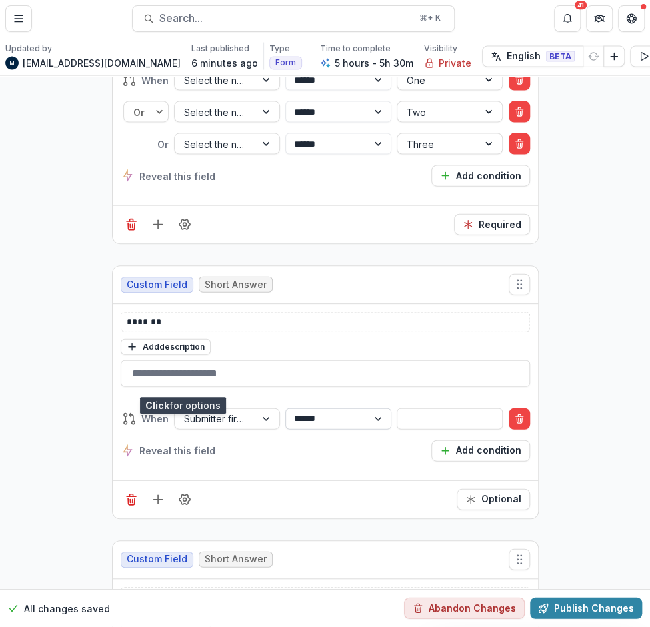
scroll to position [14727, 0]
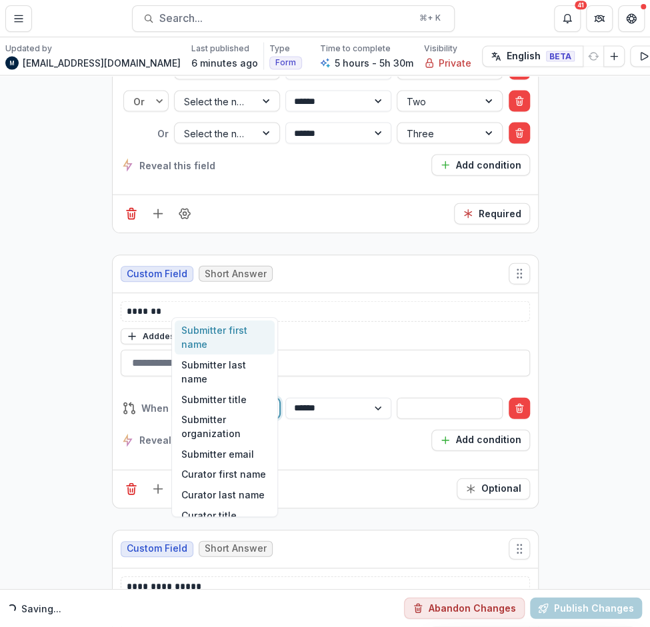
click at [237, 400] on div at bounding box center [215, 408] width 62 height 17
type input "****"
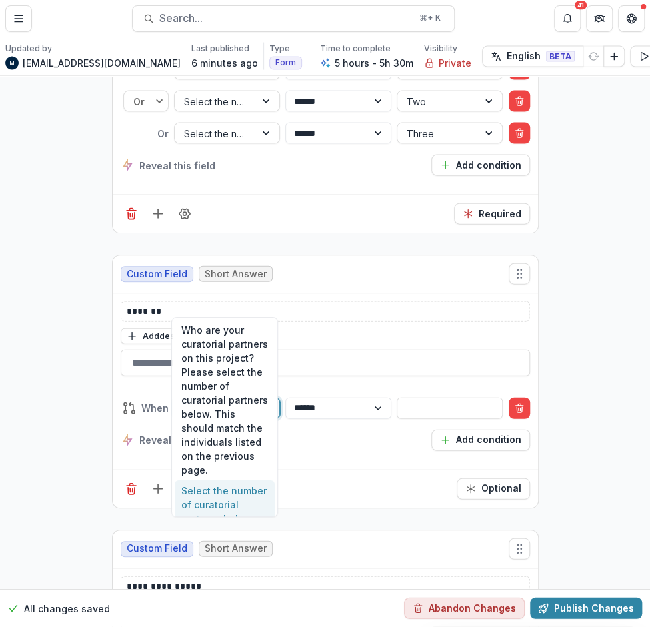
click at [233, 507] on div "Select the number of curatorial partners below. This should match the individua…" at bounding box center [225, 533] width 100 height 105
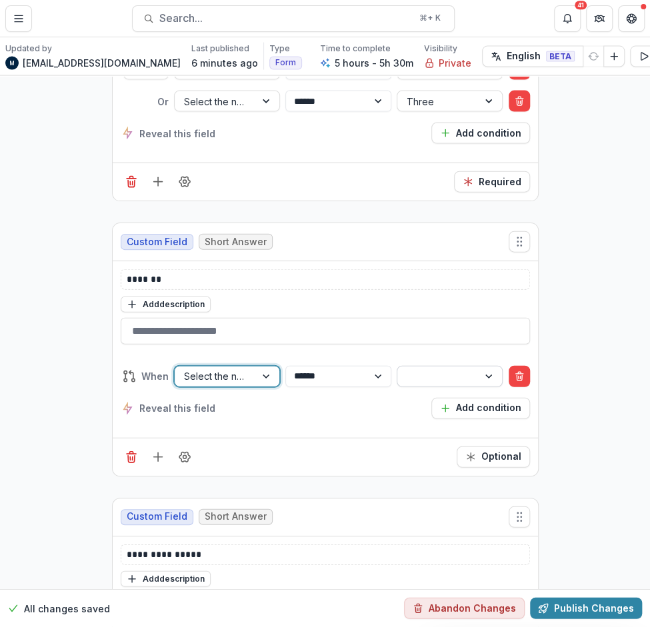
scroll to position [14681, 0]
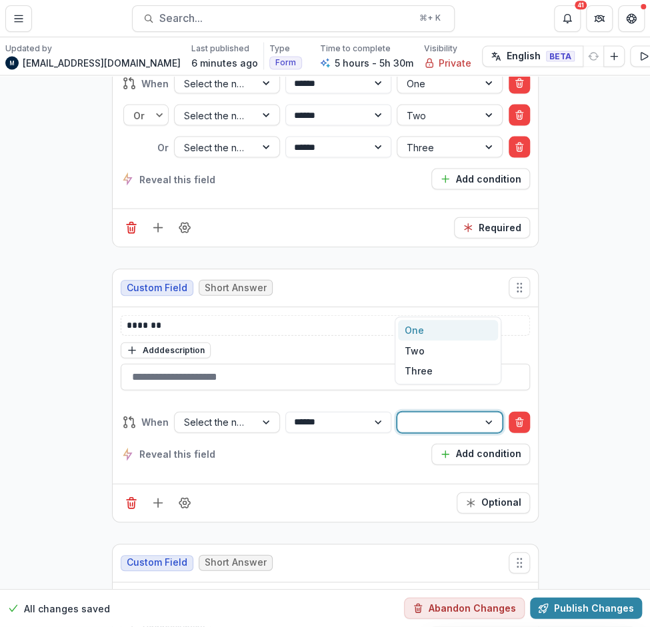
click at [417, 414] on div at bounding box center [438, 422] width 62 height 17
click at [417, 329] on div "One" at bounding box center [448, 330] width 100 height 21
click at [460, 444] on button "Add condition" at bounding box center [480, 454] width 99 height 21
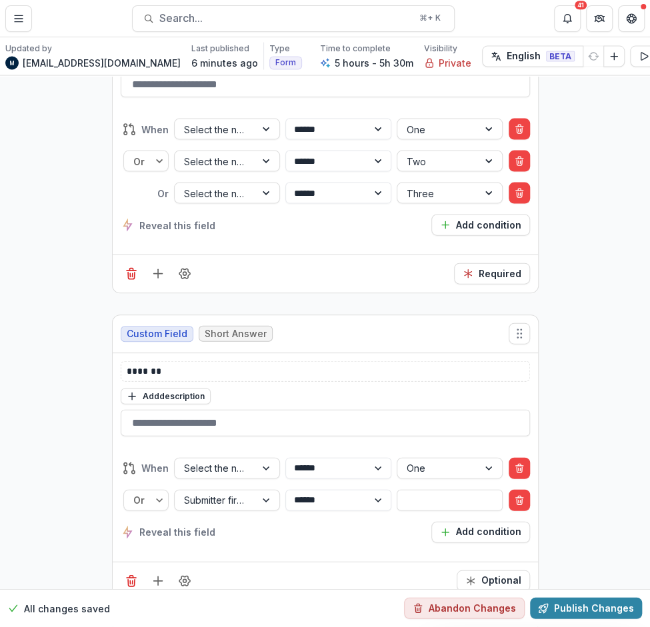
scroll to position [14727, 0]
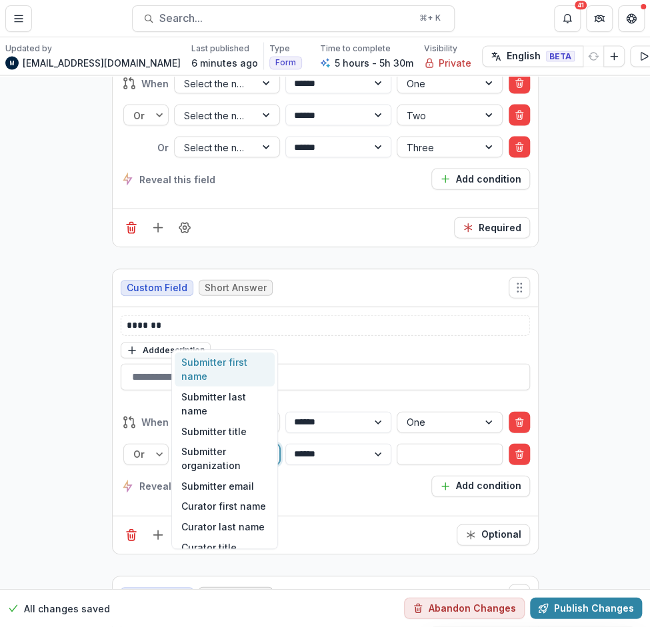
click at [225, 446] on div at bounding box center [215, 454] width 62 height 17
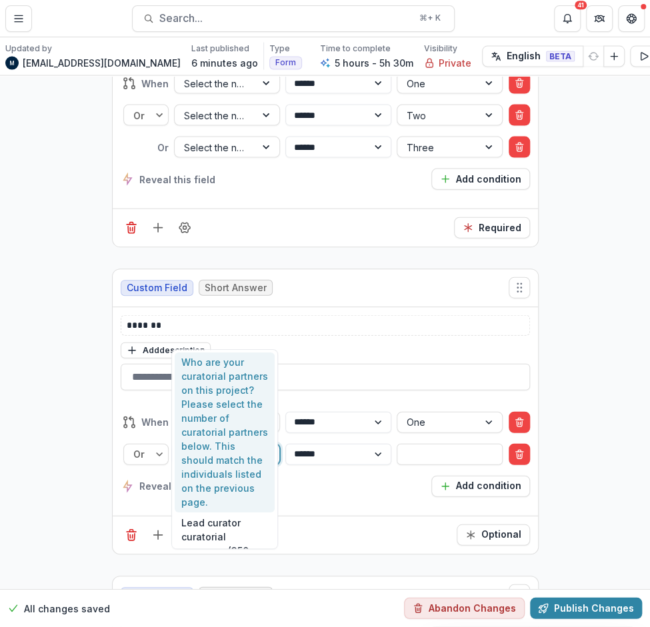
type input "****"
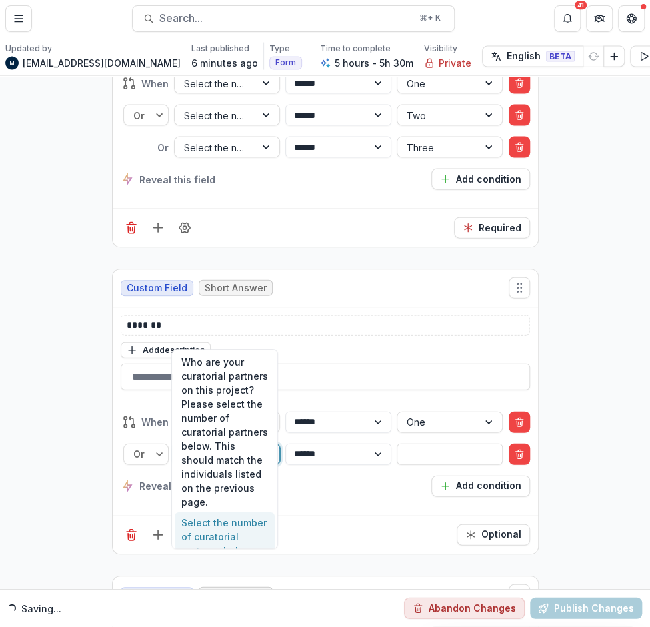
click at [207, 527] on div "Select the number of curatorial partners below. This should match the individua…" at bounding box center [225, 565] width 100 height 105
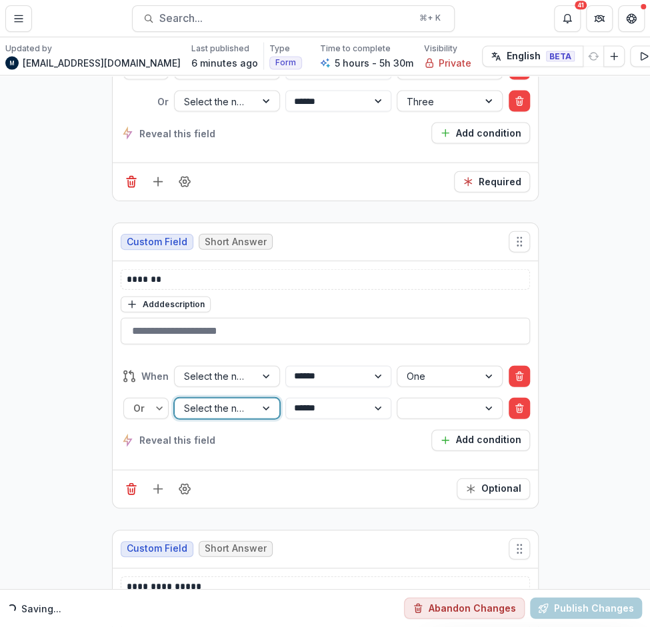
scroll to position [14681, 0]
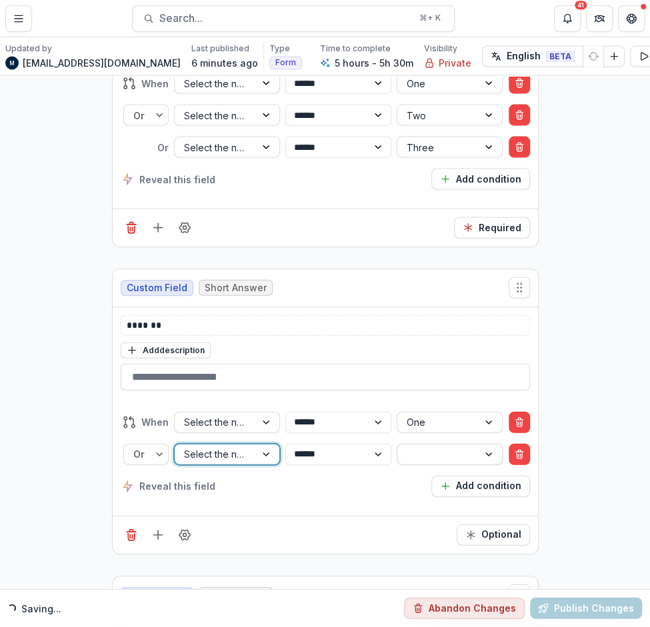
click at [439, 446] on div at bounding box center [438, 454] width 62 height 17
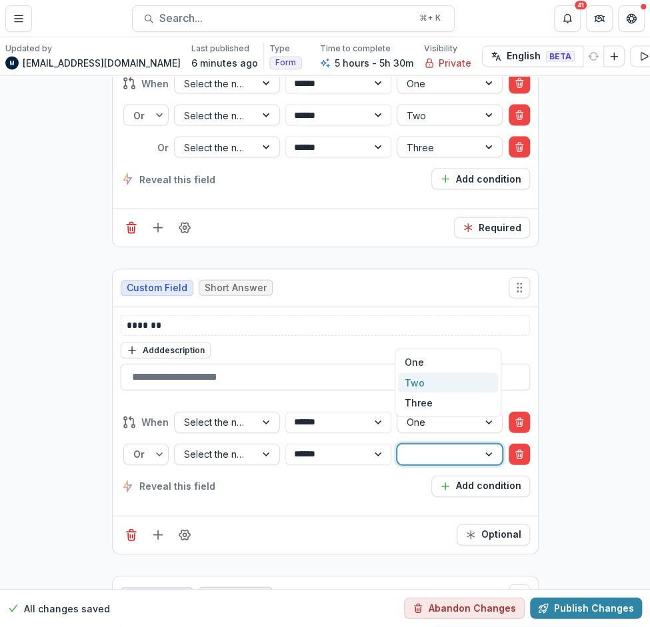
click at [431, 385] on div "Two" at bounding box center [448, 383] width 100 height 21
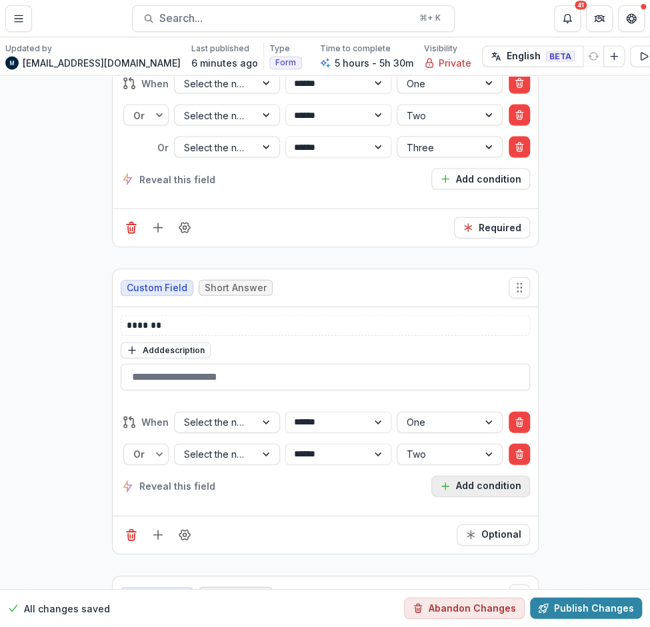
click at [471, 476] on button "Add condition" at bounding box center [480, 486] width 99 height 21
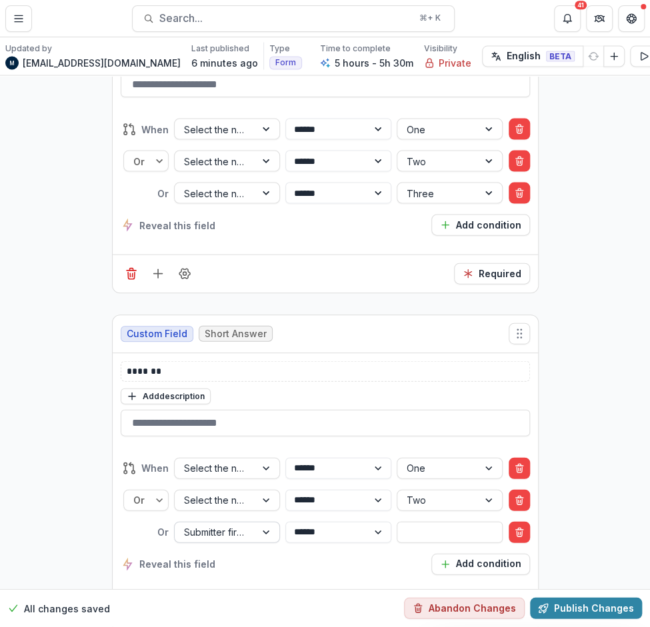
scroll to position [14727, 0]
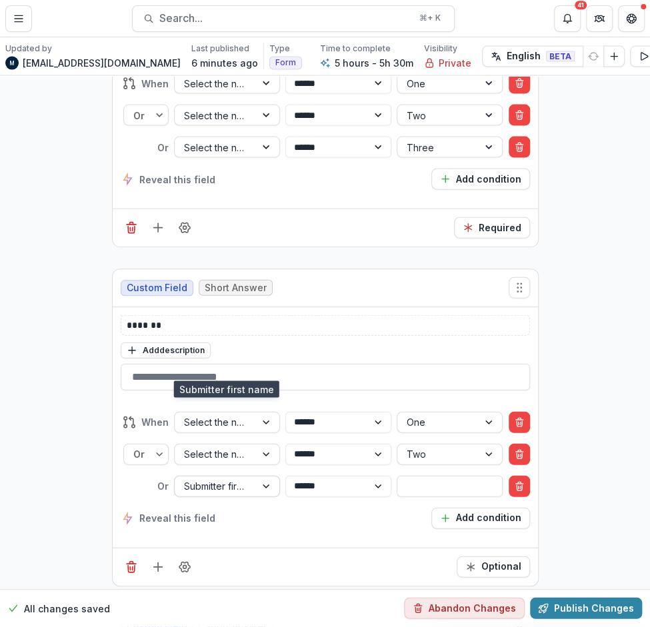
click at [245, 477] on div "Submitter first name" at bounding box center [215, 486] width 81 height 19
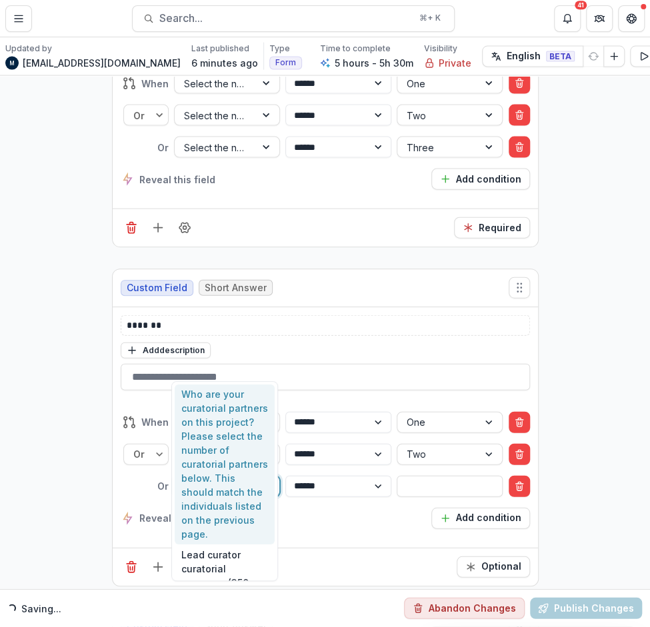
type input "****"
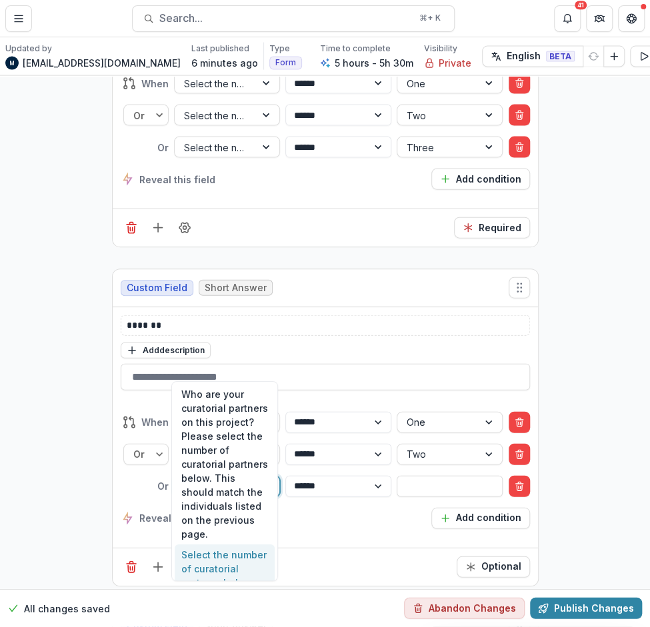
click at [221, 559] on div "Select the number of curatorial partners below. This should match the individua…" at bounding box center [225, 597] width 100 height 105
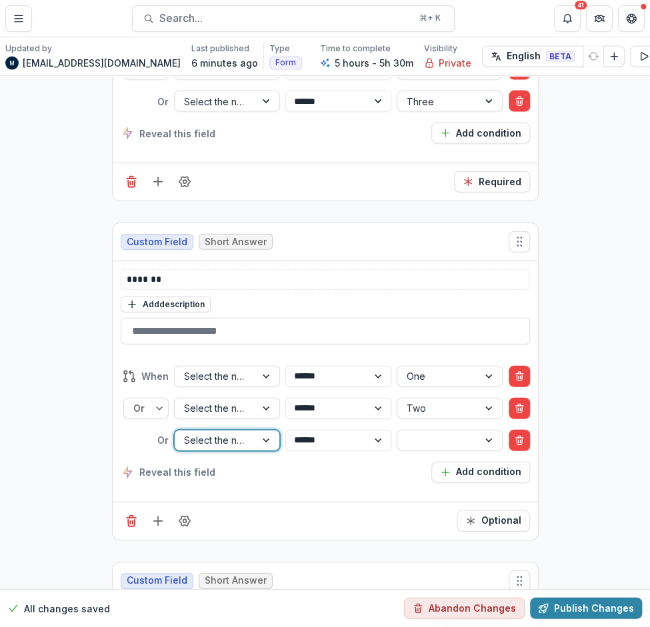
scroll to position [14681, 0]
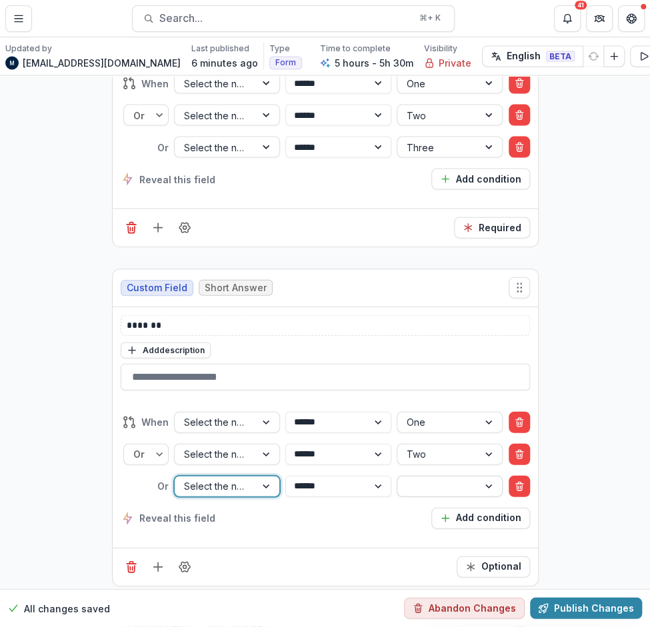
click at [410, 478] on div at bounding box center [438, 486] width 62 height 17
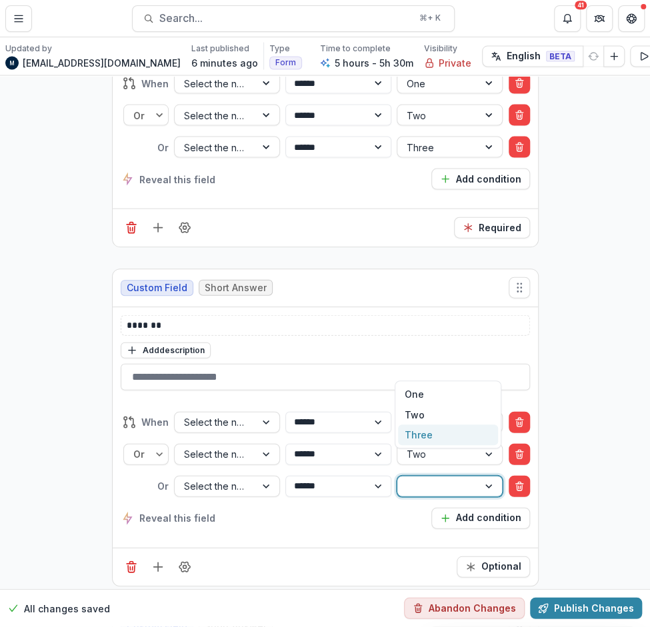
click at [426, 433] on div "Three" at bounding box center [448, 435] width 100 height 21
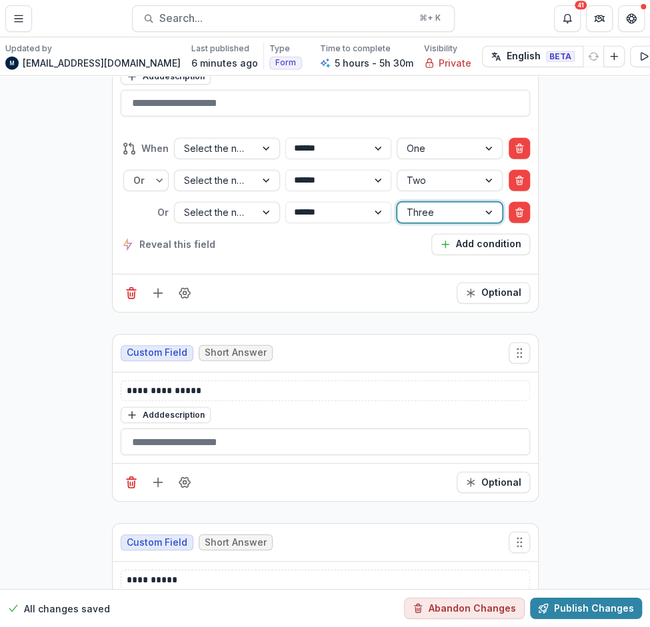
scroll to position [15000, 0]
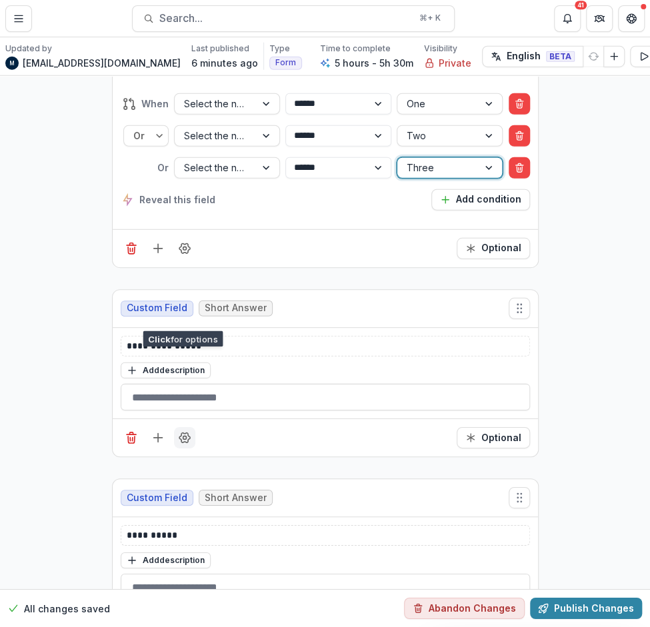
click at [178, 431] on icon "Field Settings" at bounding box center [184, 437] width 13 height 13
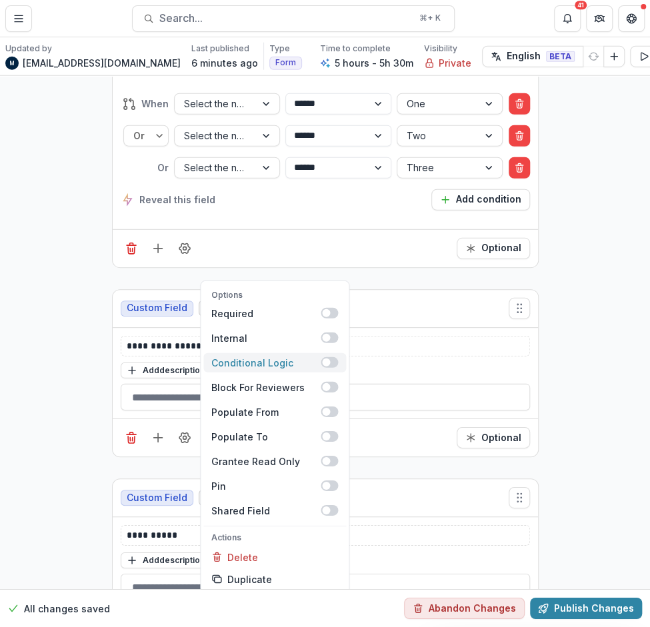
click at [322, 359] on span at bounding box center [326, 363] width 8 height 8
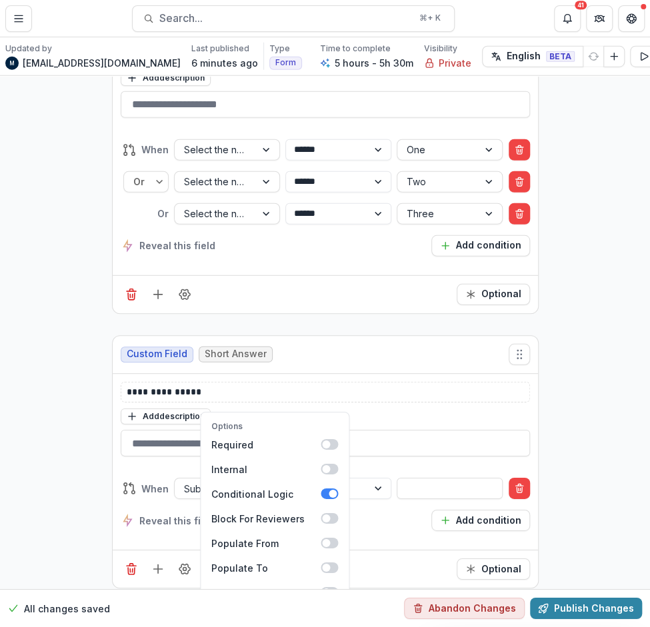
click at [95, 301] on div "**********" at bounding box center [325, 261] width 650 height 30371
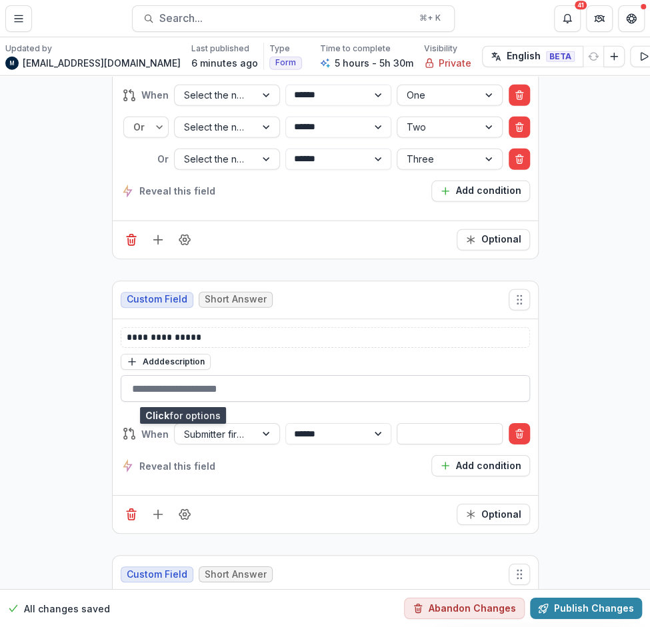
scroll to position [15135, 0]
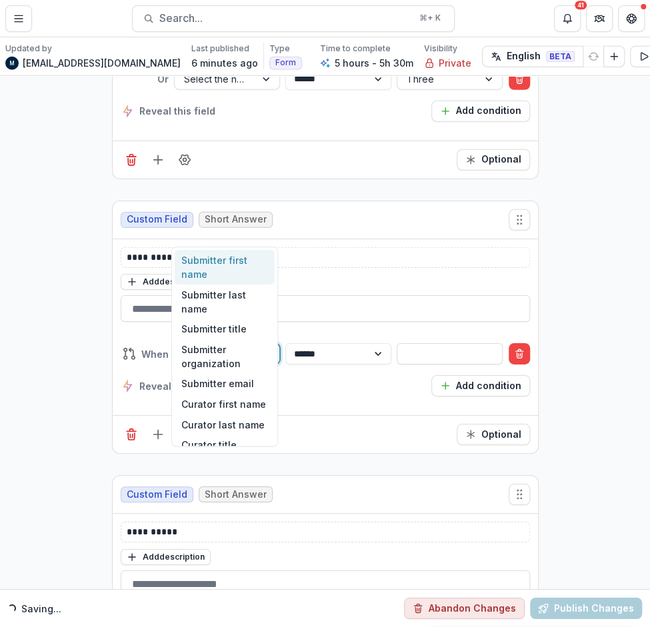
click at [249, 345] on div "Submitter first name" at bounding box center [215, 354] width 81 height 19
type input "****"
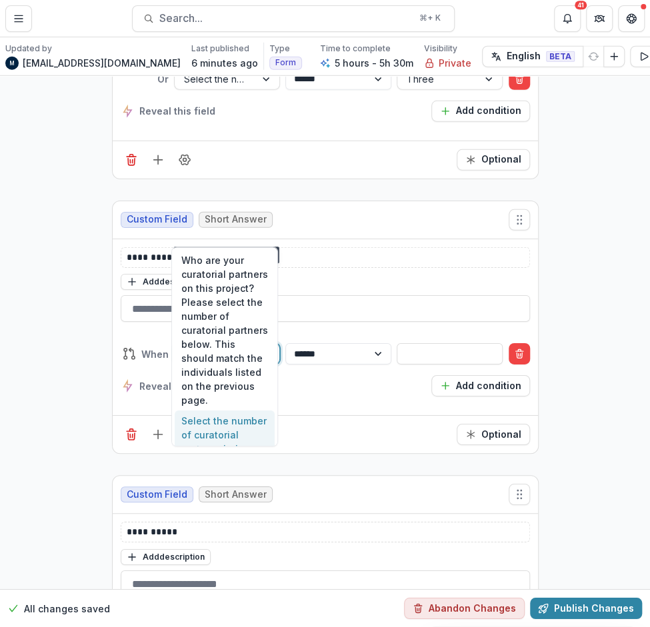
click at [231, 433] on div "Select the number of curatorial partners below. This should match the individua…" at bounding box center [225, 463] width 100 height 105
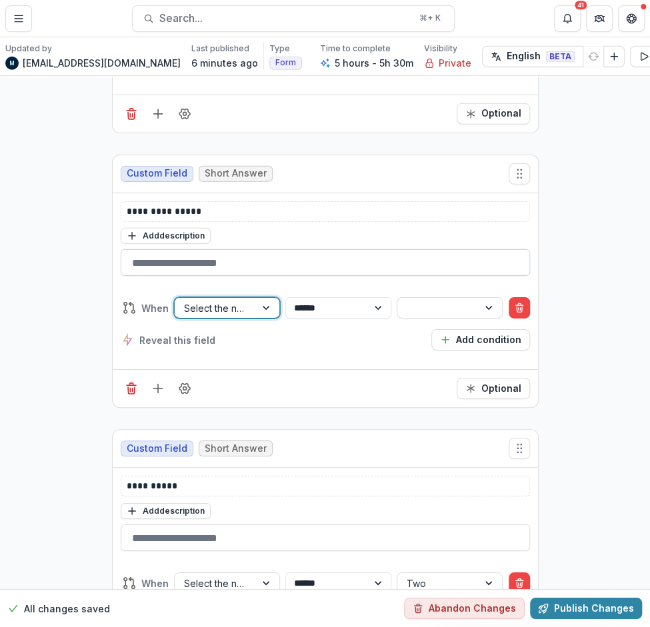
scroll to position [15103, 0]
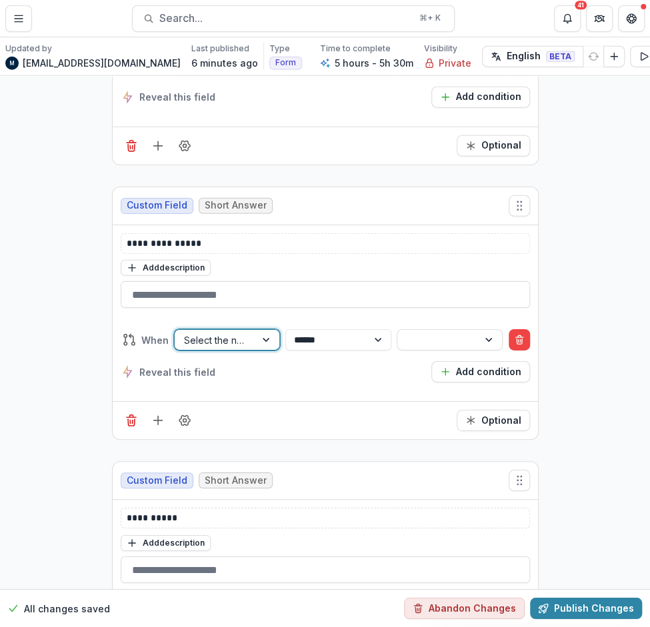
click at [441, 329] on div "**********" at bounding box center [325, 355] width 409 height 53
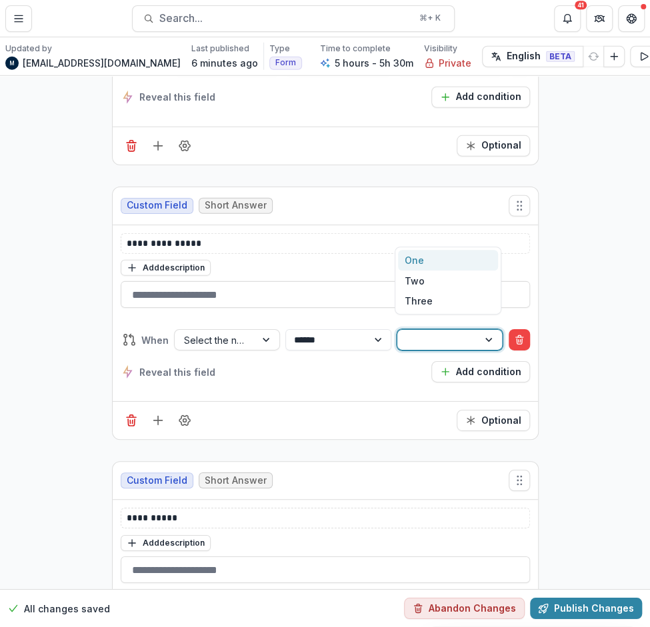
click at [421, 332] on div at bounding box center [438, 340] width 62 height 17
click at [413, 261] on div "One" at bounding box center [448, 260] width 100 height 21
drag, startPoint x: 462, startPoint y: 263, endPoint x: 249, endPoint y: 277, distance: 213.1
click at [462, 361] on button "Add condition" at bounding box center [480, 371] width 99 height 21
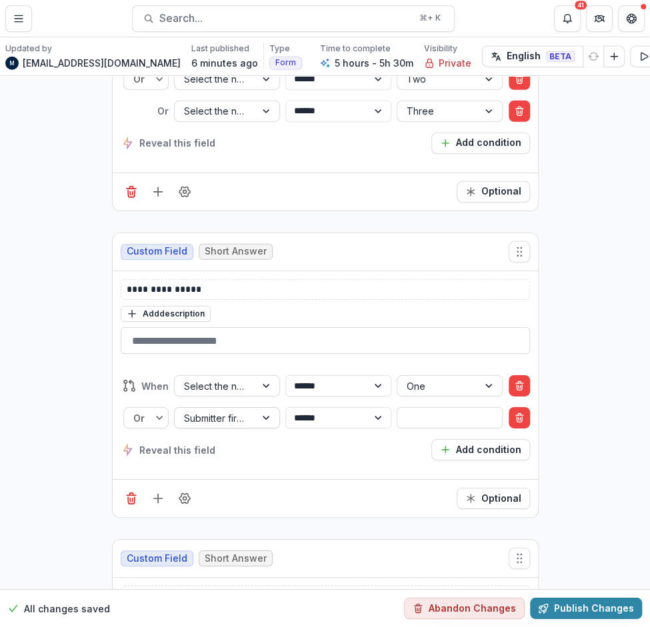
scroll to position [15149, 0]
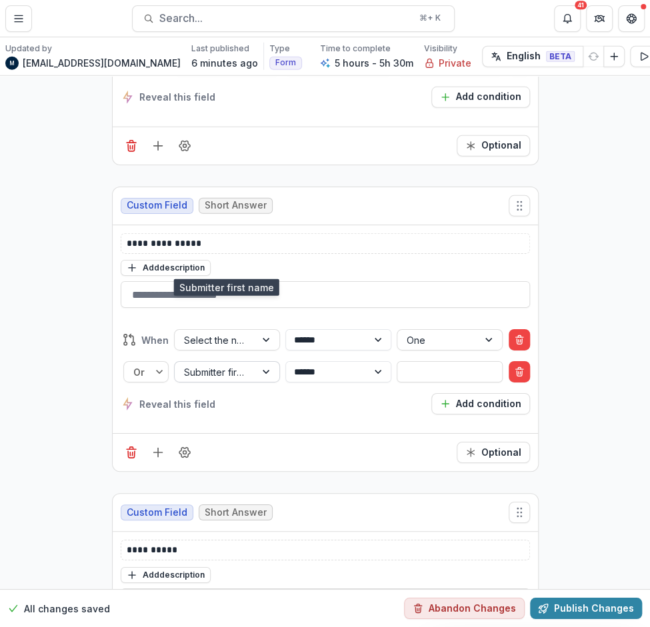
click at [219, 364] on div at bounding box center [215, 372] width 62 height 17
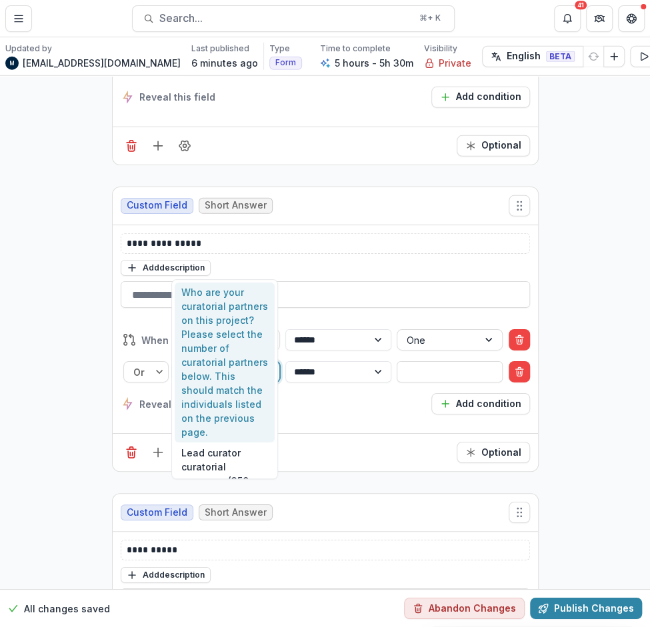
type input "****"
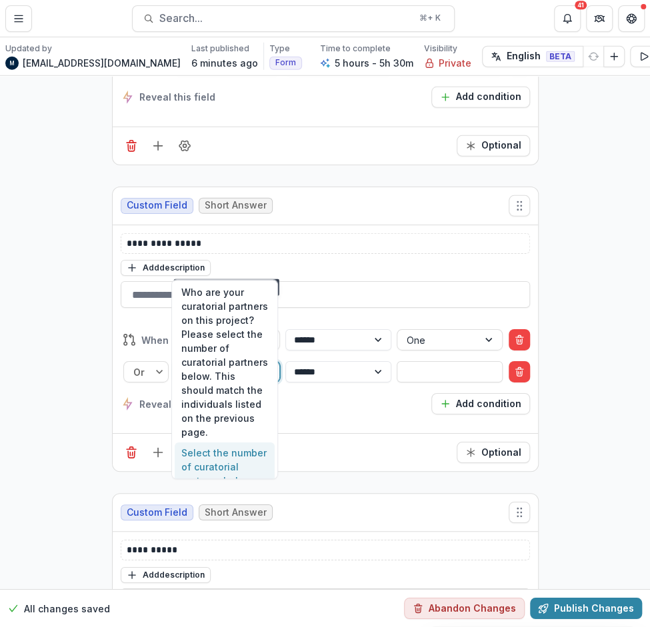
click at [228, 455] on div "Select the number of curatorial partners below. This should match the individua…" at bounding box center [225, 495] width 100 height 105
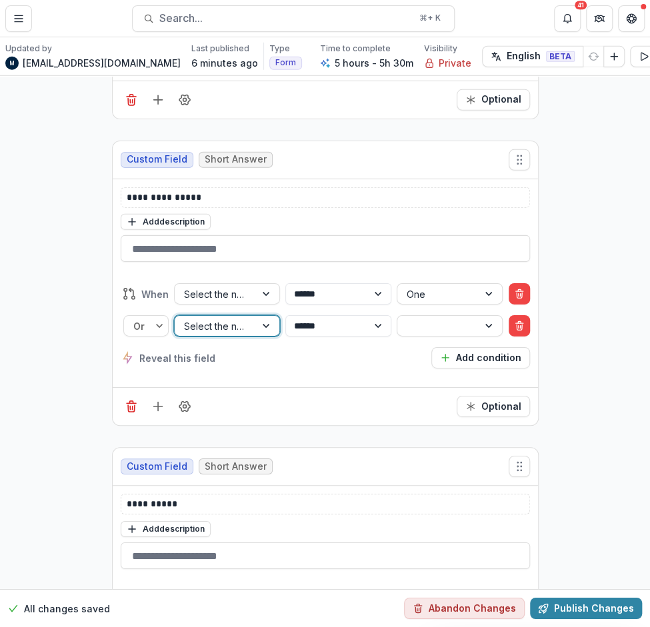
scroll to position [15103, 0]
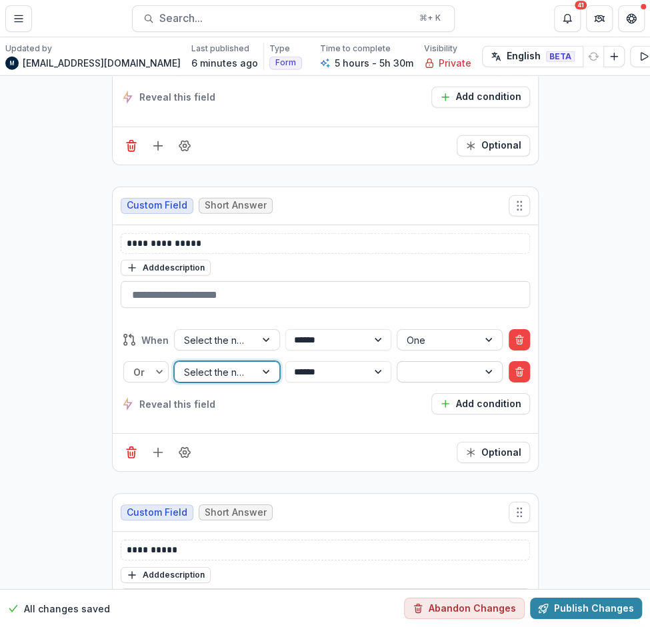
click at [423, 364] on div at bounding box center [438, 372] width 62 height 17
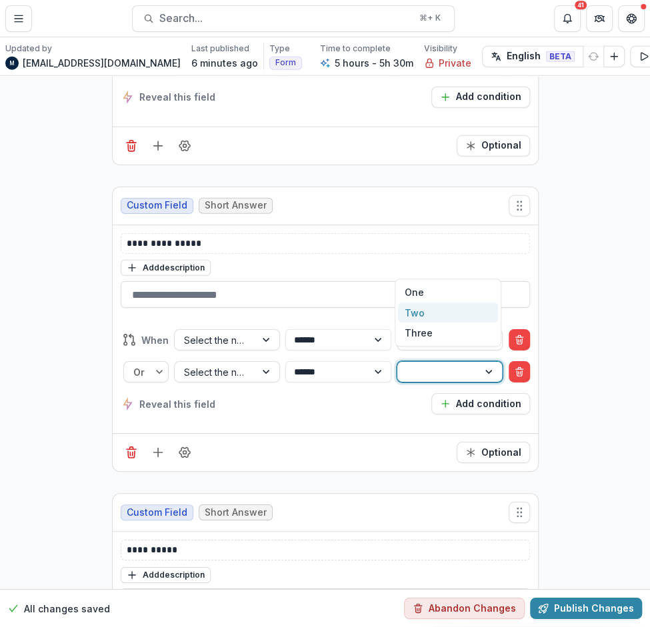
click at [421, 309] on div "Two" at bounding box center [448, 313] width 100 height 21
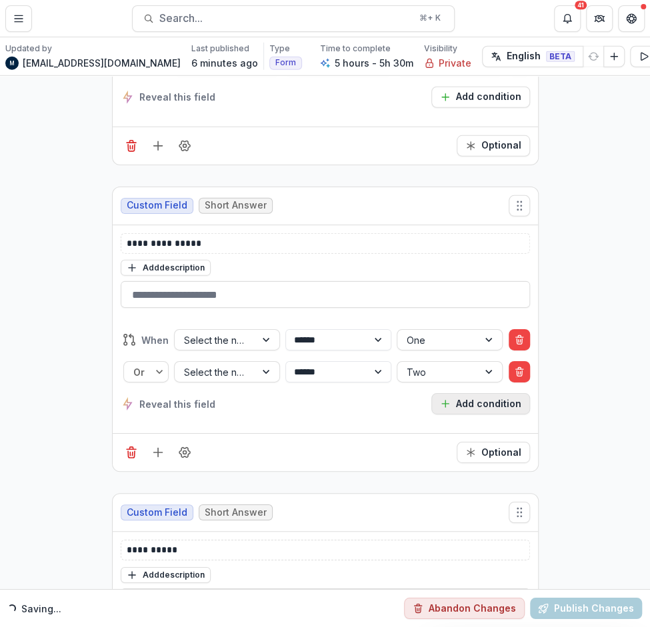
click at [469, 393] on button "Add condition" at bounding box center [480, 403] width 99 height 21
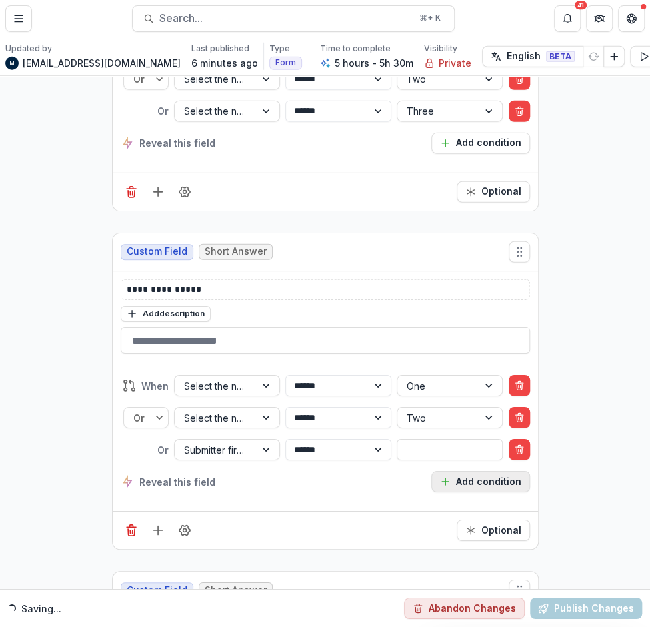
scroll to position [15149, 0]
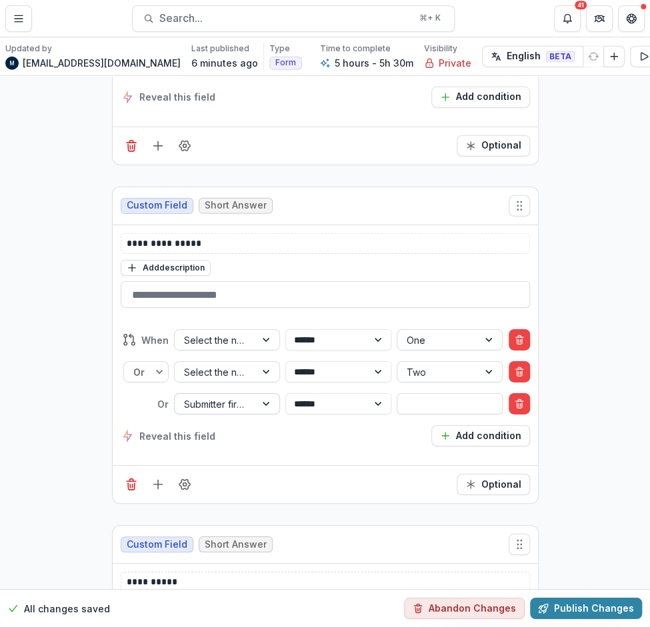
click at [241, 396] on div at bounding box center [215, 404] width 62 height 17
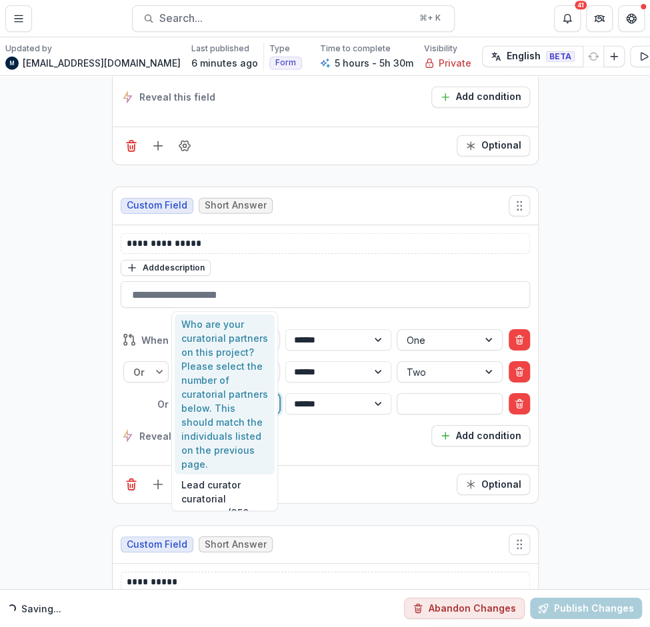
type input "****"
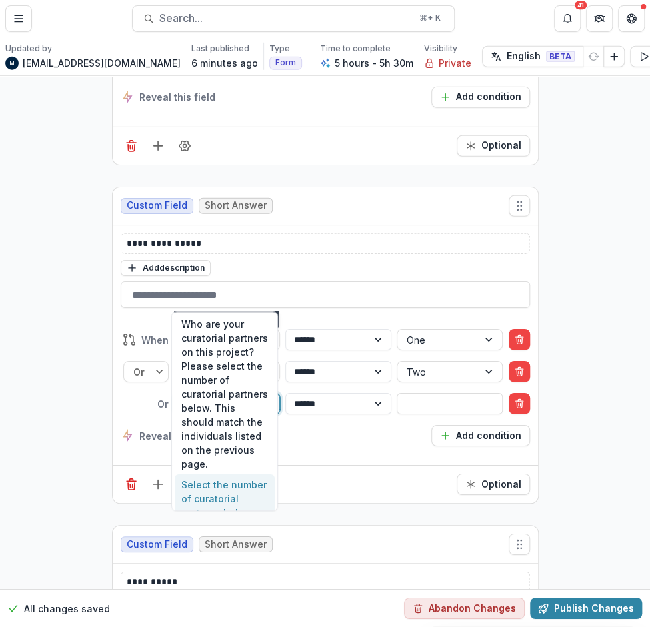
drag, startPoint x: 209, startPoint y: 494, endPoint x: 244, endPoint y: 445, distance: 60.3
click at [209, 494] on div "Select the number of curatorial partners below. This should match the individua…" at bounding box center [225, 527] width 100 height 105
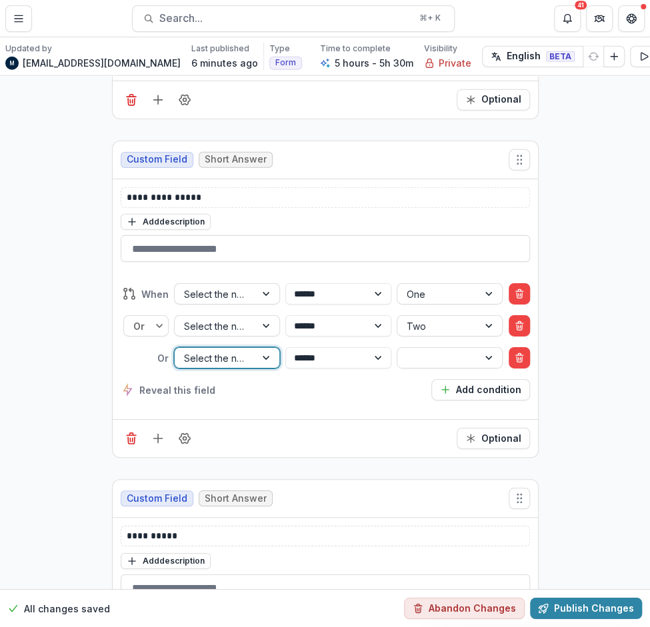
scroll to position [15103, 0]
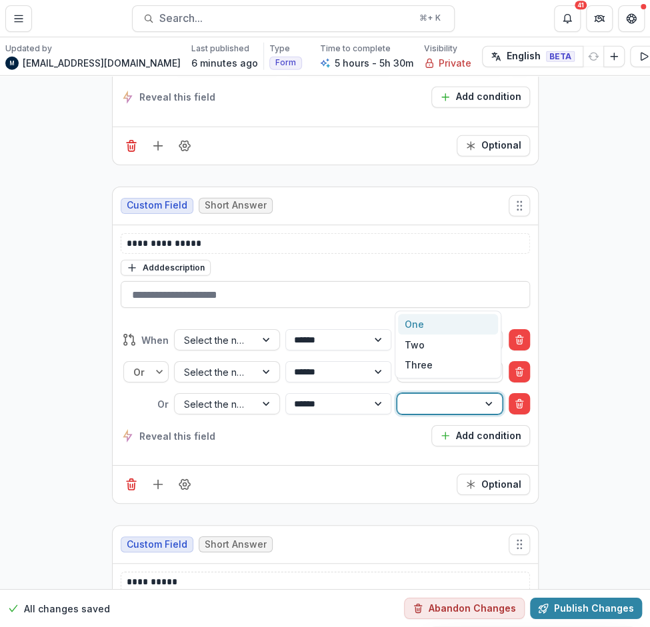
click at [427, 396] on div at bounding box center [438, 404] width 62 height 17
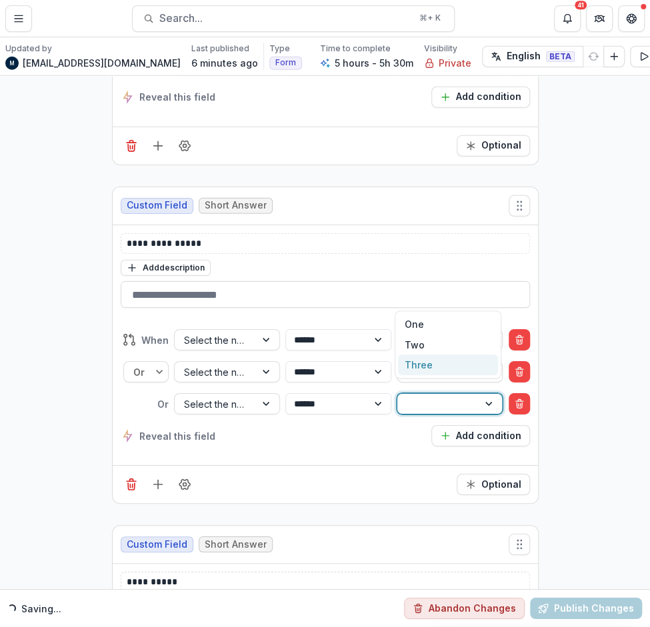
click at [431, 361] on div "Three" at bounding box center [448, 365] width 100 height 21
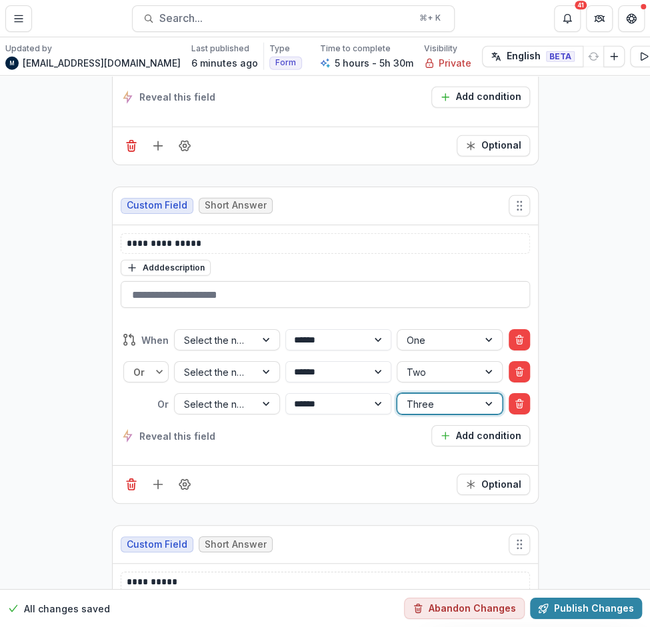
click at [71, 286] on div "**********" at bounding box center [325, 167] width 650 height 30389
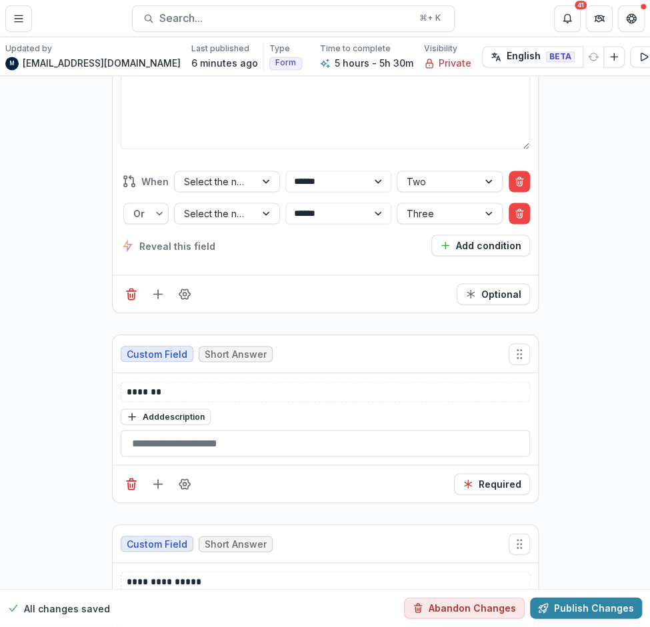
scroll to position [16371, 0]
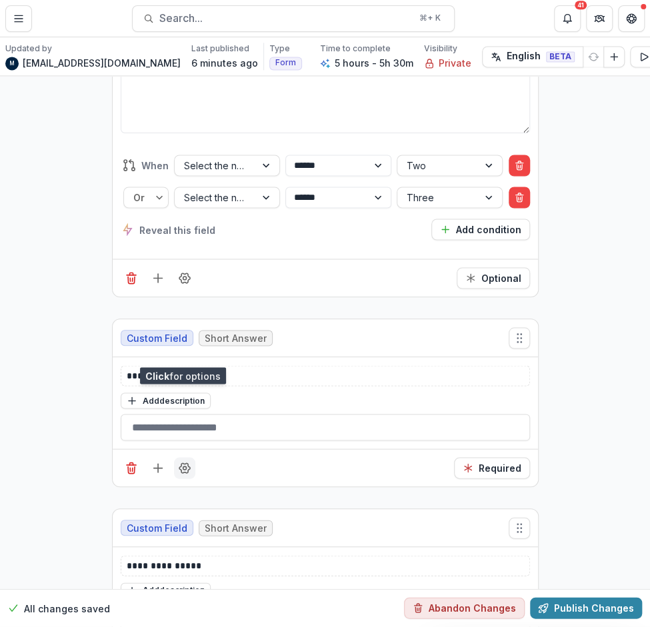
click at [190, 457] on button "Field Settings" at bounding box center [184, 467] width 21 height 21
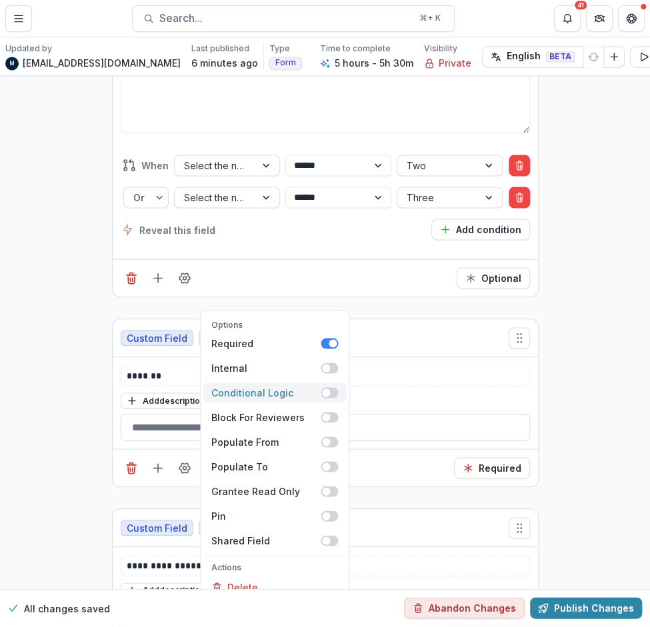
click at [327, 389] on span at bounding box center [326, 393] width 8 height 8
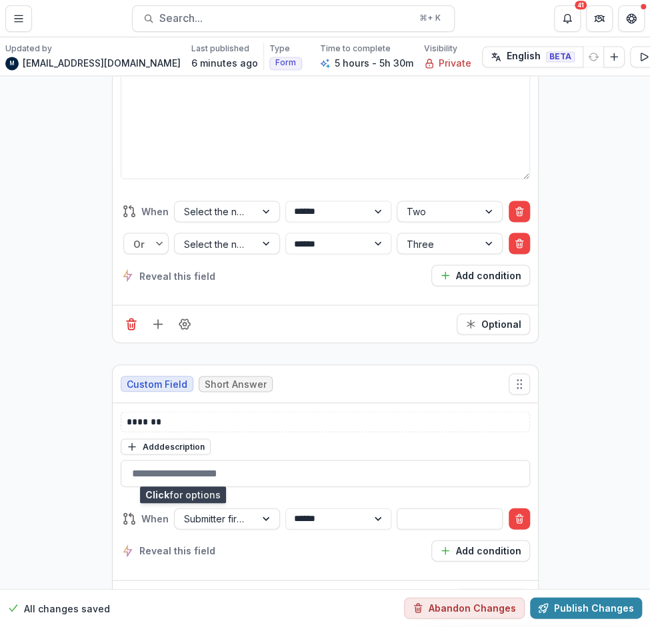
scroll to position [16467, 0]
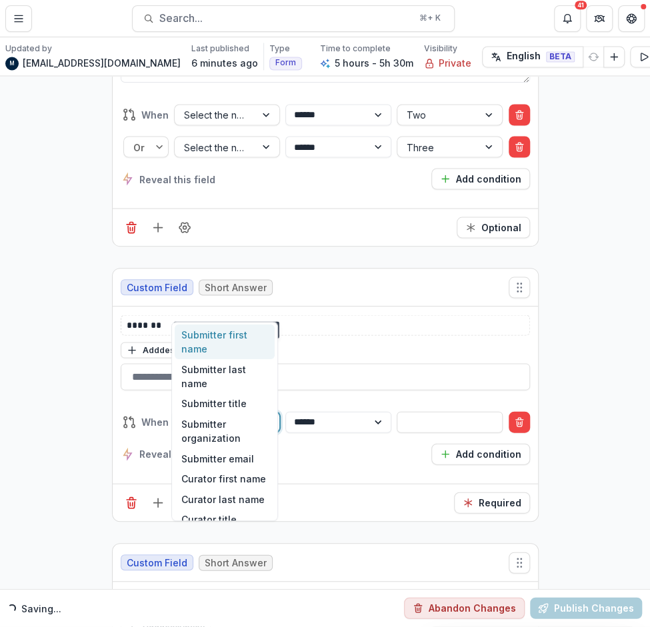
click at [219, 413] on div at bounding box center [215, 421] width 62 height 17
type input "****"
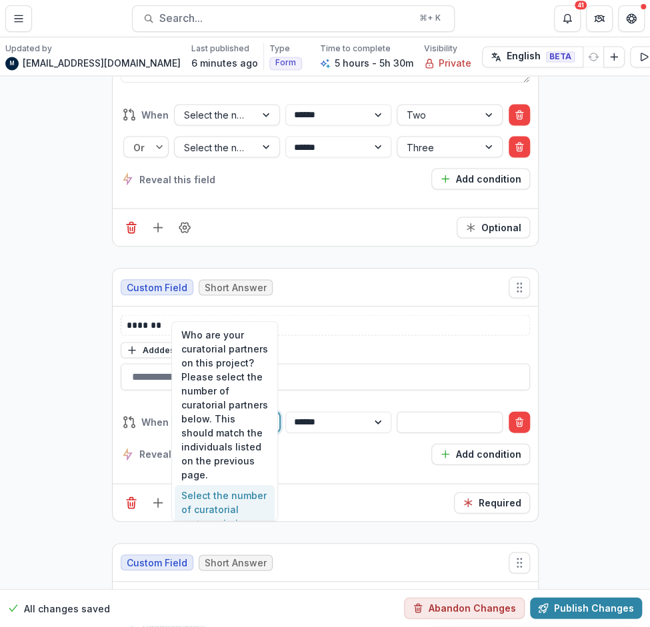
click at [232, 509] on div "Select the number of curatorial partners below. This should match the individua…" at bounding box center [225, 537] width 100 height 105
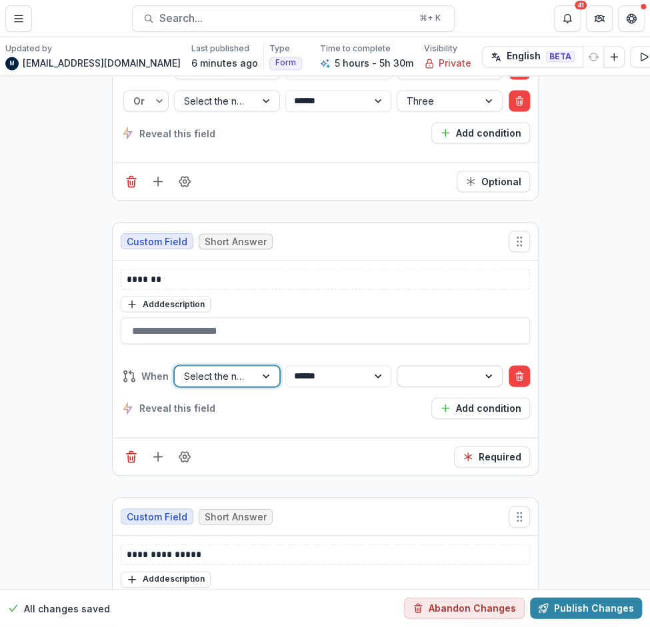
scroll to position [16421, 0]
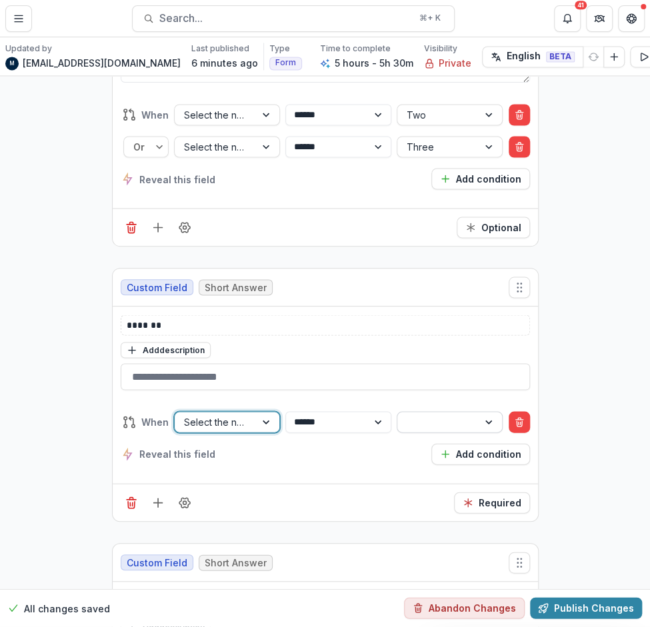
click at [429, 413] on div at bounding box center [438, 421] width 62 height 17
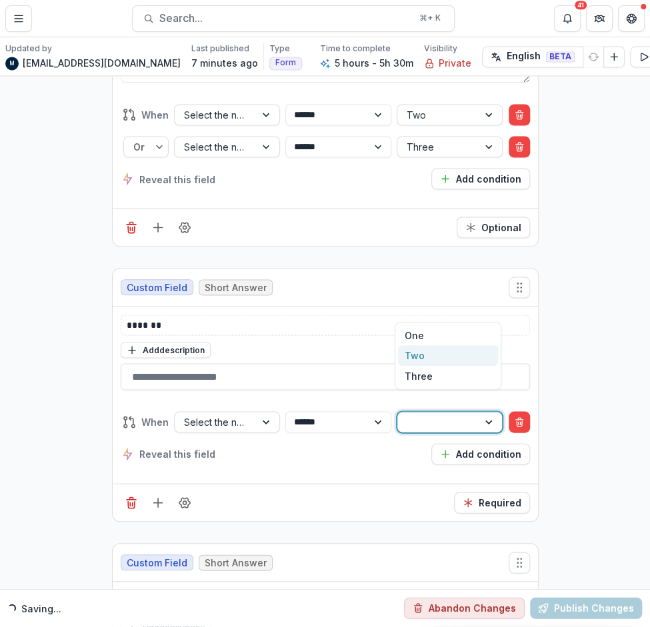
click at [421, 359] on div "Two" at bounding box center [448, 355] width 100 height 21
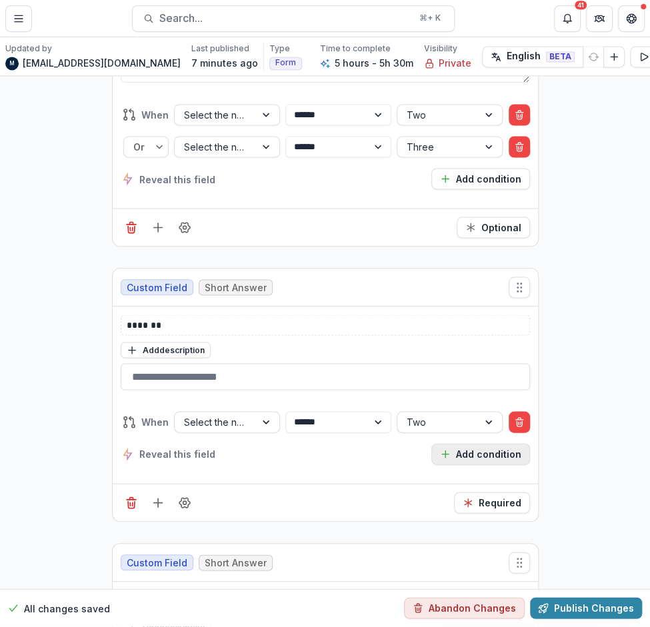
click at [443, 449] on icon "button" at bounding box center [445, 454] width 11 height 11
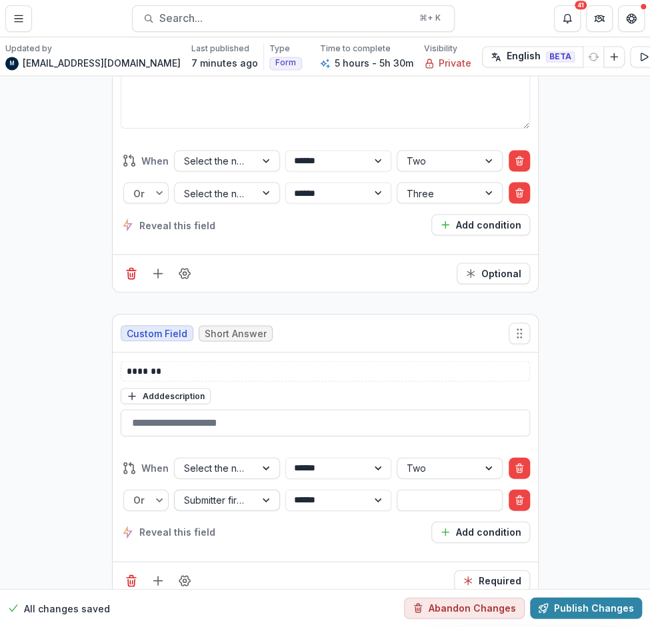
scroll to position [16467, 0]
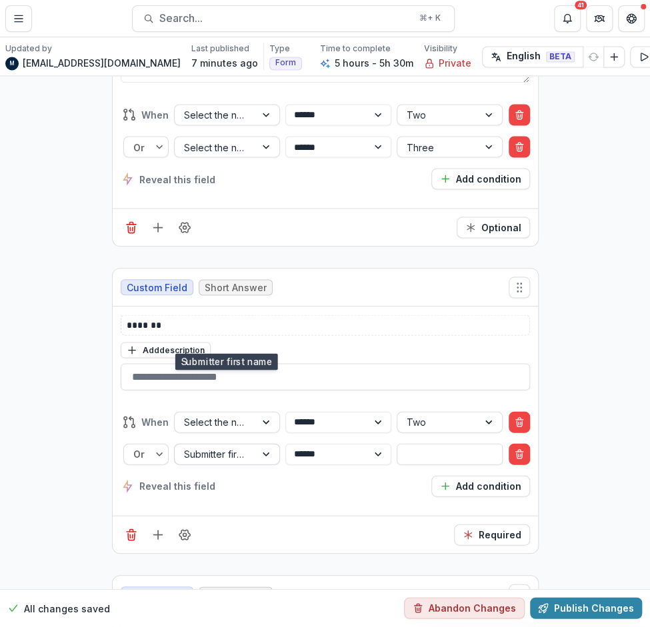
click at [268, 444] on div at bounding box center [267, 454] width 24 height 20
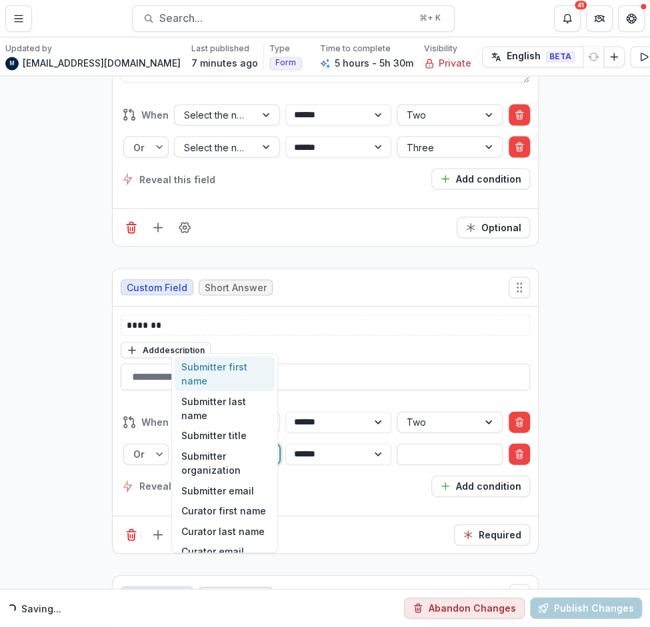
type input "****"
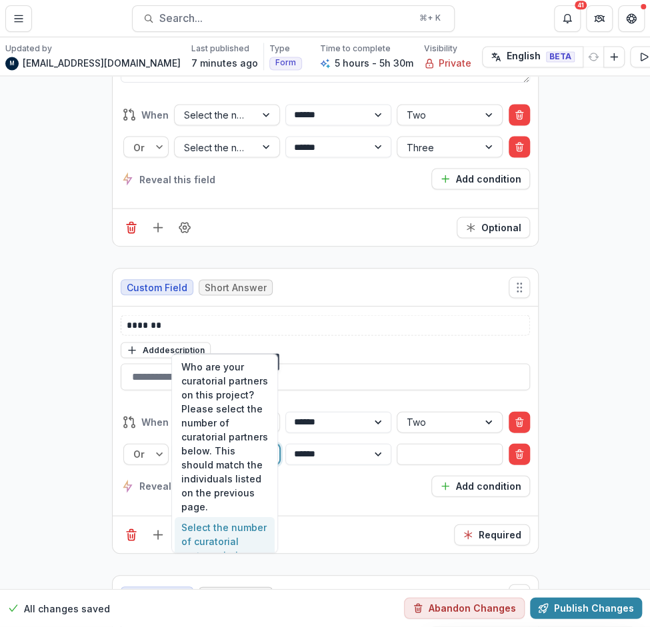
drag, startPoint x: 215, startPoint y: 531, endPoint x: 223, endPoint y: 510, distance: 22.8
click at [215, 531] on div "Select the number of curatorial partners below. This should match the individua…" at bounding box center [225, 569] width 100 height 105
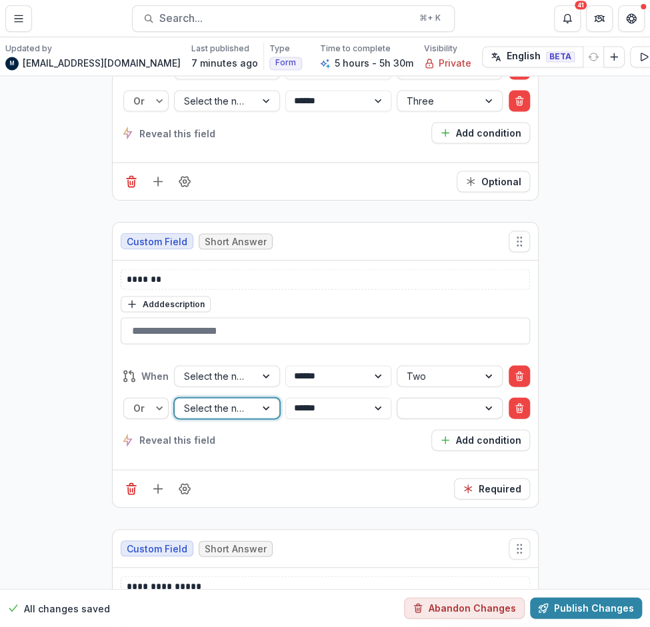
scroll to position [16421, 0]
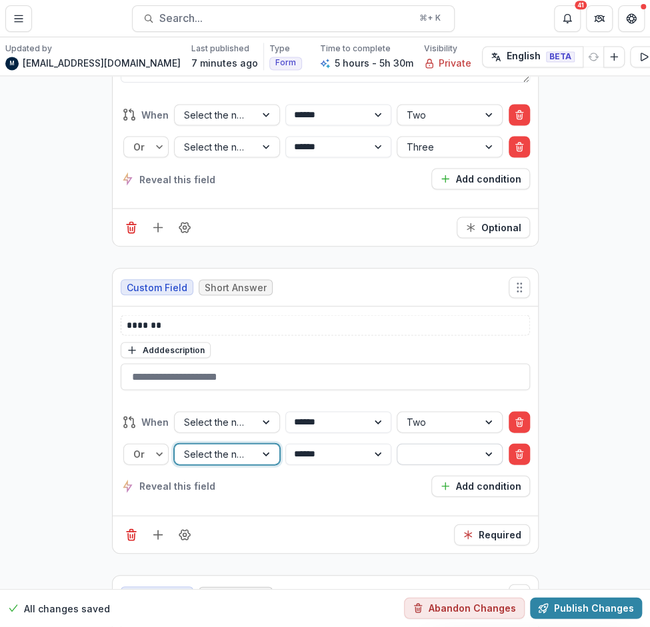
click at [444, 445] on div at bounding box center [438, 453] width 62 height 17
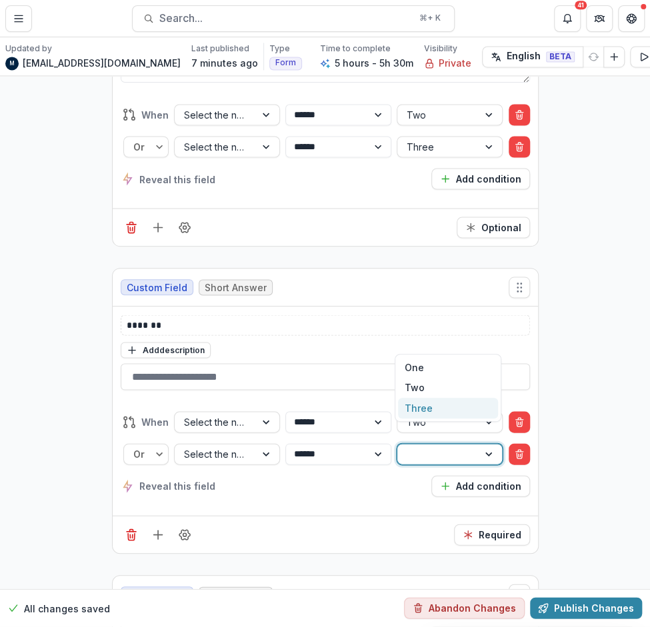
click at [433, 402] on div "Three" at bounding box center [448, 408] width 100 height 21
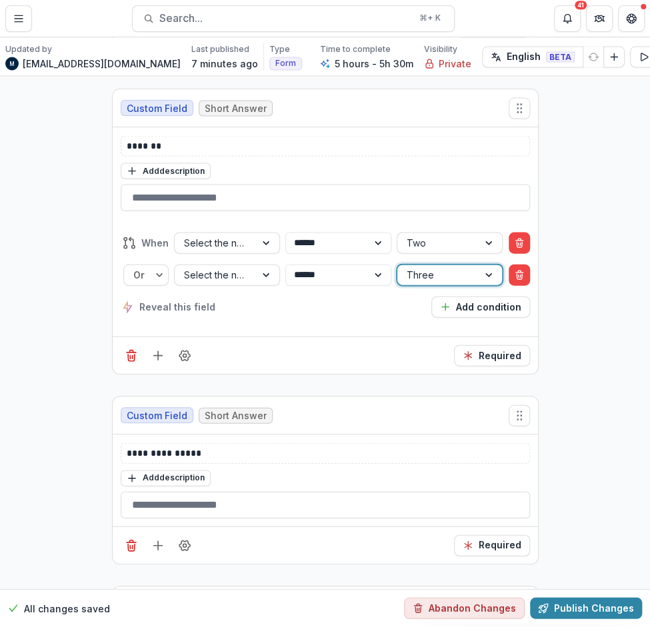
scroll to position [16670, 0]
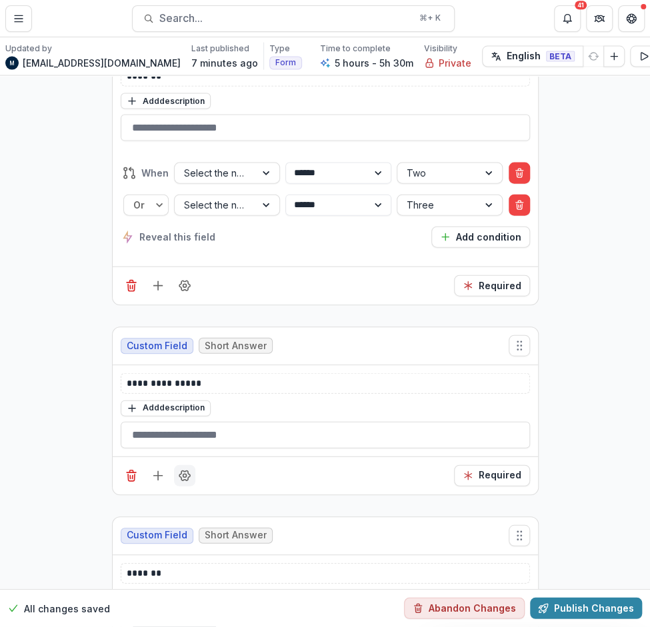
click at [181, 469] on icon "Field Settings" at bounding box center [184, 475] width 13 height 13
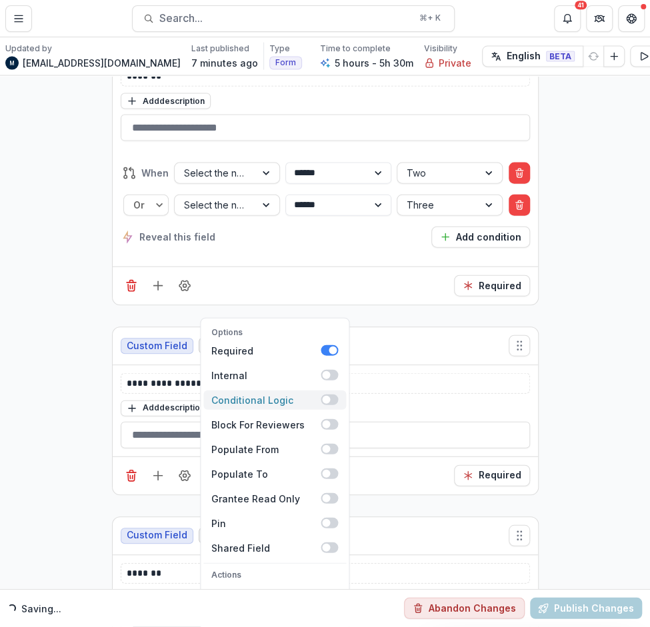
click at [323, 395] on span at bounding box center [329, 400] width 17 height 11
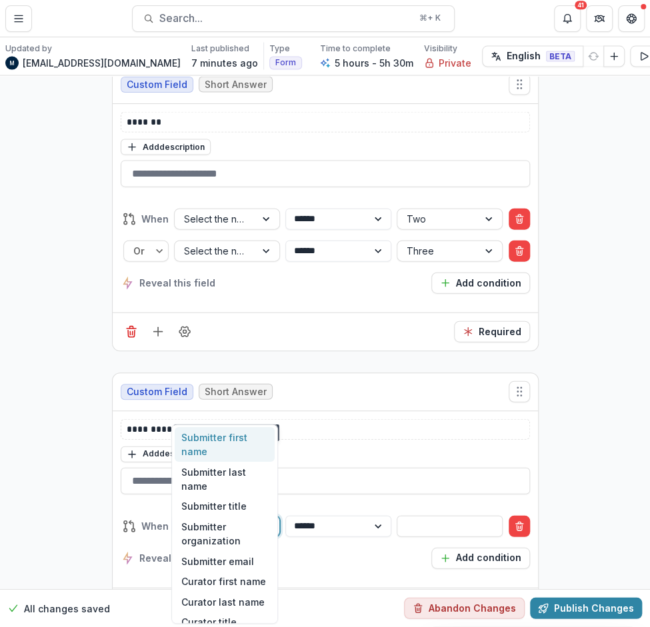
click at [189, 518] on div at bounding box center [215, 526] width 62 height 17
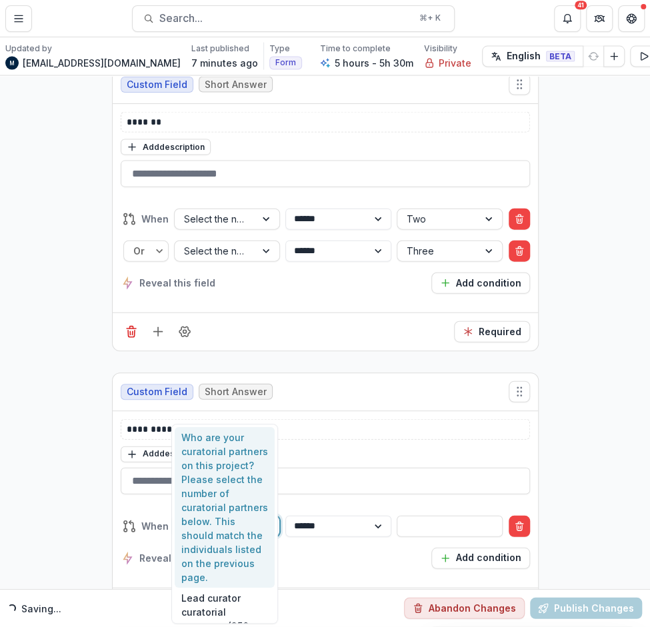
type input "****"
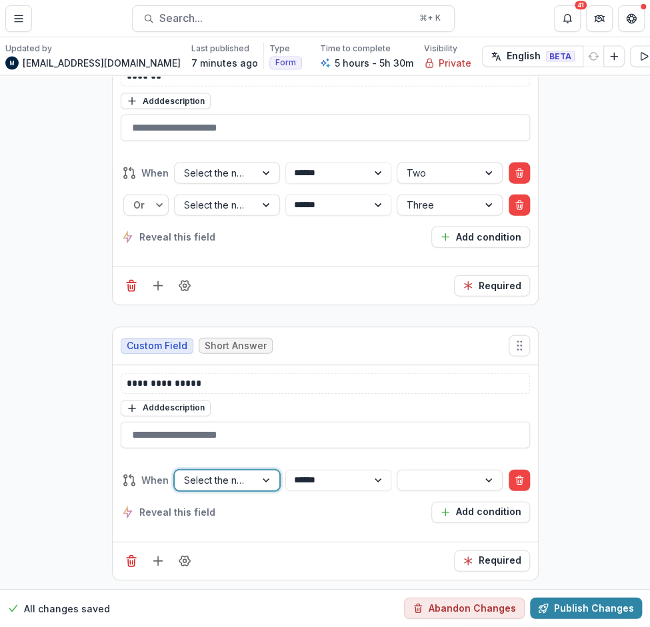
scroll to position [16624, 0]
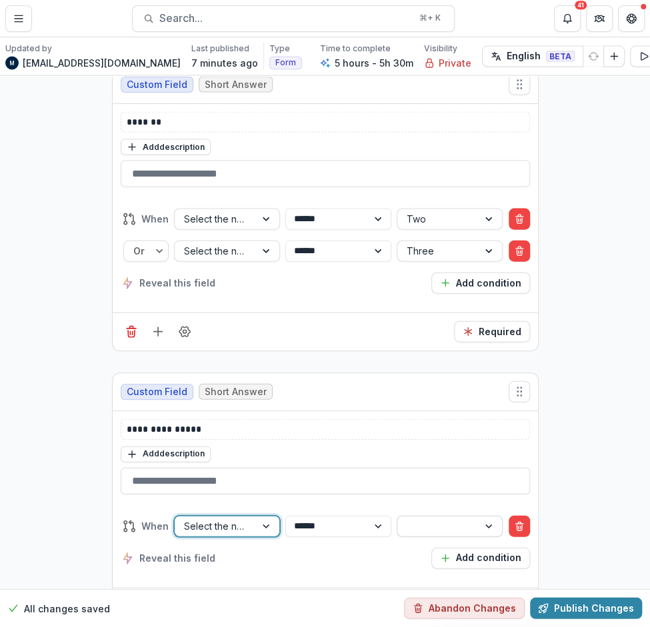
click at [413, 518] on div at bounding box center [438, 526] width 62 height 17
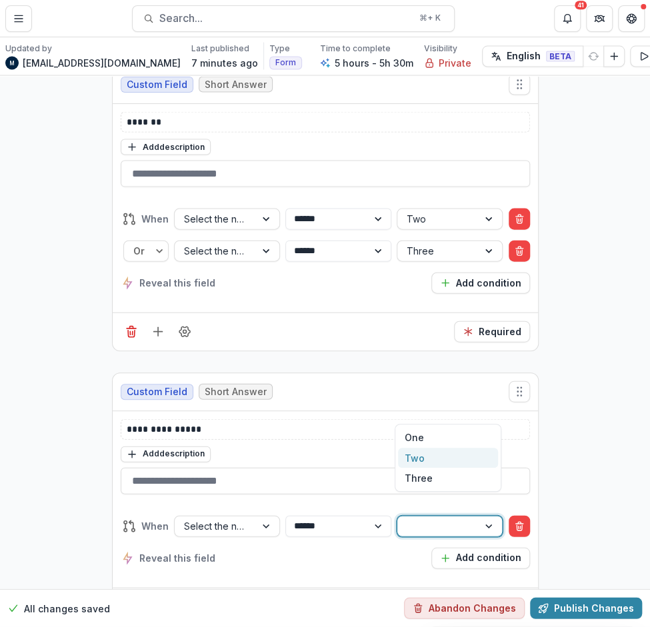
click at [417, 448] on div "Two" at bounding box center [448, 458] width 100 height 21
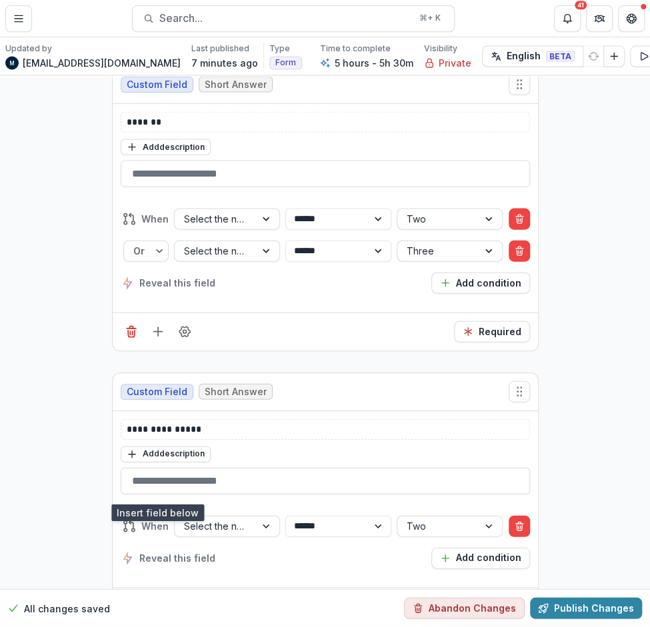
click at [159, 601] on icon "Add field" at bounding box center [157, 607] width 13 height 13
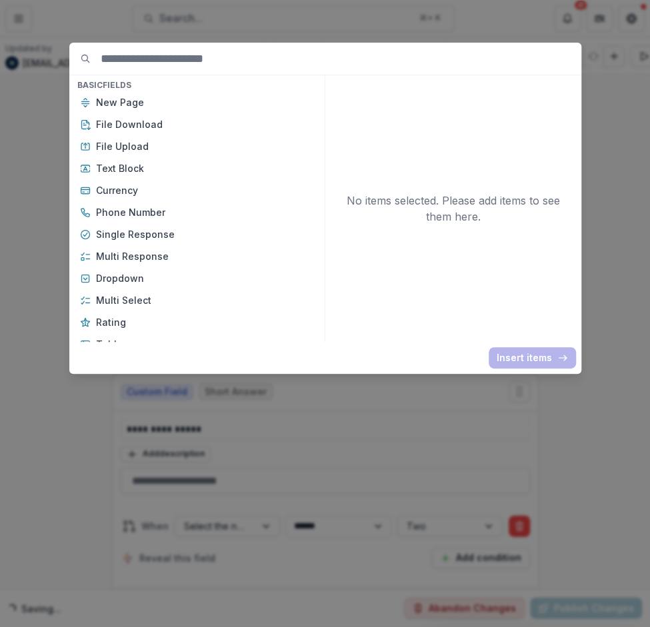
click at [535, 444] on div "Basic Fields New Page File Download File Upload Text Block Currency Phone Numbe…" at bounding box center [325, 313] width 650 height 627
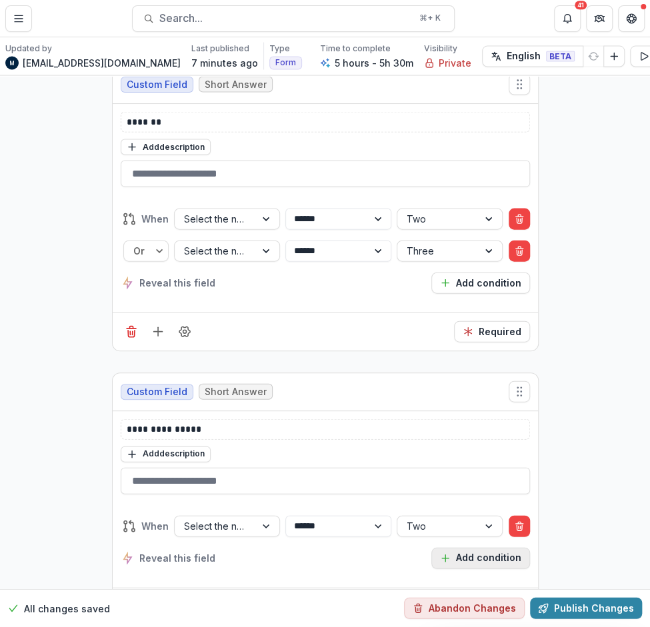
click at [449, 553] on icon "button" at bounding box center [445, 558] width 11 height 11
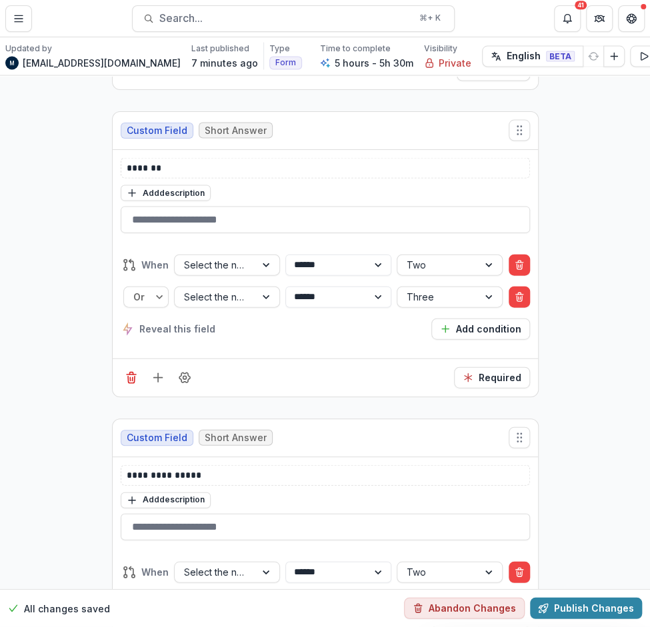
scroll to position [16670, 0]
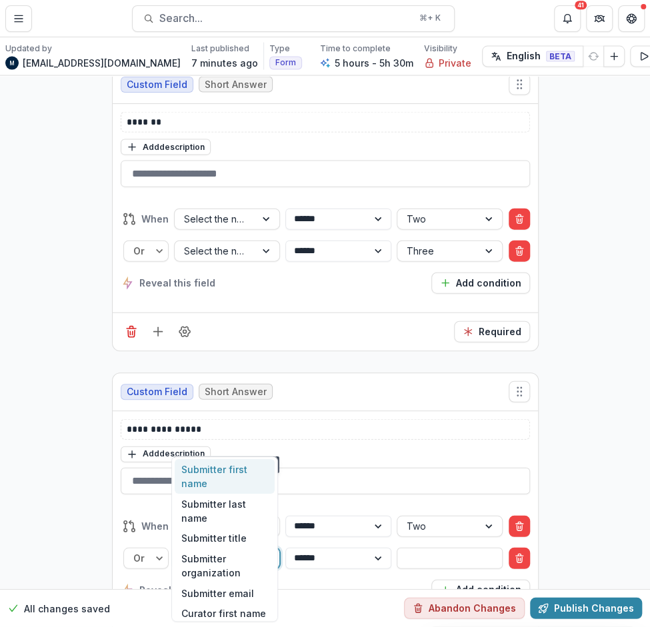
click at [223, 550] on div at bounding box center [215, 558] width 62 height 17
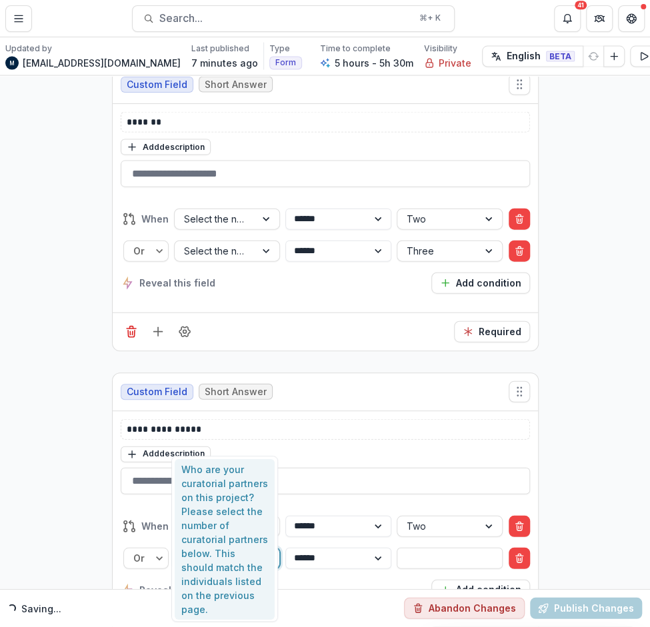
type input "****"
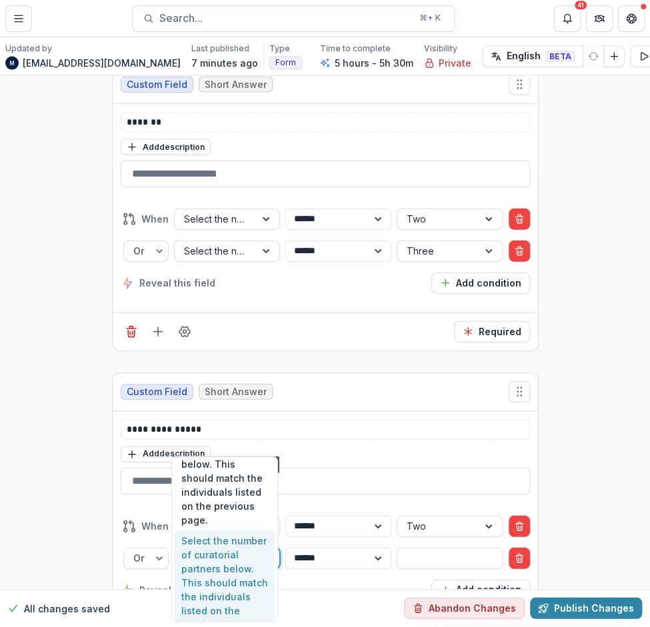
click at [213, 568] on div "Select the number of curatorial partners below. This should match the individua…" at bounding box center [225, 583] width 100 height 105
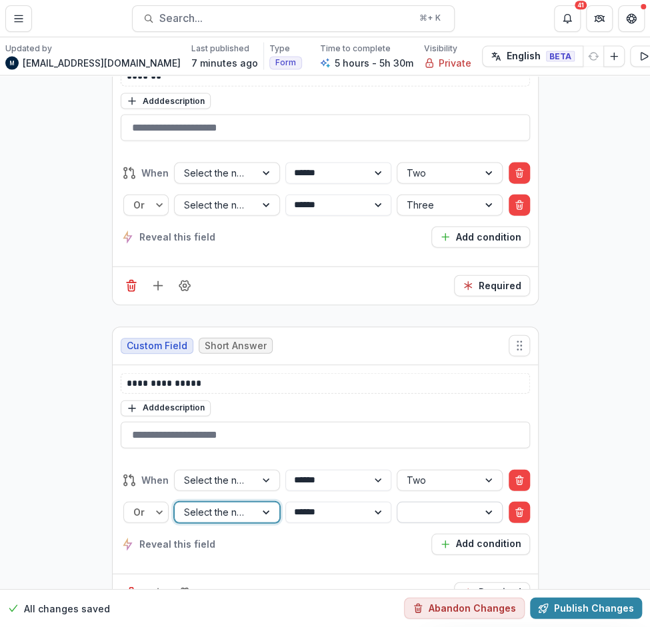
scroll to position [16624, 0]
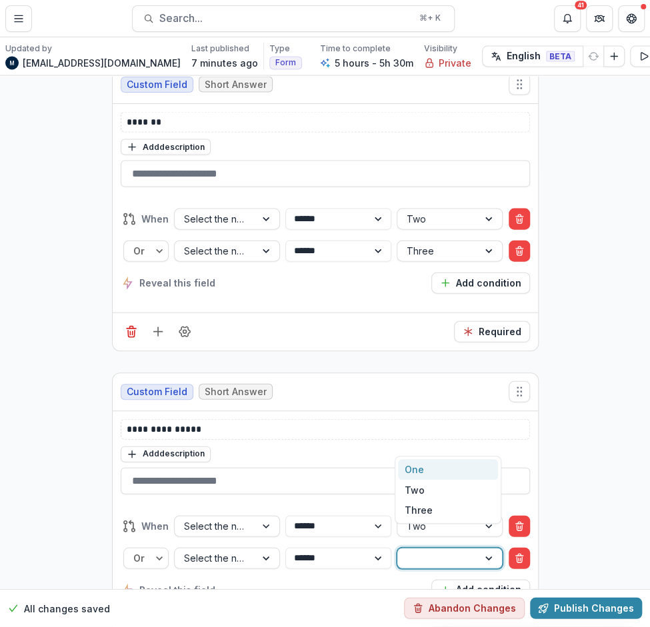
click at [435, 550] on div at bounding box center [438, 558] width 62 height 17
click at [430, 506] on div "Three" at bounding box center [448, 510] width 100 height 21
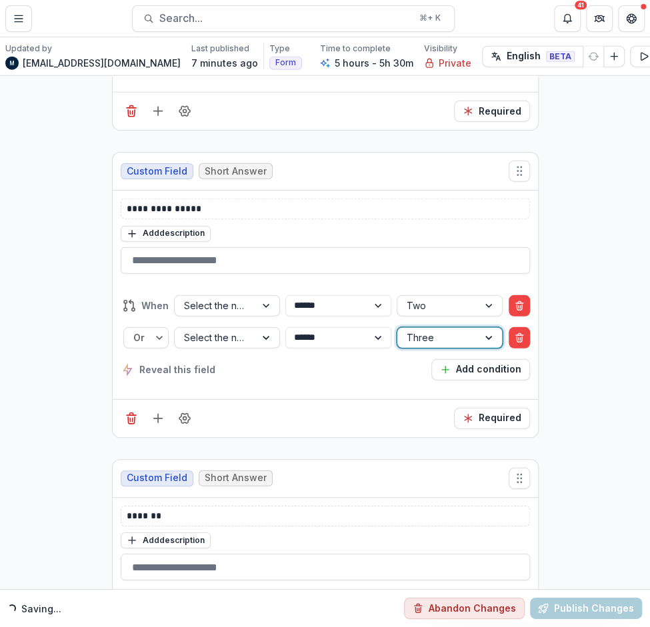
scroll to position [16899, 0]
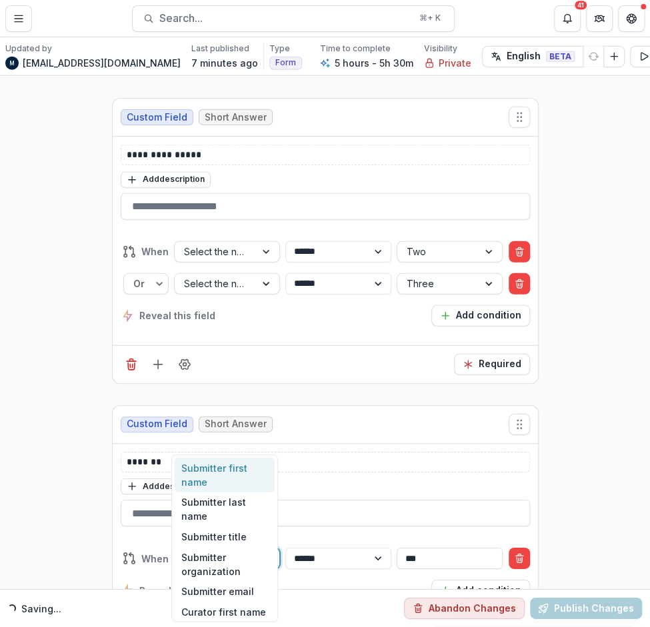
click at [235, 551] on div at bounding box center [215, 559] width 62 height 17
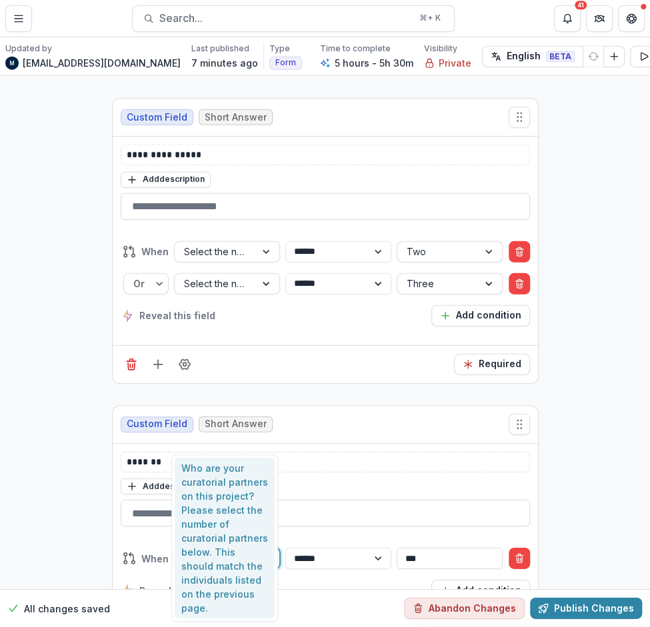
type input "****"
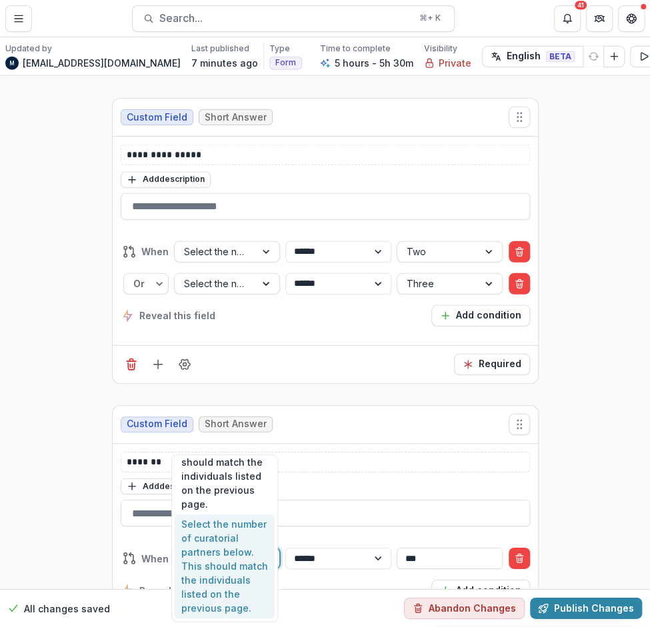
click at [213, 561] on div "Select the number of curatorial partners below. This should match the individua…" at bounding box center [225, 567] width 100 height 105
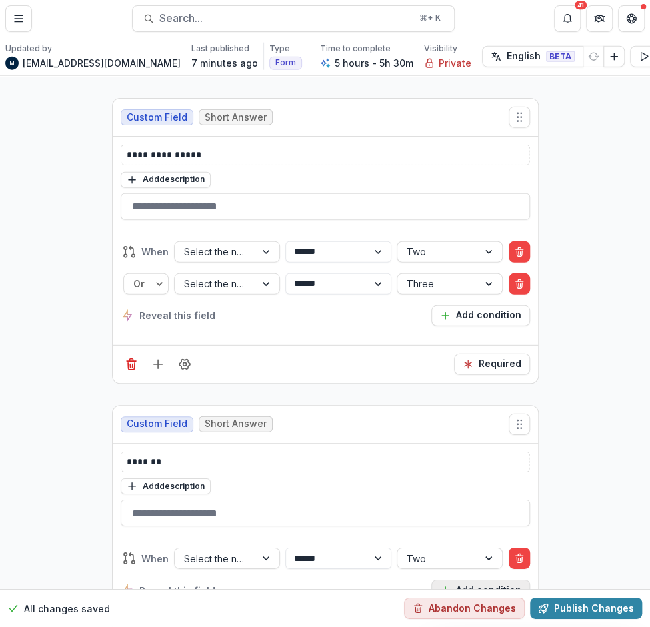
click at [457, 580] on button "Add condition" at bounding box center [480, 590] width 99 height 21
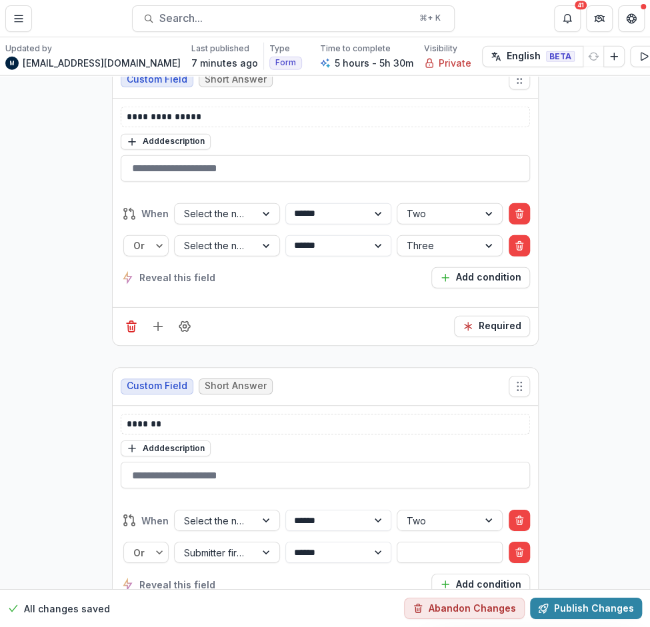
scroll to position [16988, 0]
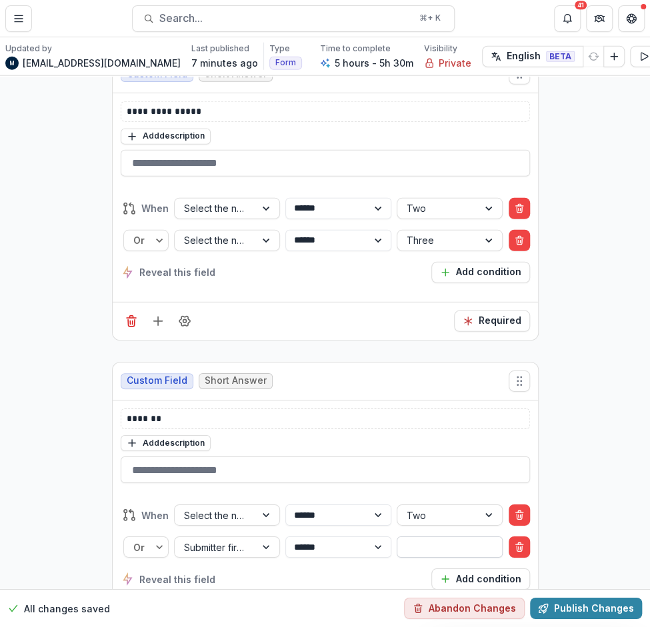
click at [437, 537] on input "text" at bounding box center [450, 547] width 106 height 21
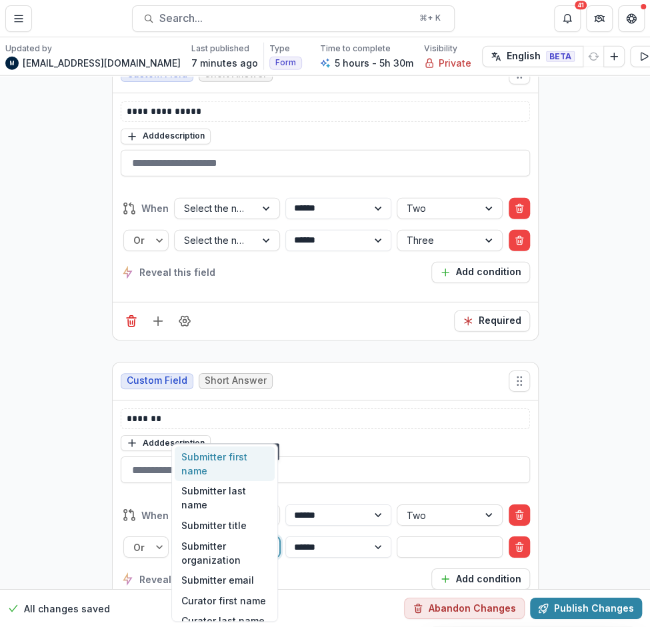
click at [185, 539] on div at bounding box center [215, 547] width 62 height 17
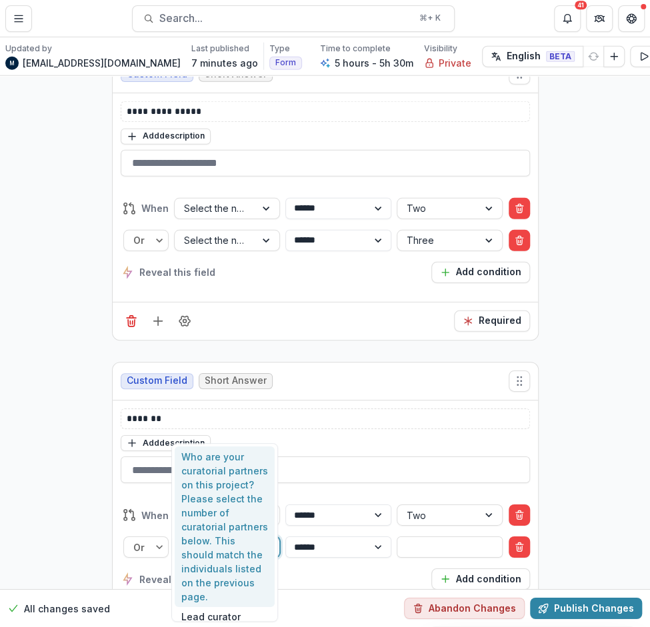
type input "****"
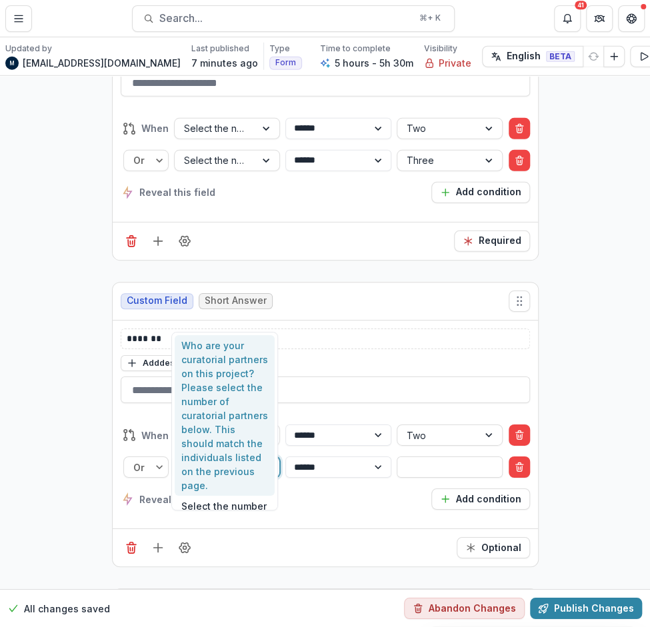
scroll to position [17104, 0]
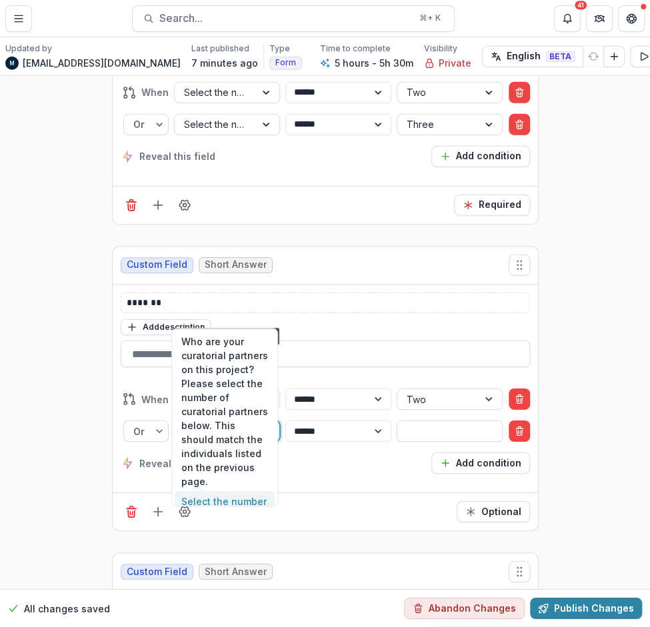
click at [205, 495] on div "Select the number of curatorial partners below. This should match the individua…" at bounding box center [225, 543] width 100 height 105
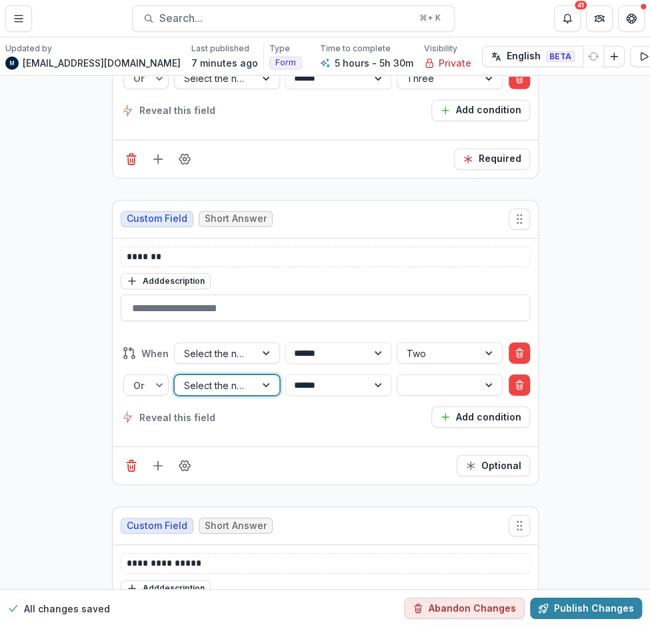
scroll to position [17058, 0]
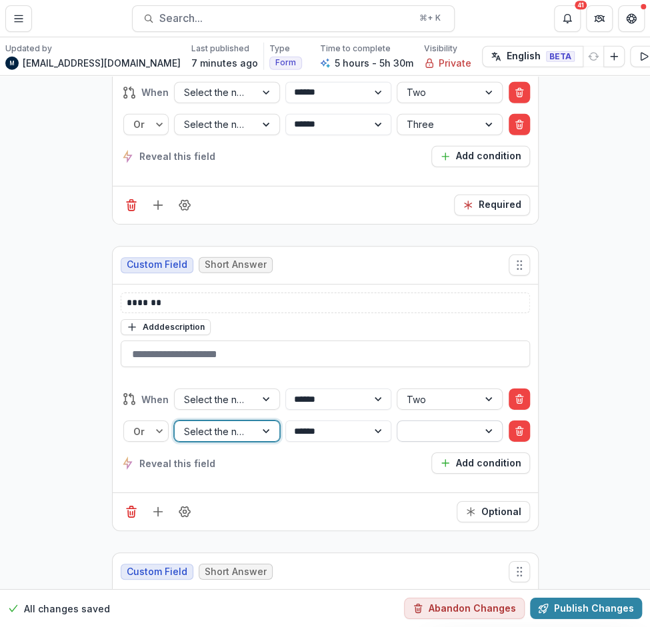
click at [443, 423] on div at bounding box center [438, 431] width 62 height 17
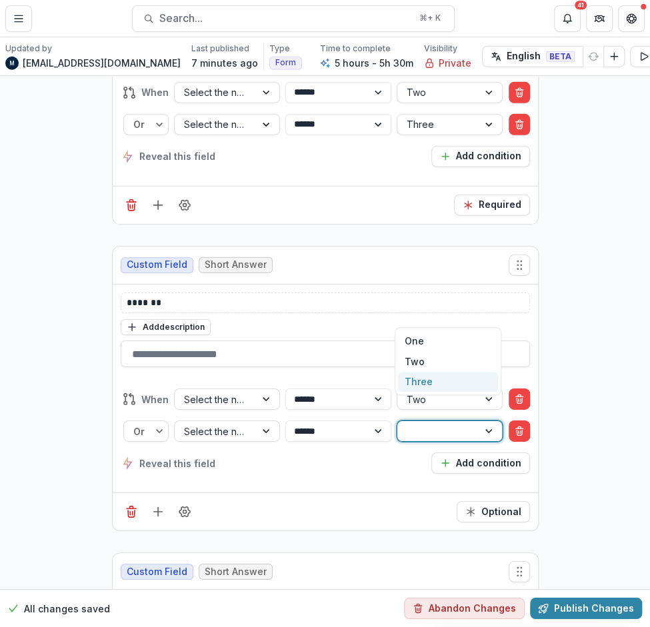
click at [428, 379] on div "Three" at bounding box center [448, 382] width 100 height 21
click at [336, 453] on div "Reveal this field Add condition" at bounding box center [325, 463] width 409 height 21
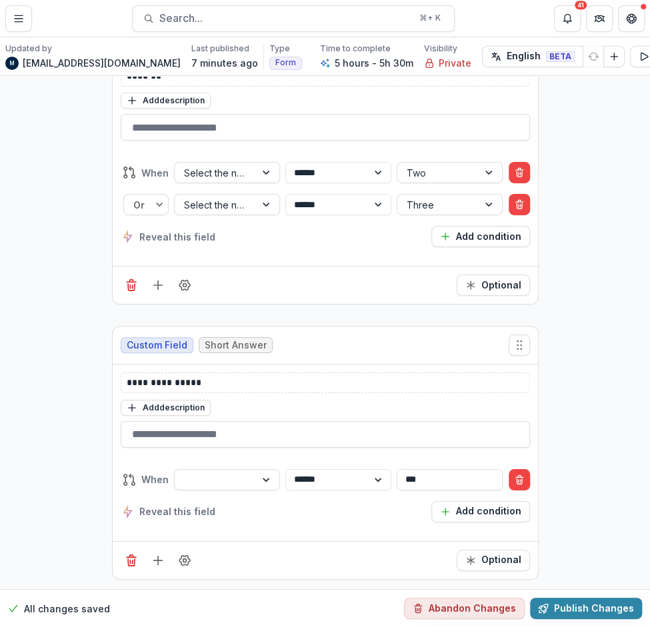
scroll to position [17314, 0]
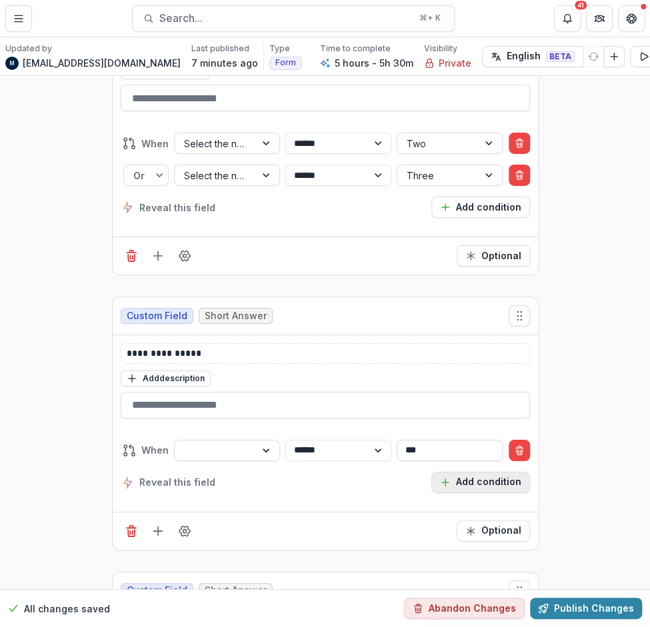
click at [463, 472] on button "Add condition" at bounding box center [480, 482] width 99 height 21
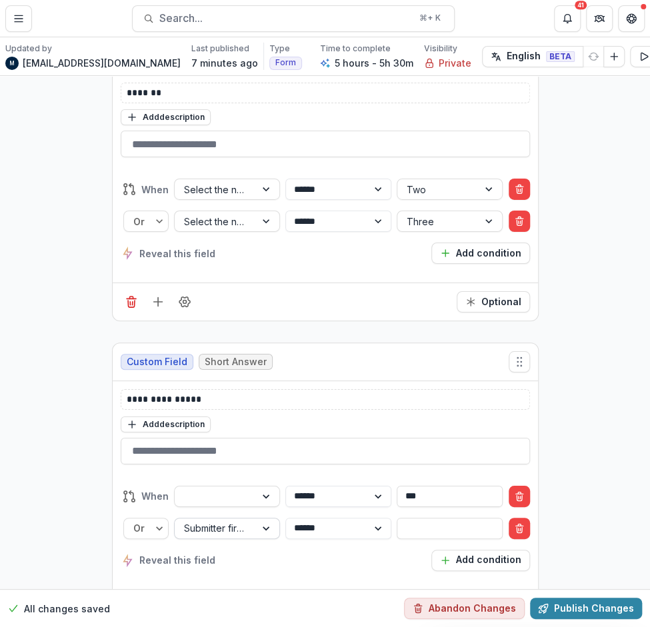
scroll to position [17360, 0]
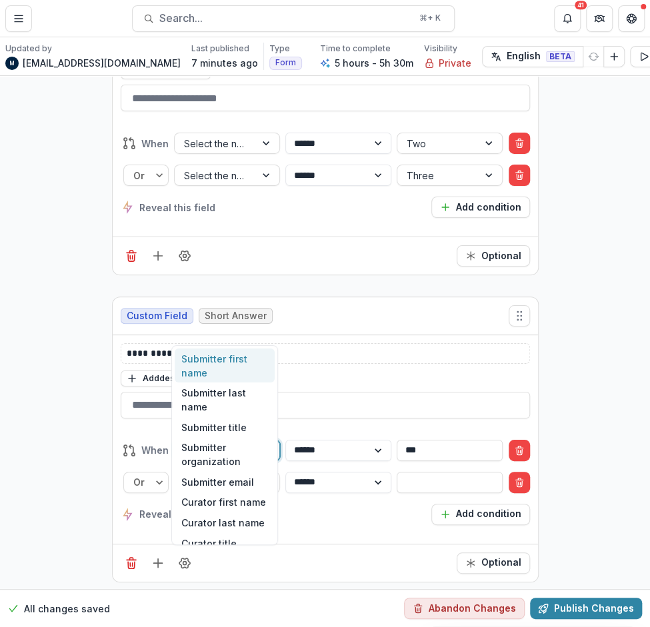
click at [238, 442] on div at bounding box center [215, 450] width 62 height 17
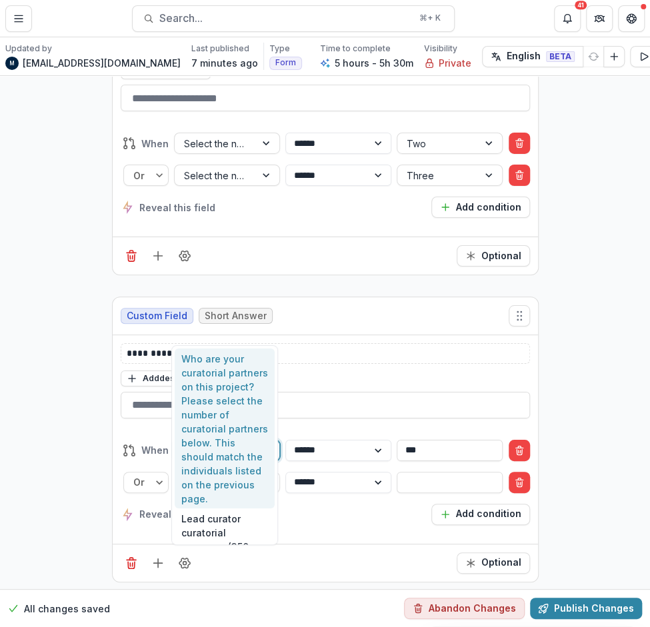
type input "****"
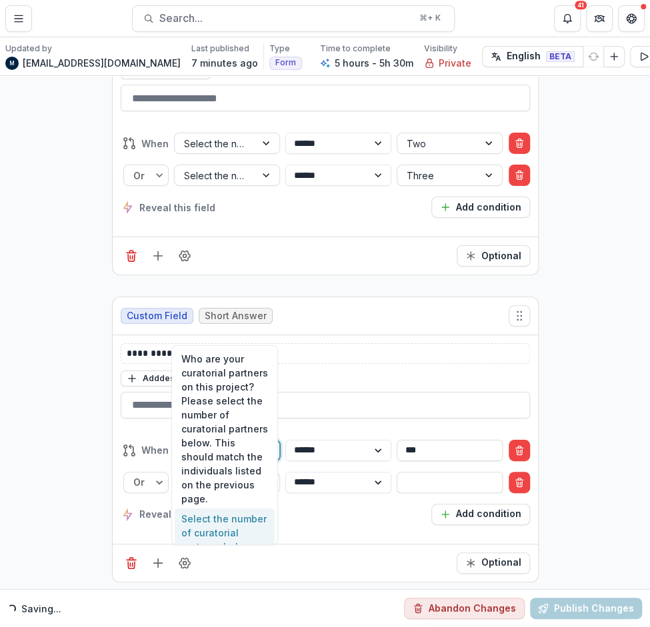
click at [227, 523] on div "Select the number of curatorial partners below. This should match the individua…" at bounding box center [225, 561] width 100 height 105
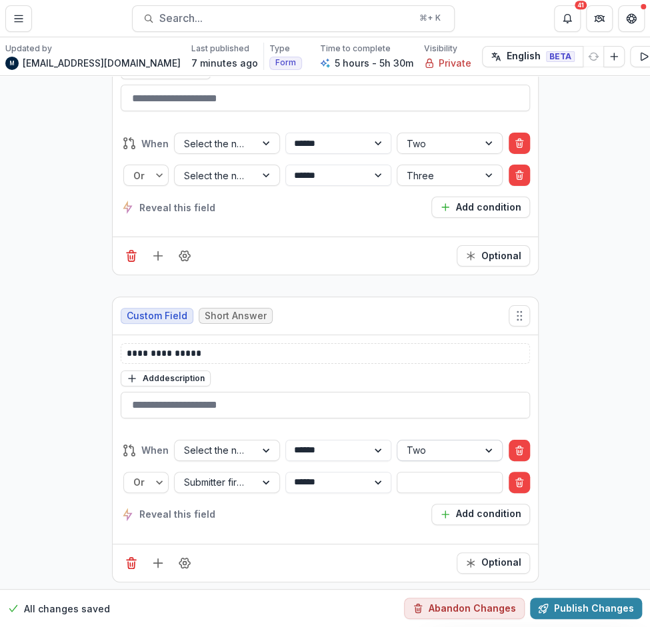
click at [447, 442] on div at bounding box center [438, 450] width 62 height 17
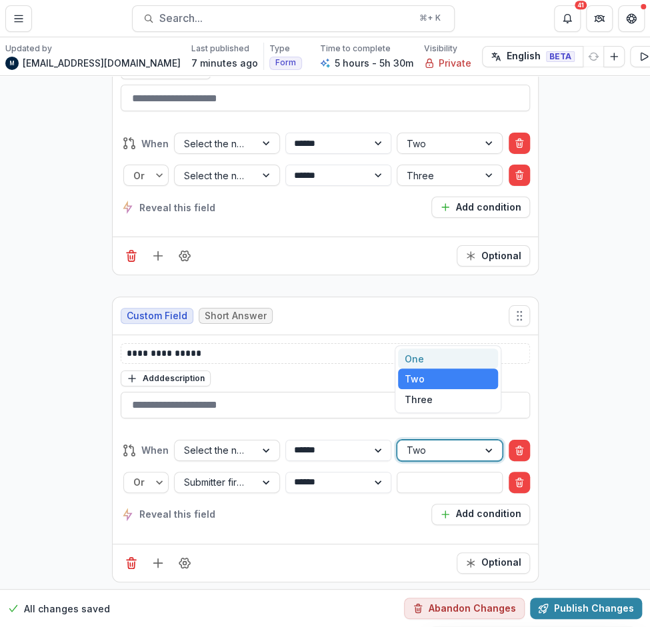
click at [360, 429] on div "**********" at bounding box center [325, 482] width 409 height 107
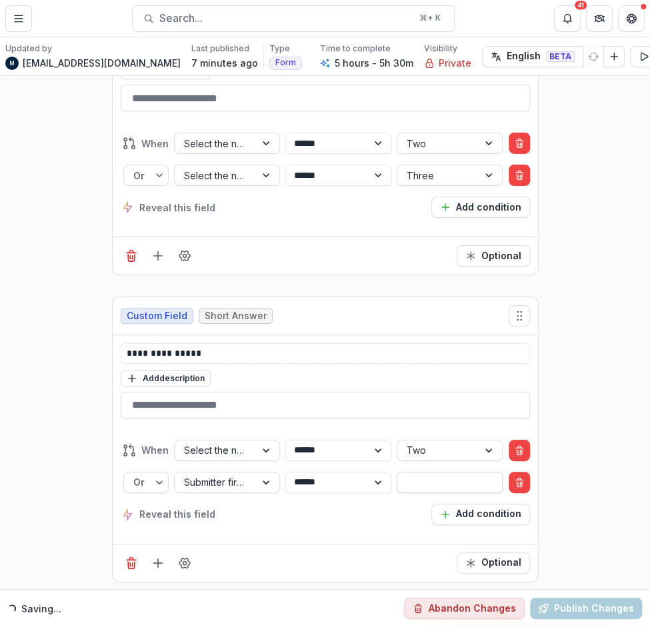
click at [420, 472] on input "text" at bounding box center [450, 482] width 106 height 21
click at [261, 473] on div at bounding box center [267, 483] width 24 height 20
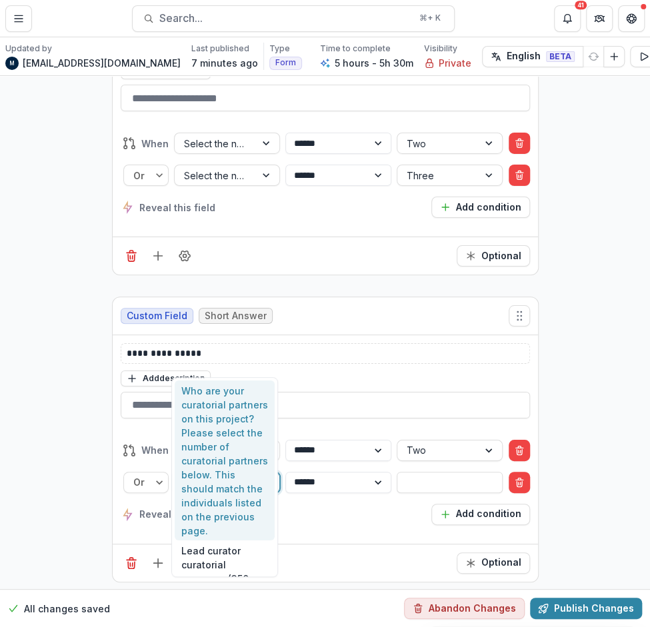
type input "****"
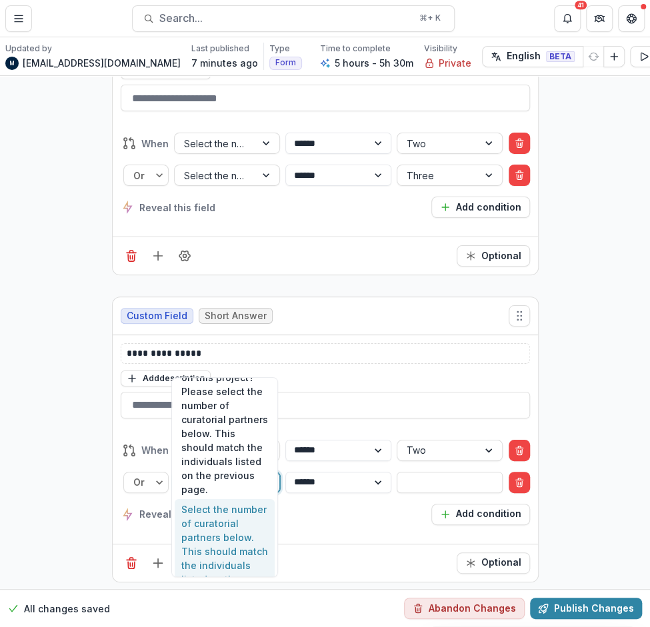
click at [229, 524] on div "Select the number of curatorial partners below. This should match the individua…" at bounding box center [225, 551] width 100 height 105
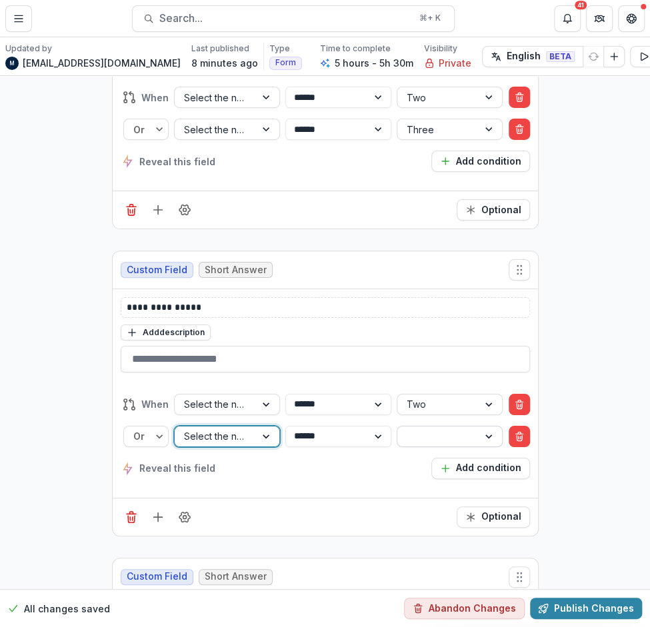
scroll to position [17314, 0]
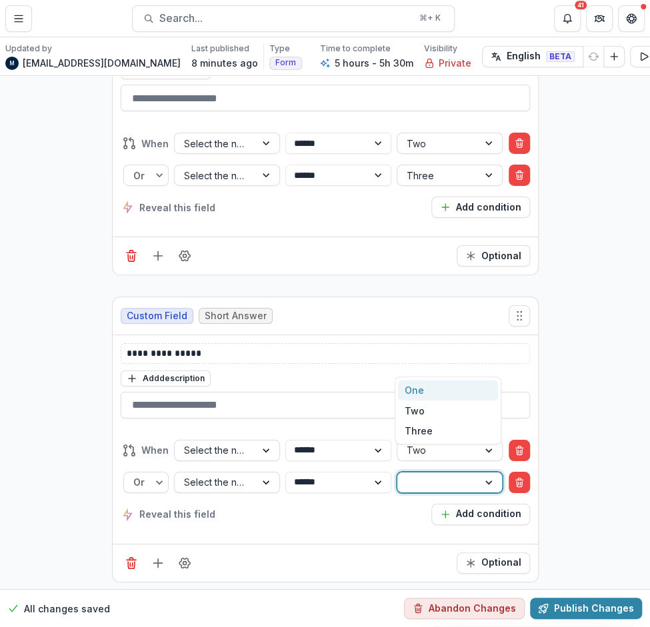
click at [437, 474] on div at bounding box center [438, 482] width 62 height 17
click at [427, 427] on div "Three" at bounding box center [448, 431] width 100 height 21
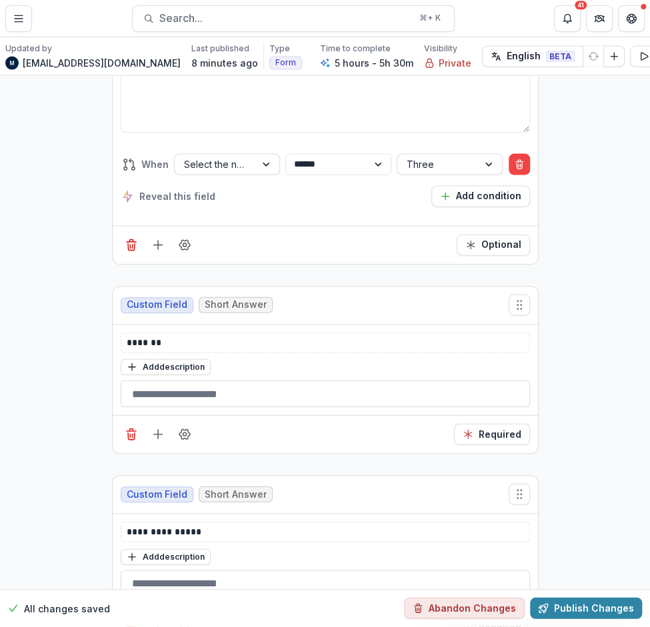
scroll to position [18606, 0]
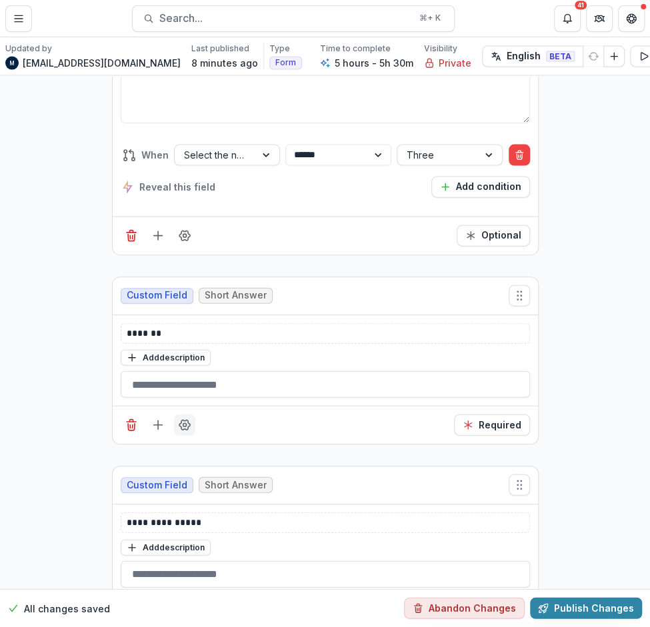
click at [185, 421] on icon "Field Settings" at bounding box center [184, 426] width 11 height 10
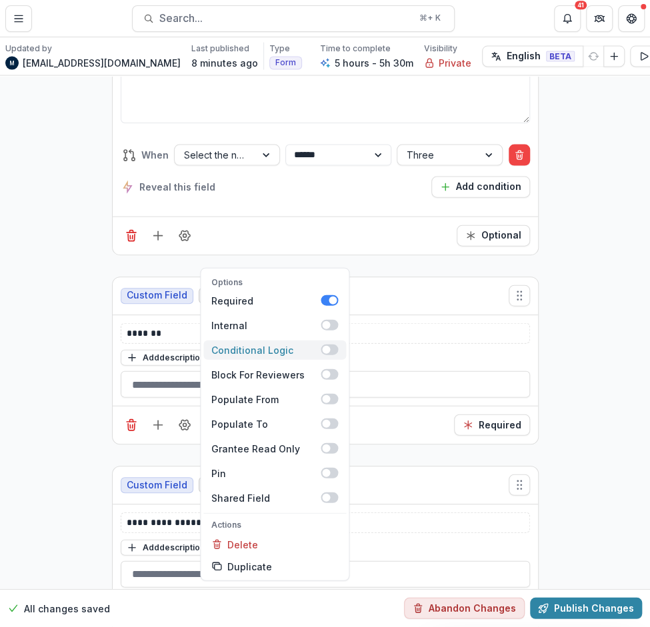
click at [325, 345] on span at bounding box center [329, 350] width 17 height 11
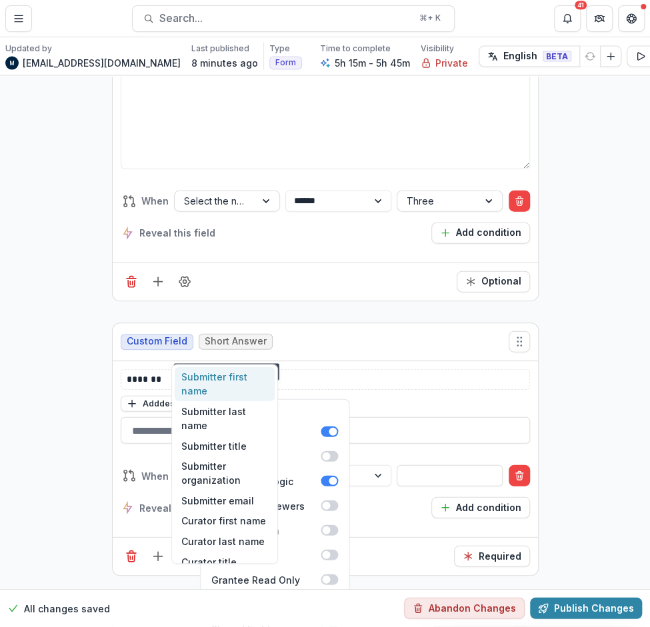
click at [185, 468] on div at bounding box center [215, 476] width 62 height 17
type input "****"
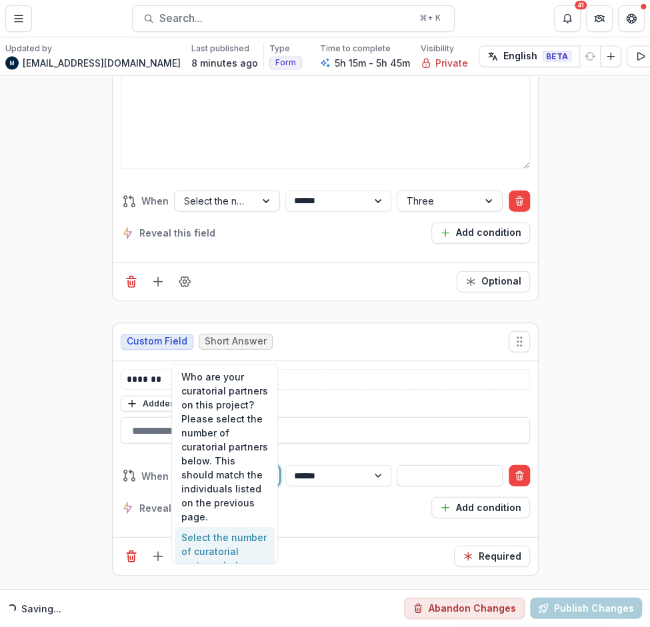
click at [193, 539] on div "Select the number of curatorial partners below. This should match the individua…" at bounding box center [225, 579] width 100 height 105
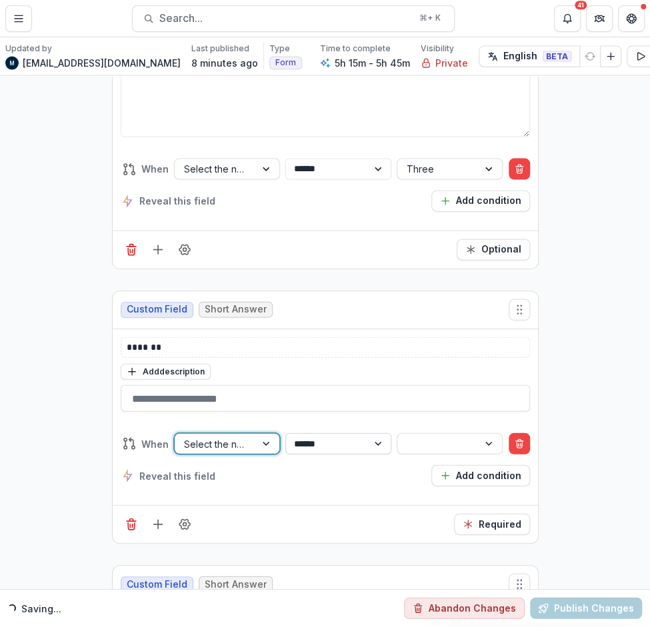
scroll to position [18560, 0]
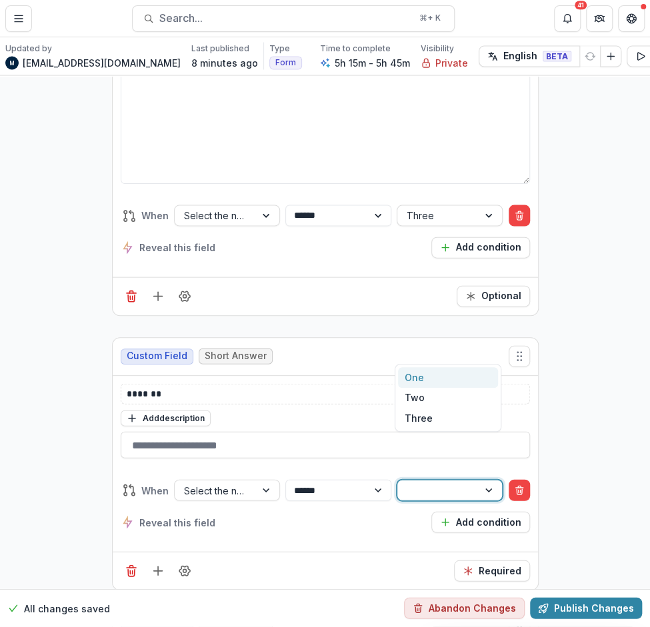
click at [429, 483] on div at bounding box center [438, 491] width 62 height 17
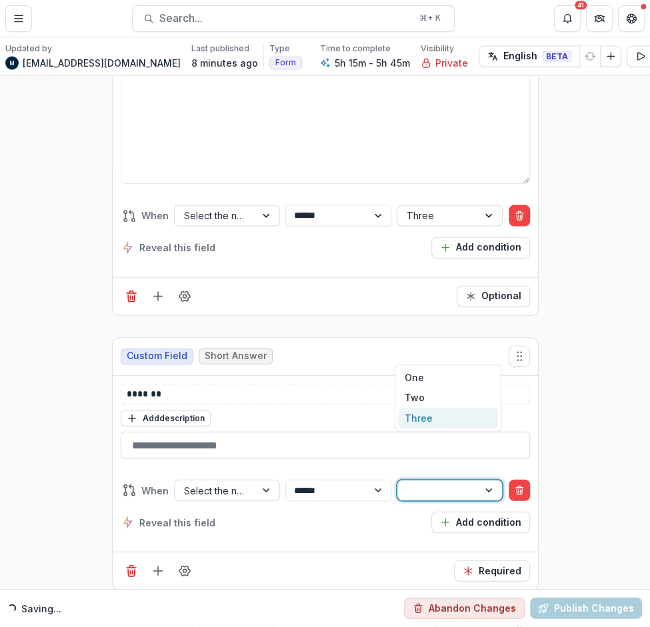
click at [422, 424] on div "Three" at bounding box center [448, 418] width 100 height 21
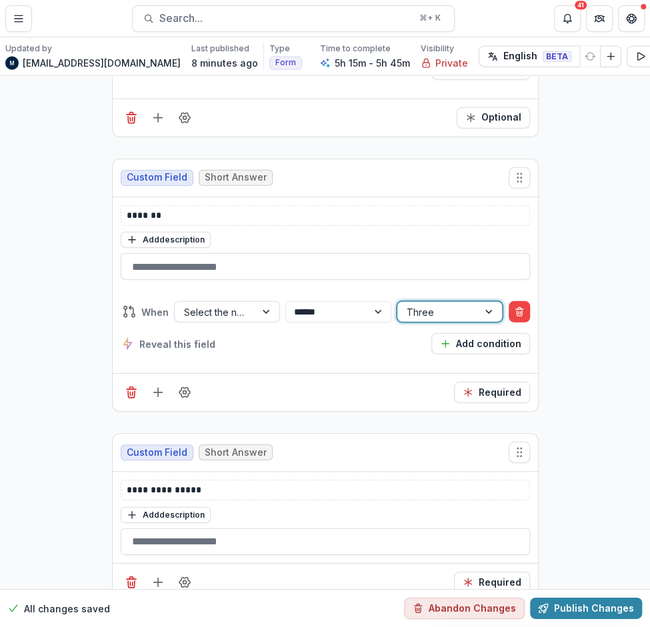
scroll to position [18776, 0]
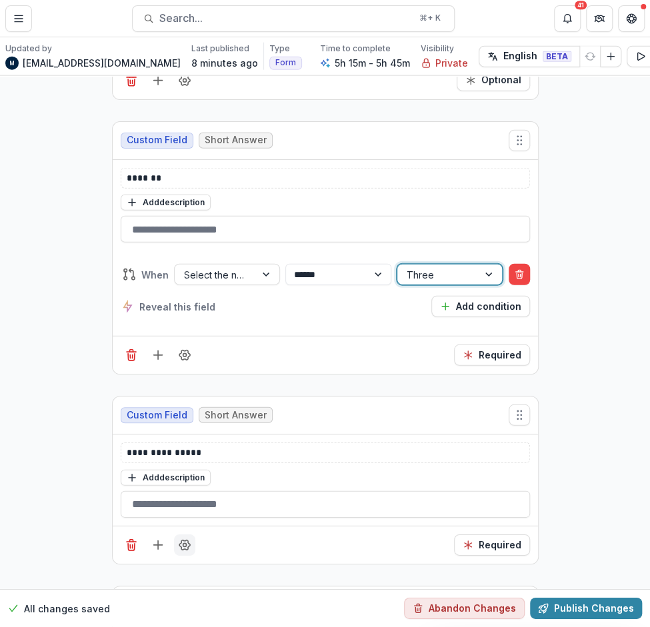
click at [181, 539] on icon "Field Settings" at bounding box center [184, 545] width 13 height 13
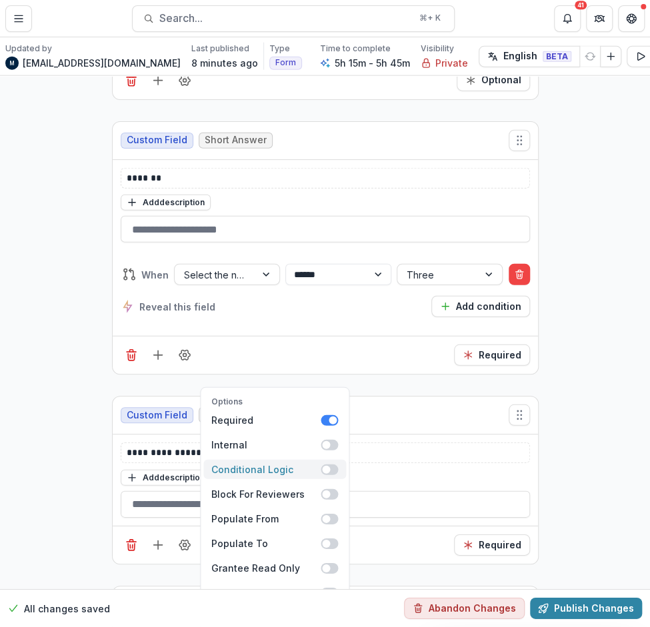
click at [324, 466] on span at bounding box center [326, 470] width 8 height 8
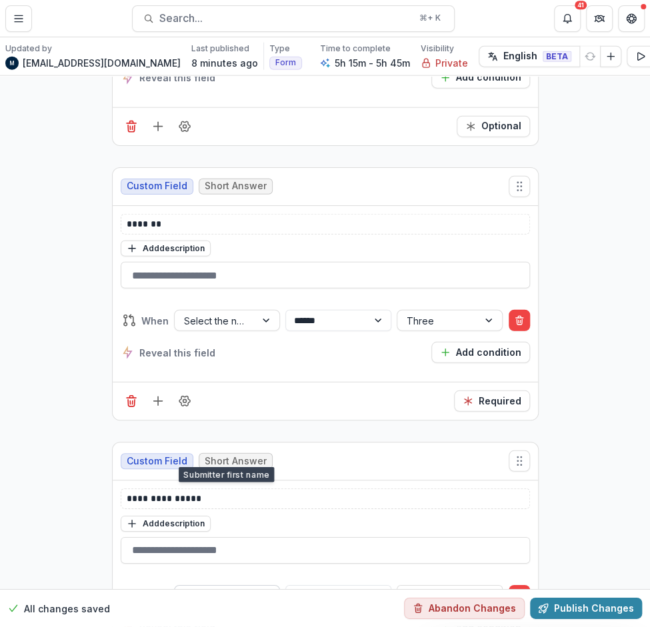
click at [218, 587] on div at bounding box center [215, 595] width 62 height 17
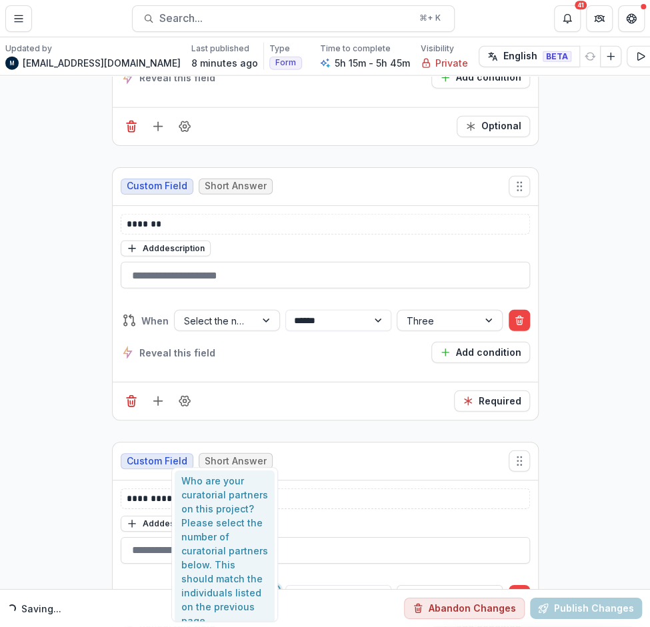
type input "****"
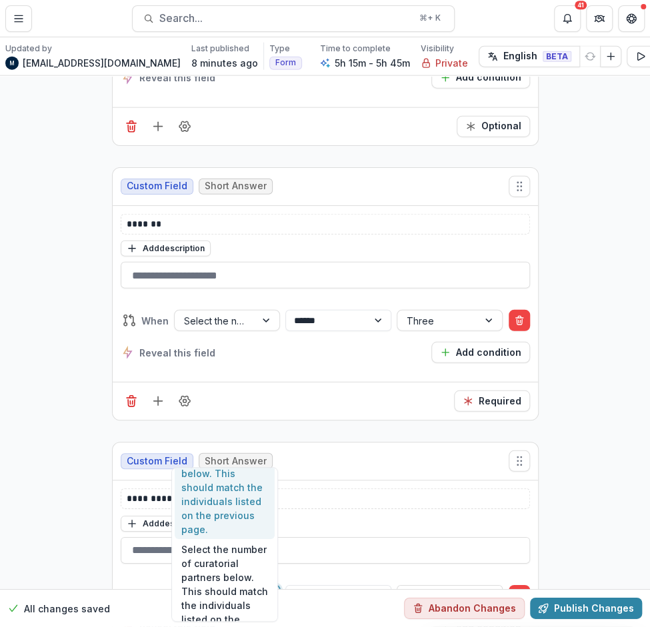
scroll to position [116, 0]
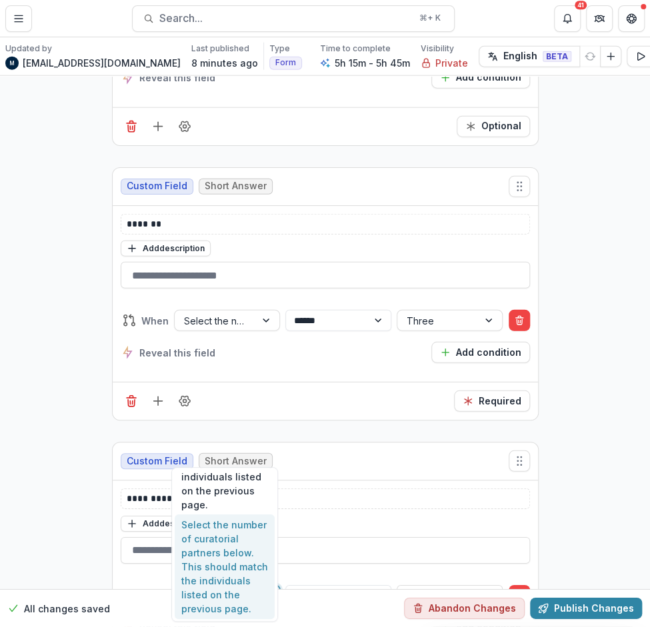
click at [221, 553] on div "Select the number of curatorial partners below. This should match the individua…" at bounding box center [225, 567] width 100 height 105
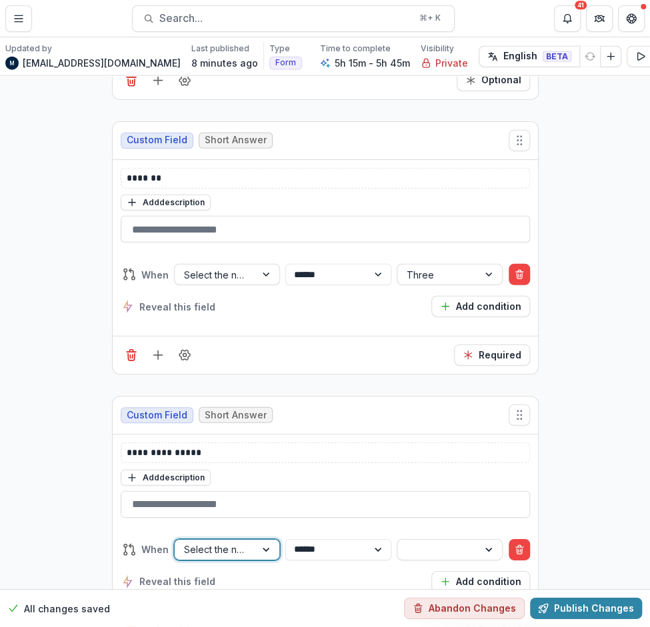
scroll to position [18744, 0]
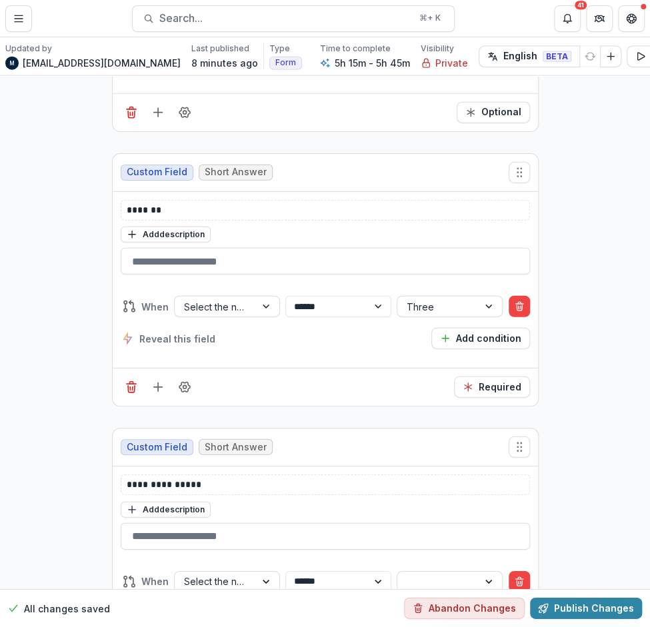
click at [420, 571] on div "**********" at bounding box center [325, 597] width 409 height 53
click at [420, 573] on div at bounding box center [438, 581] width 62 height 17
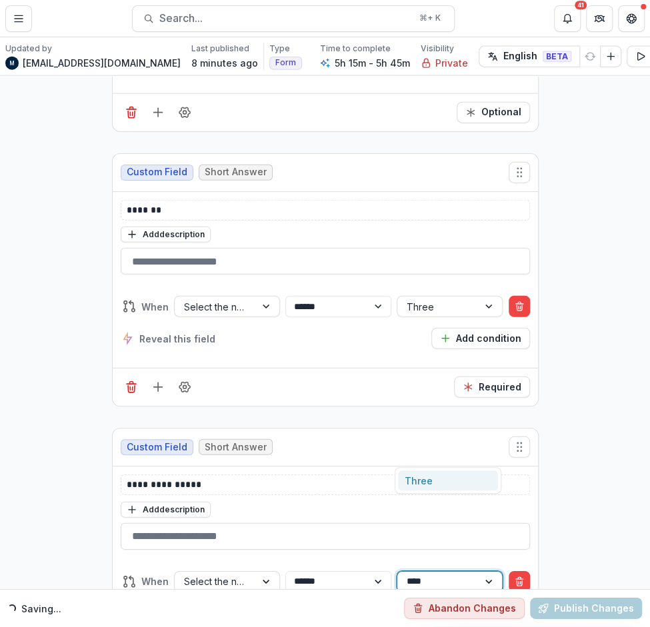
type input "*****"
click at [427, 478] on div "Three" at bounding box center [448, 481] width 100 height 21
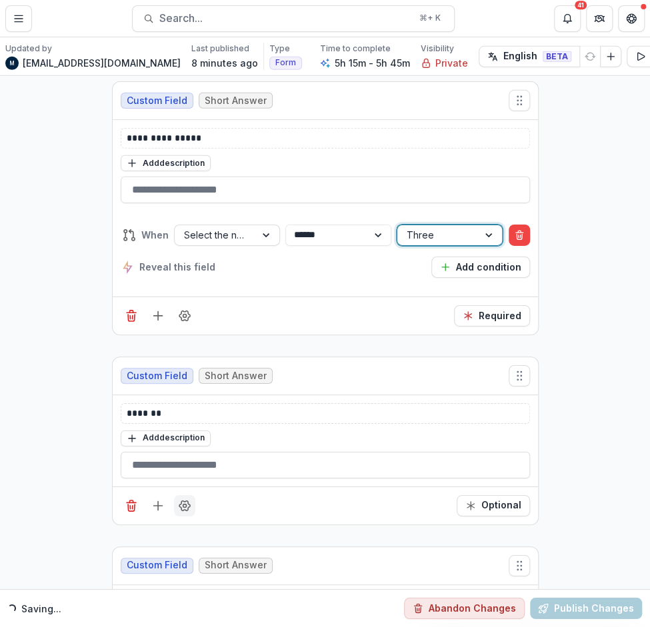
scroll to position [19095, 0]
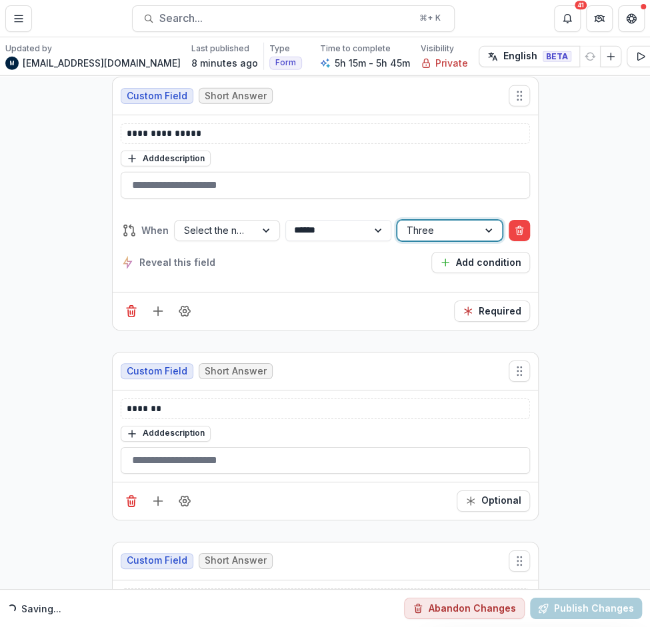
click at [173, 491] on div at bounding box center [158, 501] width 75 height 21
click at [181, 495] on icon "Field Settings" at bounding box center [184, 501] width 13 height 13
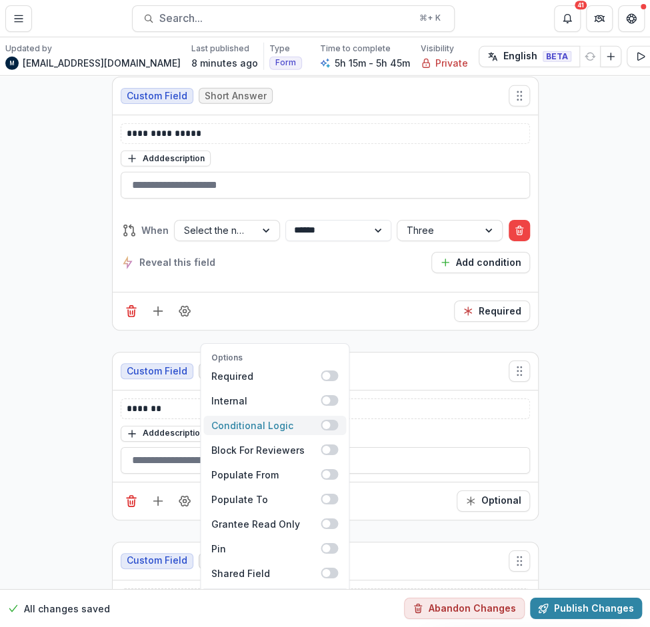
click at [331, 420] on span at bounding box center [329, 425] width 17 height 11
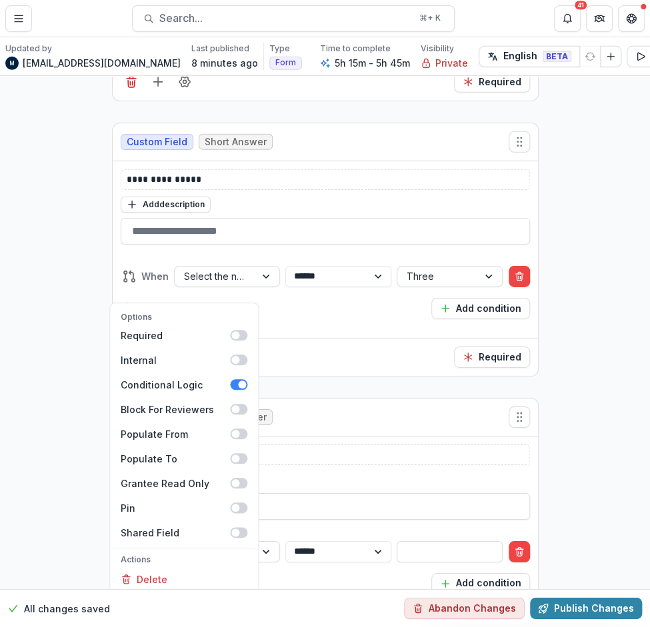
click at [351, 520] on div "**********" at bounding box center [325, 562] width 409 height 85
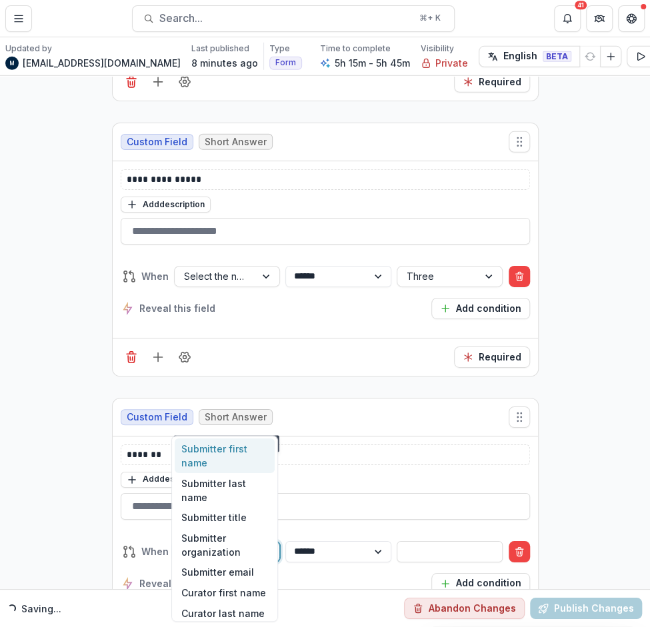
click at [203, 543] on div at bounding box center [215, 551] width 62 height 17
type input "****"
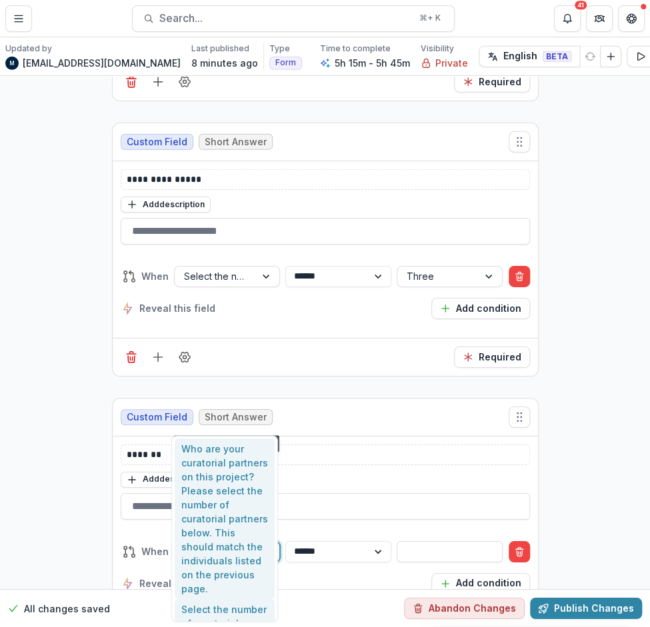
scroll to position [84, 0]
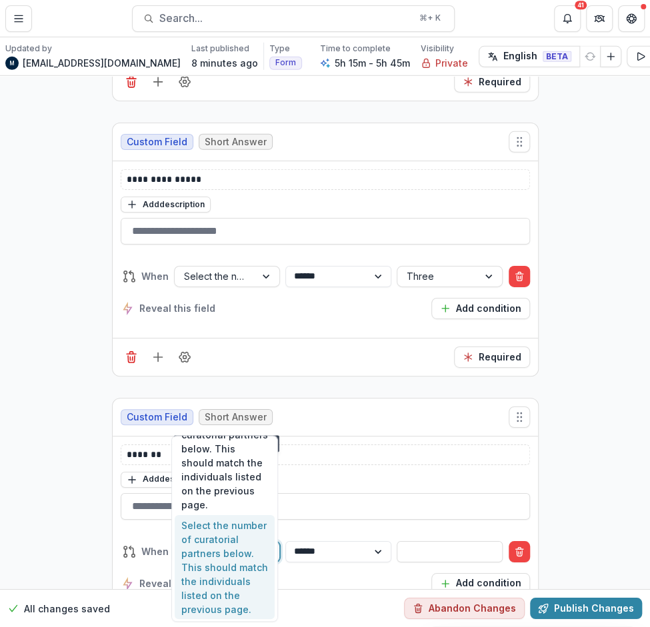
click at [217, 588] on div "Select the number of curatorial partners below. This should match the individua…" at bounding box center [225, 567] width 100 height 105
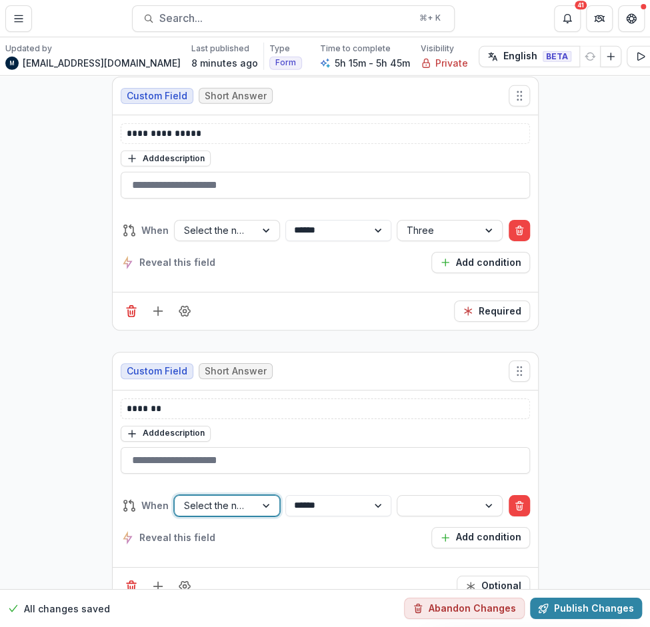
scroll to position [19049, 0]
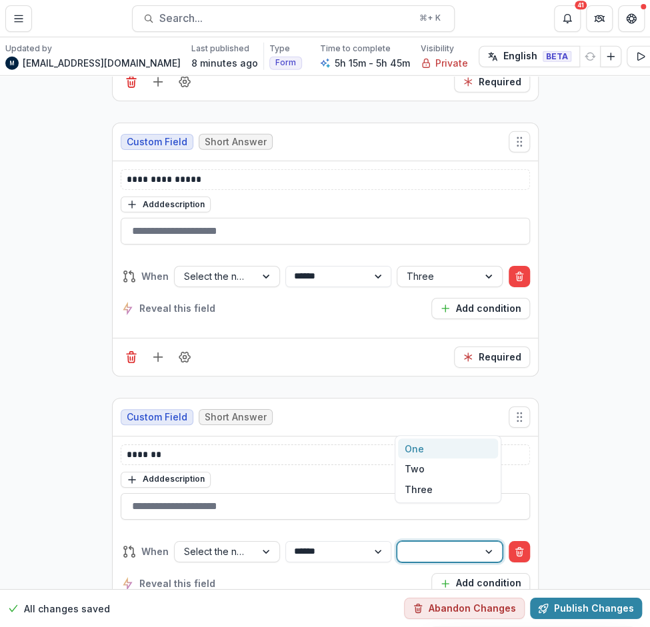
click at [439, 543] on div at bounding box center [438, 551] width 62 height 17
type input "***"
drag, startPoint x: 440, startPoint y: 447, endPoint x: 407, endPoint y: 448, distance: 32.7
click at [440, 448] on div "Three" at bounding box center [448, 449] width 100 height 21
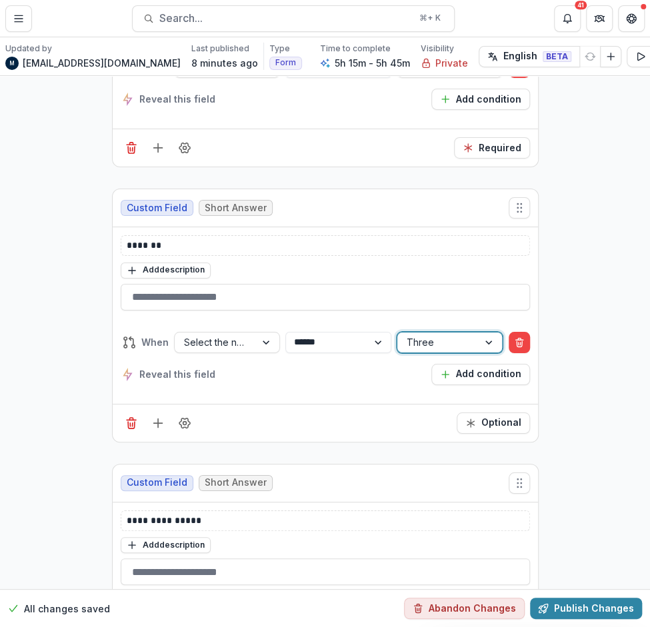
scroll to position [19387, 0]
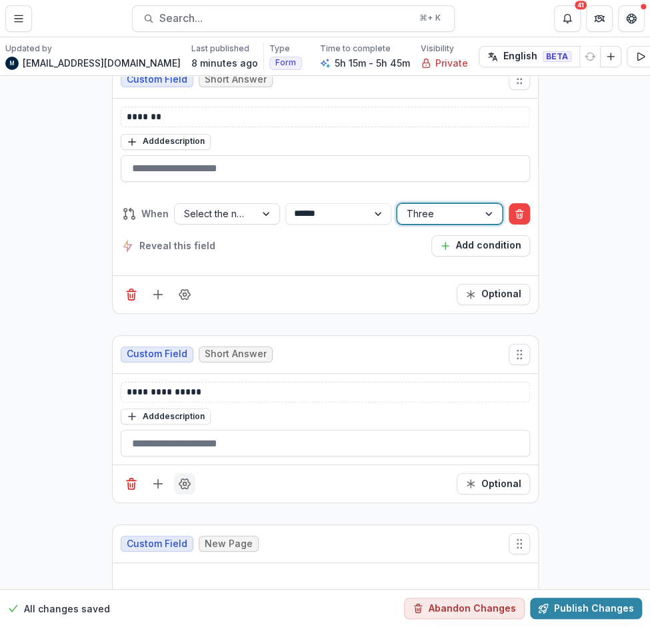
click at [188, 473] on button "Field Settings" at bounding box center [184, 483] width 21 height 21
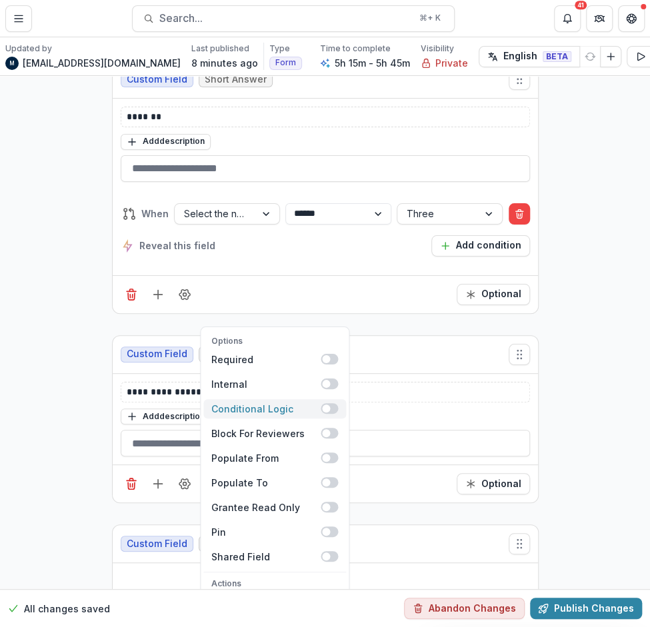
click at [328, 399] on label "Conditional Logic" at bounding box center [274, 408] width 143 height 19
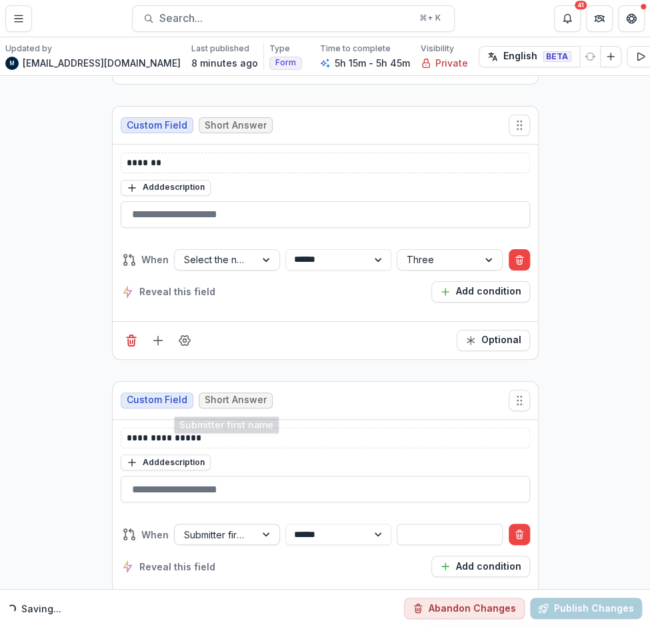
click at [217, 527] on div at bounding box center [215, 535] width 62 height 17
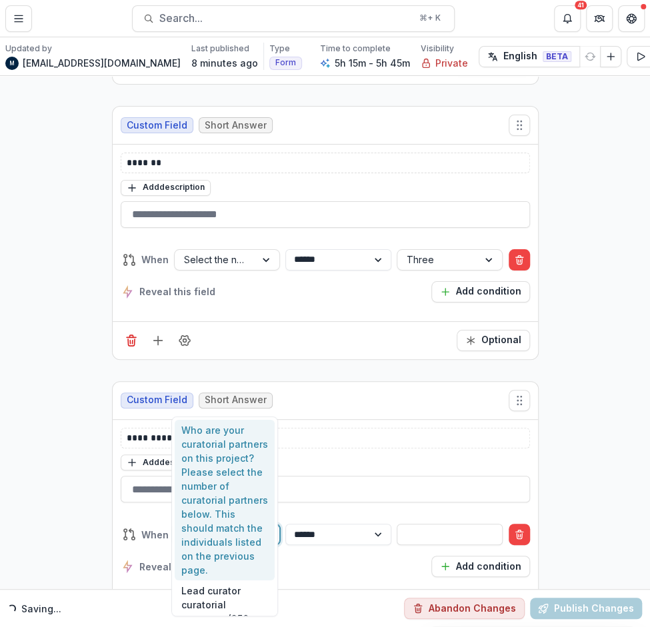
type input "****"
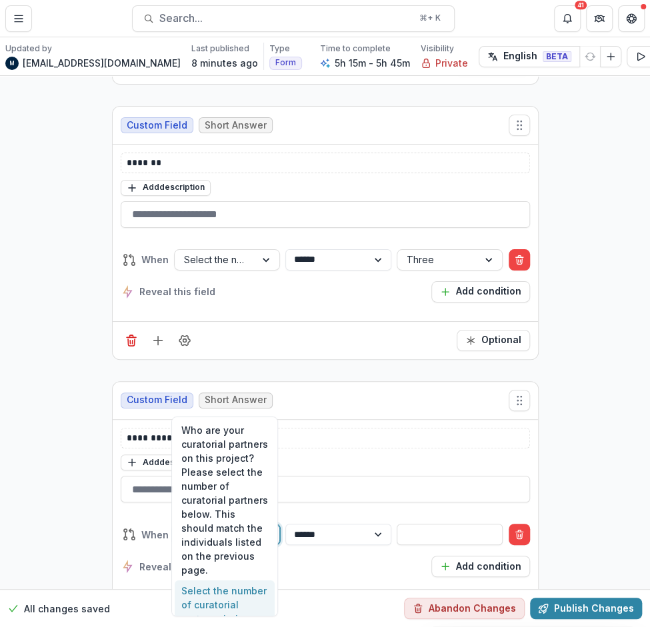
click at [218, 588] on div "Select the number of curatorial partners below. This should match the individua…" at bounding box center [225, 633] width 100 height 105
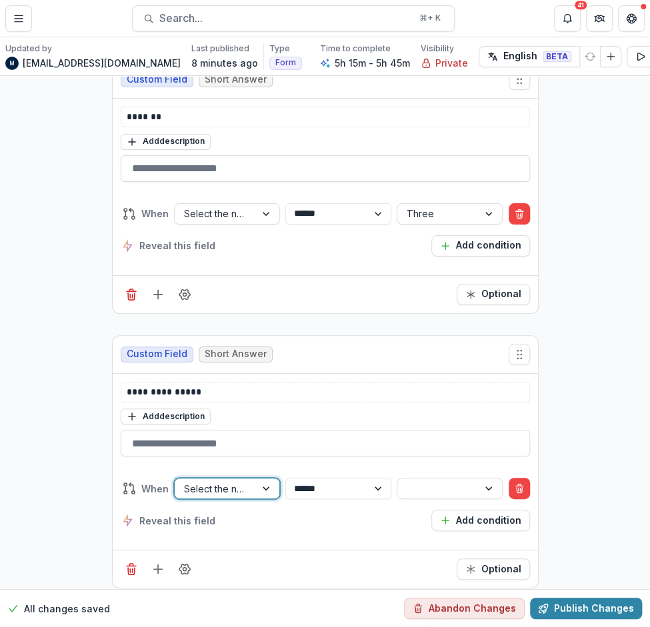
scroll to position [19341, 0]
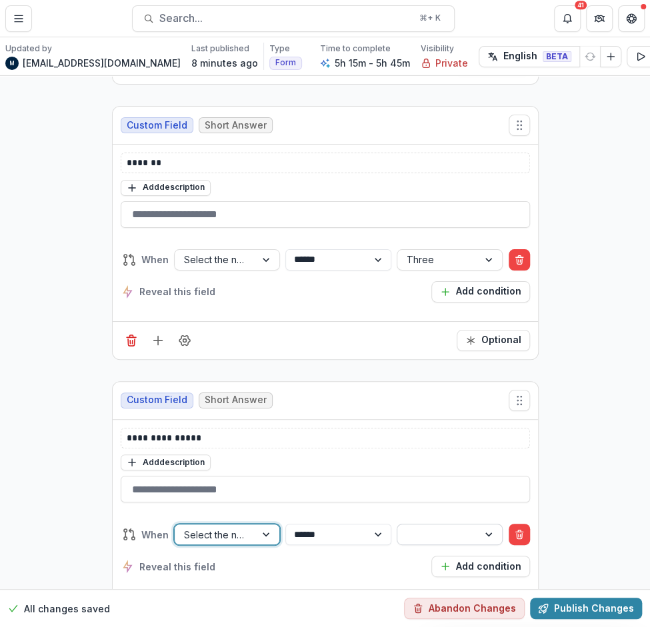
click at [431, 527] on div at bounding box center [438, 535] width 62 height 17
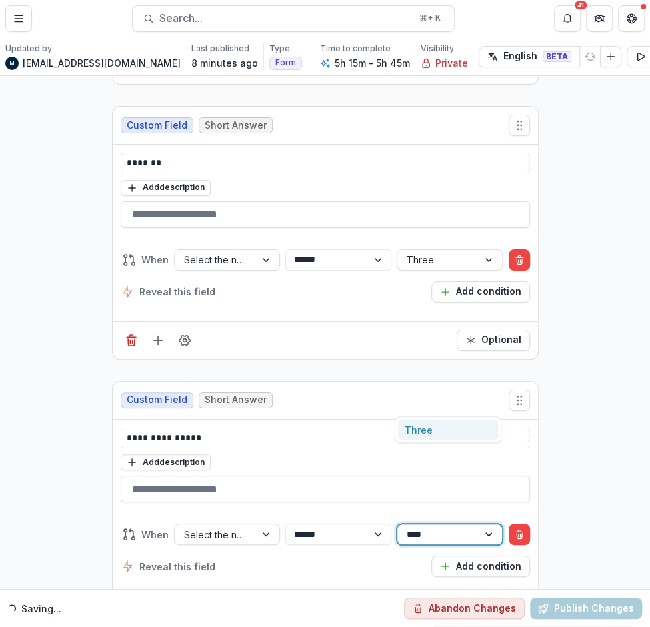
type input "*****"
click at [445, 431] on div "Three" at bounding box center [448, 430] width 100 height 21
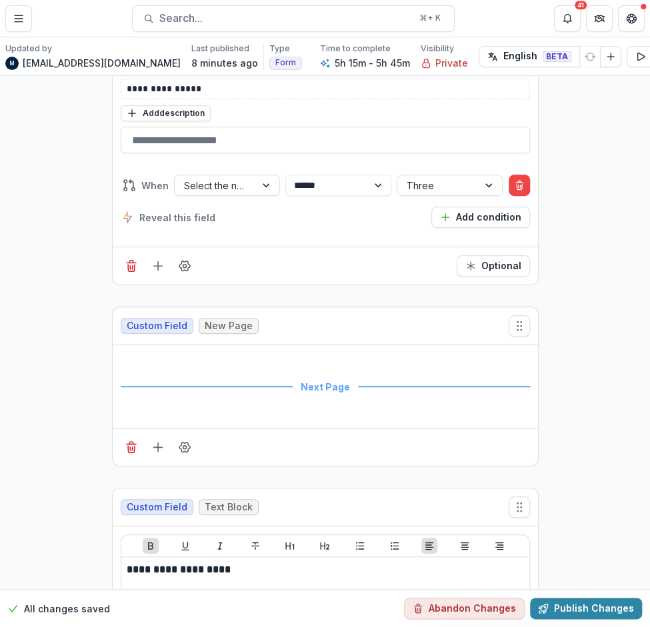
scroll to position [19714, 0]
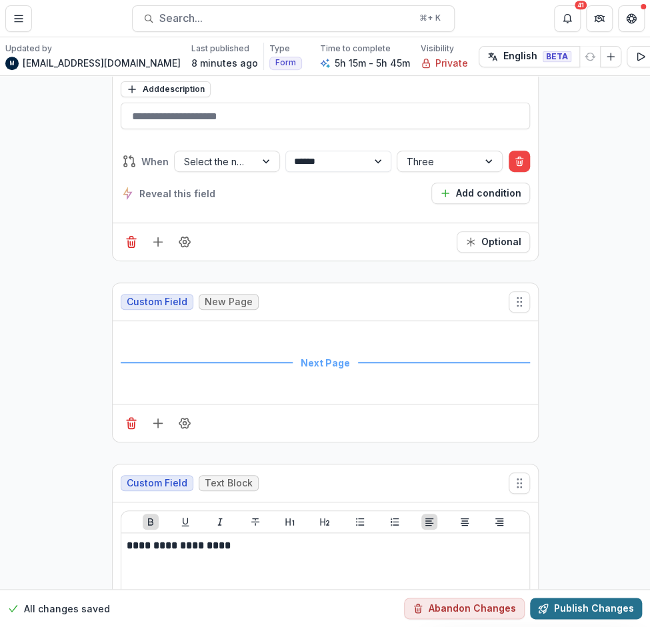
click at [571, 598] on button "Publish Changes" at bounding box center [586, 608] width 112 height 21
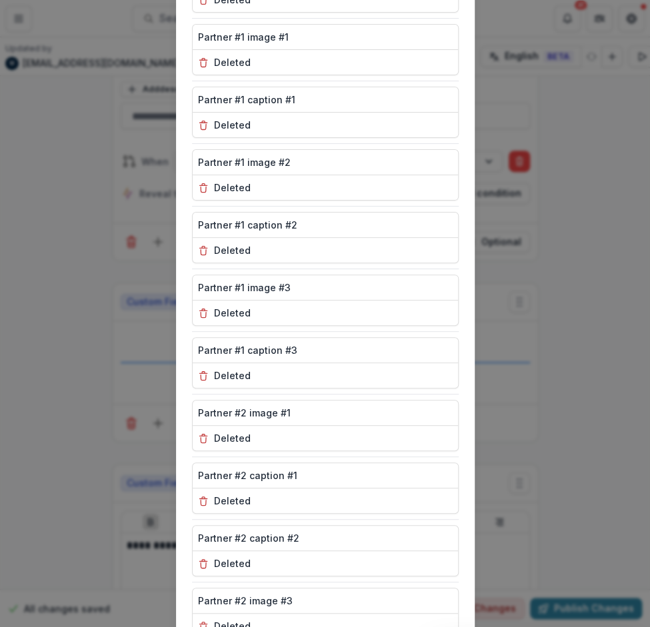
scroll to position [8013, 0]
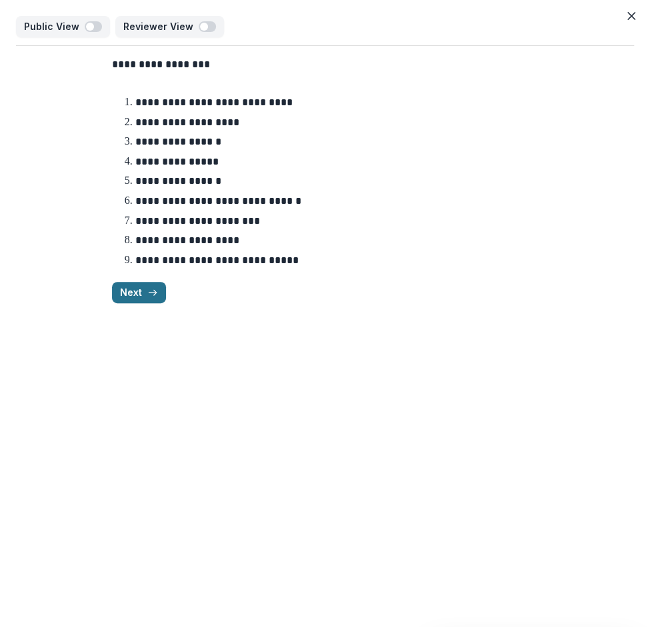
click at [133, 289] on button "Next" at bounding box center [139, 292] width 54 height 21
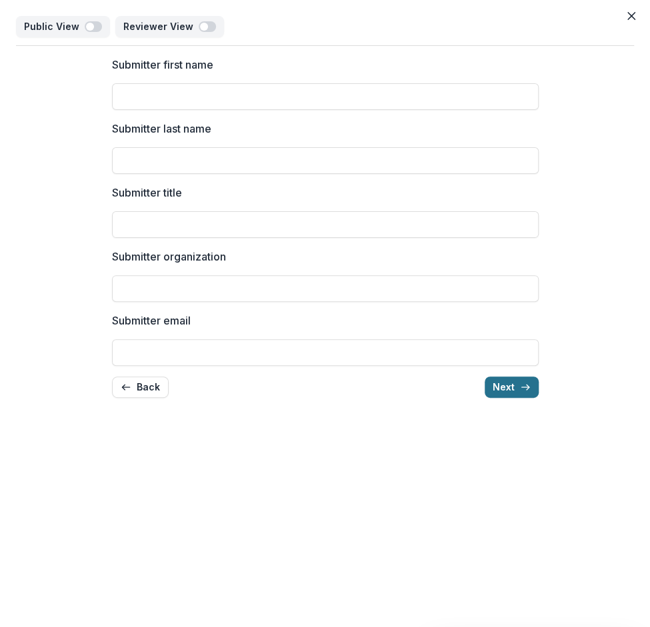
click at [501, 392] on button "Next" at bounding box center [512, 387] width 54 height 21
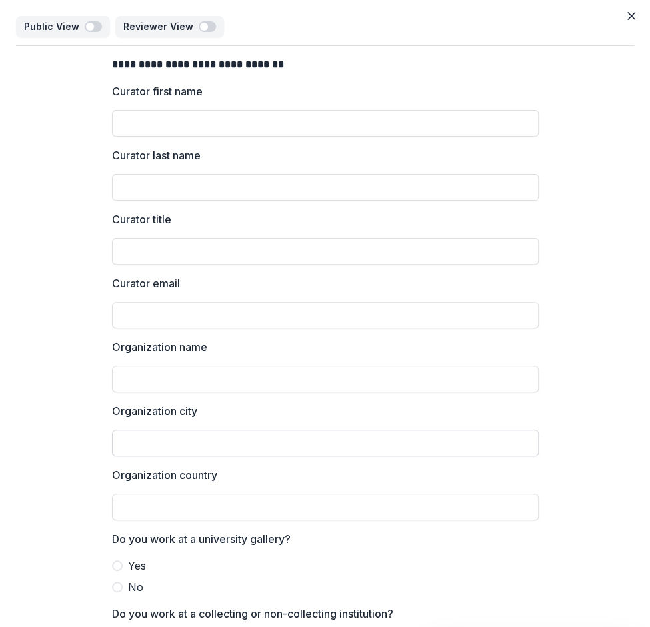
scroll to position [101, 0]
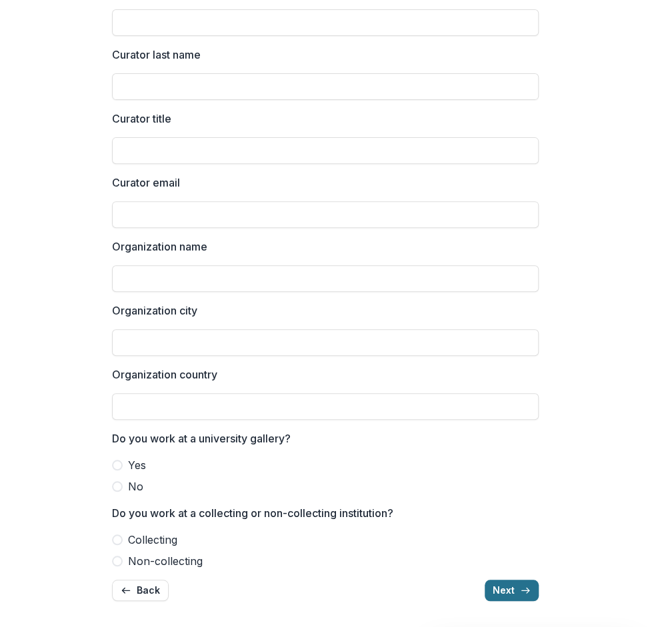
click at [507, 587] on button "Next" at bounding box center [512, 590] width 54 height 21
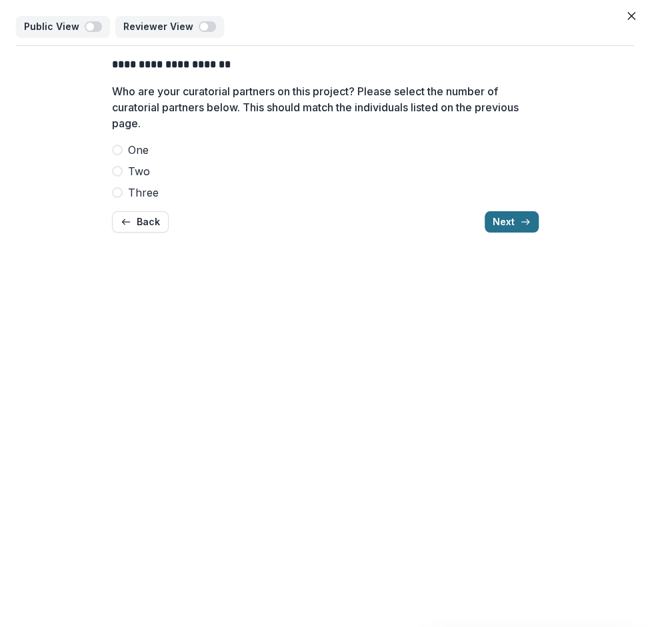
scroll to position [0, 0]
click at [506, 223] on button "Next" at bounding box center [512, 221] width 54 height 21
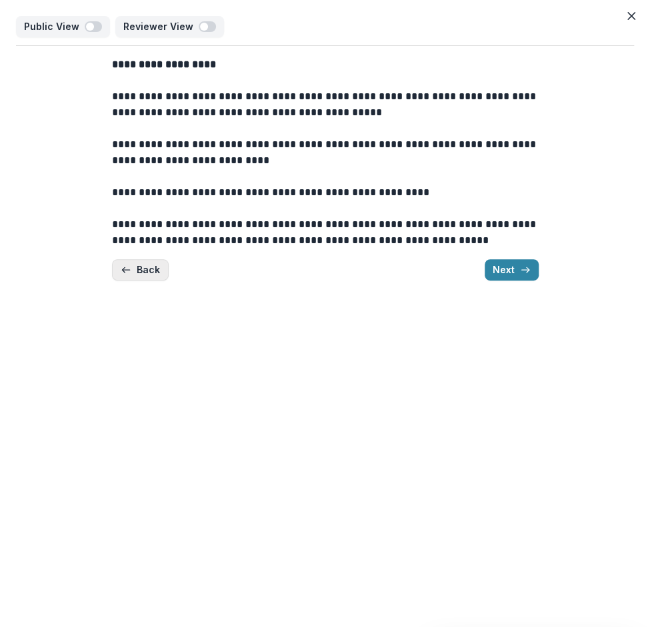
click at [152, 264] on button "Back" at bounding box center [140, 269] width 57 height 21
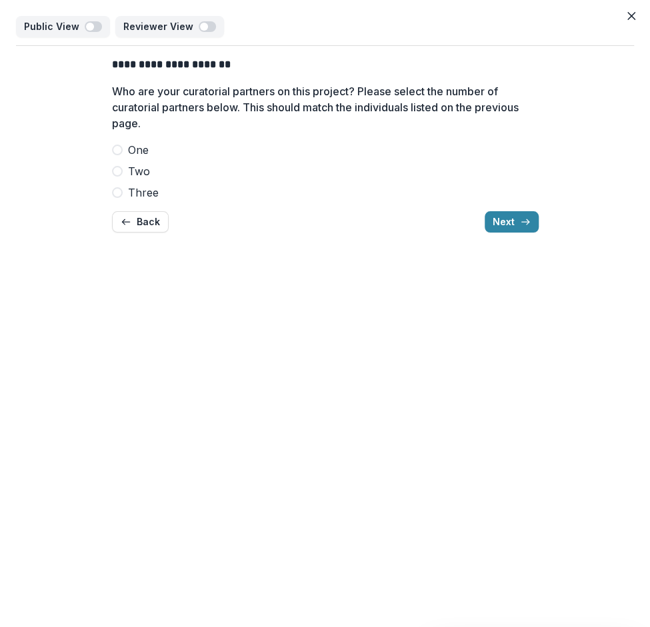
click at [119, 140] on div at bounding box center [325, 139] width 427 height 5
click at [627, 6] on button "Close" at bounding box center [631, 15] width 21 height 21
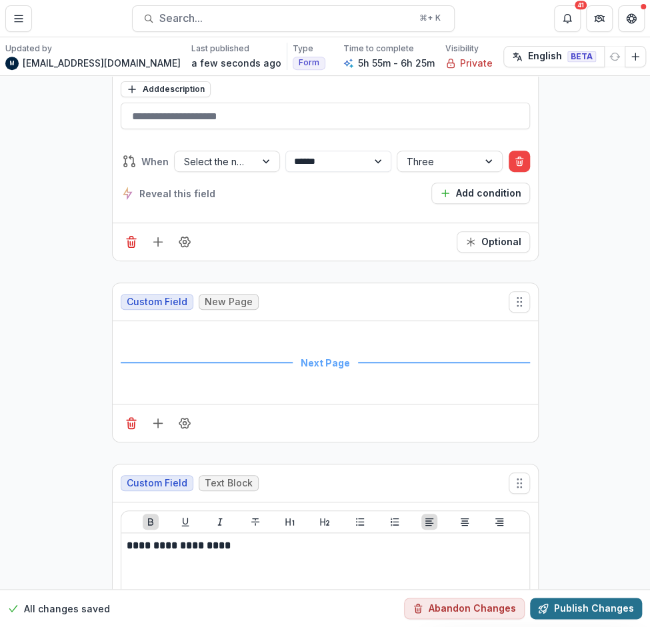
click at [562, 598] on button "Publish Changes" at bounding box center [586, 608] width 112 height 21
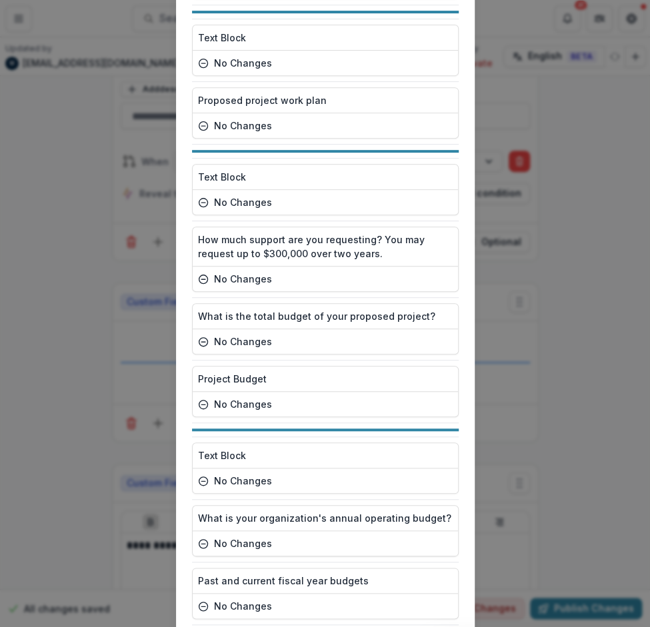
scroll to position [6283, 0]
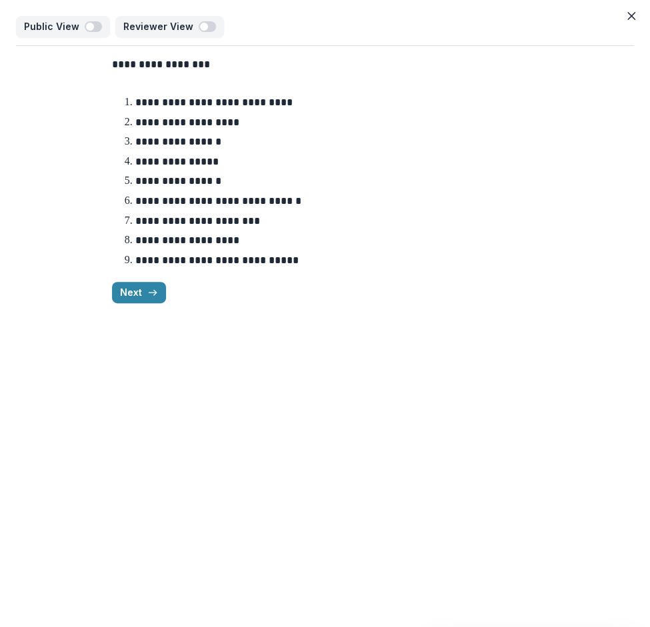
click at [132, 308] on div "**********" at bounding box center [325, 180] width 427 height 268
click at [132, 288] on button "Next" at bounding box center [139, 292] width 54 height 21
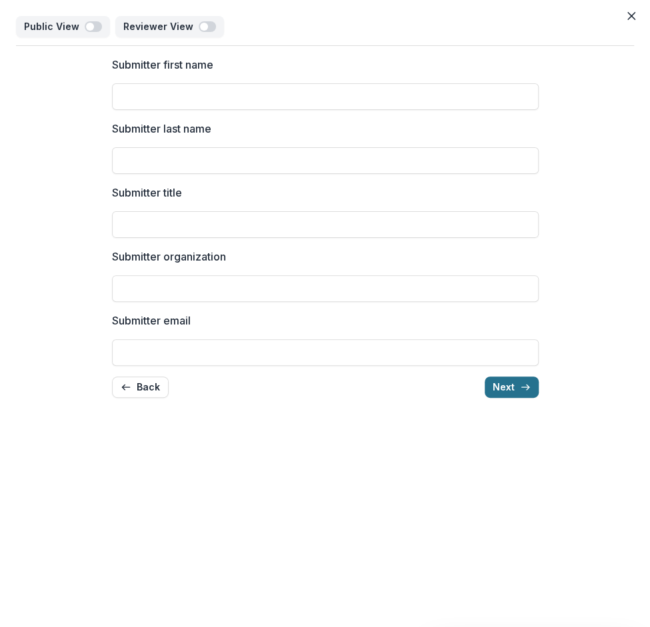
click at [497, 385] on button "Next" at bounding box center [512, 387] width 54 height 21
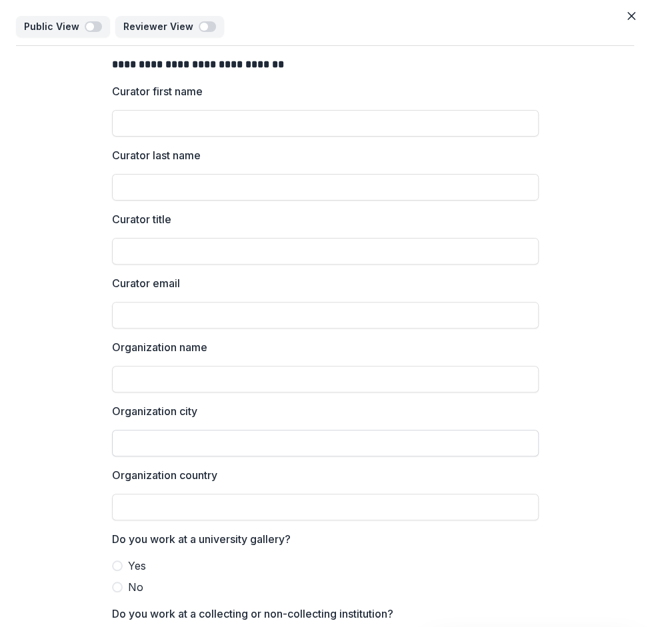
scroll to position [101, 0]
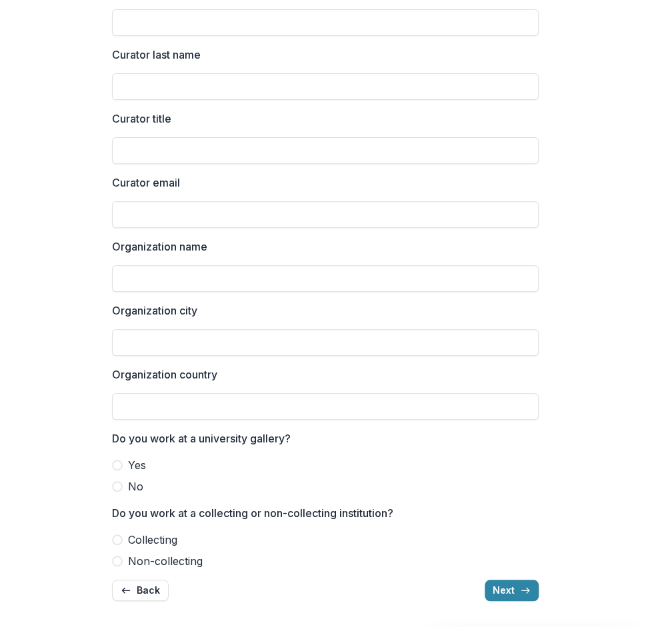
click at [507, 603] on div "**********" at bounding box center [325, 278] width 427 height 667
click at [504, 591] on button "Next" at bounding box center [512, 590] width 54 height 21
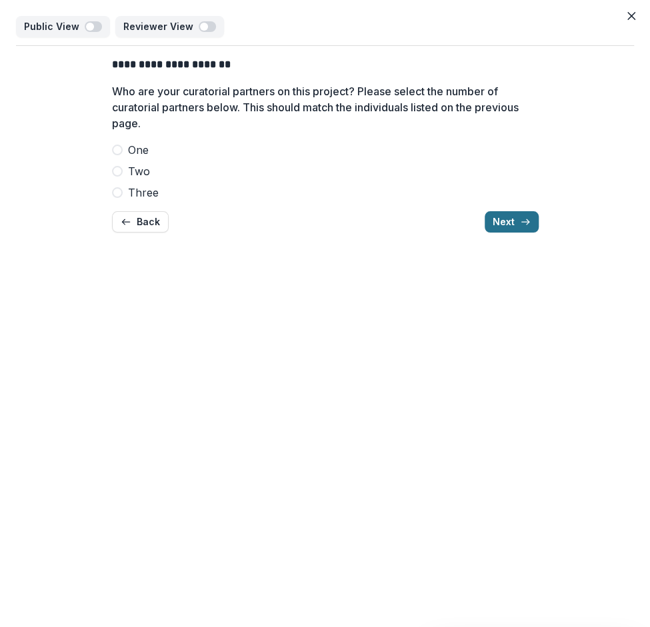
scroll to position [0, 0]
click at [501, 221] on button "Next" at bounding box center [512, 221] width 54 height 21
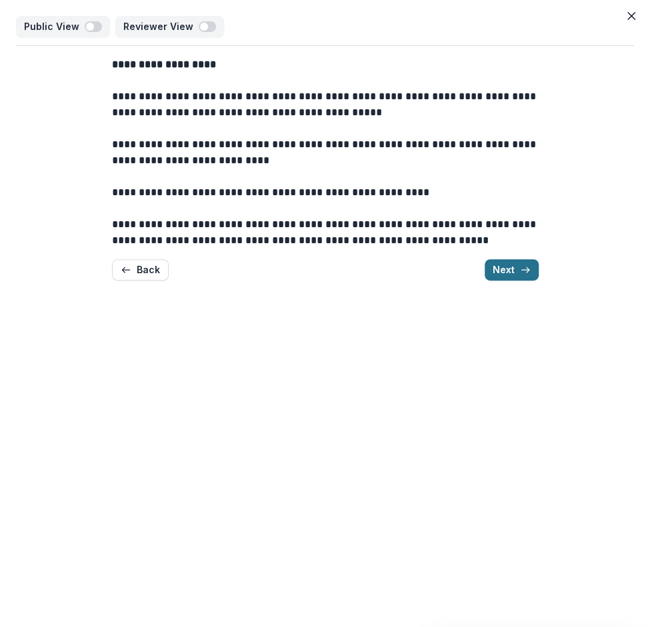
click at [509, 265] on button "Next" at bounding box center [512, 269] width 54 height 21
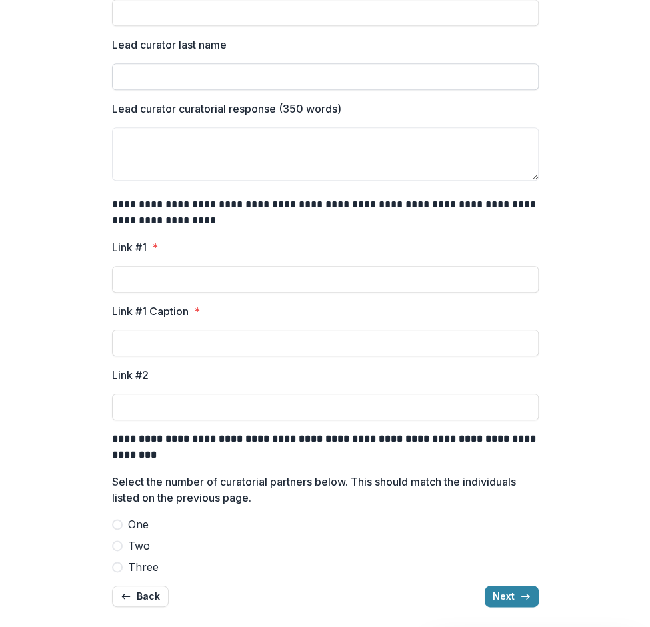
scroll to position [293, 0]
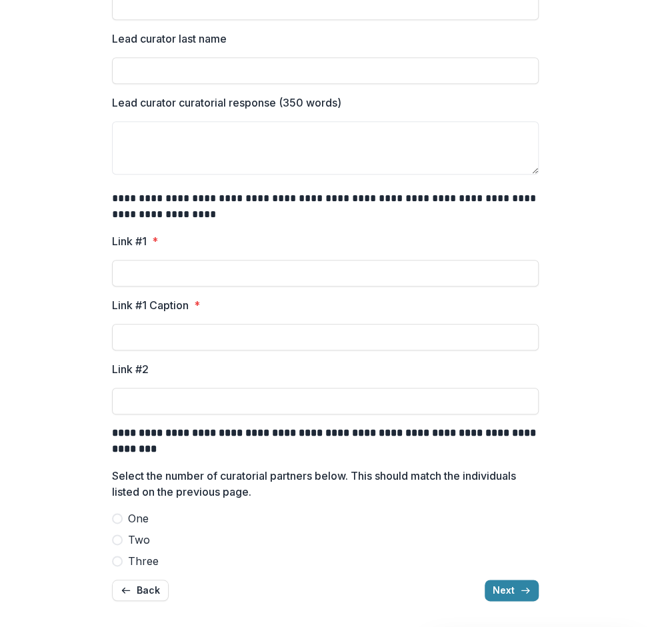
click at [132, 515] on span "One" at bounding box center [138, 519] width 21 height 16
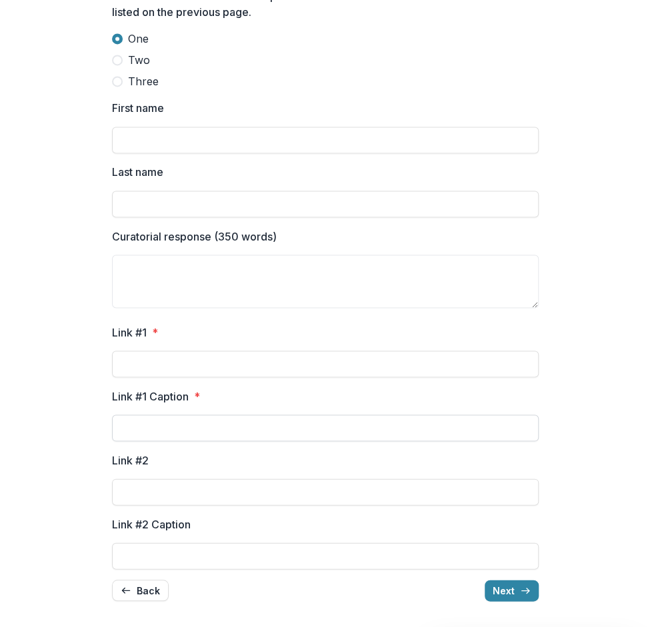
scroll to position [571, 0]
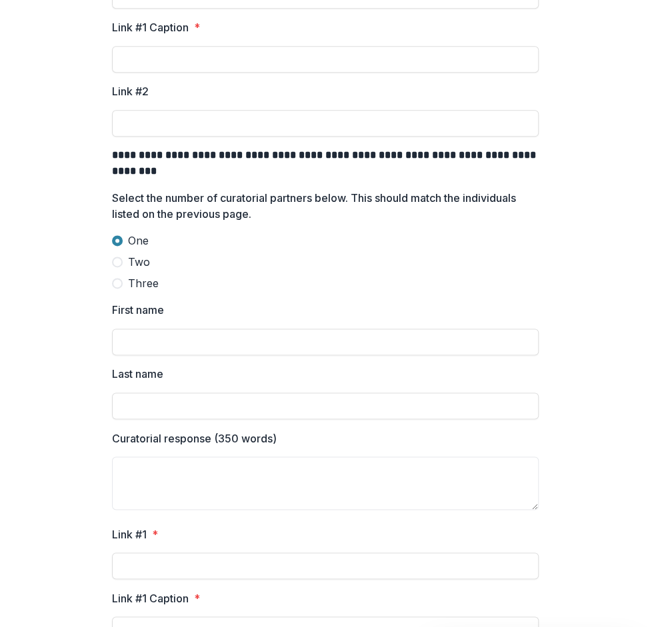
click at [117, 262] on span at bounding box center [117, 262] width 11 height 11
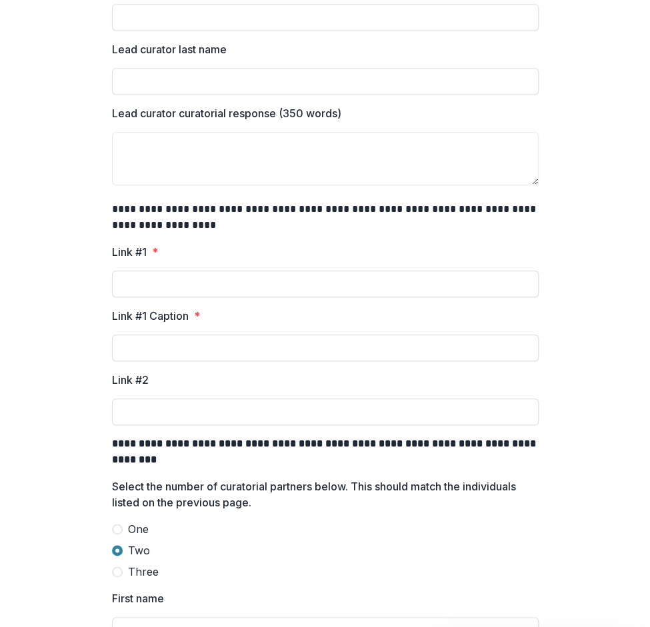
scroll to position [405, 0]
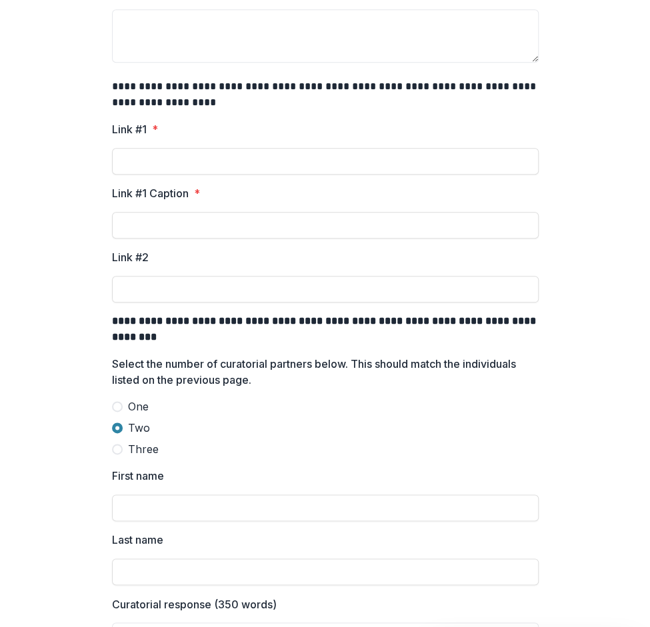
click at [116, 451] on span at bounding box center [117, 449] width 11 height 11
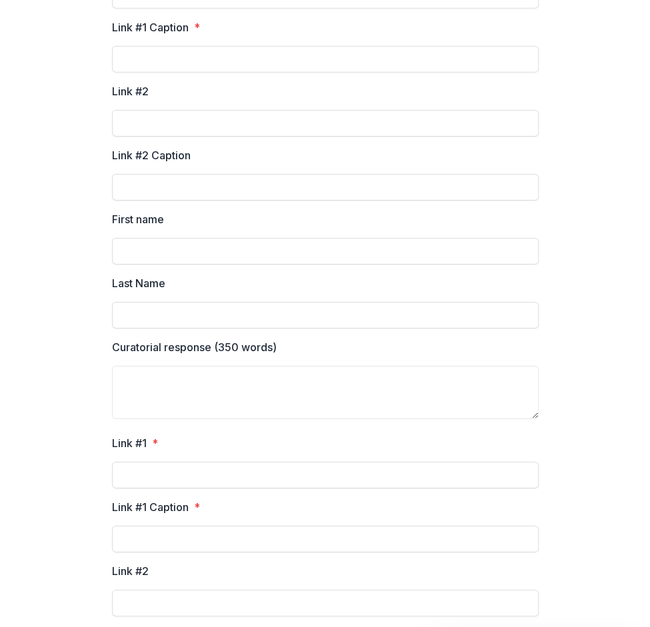
scroll to position [1733, 0]
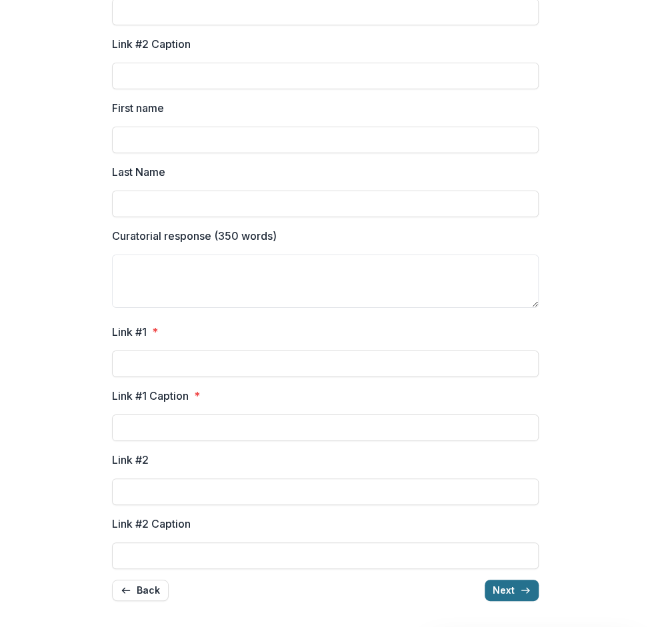
click at [509, 597] on button "Next" at bounding box center [512, 590] width 54 height 21
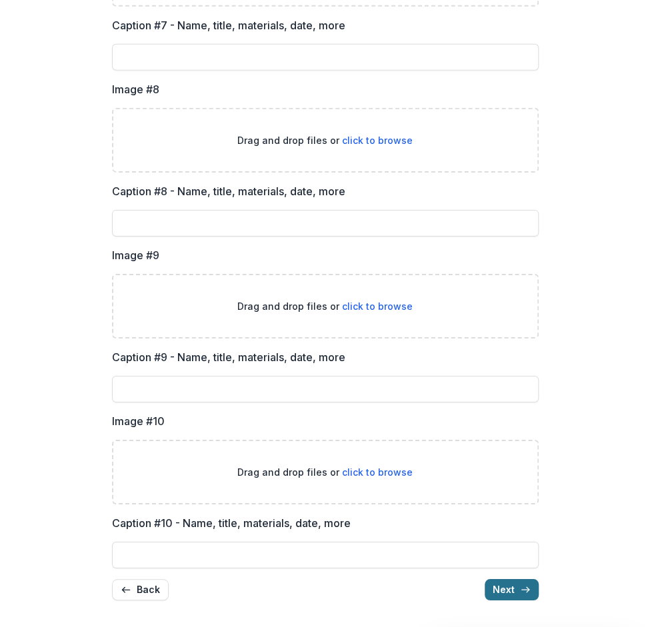
scroll to position [1537, 0]
click at [511, 586] on button "Next" at bounding box center [512, 590] width 54 height 21
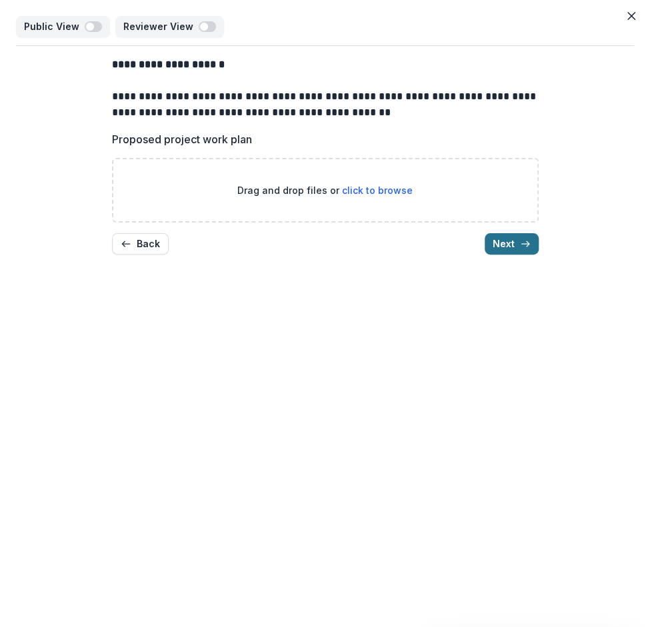
scroll to position [0, 0]
click at [510, 245] on button "Next" at bounding box center [512, 243] width 54 height 21
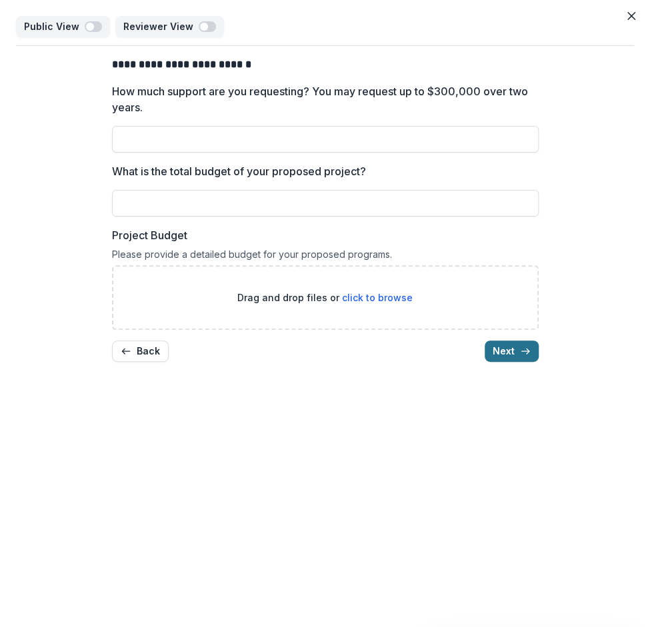
click at [498, 349] on button "Next" at bounding box center [512, 351] width 54 height 21
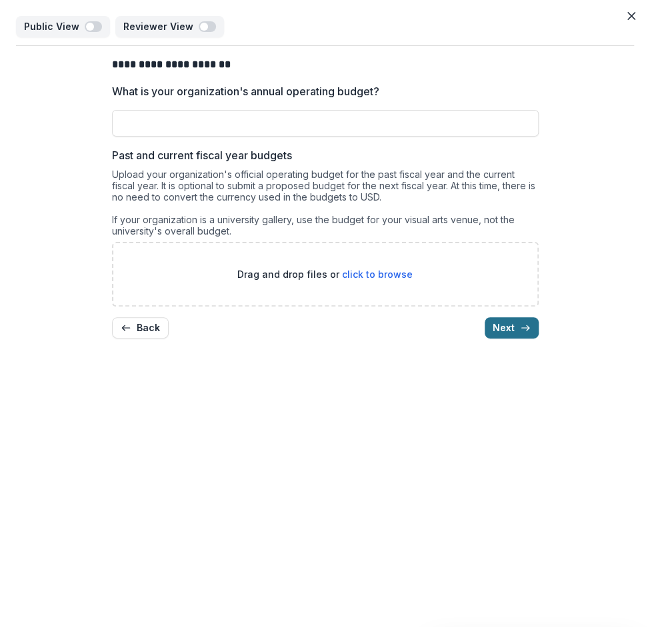
click at [499, 327] on button "Next" at bounding box center [512, 327] width 54 height 21
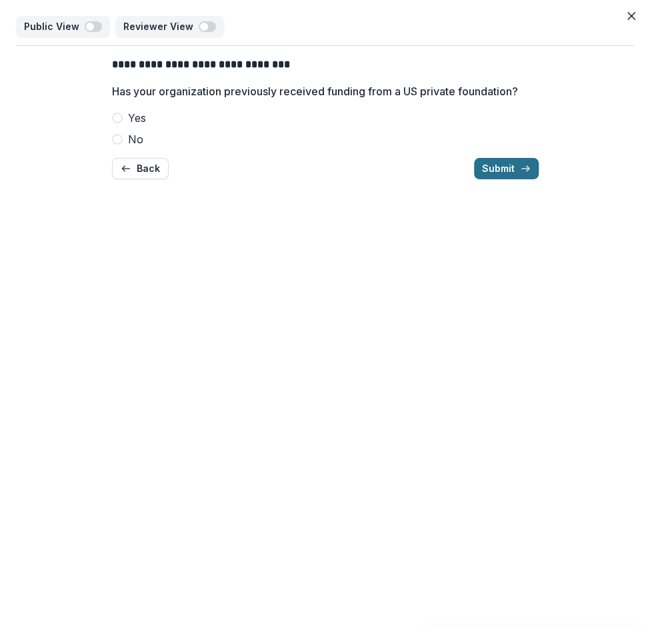
click at [495, 171] on button "Submit" at bounding box center [506, 168] width 65 height 21
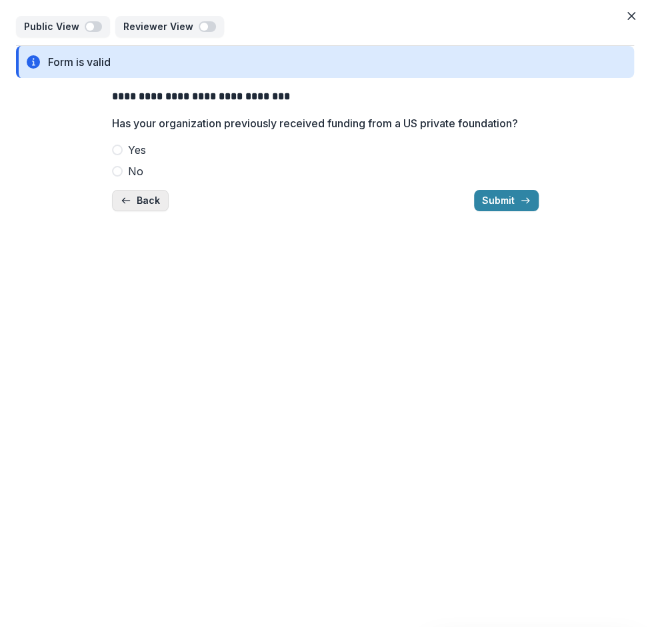
click at [165, 202] on button "Back" at bounding box center [140, 200] width 57 height 21
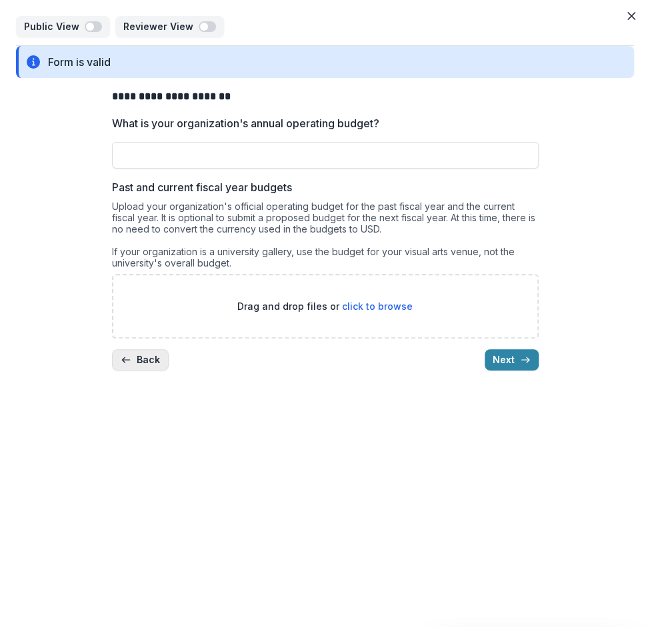
click at [144, 349] on button "Back" at bounding box center [140, 359] width 57 height 21
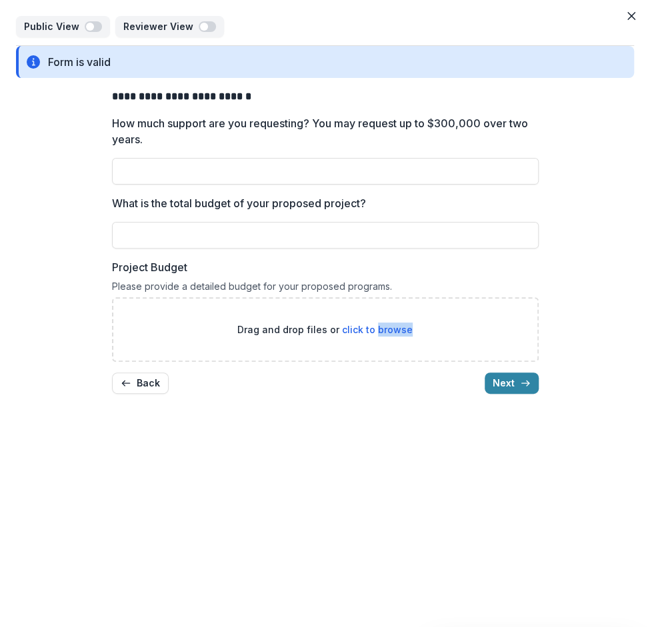
click at [143, 349] on div "Drag and drop files or click to browse" at bounding box center [325, 329] width 427 height 65
click at [627, 14] on icon "Close" at bounding box center [631, 16] width 8 height 8
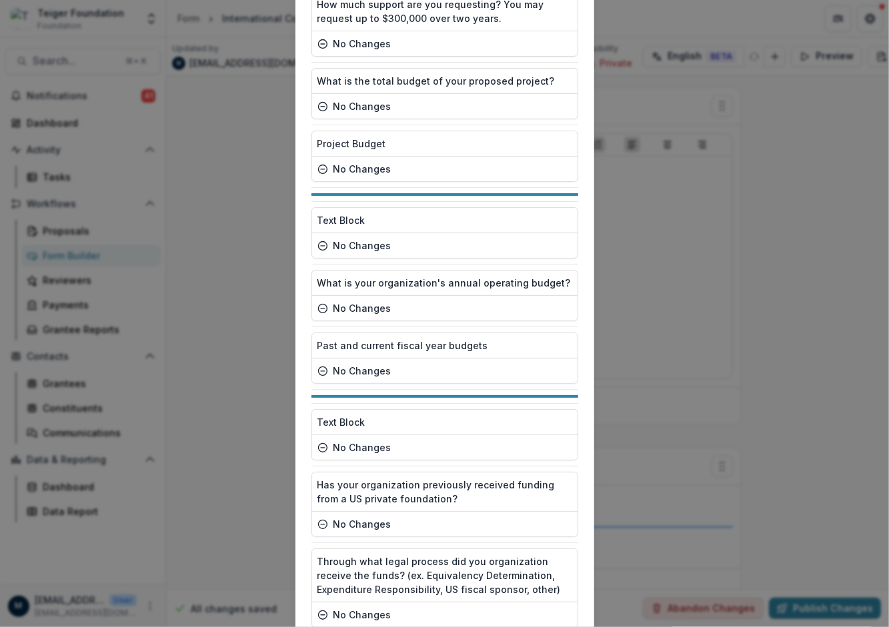
scroll to position [61, 0]
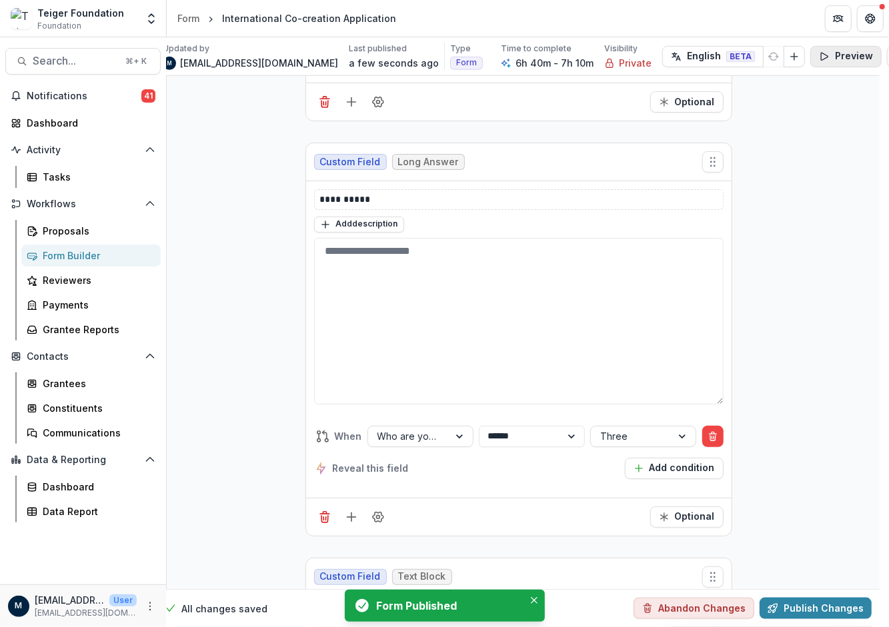
click at [810, 59] on button "Preview" at bounding box center [845, 56] width 71 height 21
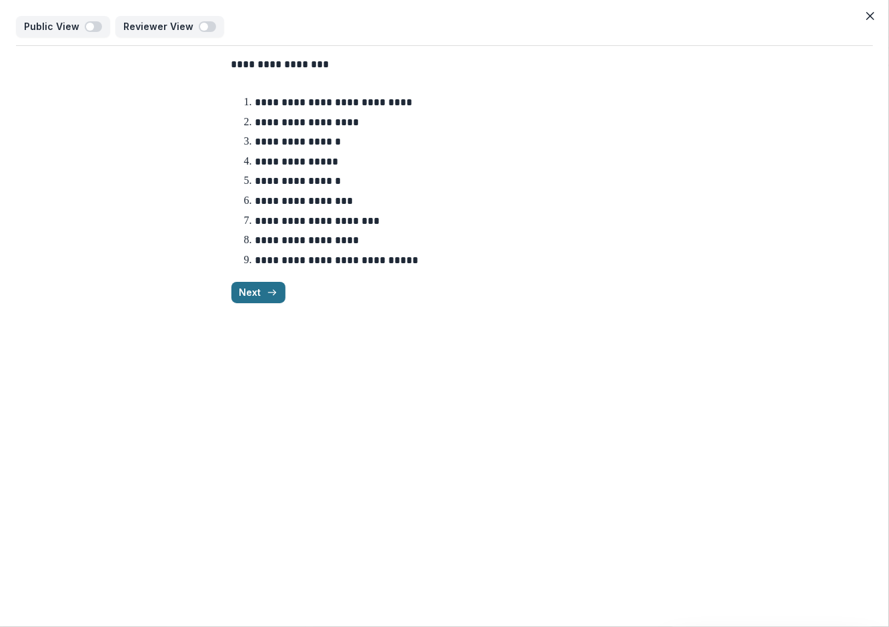
click at [252, 287] on button "Next" at bounding box center [258, 292] width 54 height 21
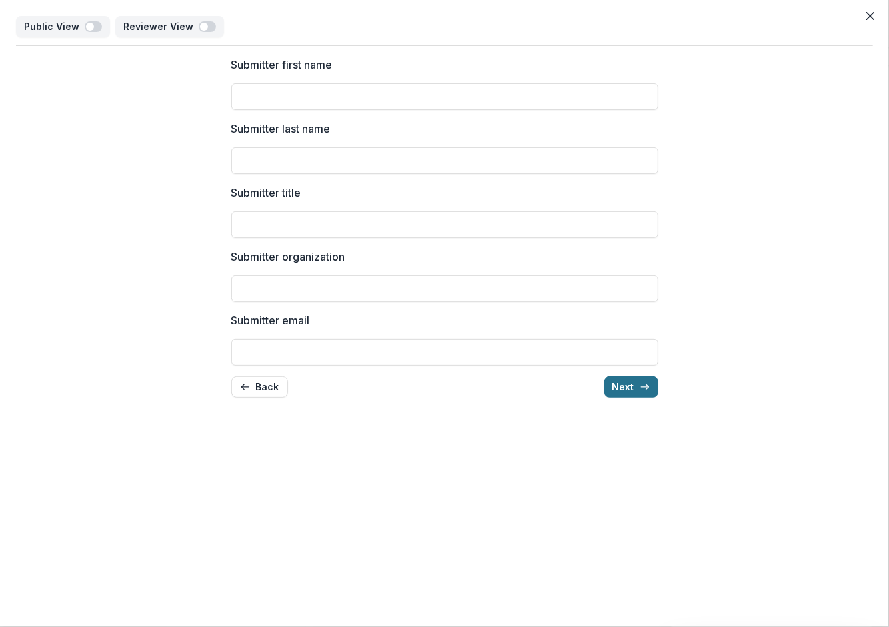
click at [639, 387] on icon "button" at bounding box center [644, 387] width 11 height 11
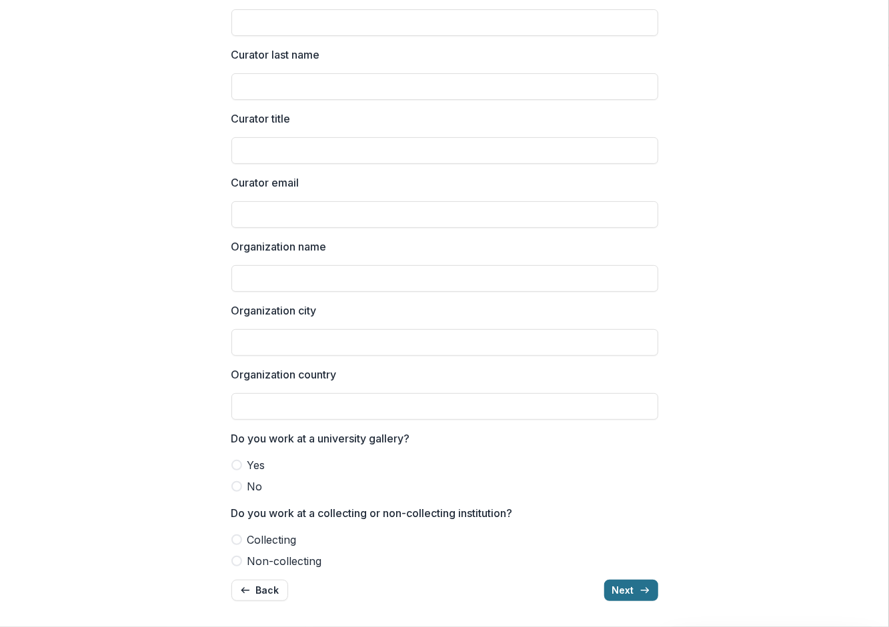
click at [625, 595] on button "Next" at bounding box center [631, 590] width 54 height 21
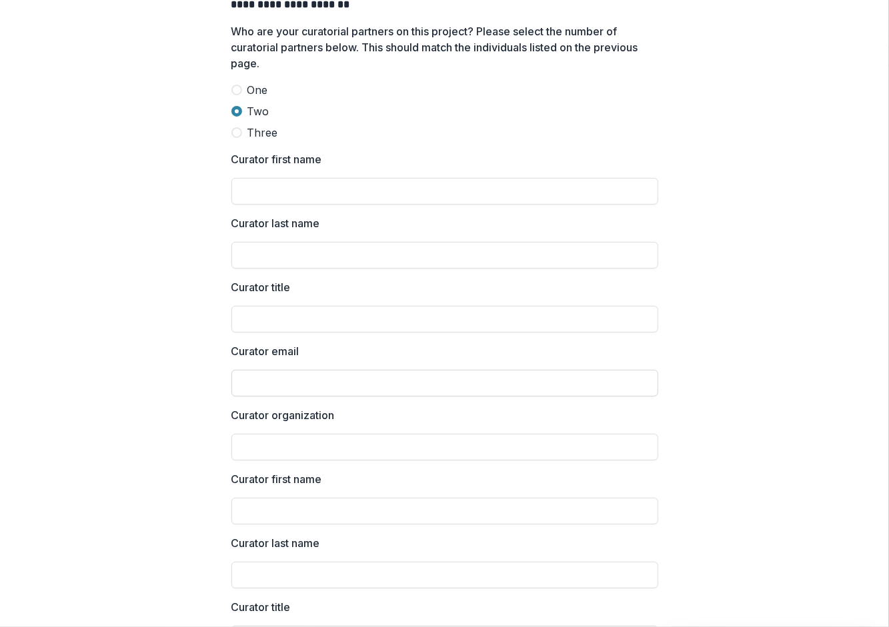
scroll to position [0, 0]
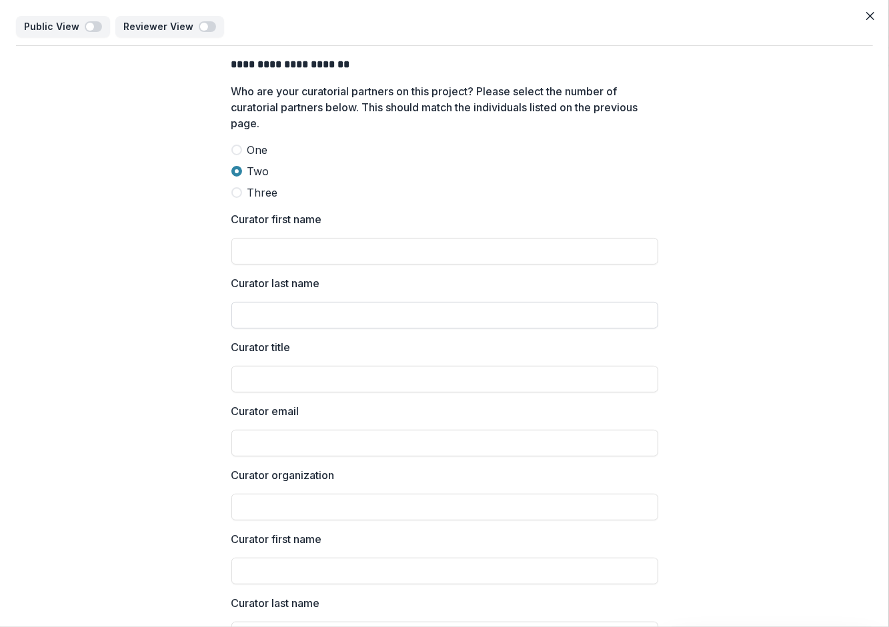
click at [237, 151] on span at bounding box center [236, 150] width 11 height 11
click at [617, 541] on button "Next" at bounding box center [631, 541] width 54 height 21
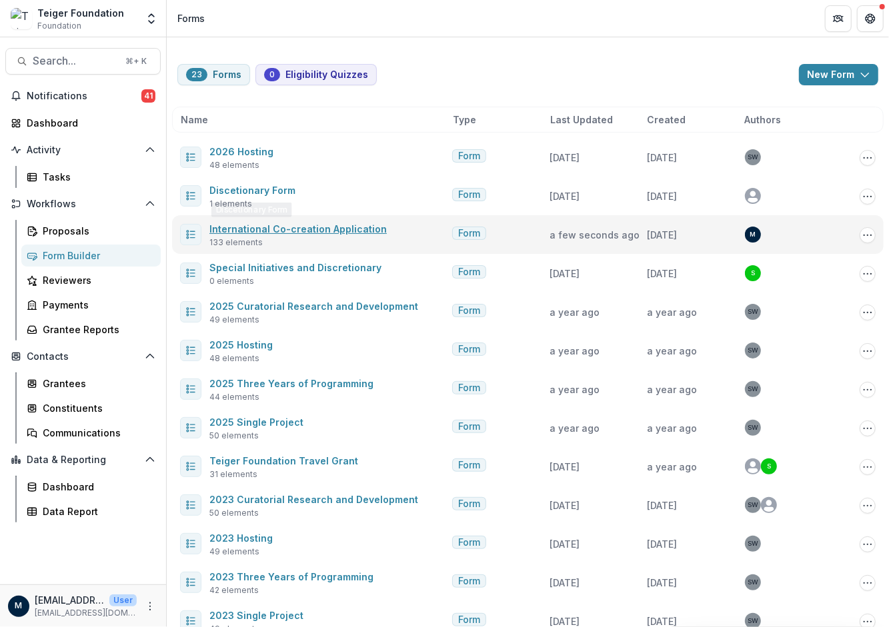
click at [251, 225] on link "International Co-creation Application" at bounding box center [297, 228] width 177 height 11
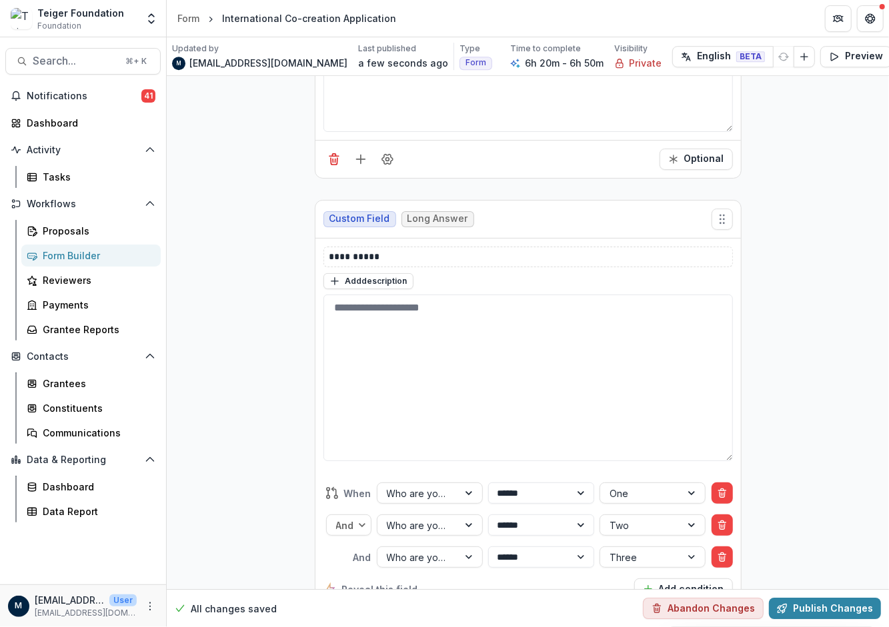
scroll to position [10151, 0]
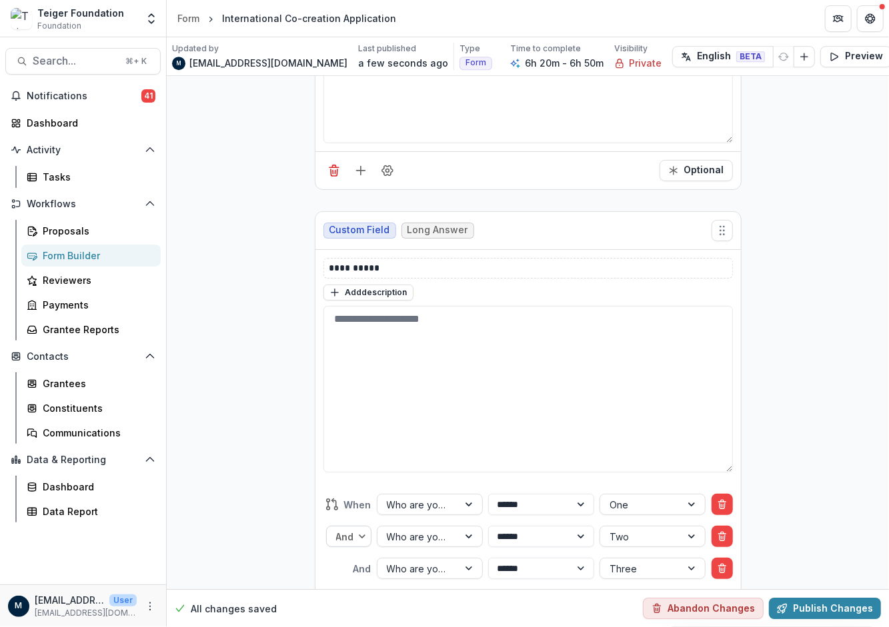
click at [345, 529] on div at bounding box center [345, 537] width 19 height 17
click at [347, 577] on div "Or" at bounding box center [348, 587] width 39 height 21
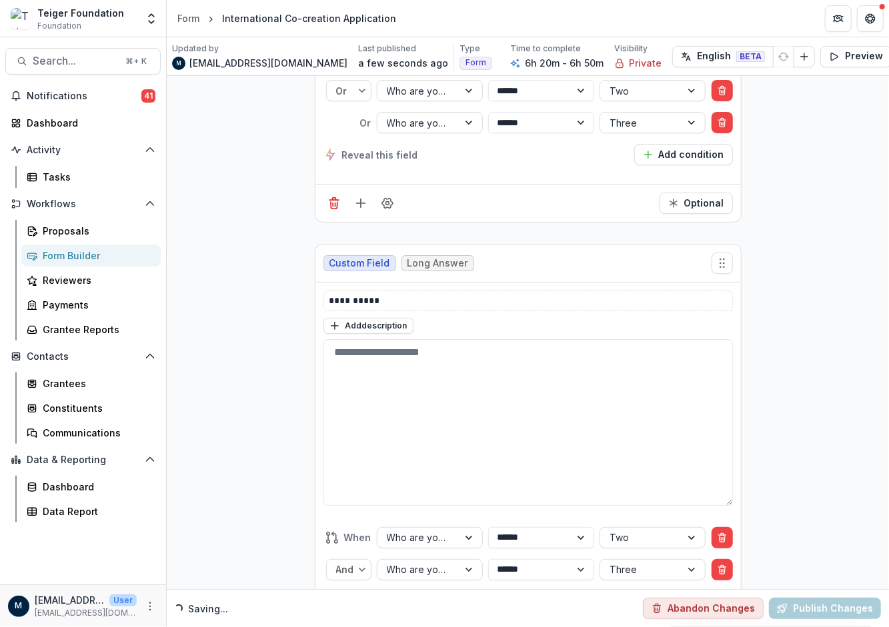
scroll to position [10618, 0]
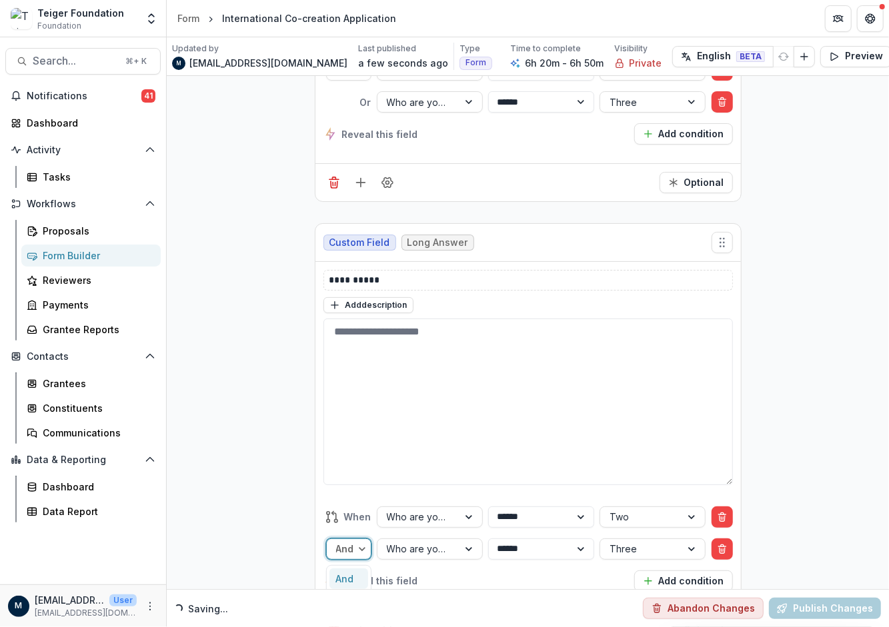
click at [347, 541] on div at bounding box center [345, 549] width 19 height 17
click at [348, 589] on div "Or" at bounding box center [348, 599] width 39 height 21
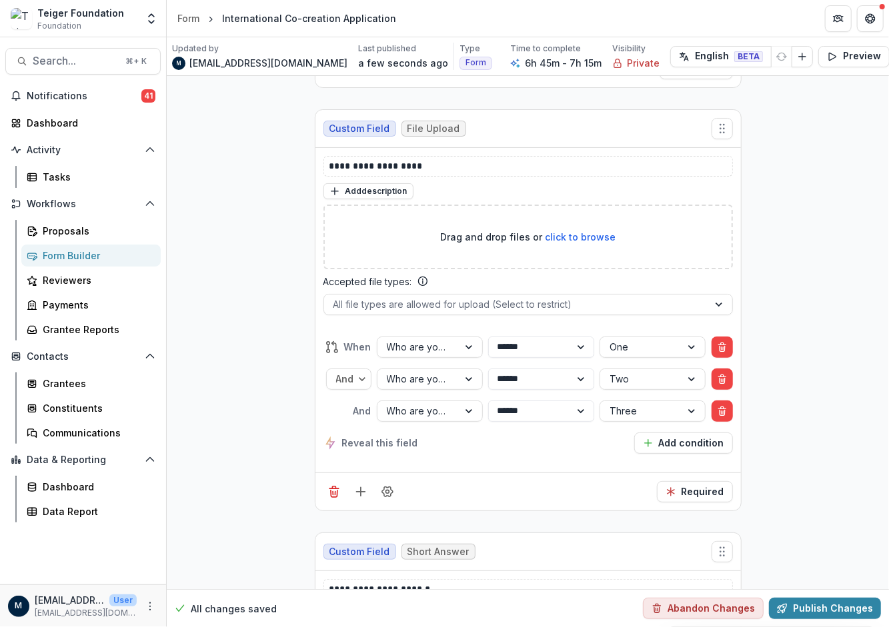
scroll to position [13328, 0]
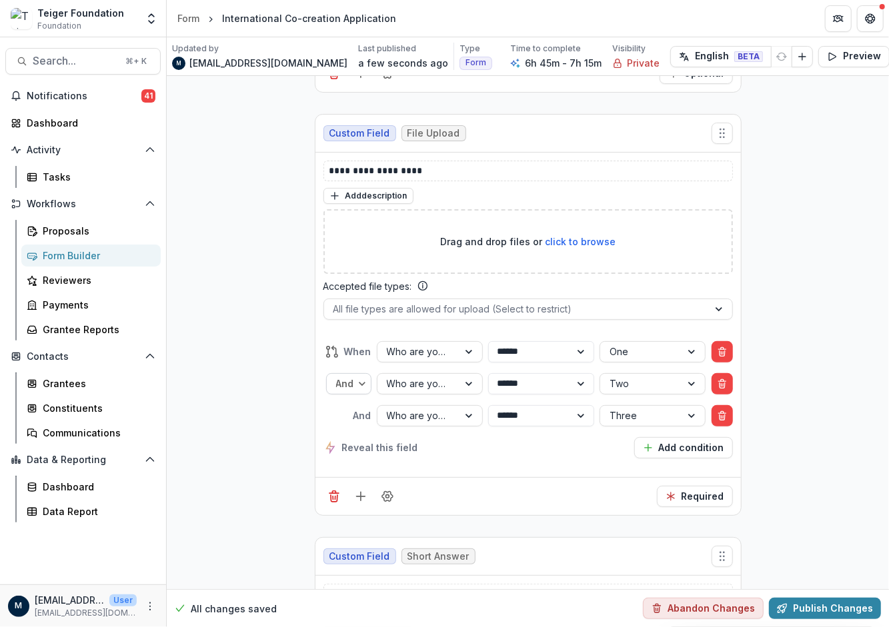
click at [340, 375] on div at bounding box center [345, 383] width 19 height 17
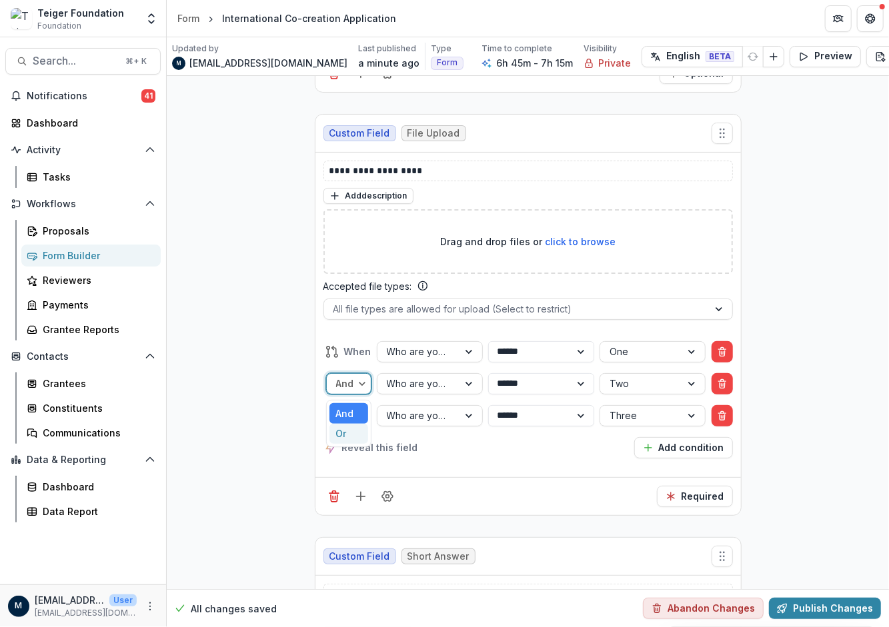
click at [341, 424] on div "Or" at bounding box center [348, 434] width 39 height 21
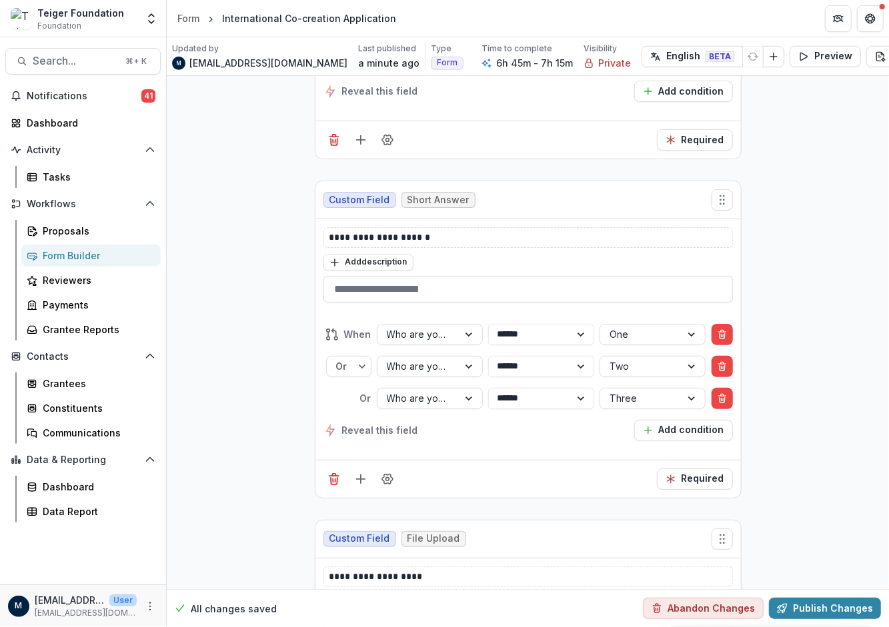
scroll to position [13705, 0]
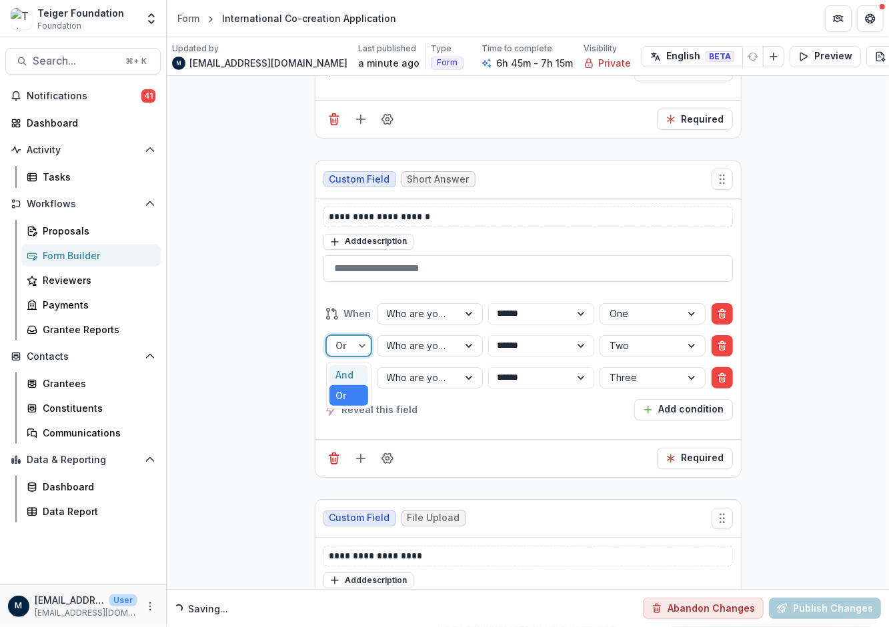
click at [336, 339] on input "text" at bounding box center [337, 346] width 3 height 14
click at [343, 385] on div "Or" at bounding box center [348, 395] width 39 height 21
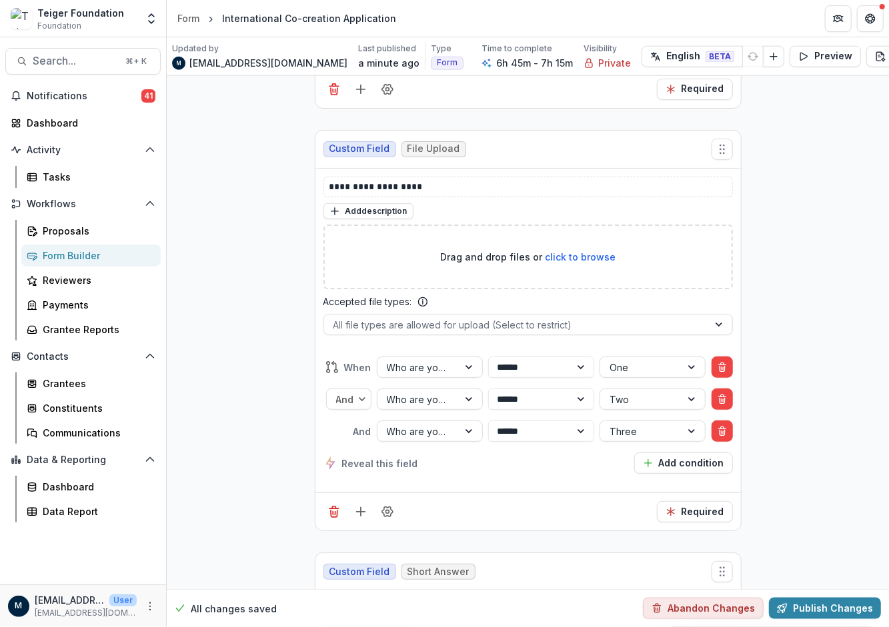
scroll to position [14080, 0]
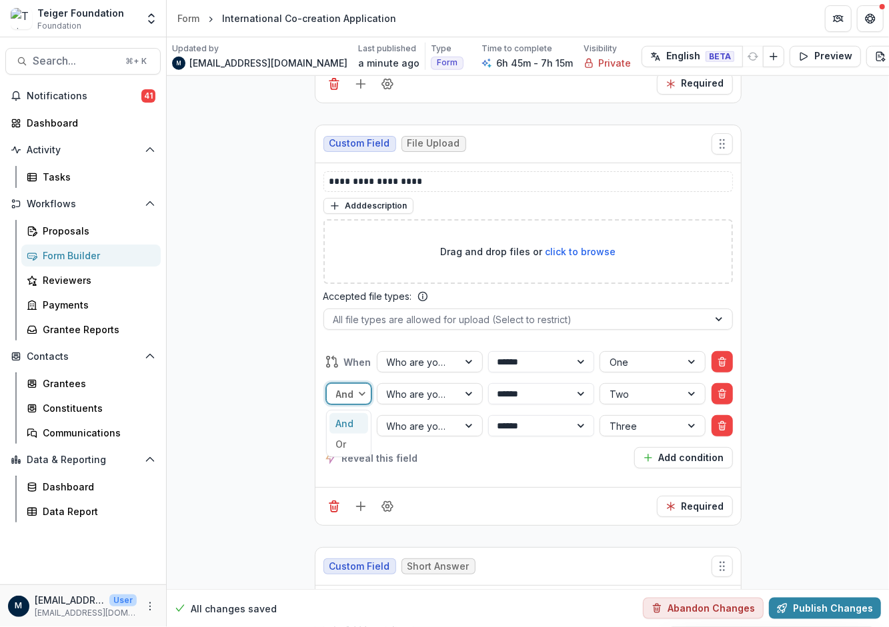
click at [346, 386] on div at bounding box center [345, 394] width 19 height 17
click at [341, 434] on div "Or" at bounding box center [348, 444] width 39 height 21
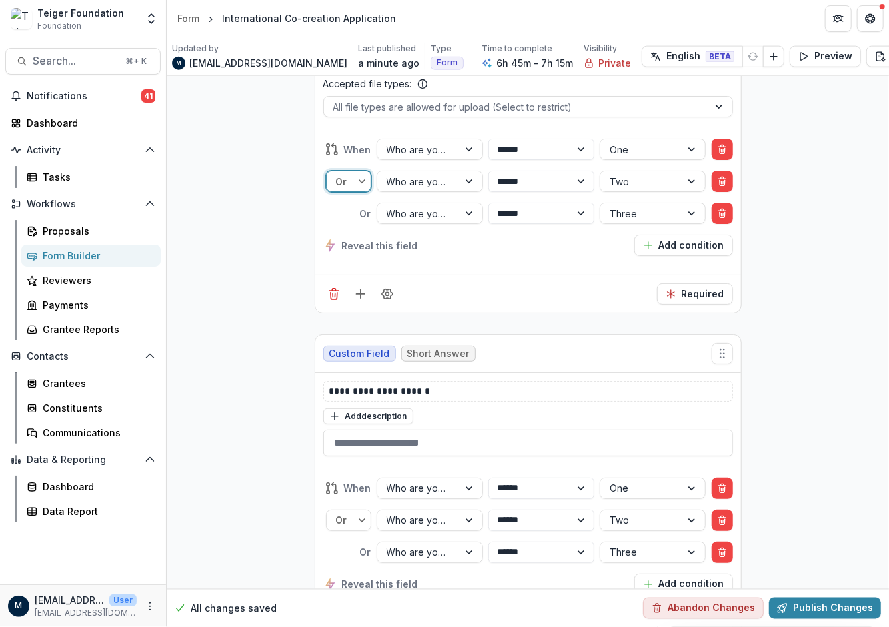
scroll to position [14357, 0]
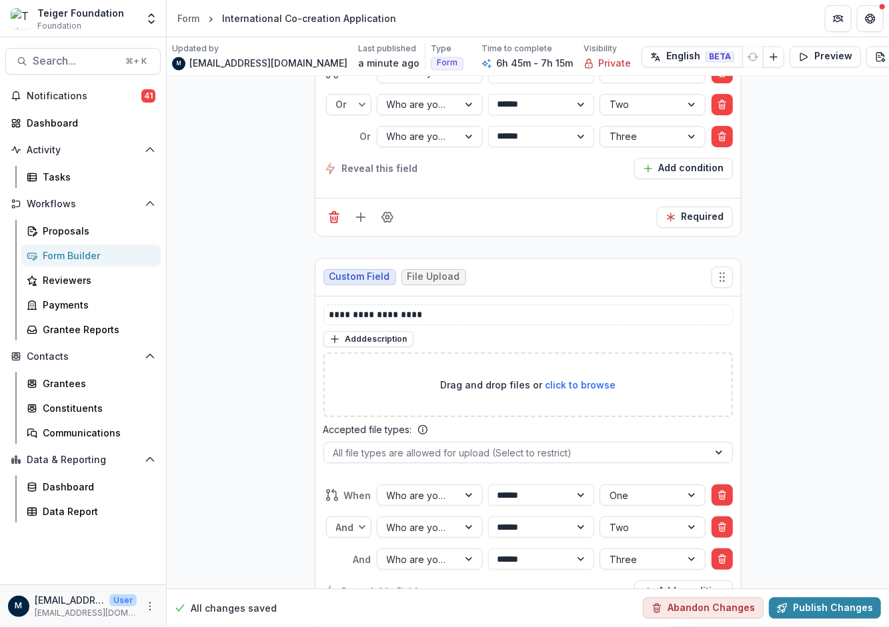
scroll to position [14735, 0]
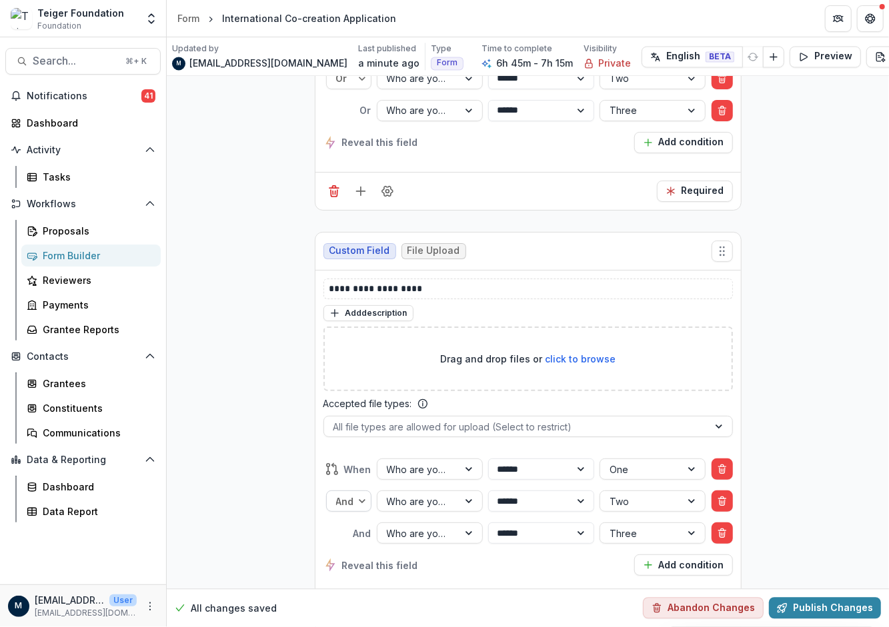
click at [340, 493] on div at bounding box center [345, 501] width 19 height 17
click at [342, 541] on div "Or" at bounding box center [348, 551] width 39 height 21
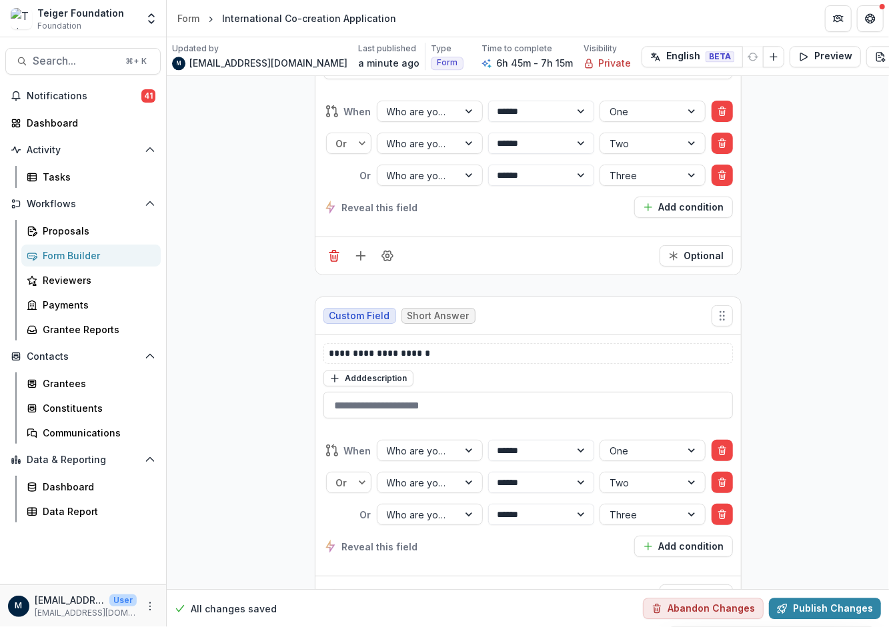
scroll to position [15117, 0]
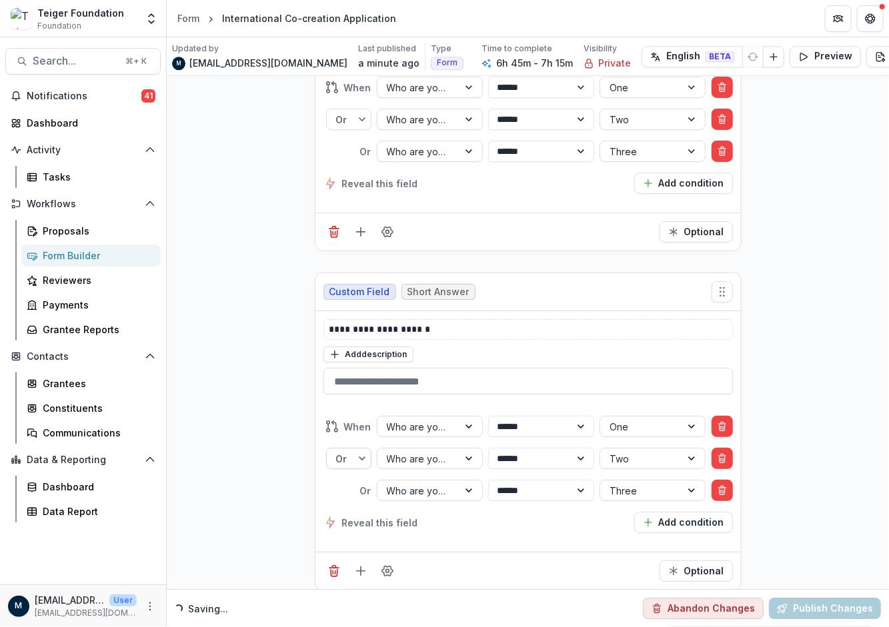
click at [347, 451] on div at bounding box center [345, 459] width 19 height 17
click at [349, 499] on div "Or" at bounding box center [348, 509] width 39 height 21
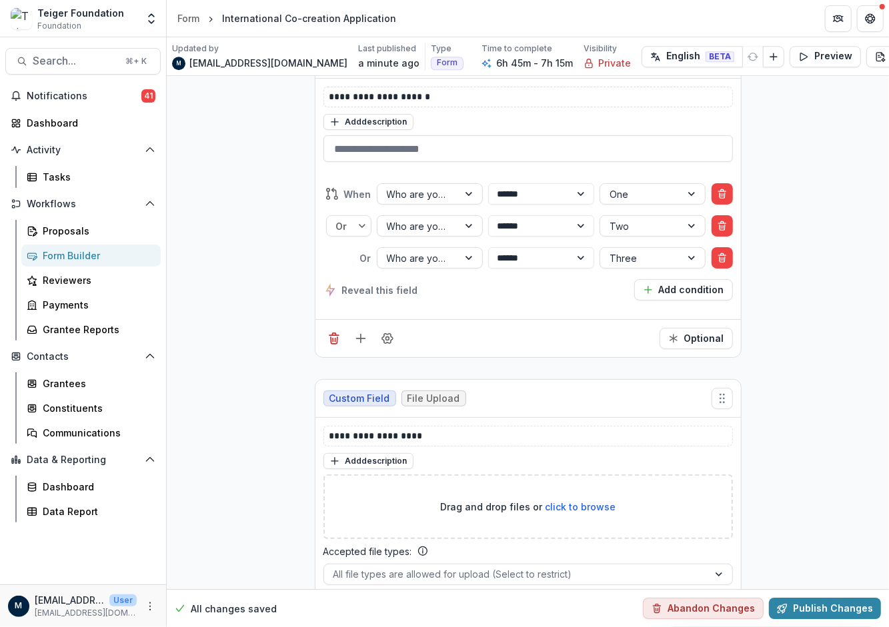
scroll to position [15433, 0]
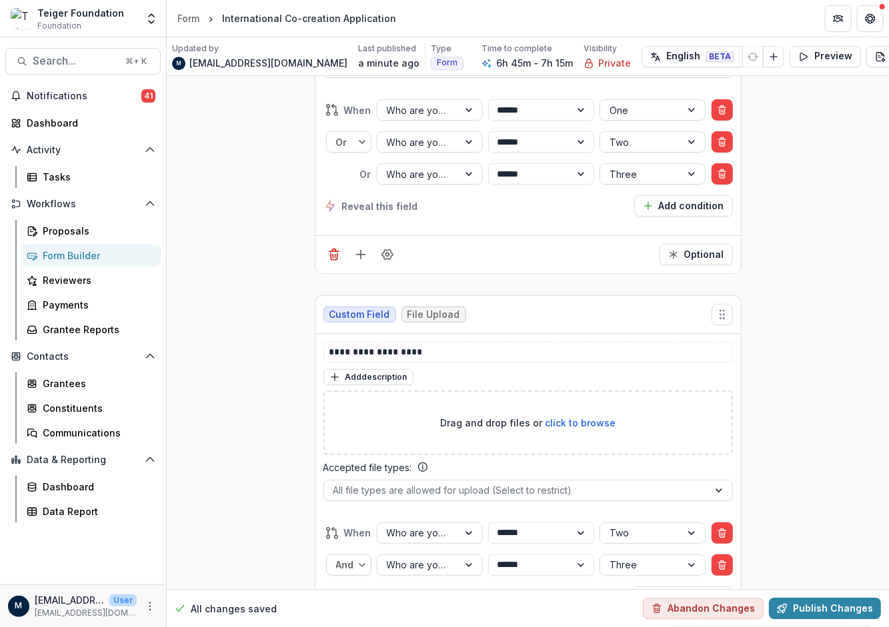
click at [343, 557] on div at bounding box center [345, 565] width 19 height 17
click at [349, 605] on div "Or" at bounding box center [348, 615] width 39 height 21
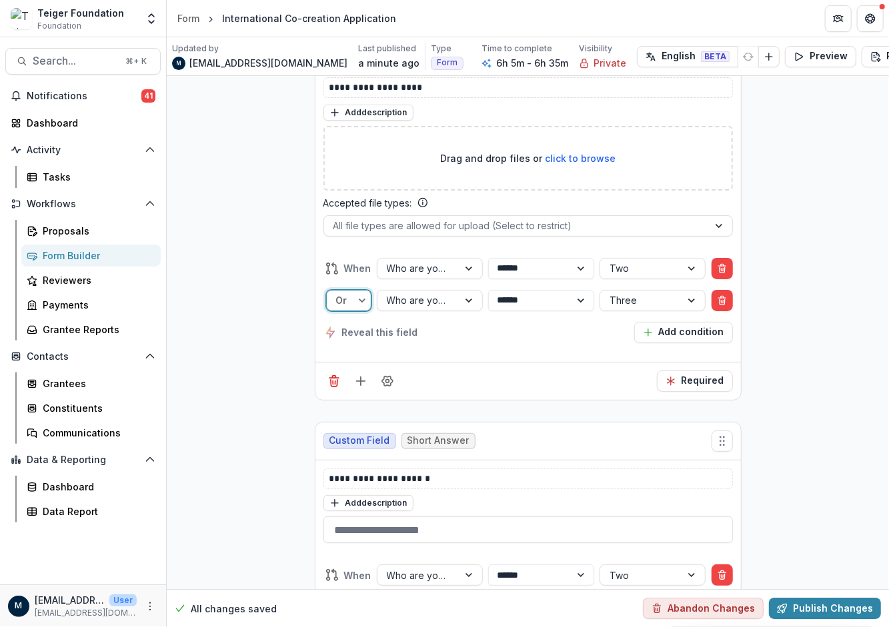
scroll to position [15709, 0]
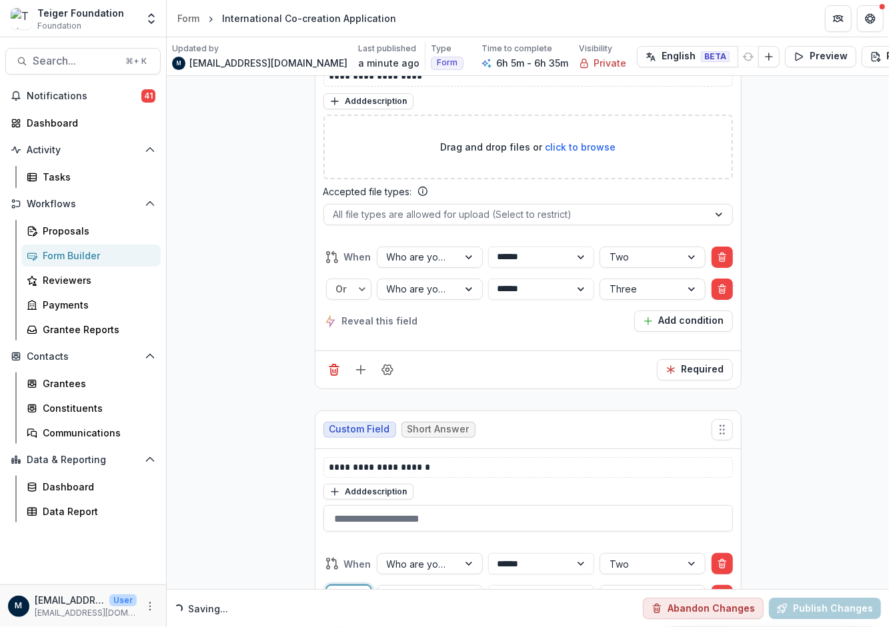
click at [351, 588] on div at bounding box center [345, 596] width 19 height 17
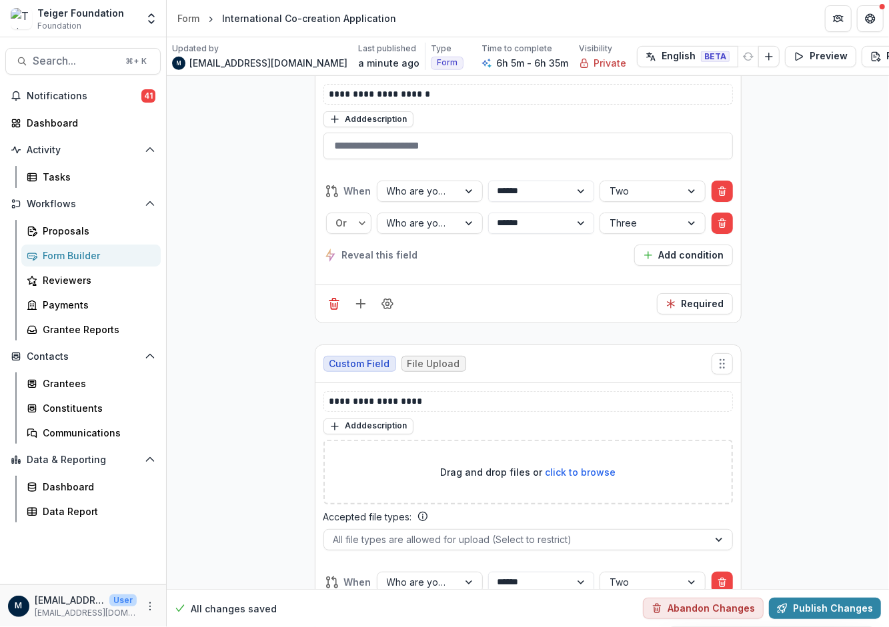
scroll to position [16466, 0]
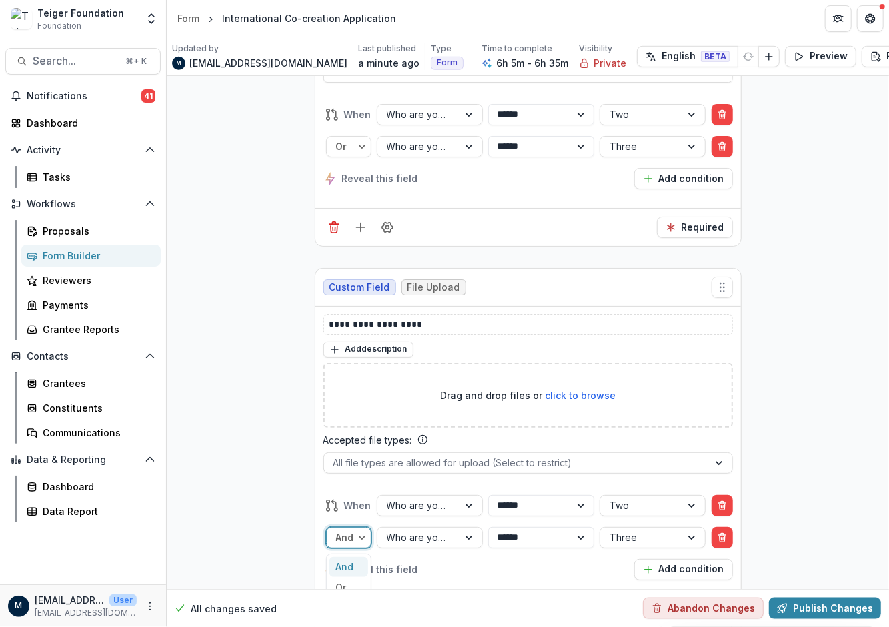
click at [347, 529] on div at bounding box center [345, 537] width 19 height 17
click at [345, 577] on div "Or" at bounding box center [348, 587] width 39 height 21
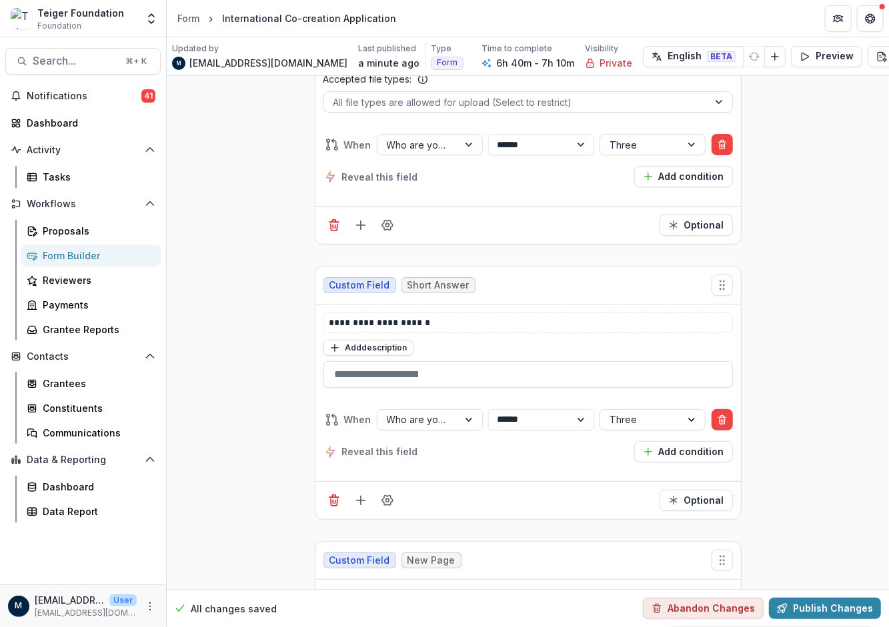
scroll to position [18834, 0]
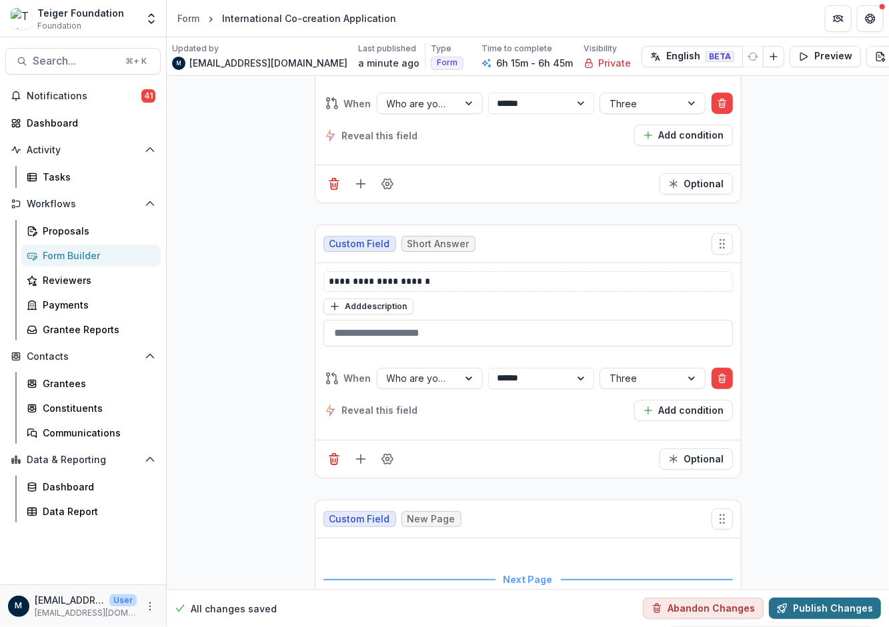
click at [816, 598] on button "Publish Changes" at bounding box center [825, 608] width 112 height 21
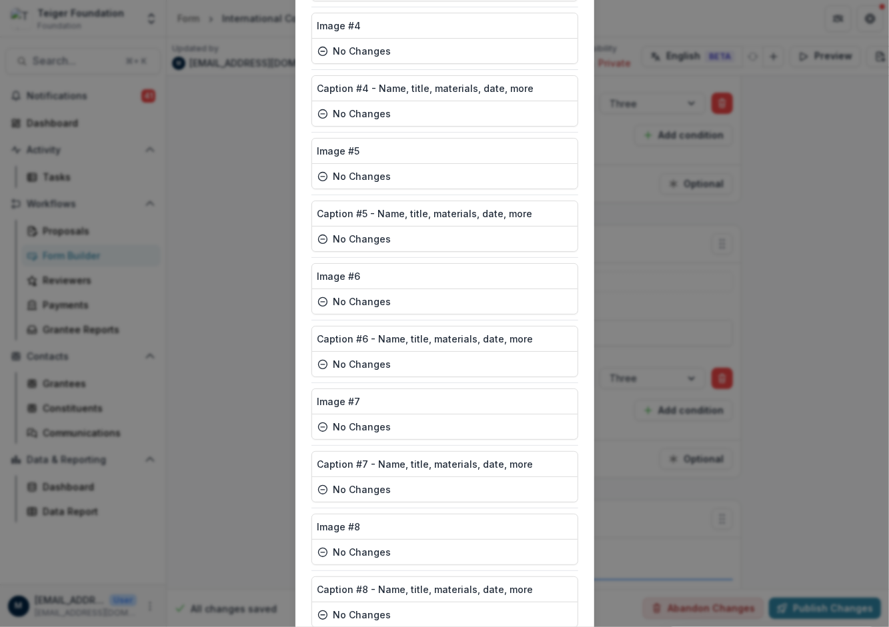
scroll to position [8013, 0]
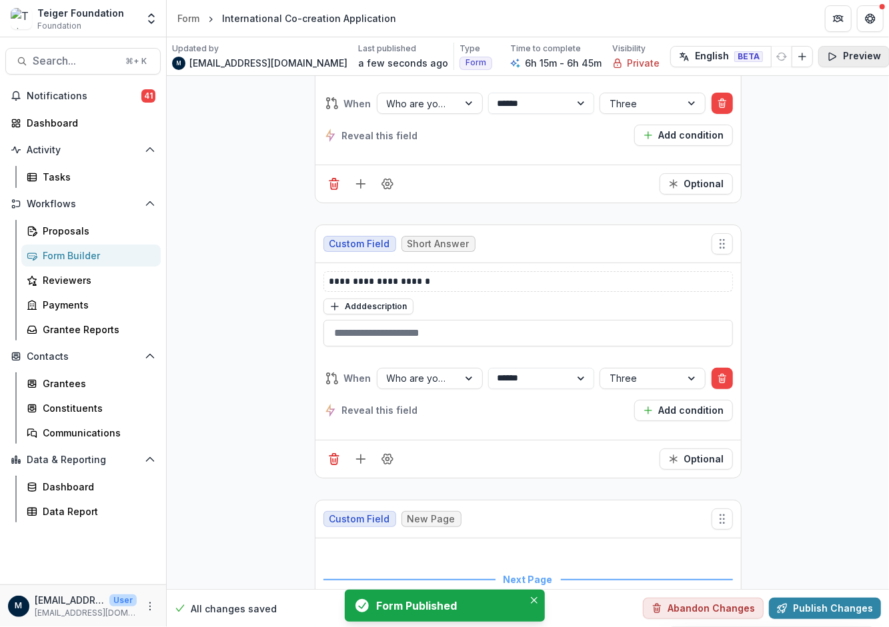
click at [818, 58] on button "Preview" at bounding box center [853, 56] width 71 height 21
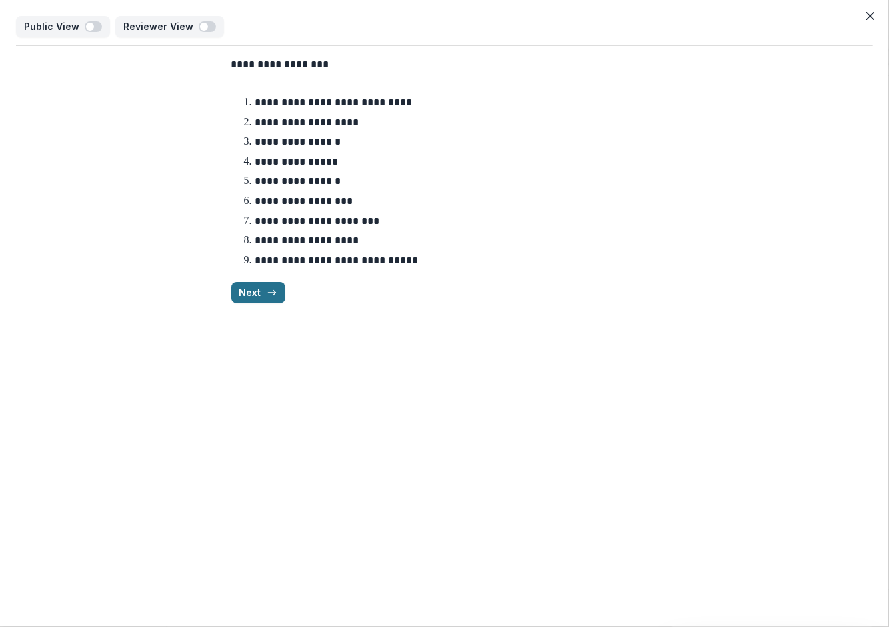
click at [243, 291] on button "Next" at bounding box center [258, 292] width 54 height 21
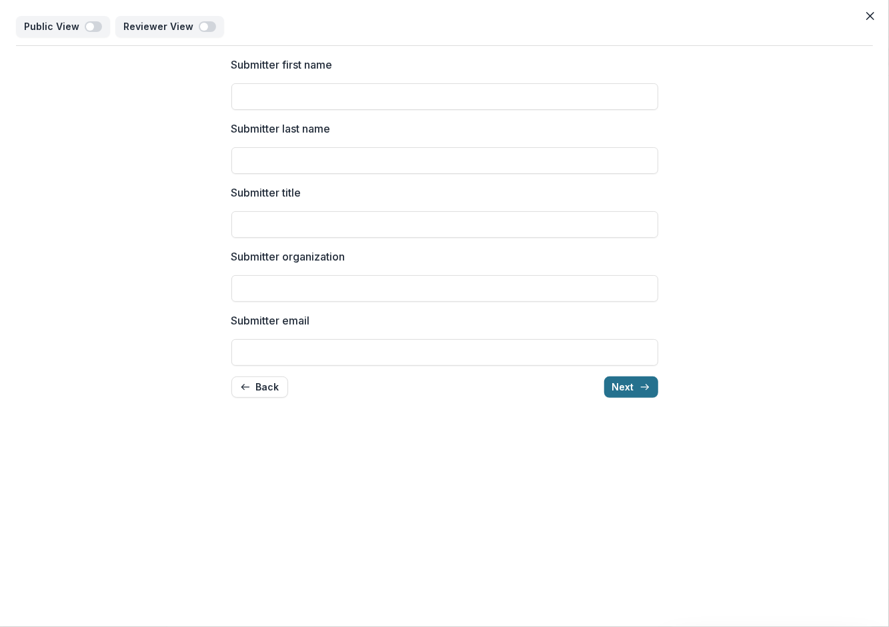
click at [627, 379] on button "Next" at bounding box center [631, 387] width 54 height 21
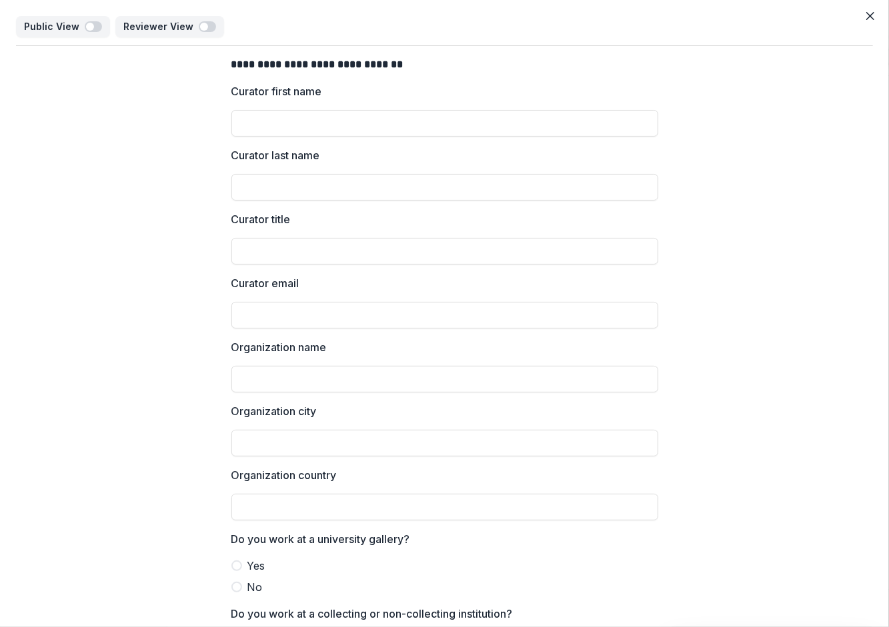
scroll to position [101, 0]
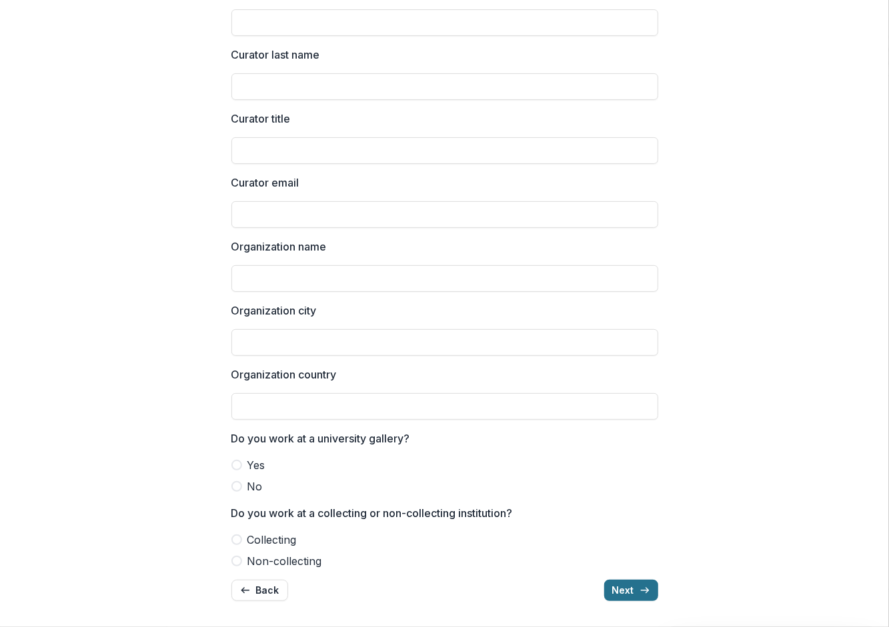
click at [639, 589] on icon "button" at bounding box center [644, 590] width 11 height 11
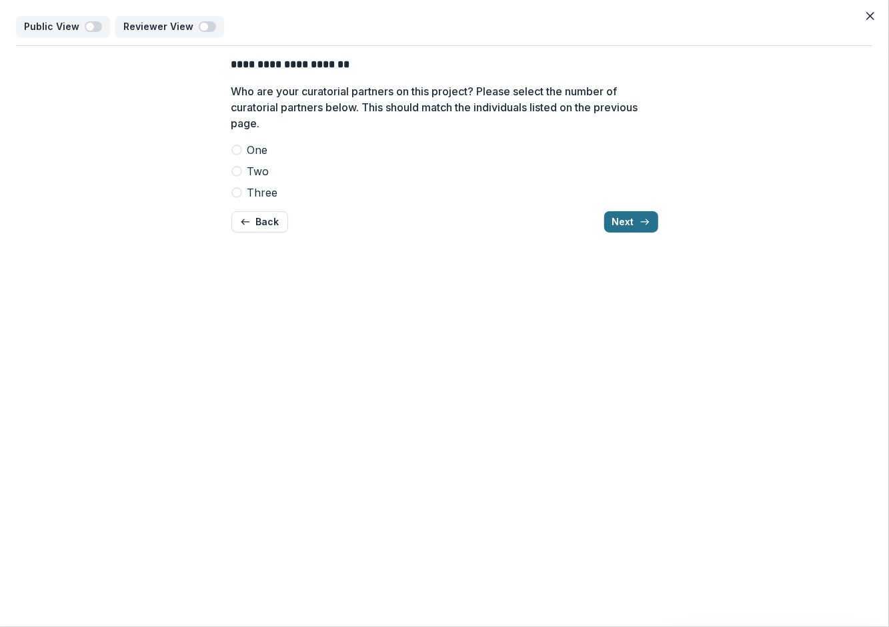
scroll to position [0, 0]
click at [238, 150] on span at bounding box center [236, 150] width 11 height 11
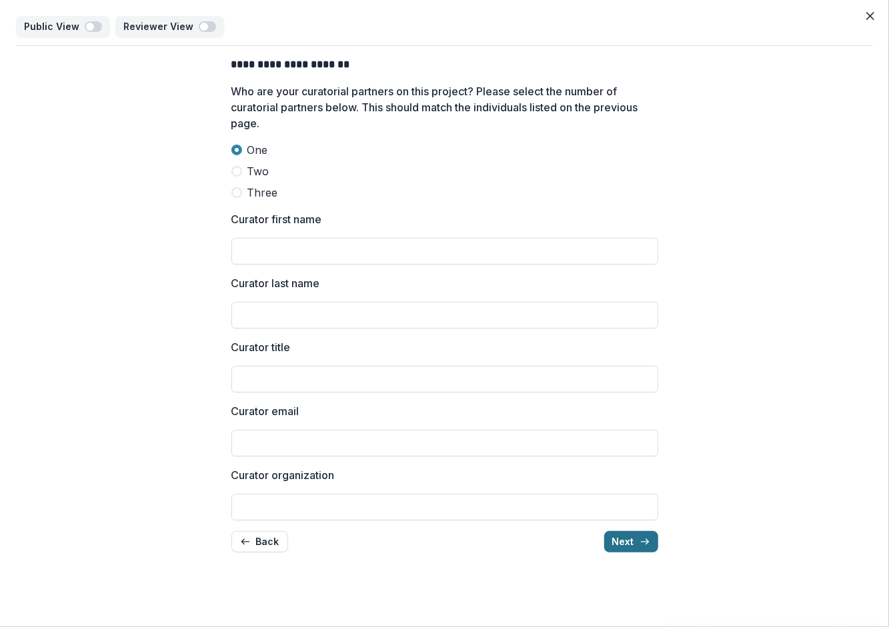
click at [615, 542] on button "Next" at bounding box center [631, 541] width 54 height 21
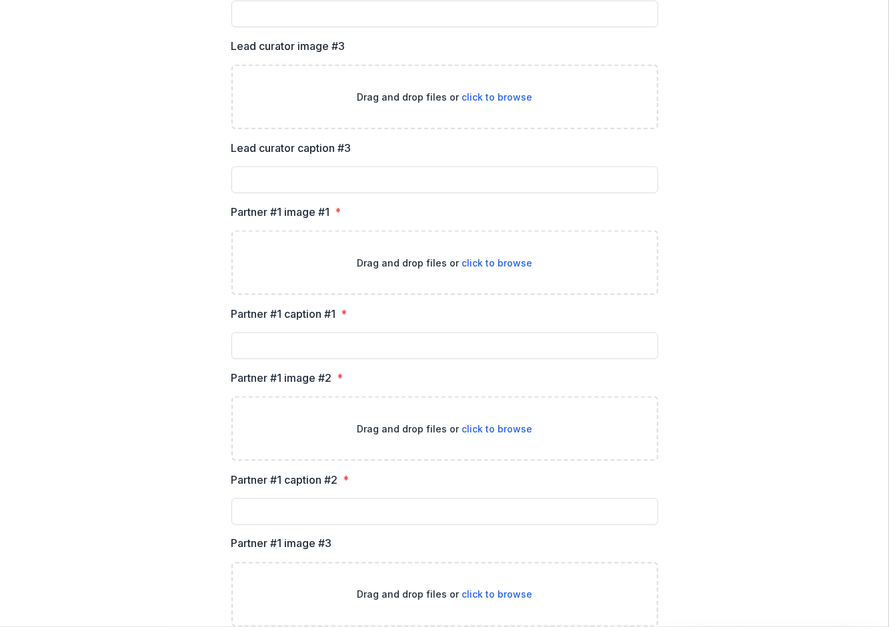
scroll to position [942, 0]
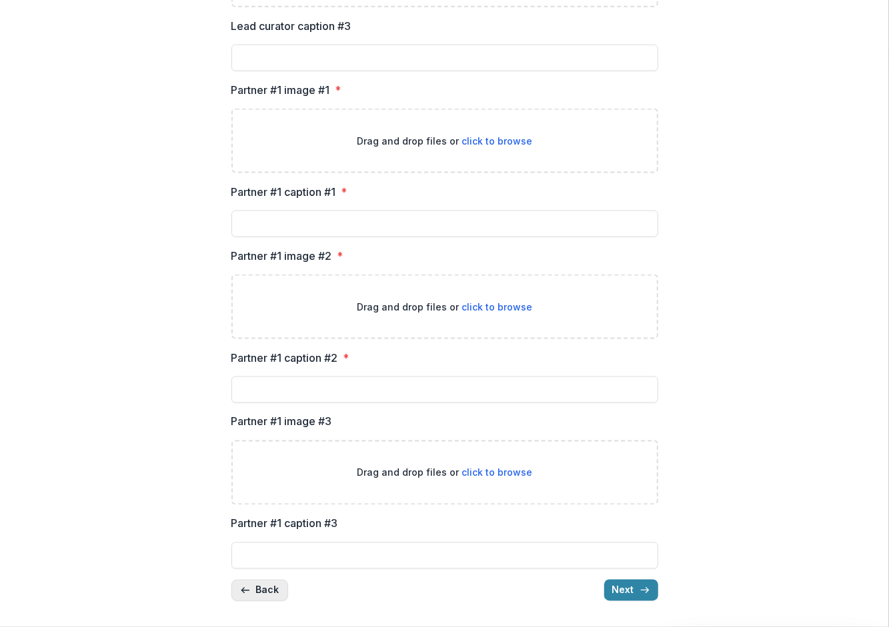
click at [245, 588] on icon "button" at bounding box center [245, 590] width 11 height 11
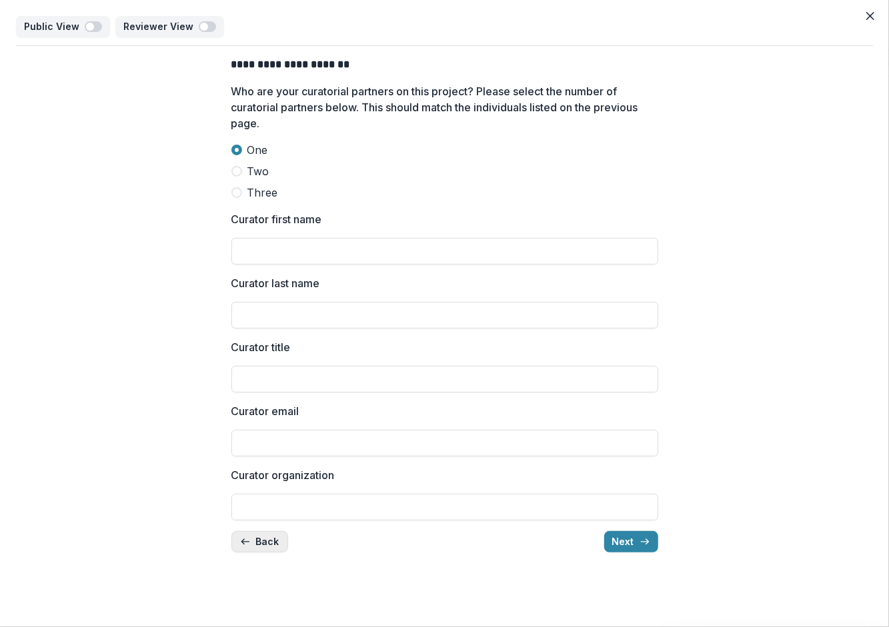
scroll to position [0, 0]
click at [243, 171] on label "Two" at bounding box center [444, 171] width 427 height 16
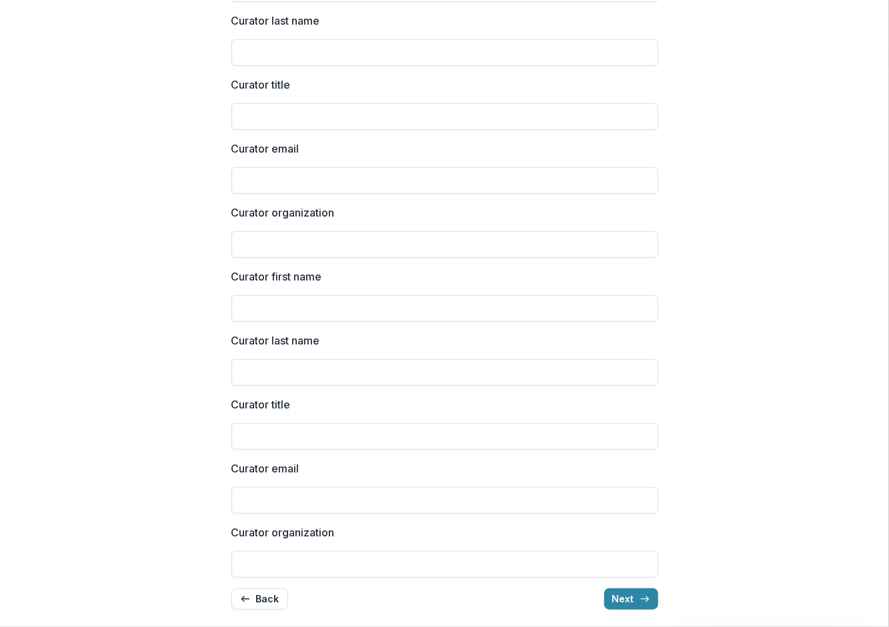
scroll to position [271, 0]
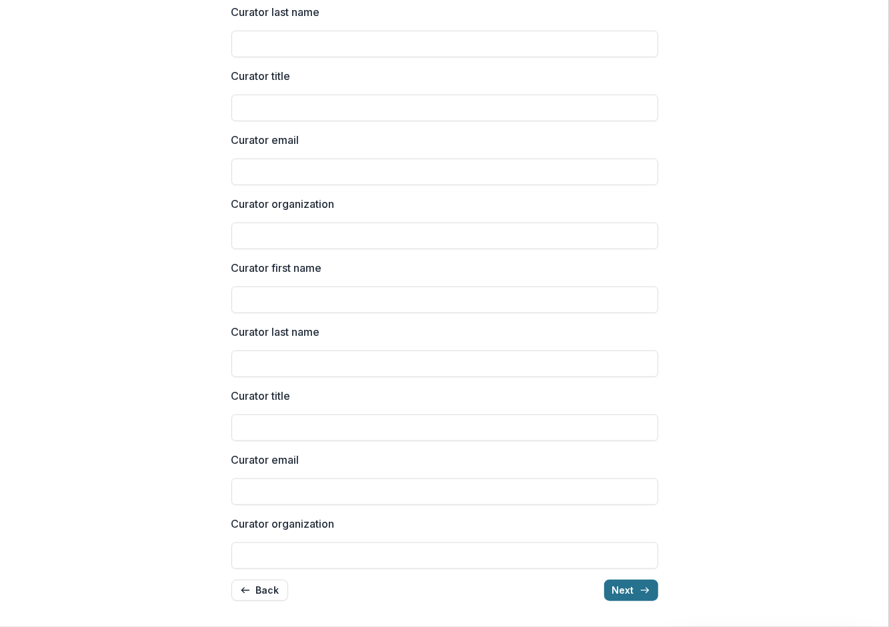
click at [617, 589] on button "Next" at bounding box center [631, 590] width 54 height 21
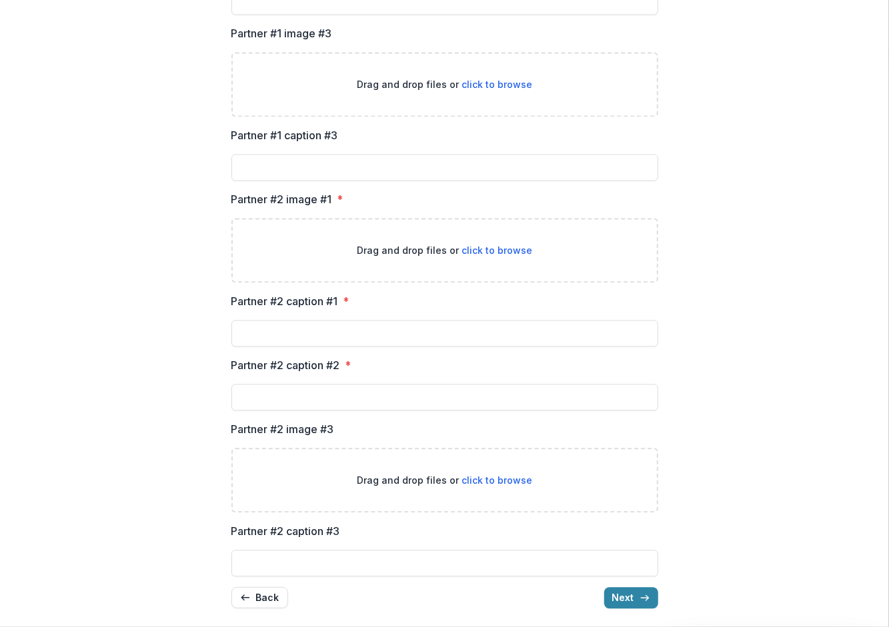
scroll to position [1434, 0]
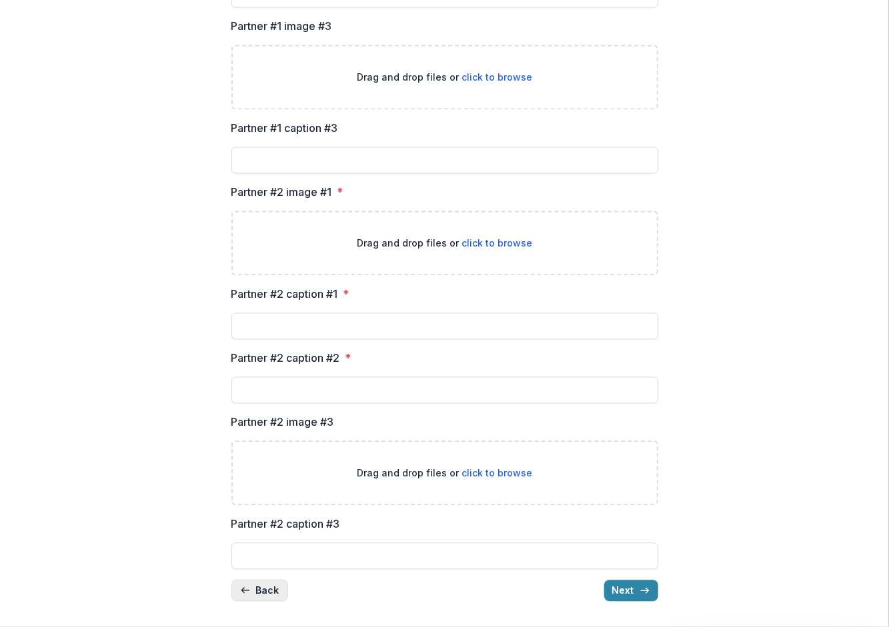
click at [254, 597] on button "Back" at bounding box center [259, 590] width 57 height 21
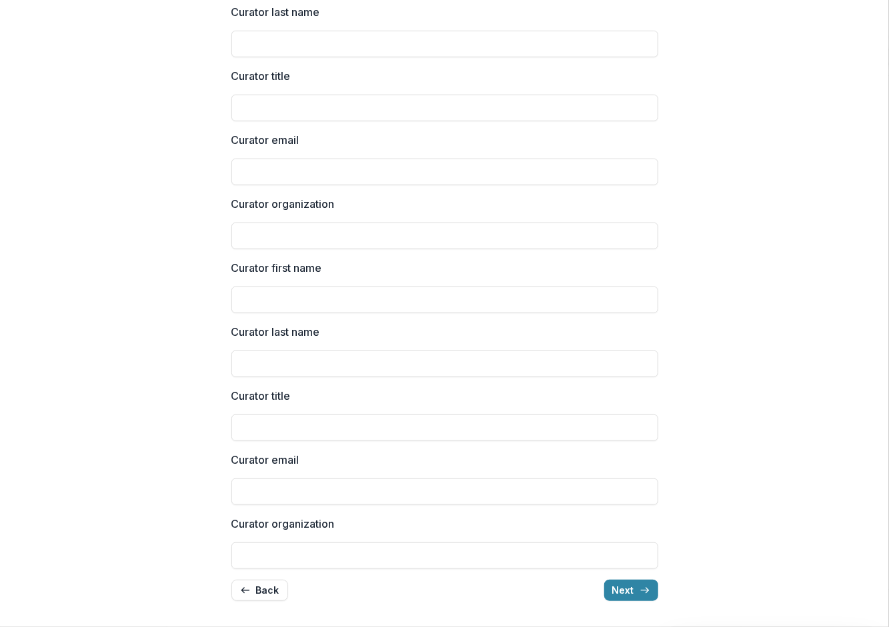
scroll to position [0, 0]
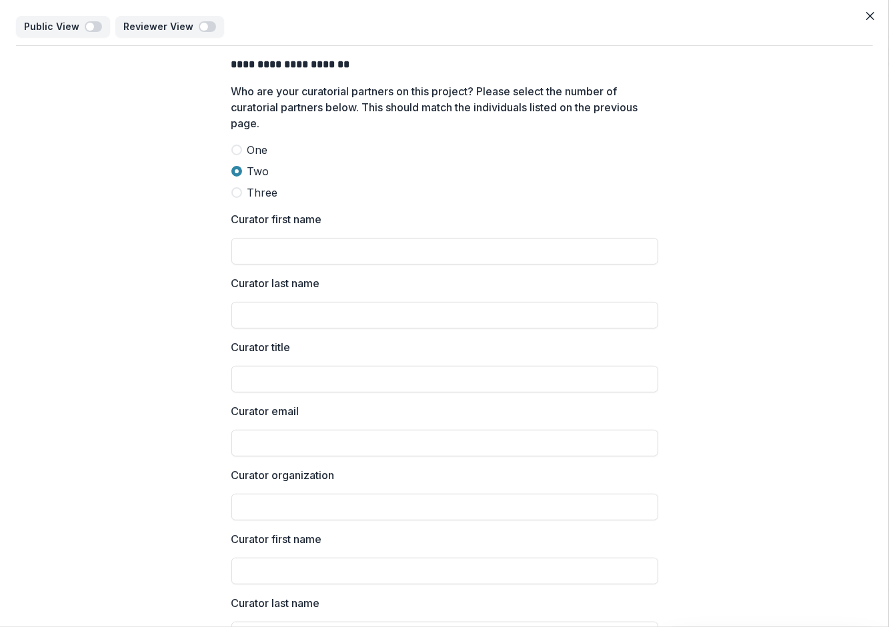
click at [237, 195] on span at bounding box center [236, 192] width 11 height 11
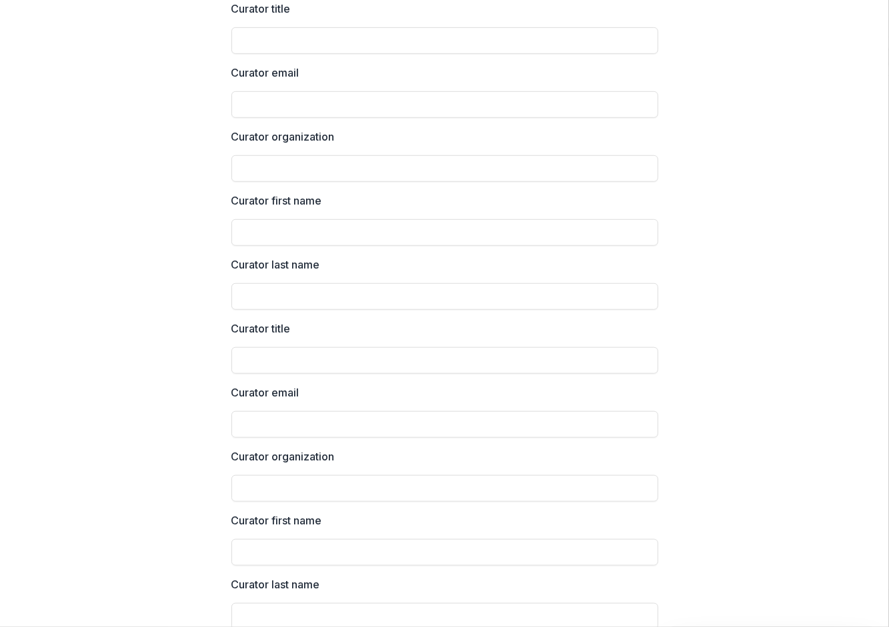
scroll to position [591, 0]
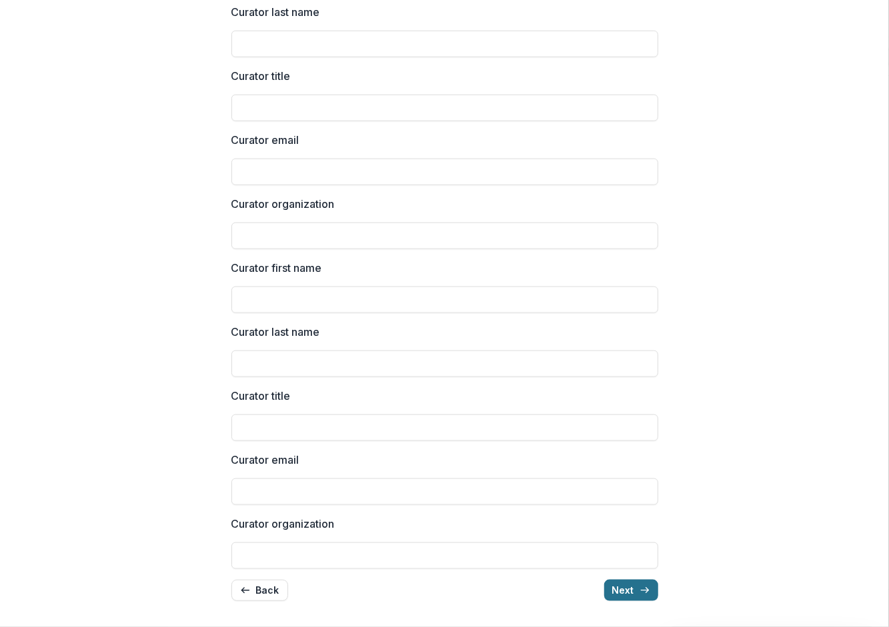
click at [625, 591] on button "Next" at bounding box center [631, 590] width 54 height 21
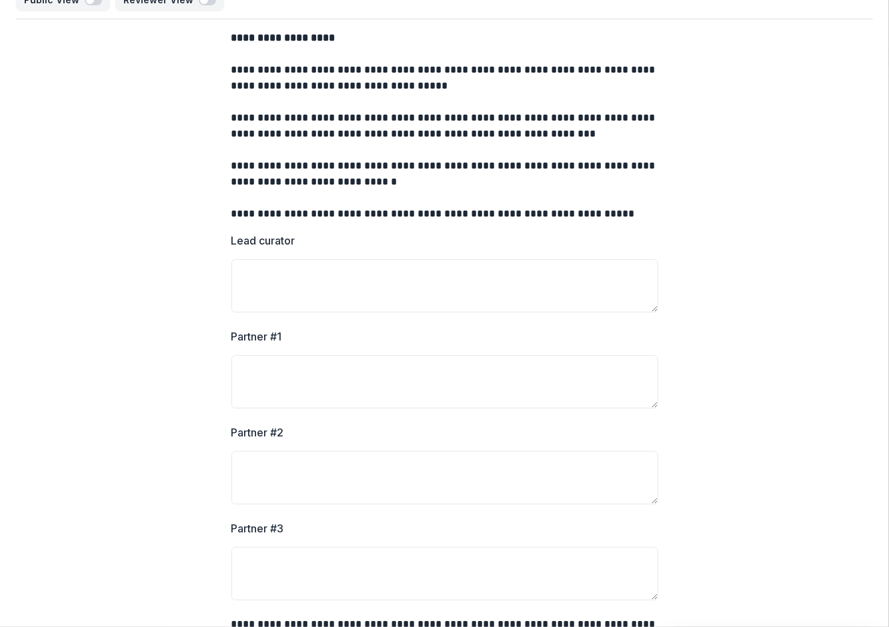
scroll to position [0, 0]
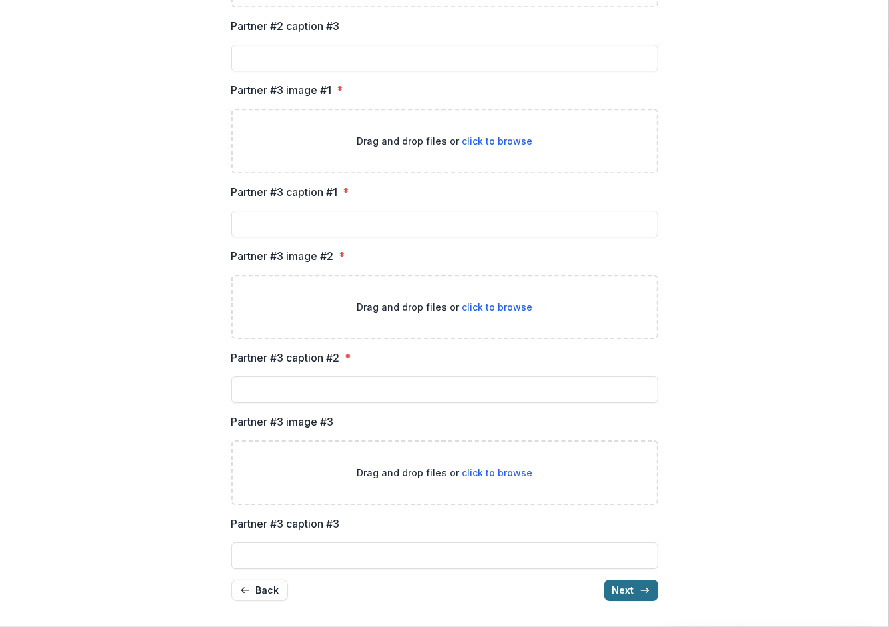
click at [641, 591] on line "button" at bounding box center [644, 591] width 7 height 0
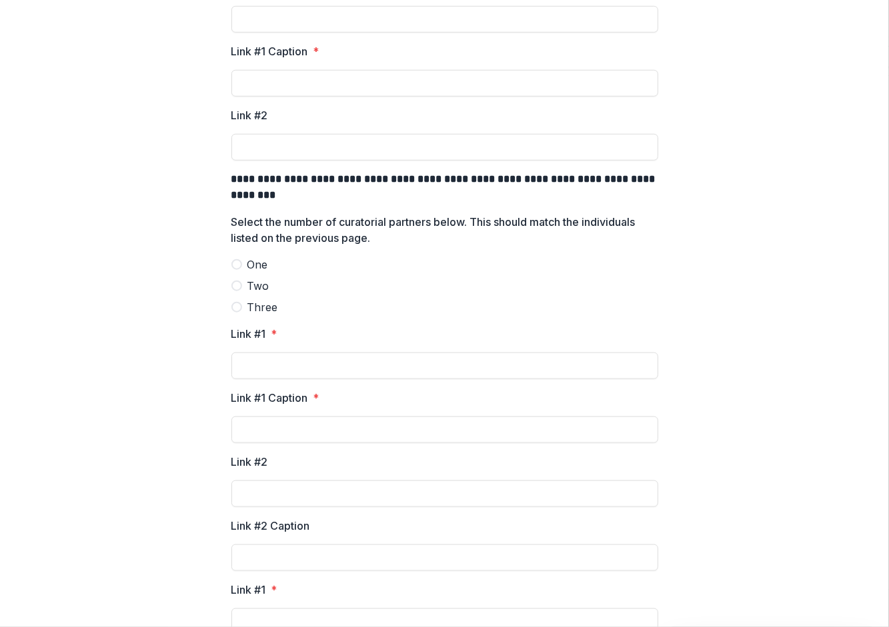
scroll to position [566, 0]
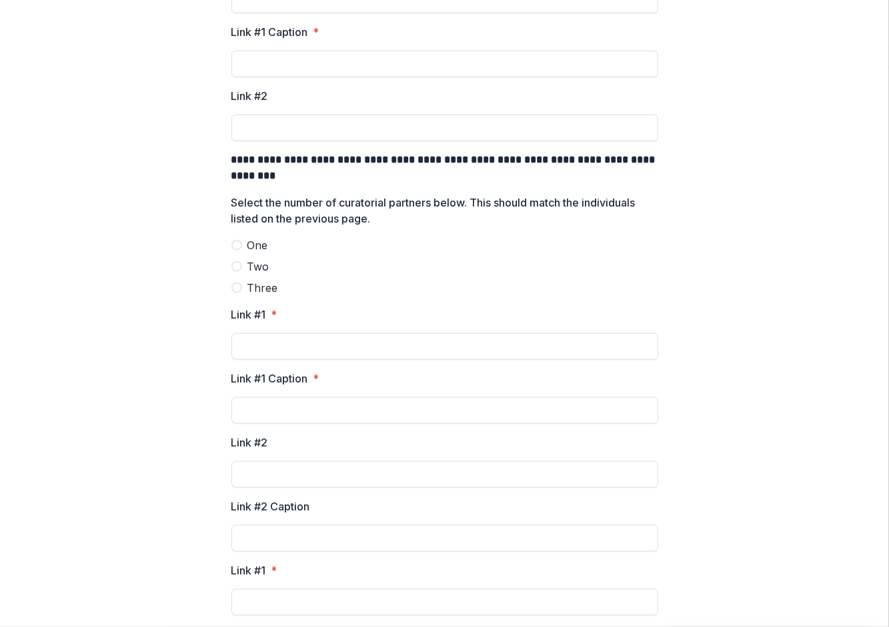
click at [199, 328] on div "**********" at bounding box center [444, 229] width 857 height 1499
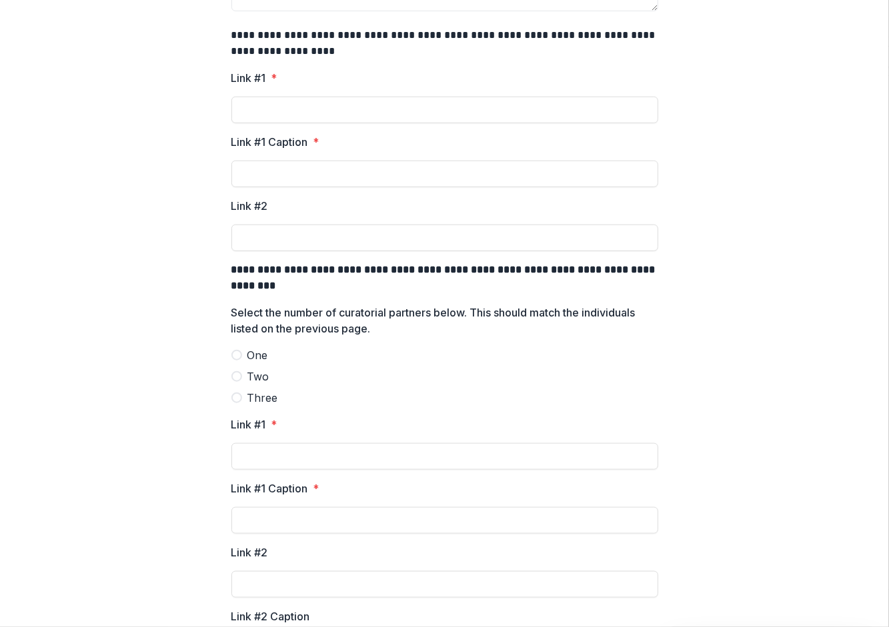
scroll to position [444, 0]
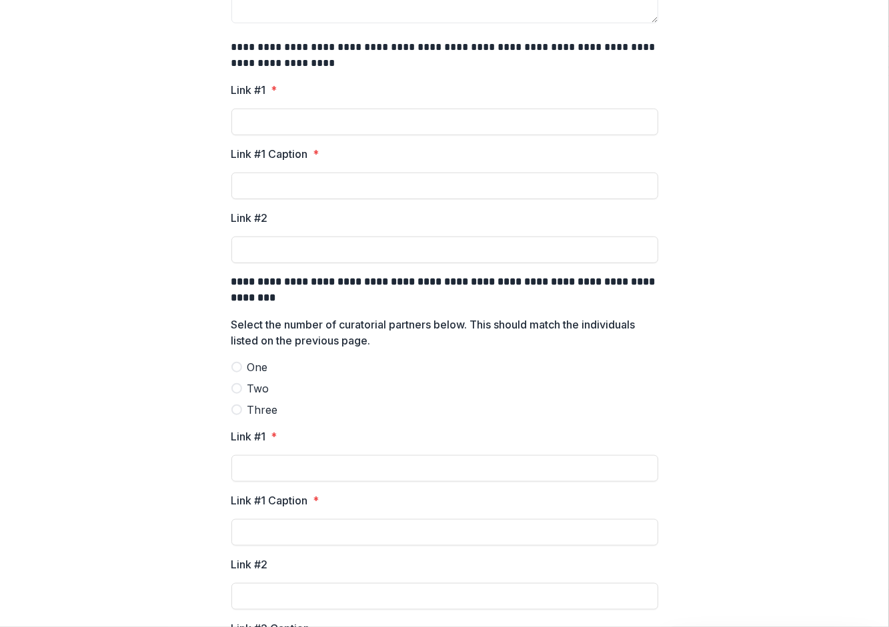
click at [235, 367] on span at bounding box center [236, 367] width 11 height 11
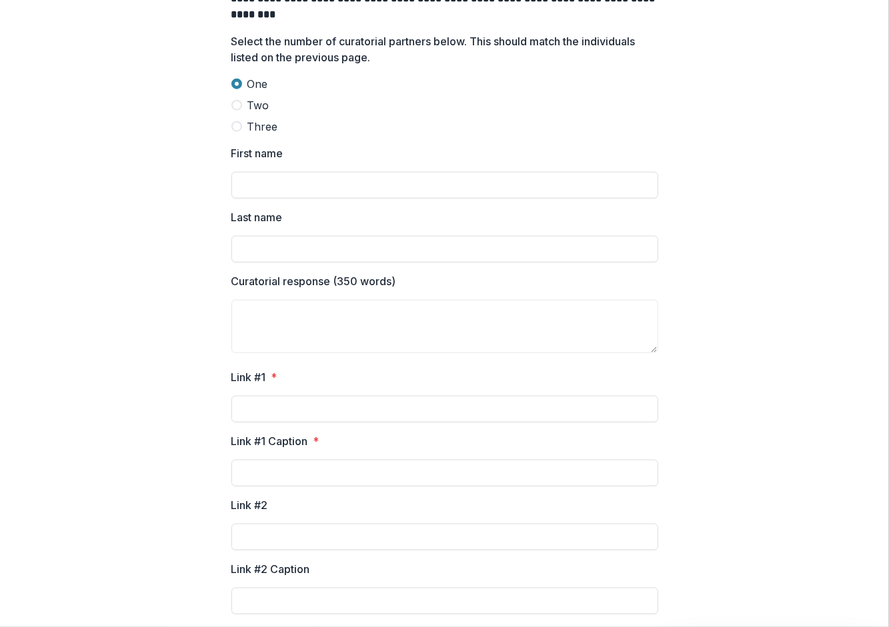
scroll to position [605, 0]
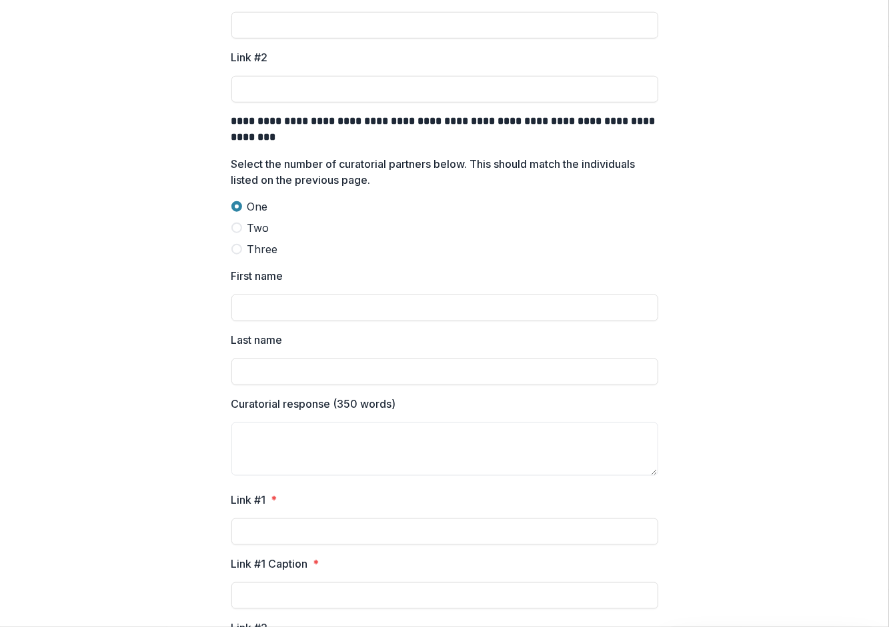
click at [235, 230] on span at bounding box center [236, 228] width 11 height 11
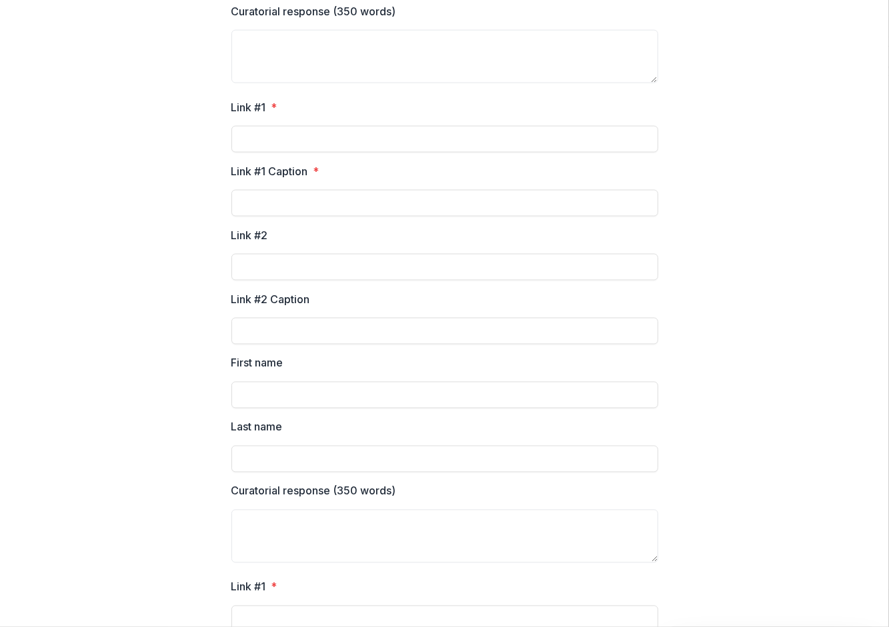
scroll to position [620, 0]
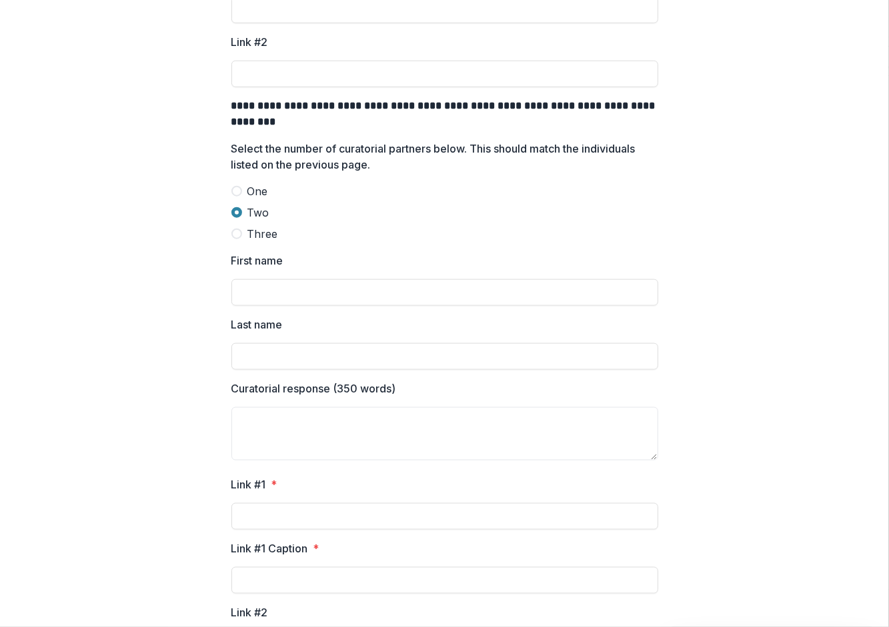
click at [234, 189] on span at bounding box center [236, 191] width 11 height 11
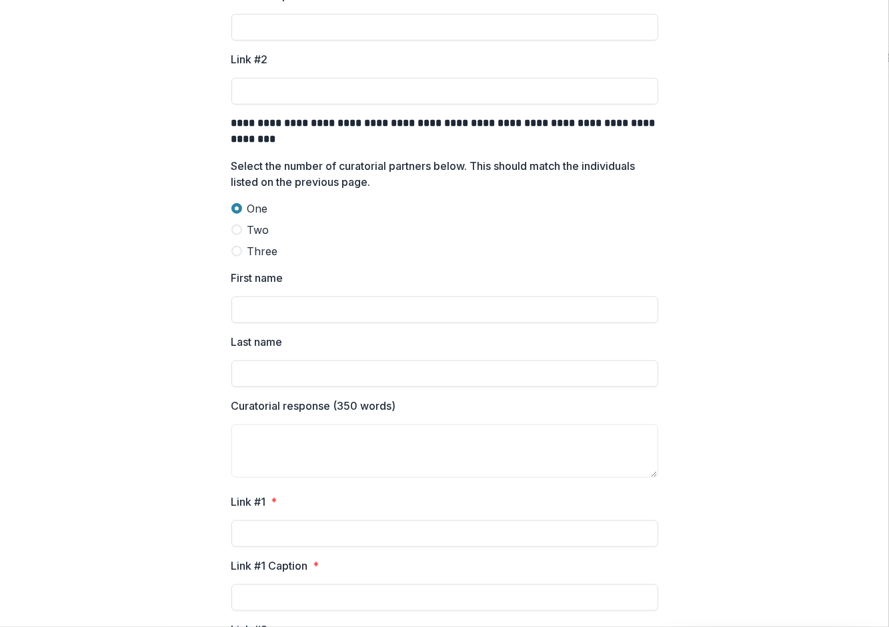
scroll to position [0, 0]
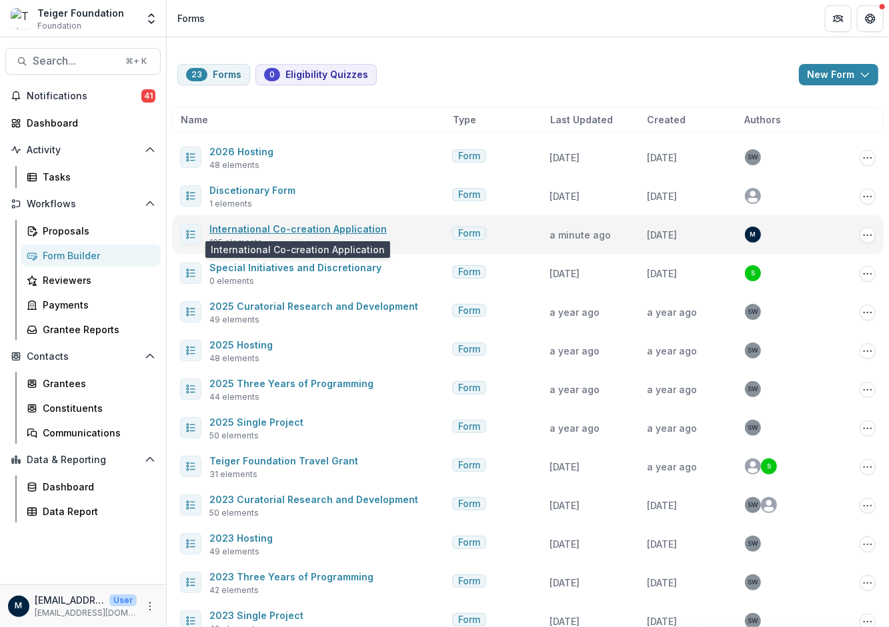
click at [294, 230] on link "International Co-creation Application" at bounding box center [297, 228] width 177 height 11
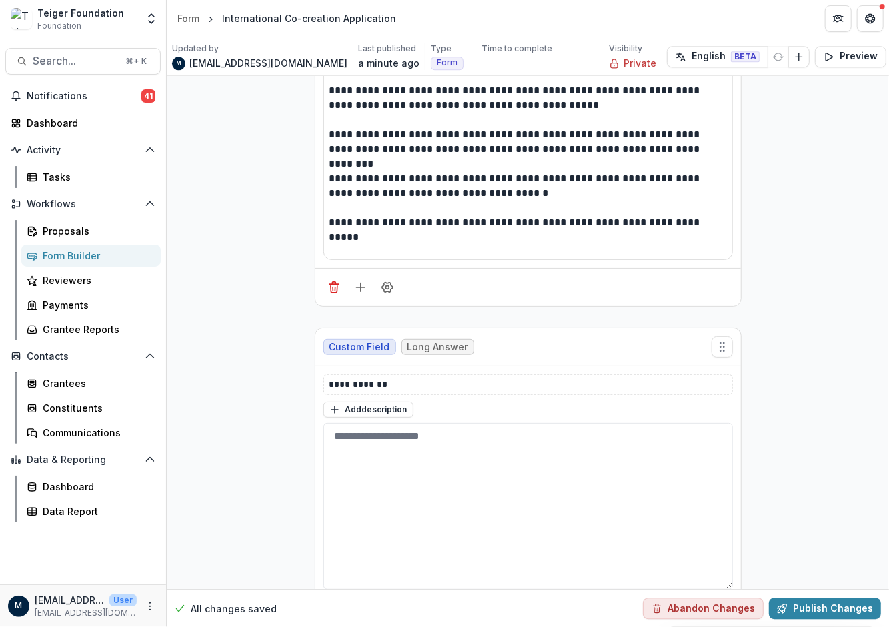
scroll to position [9817, 0]
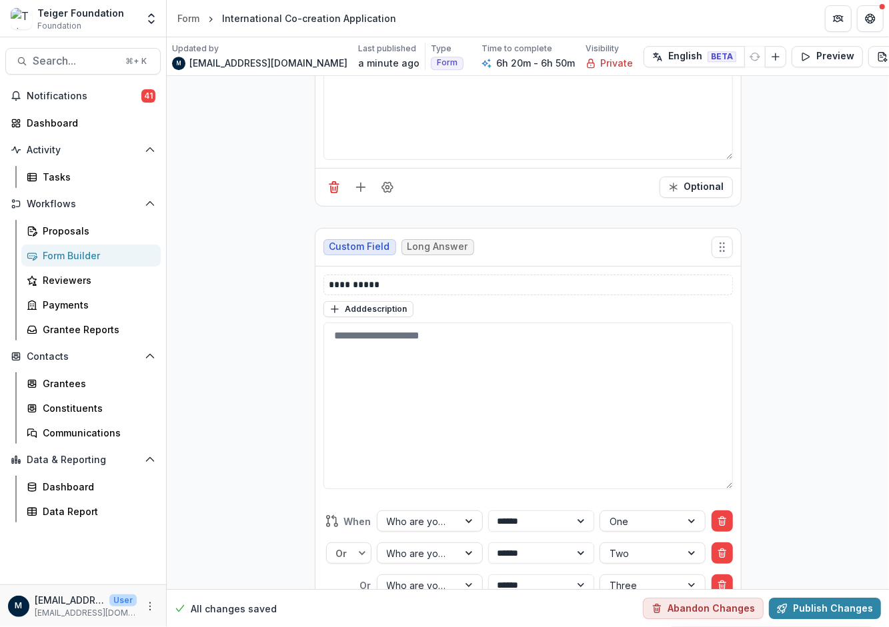
scroll to position [9632, 0]
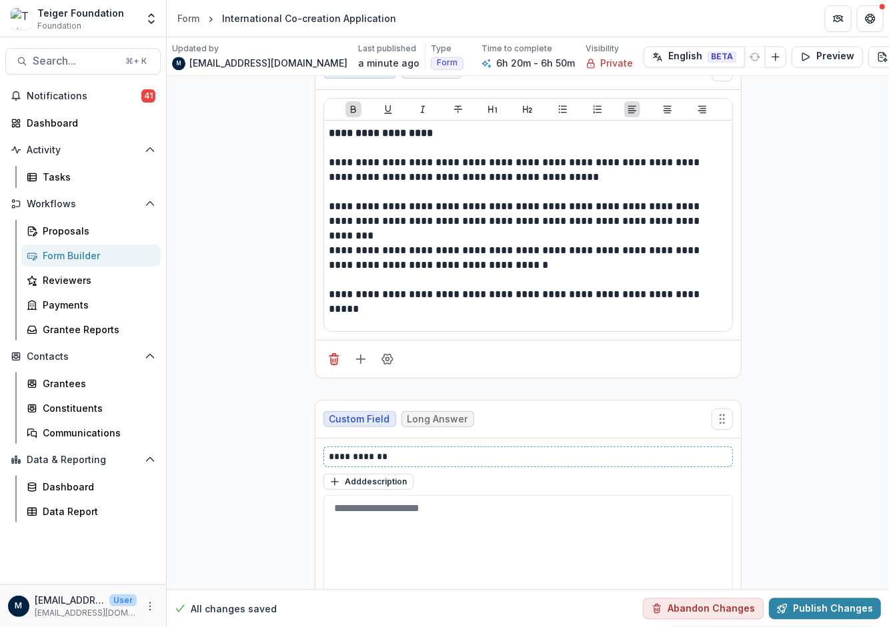
click at [350, 450] on p "**********" at bounding box center [528, 457] width 398 height 14
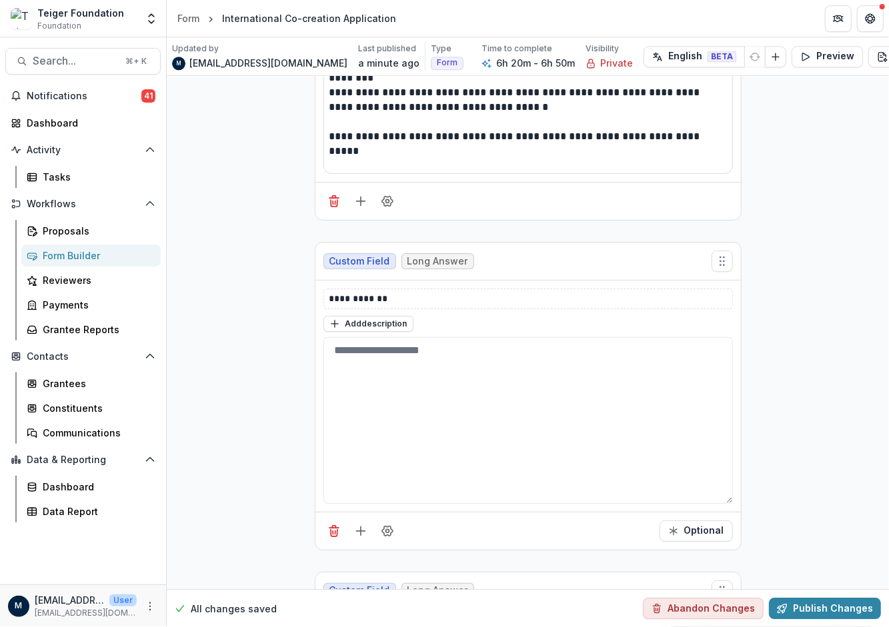
scroll to position [9796, 0]
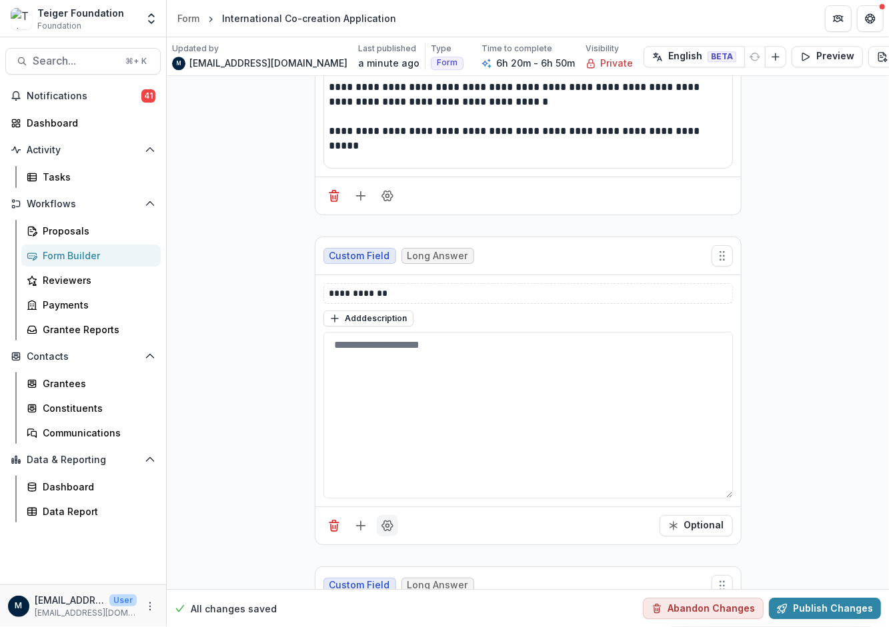
click at [383, 519] on icon "Field Settings" at bounding box center [387, 525] width 13 height 13
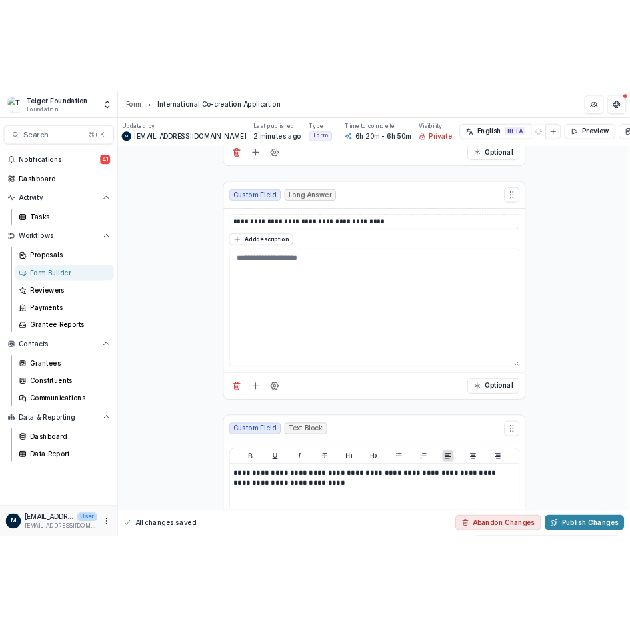
scroll to position [20119, 0]
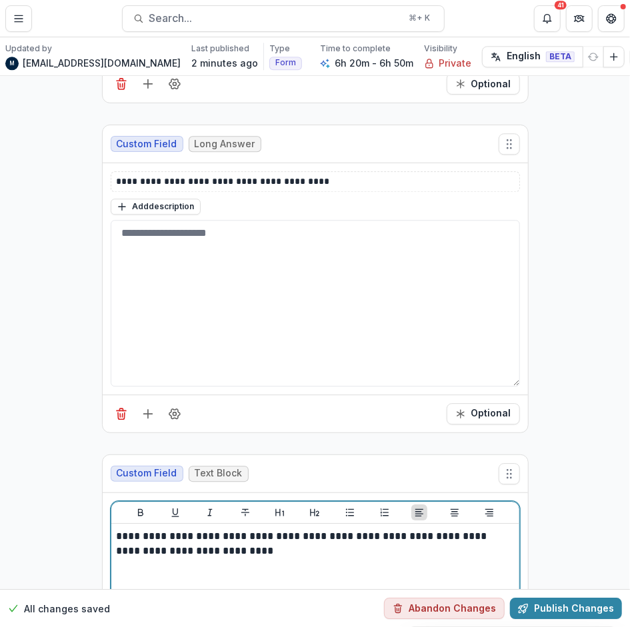
click at [410, 529] on p "**********" at bounding box center [316, 543] width 398 height 29
click at [445, 529] on p "**********" at bounding box center [316, 543] width 398 height 29
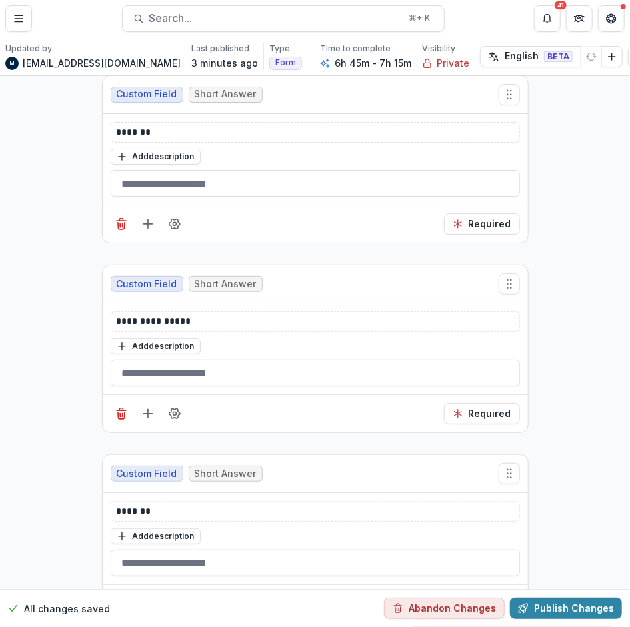
scroll to position [20849, 0]
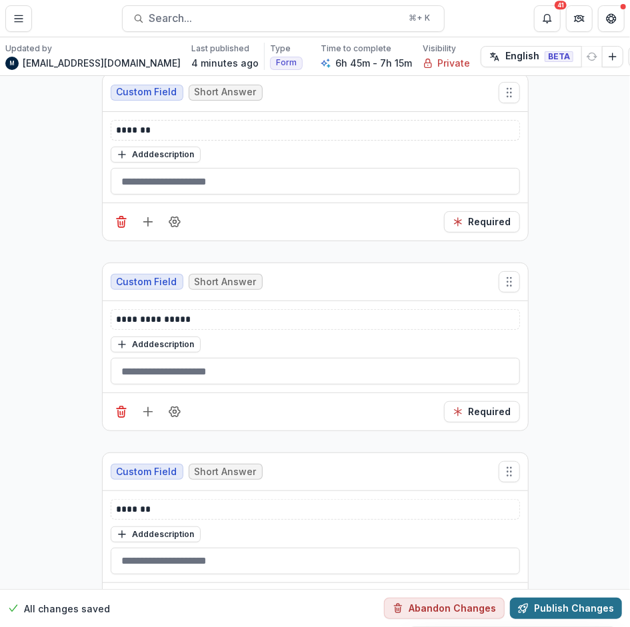
click at [549, 598] on button "Publish Changes" at bounding box center [566, 608] width 112 height 21
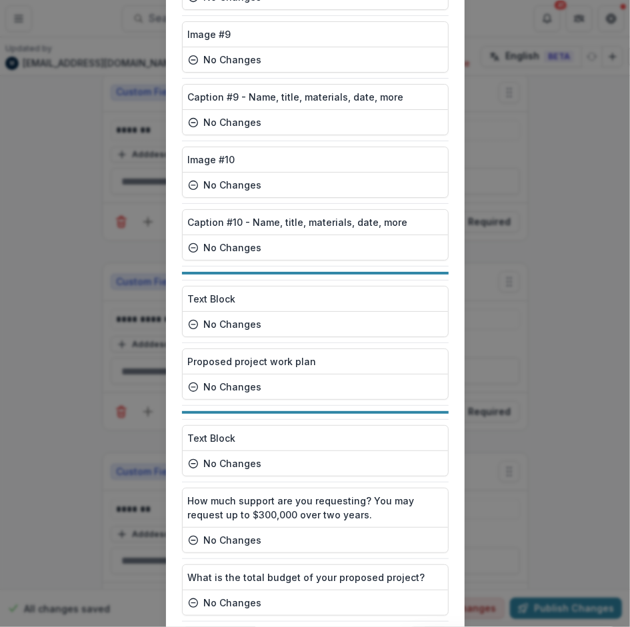
scroll to position [8013, 0]
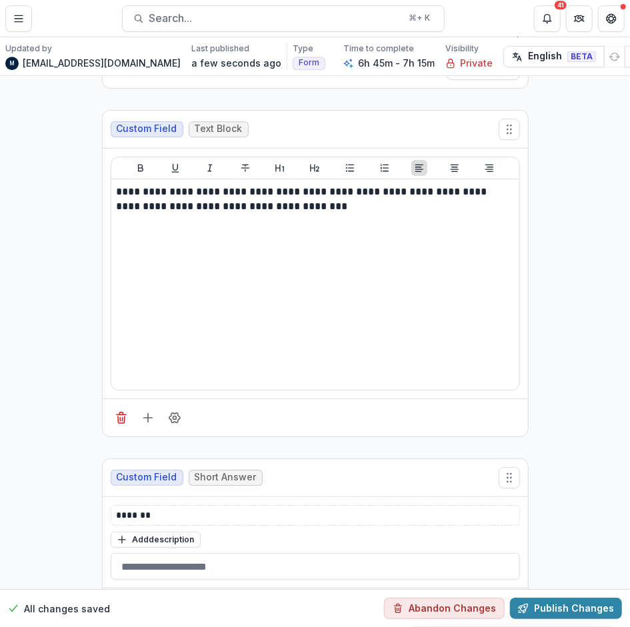
scroll to position [20285, 0]
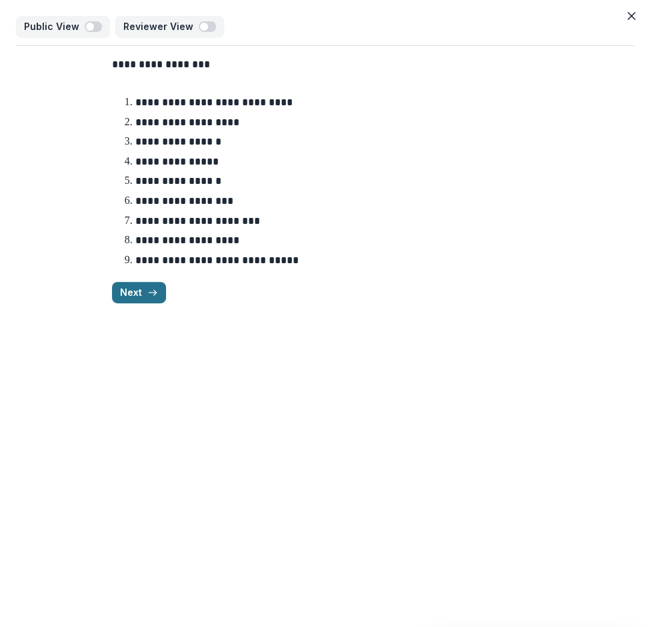
click at [127, 282] on button "Next" at bounding box center [139, 292] width 54 height 21
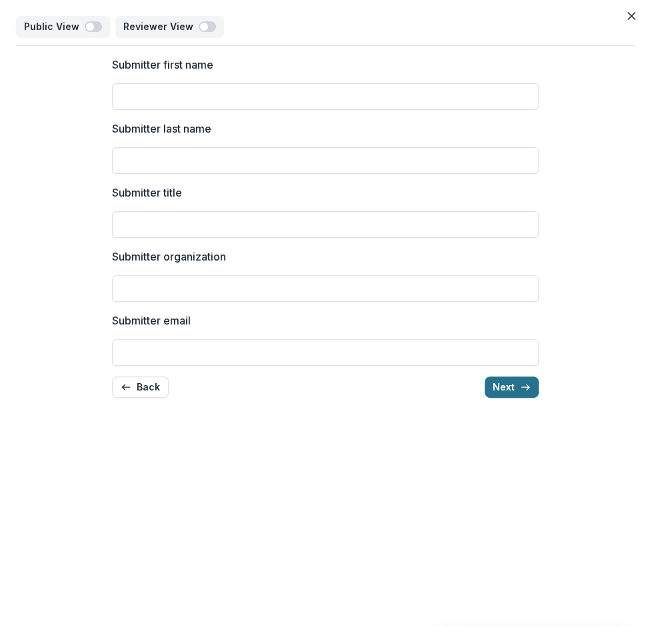
click at [496, 384] on button "Next" at bounding box center [512, 387] width 54 height 21
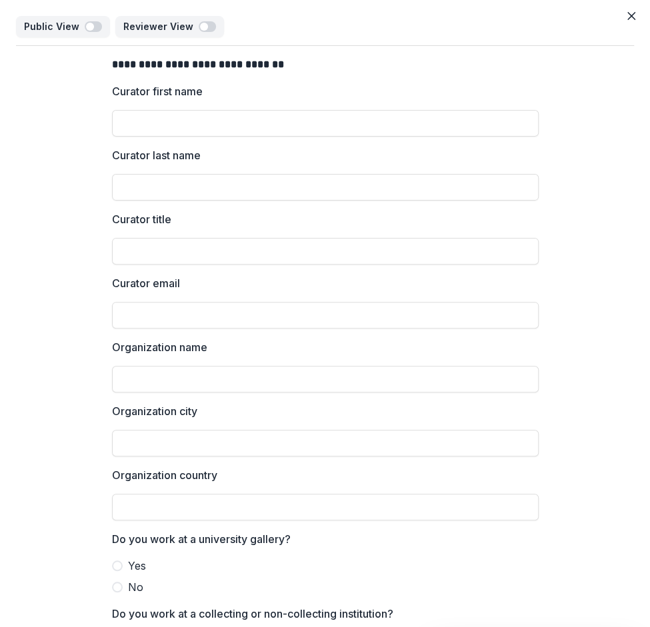
scroll to position [101, 0]
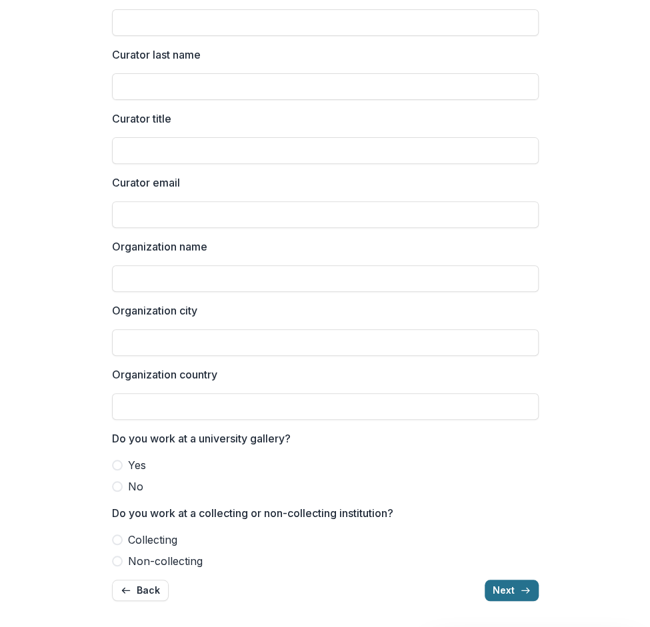
click at [507, 587] on button "Next" at bounding box center [512, 590] width 54 height 21
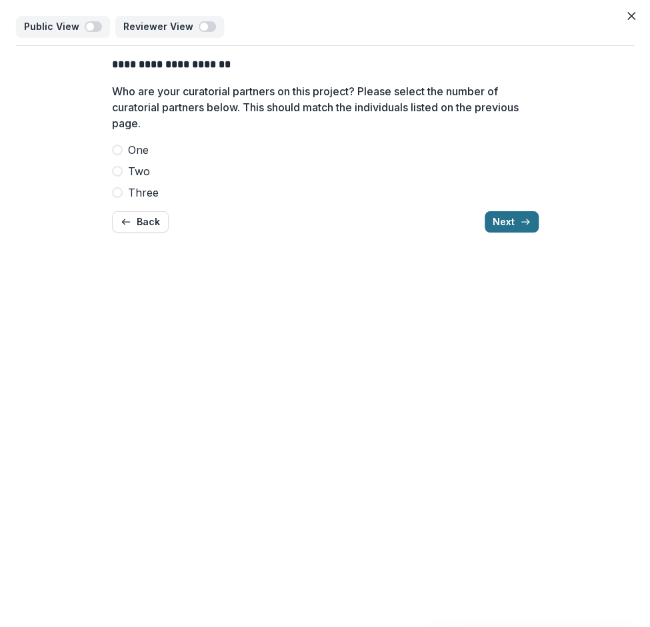
click at [506, 221] on button "Next" at bounding box center [512, 221] width 54 height 21
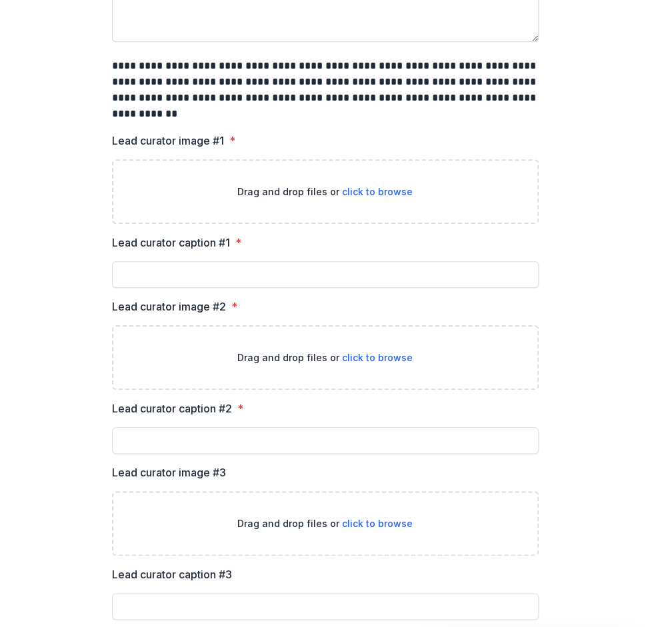
scroll to position [348, 0]
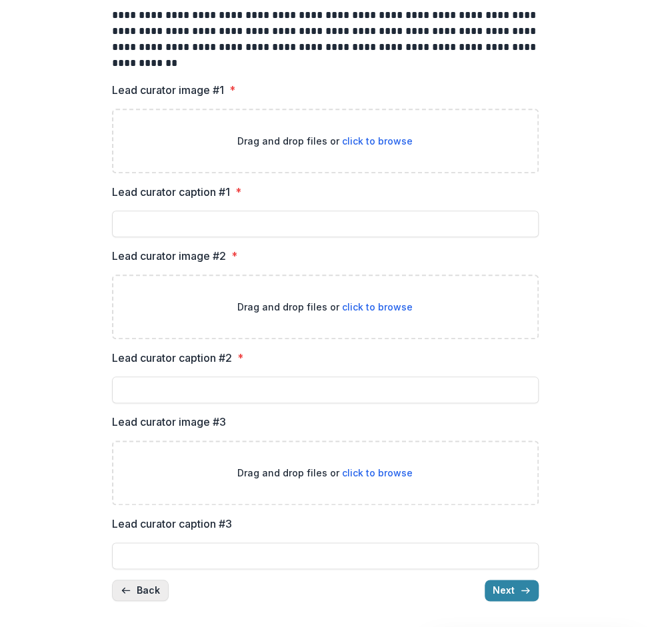
click at [133, 593] on button "Back" at bounding box center [140, 590] width 57 height 21
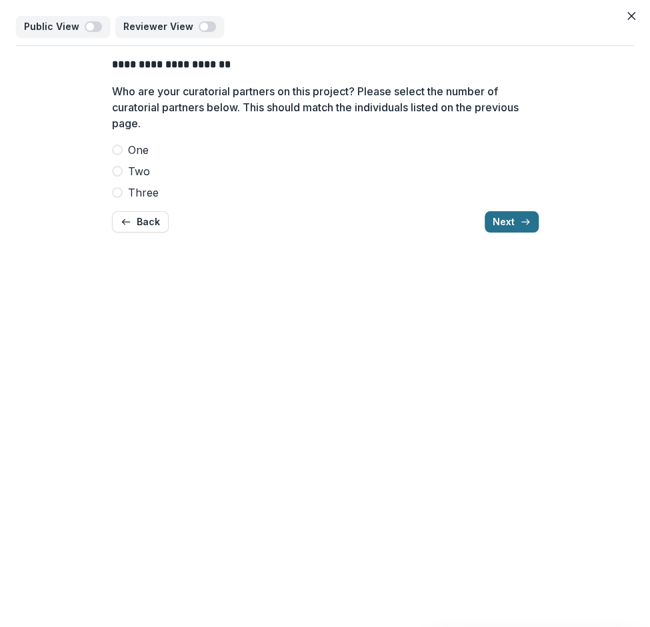
click at [521, 222] on line "button" at bounding box center [524, 222] width 7 height 0
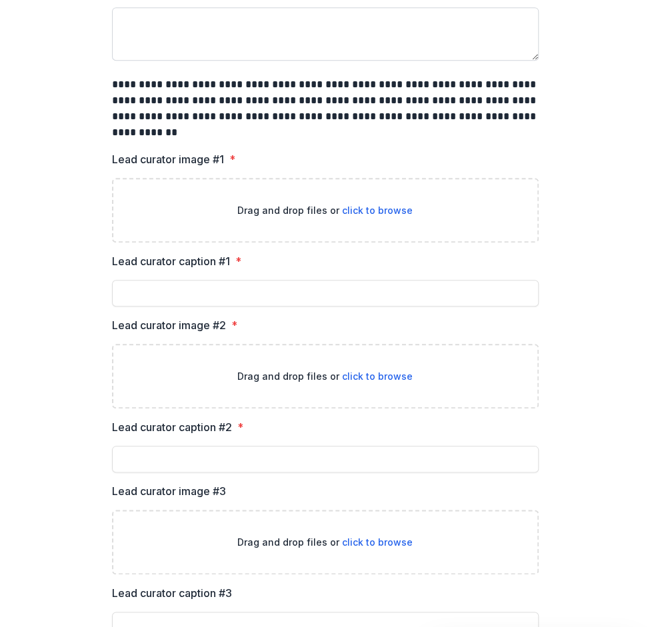
scroll to position [348, 0]
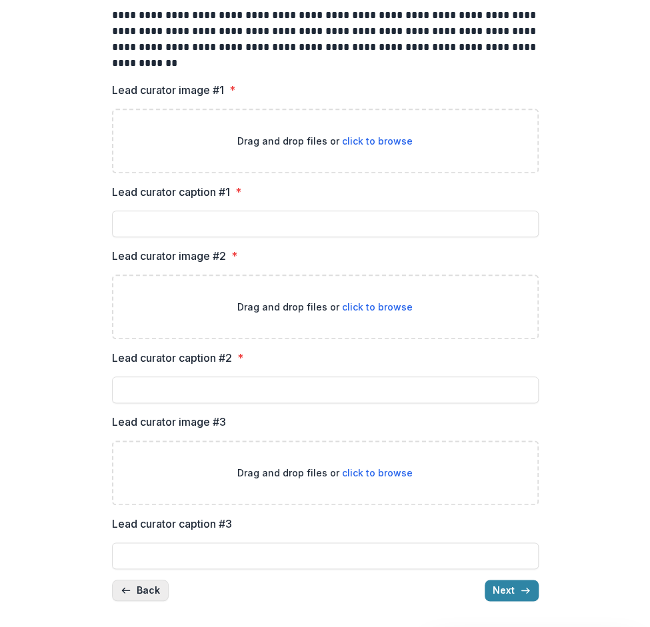
click at [133, 591] on button "Back" at bounding box center [140, 590] width 57 height 21
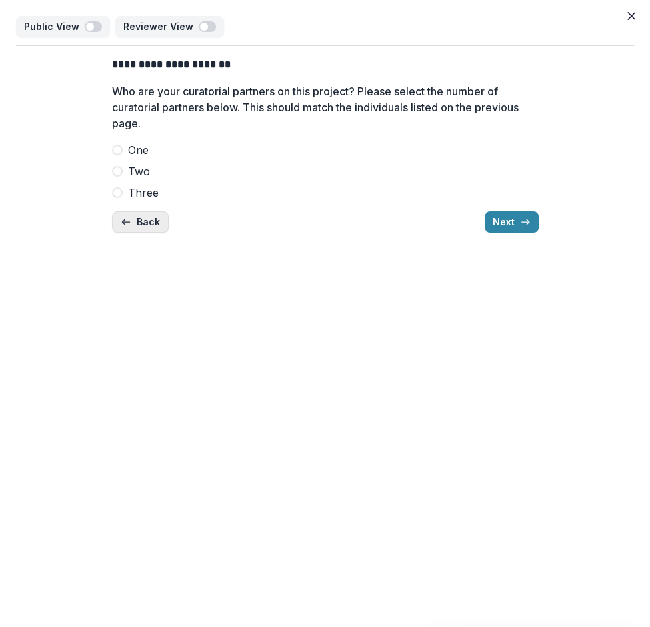
scroll to position [0, 0]
click at [120, 155] on label "One" at bounding box center [325, 150] width 427 height 16
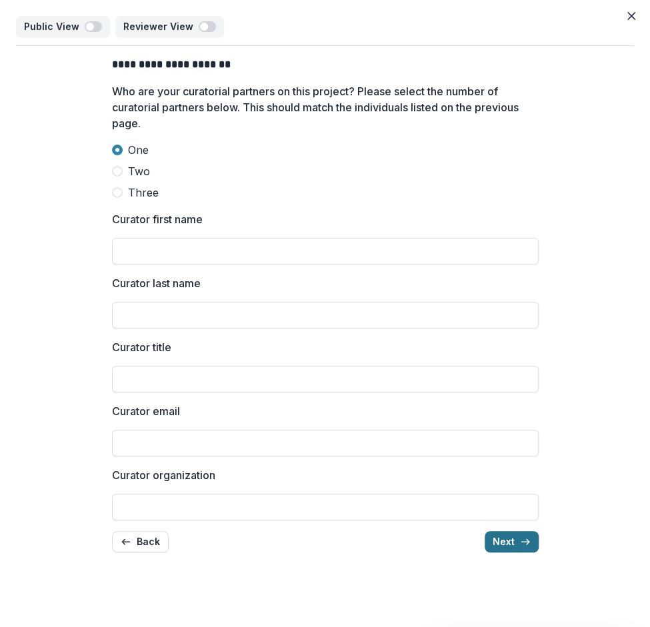
click at [499, 539] on button "Next" at bounding box center [512, 541] width 54 height 21
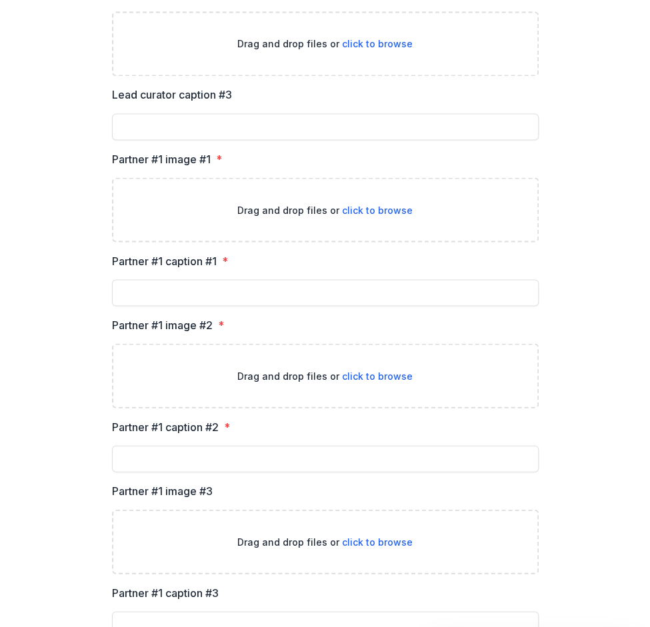
scroll to position [942, 0]
